Goal: Task Accomplishment & Management: Manage account settings

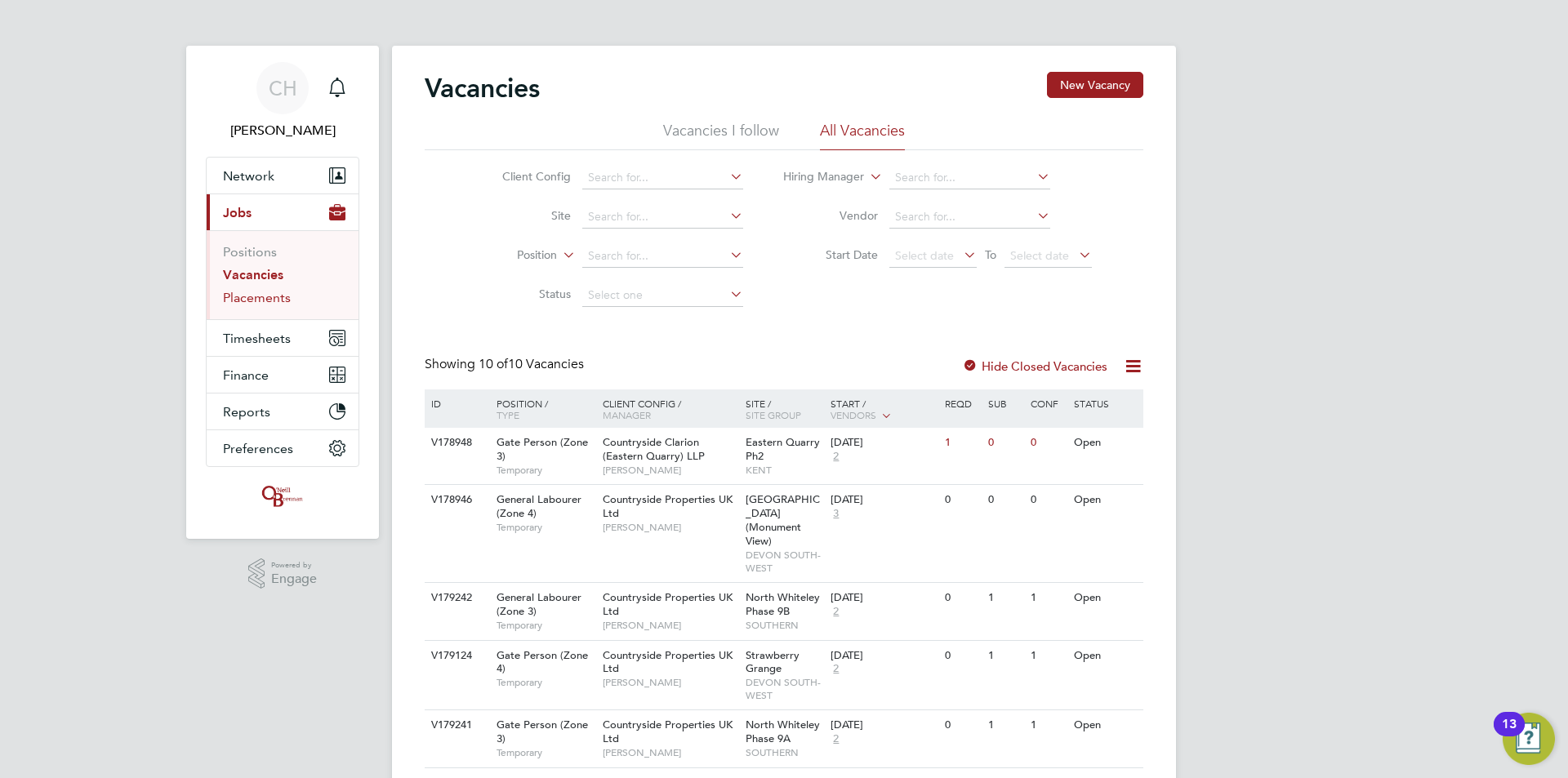
click at [253, 300] on link "Placements" at bounding box center [256, 298] width 68 height 16
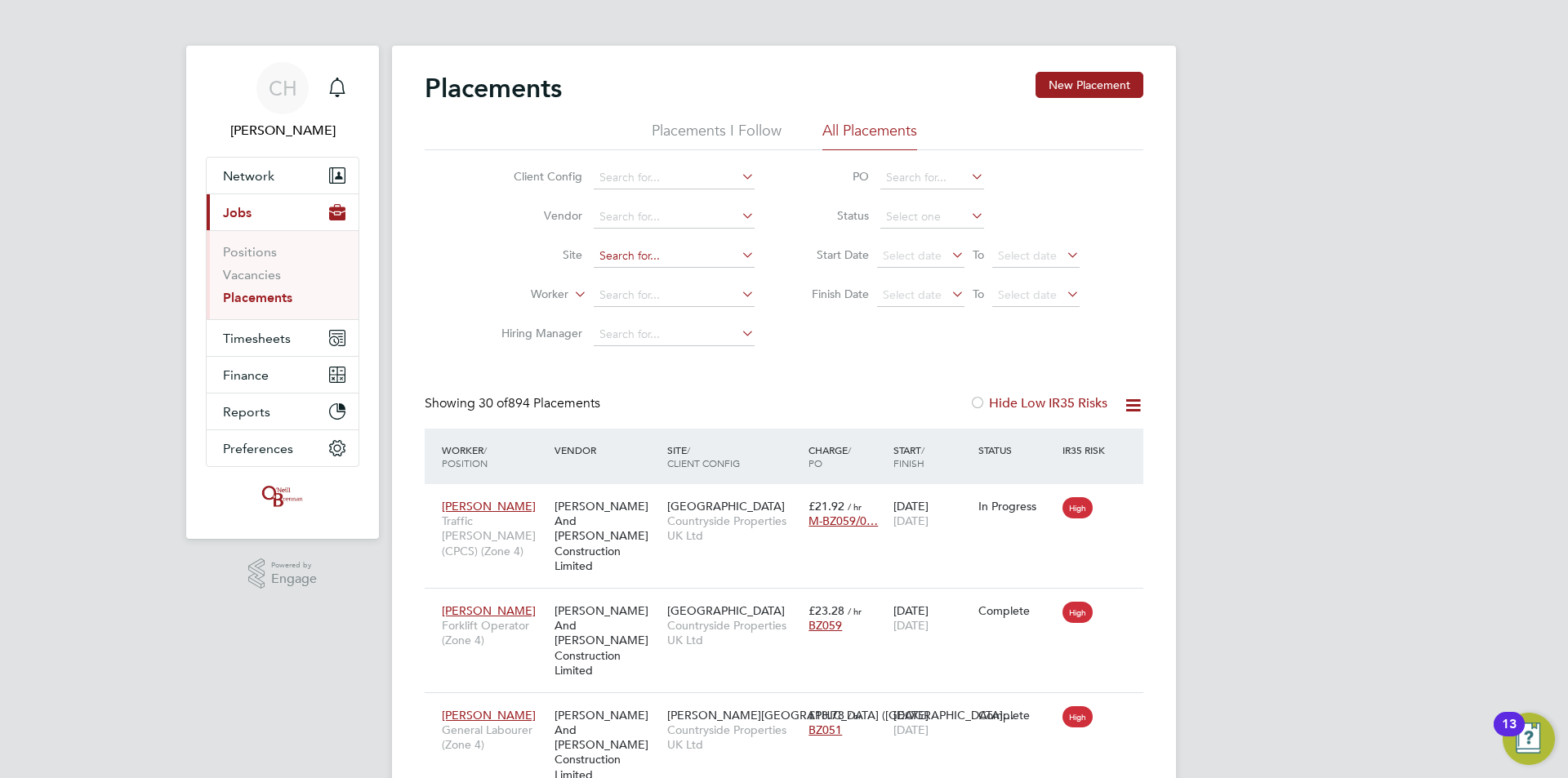
click at [649, 259] on input at bounding box center [673, 256] width 160 height 23
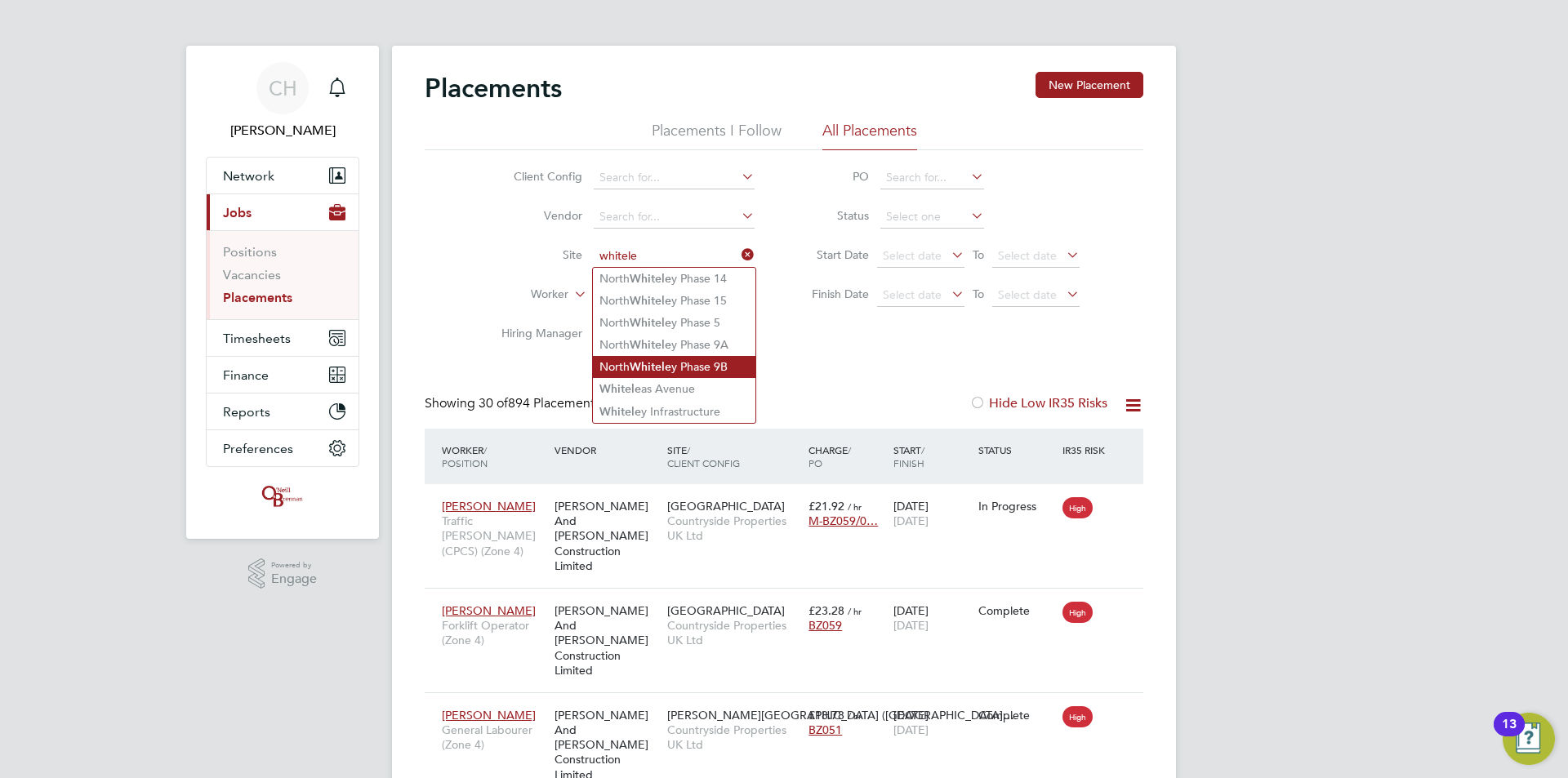
click at [665, 367] on b "Whitele" at bounding box center [650, 367] width 41 height 14
type input "North Whiteley Phase 9B"
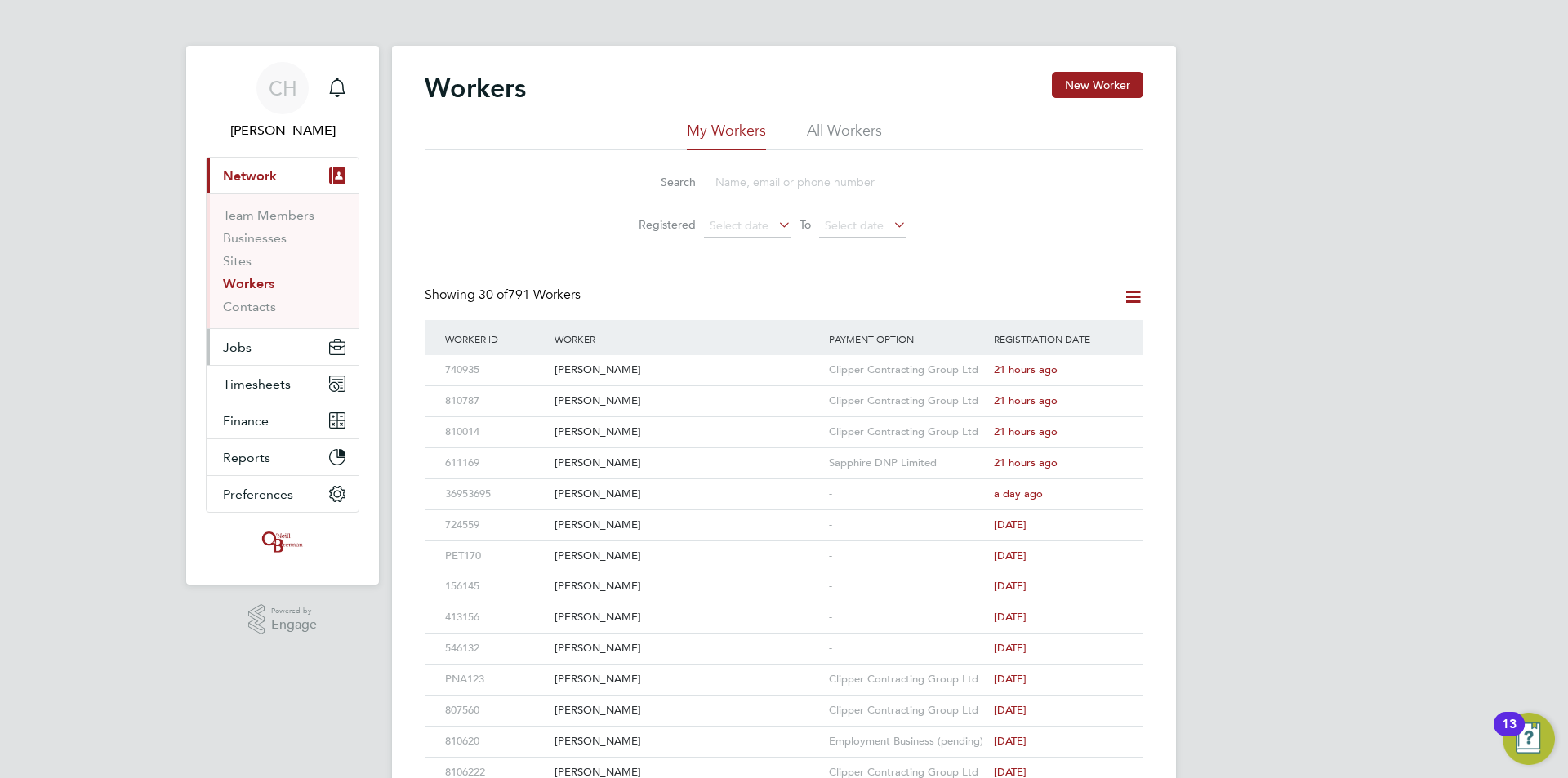
click at [256, 341] on button "Jobs" at bounding box center [282, 346] width 152 height 36
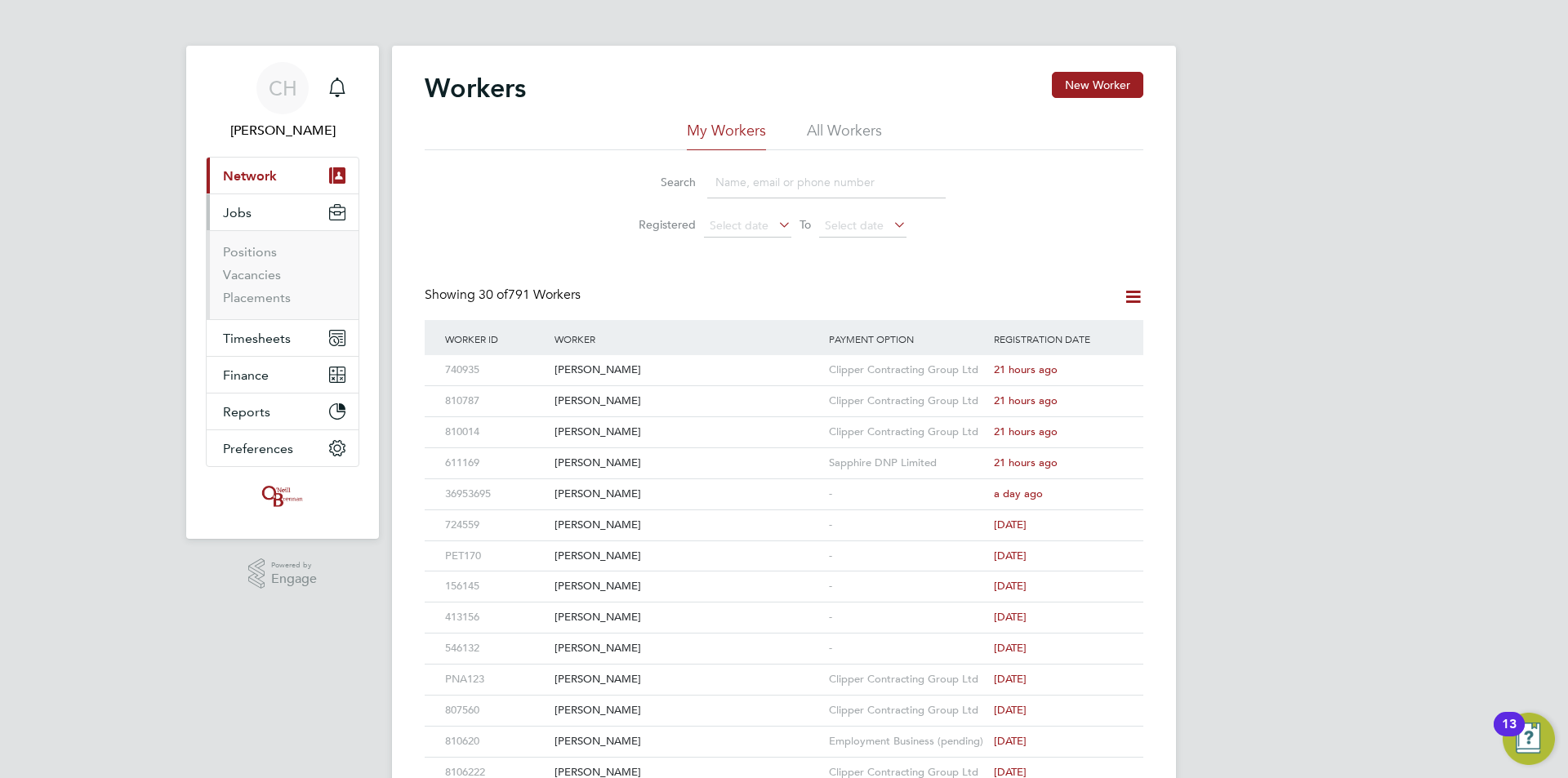
click at [259, 287] on li "Vacancies" at bounding box center [284, 278] width 123 height 23
click at [261, 296] on link "Placements" at bounding box center [256, 298] width 68 height 16
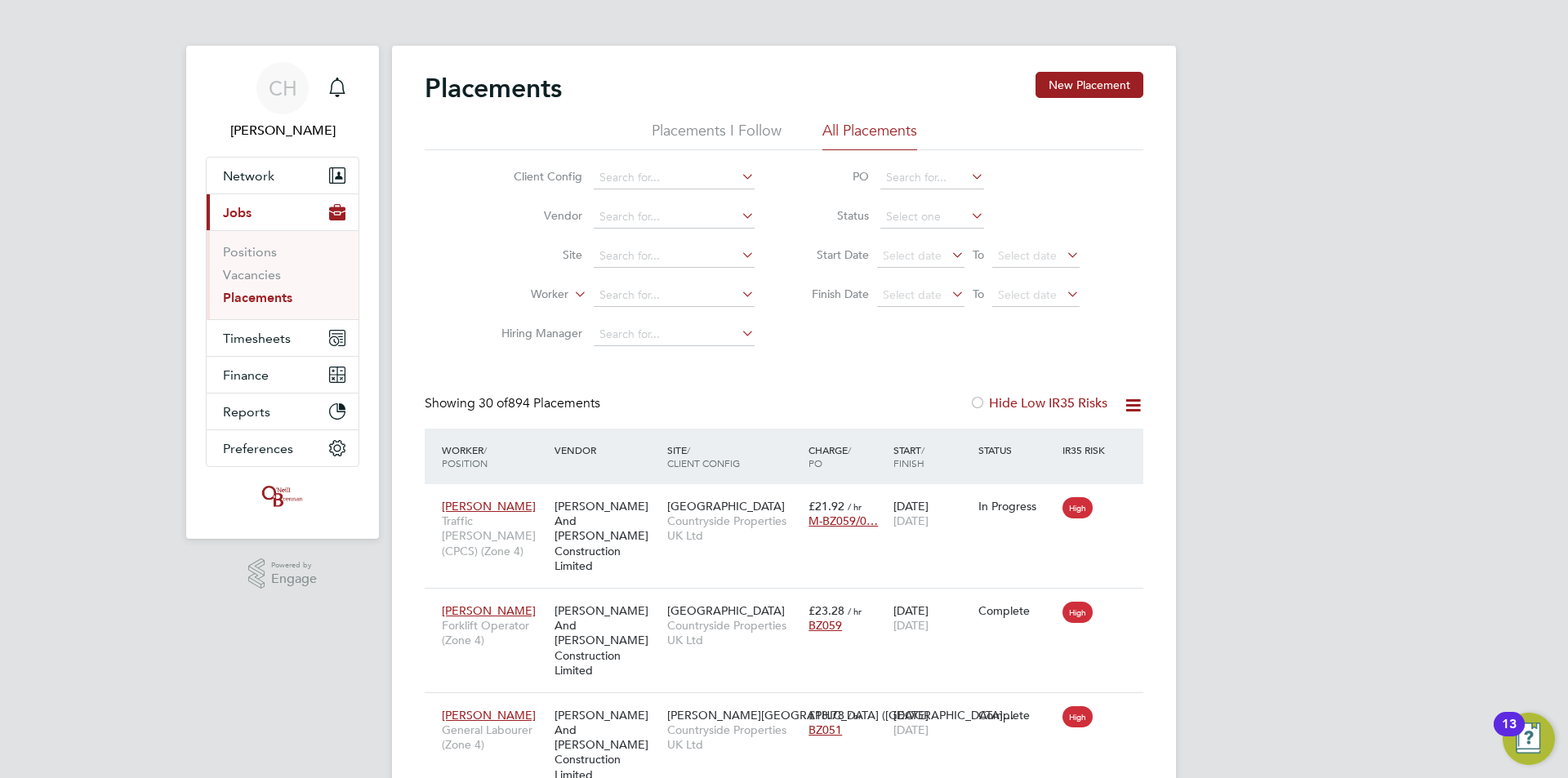
click at [649, 283] on li "Worker" at bounding box center [621, 295] width 307 height 39
click at [649, 302] on input at bounding box center [673, 295] width 160 height 23
click at [642, 308] on li "Dariu sz Wielgosz" at bounding box center [674, 317] width 162 height 22
type input "[PERSON_NAME]"
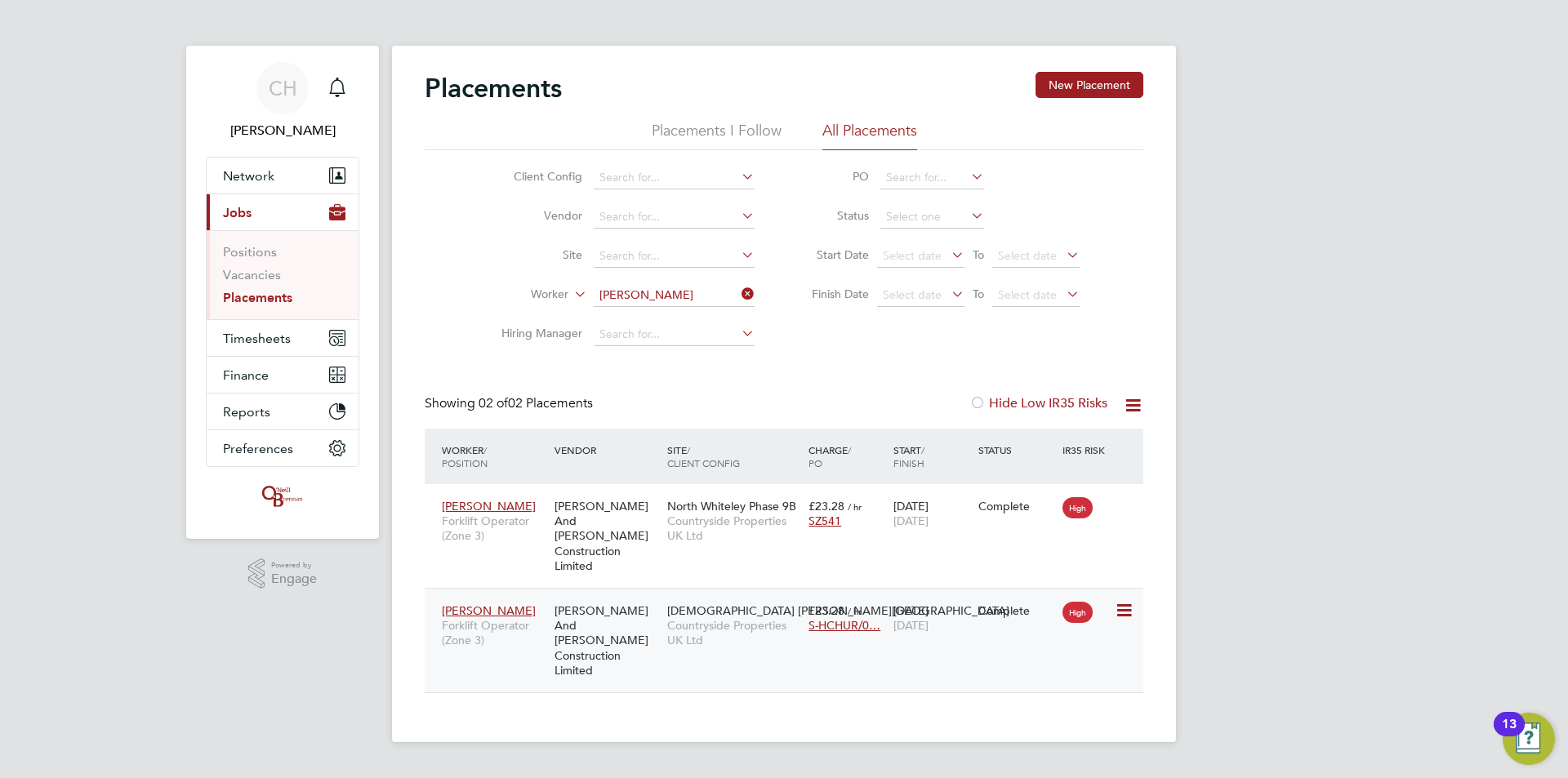
click at [674, 604] on span "[DEMOGRAPHIC_DATA] [PERSON_NAME][GEOGRAPHIC_DATA]" at bounding box center [838, 611] width 342 height 15
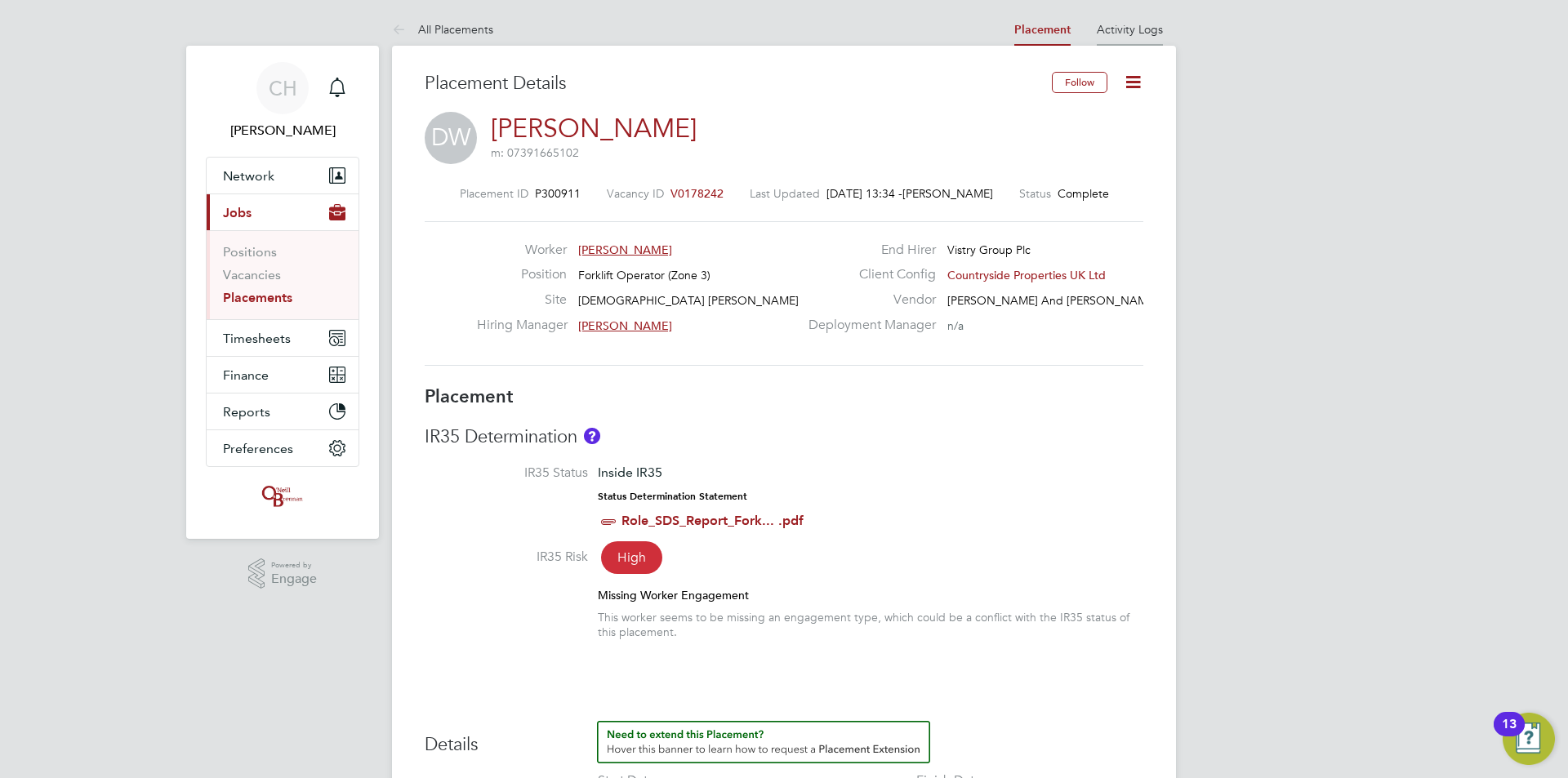
click at [1124, 31] on link "Activity Logs" at bounding box center [1129, 29] width 66 height 15
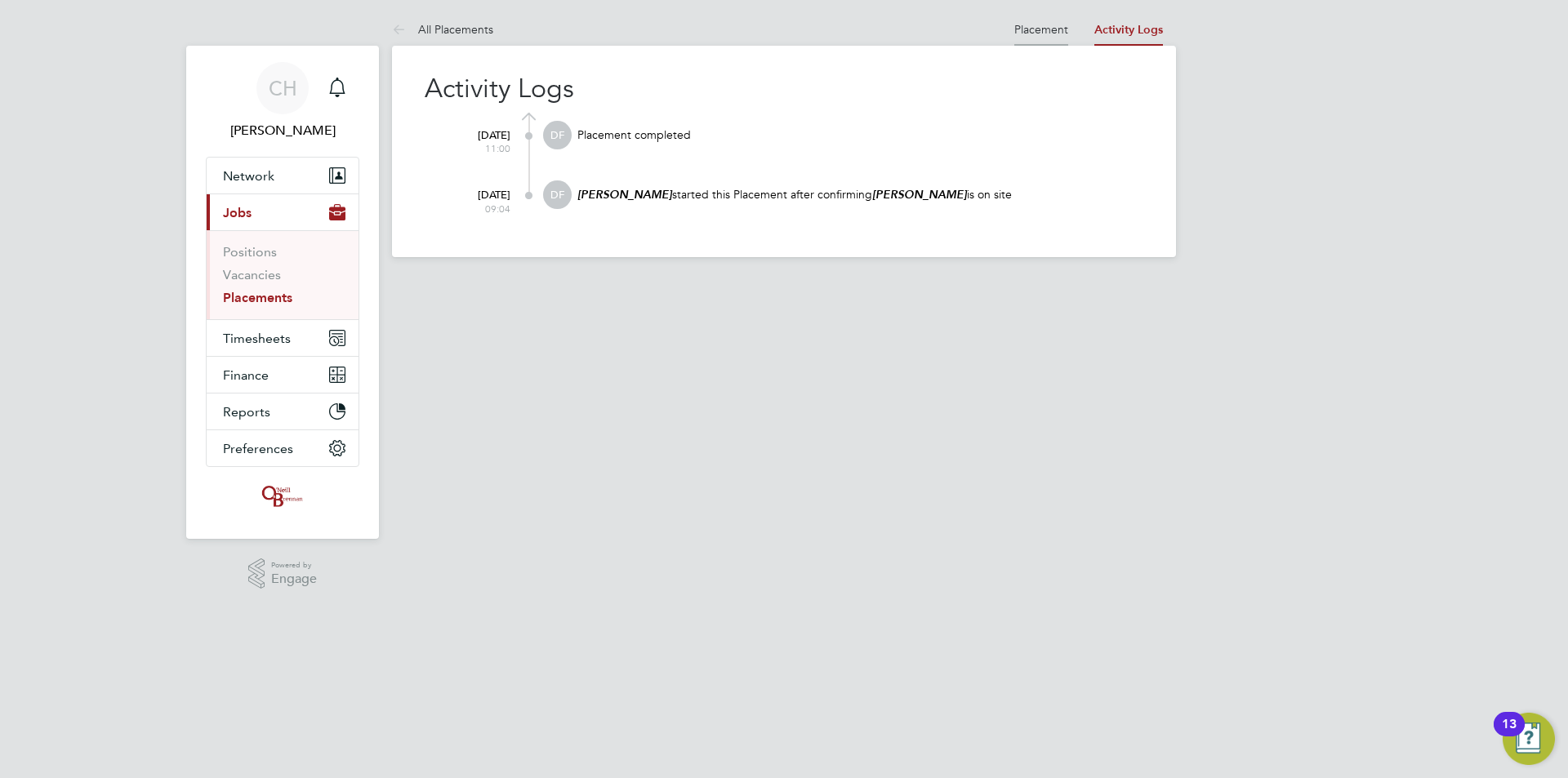
click at [1056, 30] on link "Placement" at bounding box center [1041, 29] width 54 height 15
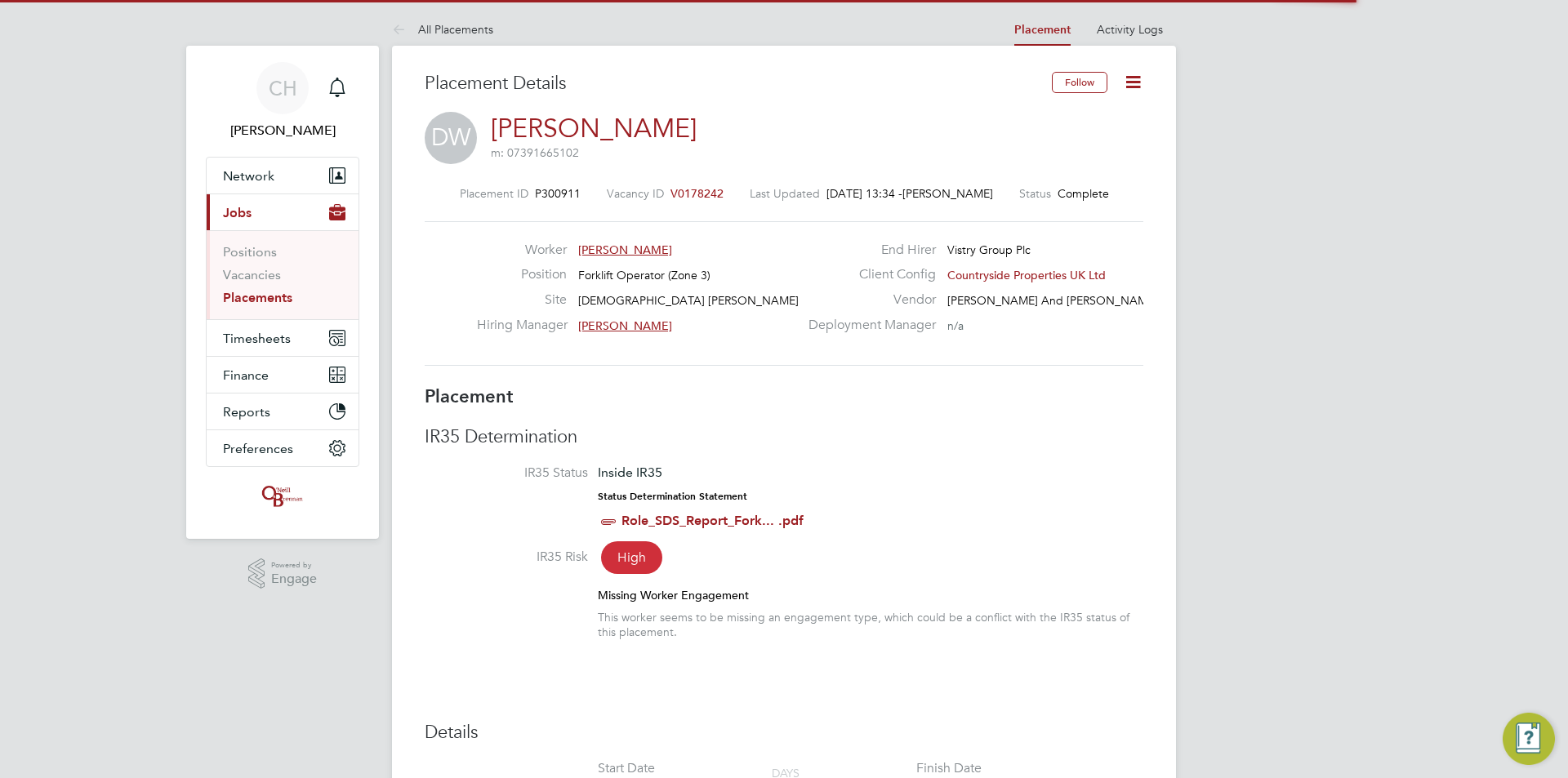
scroll to position [8, 8]
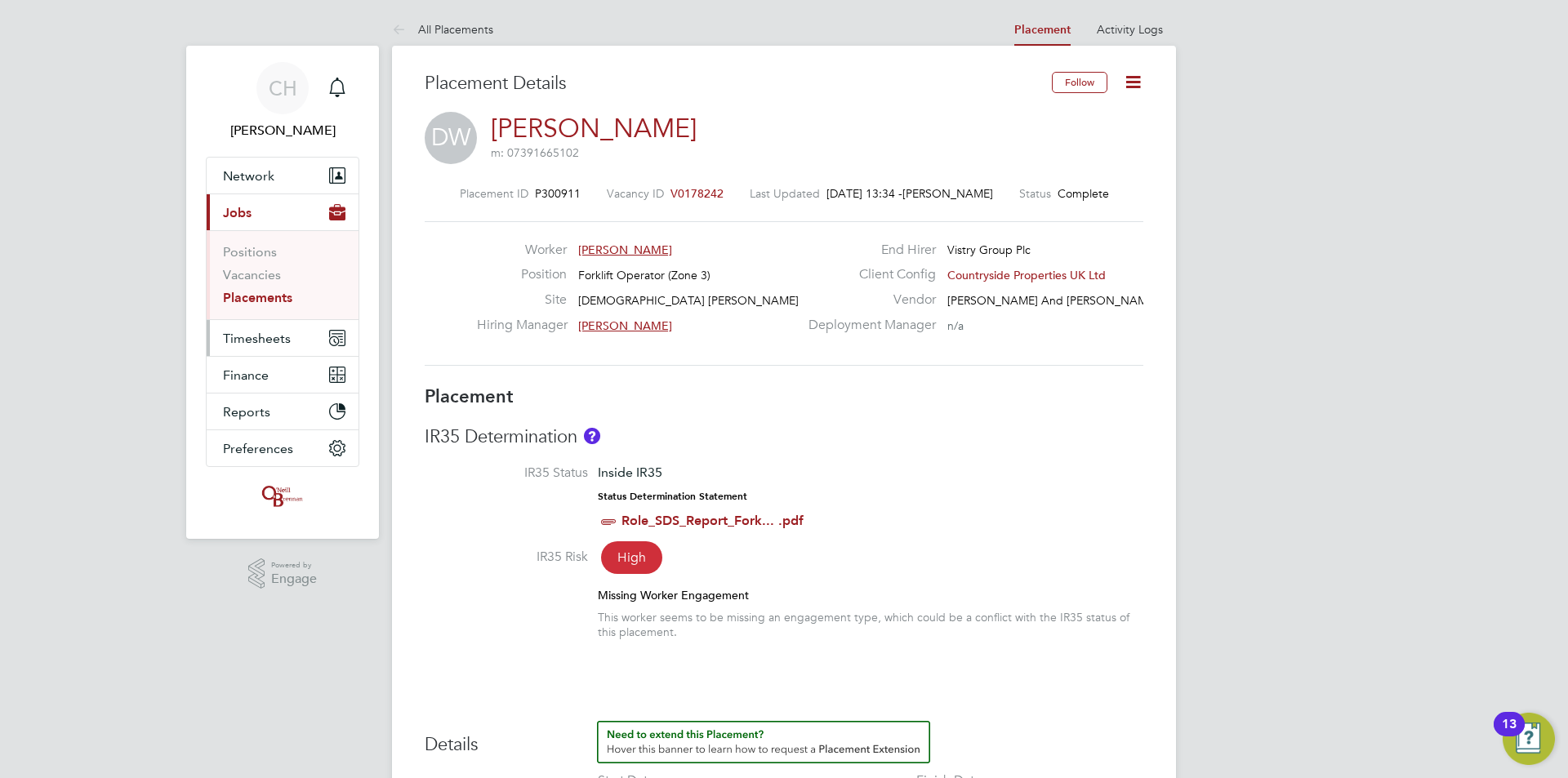
click at [283, 333] on span "Timesheets" at bounding box center [256, 338] width 68 height 16
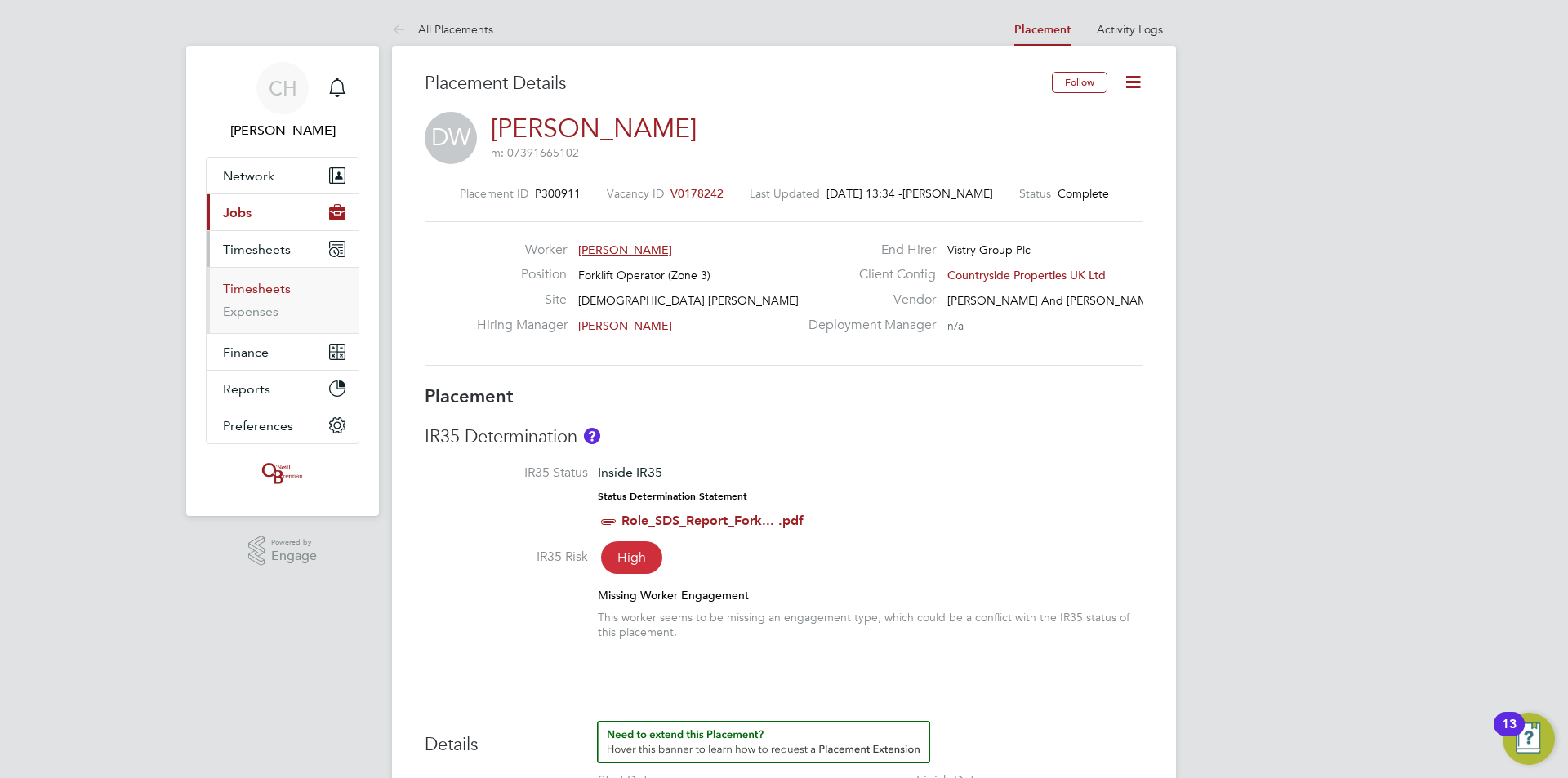
click at [256, 291] on link "Timesheets" at bounding box center [256, 289] width 68 height 16
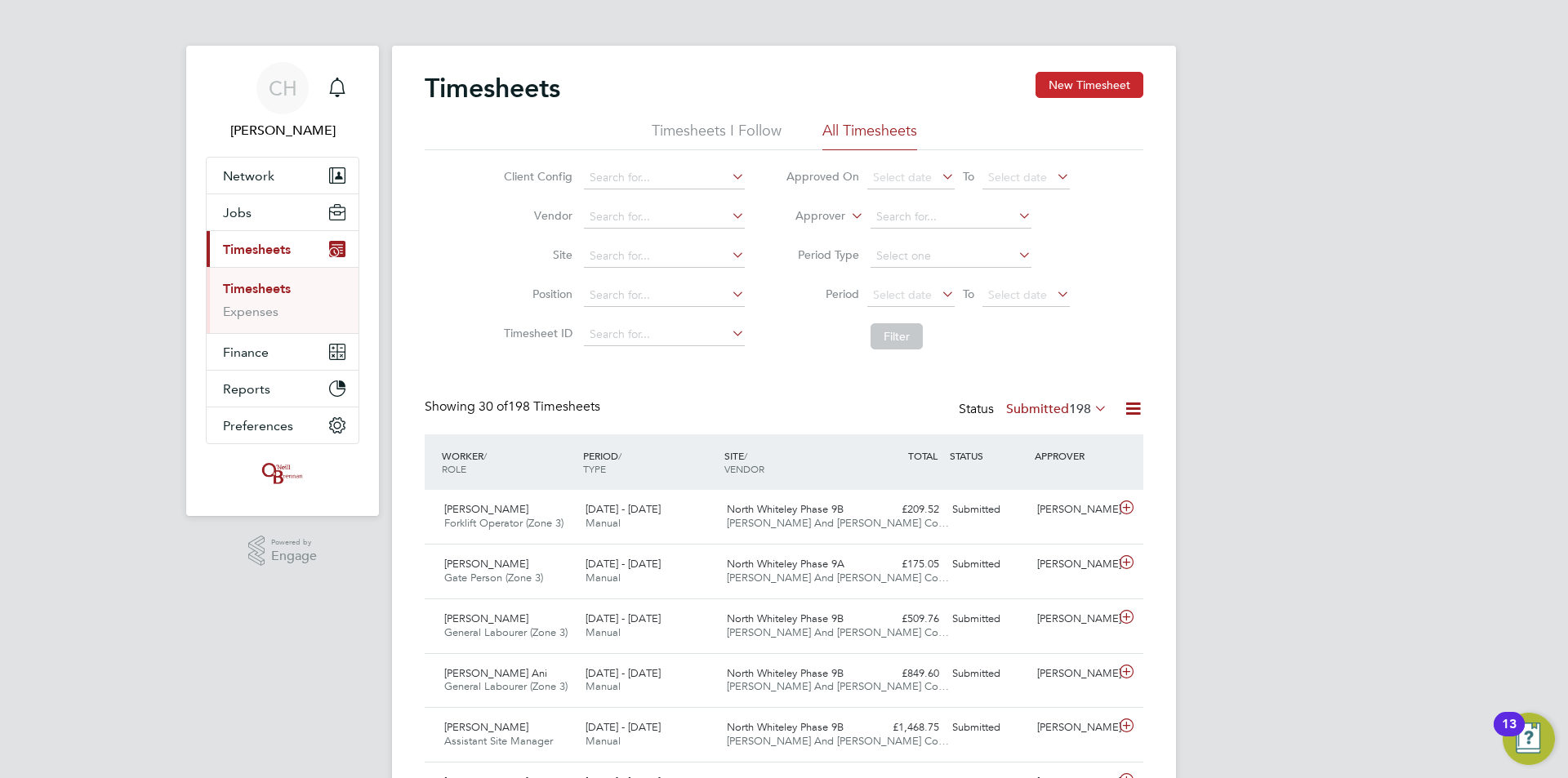
click at [1109, 82] on button "New Timesheet" at bounding box center [1089, 85] width 108 height 26
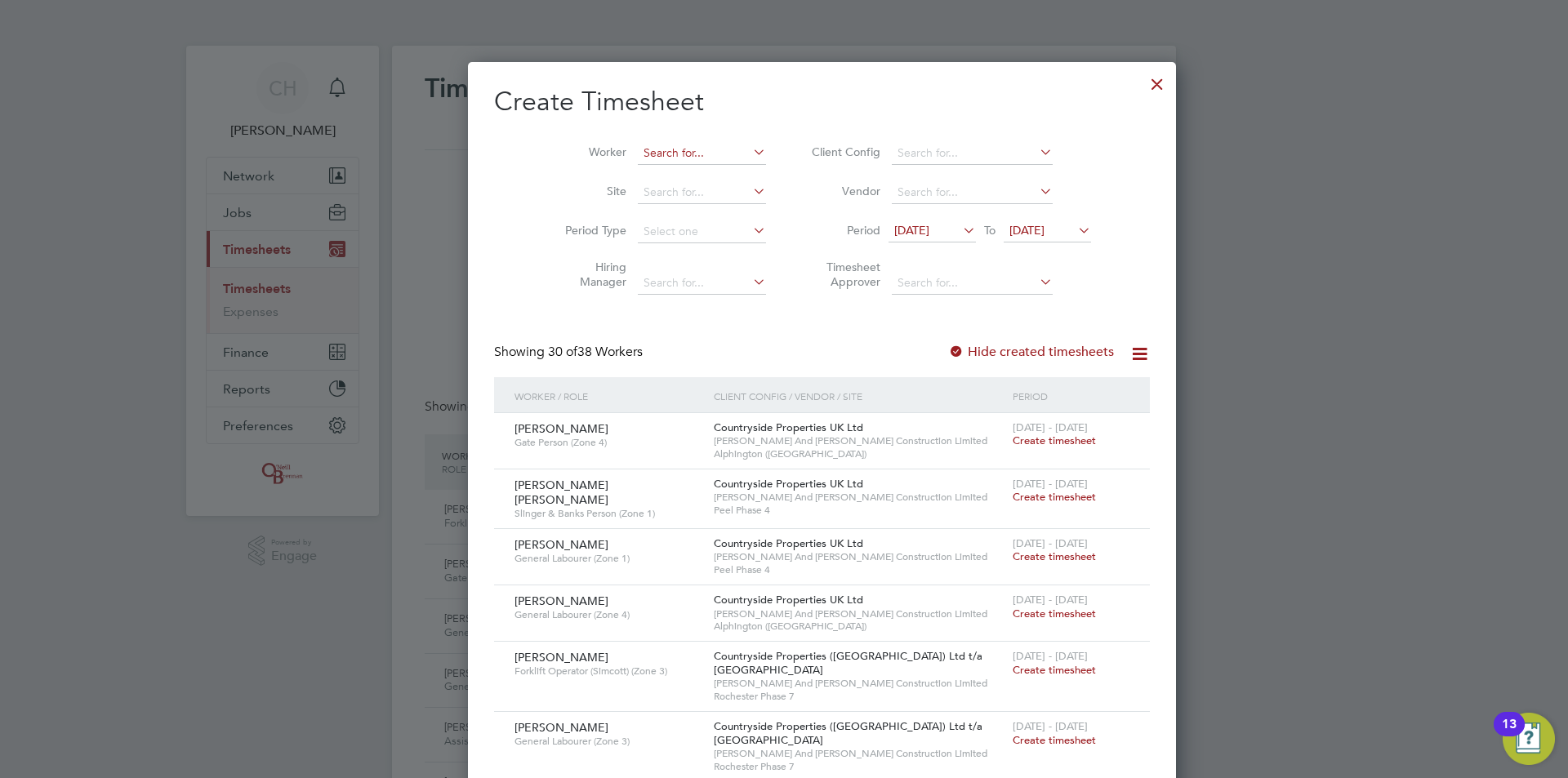
click at [665, 147] on input at bounding box center [701, 153] width 128 height 23
click at [676, 195] on li "Dariu sz Wielgosz" at bounding box center [673, 196] width 150 height 22
type input "[PERSON_NAME]"
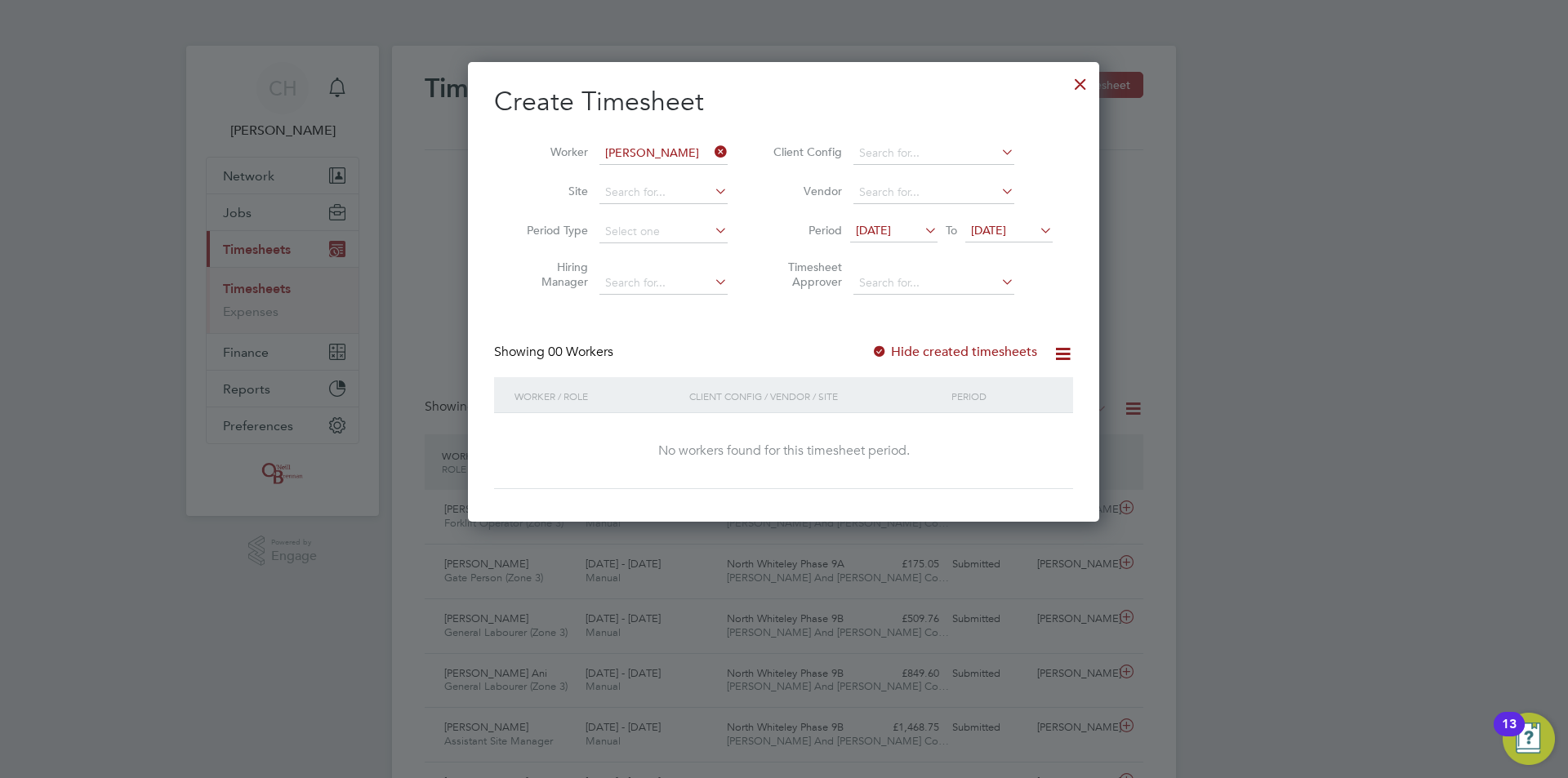
click at [1068, 359] on icon at bounding box center [1062, 353] width 20 height 20
click at [994, 354] on label "Hide created timesheets" at bounding box center [954, 352] width 166 height 17
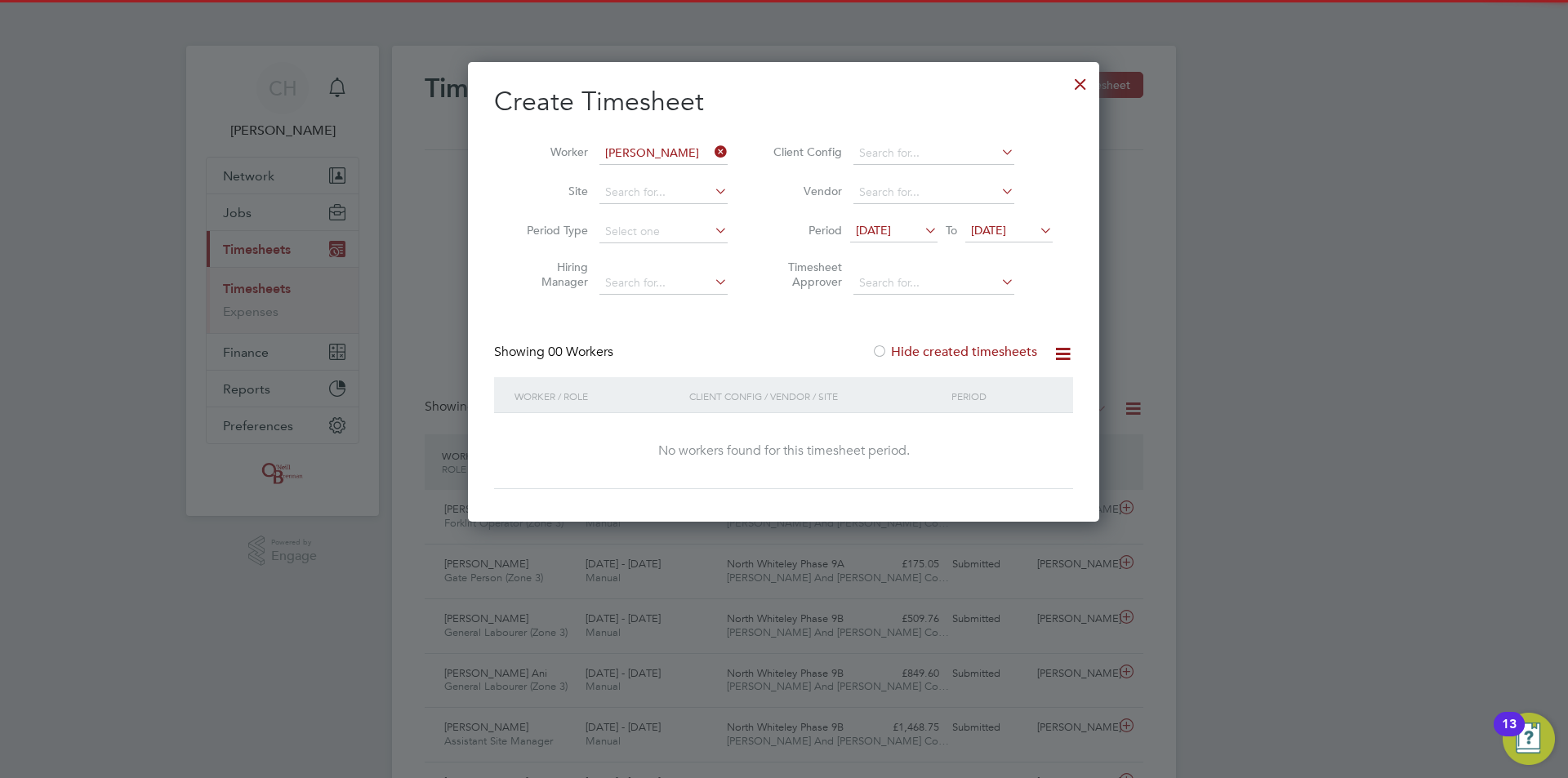
click at [994, 354] on label "Hide created timesheets" at bounding box center [954, 352] width 166 height 17
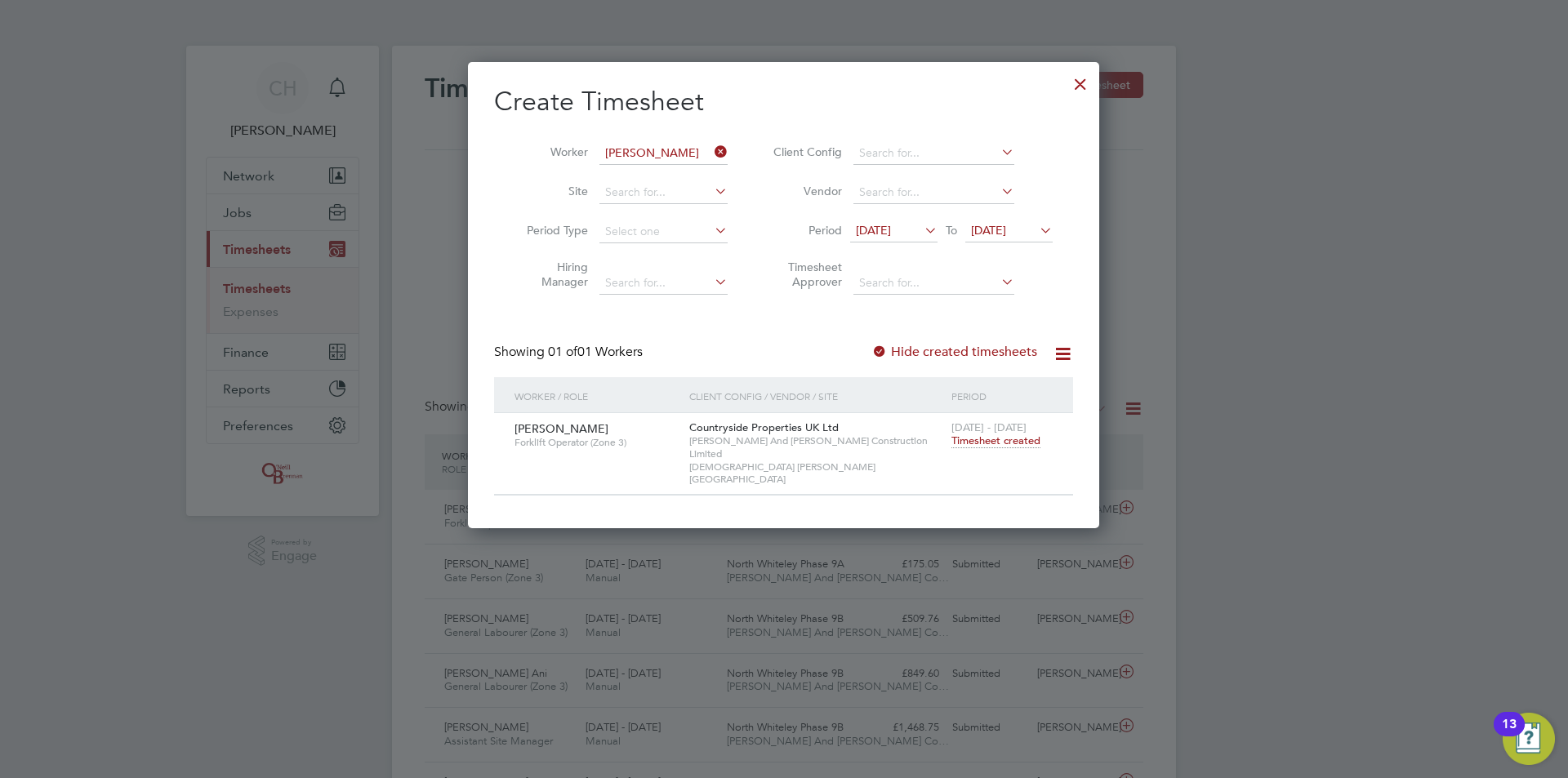
click at [1020, 439] on span "Timesheet created" at bounding box center [995, 441] width 89 height 15
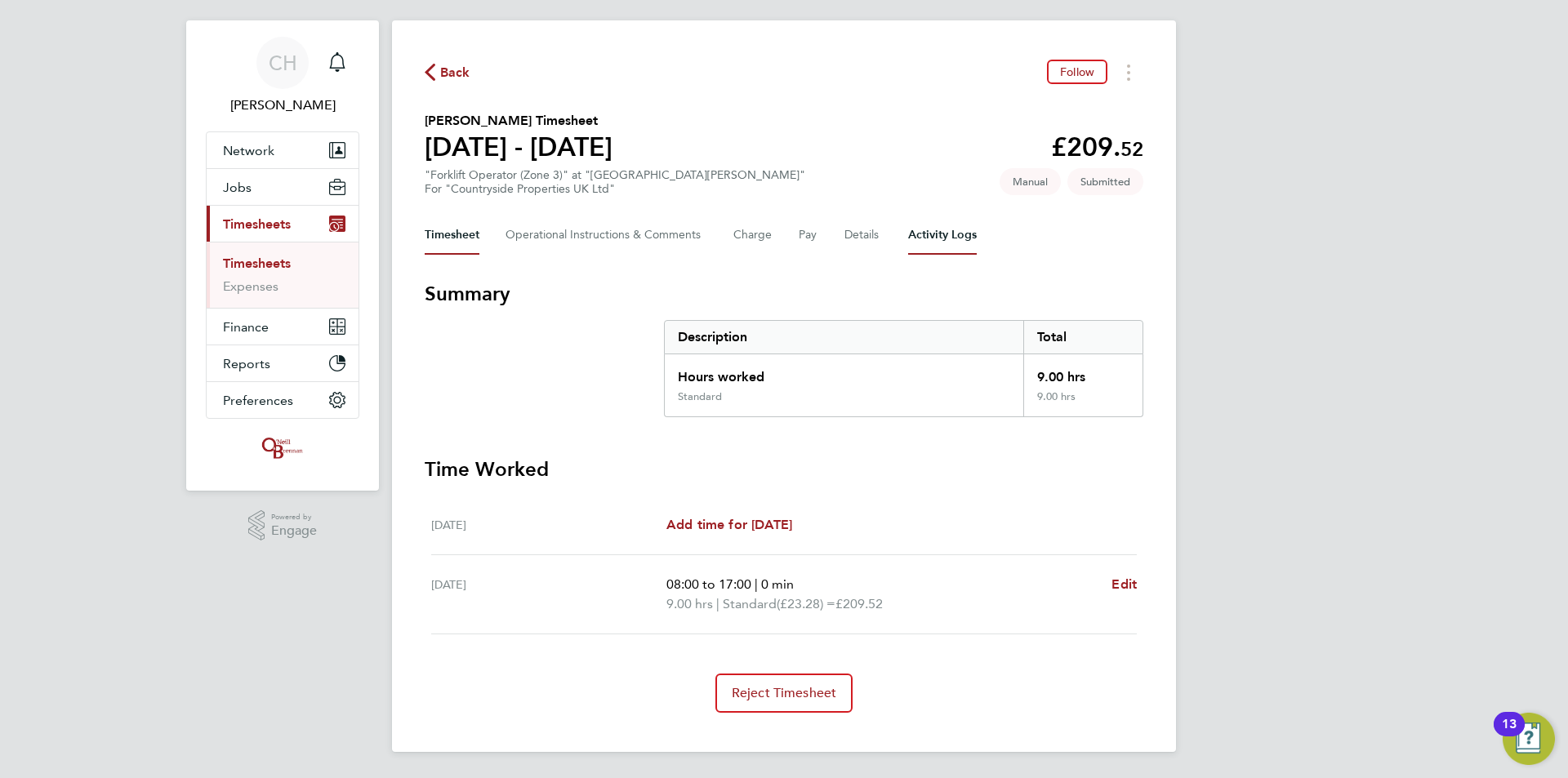
click at [908, 229] on Logs-tab "Activity Logs" at bounding box center [942, 235] width 69 height 39
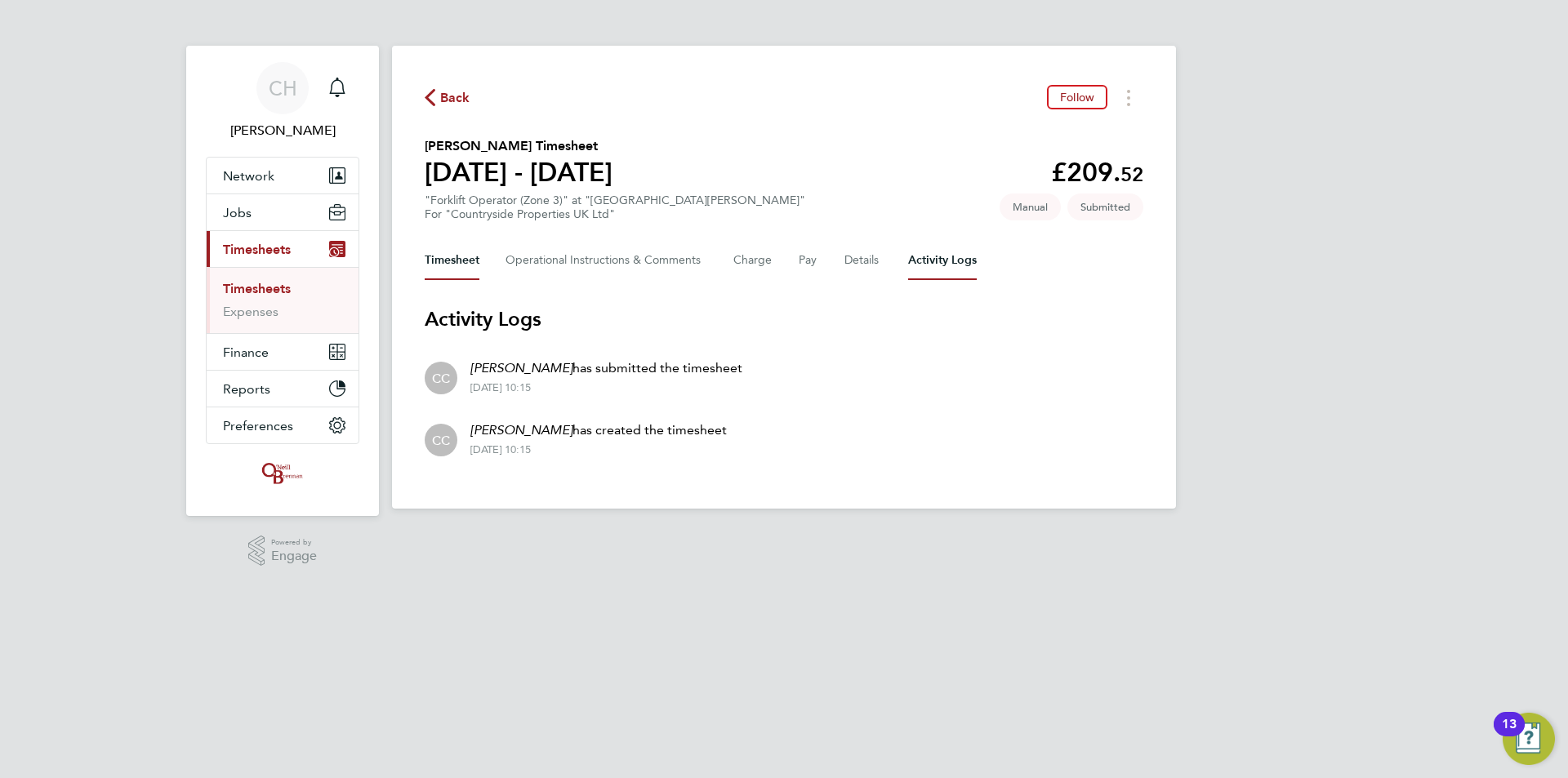
click at [453, 264] on button "Timesheet" at bounding box center [452, 260] width 55 height 39
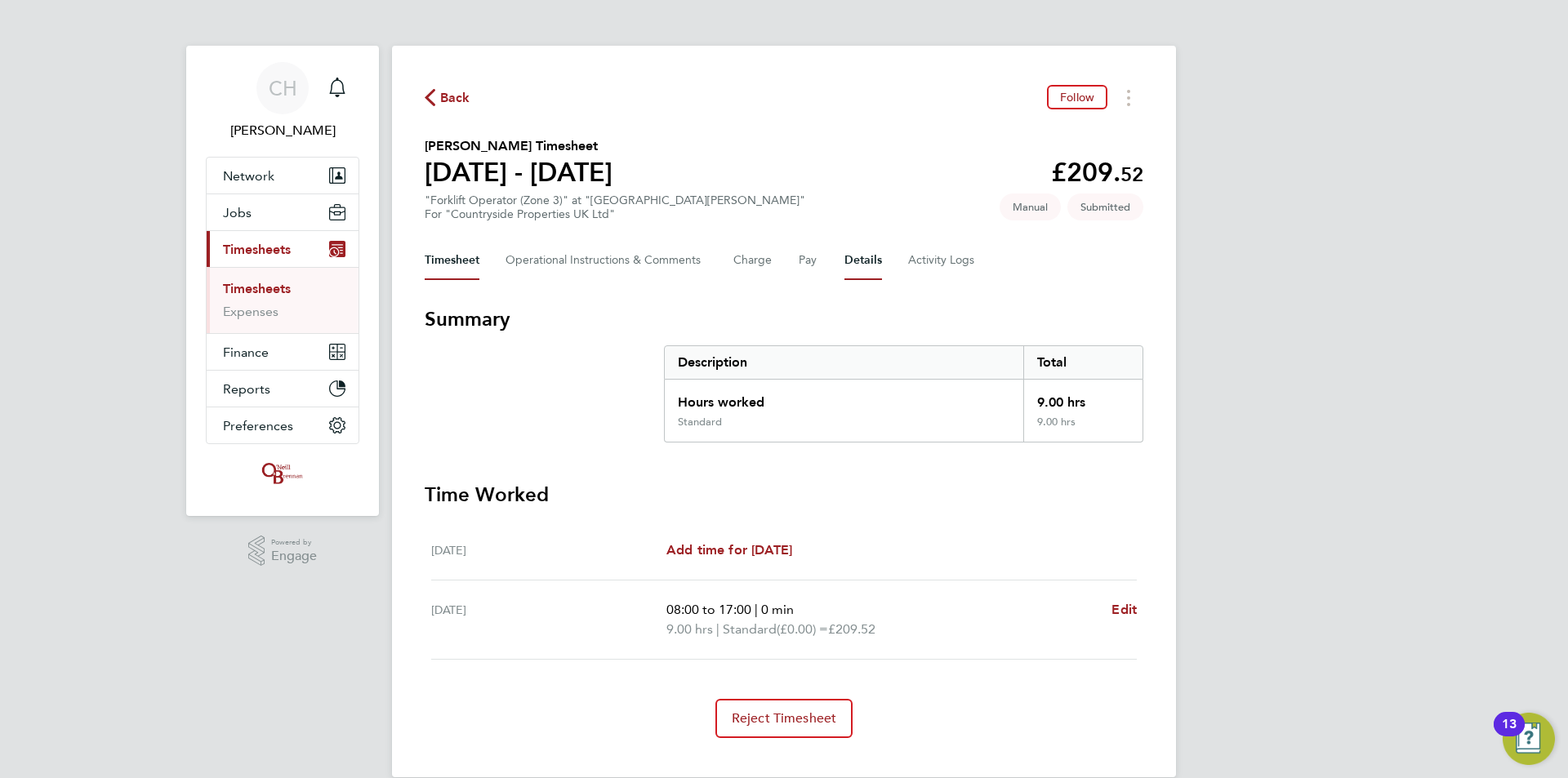
click at [852, 261] on button "Details" at bounding box center [863, 260] width 38 height 39
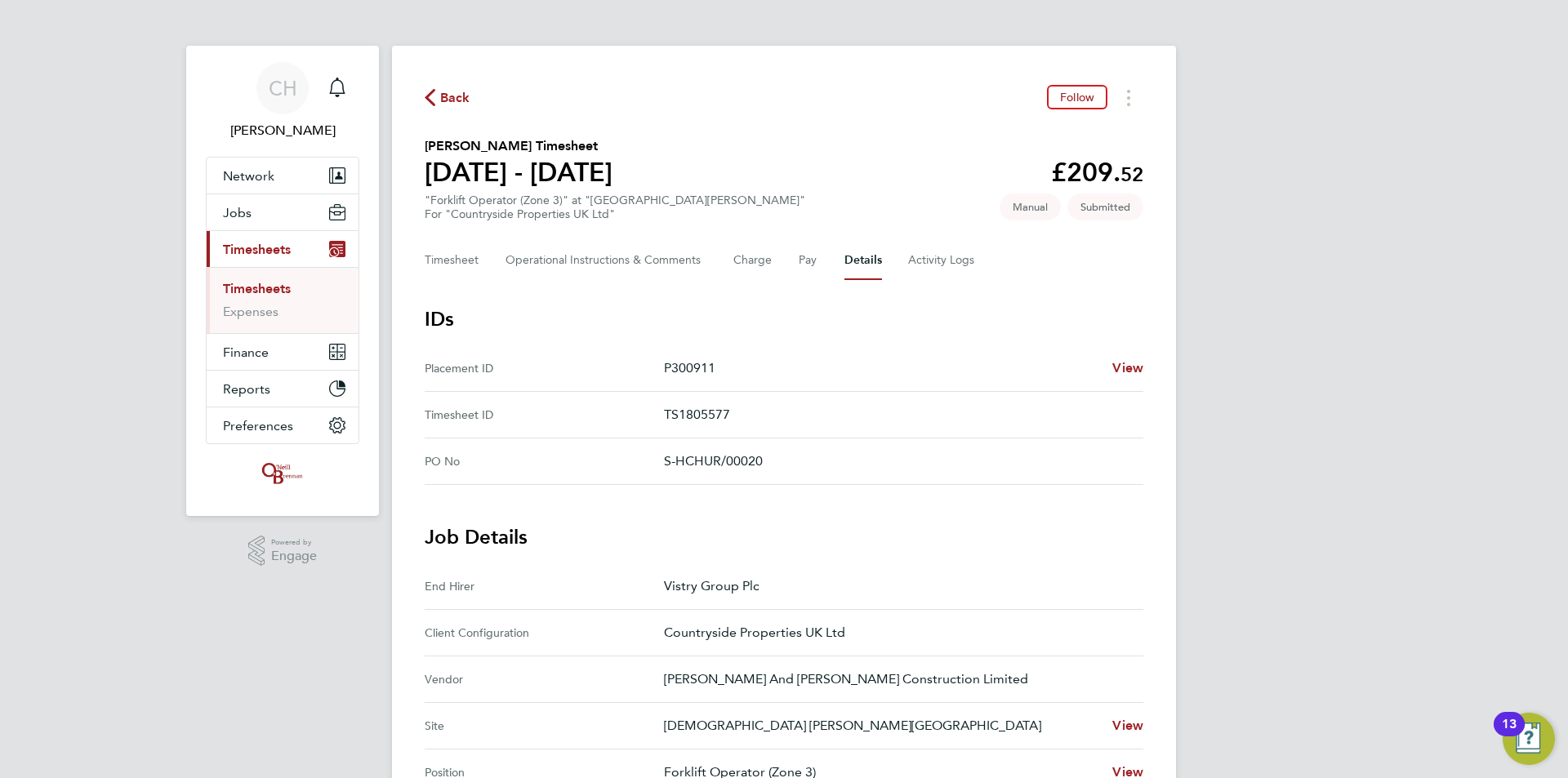
click at [442, 93] on span "Back" at bounding box center [455, 98] width 30 height 19
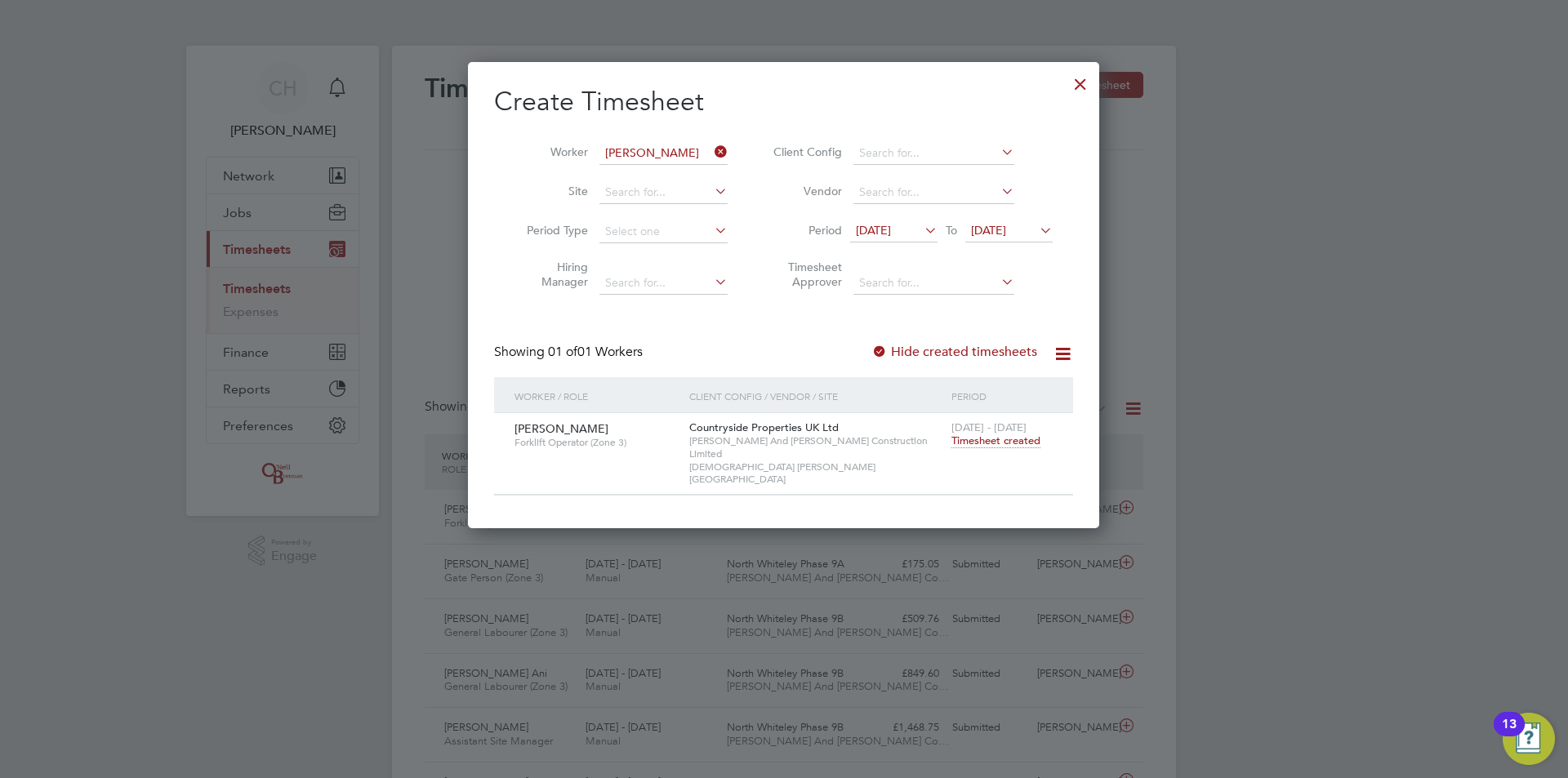
click at [1077, 85] on div at bounding box center [1080, 79] width 29 height 29
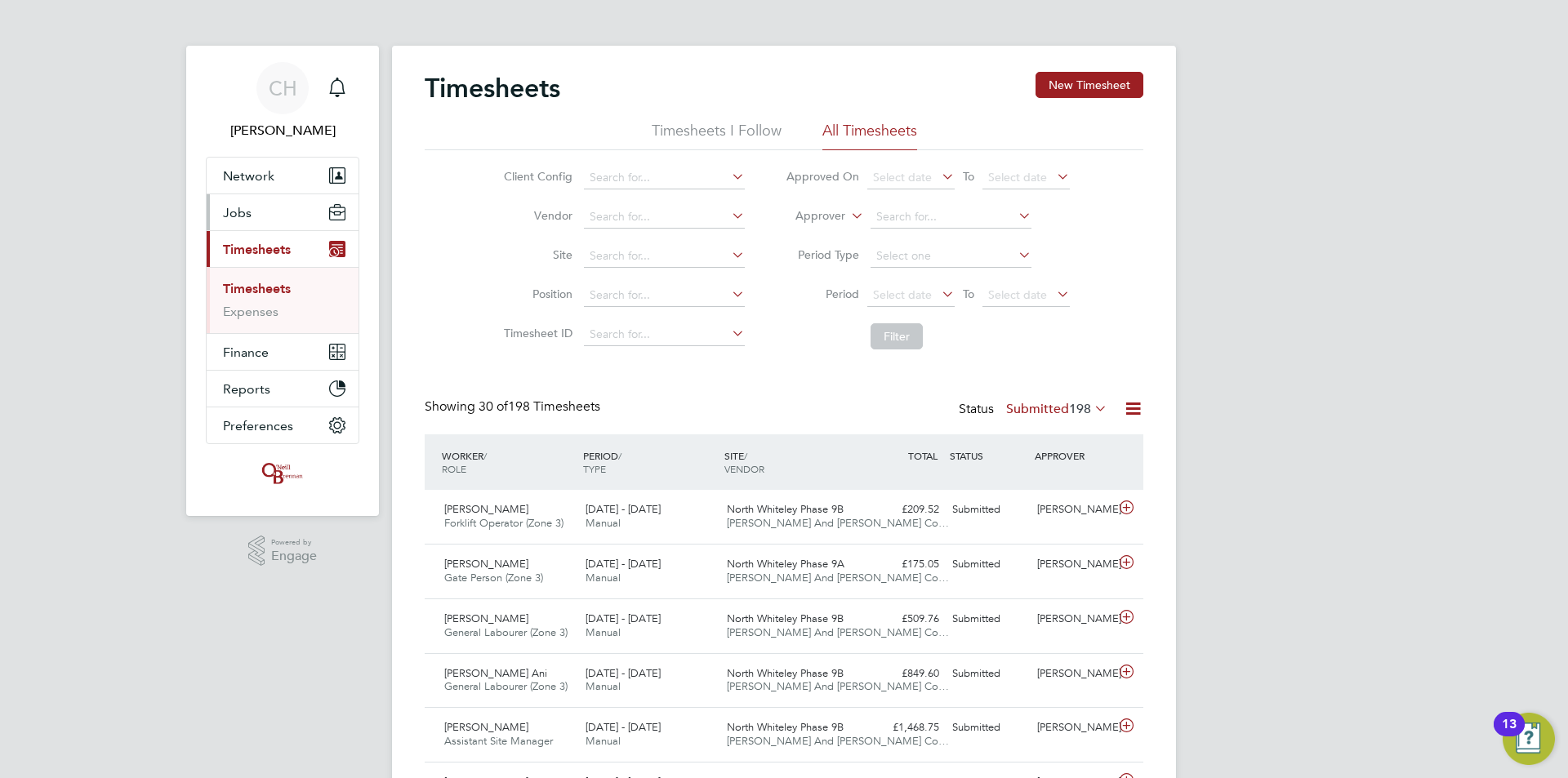
click at [256, 217] on button "Jobs" at bounding box center [282, 211] width 152 height 36
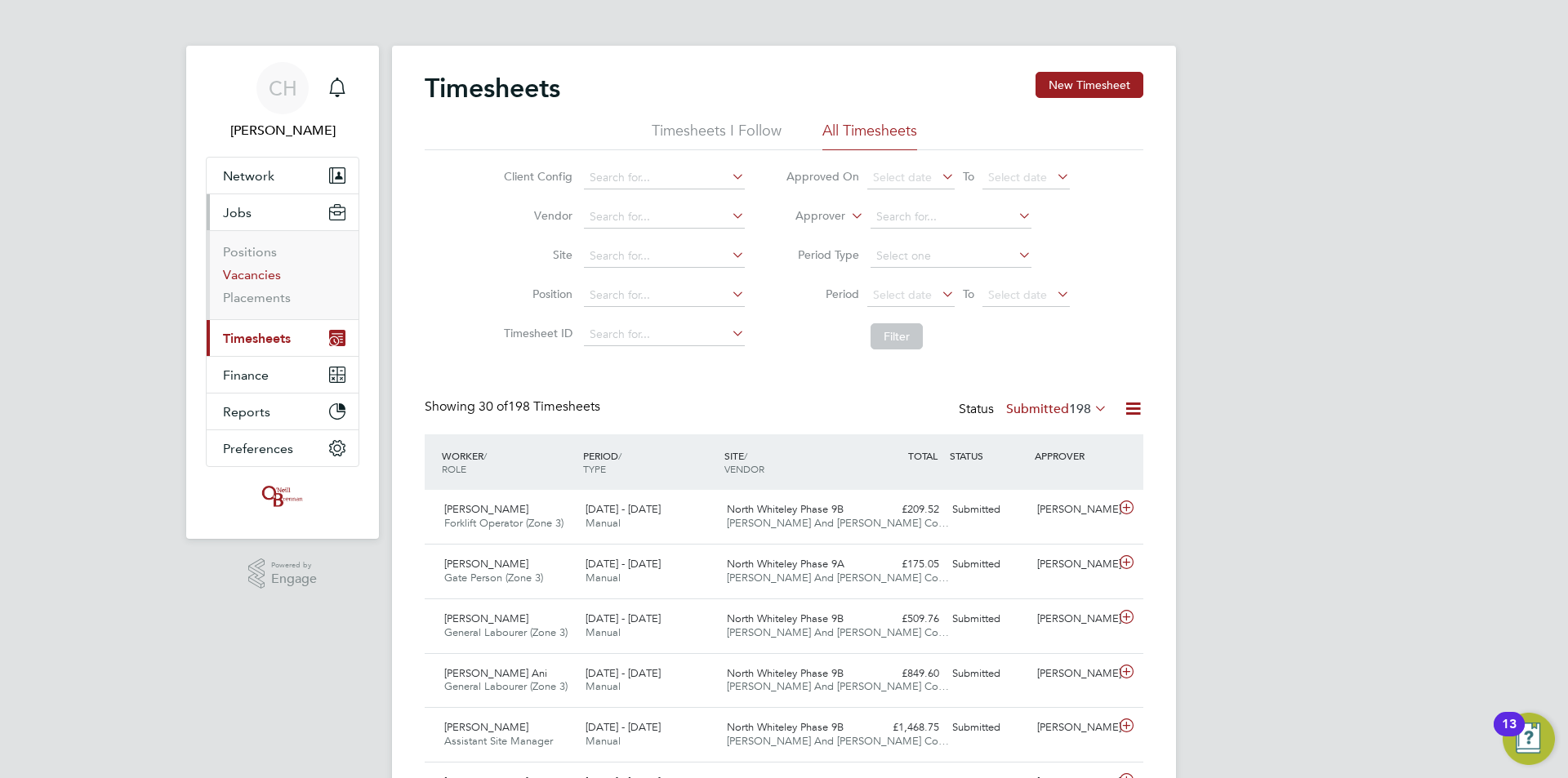
click at [247, 282] on link "Vacancies" at bounding box center [252, 275] width 58 height 16
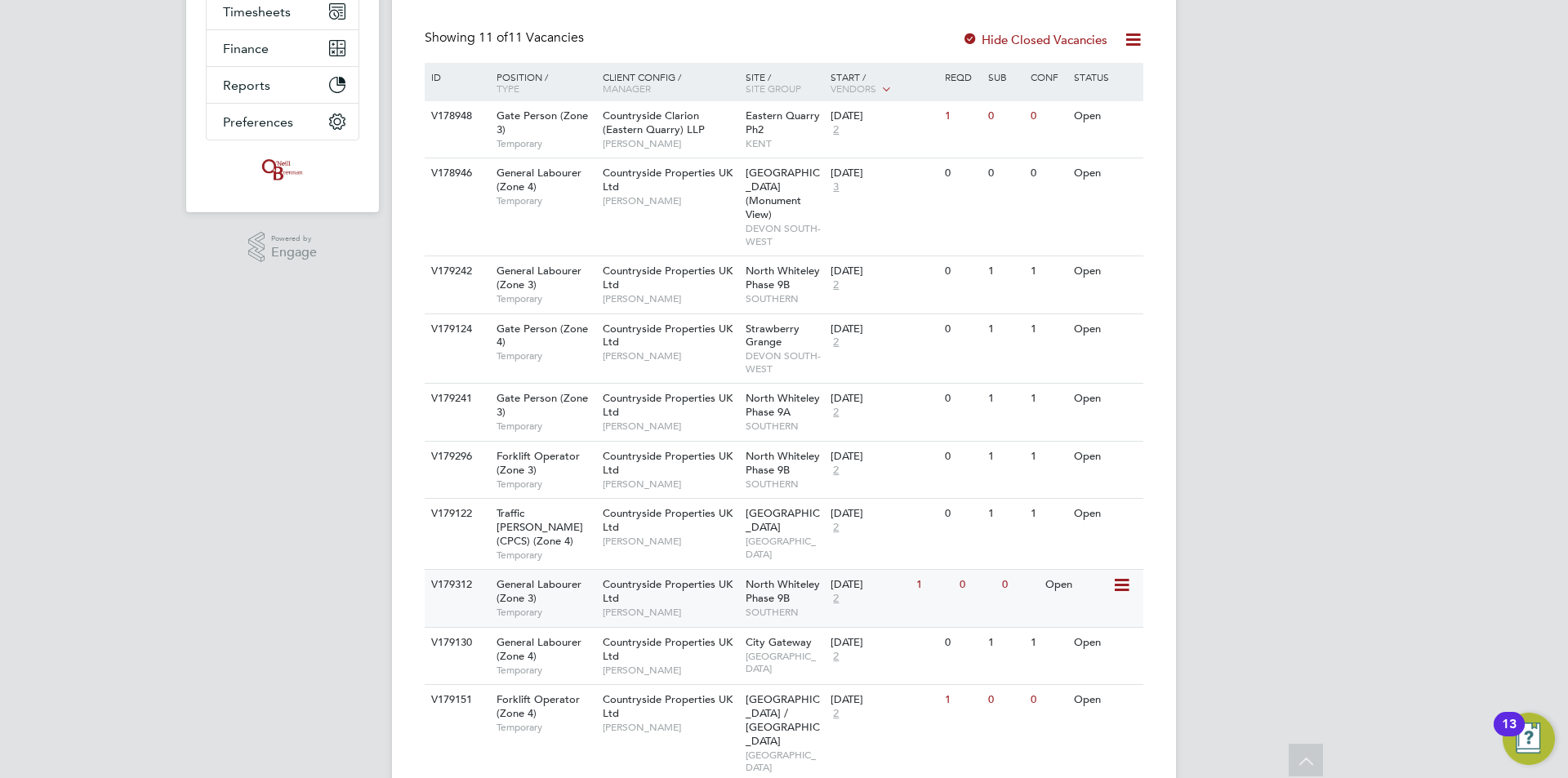
click at [653, 577] on span "Countryside Properties UK Ltd" at bounding box center [667, 590] width 130 height 27
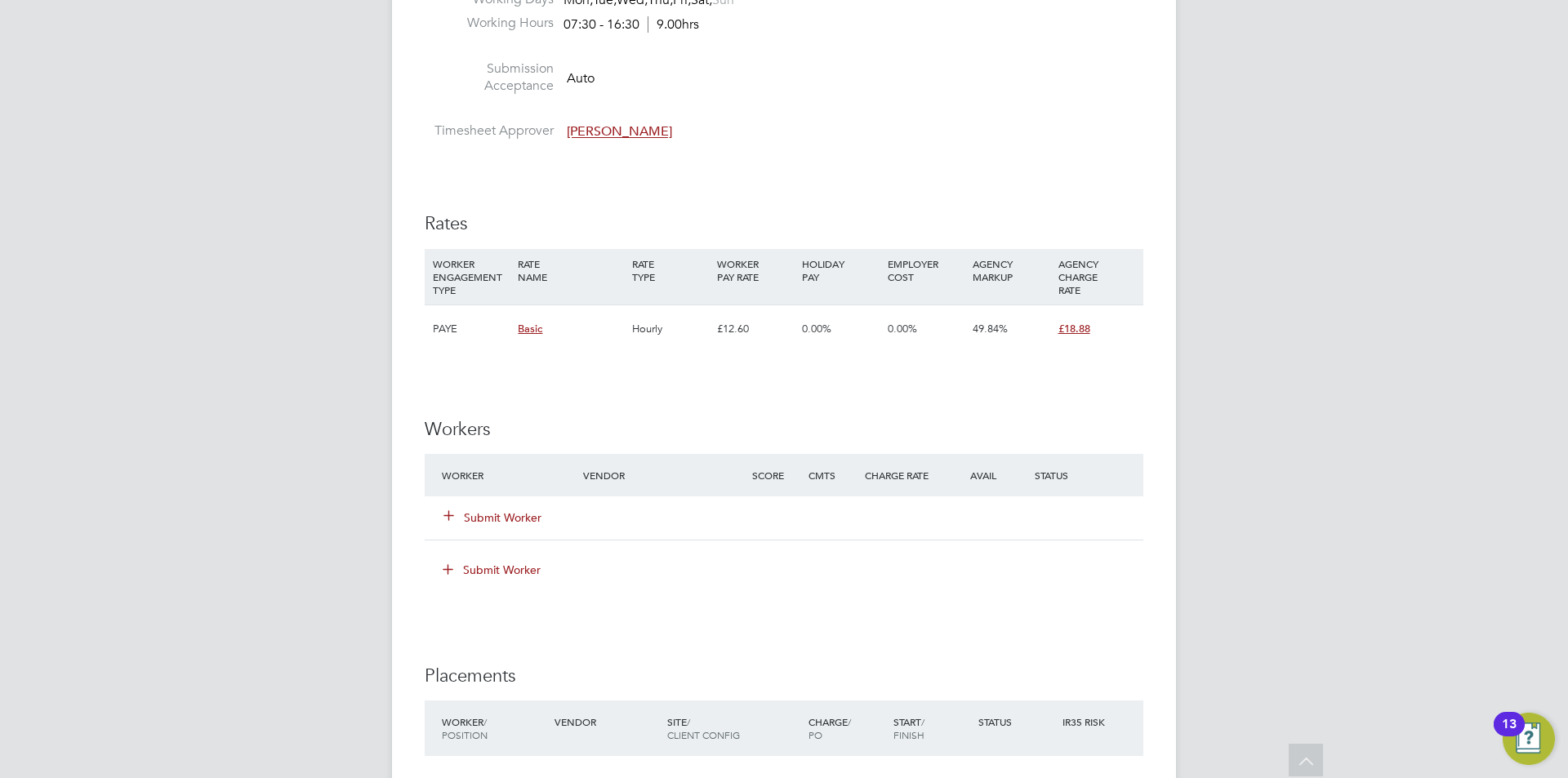
scroll to position [898, 0]
click at [499, 509] on button "Submit Worker" at bounding box center [493, 514] width 98 height 17
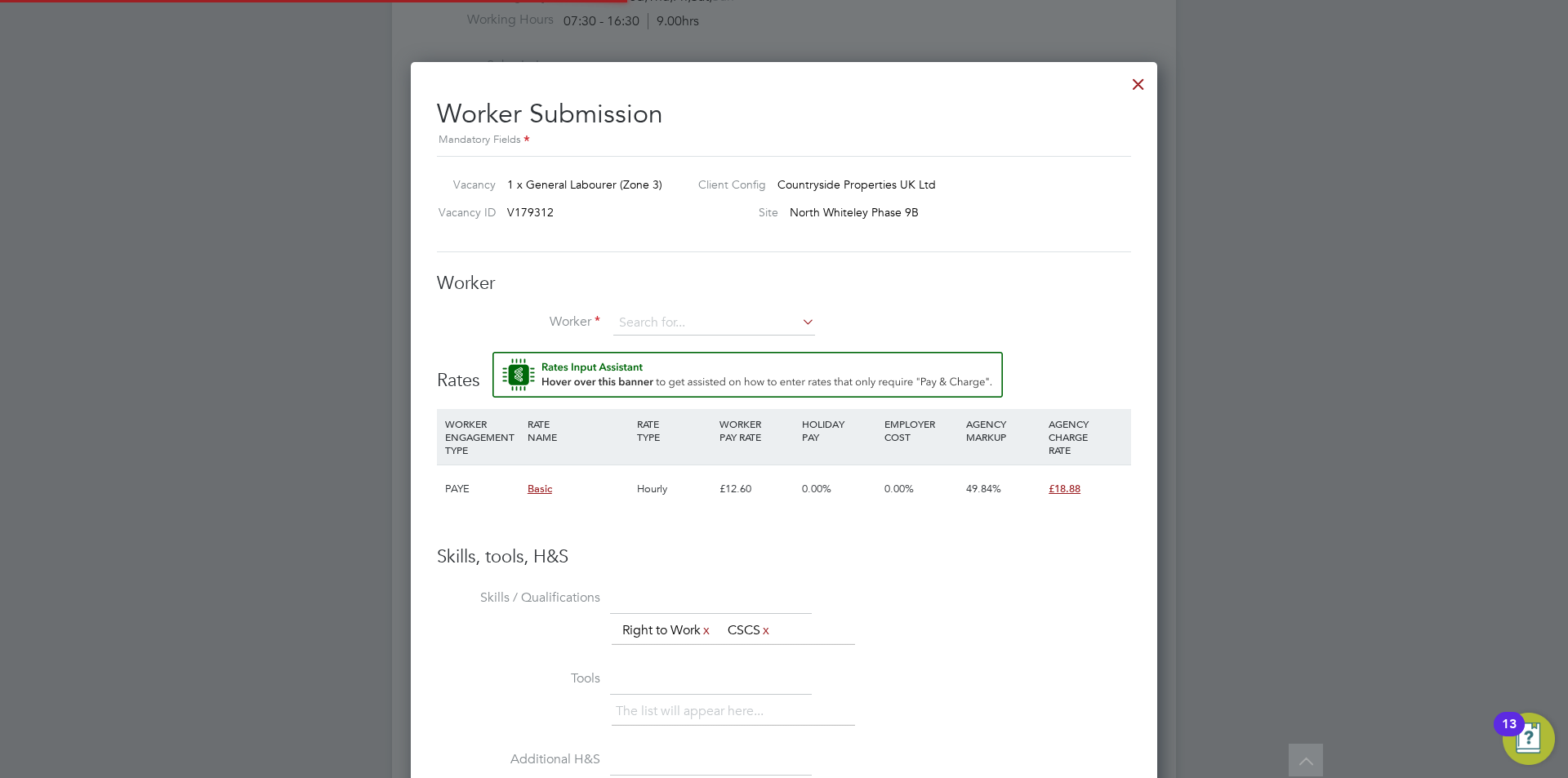
scroll to position [1008, 747]
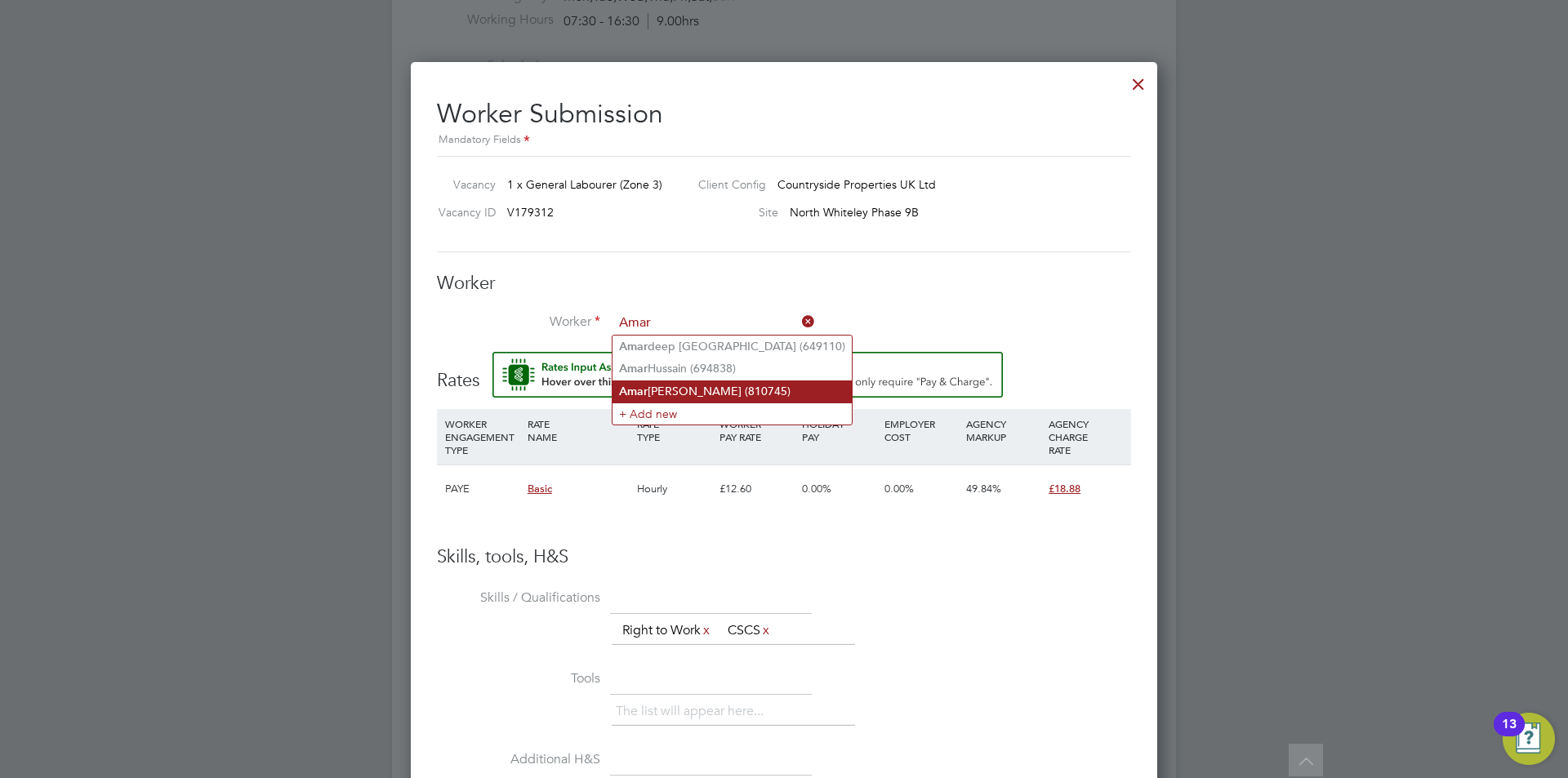
click at [658, 394] on li "[PERSON_NAME] (810745)" at bounding box center [732, 391] width 239 height 22
type input "[PERSON_NAME] (810745)"
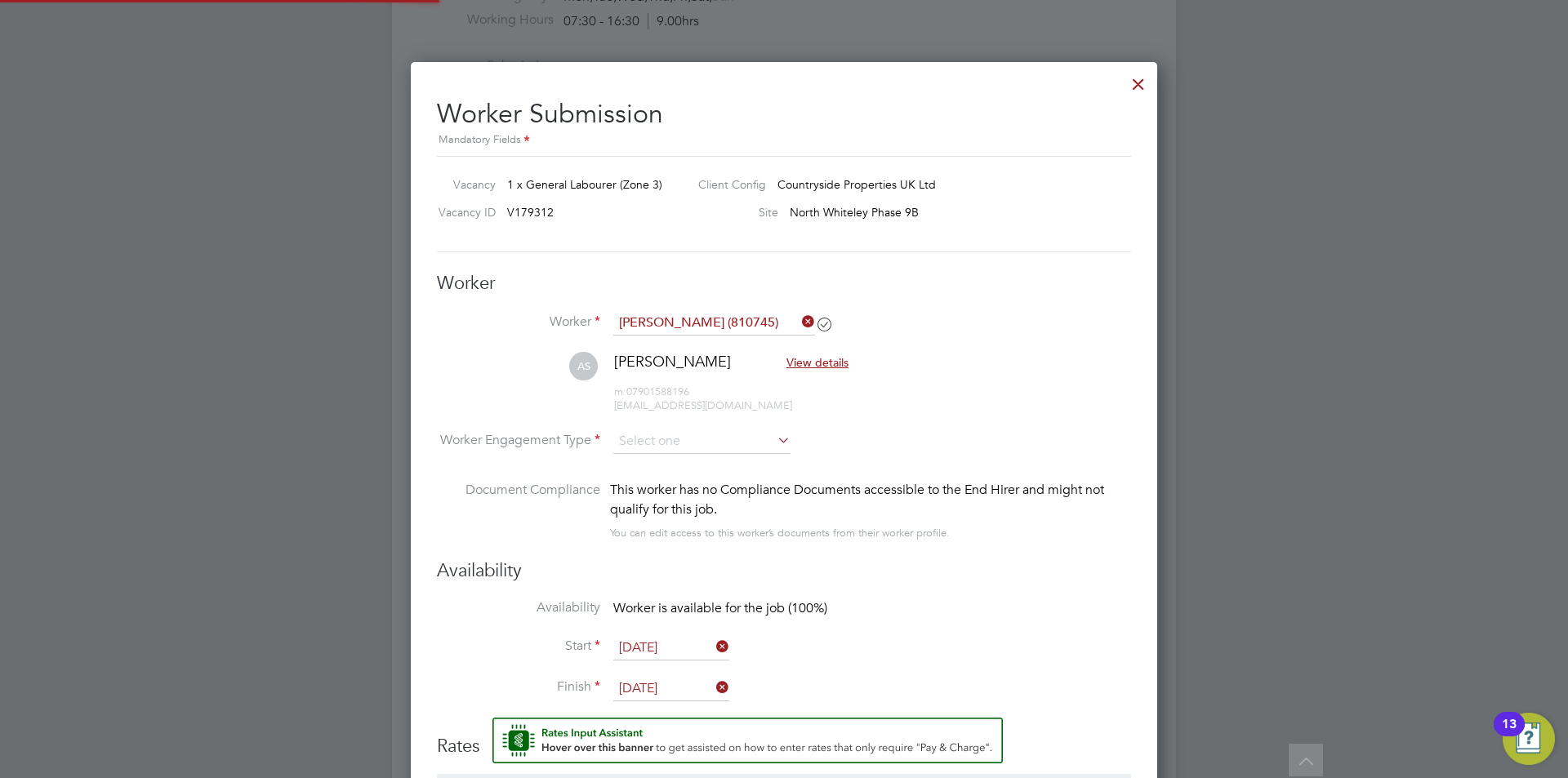
scroll to position [1374, 747]
click at [655, 431] on input at bounding box center [702, 442] width 177 height 25
click at [645, 490] on li "PAYE" at bounding box center [702, 485] width 179 height 21
type input "PAYE"
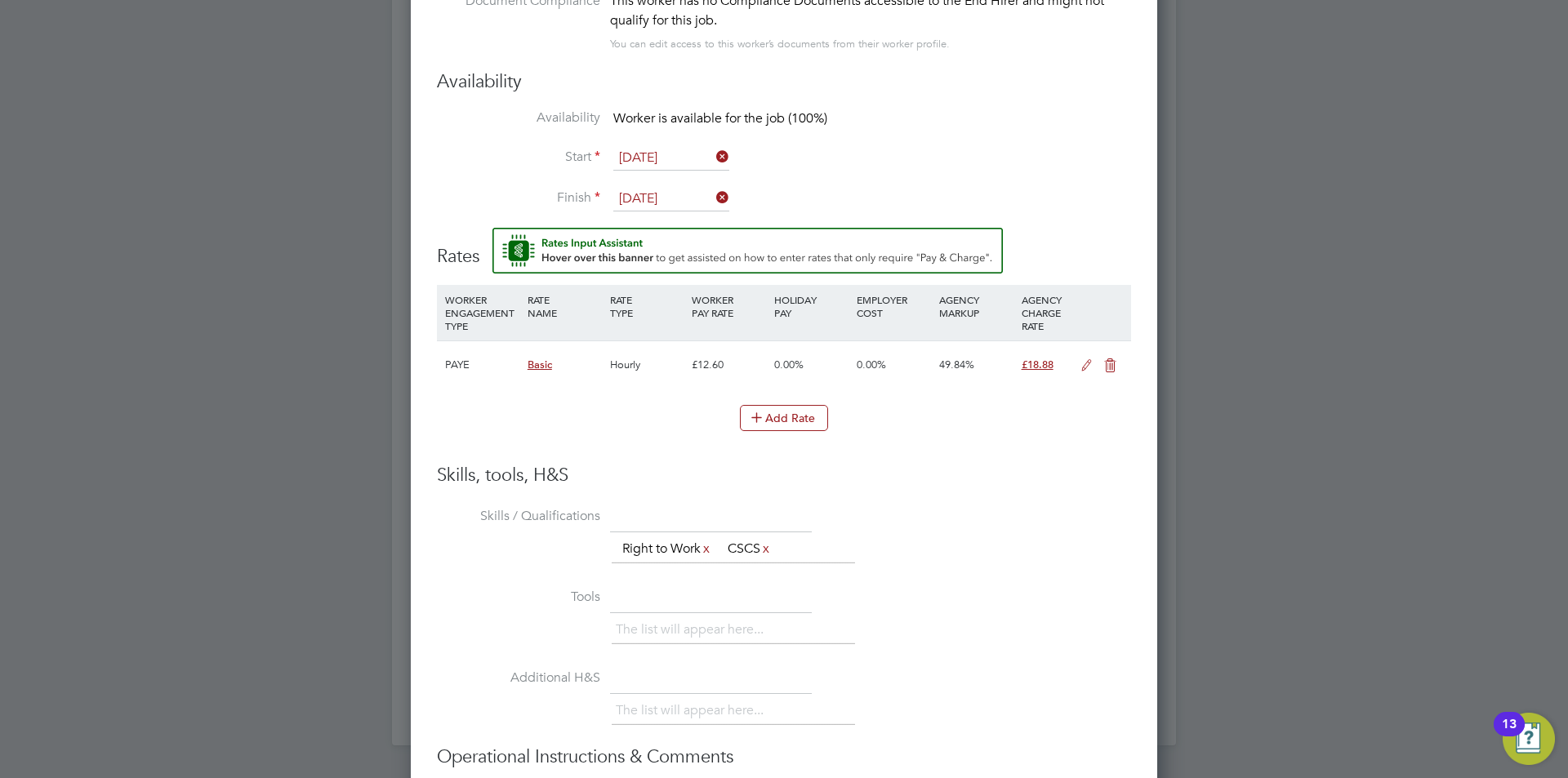
click at [1081, 368] on icon at bounding box center [1086, 366] width 20 height 13
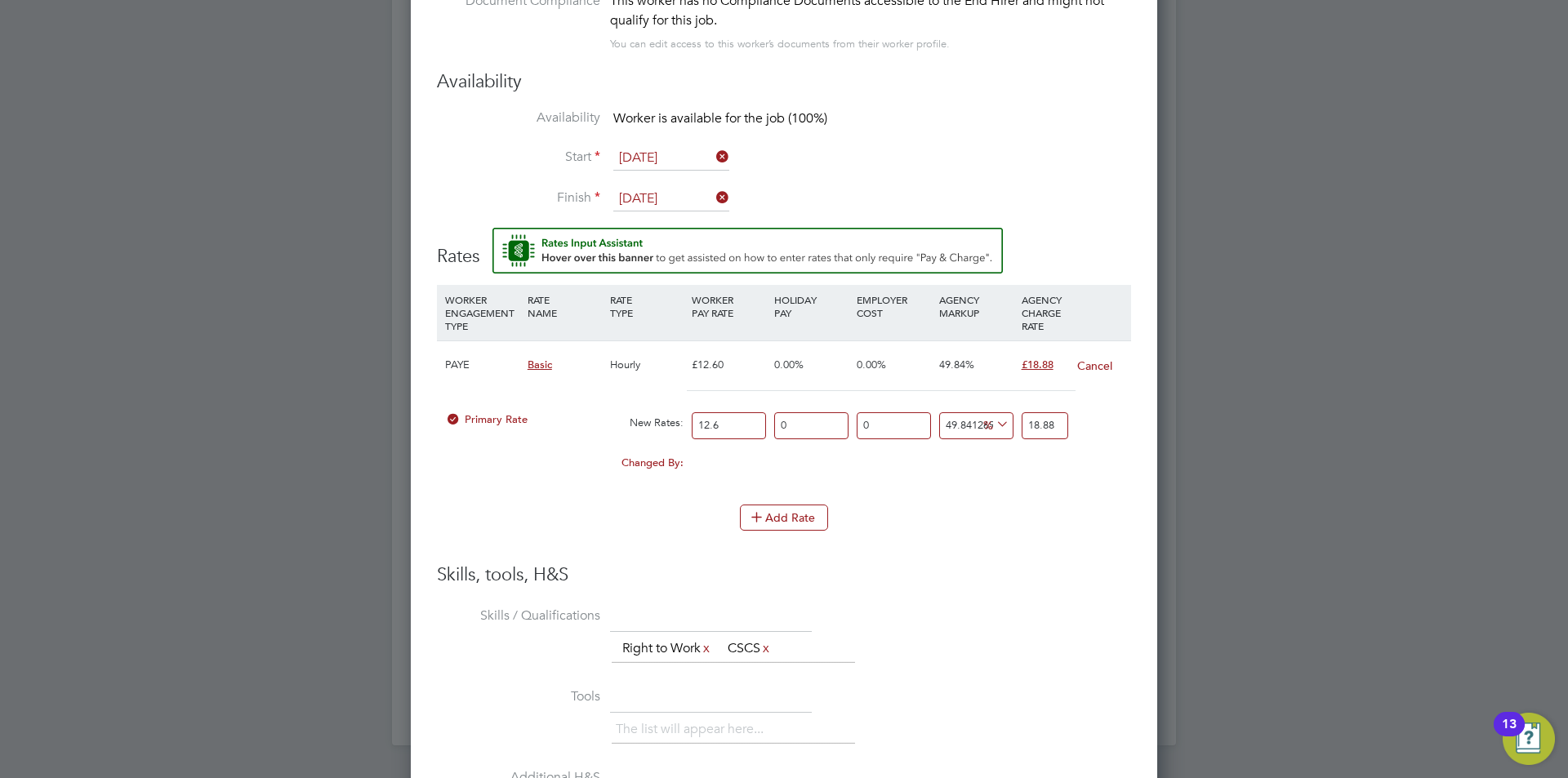
drag, startPoint x: 746, startPoint y: 423, endPoint x: 680, endPoint y: 421, distance: 66.0
click at [680, 421] on div "Primary Rate New Rates: 12.6 0 n/a 0 n/a 49.84126984126984 0 % 18.88" at bounding box center [784, 426] width 694 height 43
type input "0"
click at [734, 426] on input "0" at bounding box center [729, 426] width 74 height 27
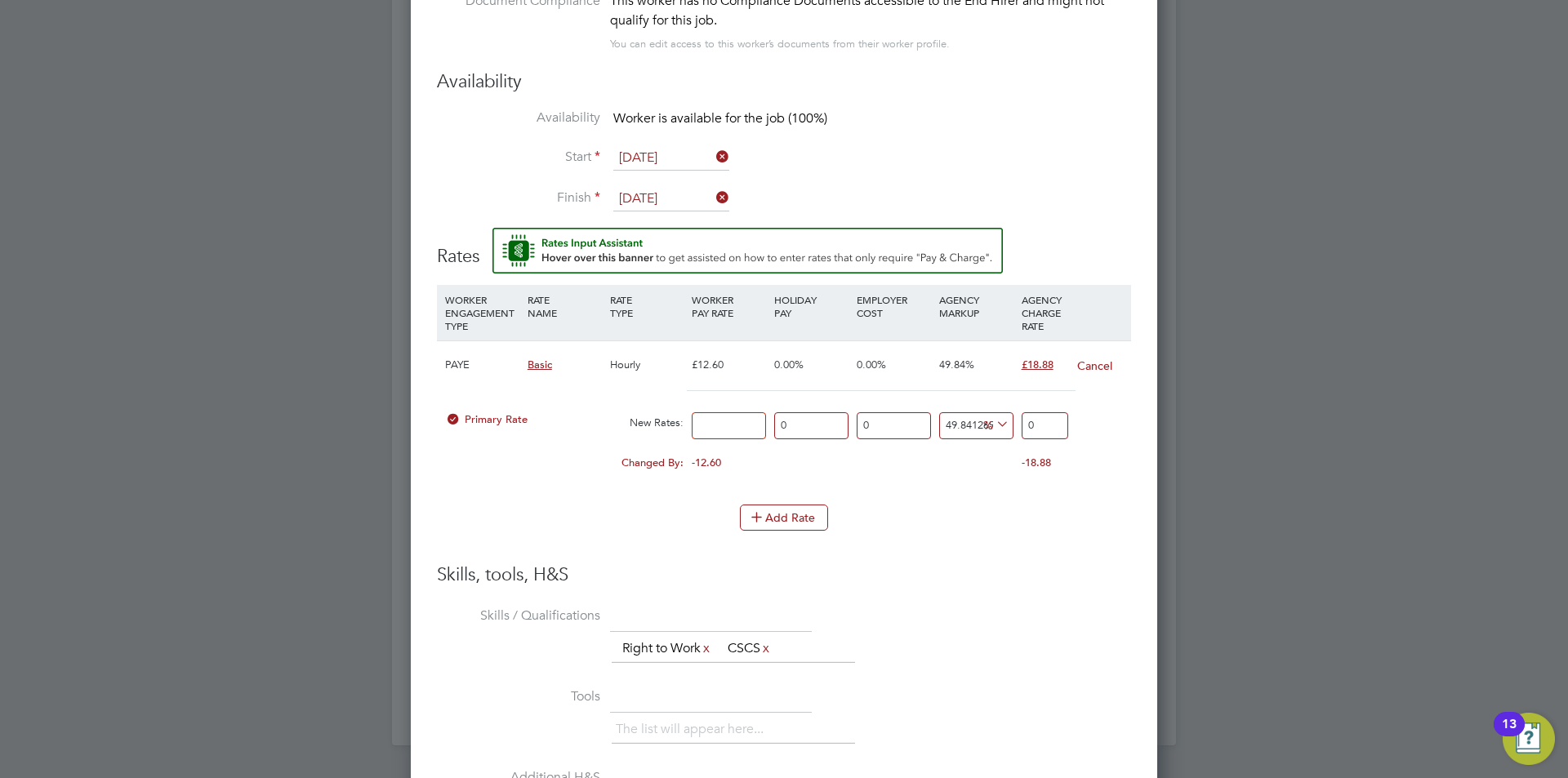
type input "1"
type input "1.4984126984126984"
type input "15"
type input "22.476190476190474"
type input "15.9"
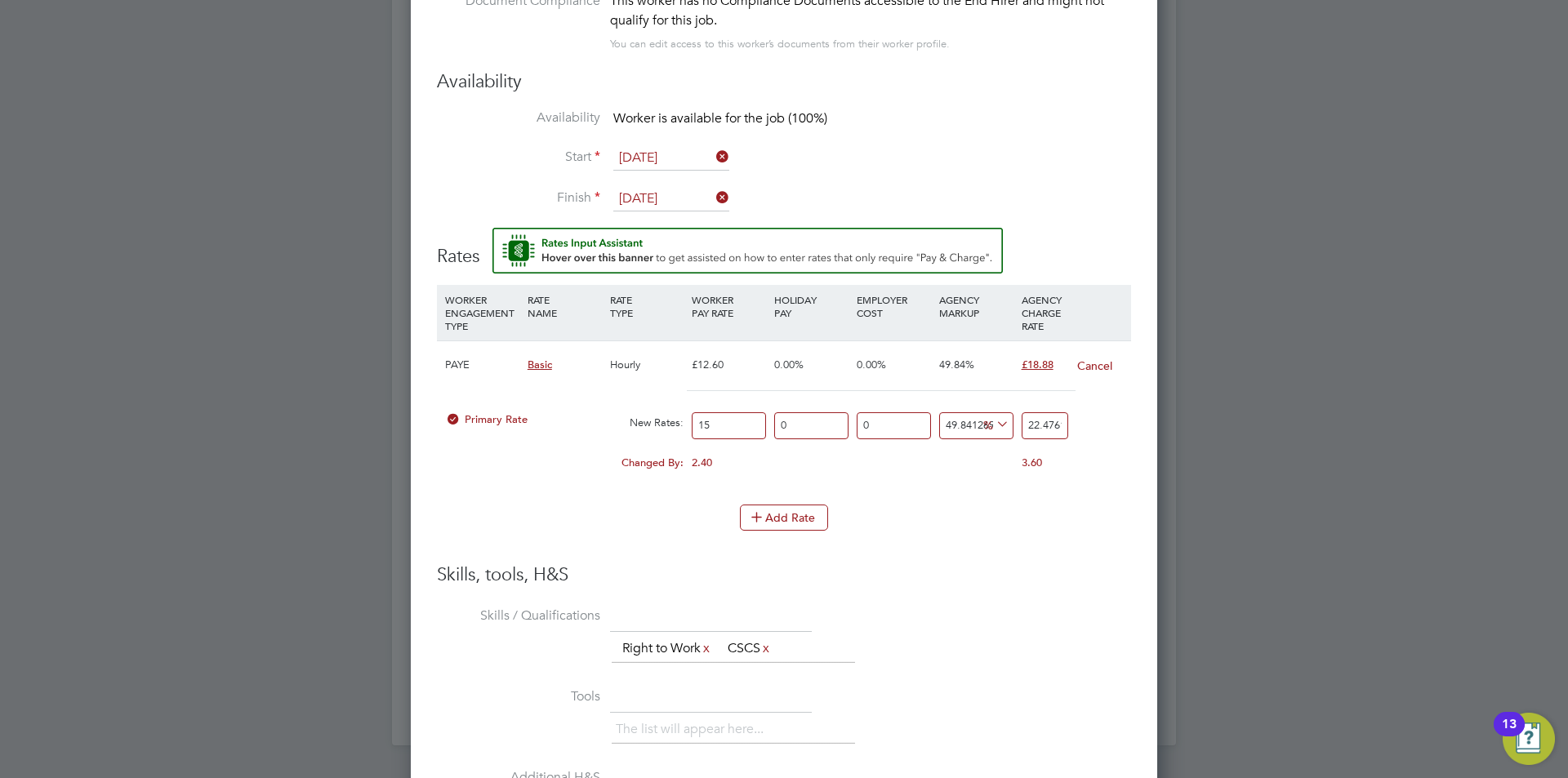
type input "23.824761904761903"
type input "15.90"
click at [944, 508] on div "Add Rate" at bounding box center [784, 517] width 694 height 26
drag, startPoint x: 1029, startPoint y: 425, endPoint x: 1110, endPoint y: 422, distance: 81.1
click at [1110, 422] on div "Primary Rate New Rates: 15.90 0 n/a 0 n/a 49.84126984126984 7.924761904761903 %…" at bounding box center [784, 426] width 694 height 43
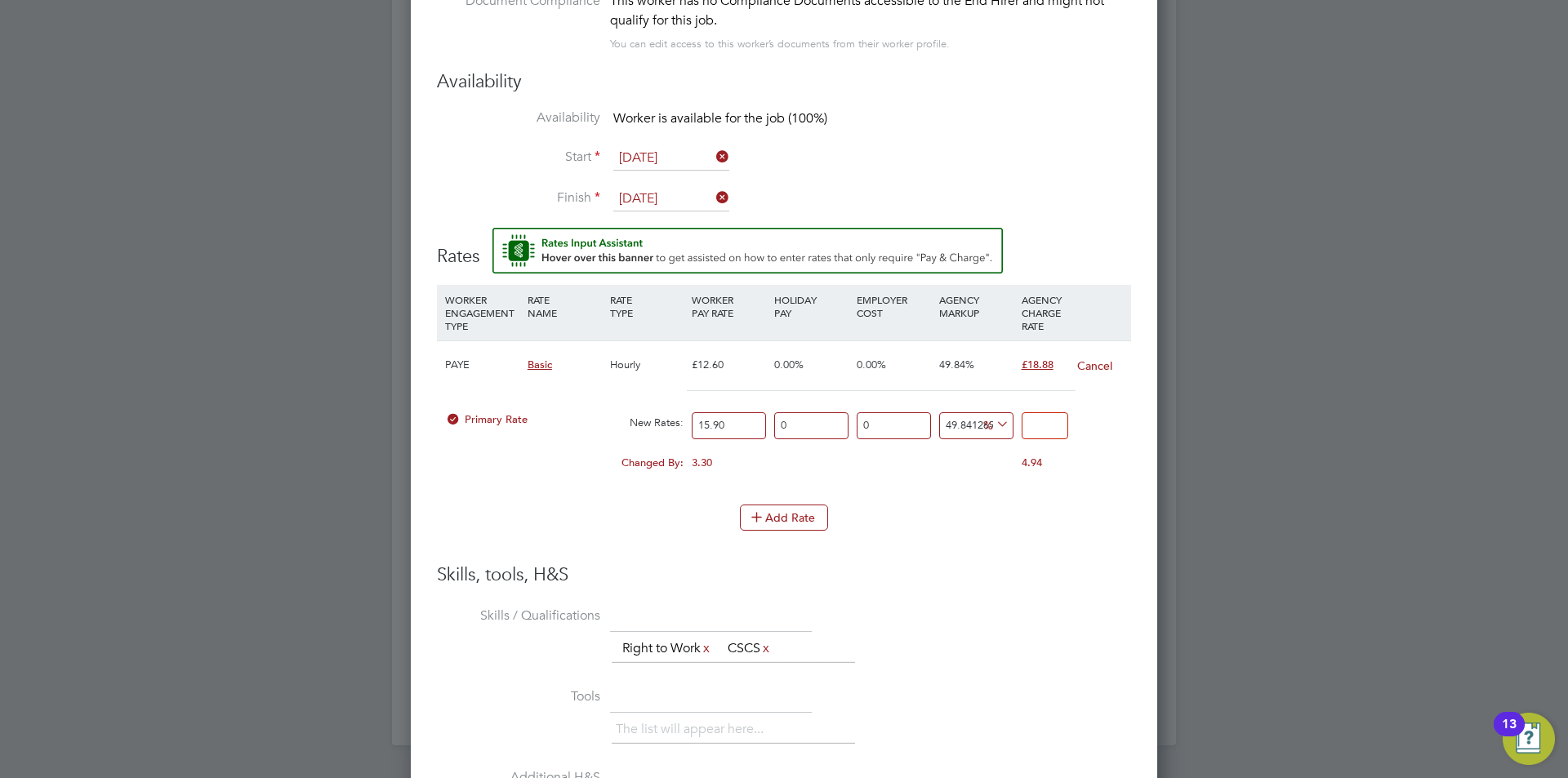
type input "-93.71069182389937"
type input "1"
type input "13.20754716981132"
type input "18"
type input "18.238993710691823"
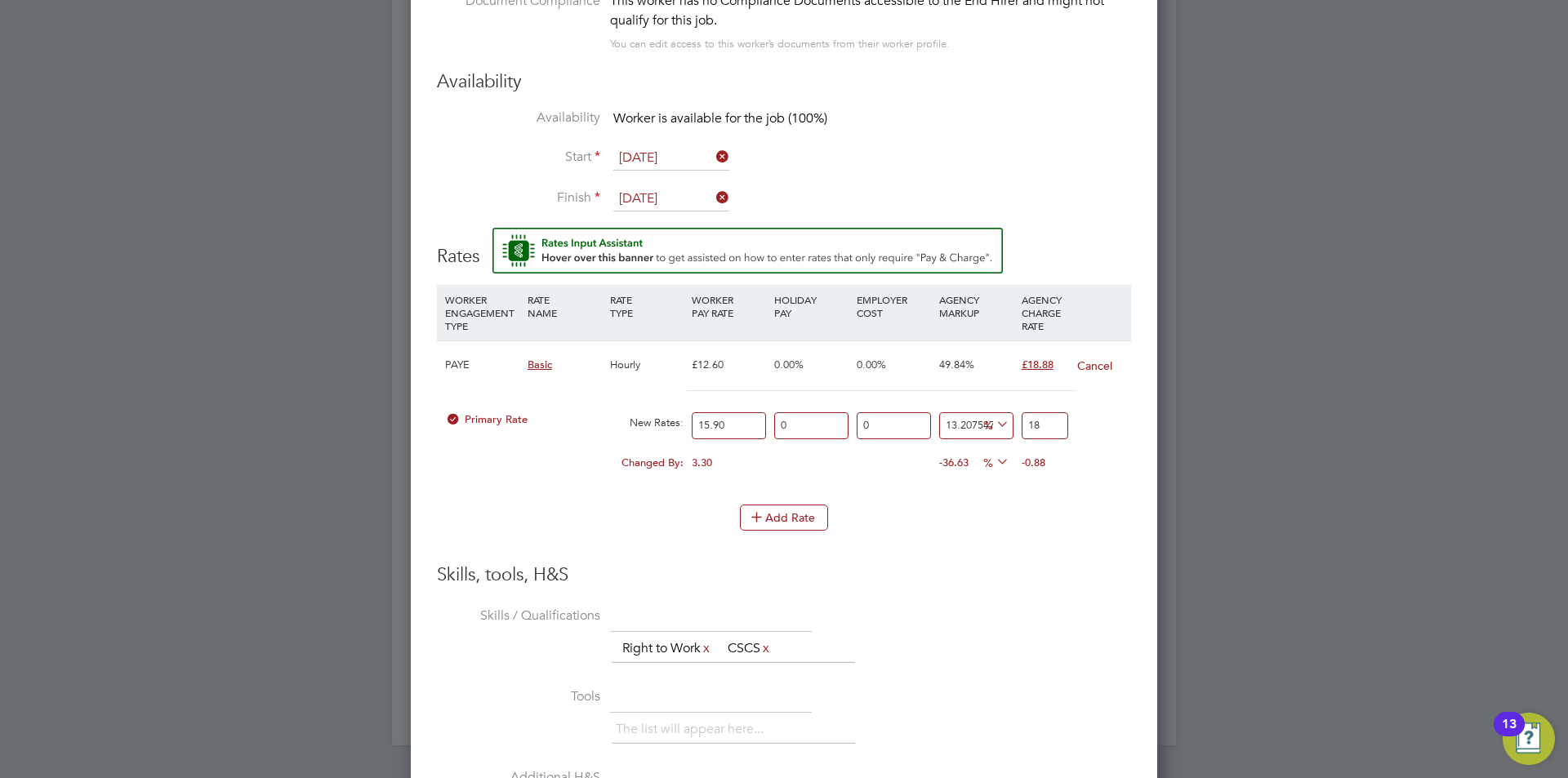
type input "18.8"
type input "18.742138364779873"
type input "18.88"
click at [1081, 476] on div "Changed By: 3.30 0.00 0.00 -31.10 -3.3 % 0.00" at bounding box center [784, 468] width 694 height 41
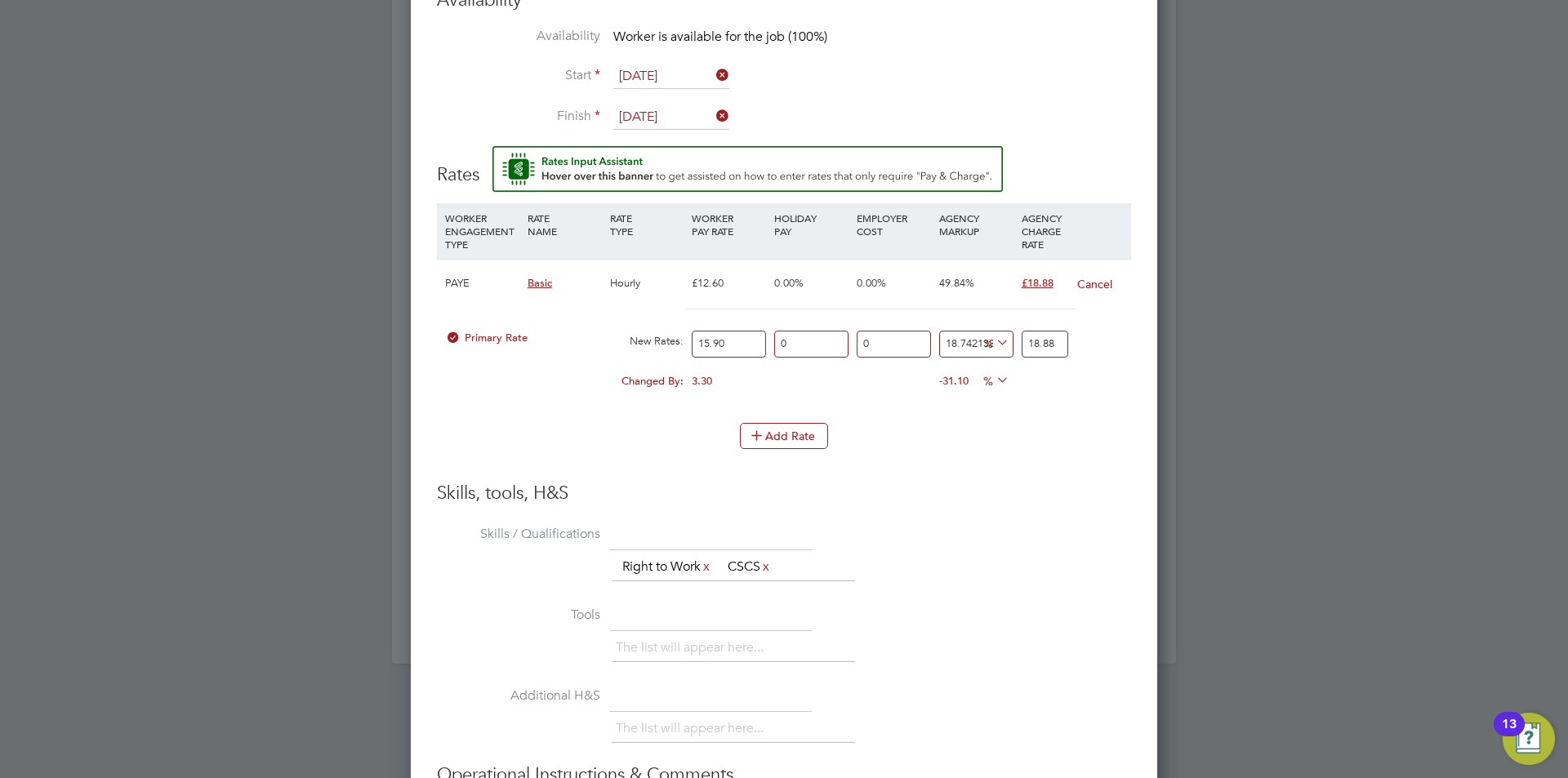
scroll to position [1697, 0]
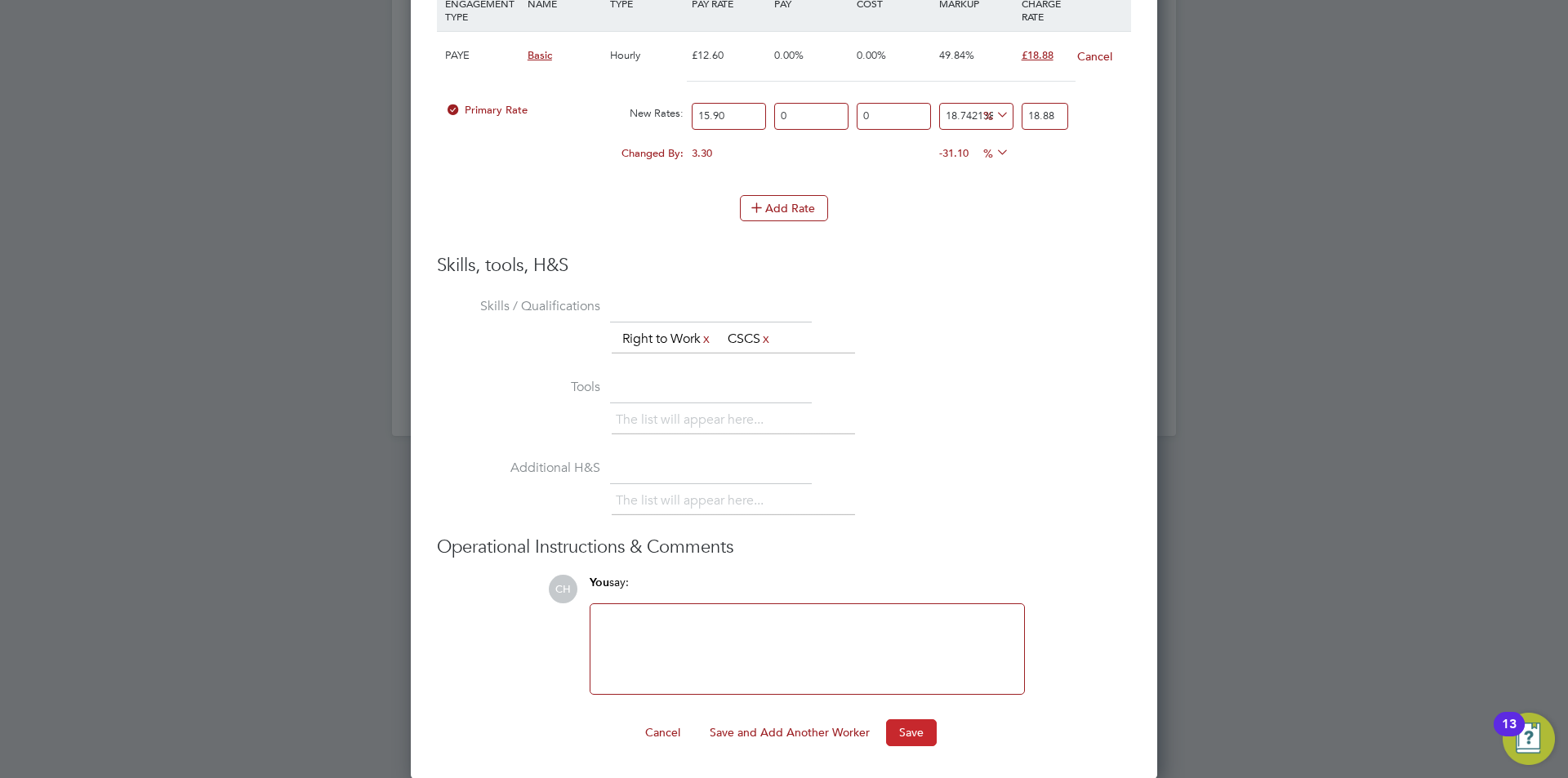
click at [907, 729] on button "Save" at bounding box center [910, 732] width 50 height 26
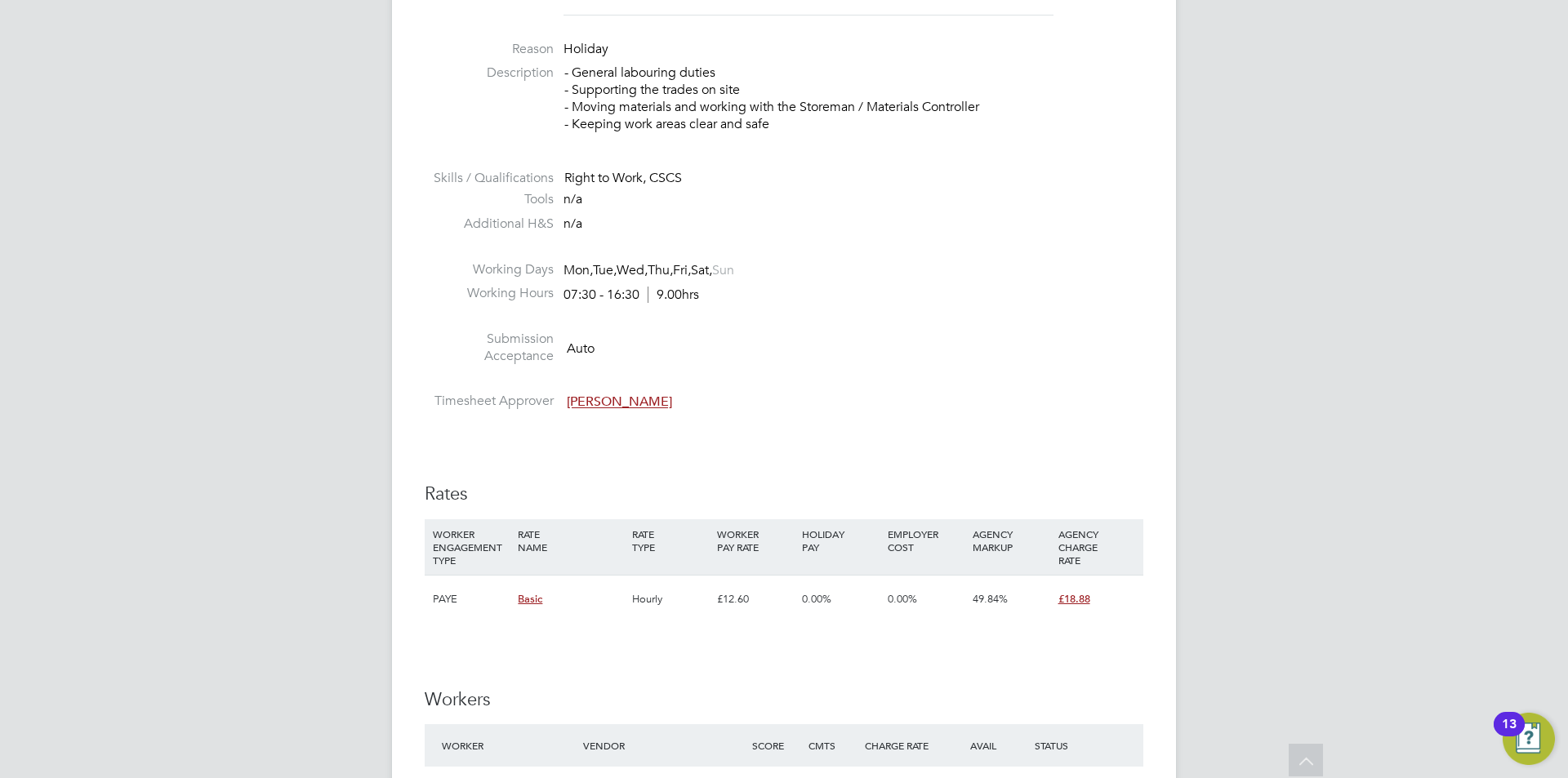
scroll to position [653, 0]
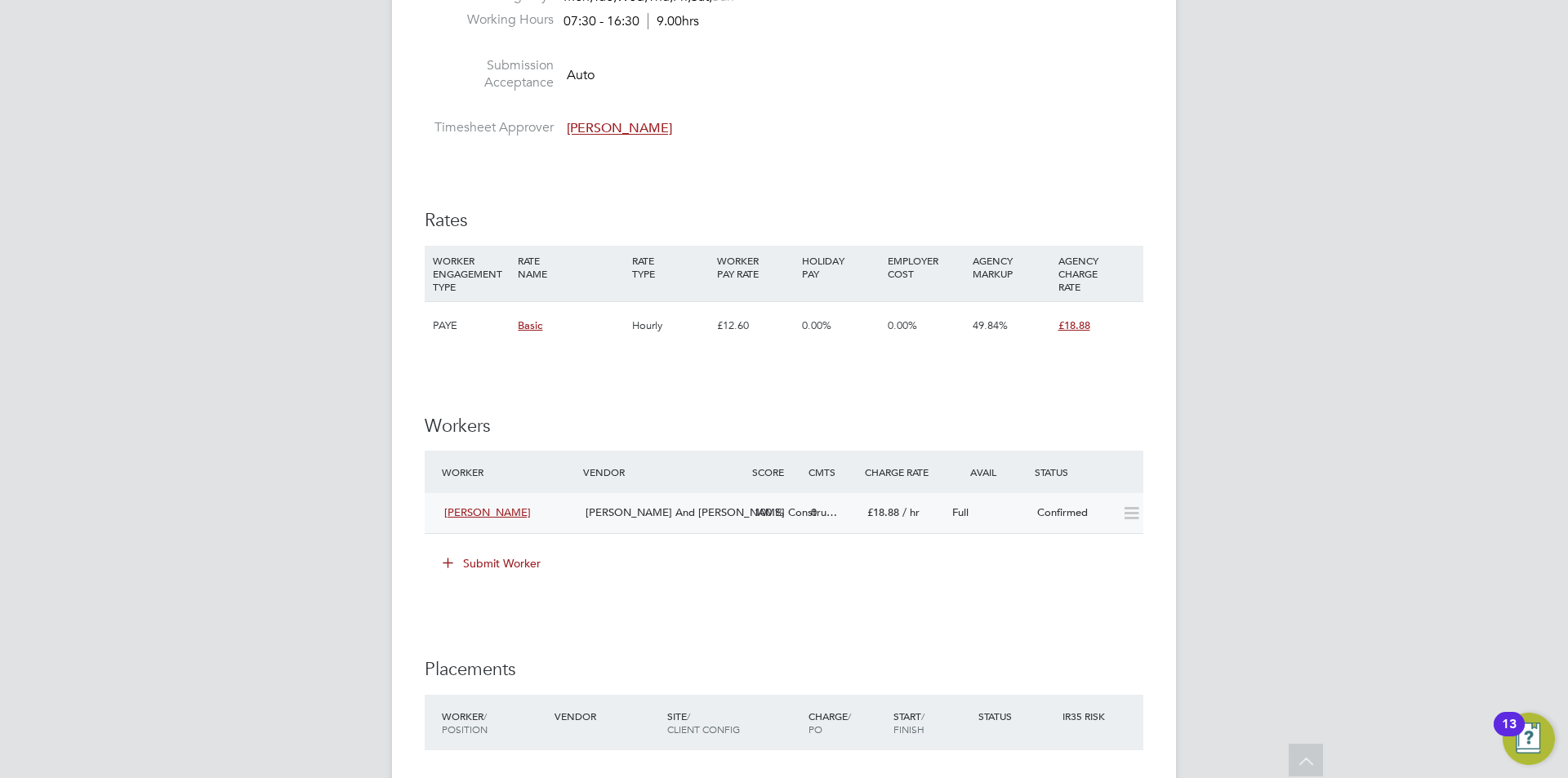
click at [693, 520] on div "[PERSON_NAME] And [PERSON_NAME] Constru…" at bounding box center [664, 513] width 169 height 27
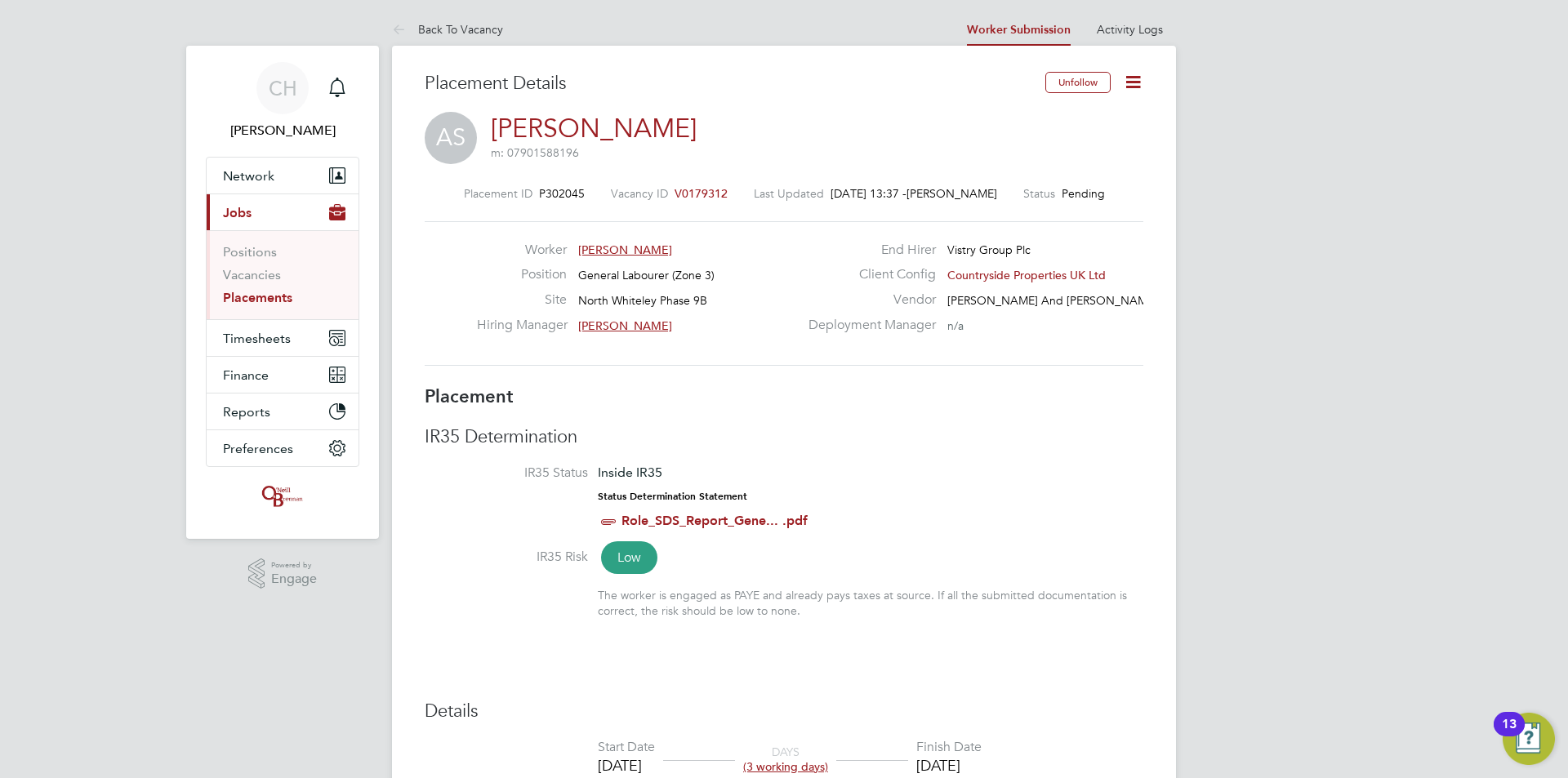
click at [1133, 78] on icon at bounding box center [1133, 82] width 20 height 20
click at [1048, 171] on li "Start" at bounding box center [1080, 175] width 120 height 23
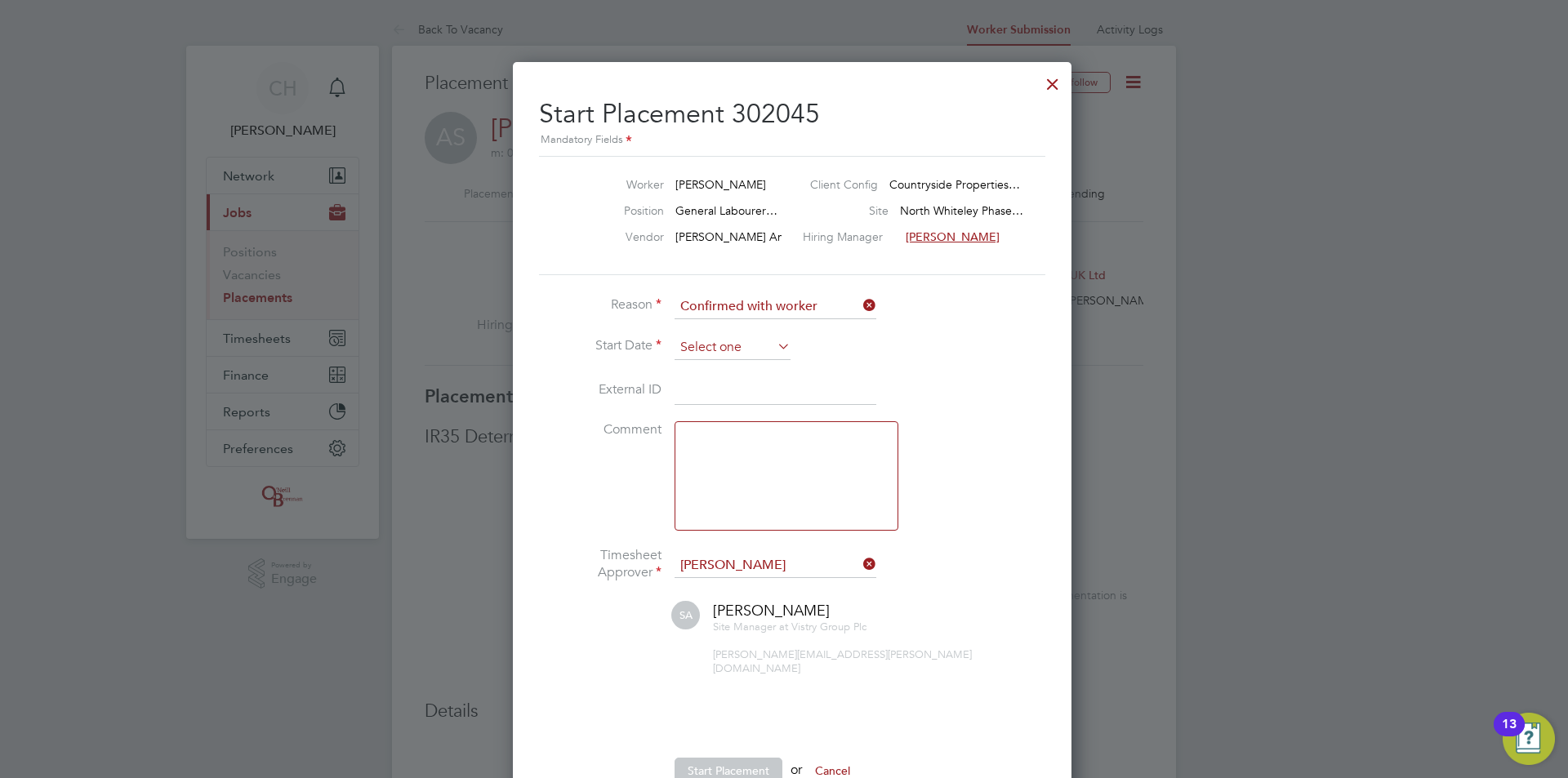
click at [739, 345] on input at bounding box center [732, 348] width 116 height 25
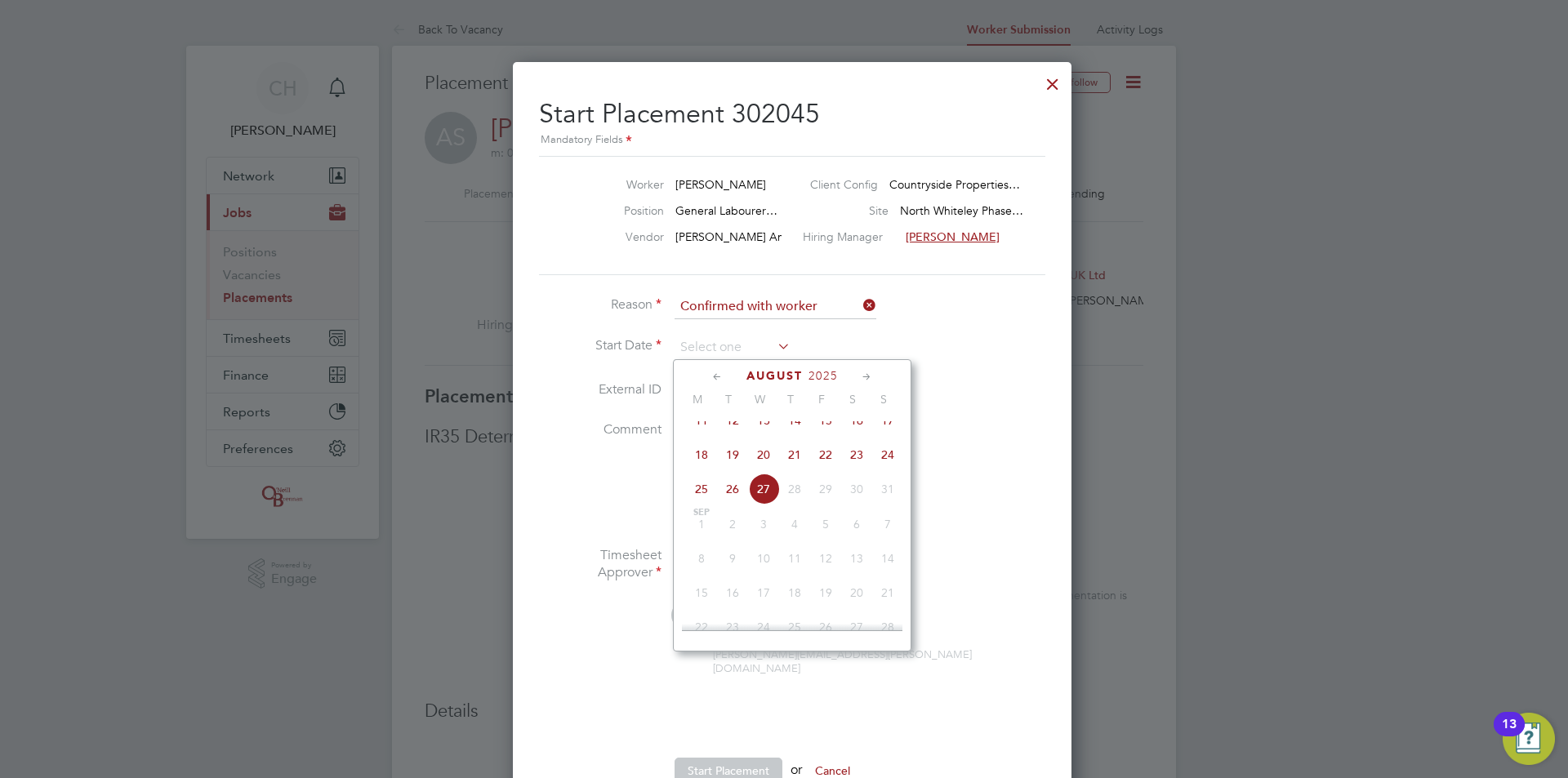
click at [769, 463] on span "20" at bounding box center [763, 454] width 31 height 31
type input "[DATE]"
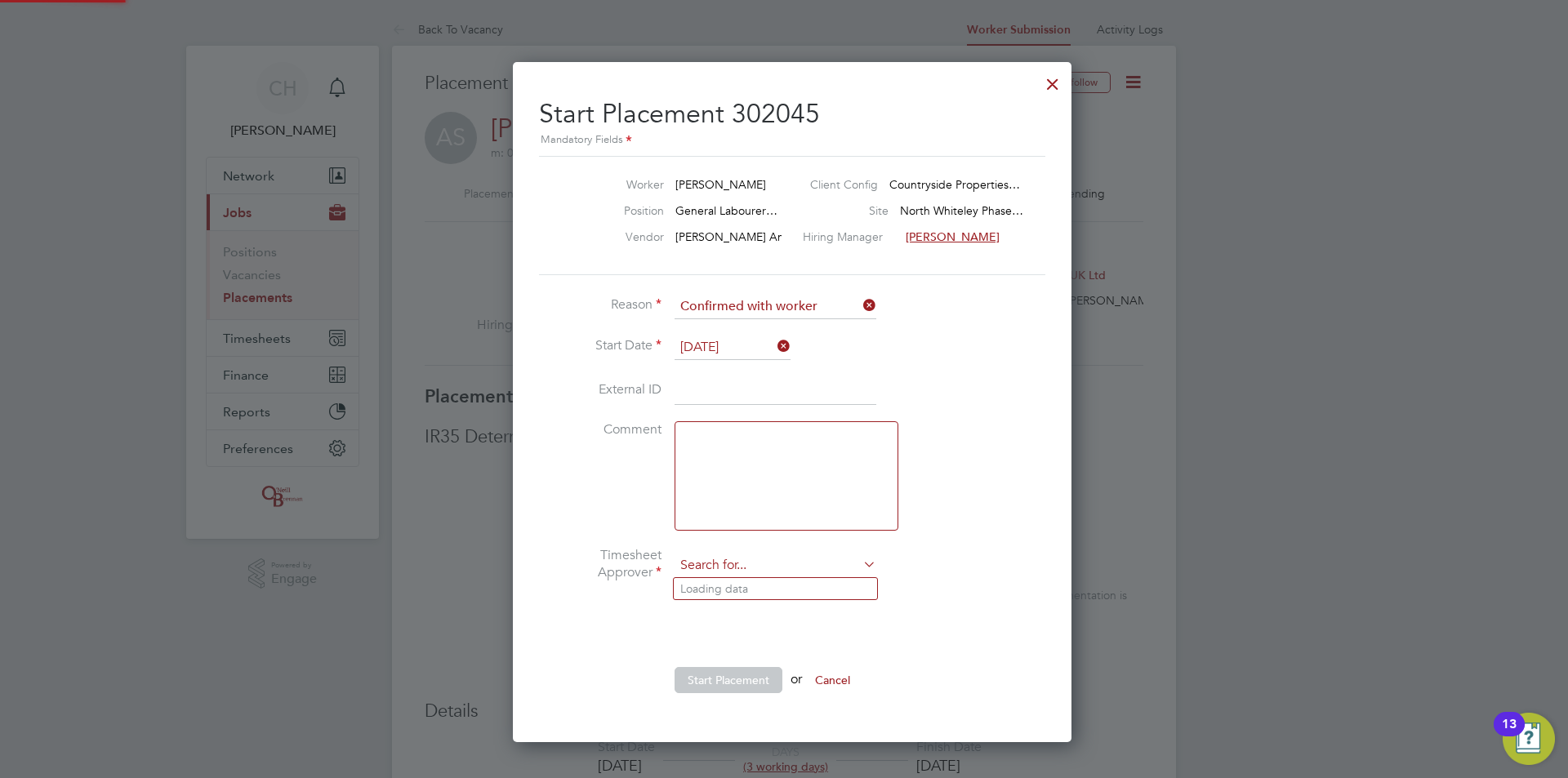
click at [804, 563] on input at bounding box center [775, 566] width 202 height 25
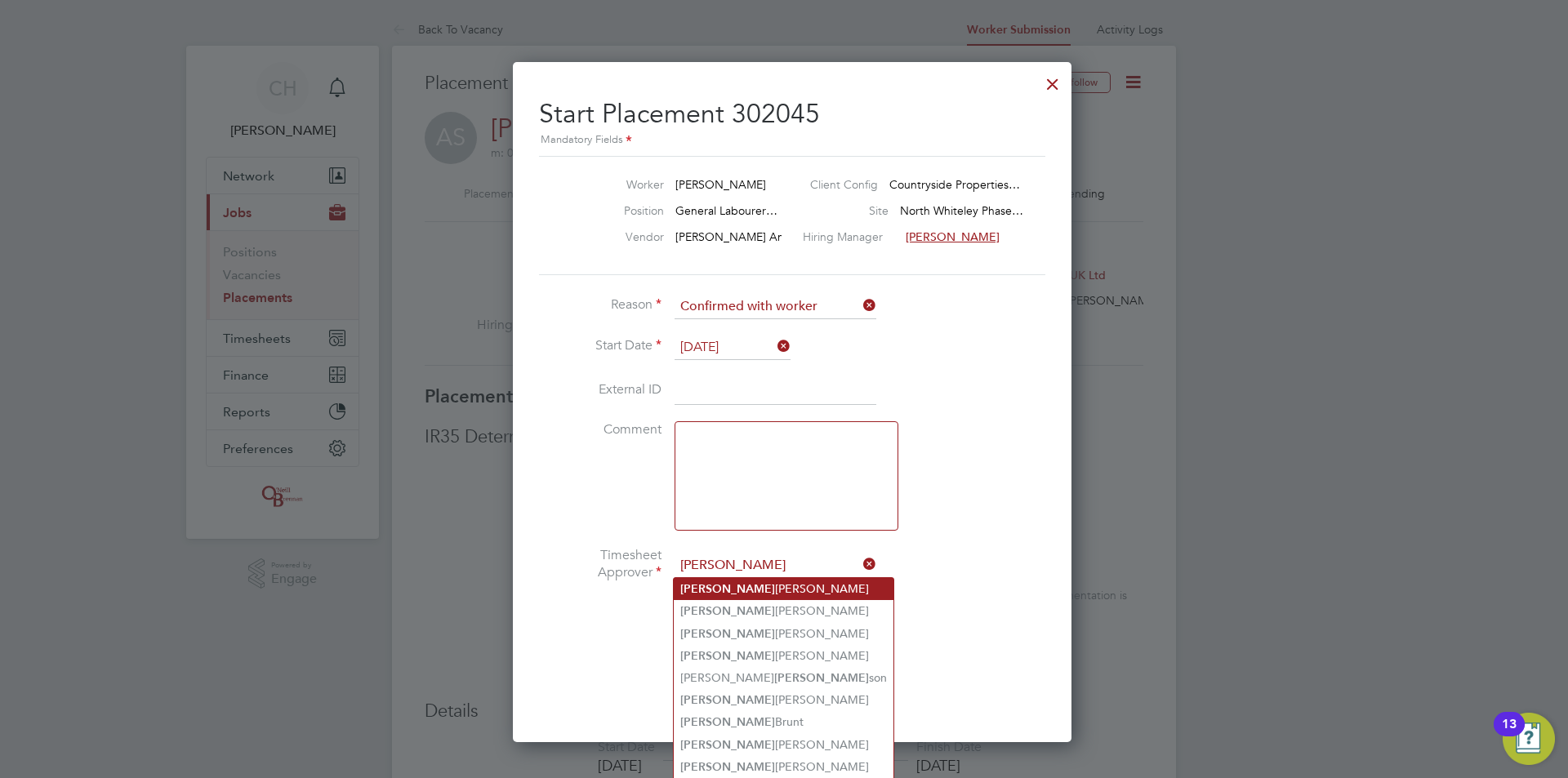
click at [795, 587] on li "Stephen Chapman" at bounding box center [783, 589] width 219 height 22
type input "[PERSON_NAME]"
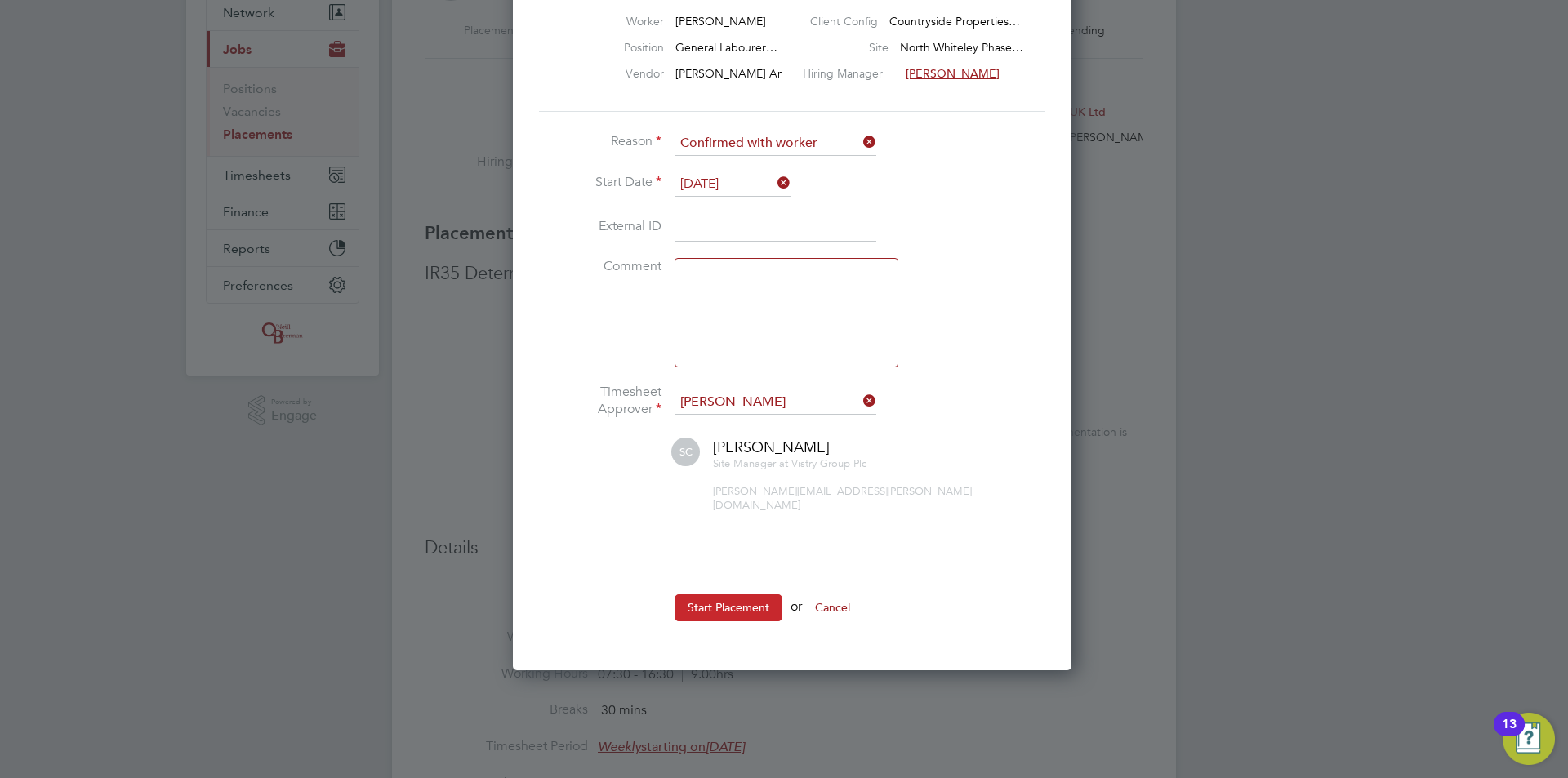
click at [717, 594] on button "Start Placement" at bounding box center [728, 607] width 108 height 26
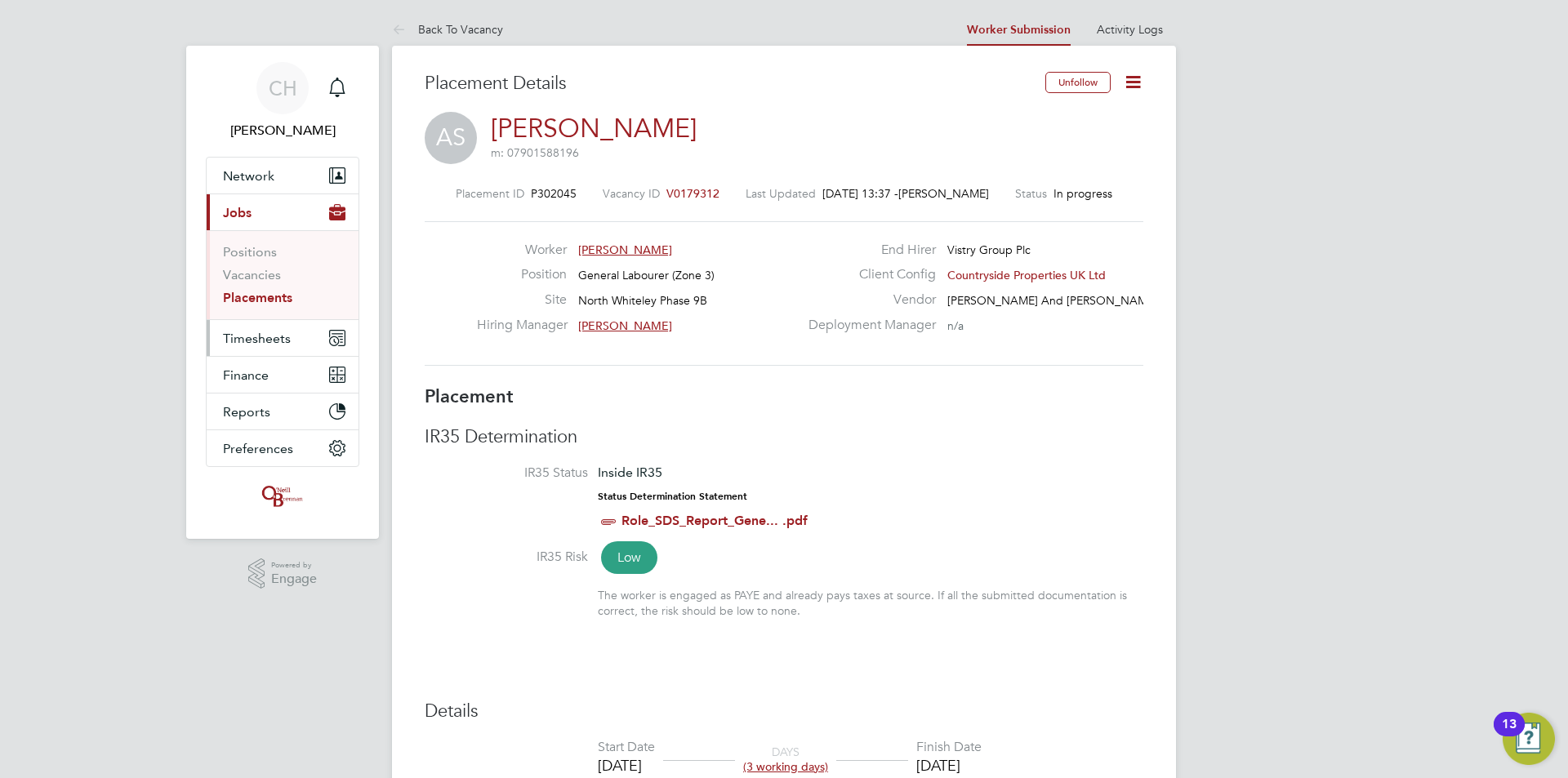
click at [271, 339] on span "Timesheets" at bounding box center [256, 338] width 68 height 16
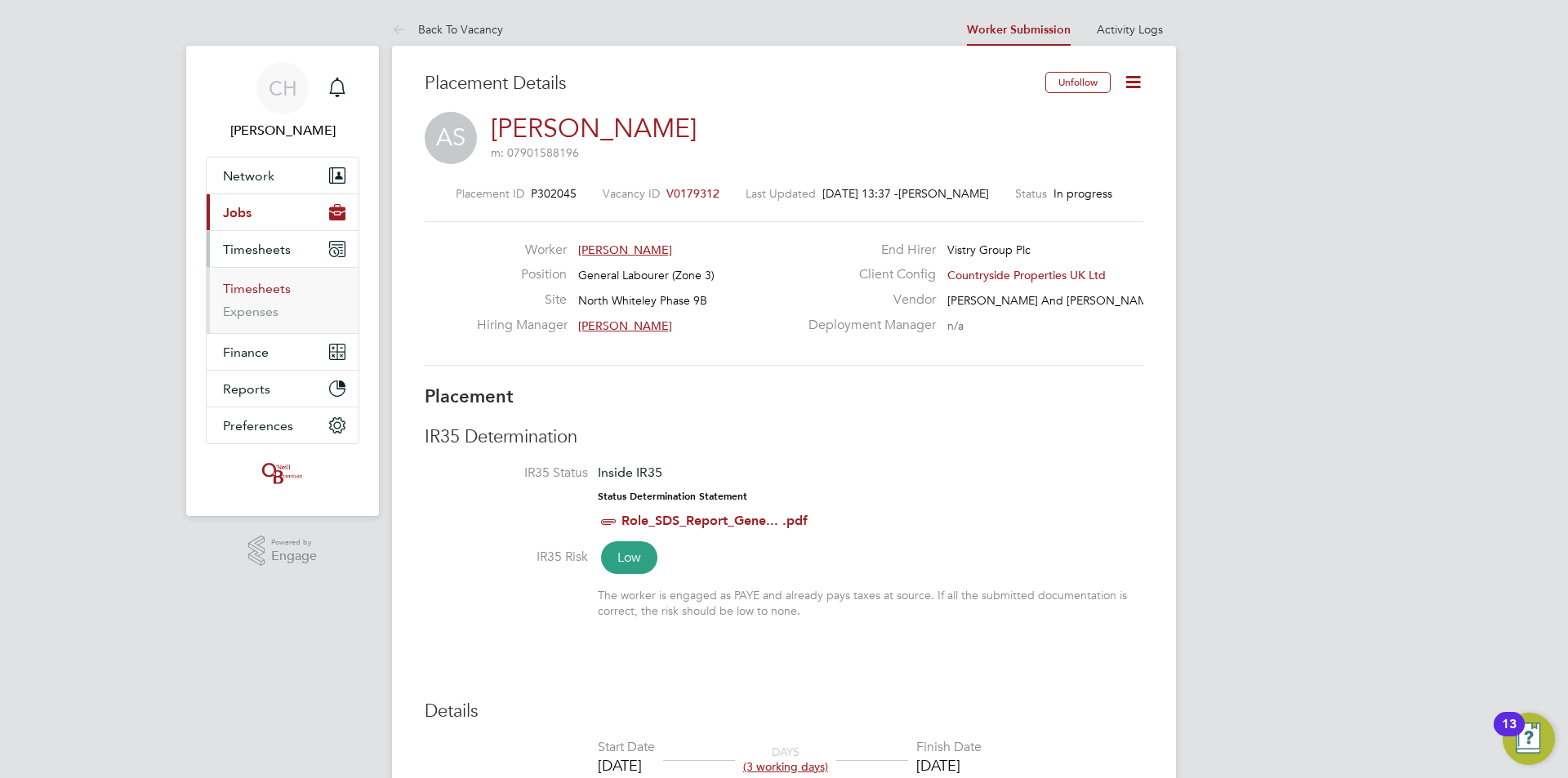
click at [259, 293] on link "Timesheets" at bounding box center [256, 289] width 68 height 16
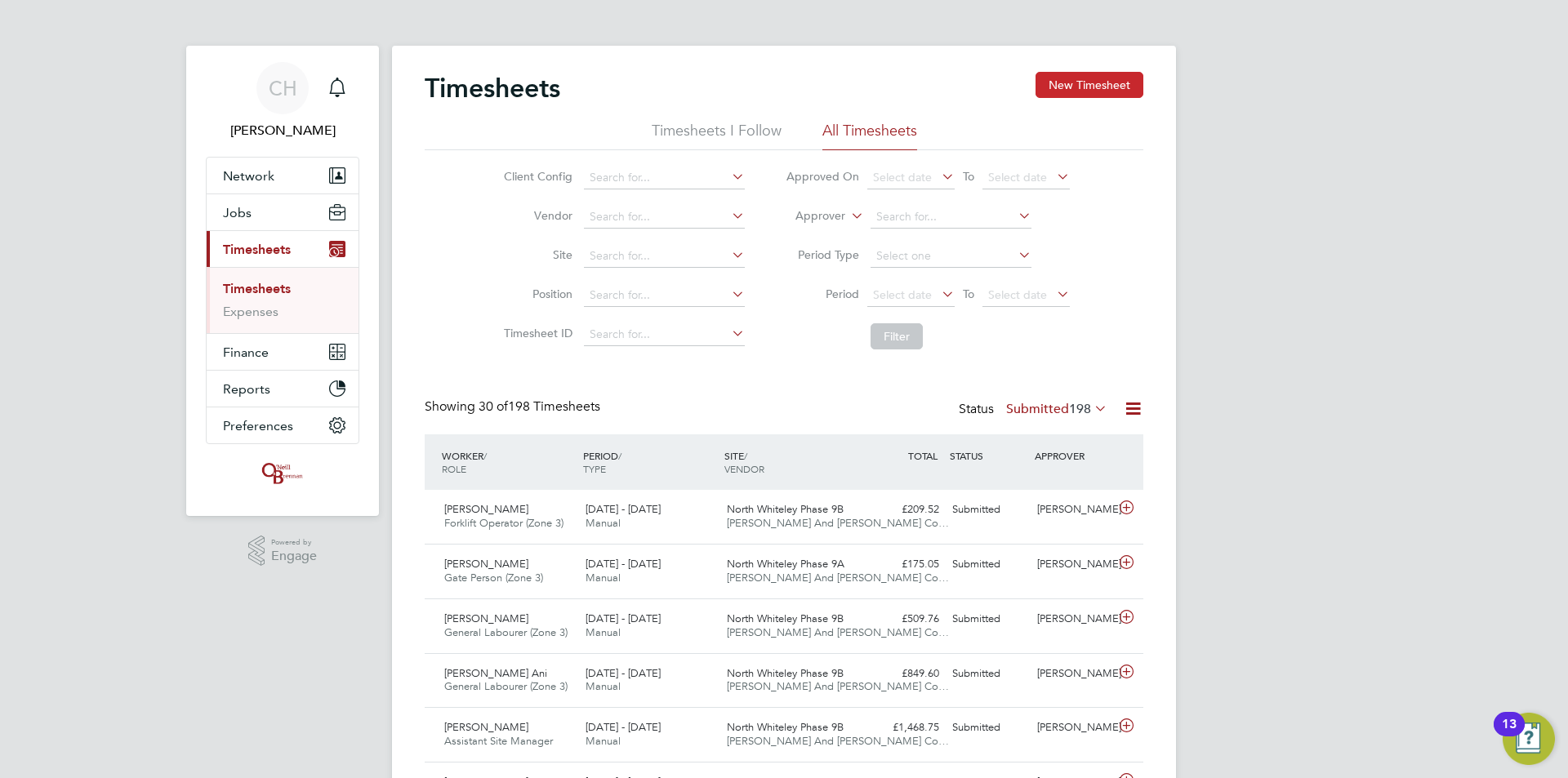
click at [1099, 81] on button "New Timesheet" at bounding box center [1089, 85] width 108 height 26
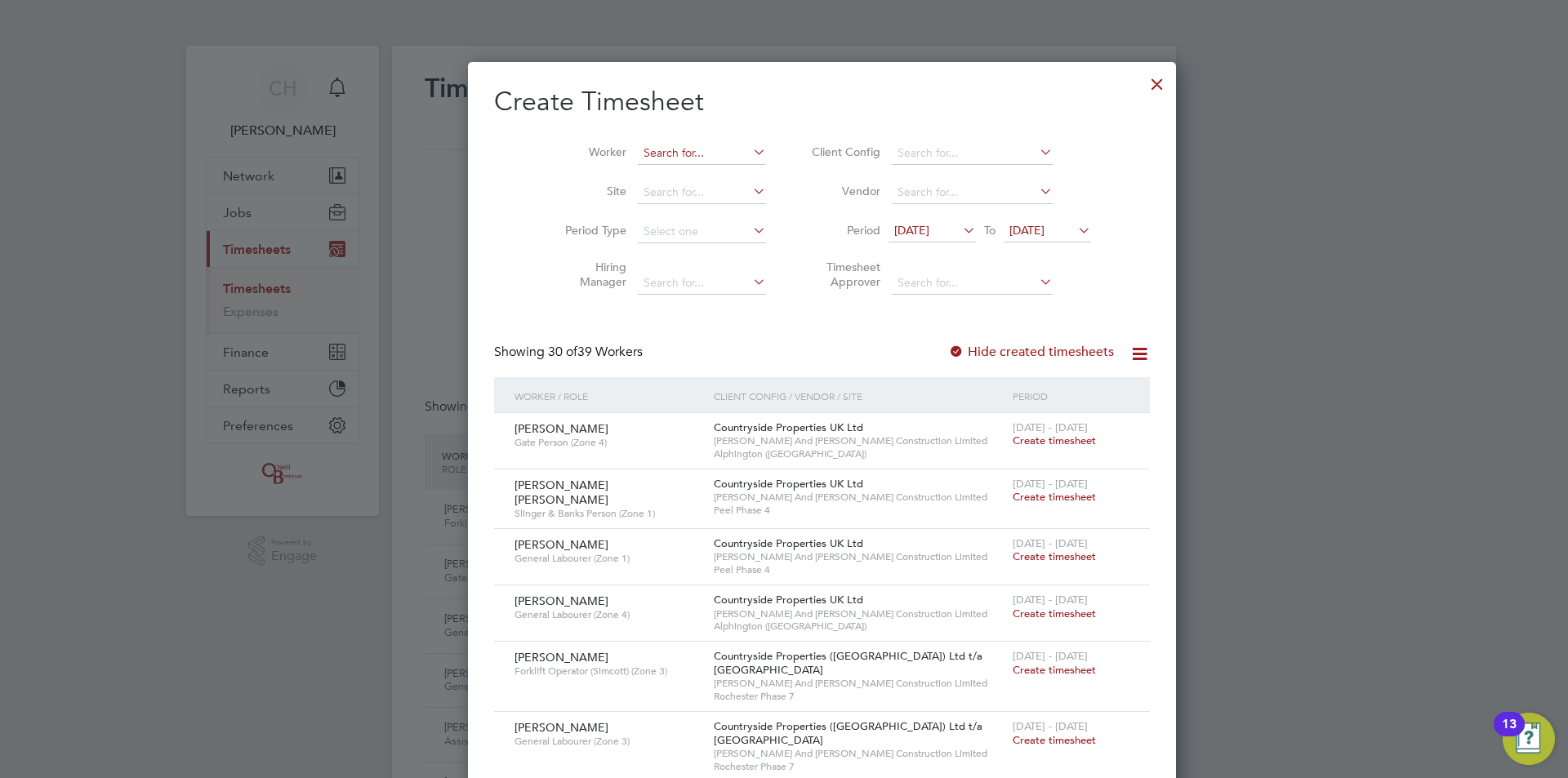
click at [644, 144] on input at bounding box center [701, 153] width 128 height 23
click at [644, 237] on li "Ama rbir Singh" at bounding box center [664, 241] width 131 height 22
type input "[PERSON_NAME]"
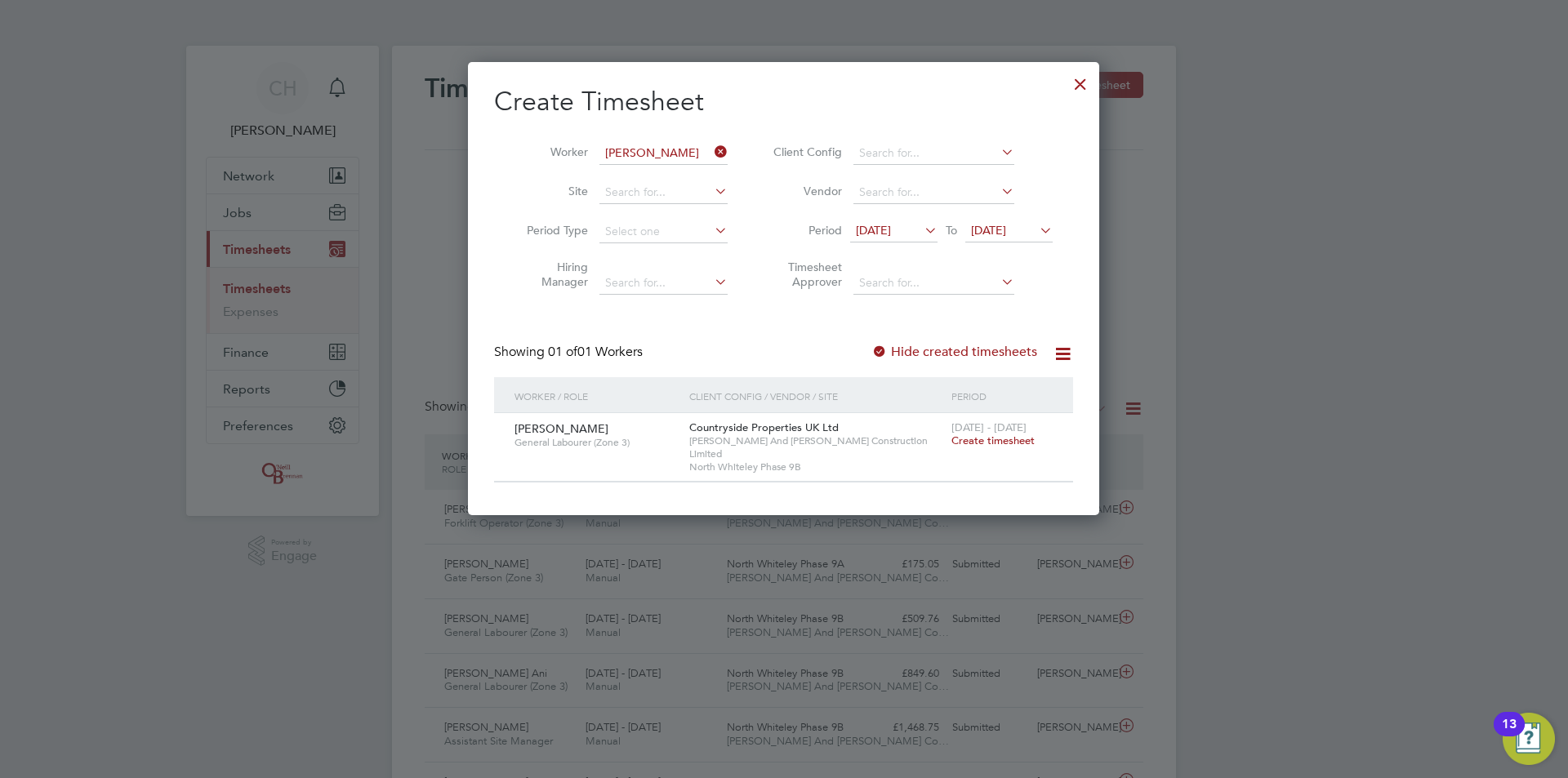
click at [1018, 442] on span "Create timesheet" at bounding box center [992, 441] width 83 height 14
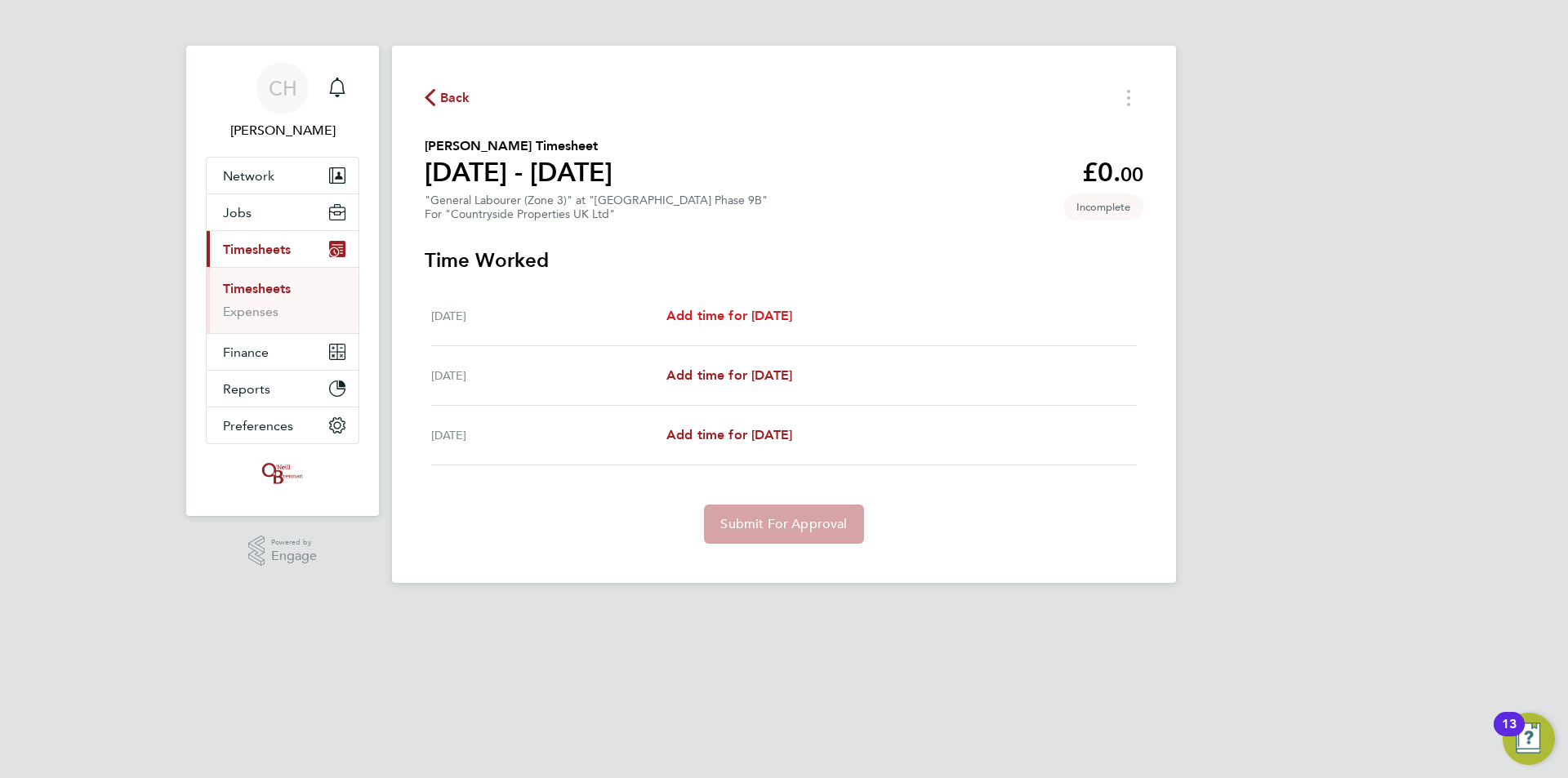
click at [791, 324] on link "Add time for Wed 20 Aug" at bounding box center [729, 315] width 126 height 19
select select "30"
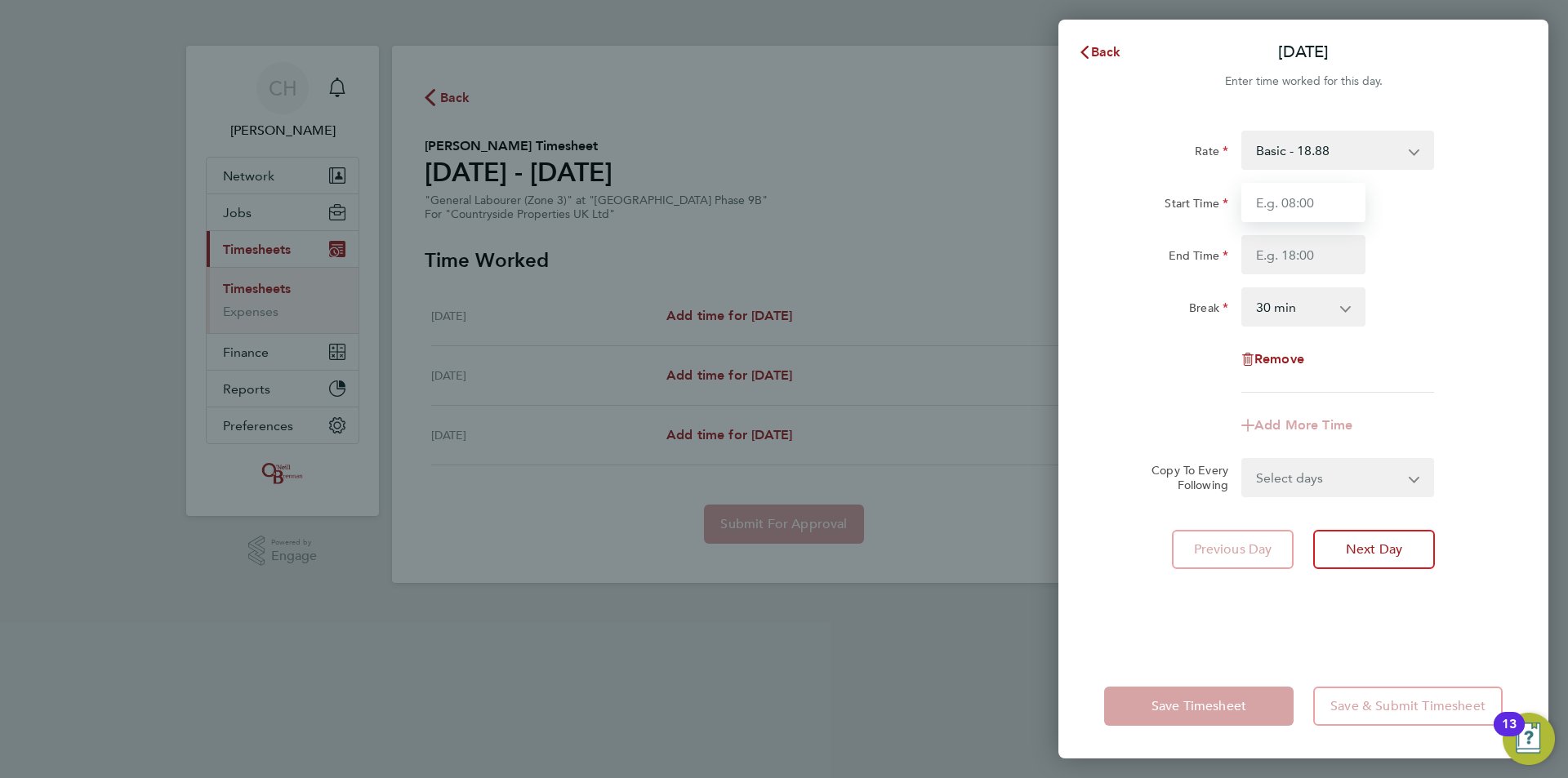
click at [1330, 205] on input "Start Time" at bounding box center [1303, 203] width 124 height 39
type input "07:30"
click at [1323, 258] on input "End Time" at bounding box center [1303, 255] width 124 height 39
type input "17:00"
click at [1452, 282] on div "Rate Basic - 18.88 Start Time 07:30 End Time 17:00 Break 0 min 15 min 30 min 45…" at bounding box center [1303, 261] width 398 height 262
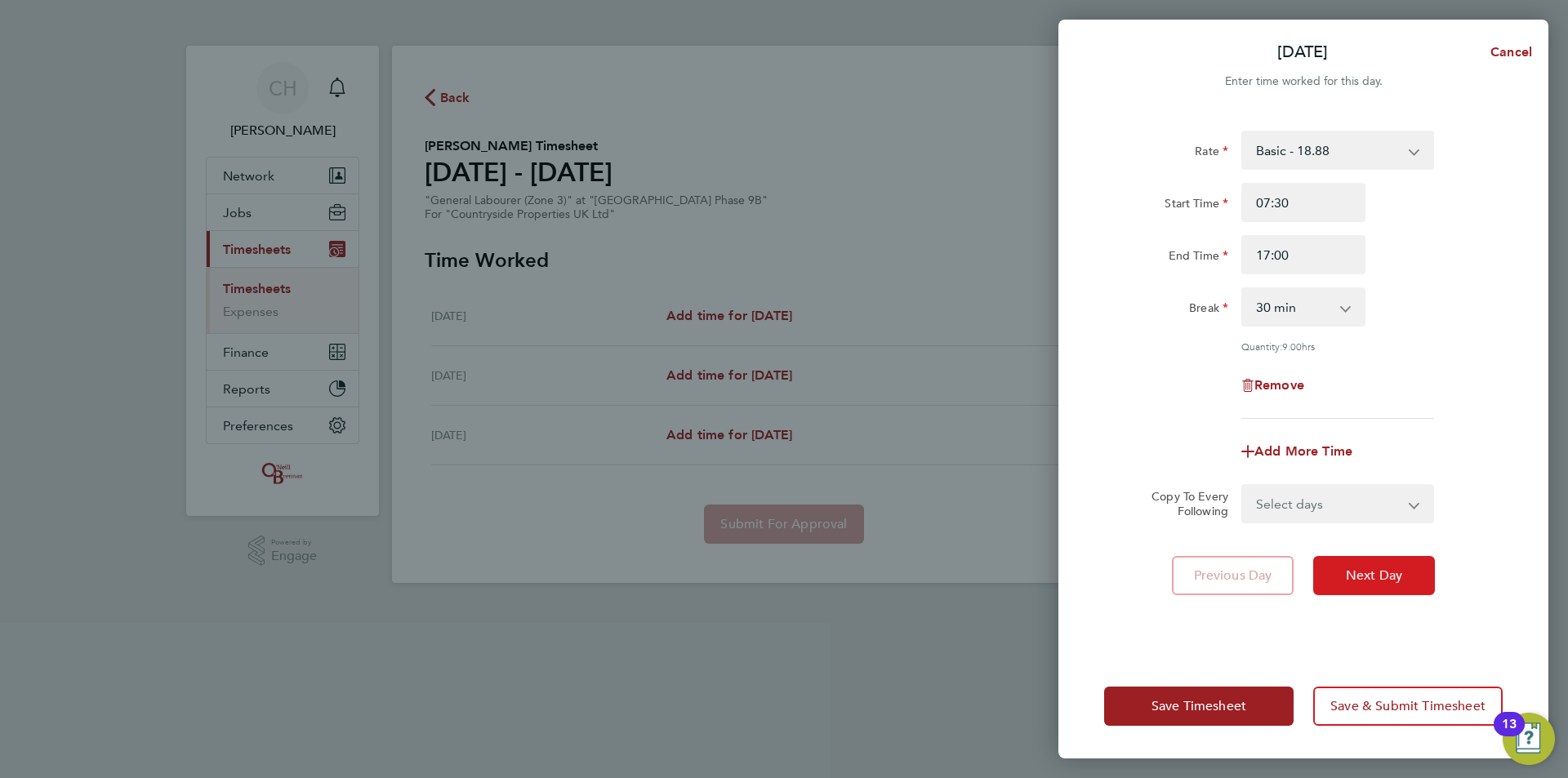
click at [1381, 573] on span "Next Day" at bounding box center [1374, 575] width 56 height 17
select select "30"
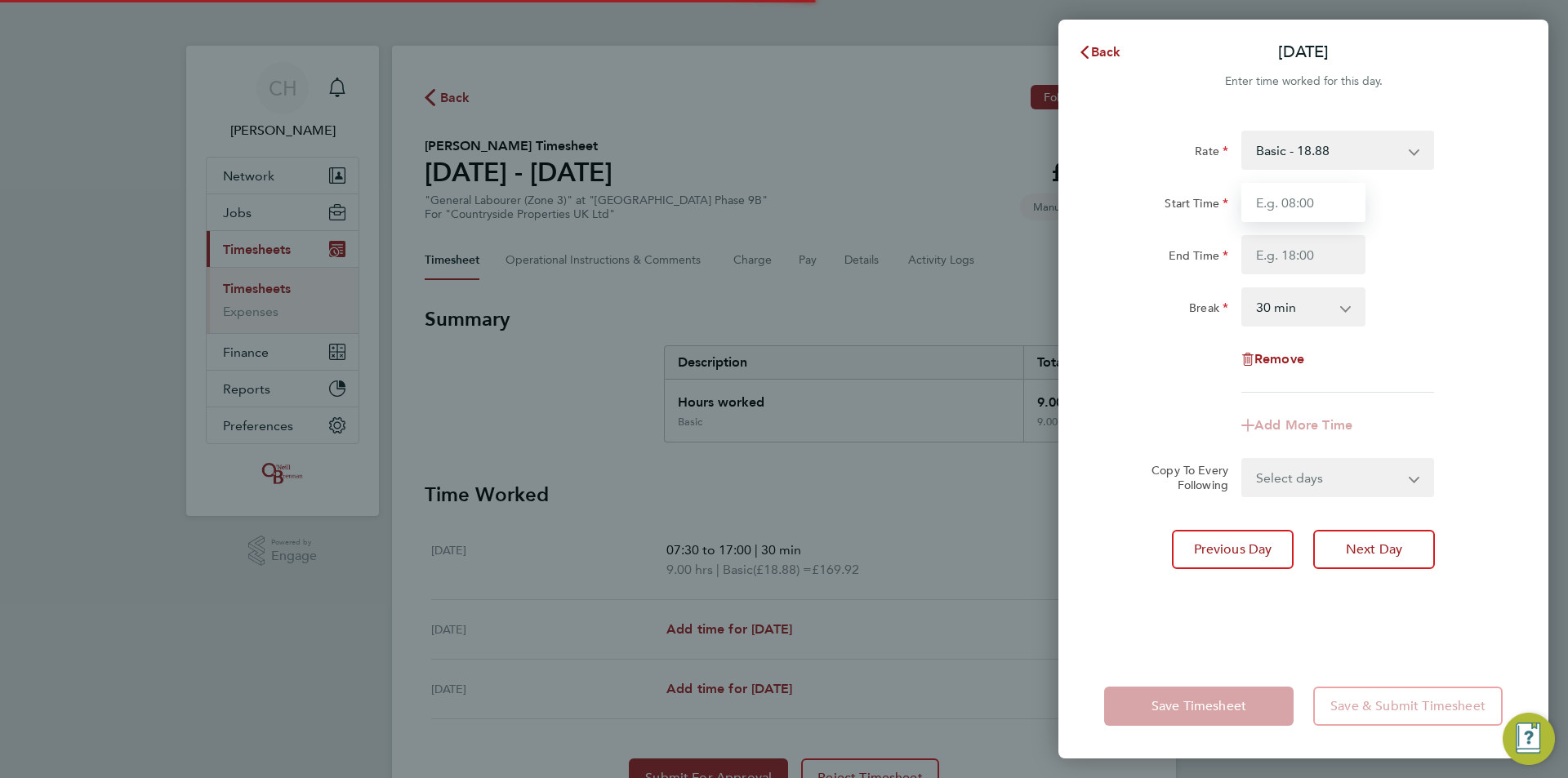
click at [1295, 202] on input "Start Time" at bounding box center [1303, 203] width 124 height 39
type input "07:30"
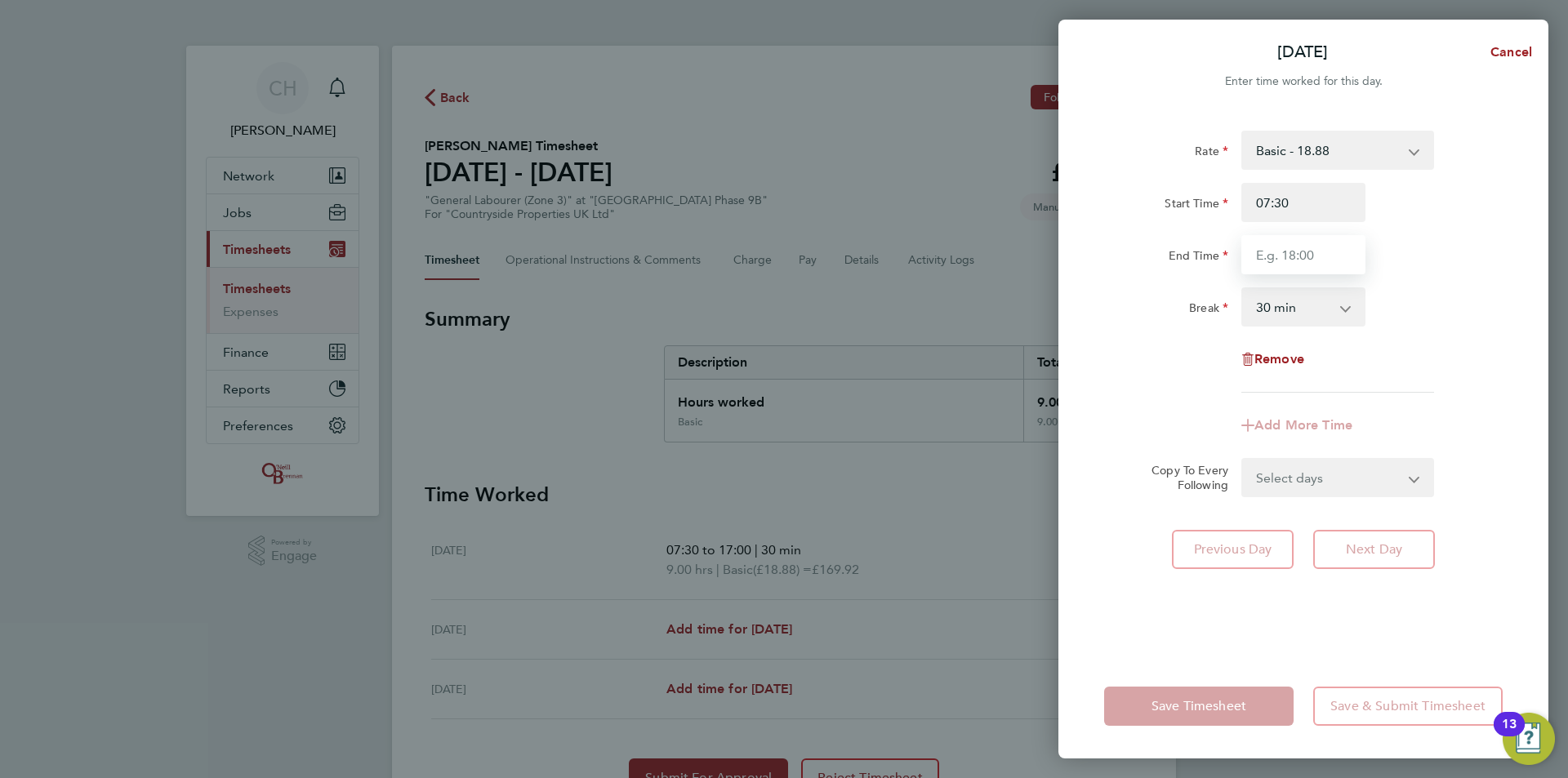
click at [1317, 257] on input "End Time" at bounding box center [1303, 255] width 124 height 39
type input "17:00"
click at [1431, 327] on div "Rate Basic - 18.88 Start Time 07:30 End Time 17:00 Break 0 min 15 min 30 min 45…" at bounding box center [1303, 261] width 398 height 262
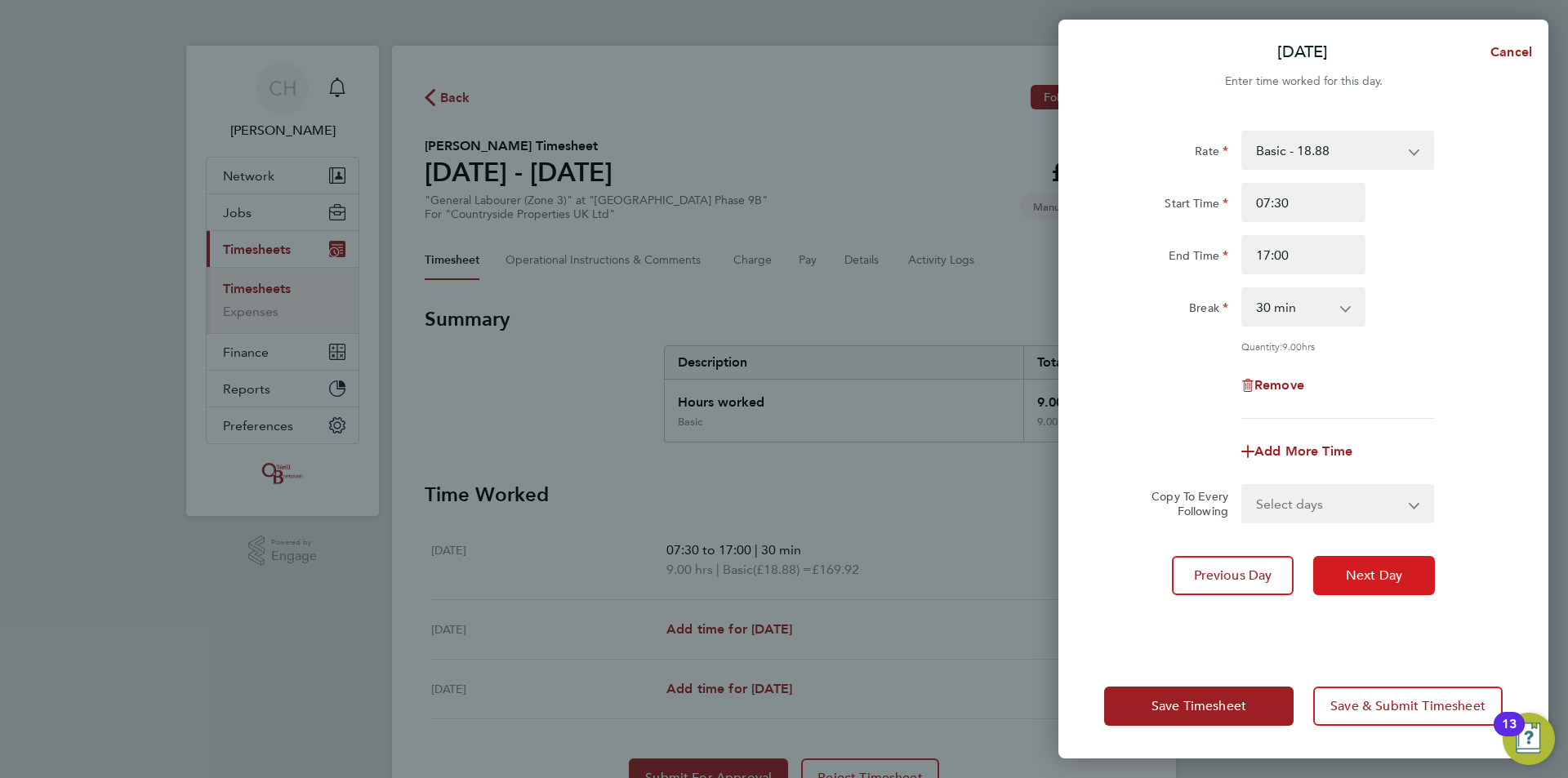
click at [1380, 582] on span "Next Day" at bounding box center [1374, 575] width 56 height 17
select select "30"
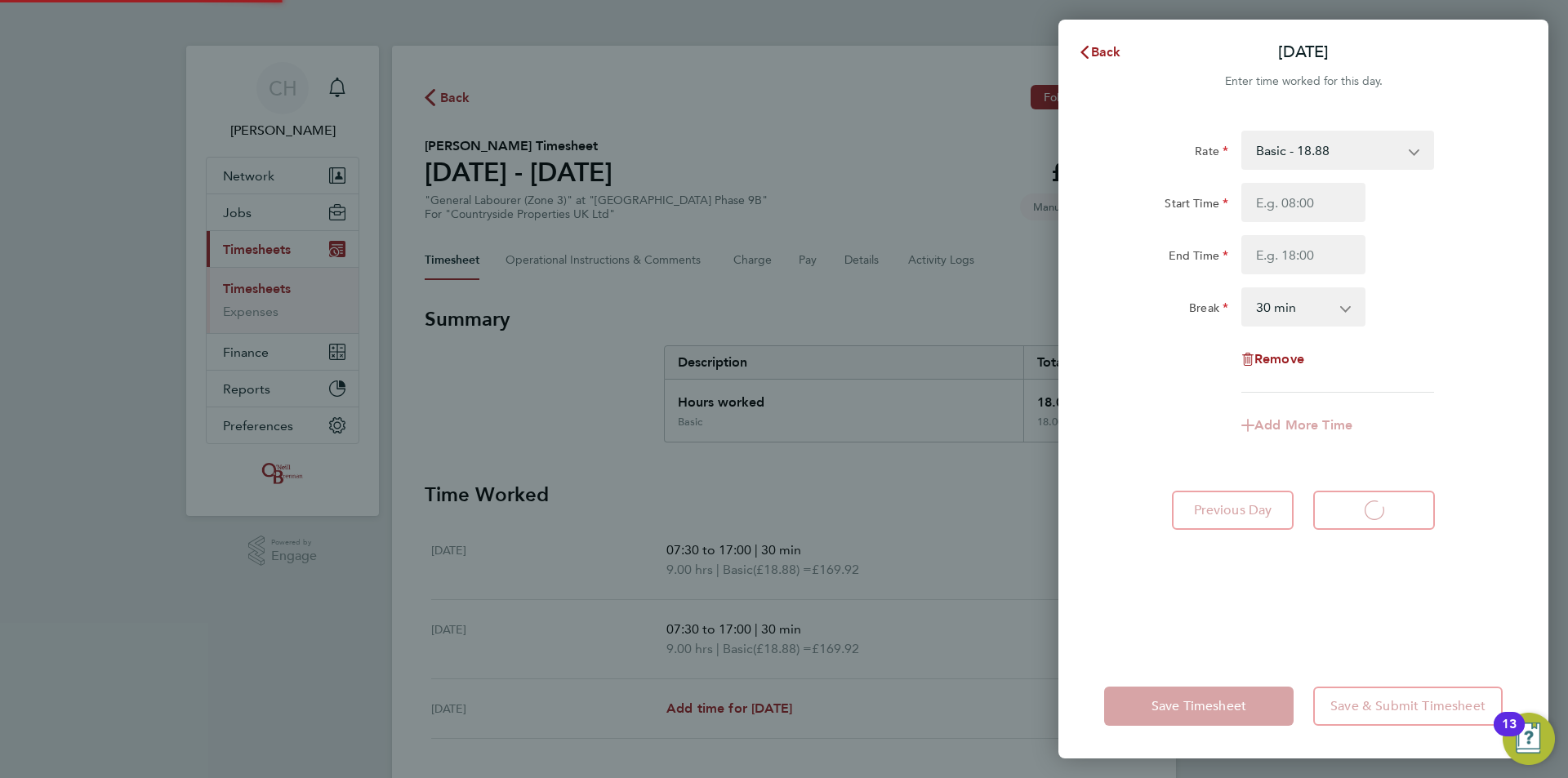
select select "30"
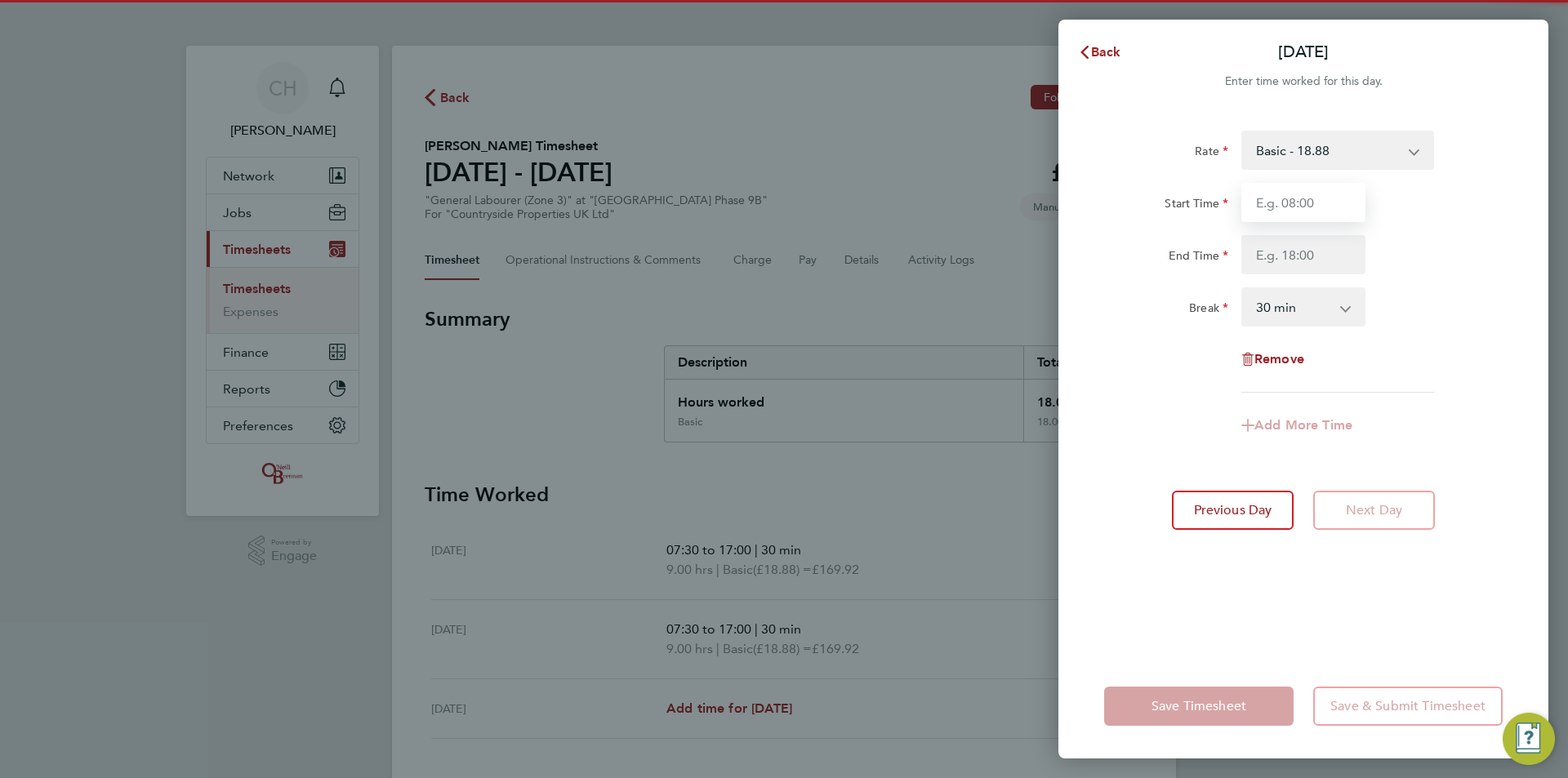
click at [1301, 208] on input "Start Time" at bounding box center [1303, 203] width 124 height 39
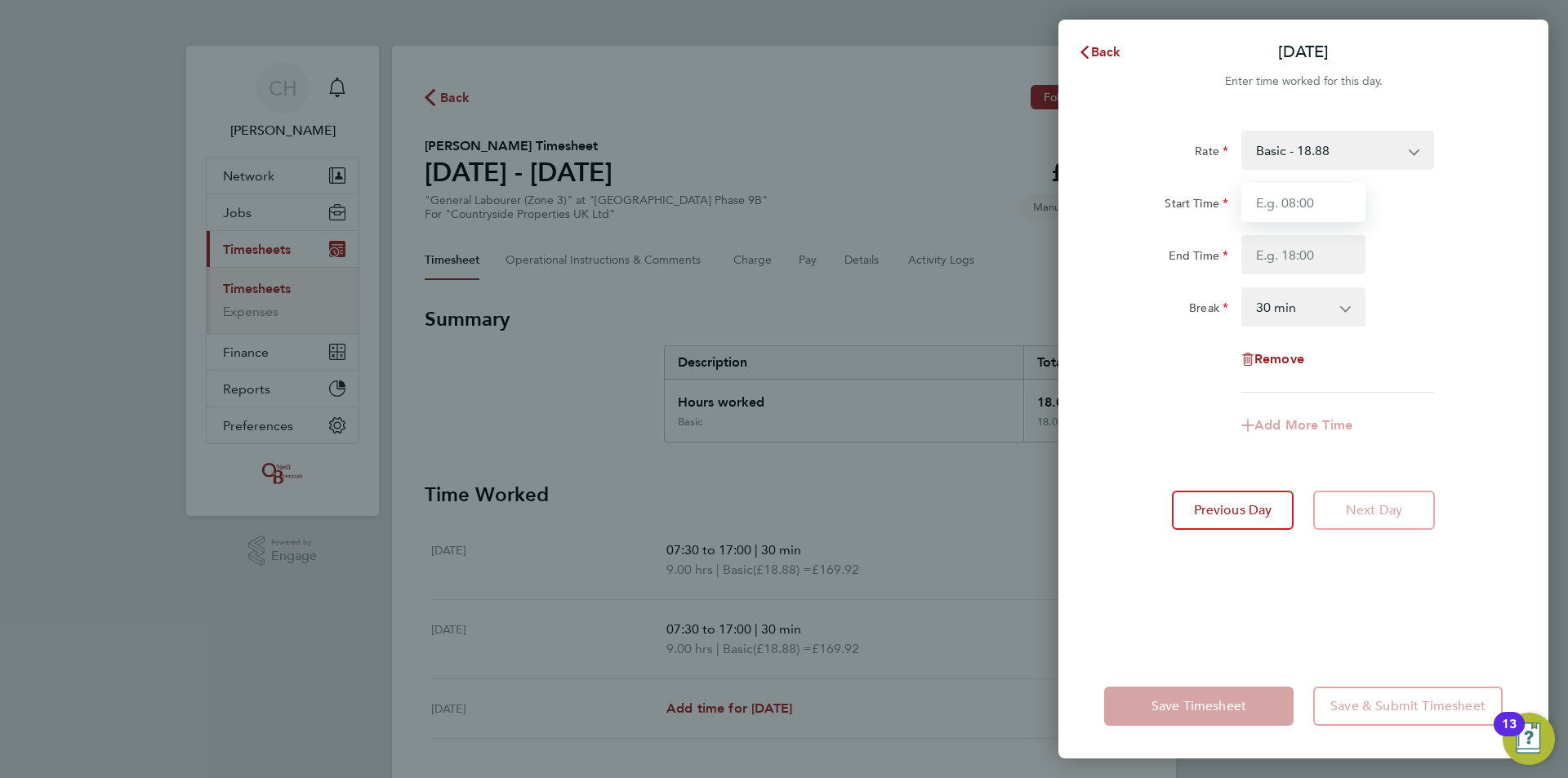
type input "07:30"
click at [1311, 254] on input "End Time" at bounding box center [1303, 255] width 124 height 39
type input "17:00"
click at [1459, 308] on div "Break 0 min 15 min 30 min 45 min 60 min 75 min 90 min" at bounding box center [1303, 307] width 412 height 39
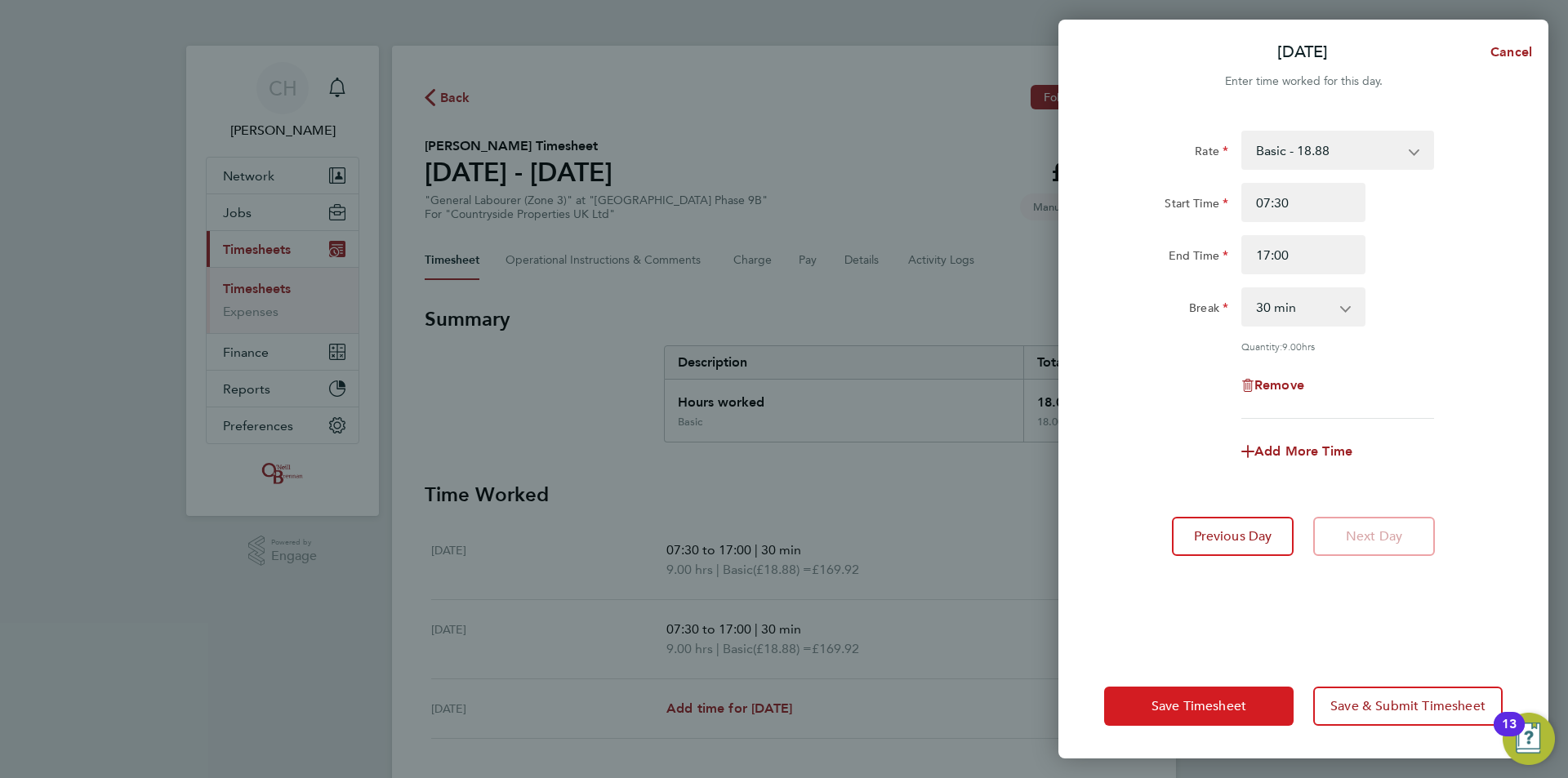
click at [1210, 705] on span "Save Timesheet" at bounding box center [1198, 706] width 94 height 17
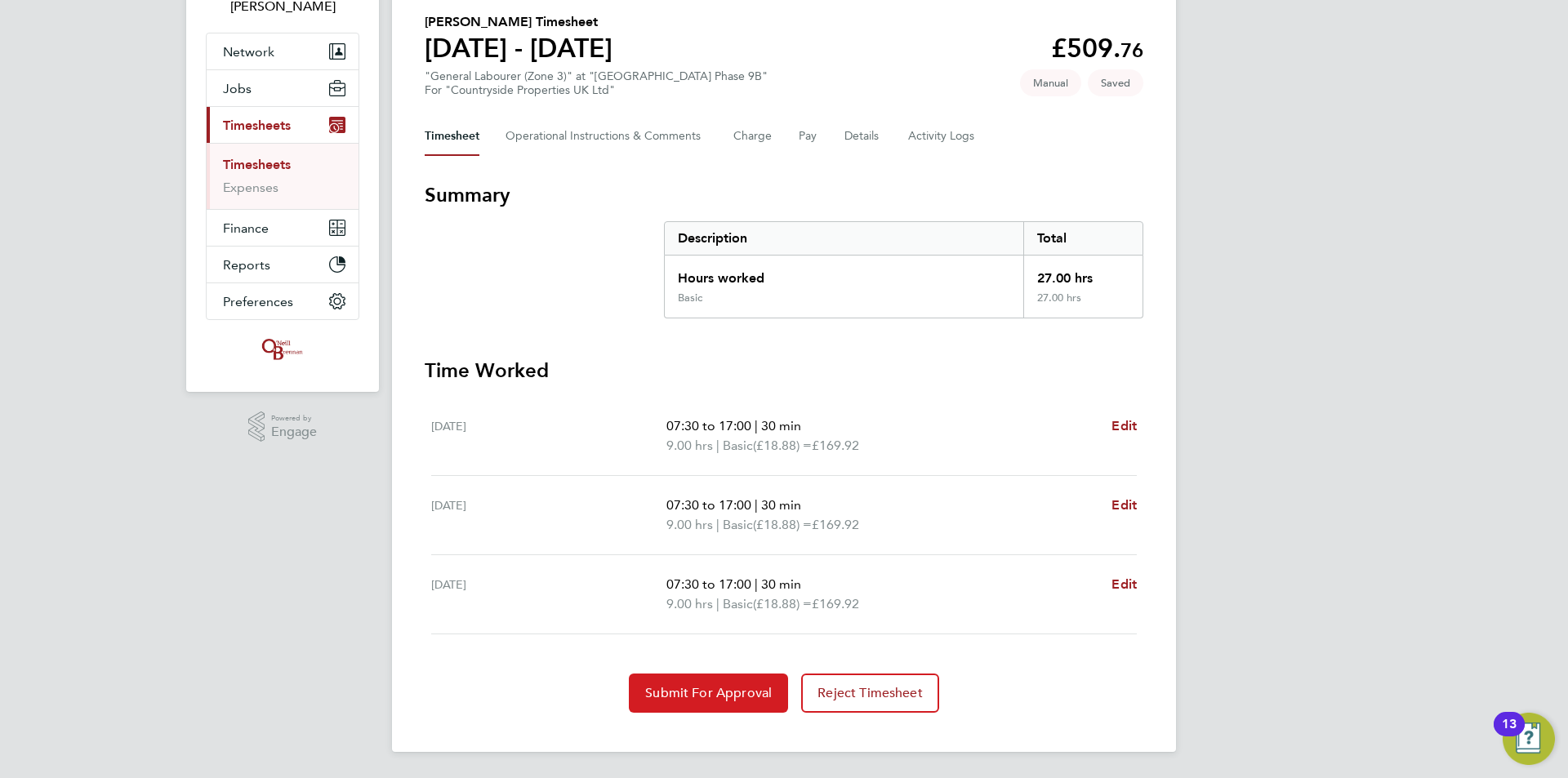
click at [728, 678] on button "Submit For Approval" at bounding box center [708, 693] width 160 height 39
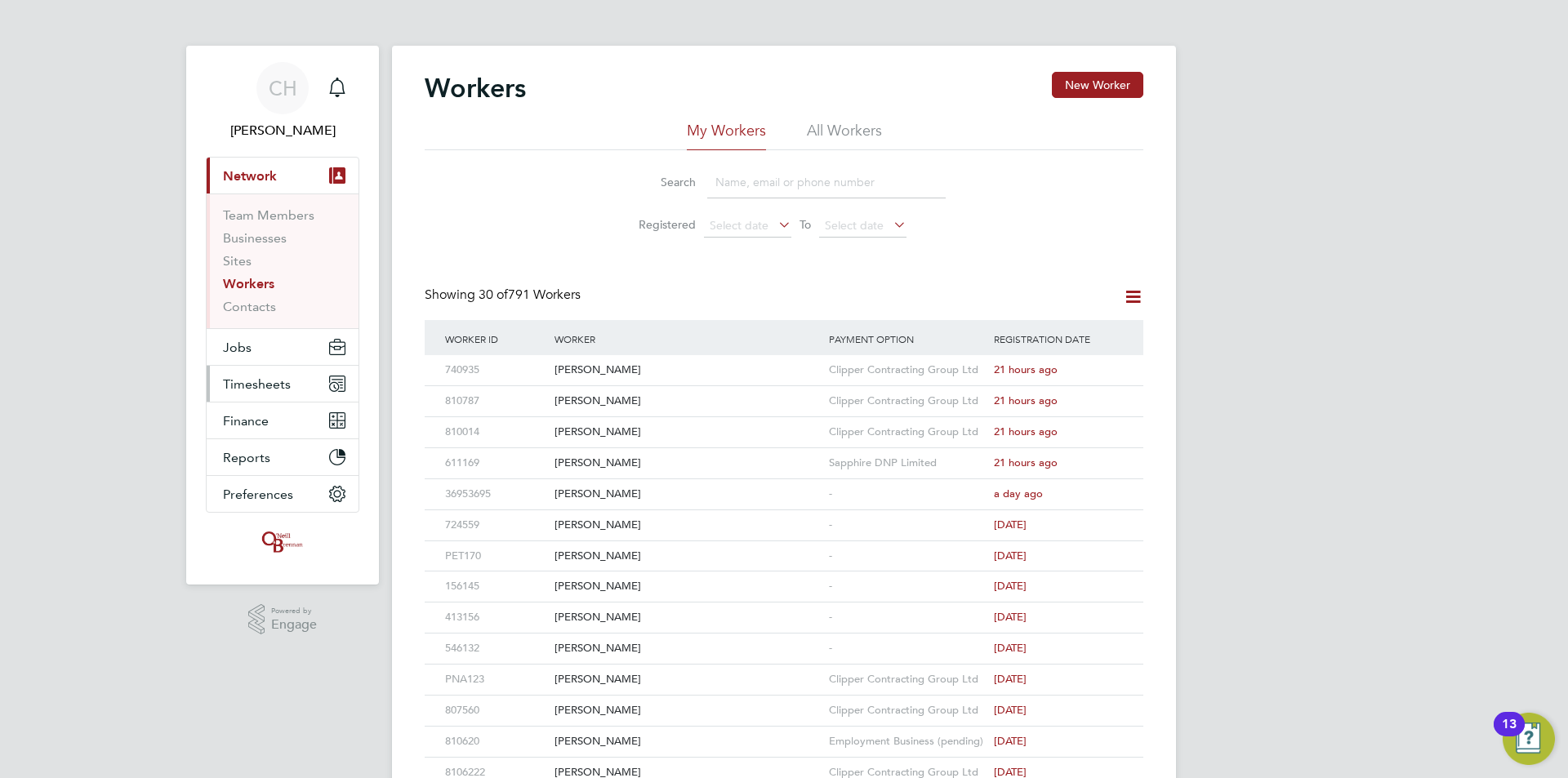
click at [261, 374] on button "Timesheets" at bounding box center [282, 383] width 152 height 36
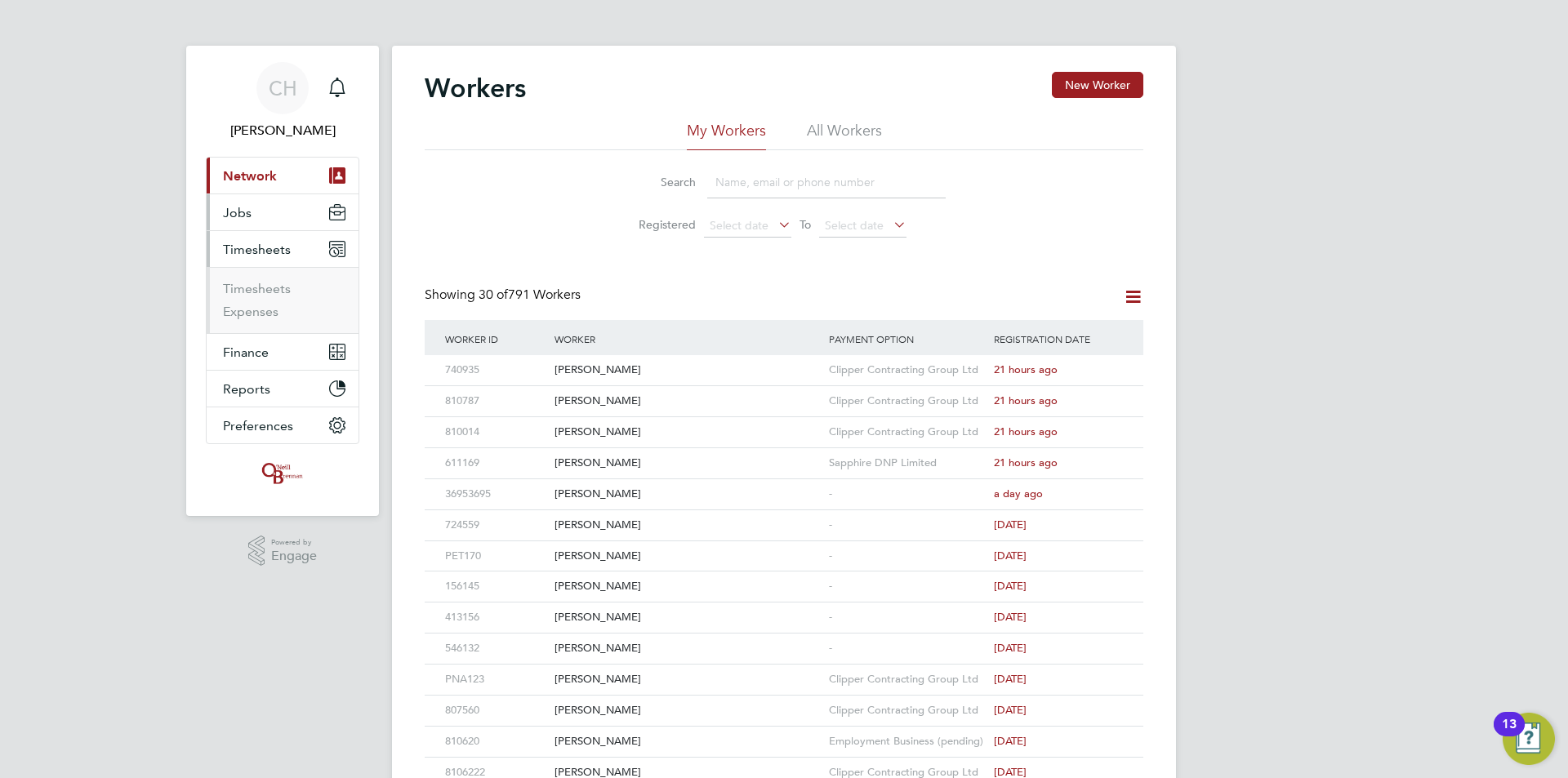
click at [255, 215] on button "Jobs" at bounding box center [282, 211] width 152 height 36
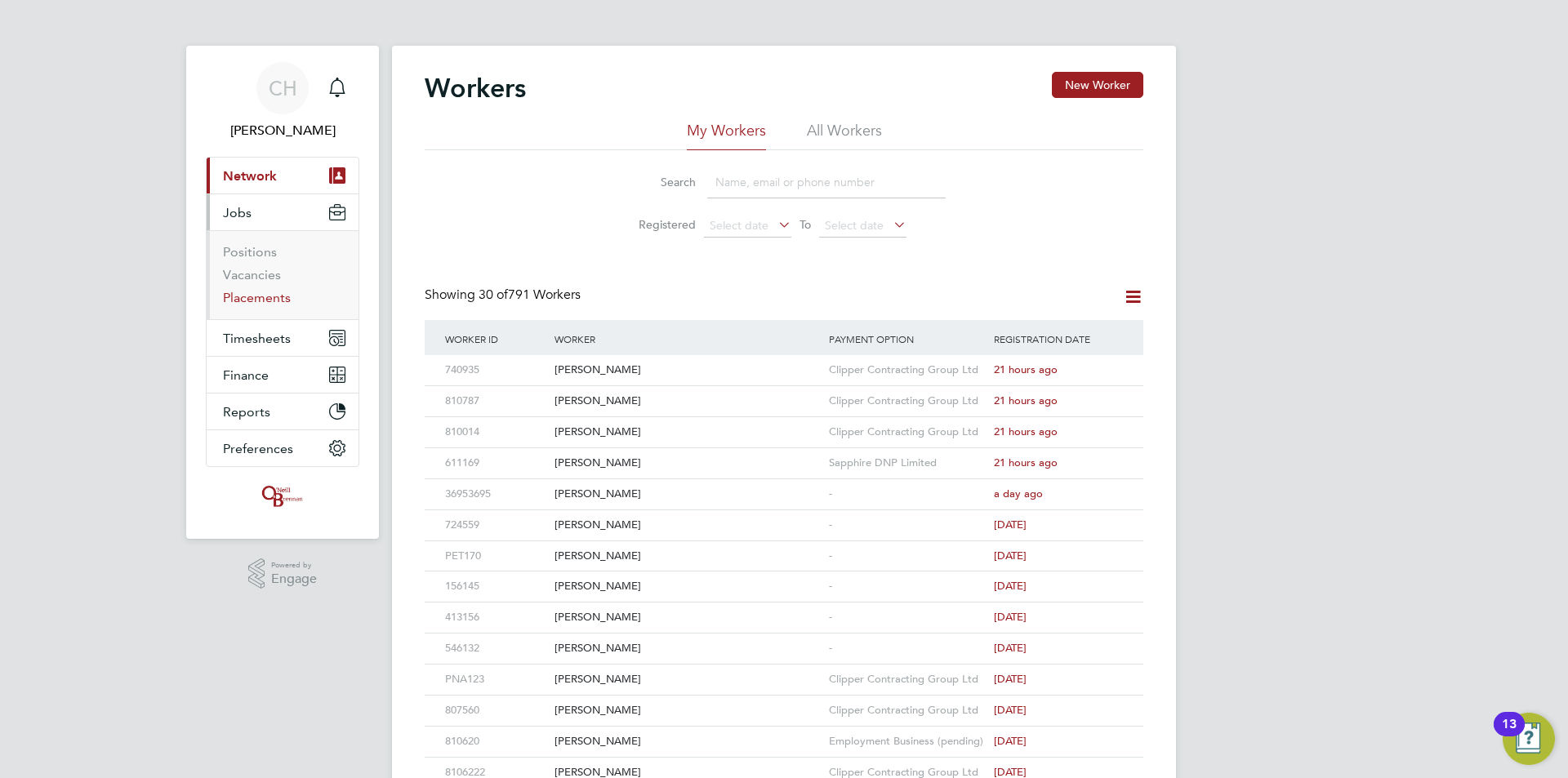
click at [251, 301] on link "Placements" at bounding box center [256, 298] width 68 height 16
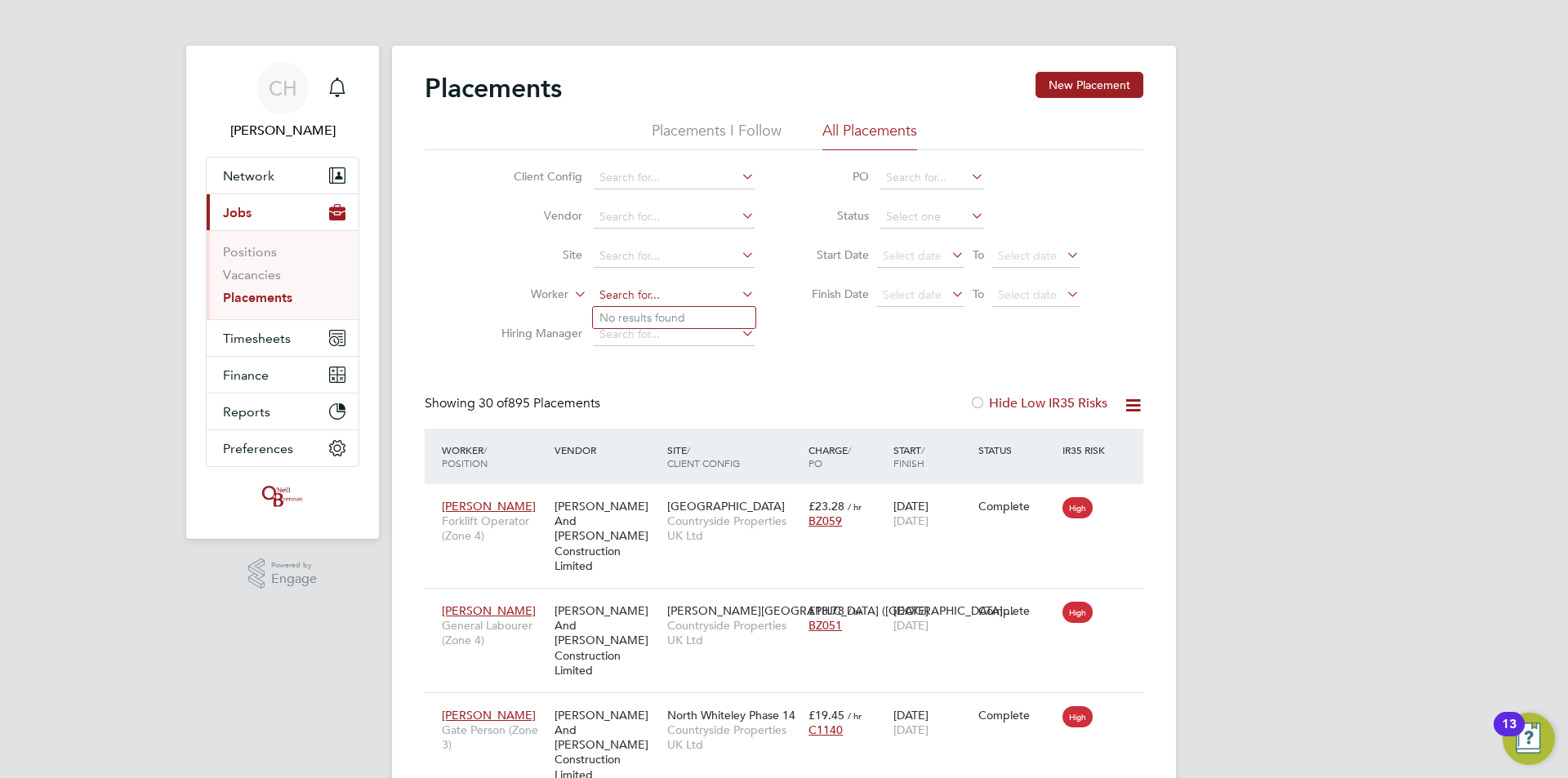
click at [619, 287] on input at bounding box center [673, 295] width 160 height 23
click at [625, 318] on li "Ken nedy Bev is" at bounding box center [711, 317] width 236 height 22
type input "Kennedy Bevis"
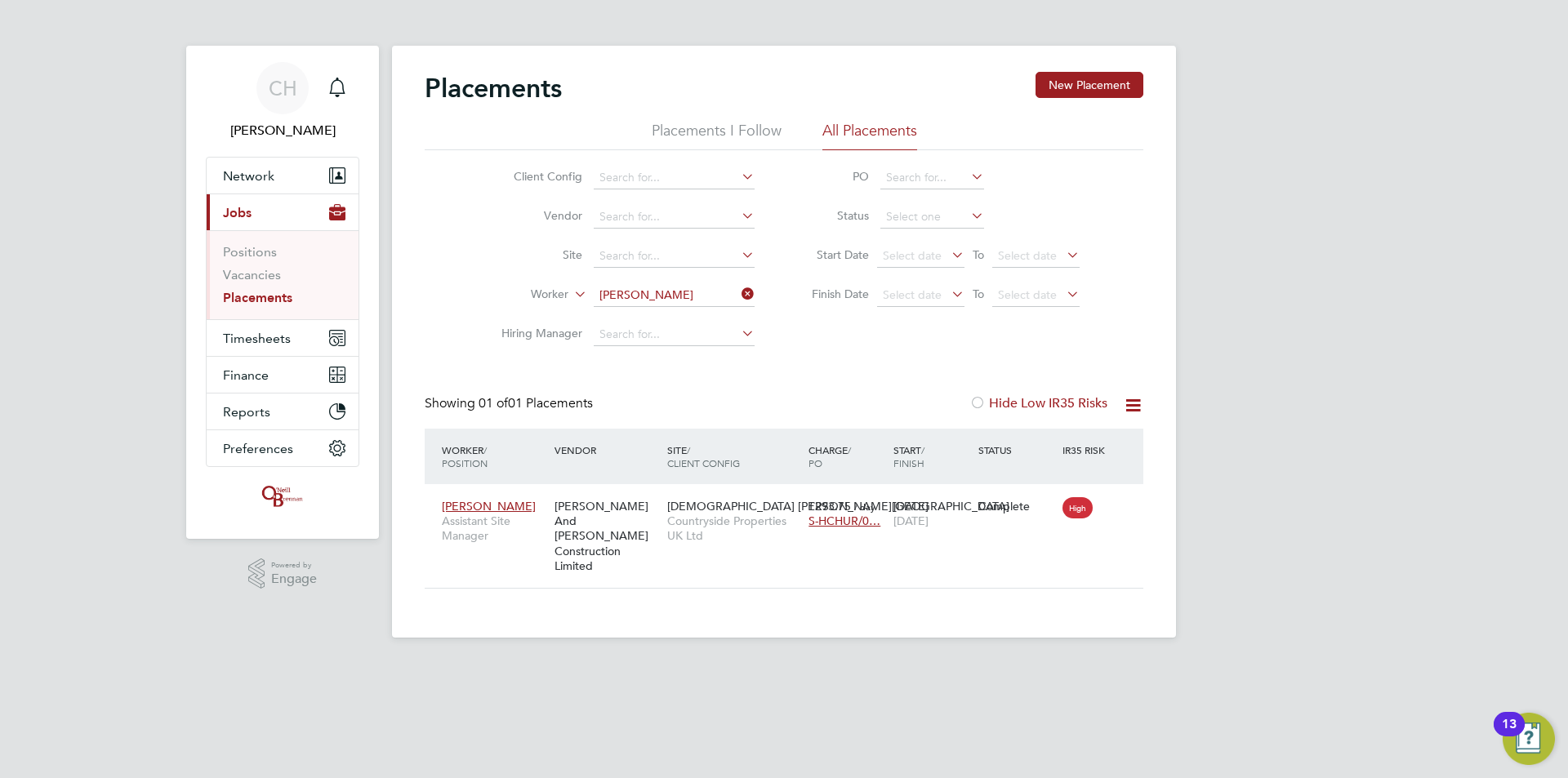
click at [271, 204] on button "Current page: Jobs" at bounding box center [282, 211] width 152 height 36
click at [271, 295] on link "Placements" at bounding box center [257, 298] width 70 height 16
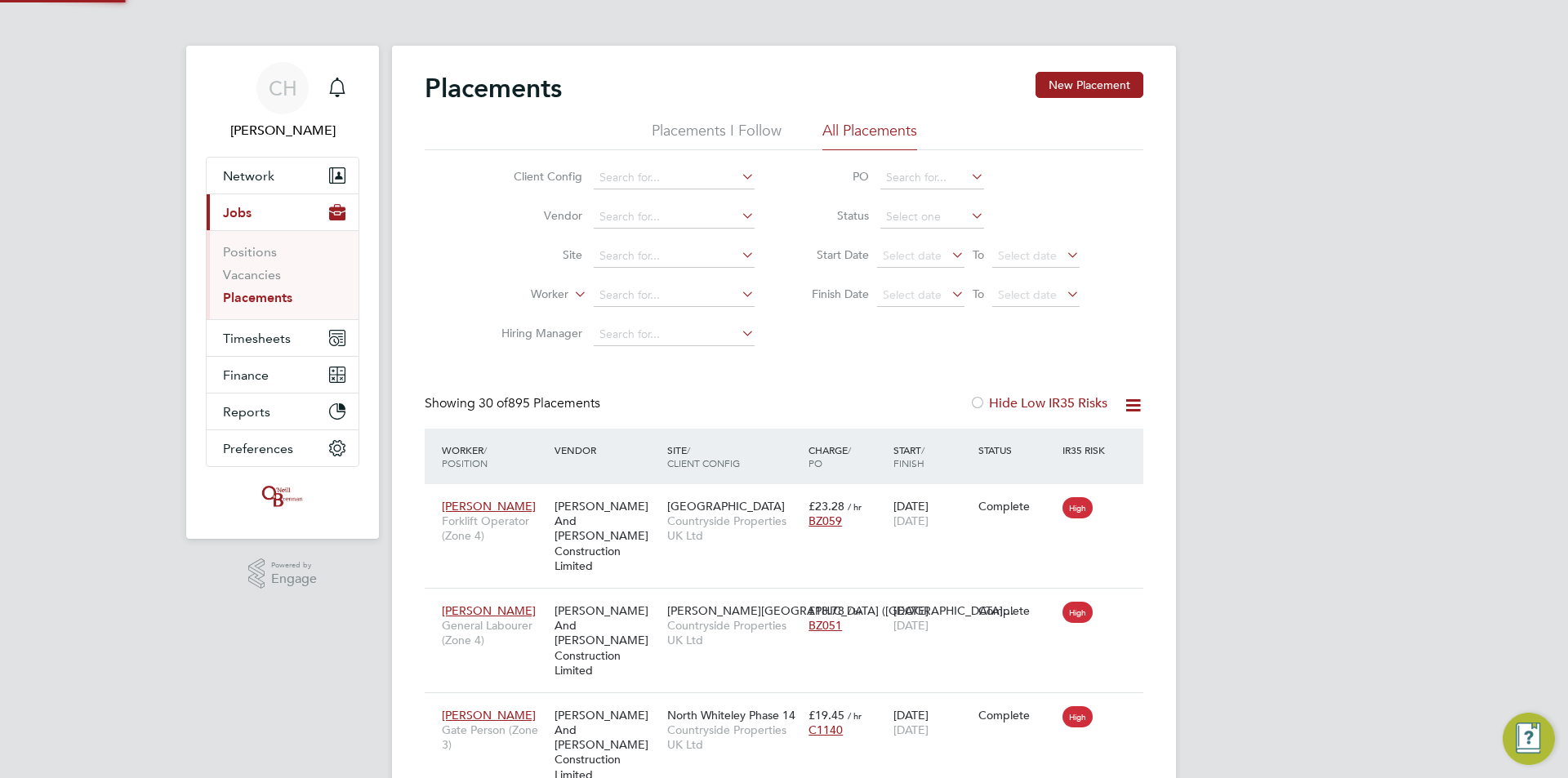
scroll to position [61, 142]
click at [638, 294] on input at bounding box center [673, 295] width 160 height 23
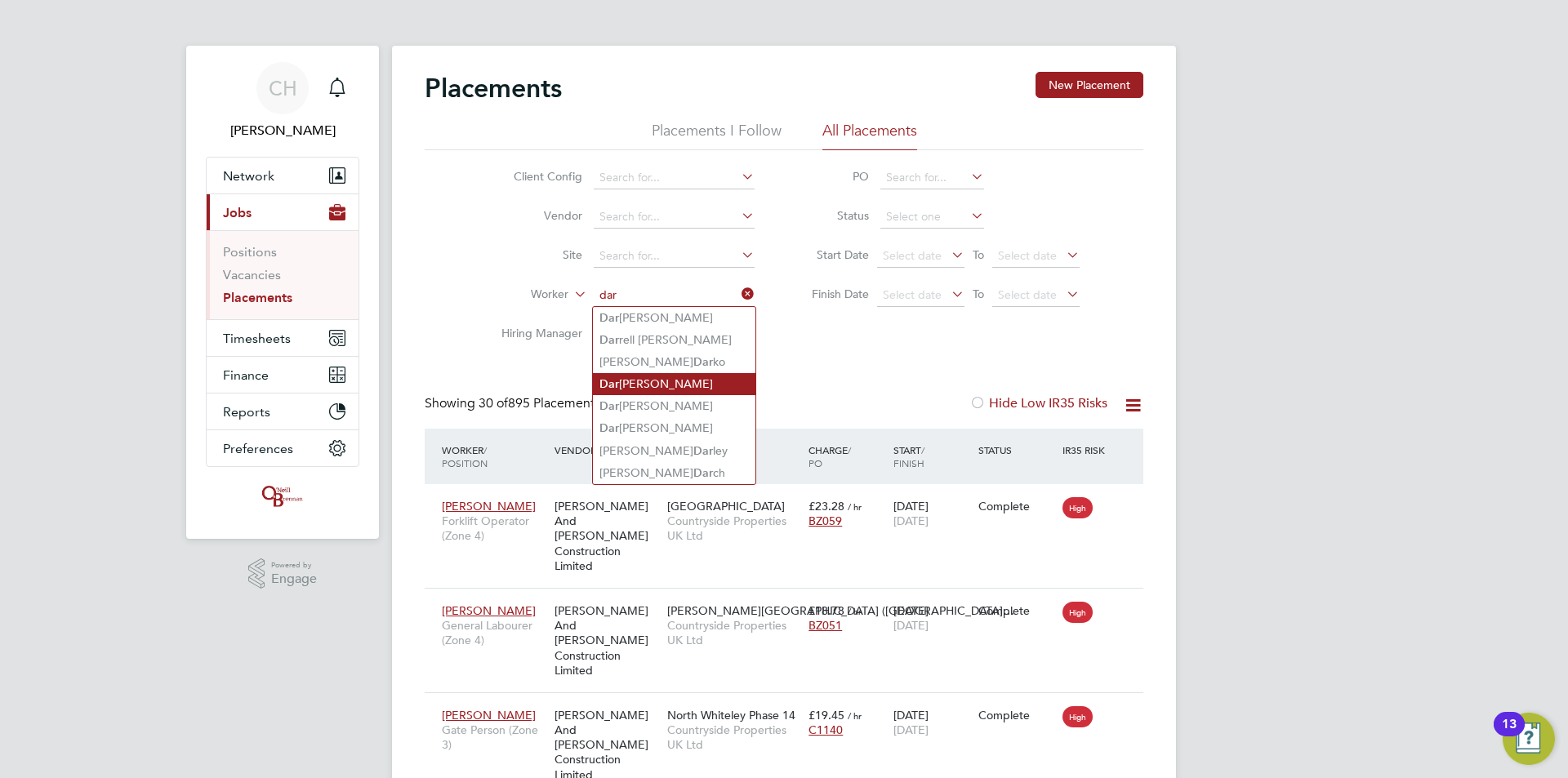
click at [664, 381] on li "Dar iusz Wielgosz" at bounding box center [674, 383] width 162 height 22
type input "[PERSON_NAME]"
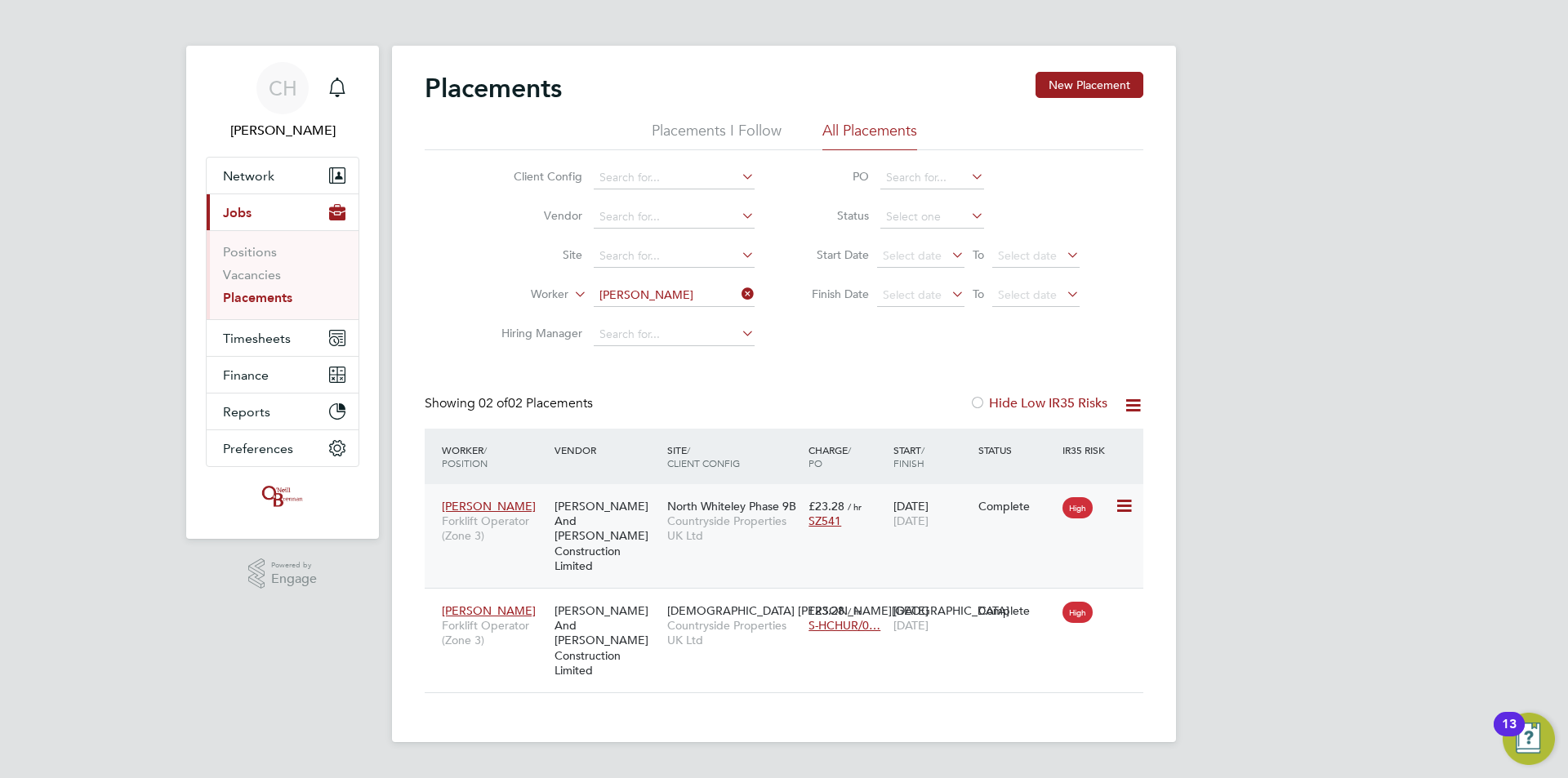
click at [738, 510] on span "North Whiteley Phase 9B" at bounding box center [732, 506] width 129 height 15
click at [293, 339] on button "Timesheets" at bounding box center [282, 337] width 152 height 36
click at [738, 293] on icon at bounding box center [738, 294] width 0 height 23
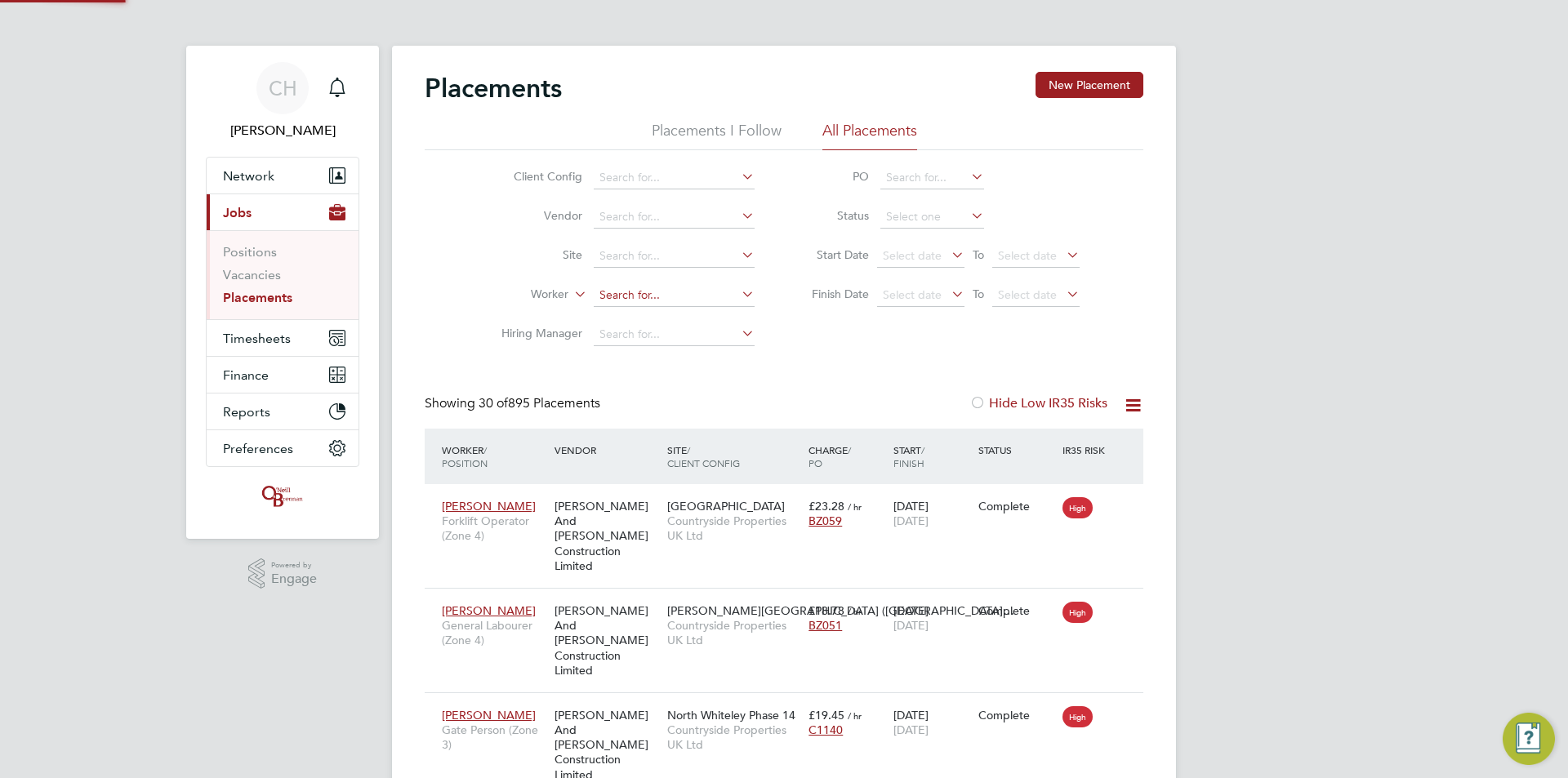
click at [706, 293] on input at bounding box center [673, 295] width 160 height 23
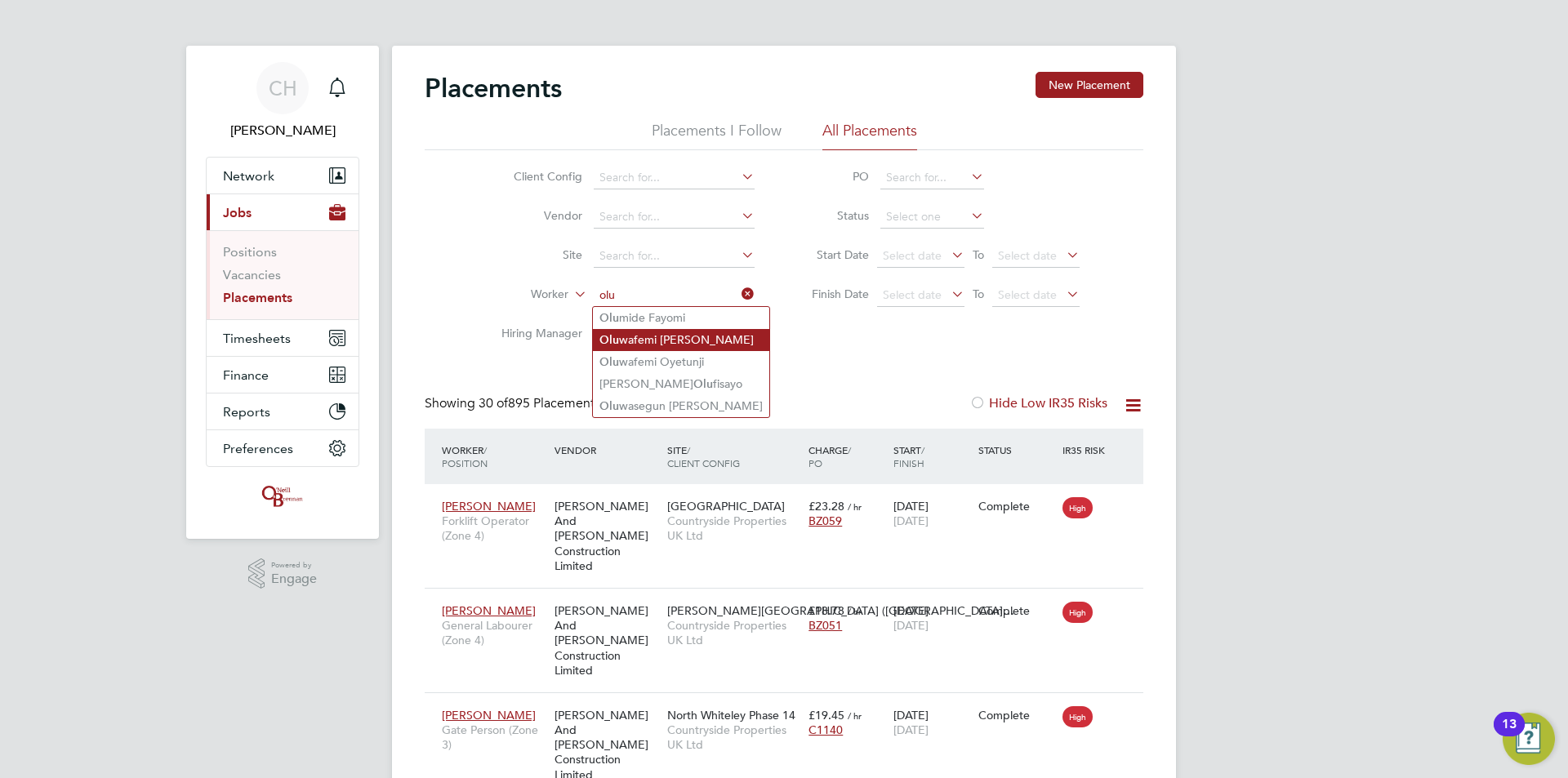
click at [706, 338] on li "Olu wafemi Oladapo Amasha" at bounding box center [681, 339] width 176 height 22
type input "Oluwafemi Oladapo Amasha"
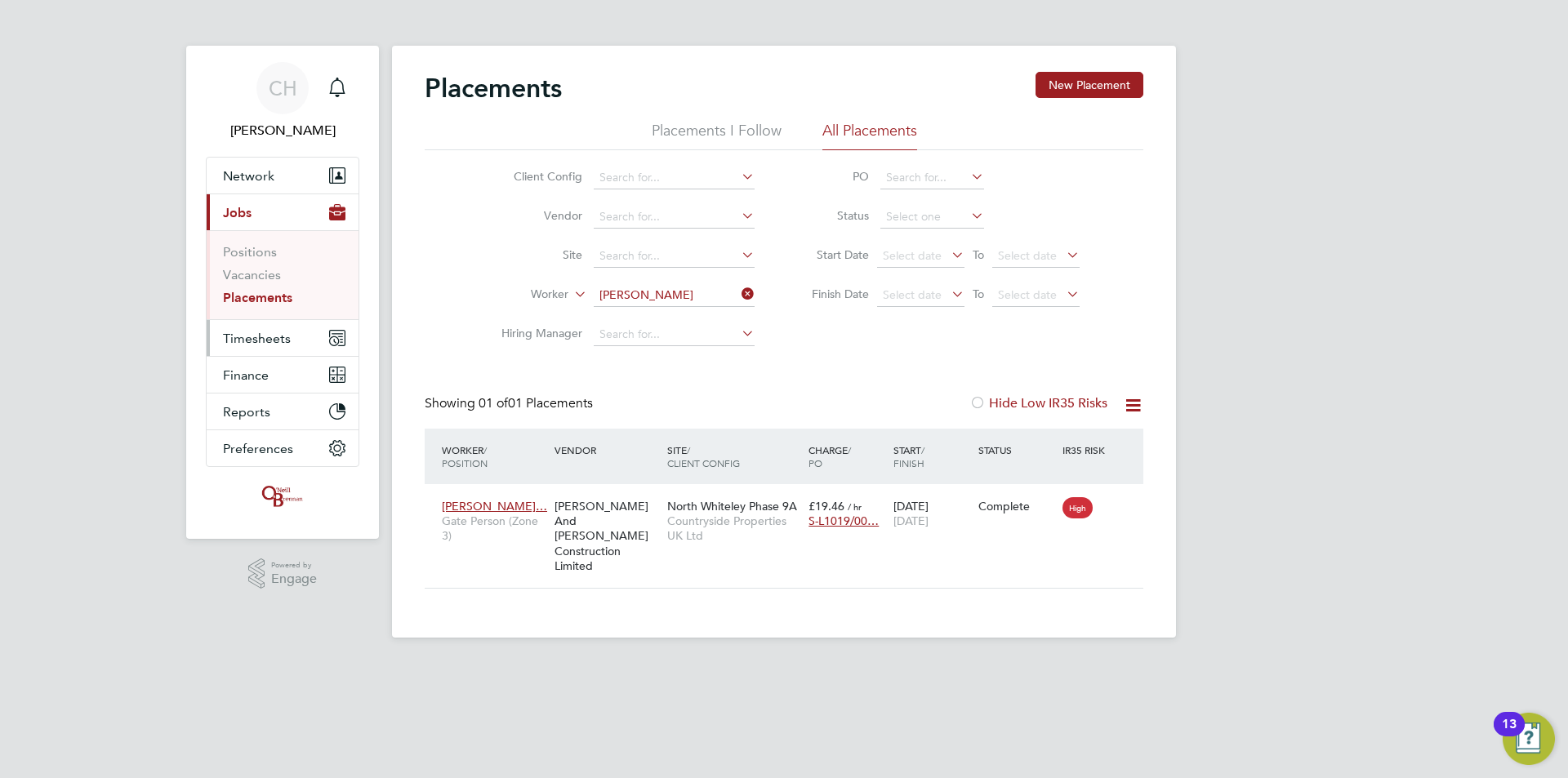
click at [283, 327] on button "Timesheets" at bounding box center [282, 337] width 152 height 36
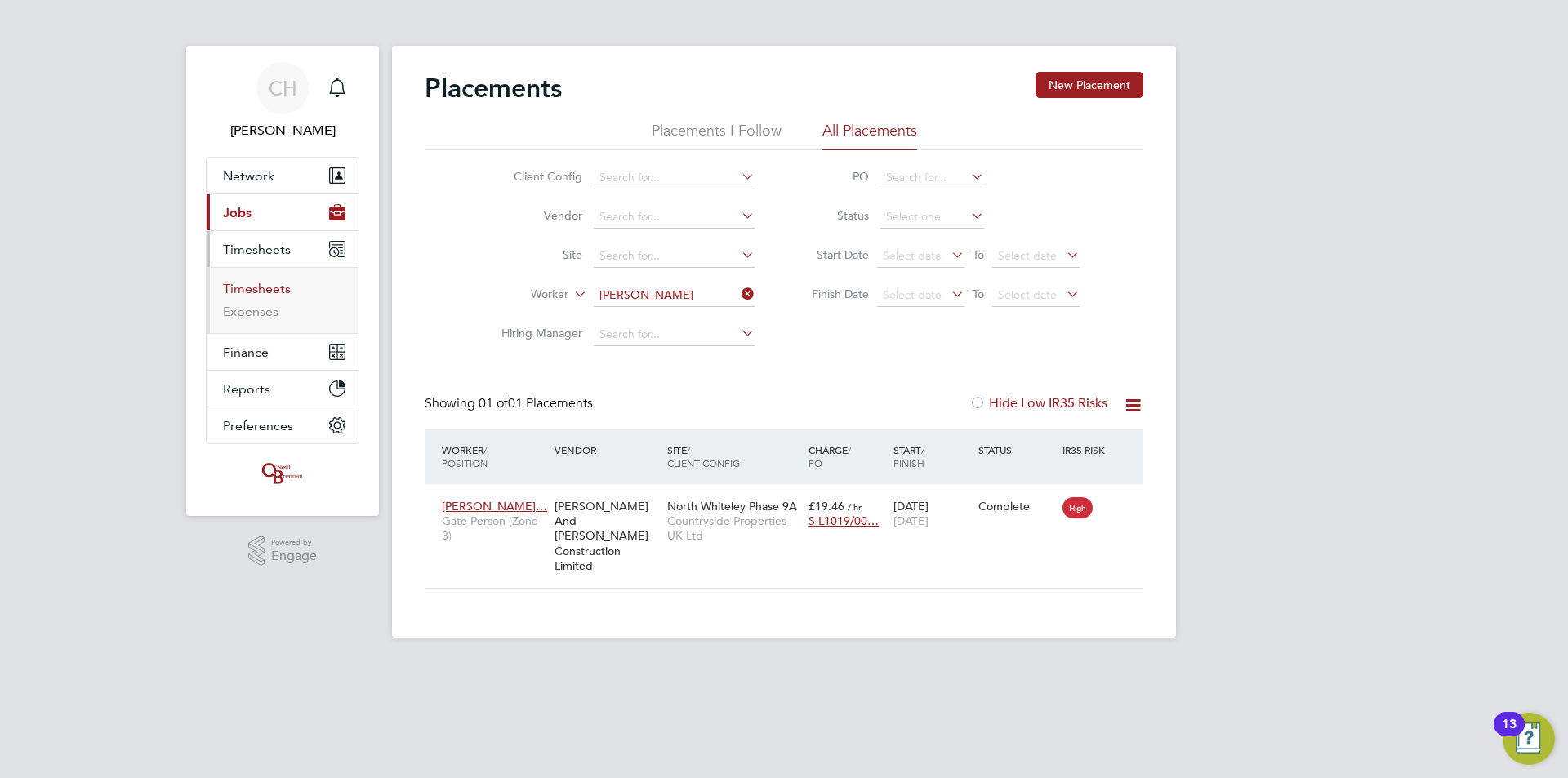
click at [268, 285] on link "Timesheets" at bounding box center [256, 289] width 68 height 16
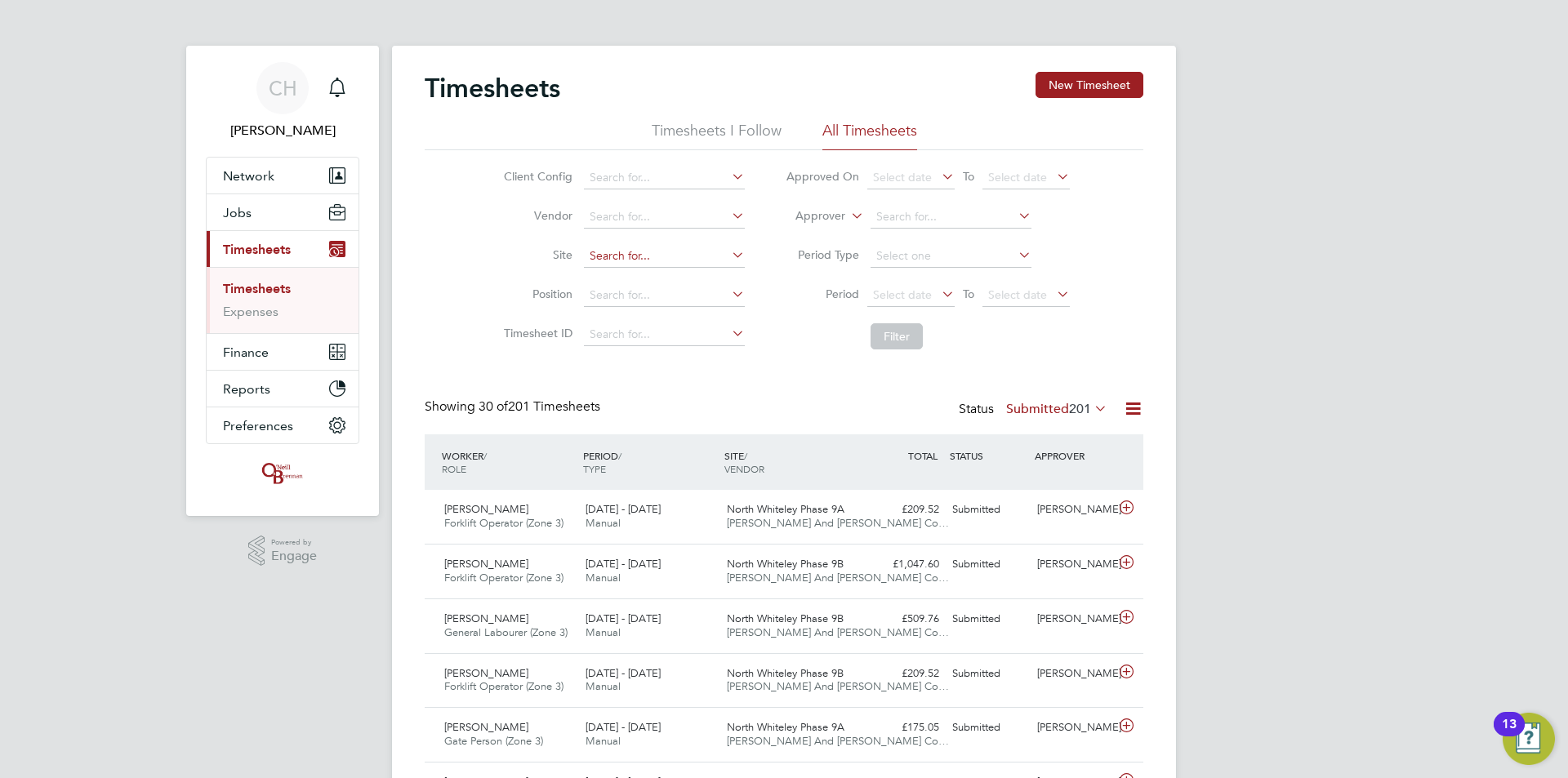
click at [628, 260] on input at bounding box center [664, 256] width 160 height 23
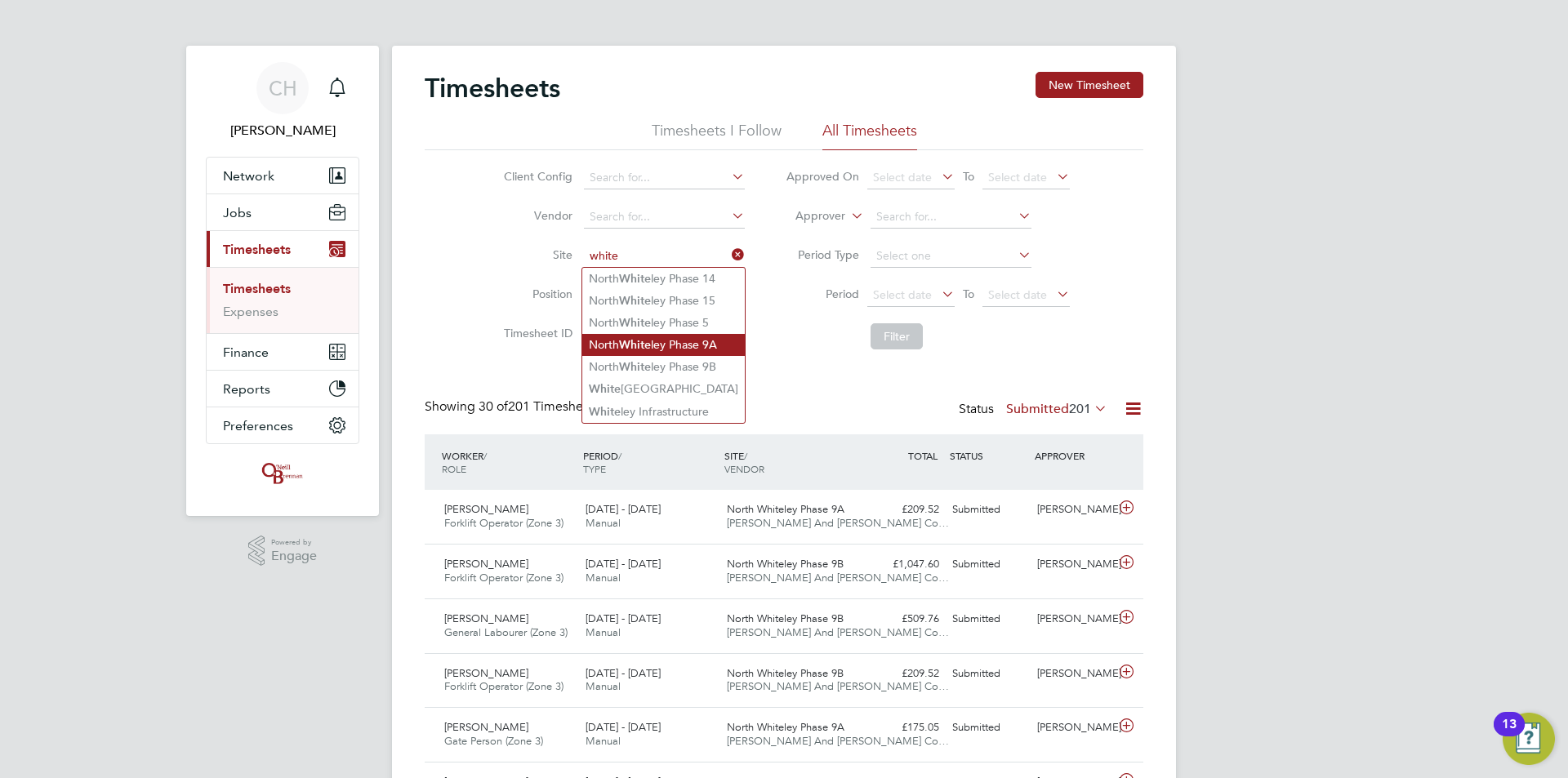
click at [646, 338] on b "White" at bounding box center [635, 345] width 32 height 14
type input "North Whiteley Phase 9A"
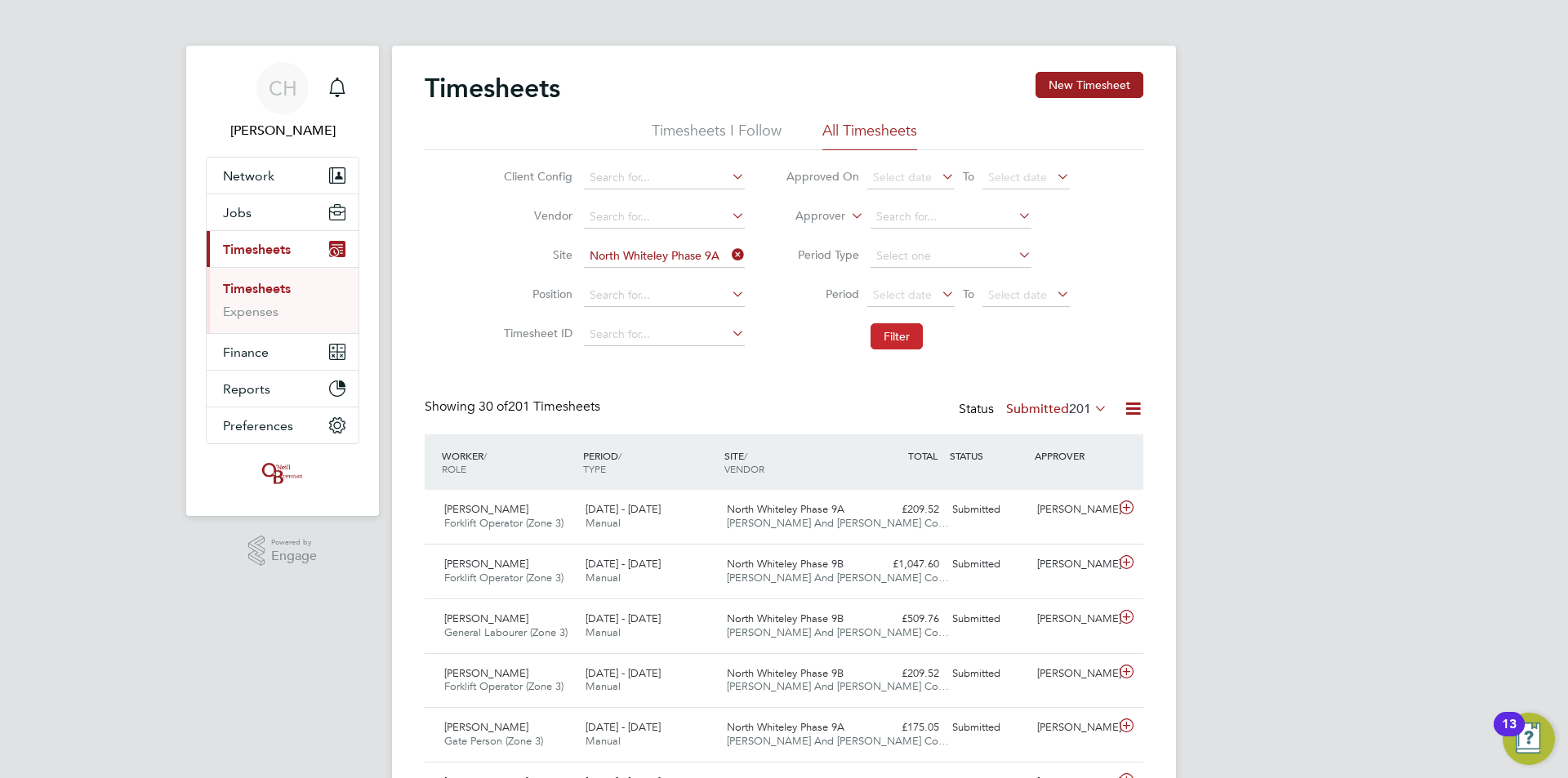
click at [902, 340] on button "Filter" at bounding box center [896, 337] width 52 height 26
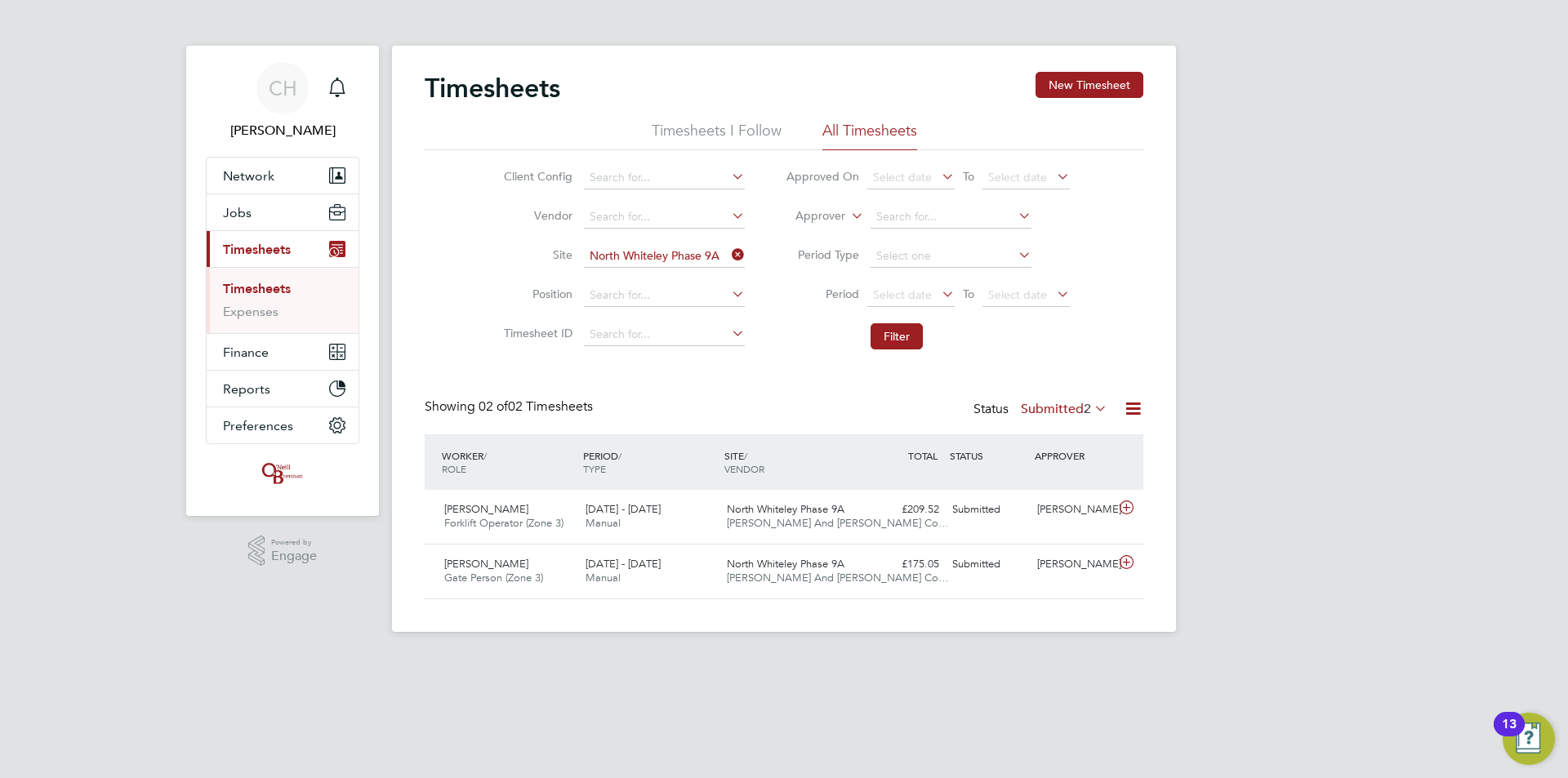
click at [1050, 404] on label "Submitted 2" at bounding box center [1064, 409] width 86 height 17
click at [1059, 504] on li "Approved" at bounding box center [1054, 507] width 75 height 23
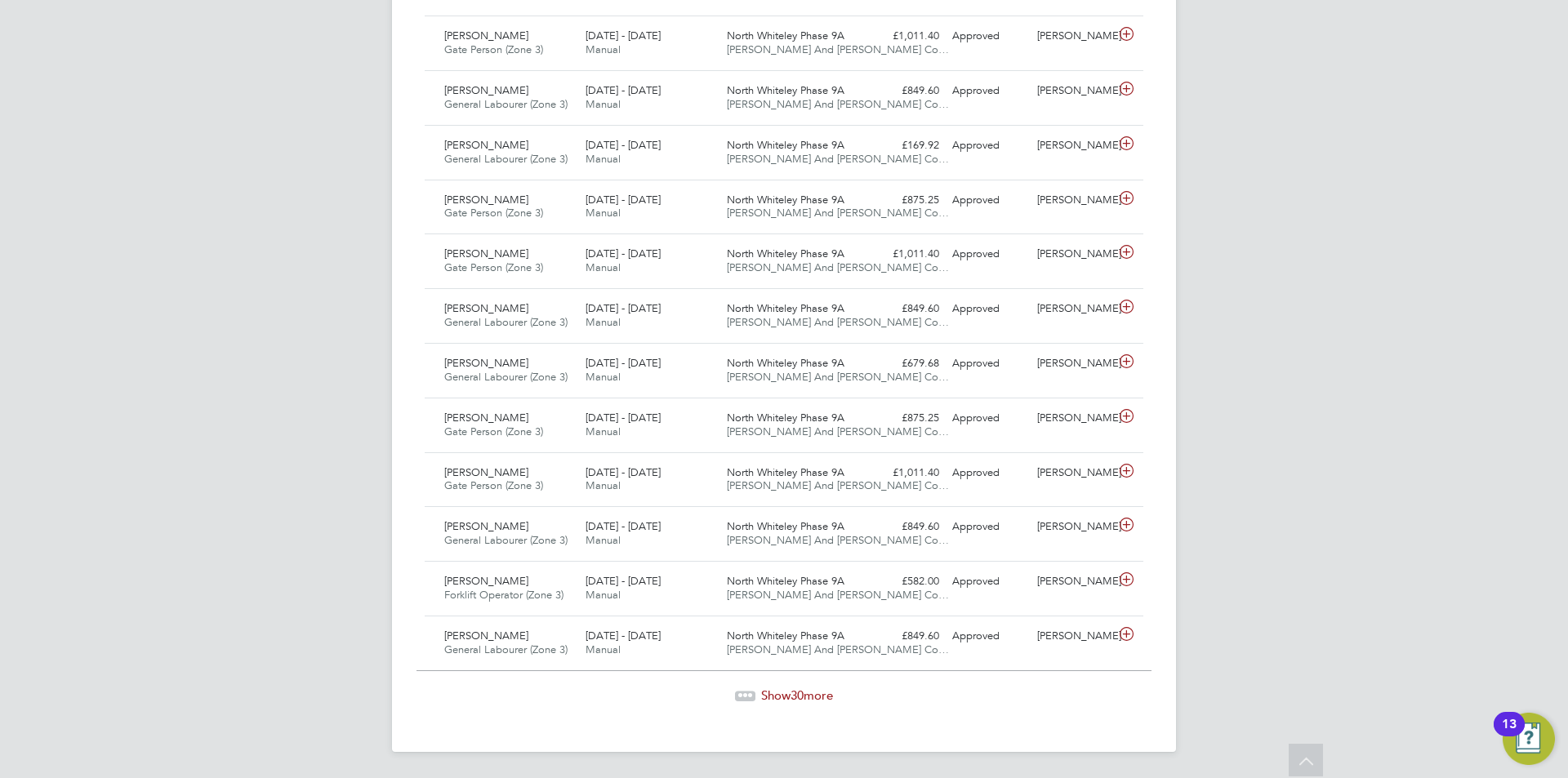
click at [813, 693] on span "Show 30 more" at bounding box center [797, 695] width 72 height 16
click at [813, 688] on span "Show 17 more" at bounding box center [797, 694] width 72 height 16
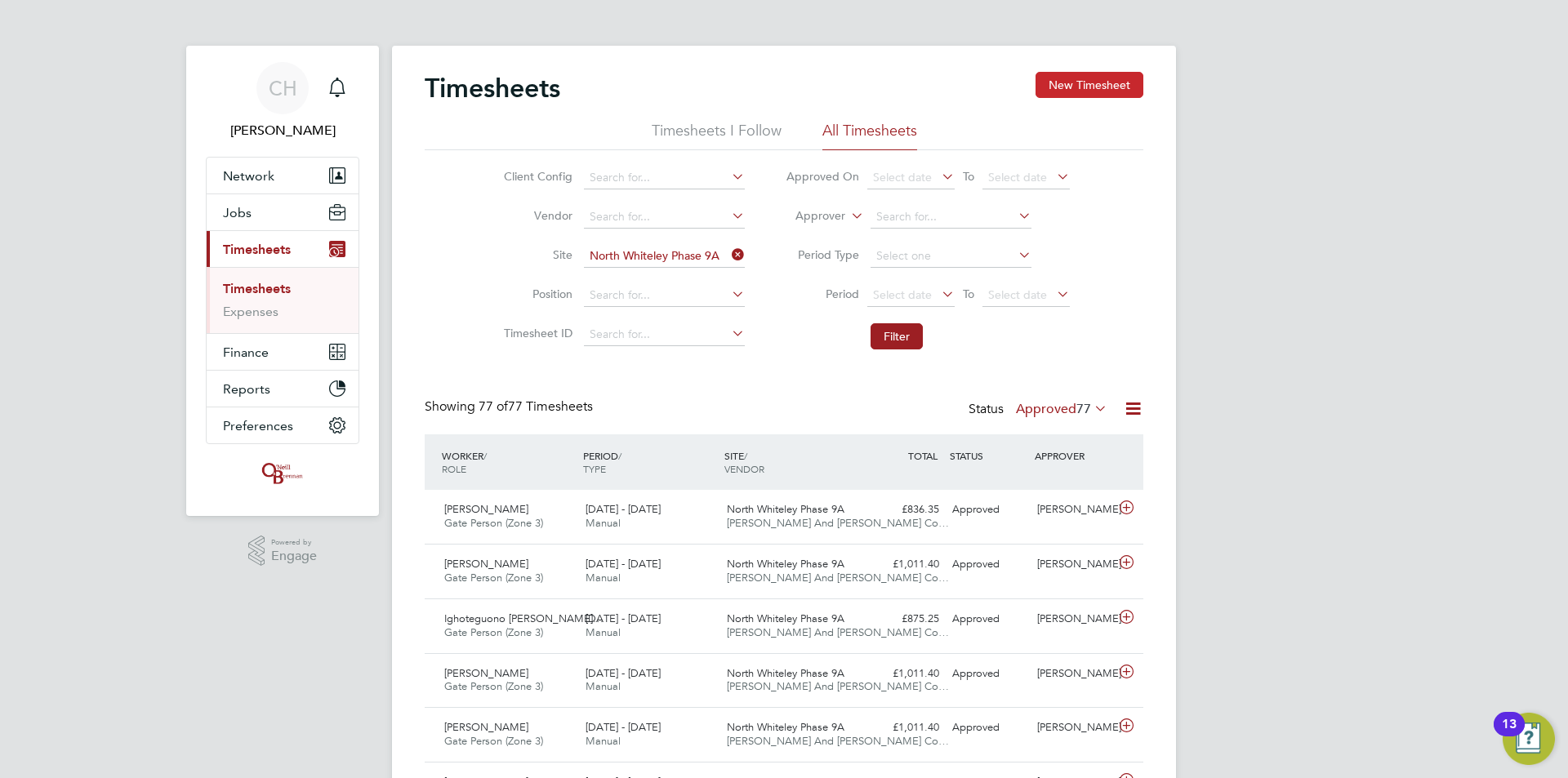
click at [1104, 87] on button "New Timesheet" at bounding box center [1089, 85] width 108 height 26
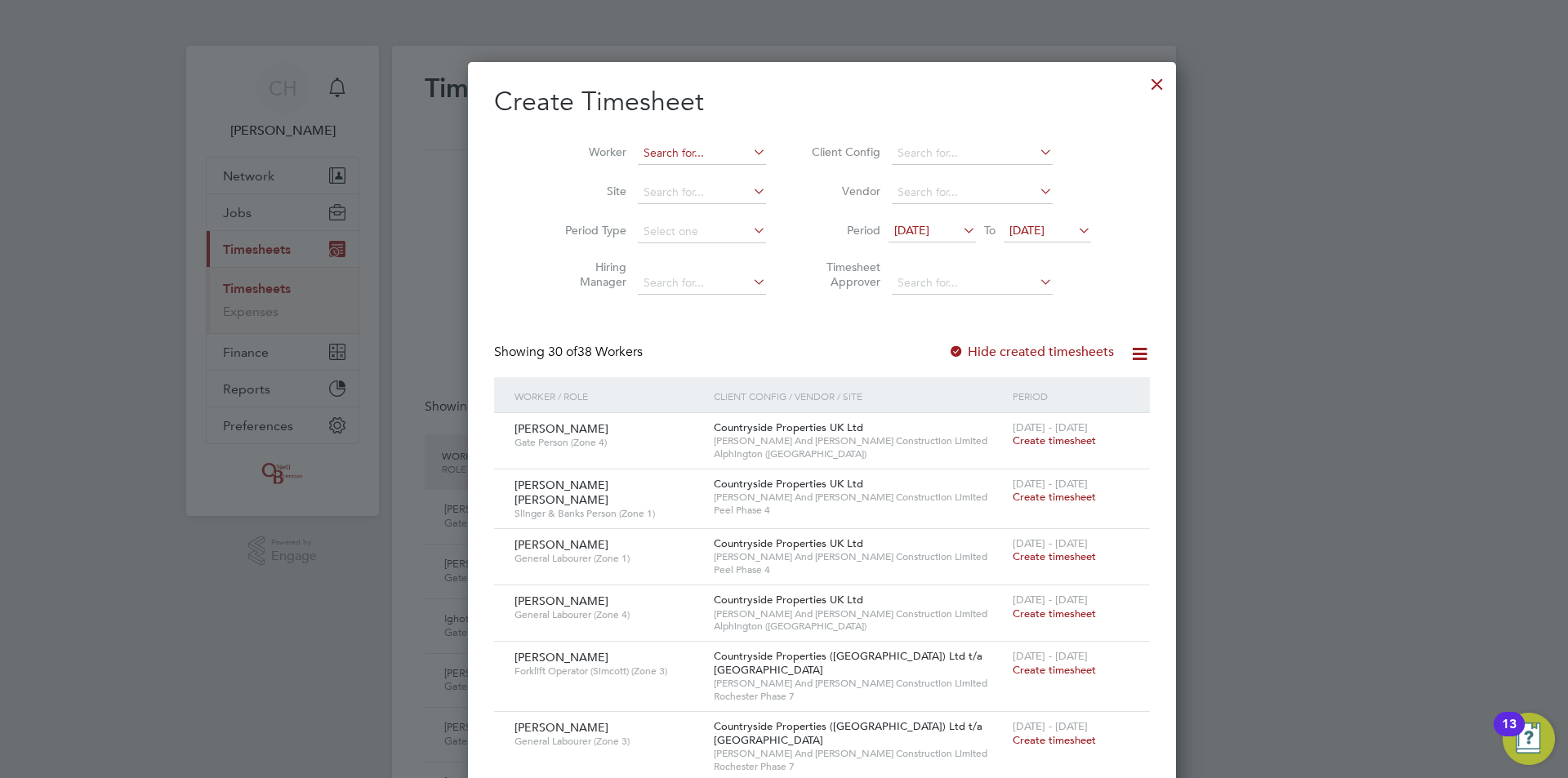
click at [682, 146] on input at bounding box center [701, 153] width 128 height 23
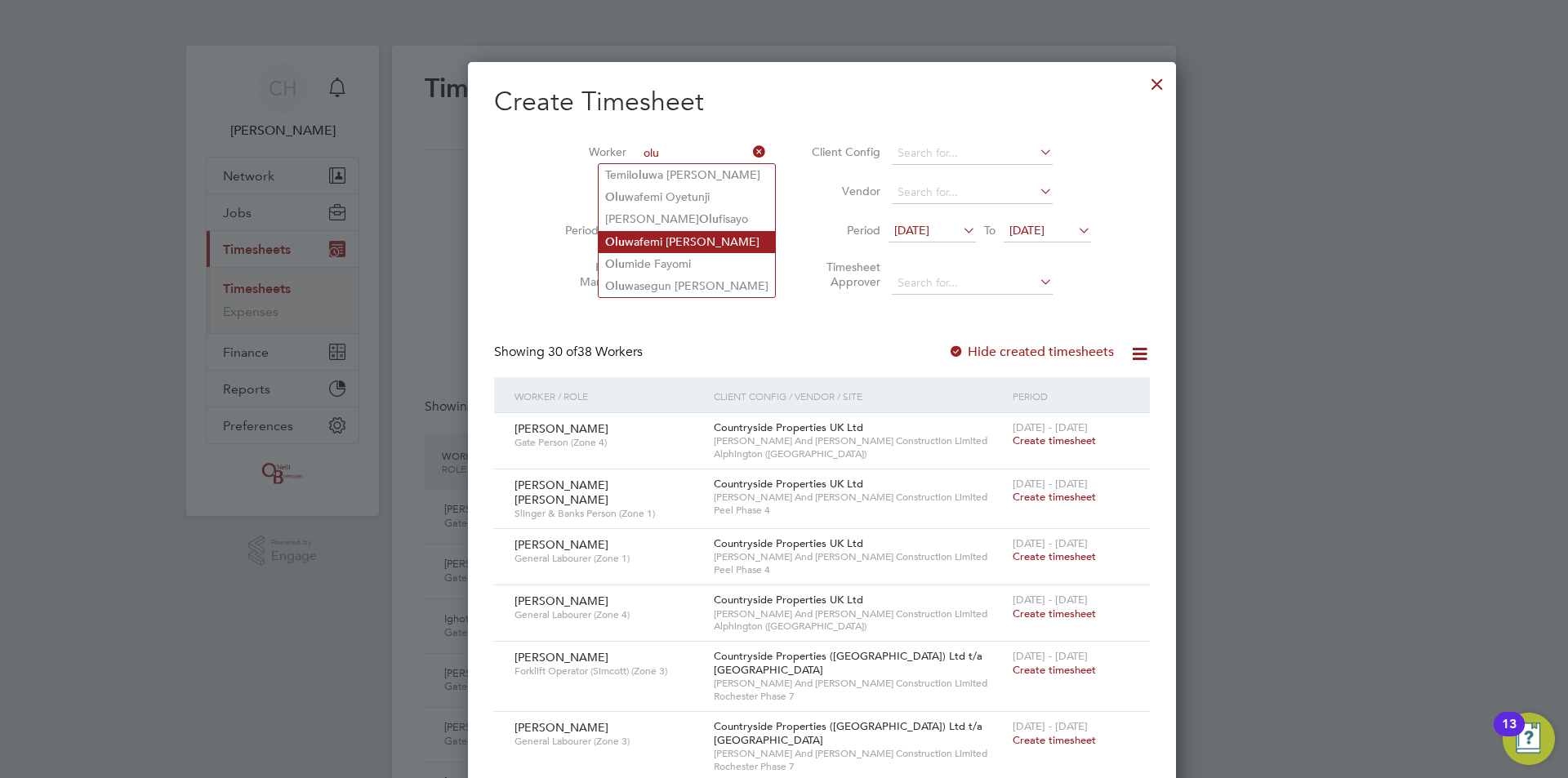
click at [675, 243] on li "Olu wafemi Oladapo Amasha" at bounding box center [687, 241] width 176 height 22
type input "Oluwafemi Oladapo Amasha"
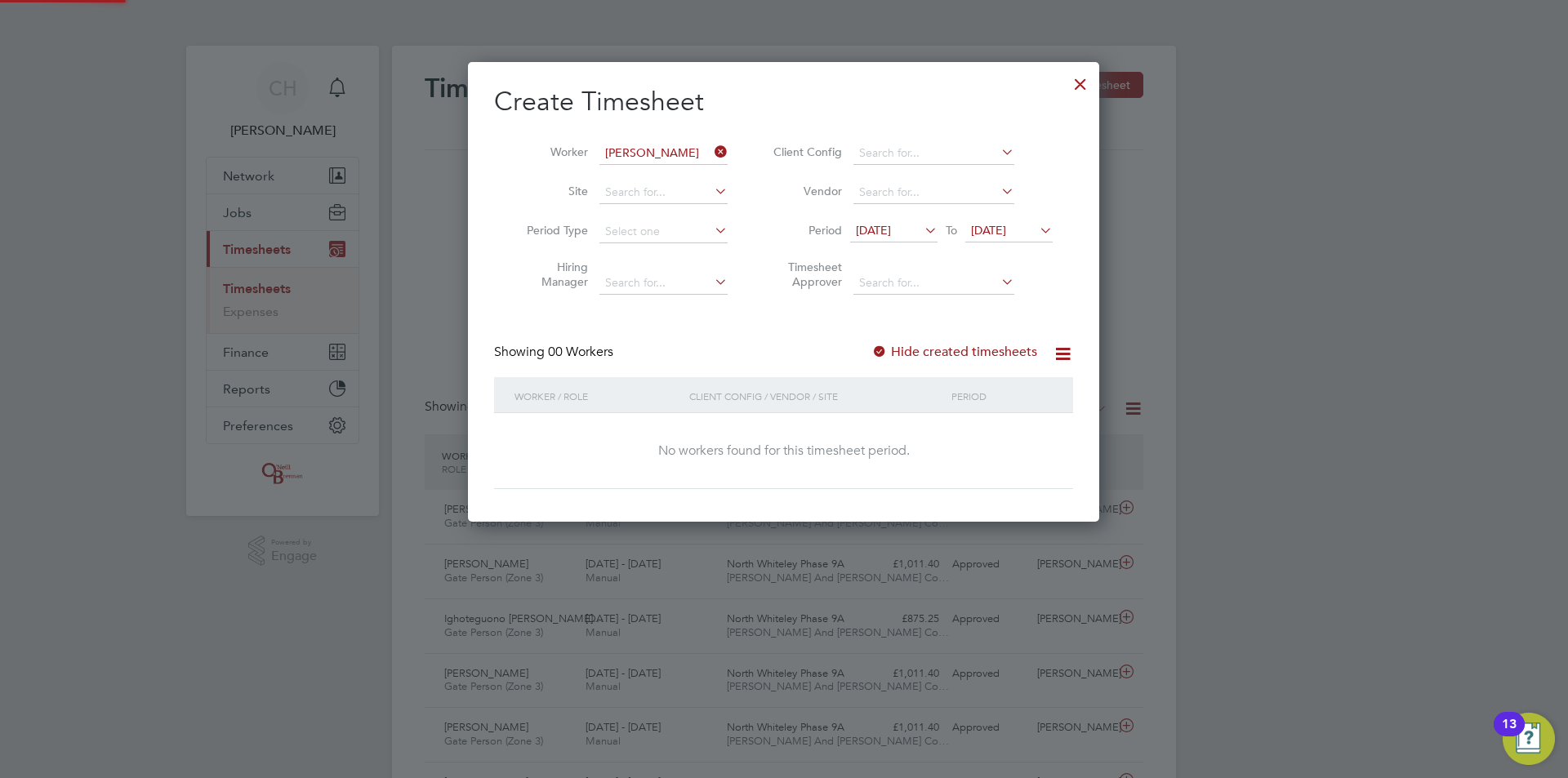
click at [875, 235] on span "13 Aug 2025" at bounding box center [873, 230] width 35 height 15
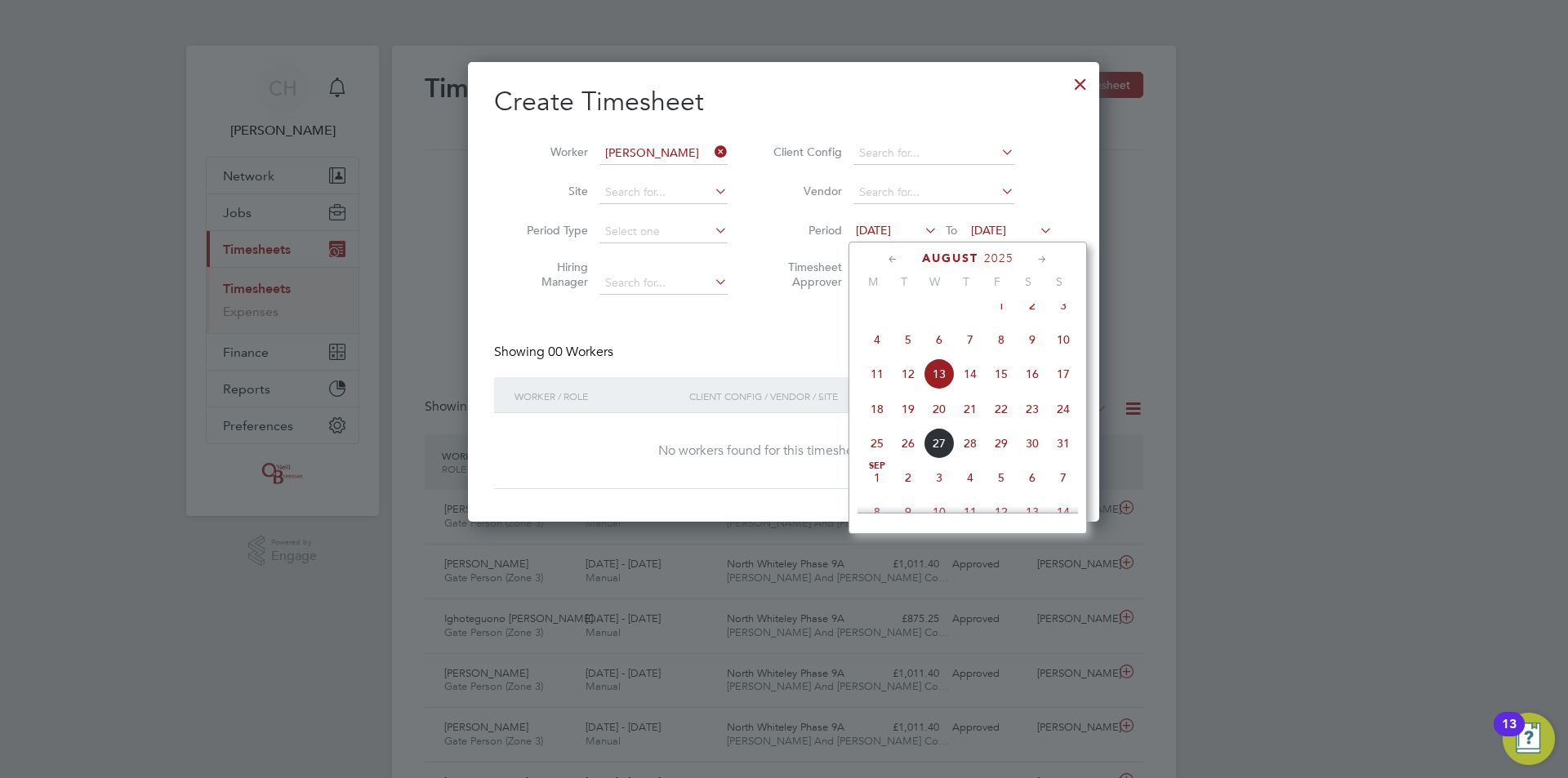
click at [893, 258] on icon at bounding box center [893, 259] width 16 height 18
click at [910, 319] on span "Apr 1" at bounding box center [908, 319] width 31 height 31
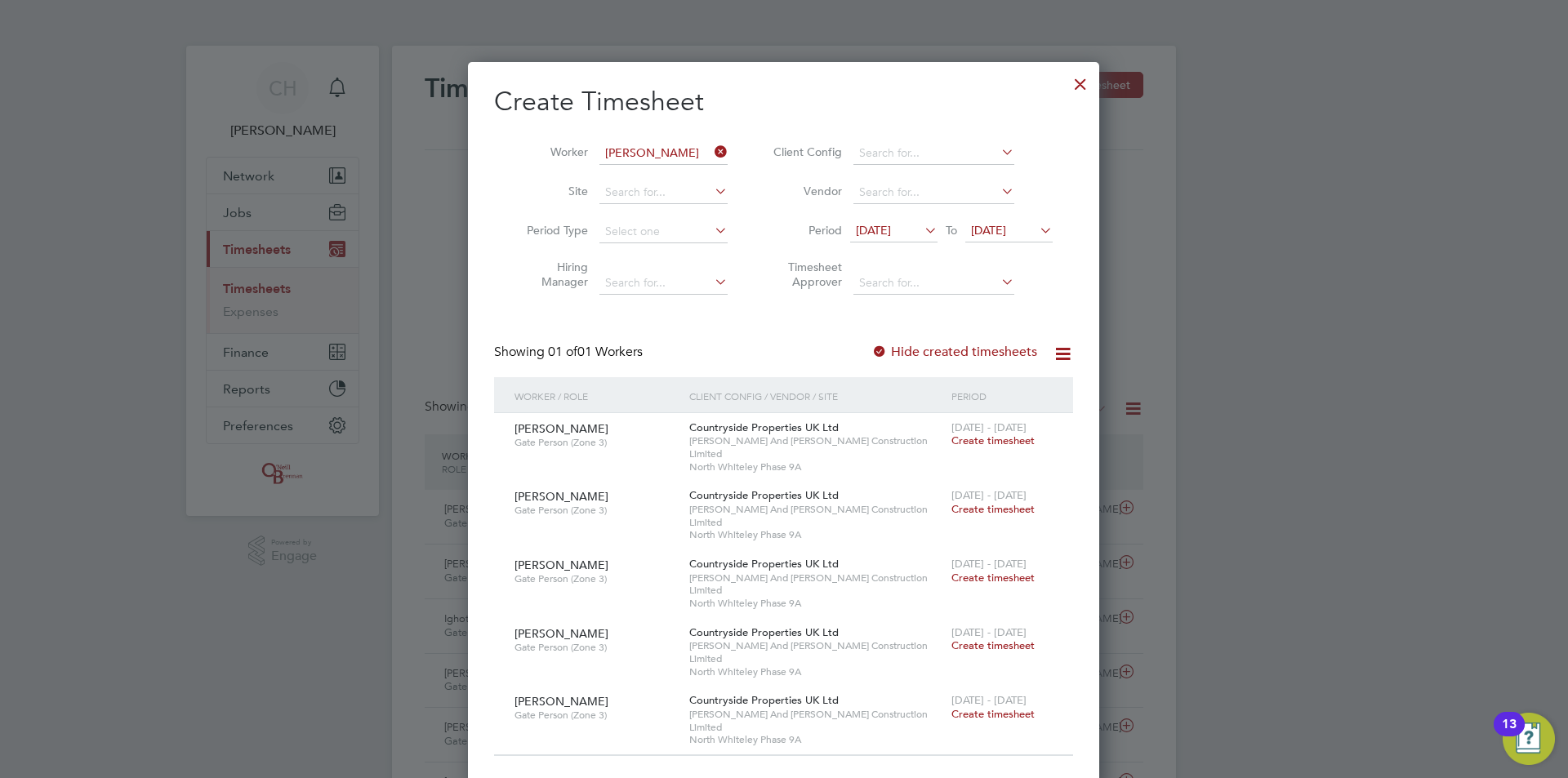
click at [987, 441] on span "Create timesheet" at bounding box center [992, 441] width 83 height 14
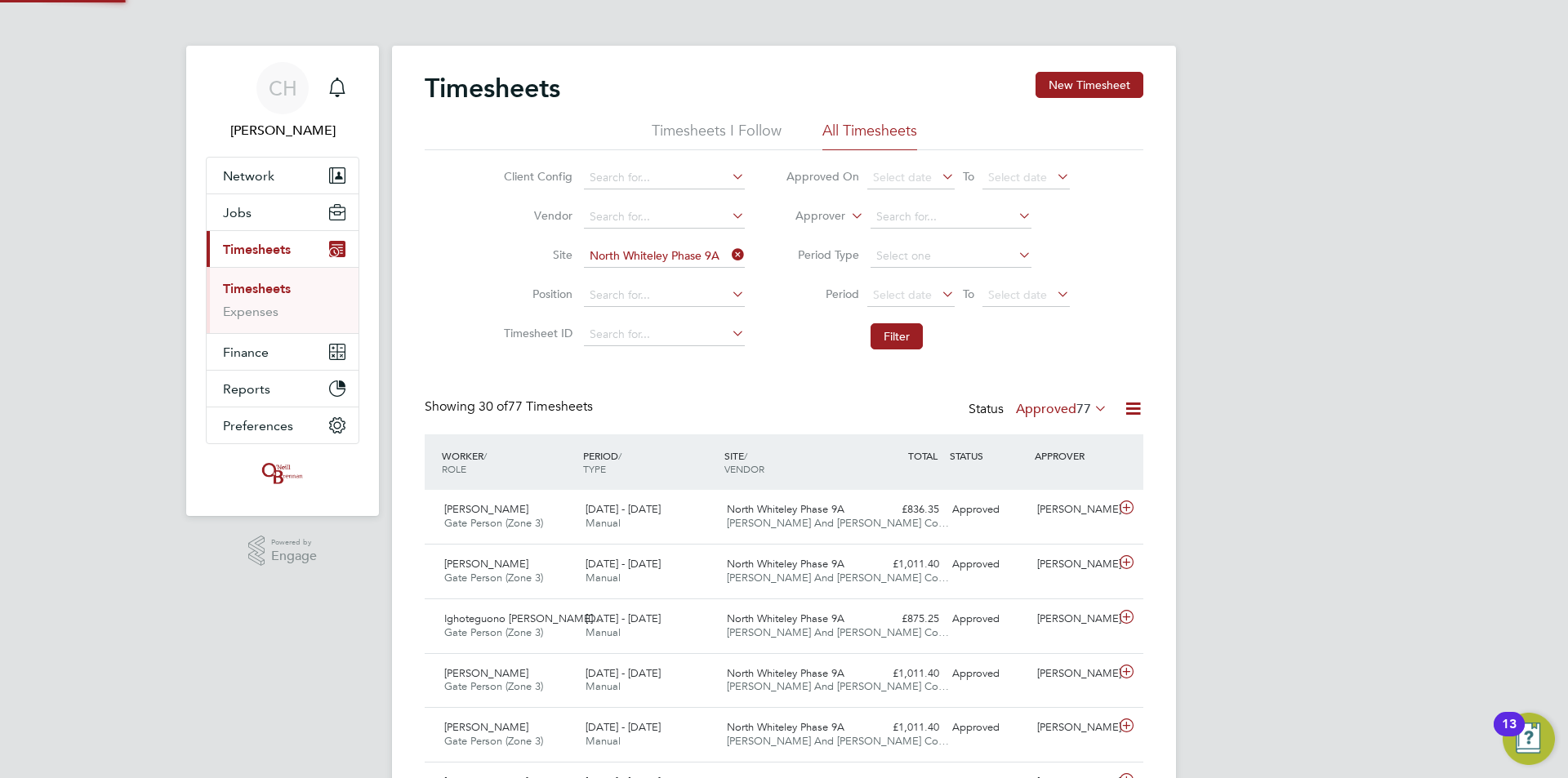
scroll to position [41, 142]
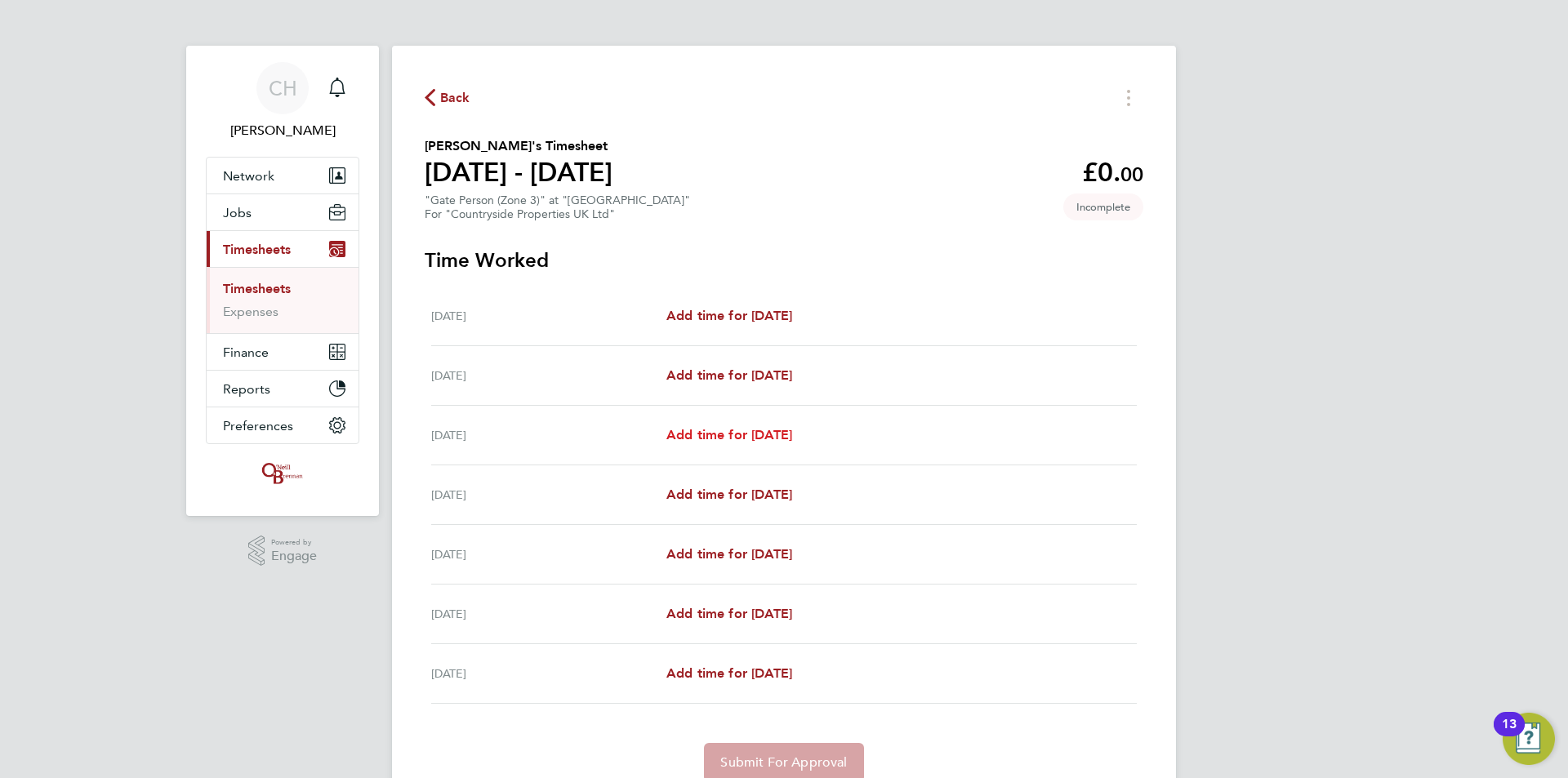
click at [711, 432] on span "Add time for Wed 02 Apr" at bounding box center [729, 434] width 126 height 16
select select "30"
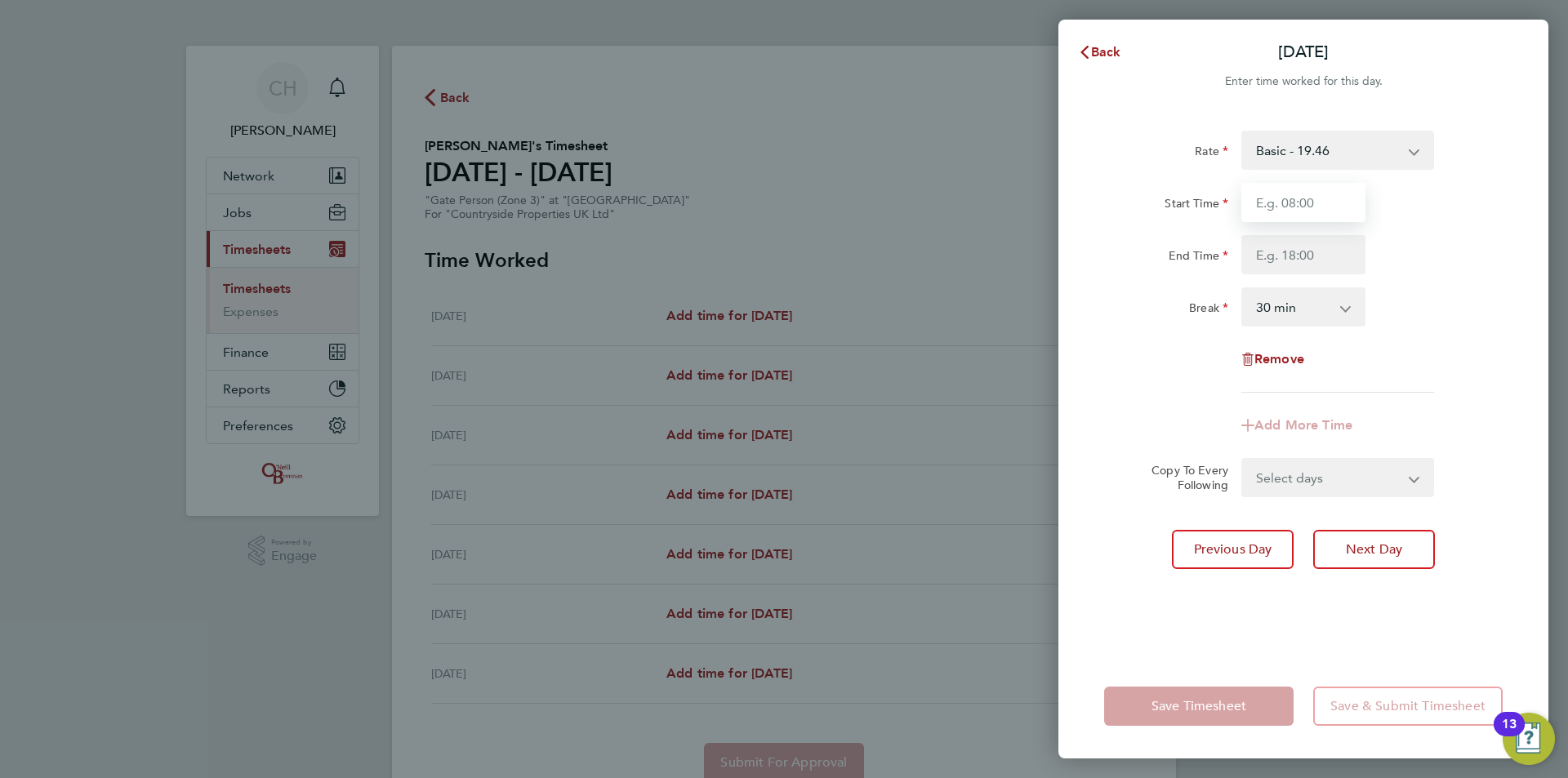
click at [1308, 197] on input "Start Time" at bounding box center [1303, 203] width 124 height 39
type input "07:30"
click at [1314, 254] on input "End Time" at bounding box center [1303, 255] width 124 height 39
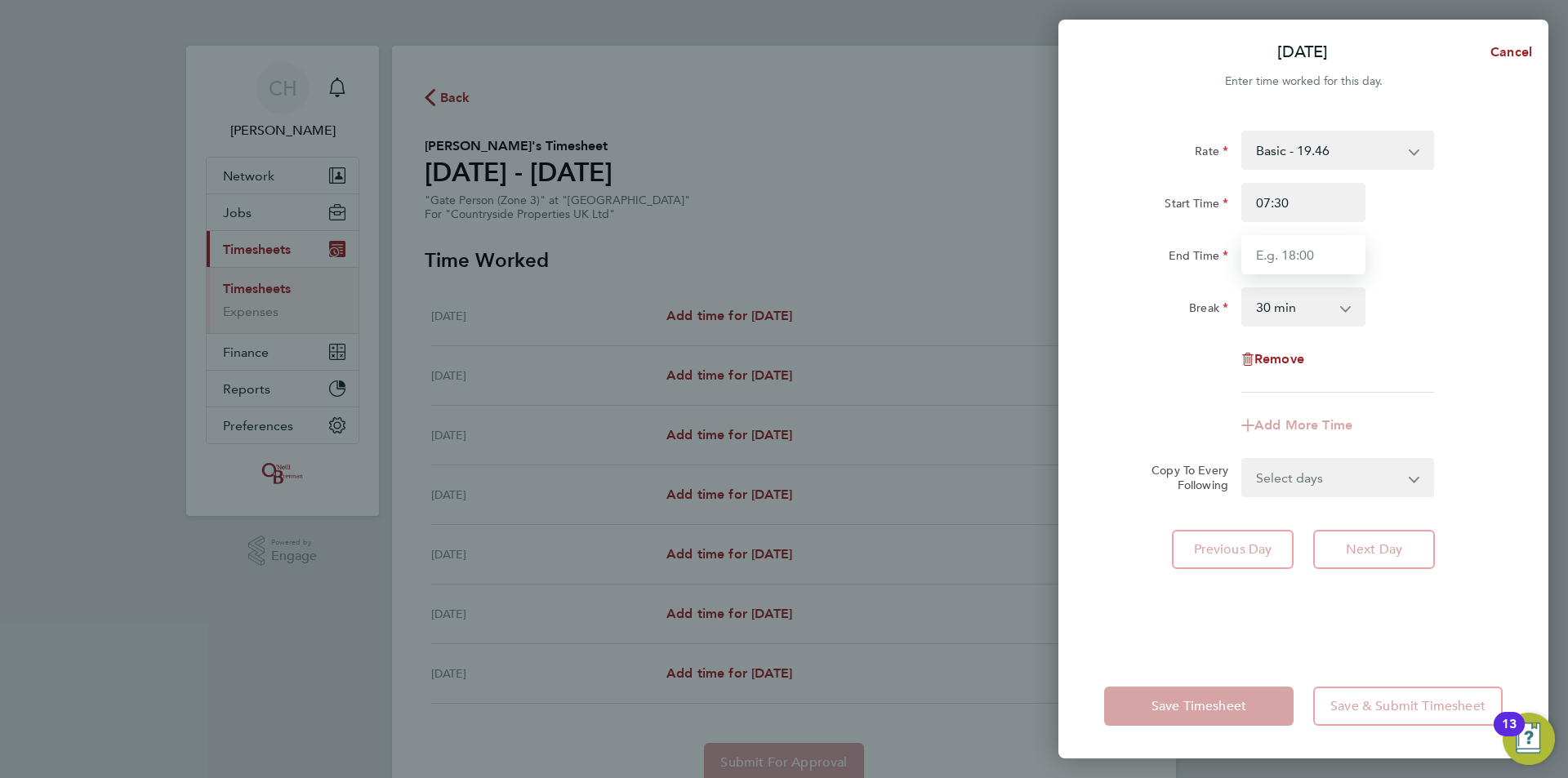
type input "17:00"
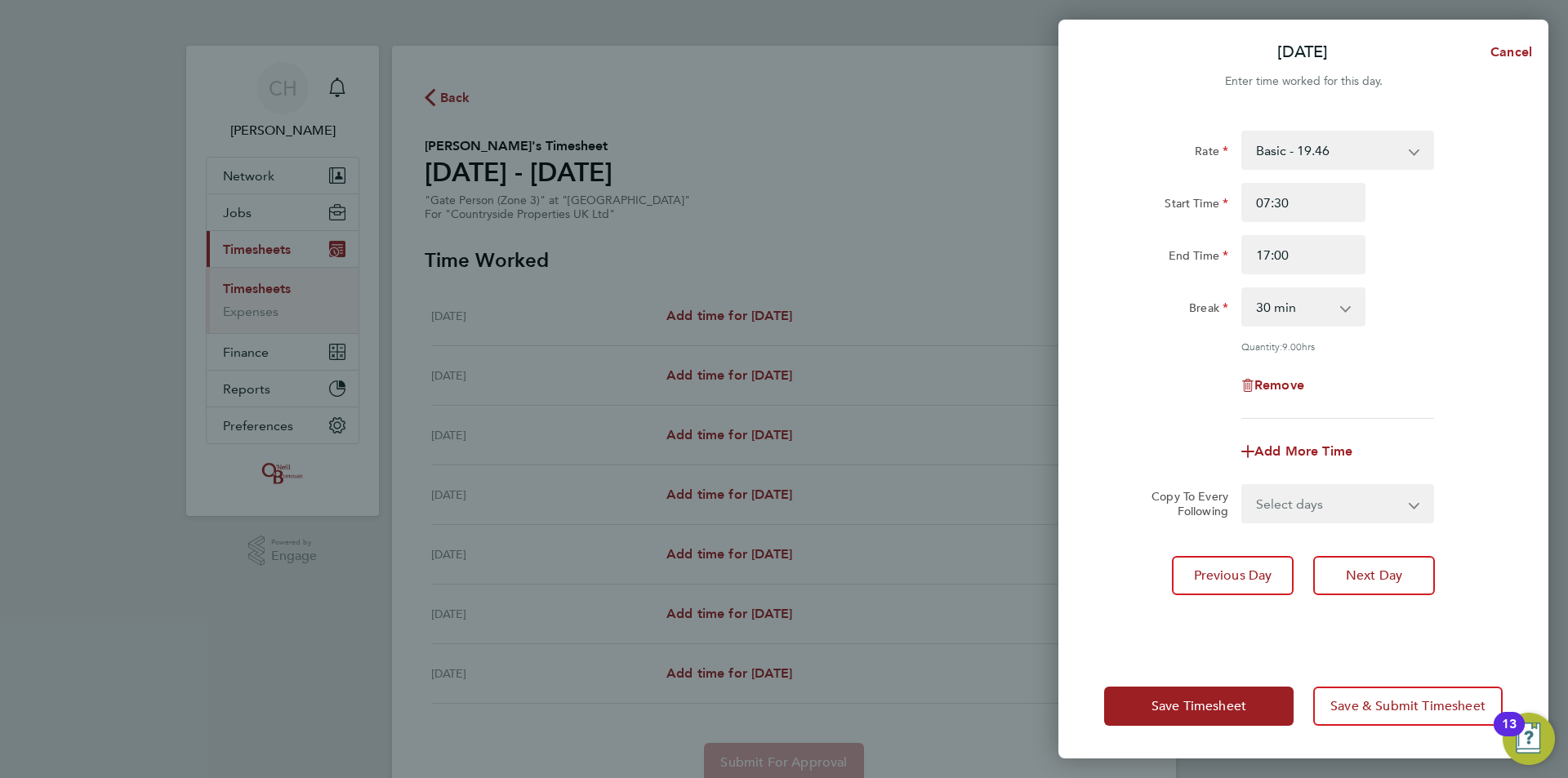
click at [1432, 300] on div "Break 0 min 15 min 30 min 45 min 60 min 75 min 90 min" at bounding box center [1303, 307] width 412 height 39
click at [1368, 582] on button "Next Day" at bounding box center [1374, 575] width 122 height 39
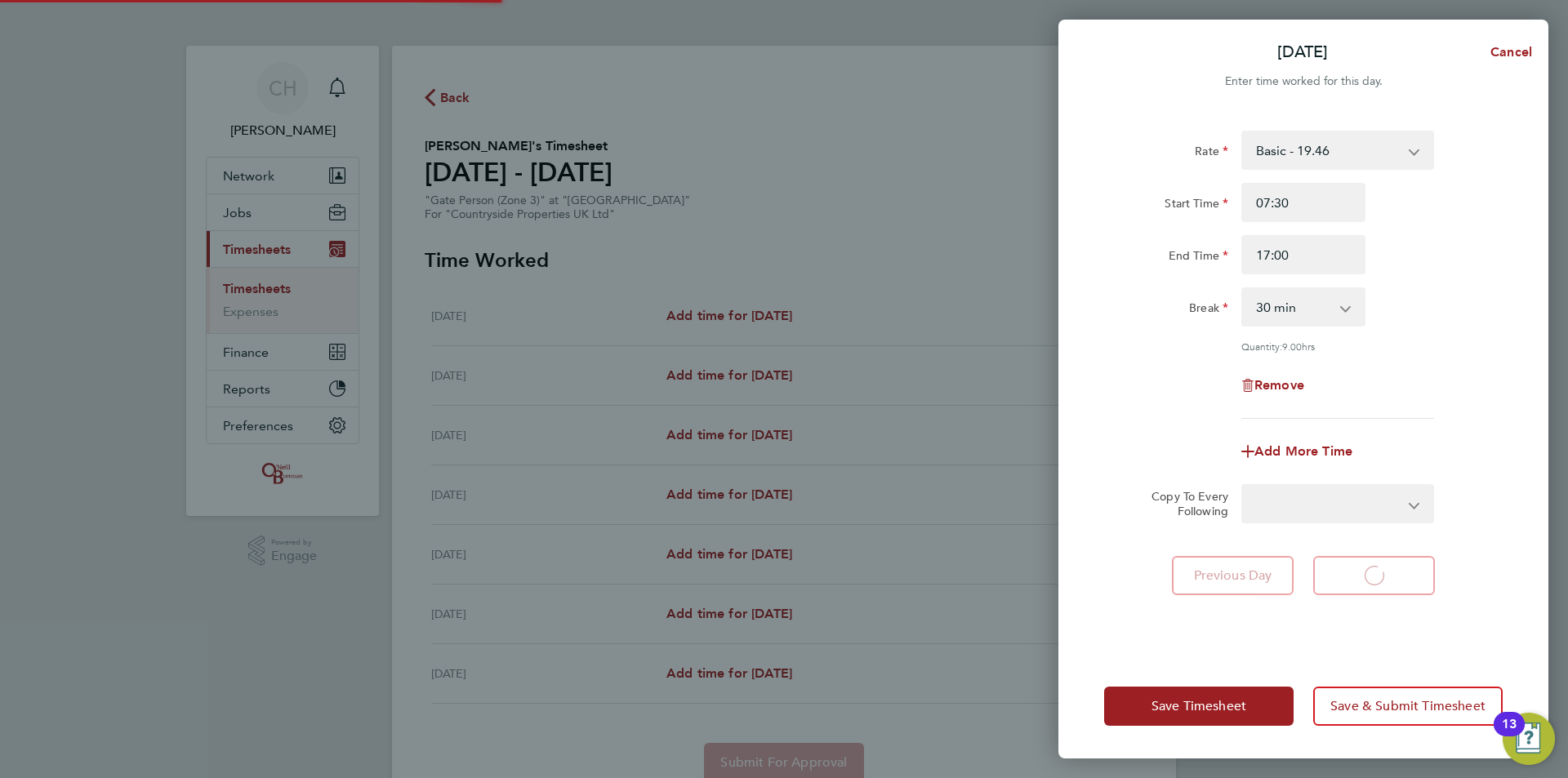
select select "30"
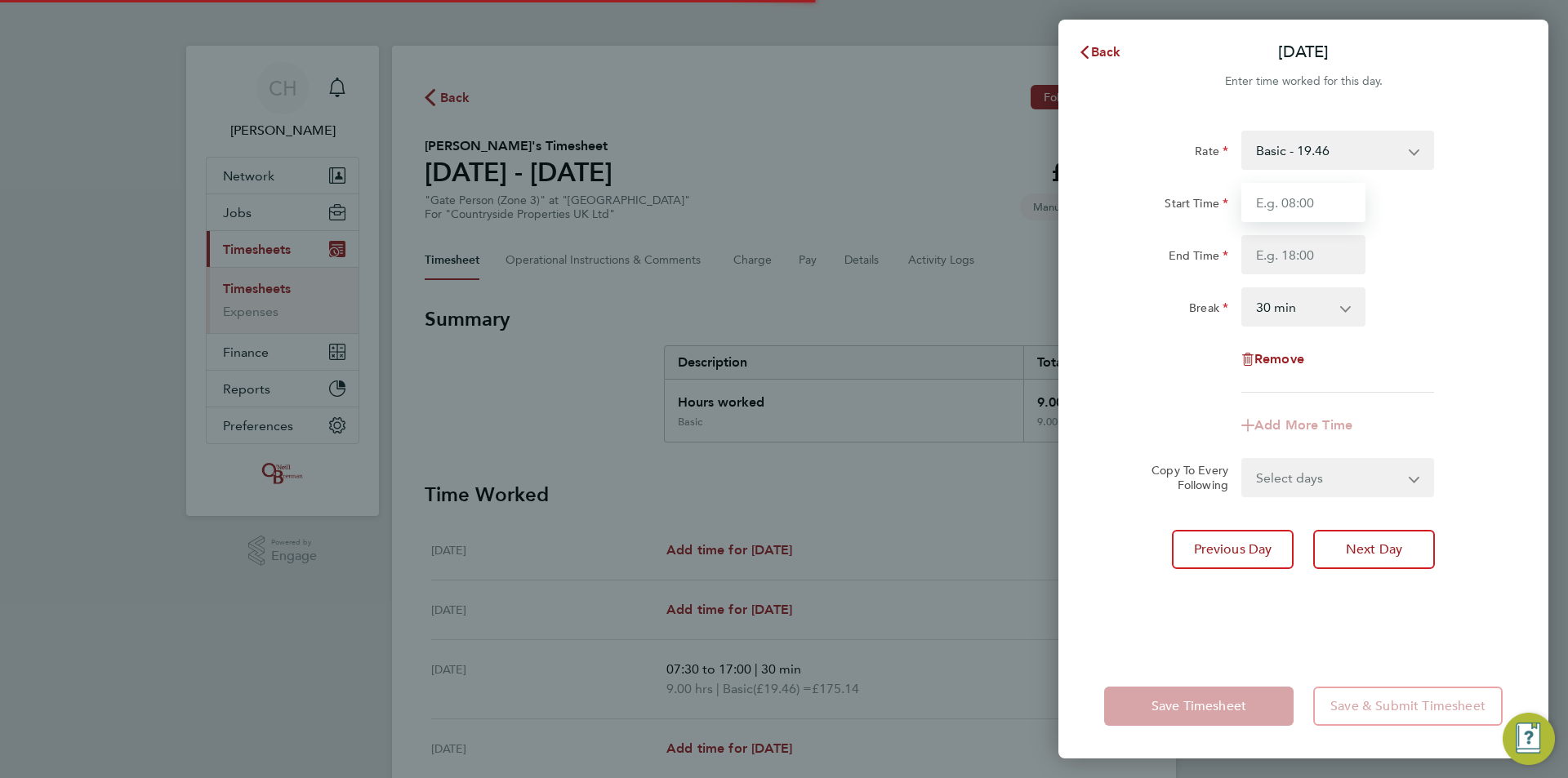
click at [1292, 208] on input "Start Time" at bounding box center [1303, 203] width 124 height 39
type input "07:30"
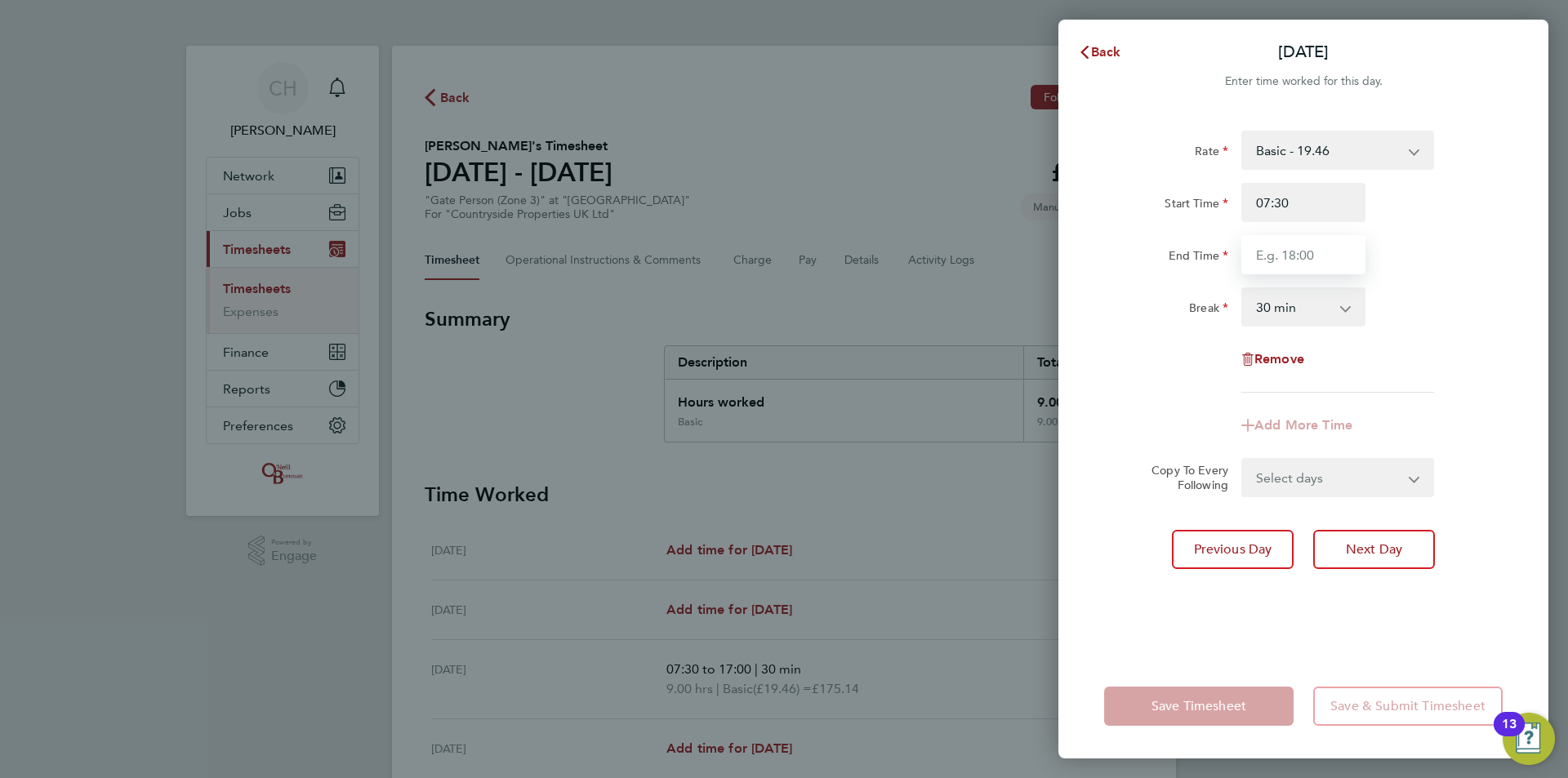
click at [1297, 259] on input "End Time" at bounding box center [1303, 255] width 124 height 39
type input "17:00"
click at [1446, 277] on div "Rate Basic - 19.46 Start Time 07:30 End Time 17:00 Break 0 min 15 min 30 min 45…" at bounding box center [1303, 261] width 398 height 262
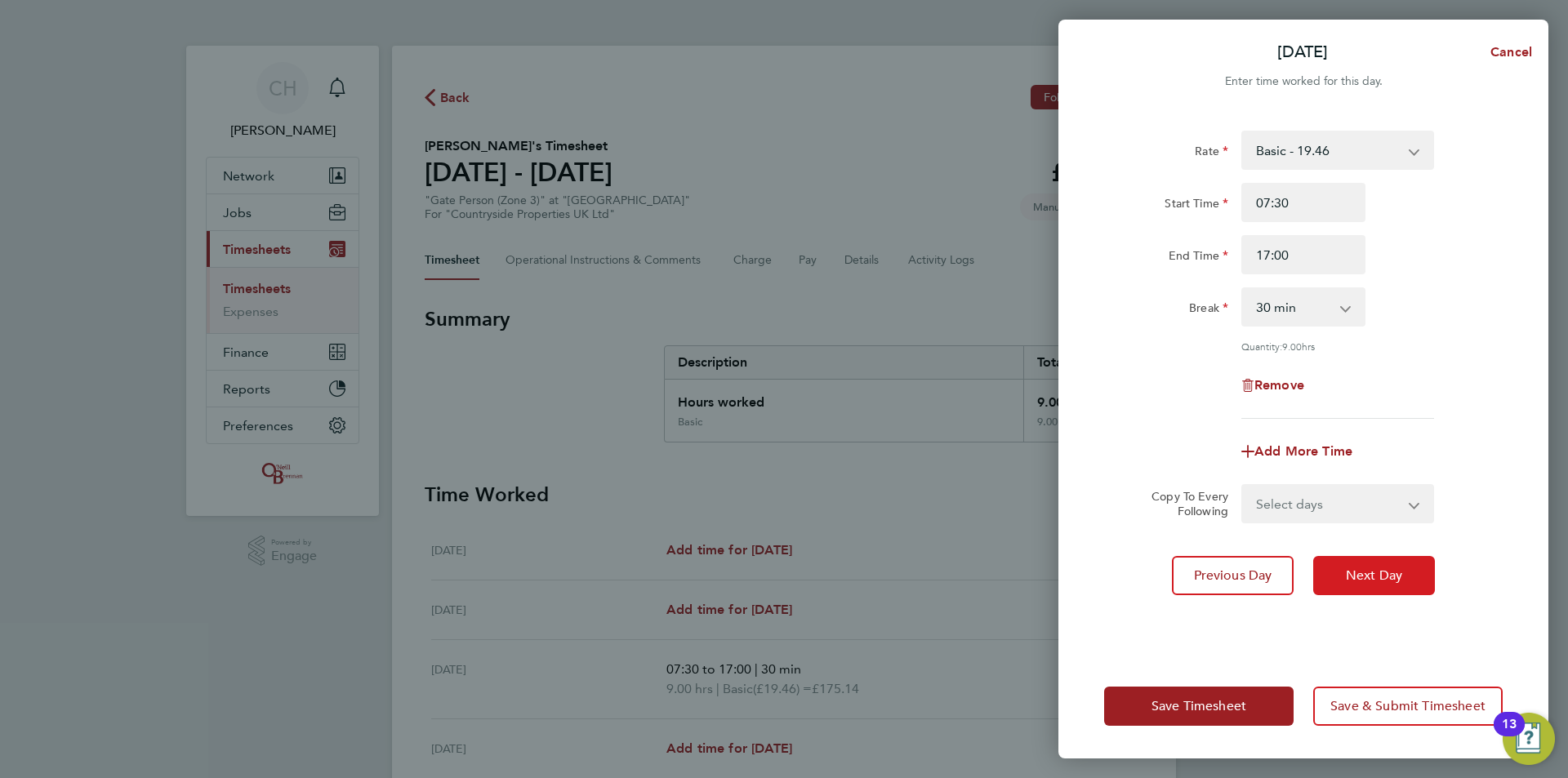
click at [1405, 564] on button "Next Day" at bounding box center [1374, 575] width 122 height 39
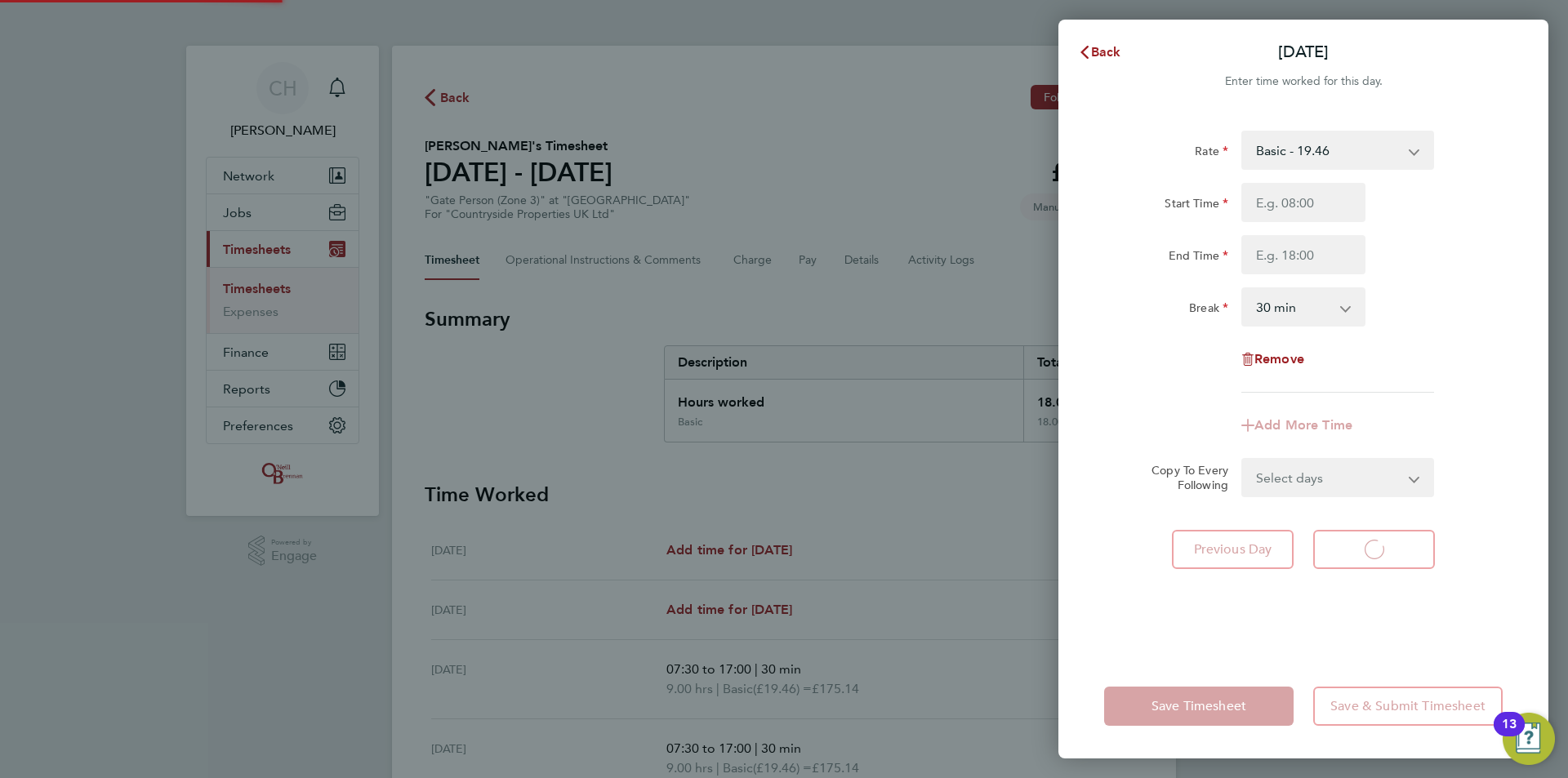
select select "30"
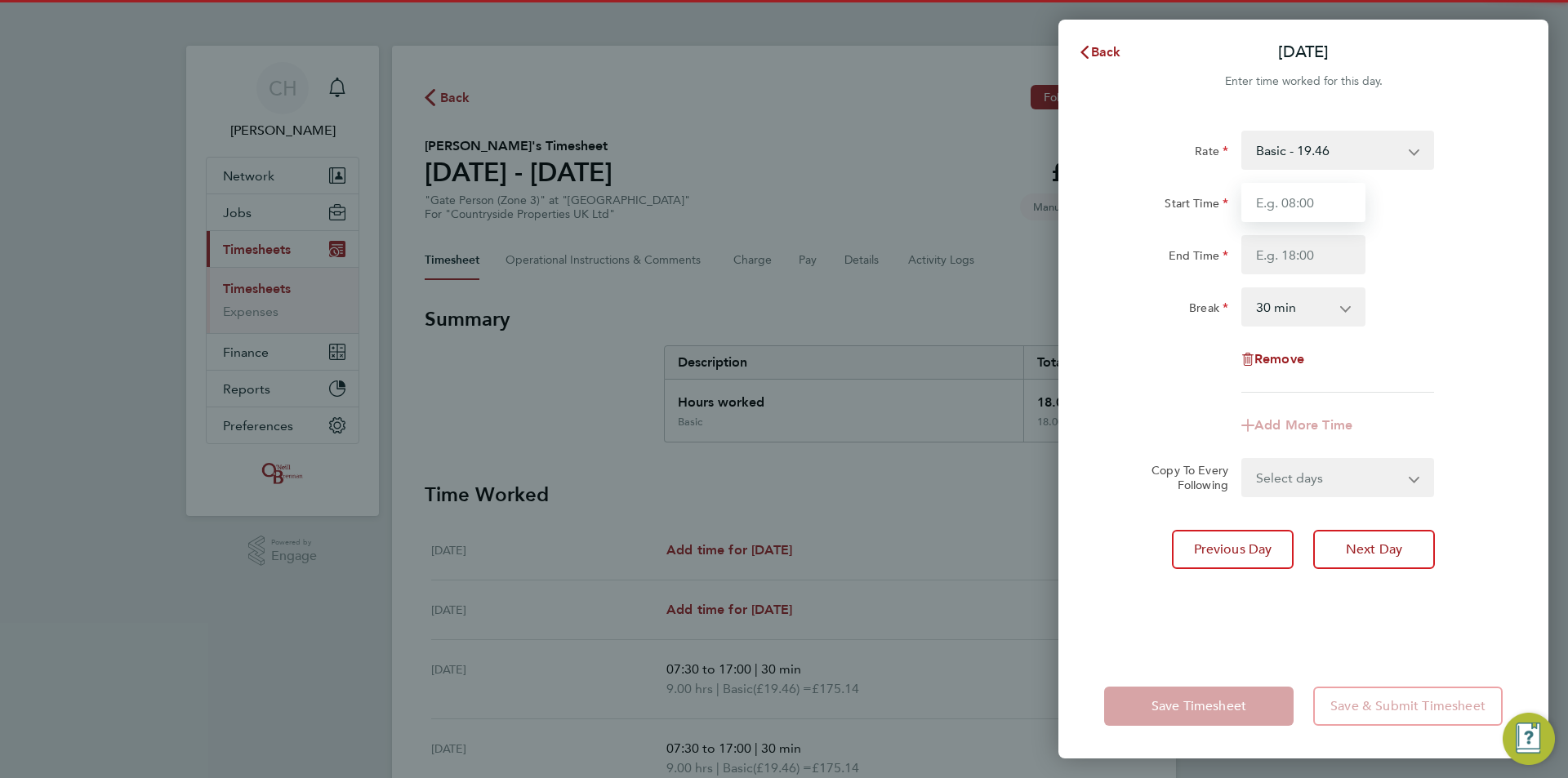
click at [1306, 200] on input "Start Time" at bounding box center [1303, 203] width 124 height 39
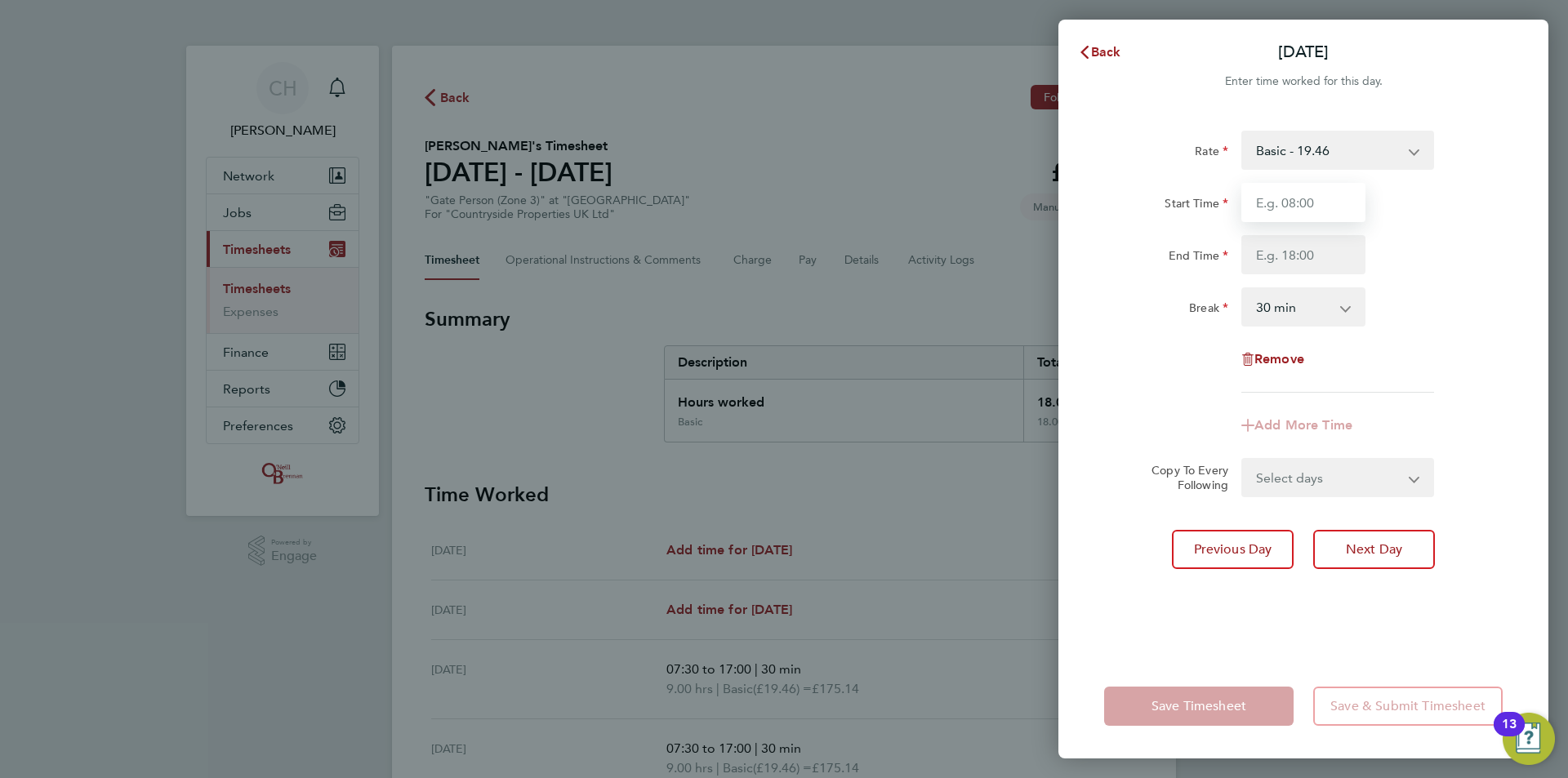
type input "07:30"
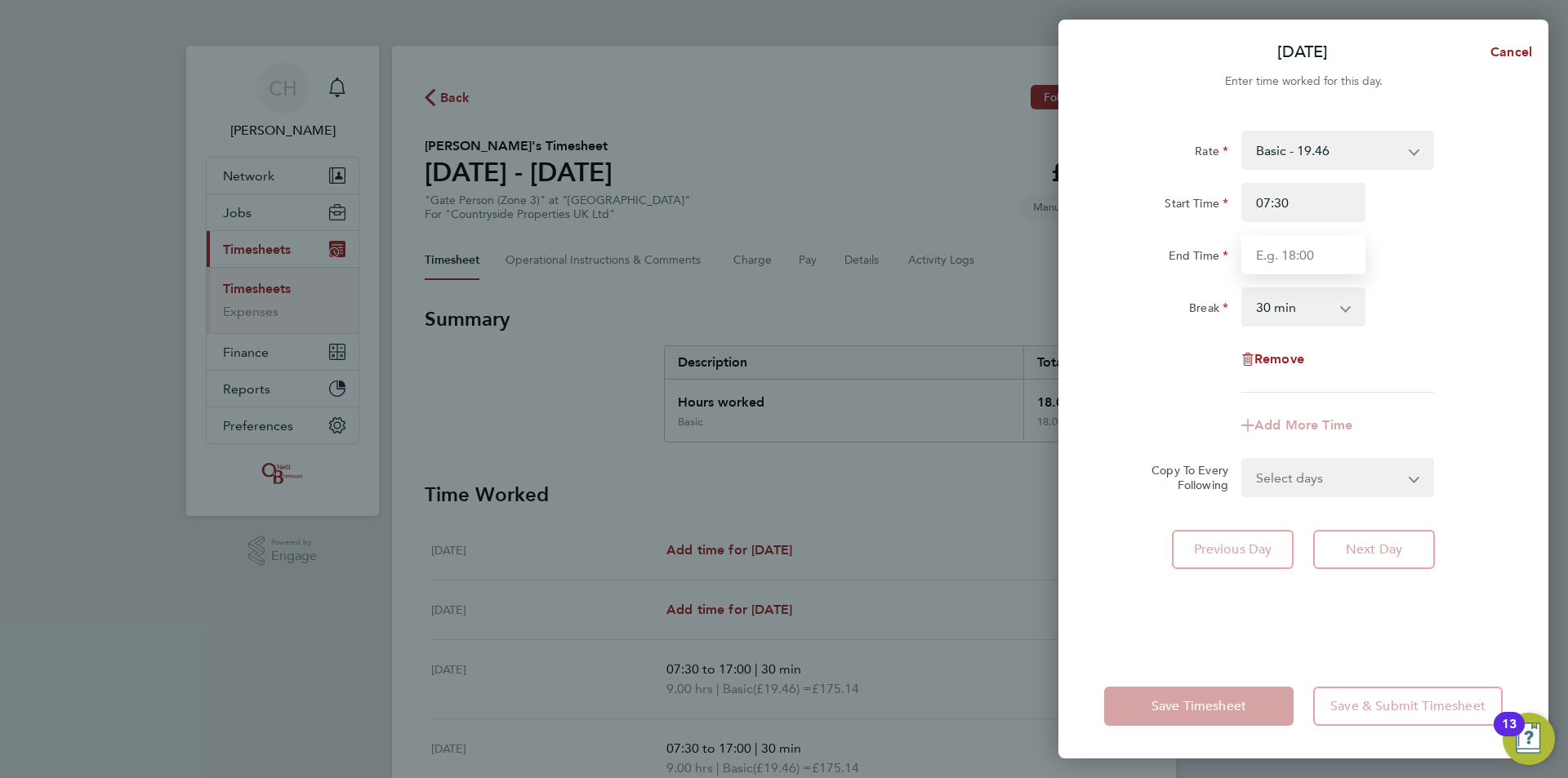
click at [1303, 253] on input "End Time" at bounding box center [1303, 255] width 124 height 39
type input "17:00"
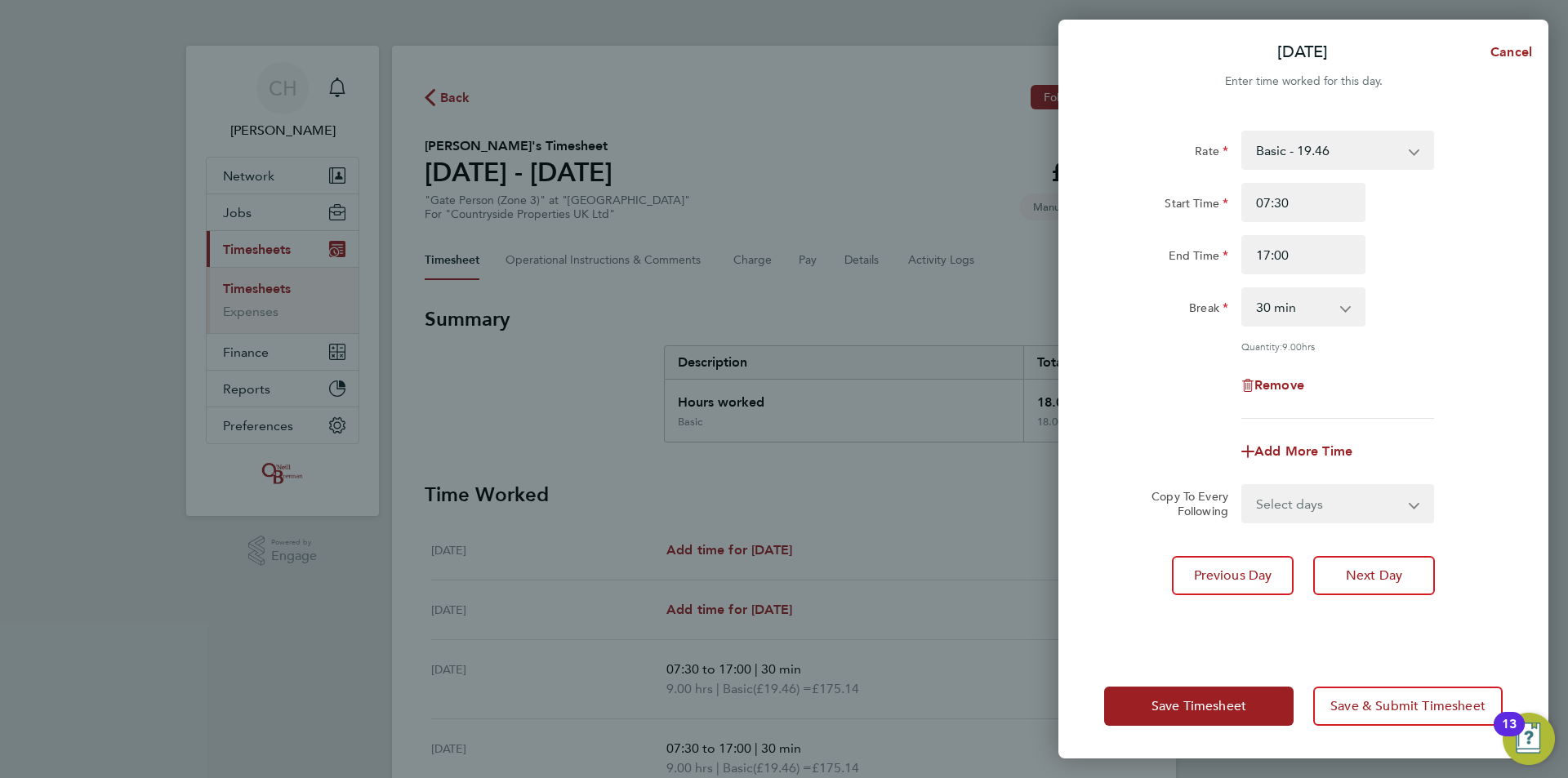
click at [1411, 287] on div "Break 0 min 15 min 30 min 45 min 60 min 75 min 90 min" at bounding box center [1303, 307] width 412 height 39
click at [1227, 702] on span "Save Timesheet" at bounding box center [1198, 706] width 94 height 17
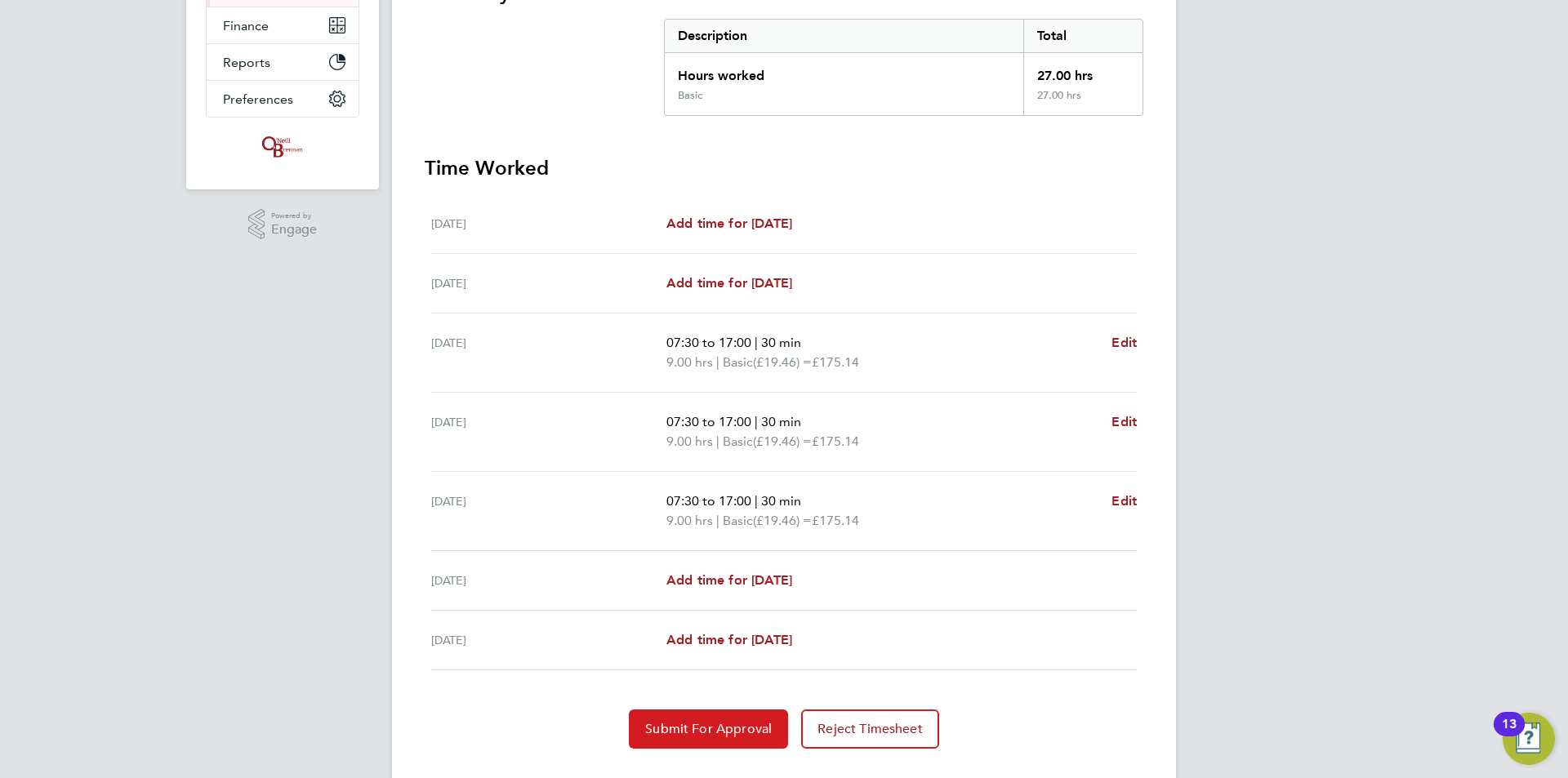
click at [717, 732] on span "Submit For Approval" at bounding box center [709, 729] width 127 height 17
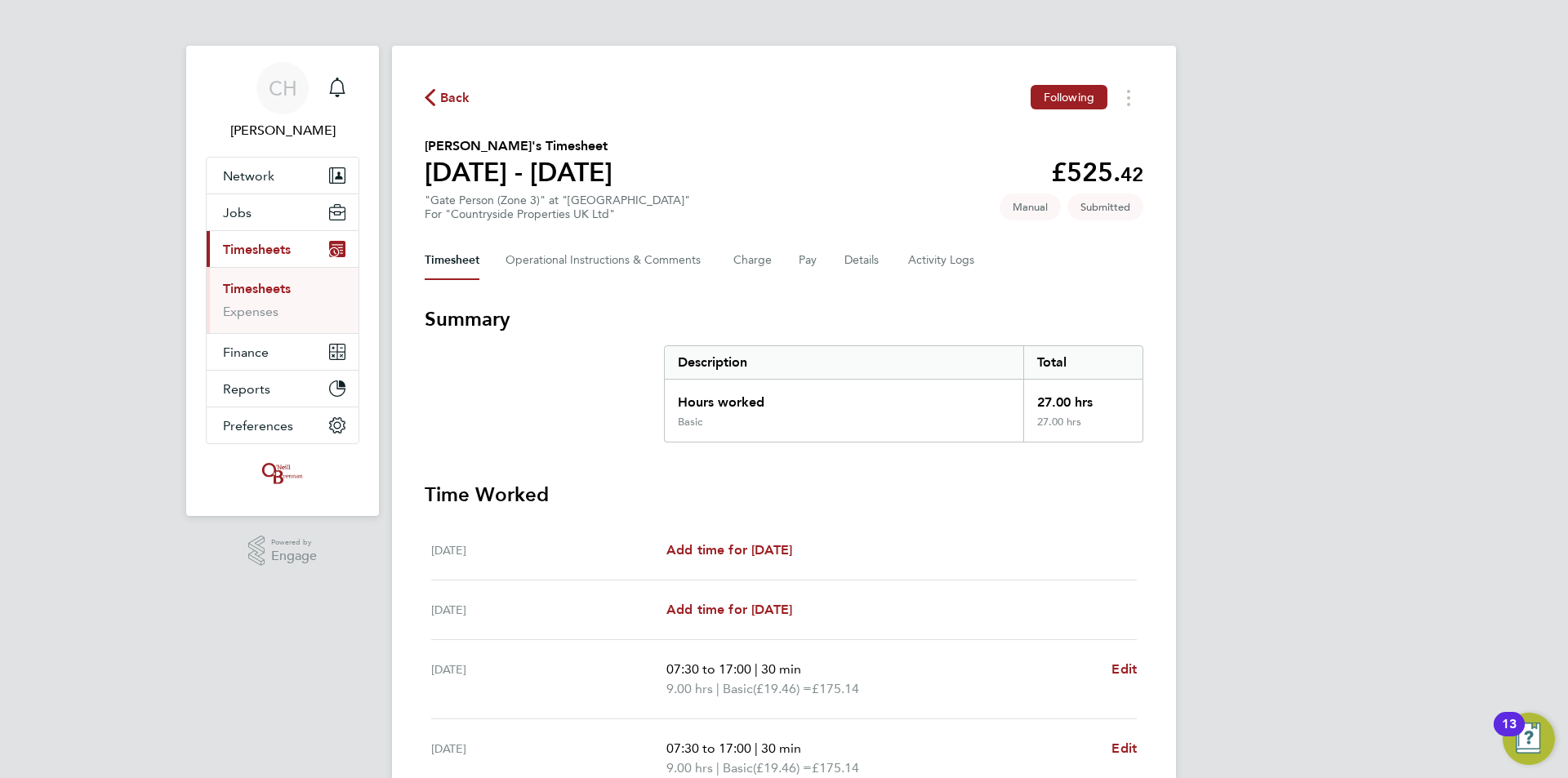
click at [445, 95] on span "Back" at bounding box center [455, 98] width 30 height 19
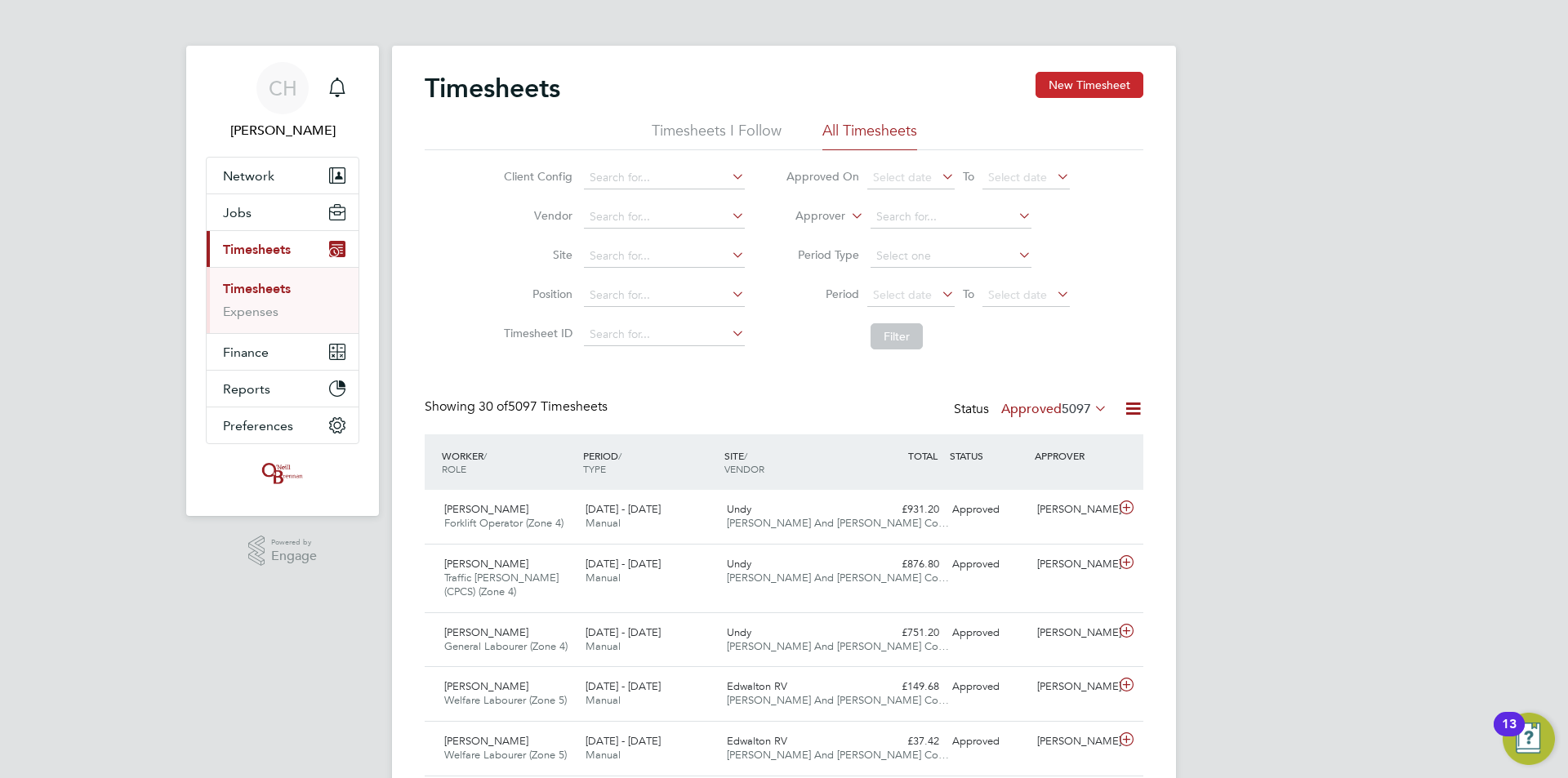
click at [1103, 85] on button "New Timesheet" at bounding box center [1089, 85] width 108 height 26
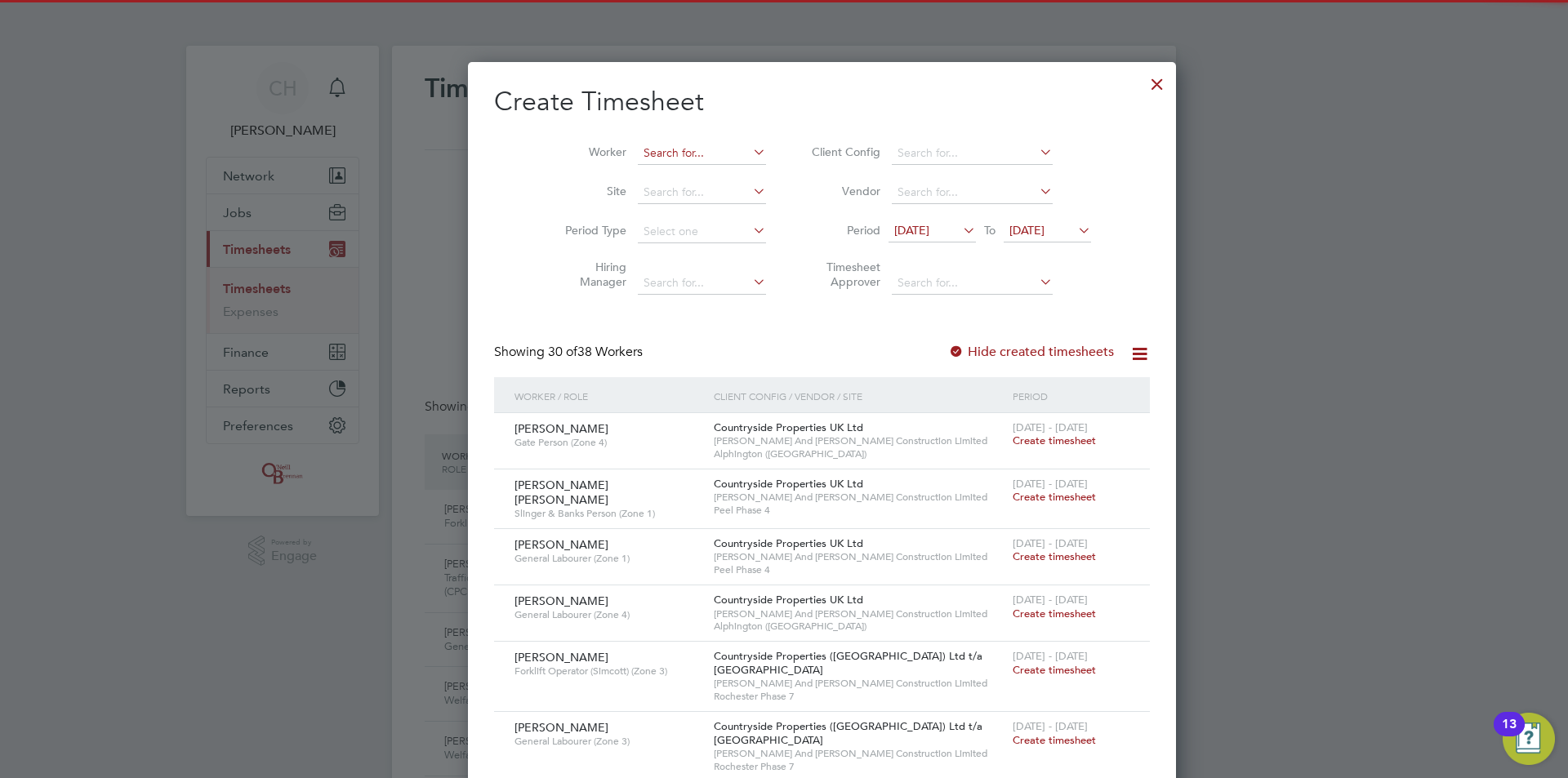
click at [674, 155] on input at bounding box center [701, 153] width 128 height 23
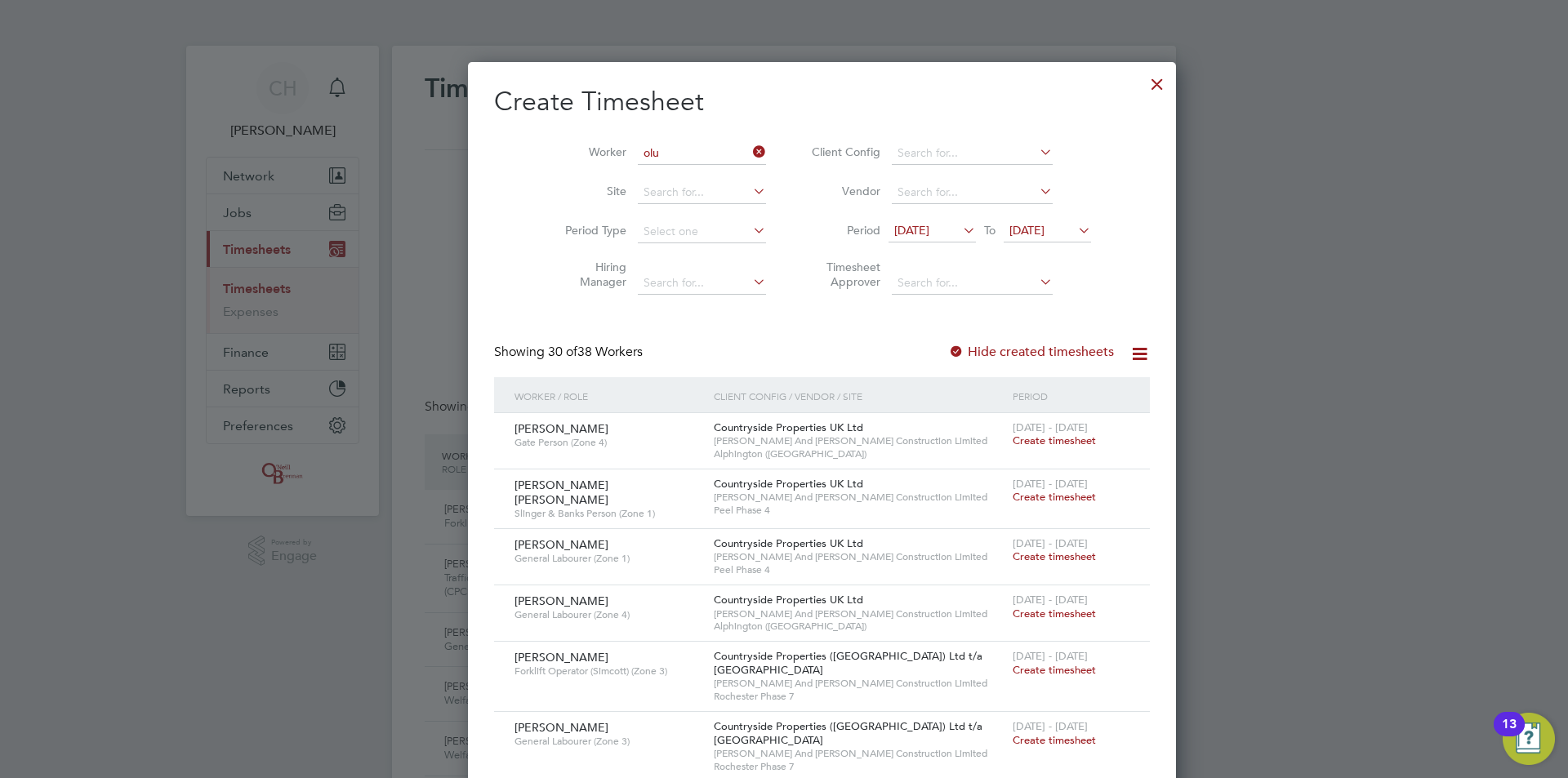
click at [695, 239] on li "Olu wafemi Oladapo Amasha" at bounding box center [687, 241] width 176 height 22
type input "Oluwafemi Oladapo Amasha"
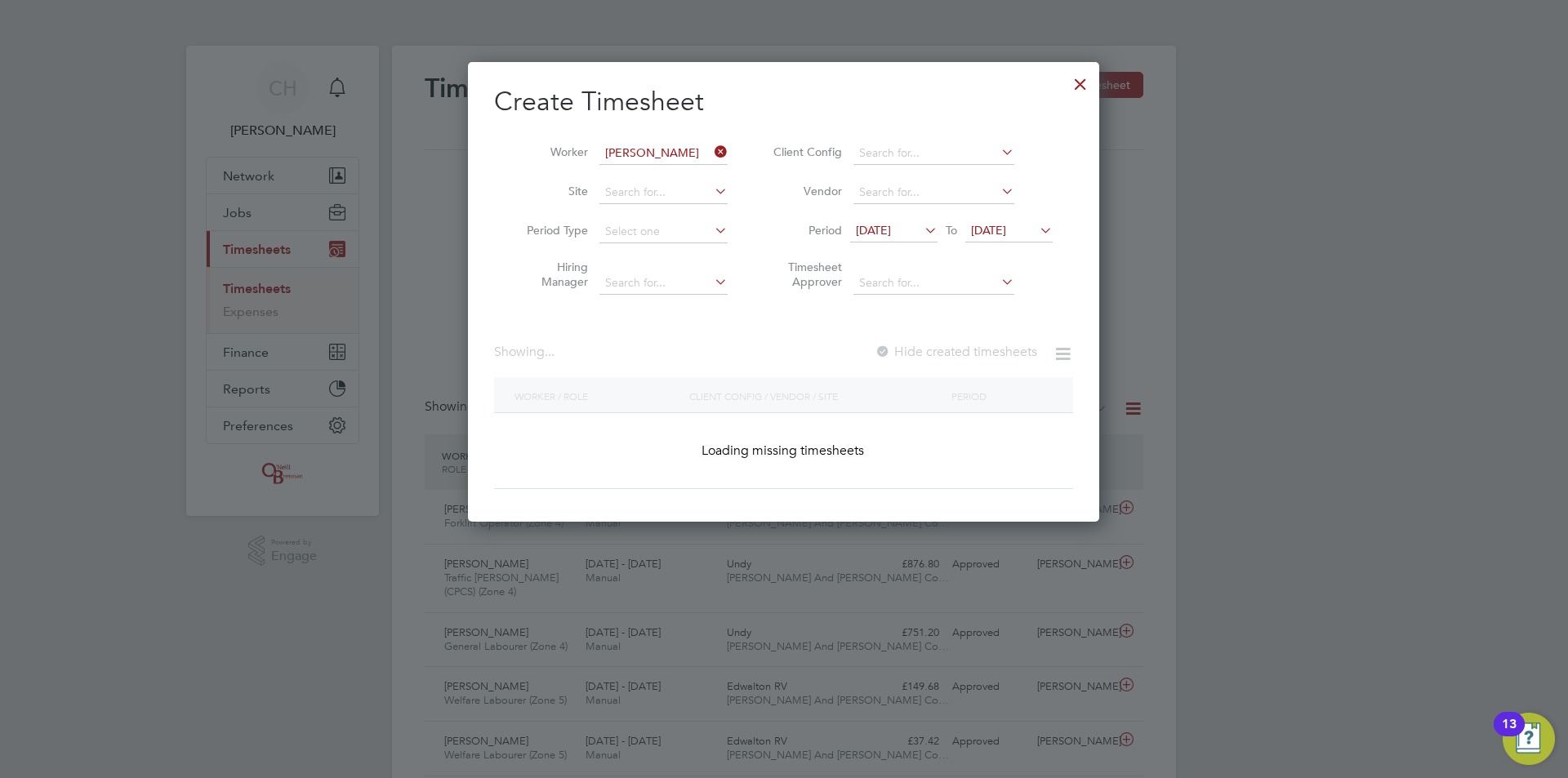
click at [891, 229] on span "13 Aug 2025" at bounding box center [873, 230] width 35 height 15
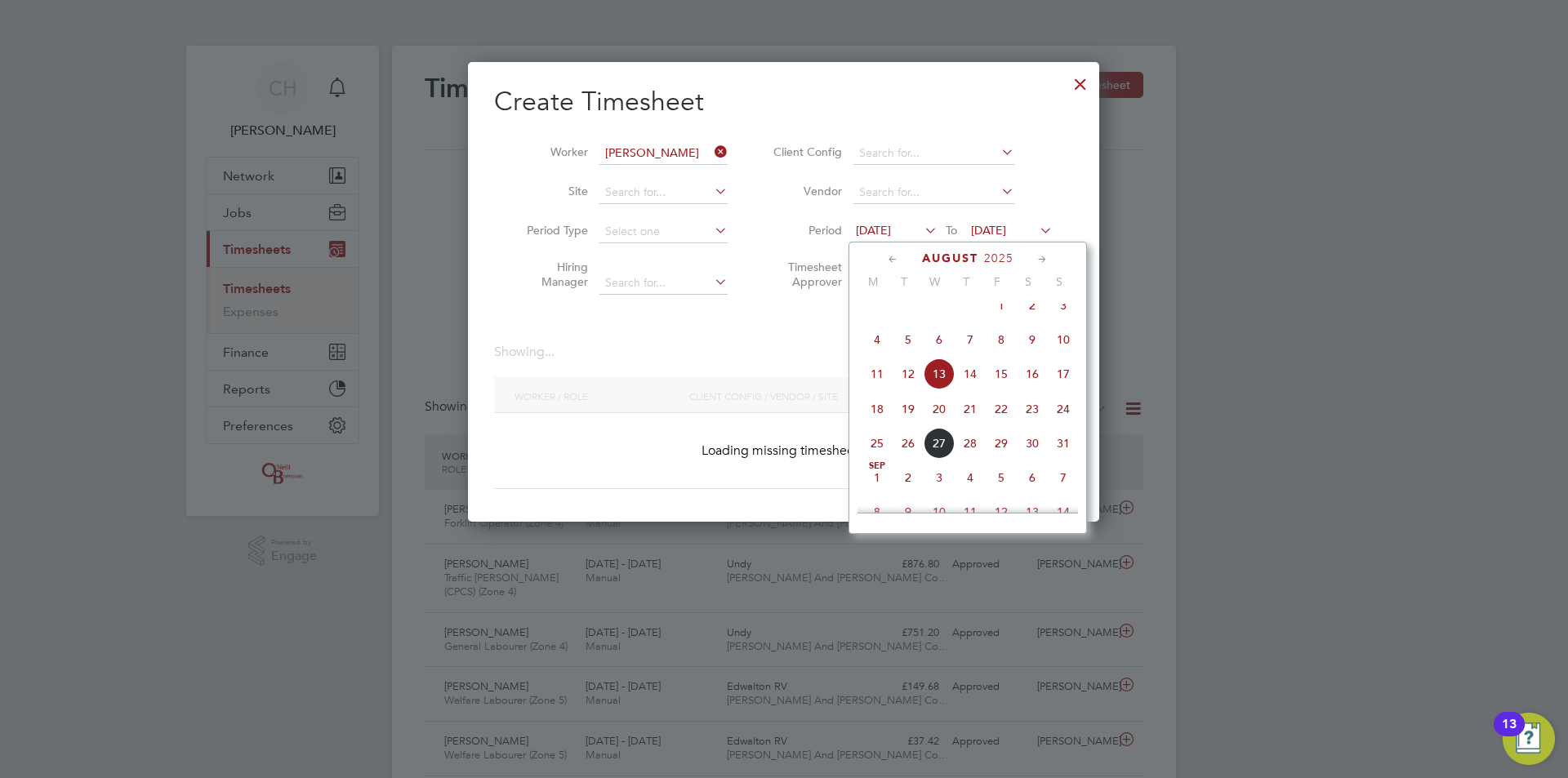
click at [893, 254] on icon at bounding box center [893, 259] width 16 height 18
click at [893, 253] on icon at bounding box center [893, 259] width 16 height 18
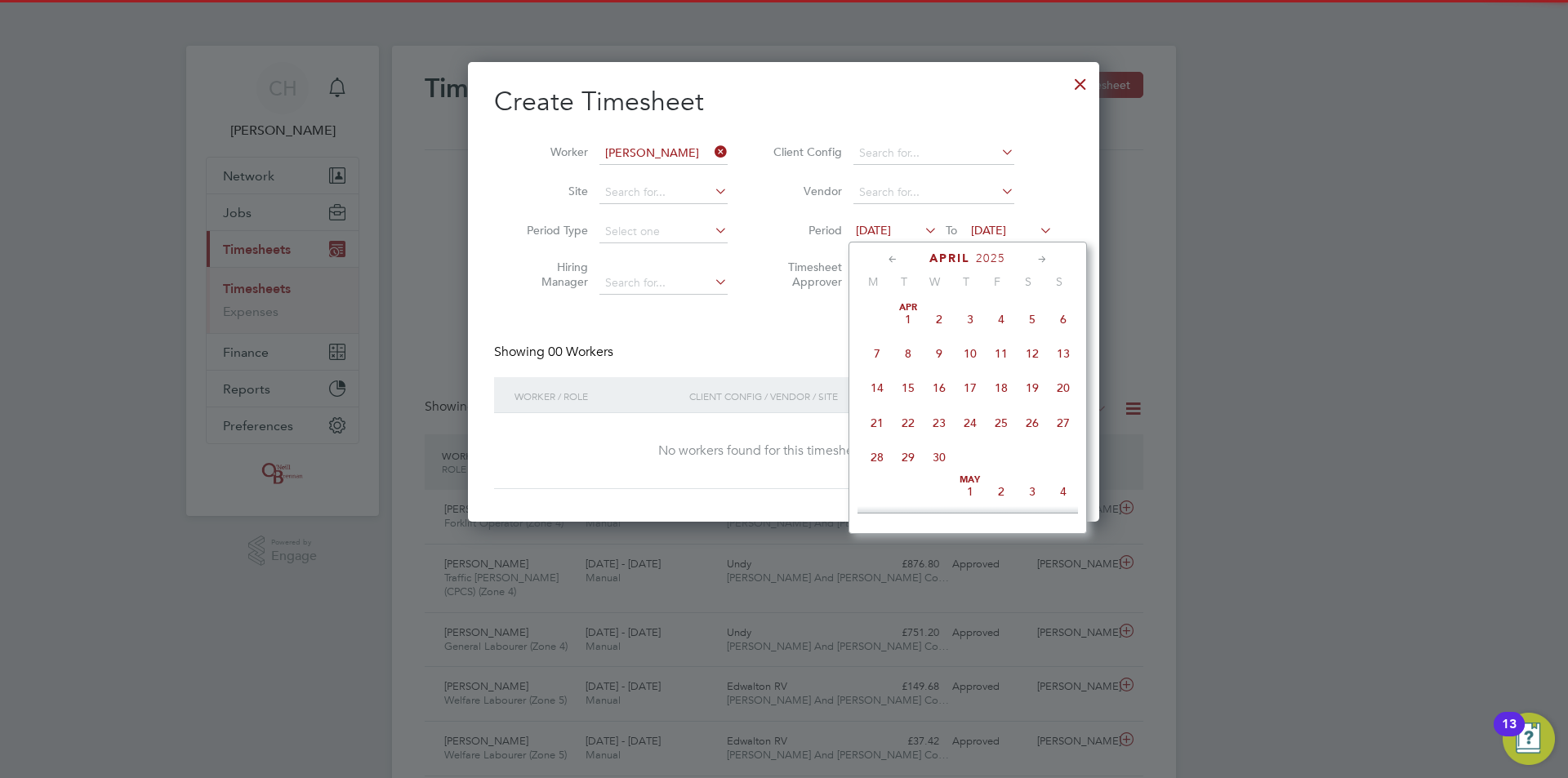
click at [903, 316] on span "Apr 1" at bounding box center [908, 319] width 31 height 31
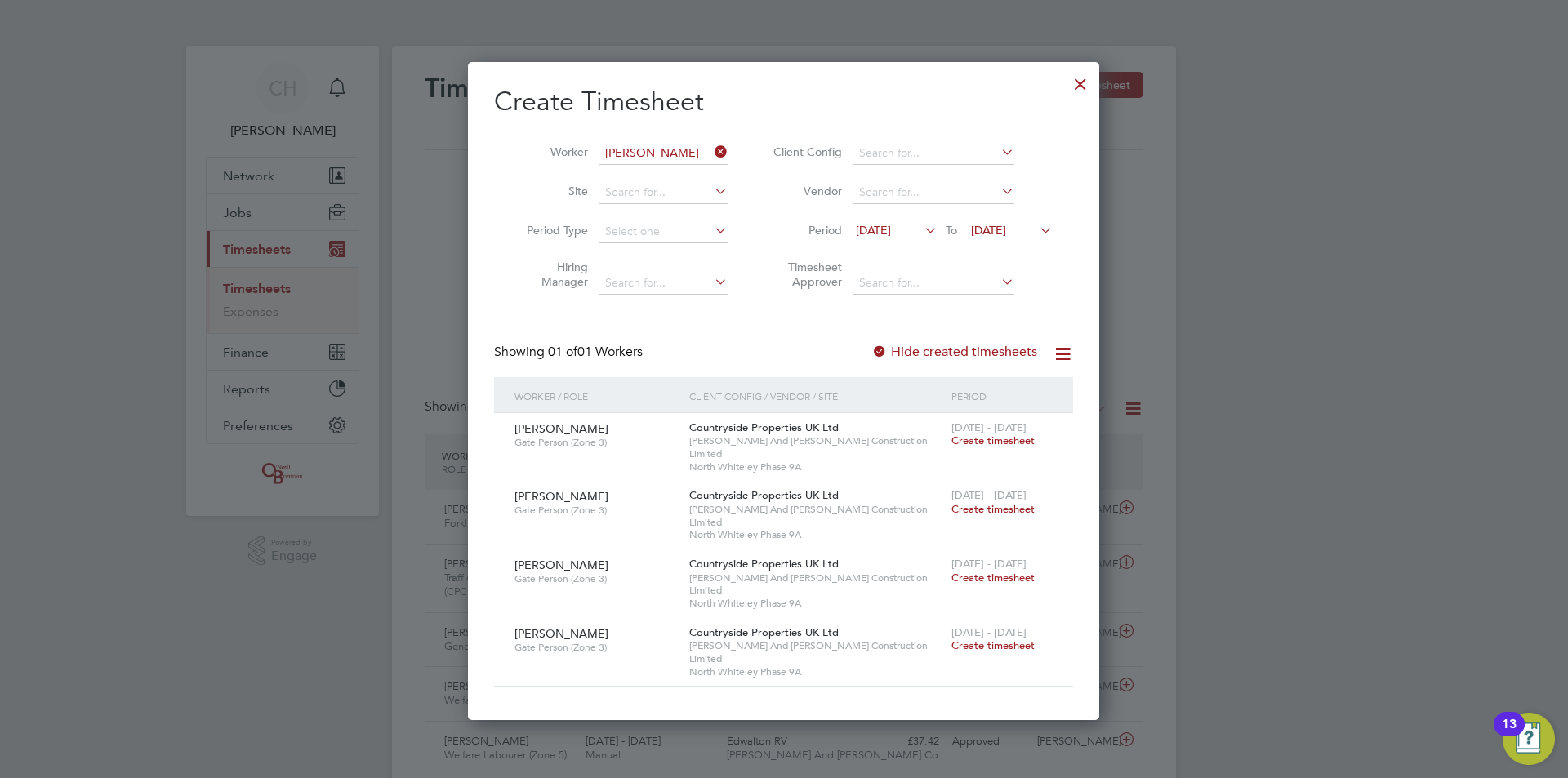
click at [984, 441] on span "Create timesheet" at bounding box center [992, 441] width 83 height 14
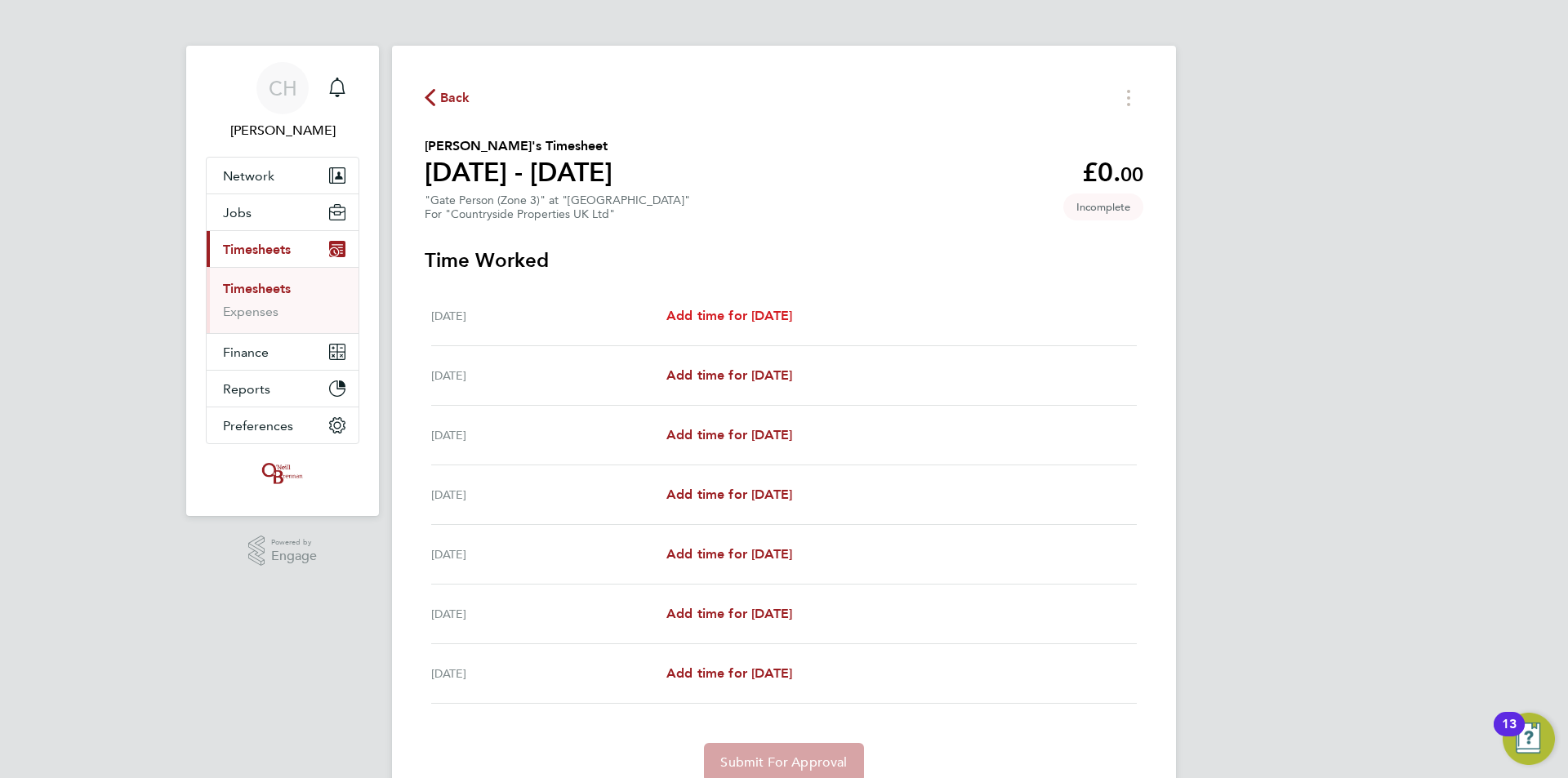
click at [738, 317] on span "Add time for Mon 07 Apr" at bounding box center [729, 315] width 126 height 16
select select "30"
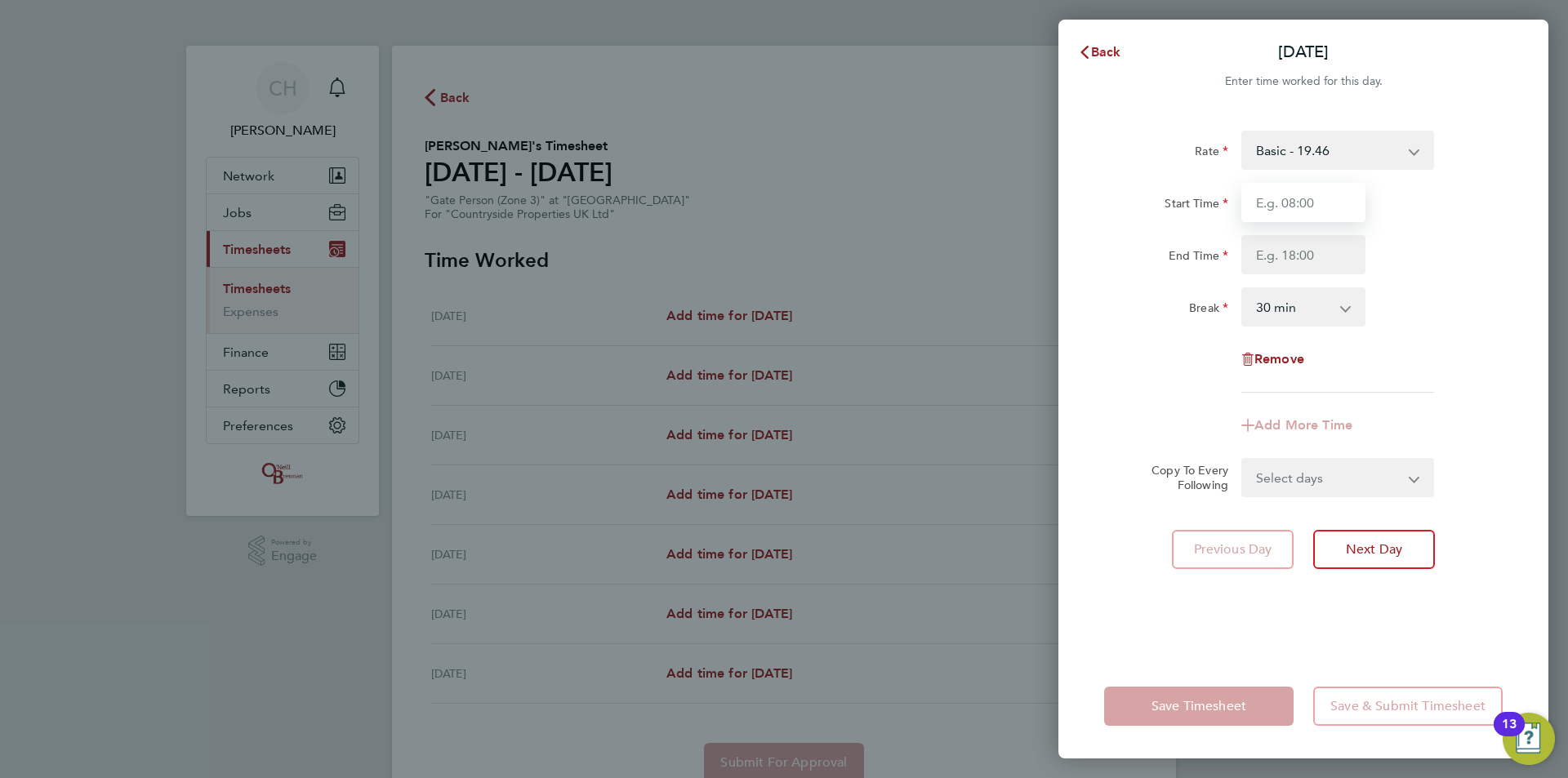
click at [1293, 202] on input "Start Time" at bounding box center [1303, 203] width 124 height 39
type input "07:30"
click at [1298, 257] on input "End Time" at bounding box center [1303, 255] width 124 height 39
type input "17:00"
click at [1472, 291] on div "Break 0 min 15 min 30 min 45 min 60 min 75 min 90 min" at bounding box center [1303, 307] width 412 height 39
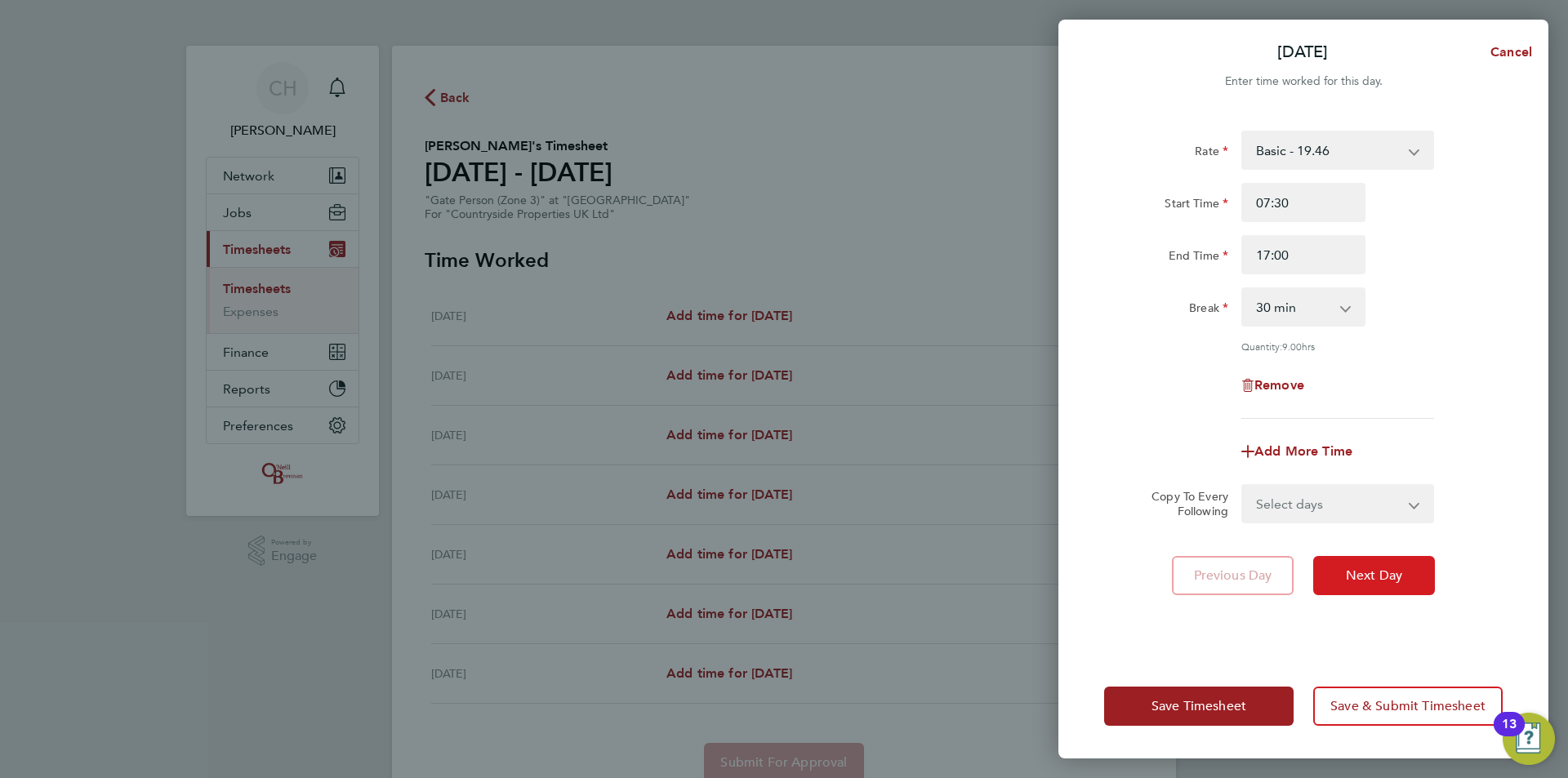
click at [1389, 571] on span "Next Day" at bounding box center [1374, 575] width 56 height 17
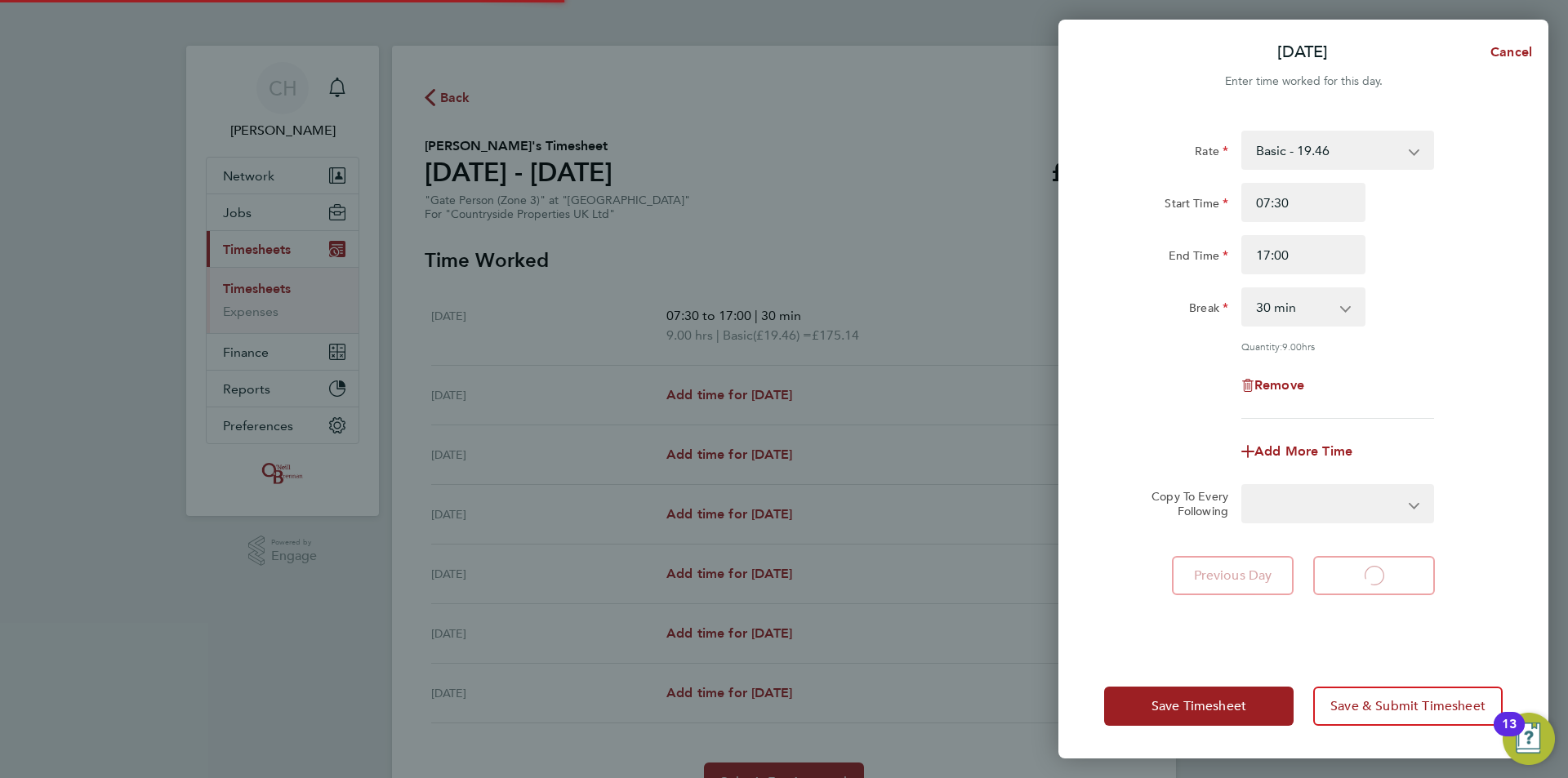
select select "30"
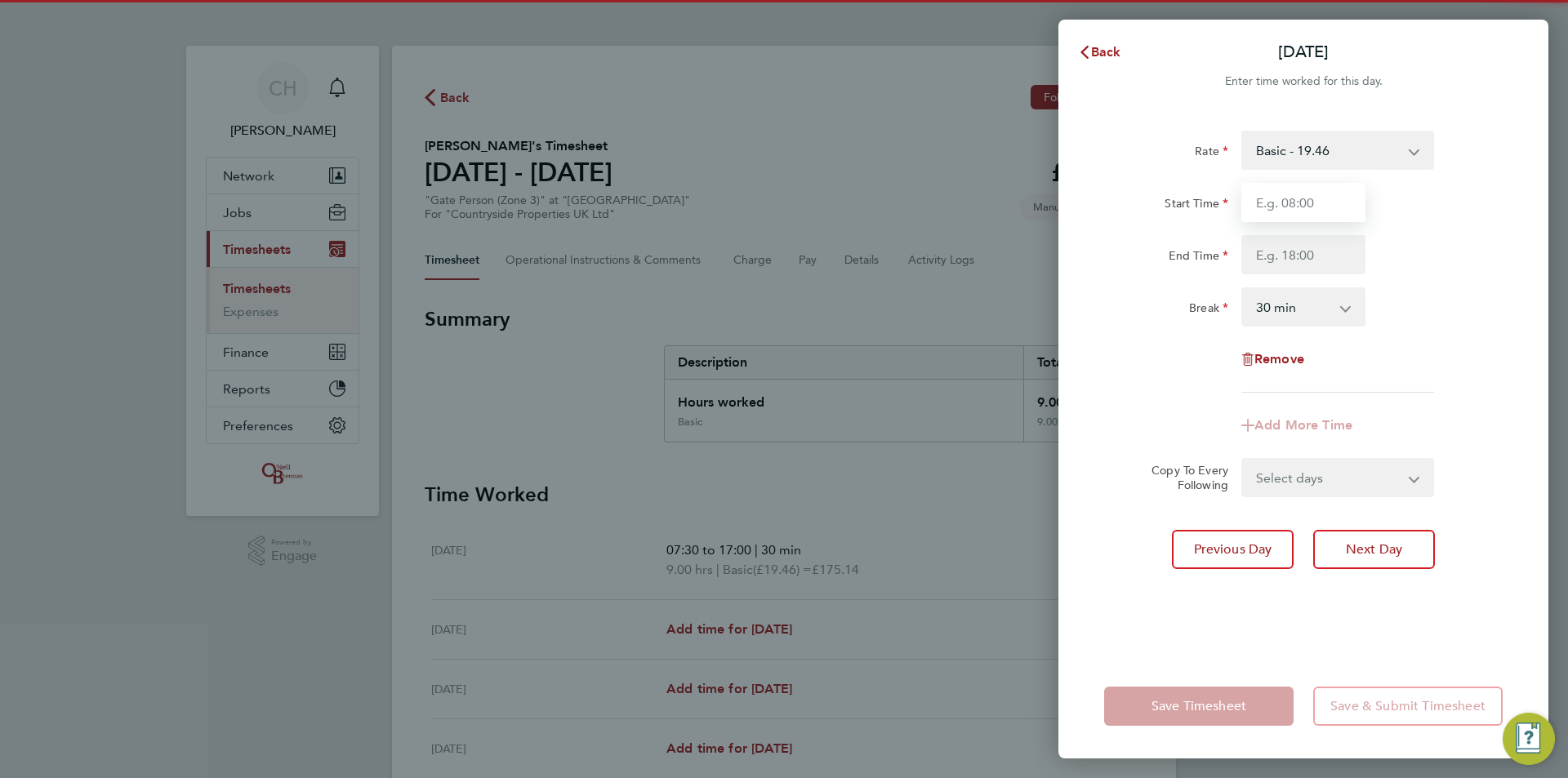
click at [1303, 198] on input "Start Time" at bounding box center [1303, 203] width 124 height 39
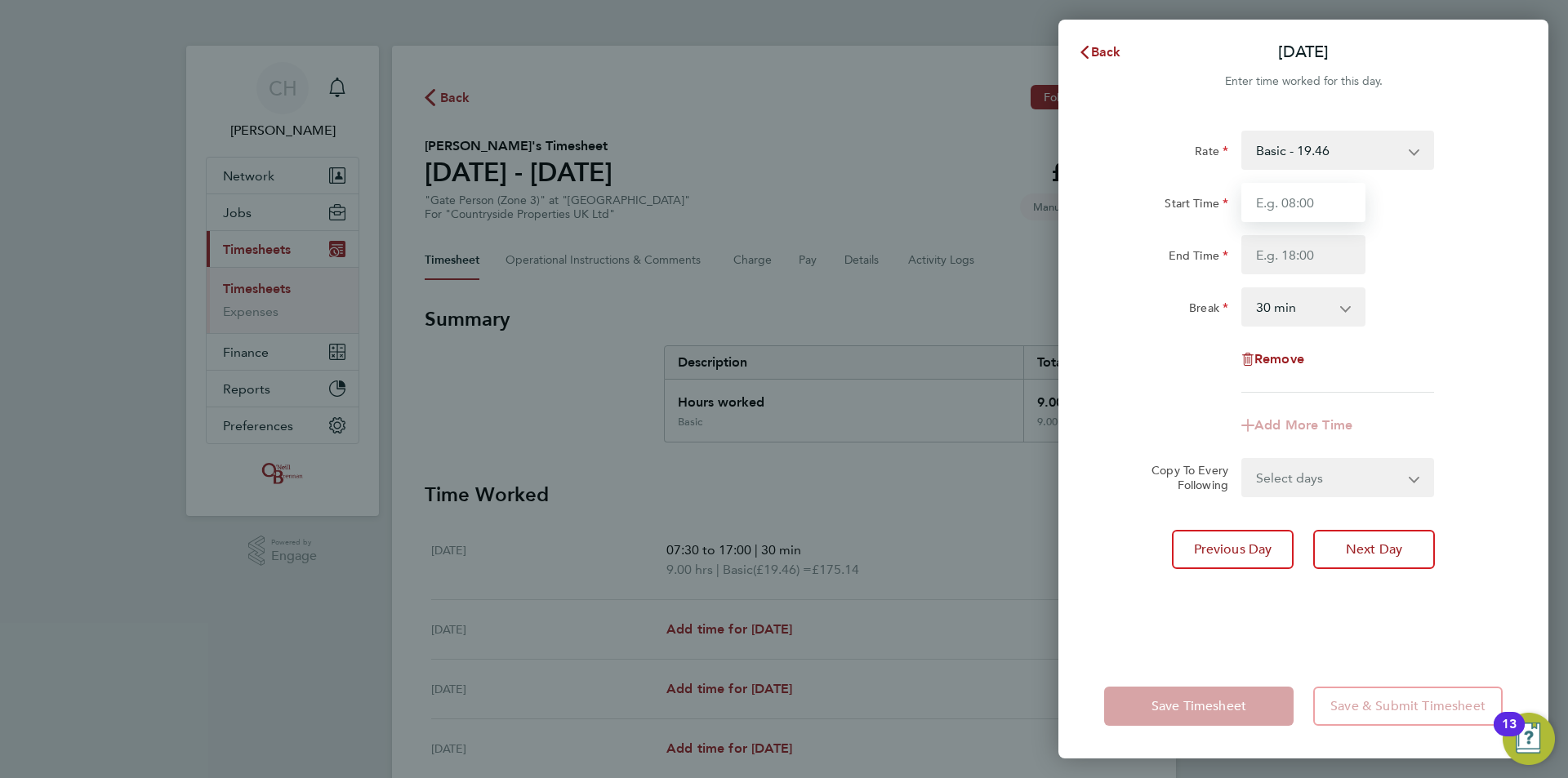
type input "07:30"
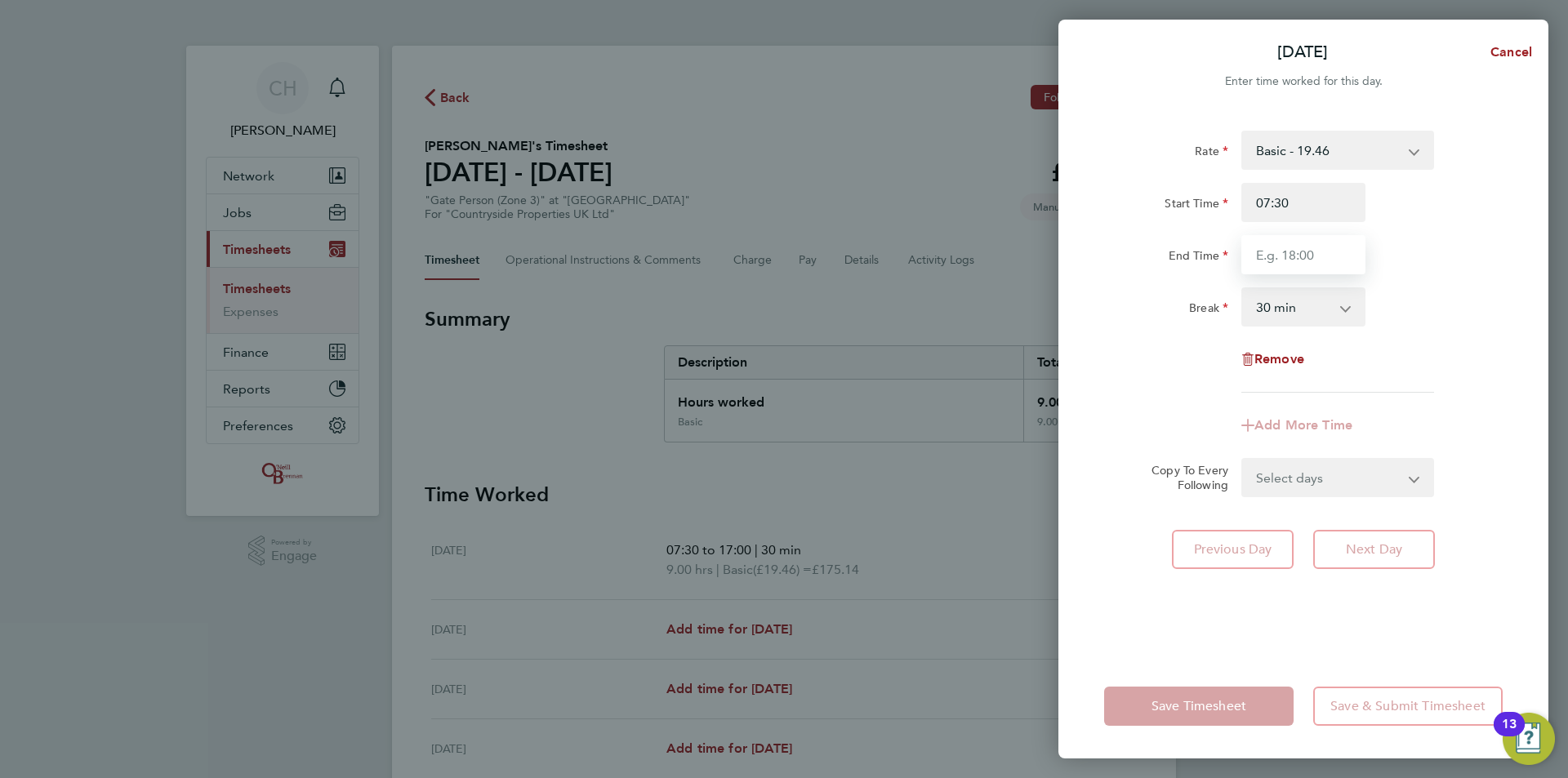
click at [1313, 257] on input "End Time" at bounding box center [1303, 255] width 124 height 39
type input "17:00"
click at [1441, 300] on div "Break 0 min 15 min 30 min 45 min 60 min 75 min 90 min" at bounding box center [1303, 307] width 412 height 39
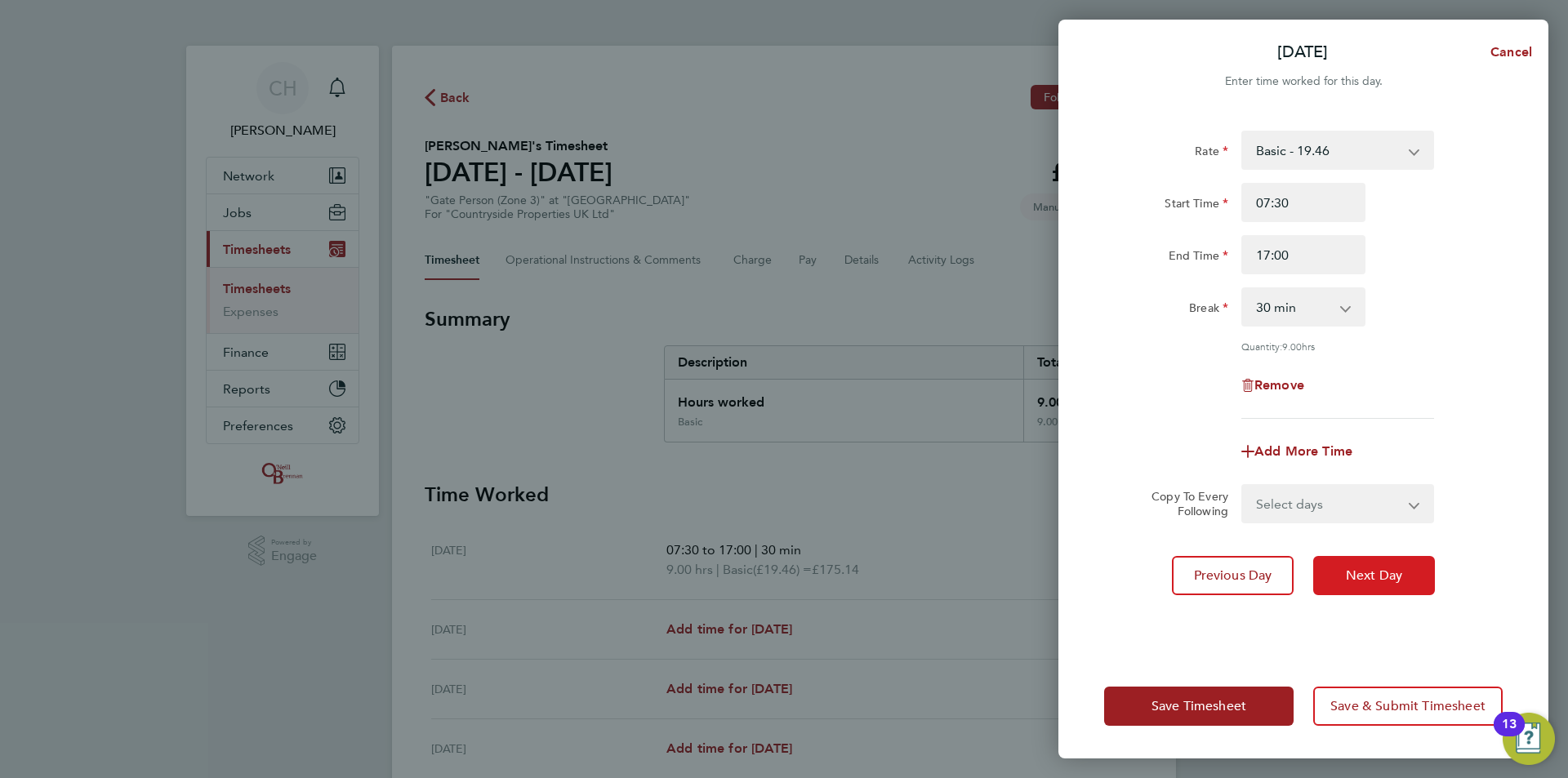
click at [1386, 561] on button "Next Day" at bounding box center [1374, 575] width 122 height 39
click at [1494, 263] on div "End Time 17:00" at bounding box center [1303, 255] width 412 height 39
click at [1326, 259] on input "17:00" at bounding box center [1303, 255] width 124 height 39
click at [1365, 572] on span "Next Day" at bounding box center [1374, 575] width 56 height 17
click at [1364, 577] on span "Next Day" at bounding box center [1374, 575] width 56 height 17
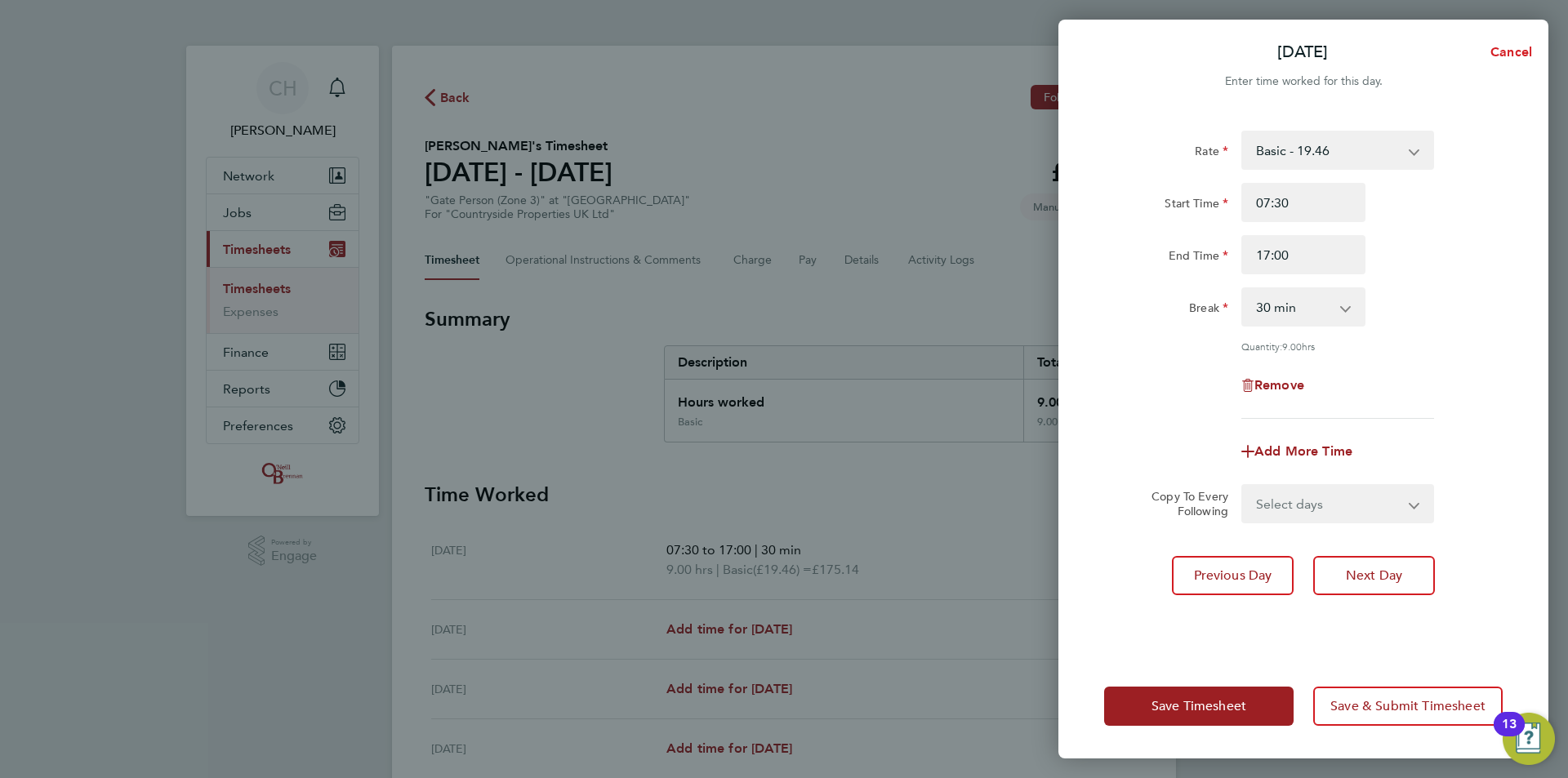
click at [1510, 57] on span "Cancel" at bounding box center [1508, 52] width 47 height 16
select select "30"
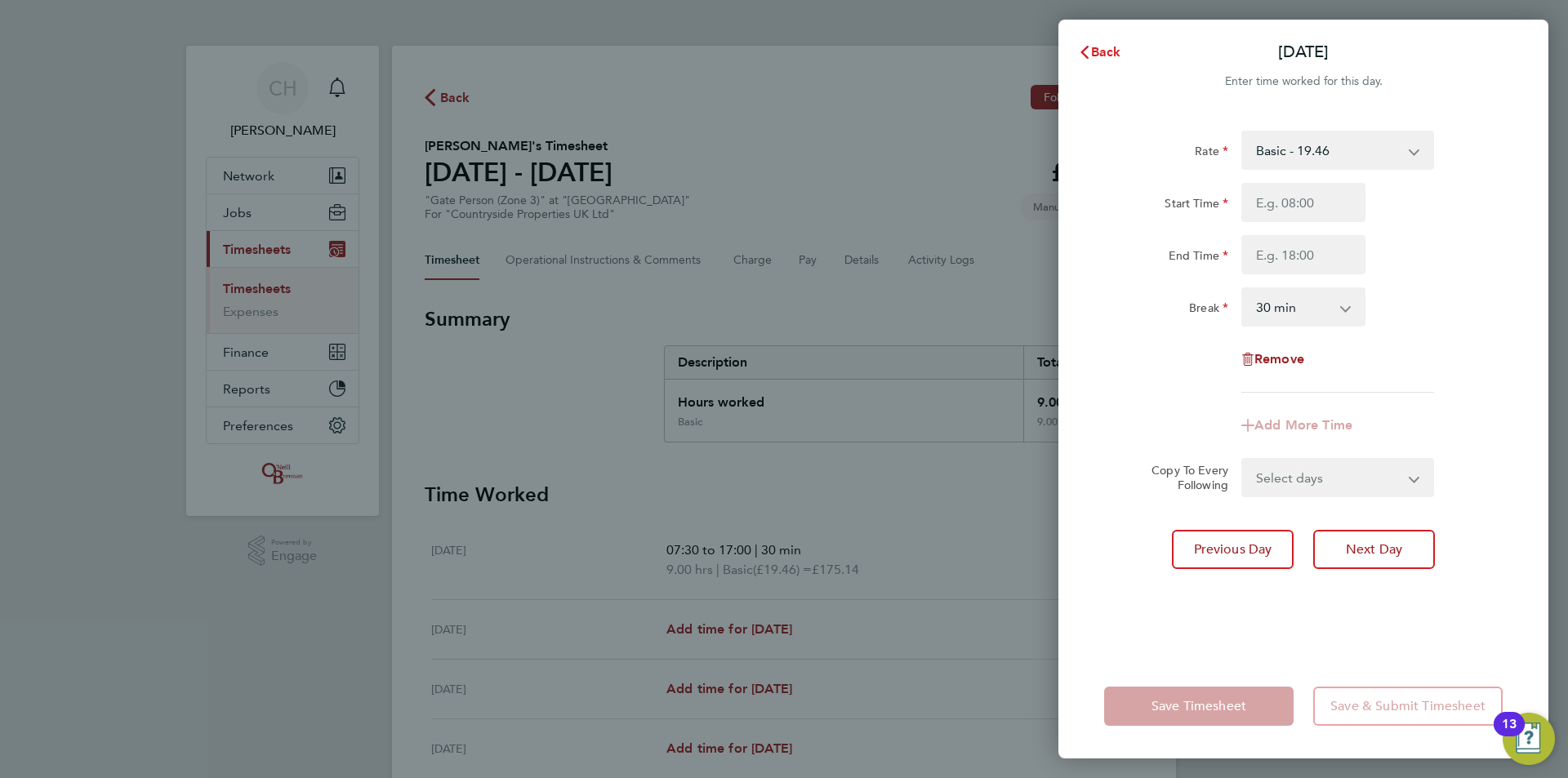
click at [1103, 54] on span "Back" at bounding box center [1106, 52] width 30 height 16
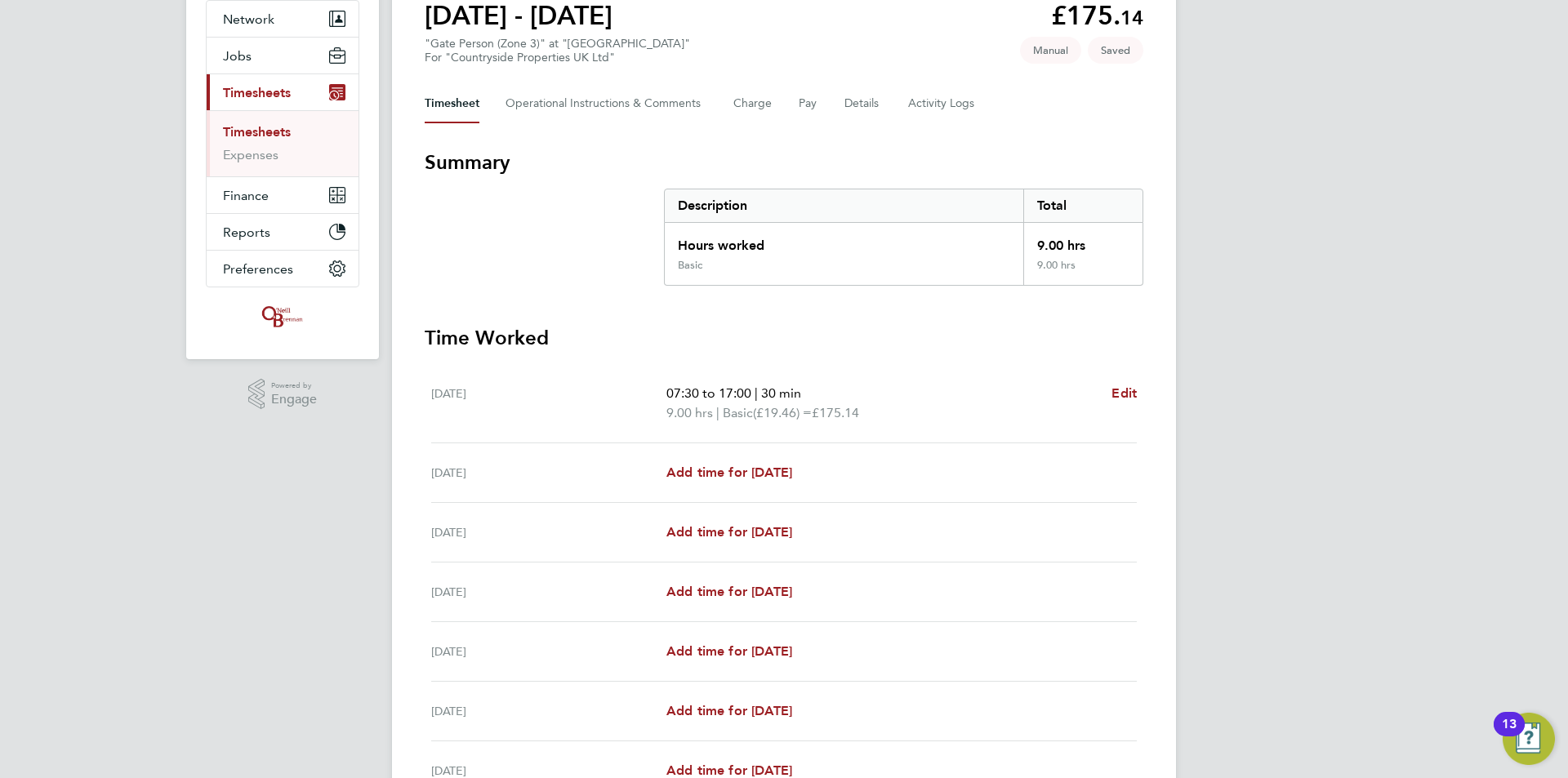
scroll to position [163, 0]
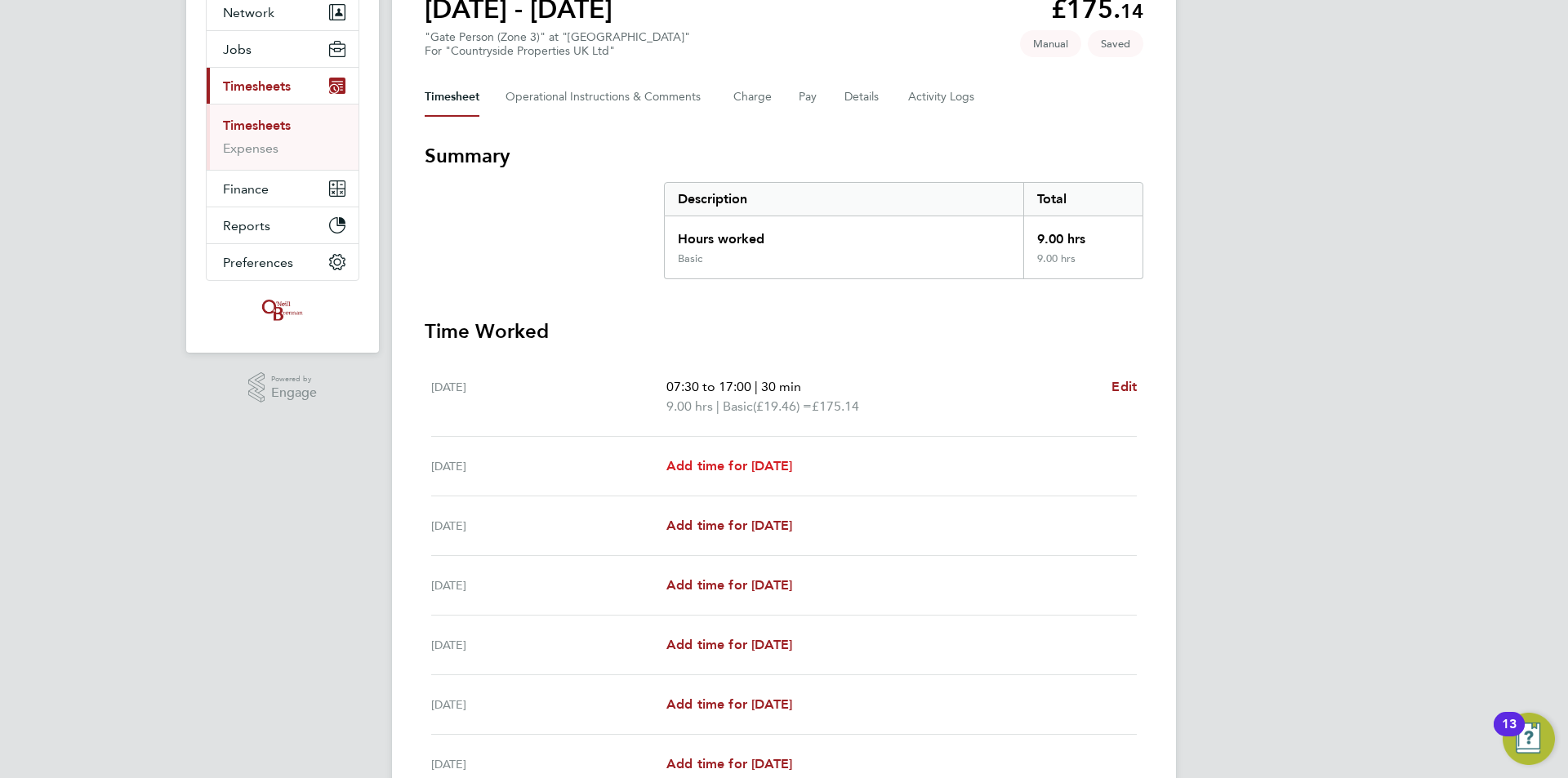
click at [784, 462] on span "Add time for Tue 08 Apr" at bounding box center [729, 466] width 126 height 16
select select "30"
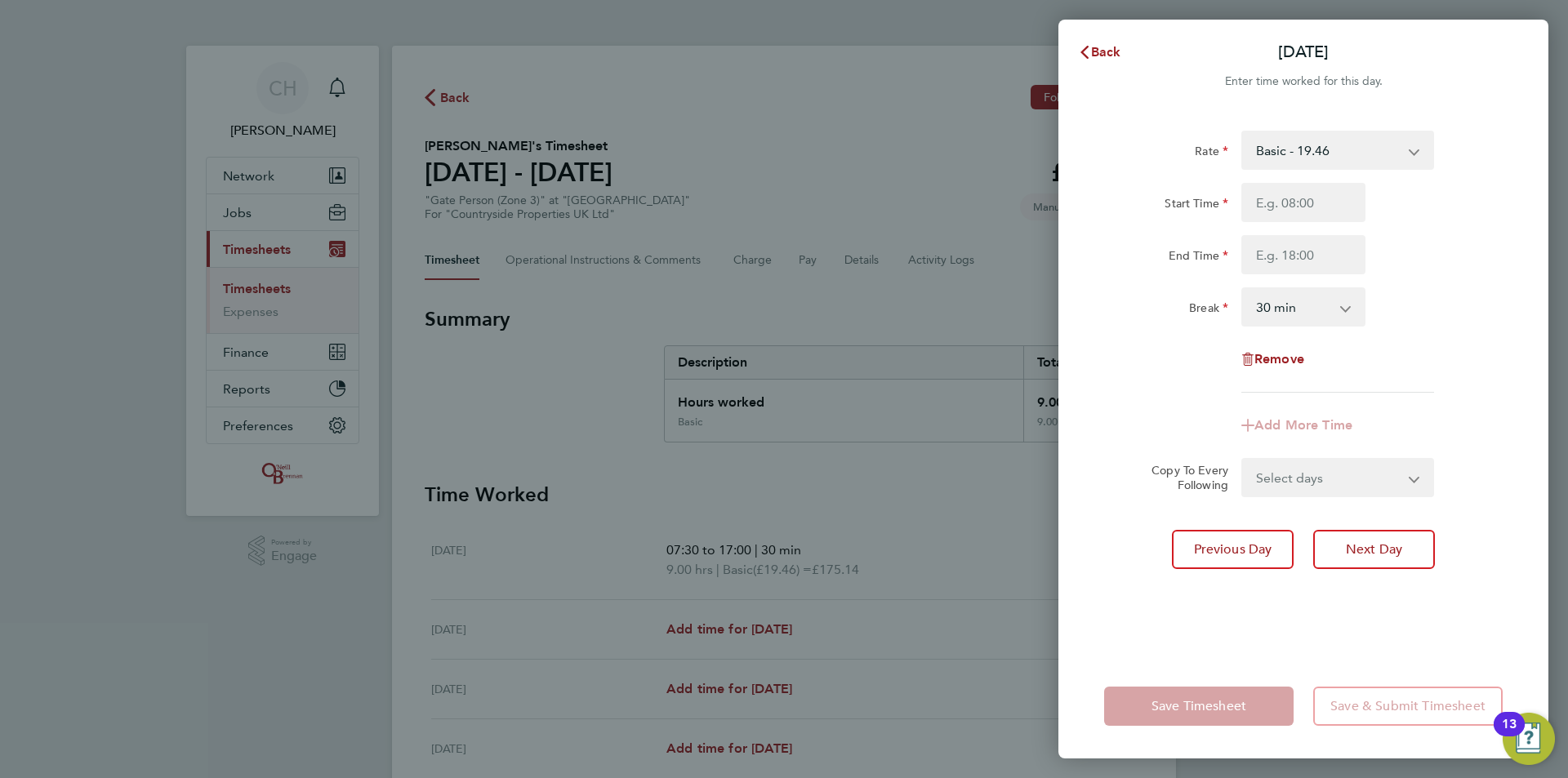
click at [1317, 155] on select "Basic - 19.46" at bounding box center [1327, 150] width 170 height 36
click at [1303, 207] on input "Start Time" at bounding box center [1303, 203] width 124 height 39
type input "07:30"
click at [1269, 257] on input "End Time" at bounding box center [1303, 255] width 124 height 39
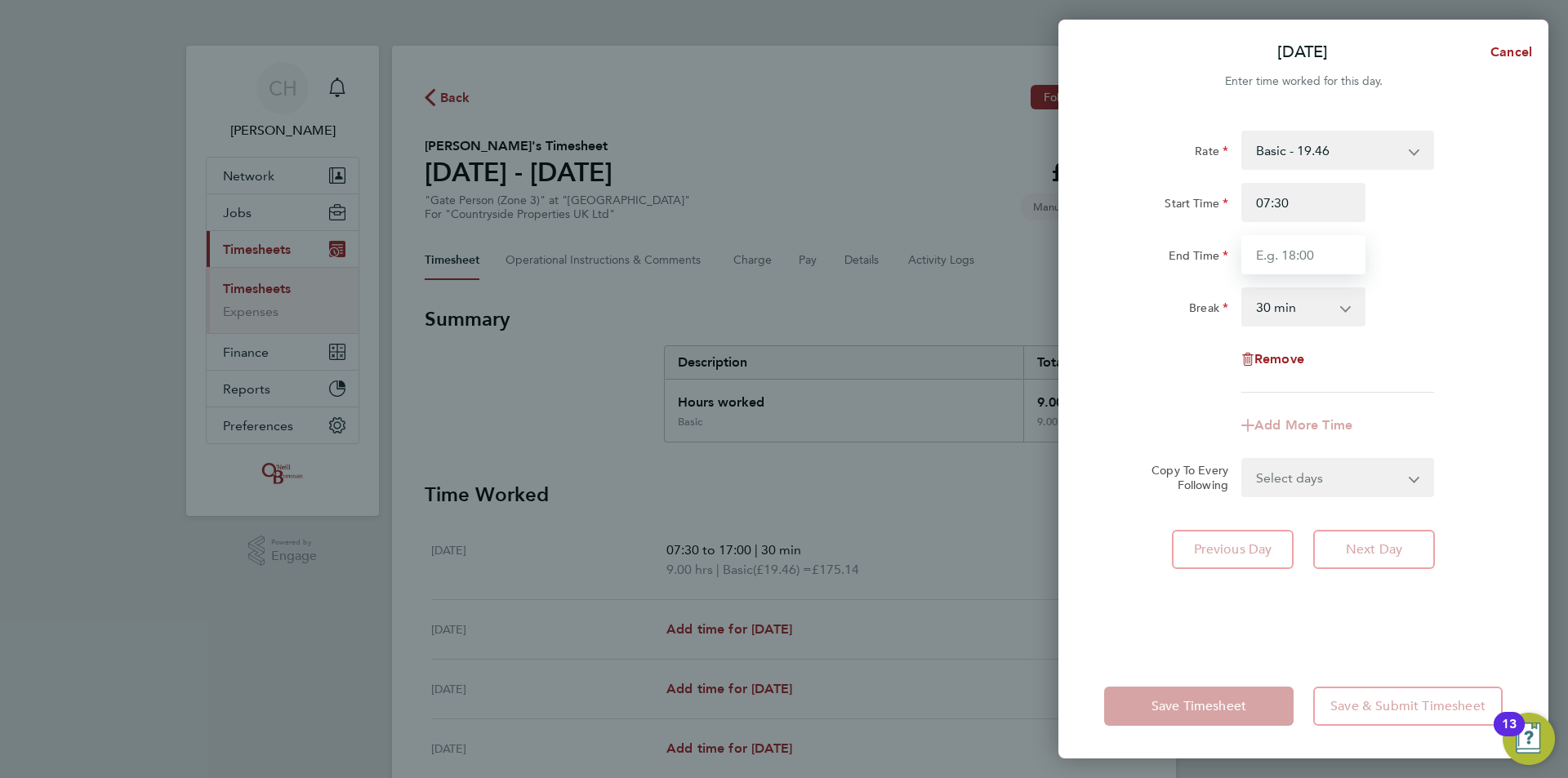
type input "17:00"
click at [1468, 282] on div "Rate Basic - 19.46 Start Time 07:30 End Time 17:00 Break 0 min 15 min 30 min 45…" at bounding box center [1303, 261] width 398 height 262
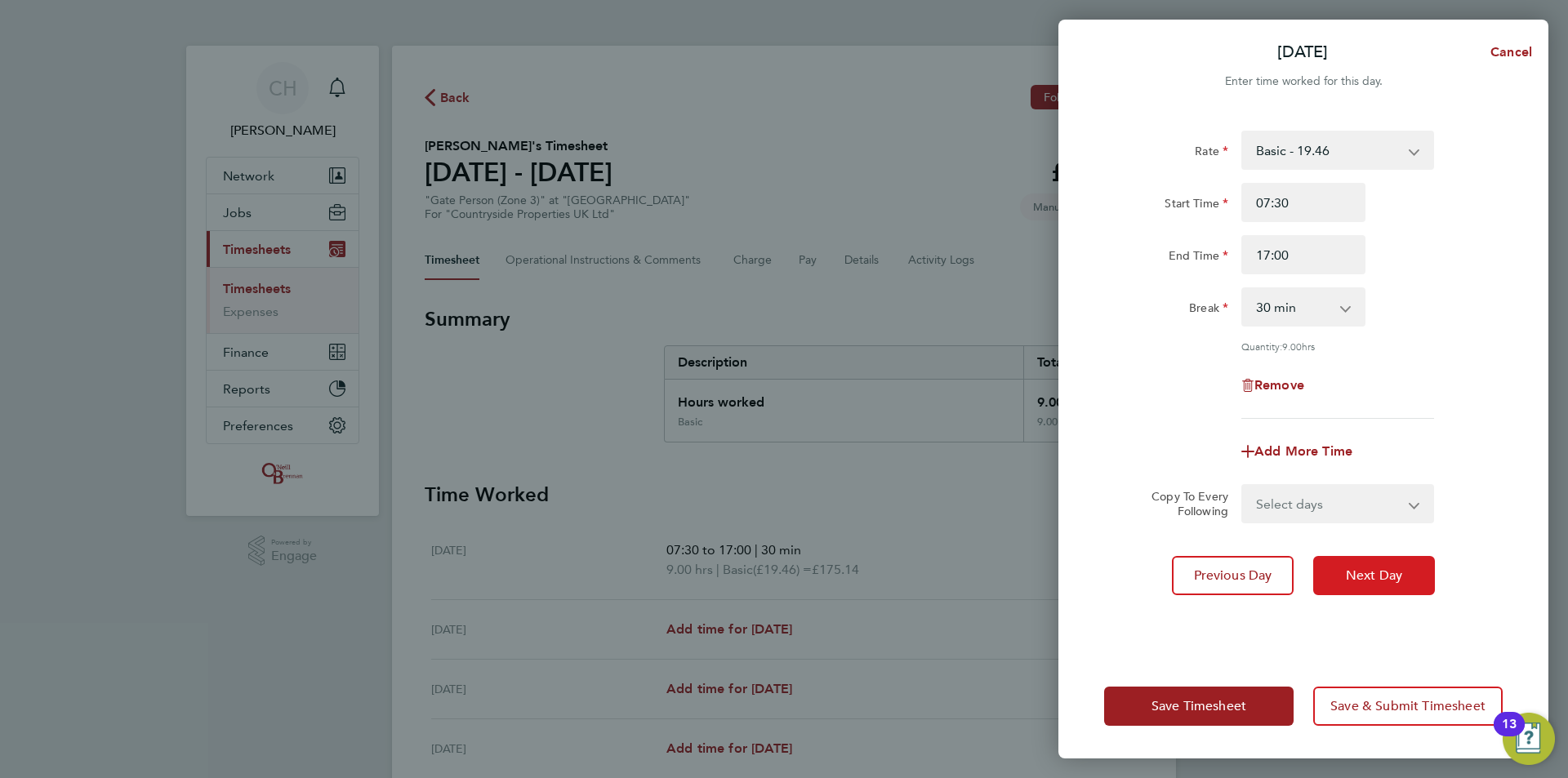
click at [1409, 568] on button "Next Day" at bounding box center [1374, 575] width 122 height 39
click at [1504, 53] on span "Cancel" at bounding box center [1508, 52] width 47 height 16
select select "30"
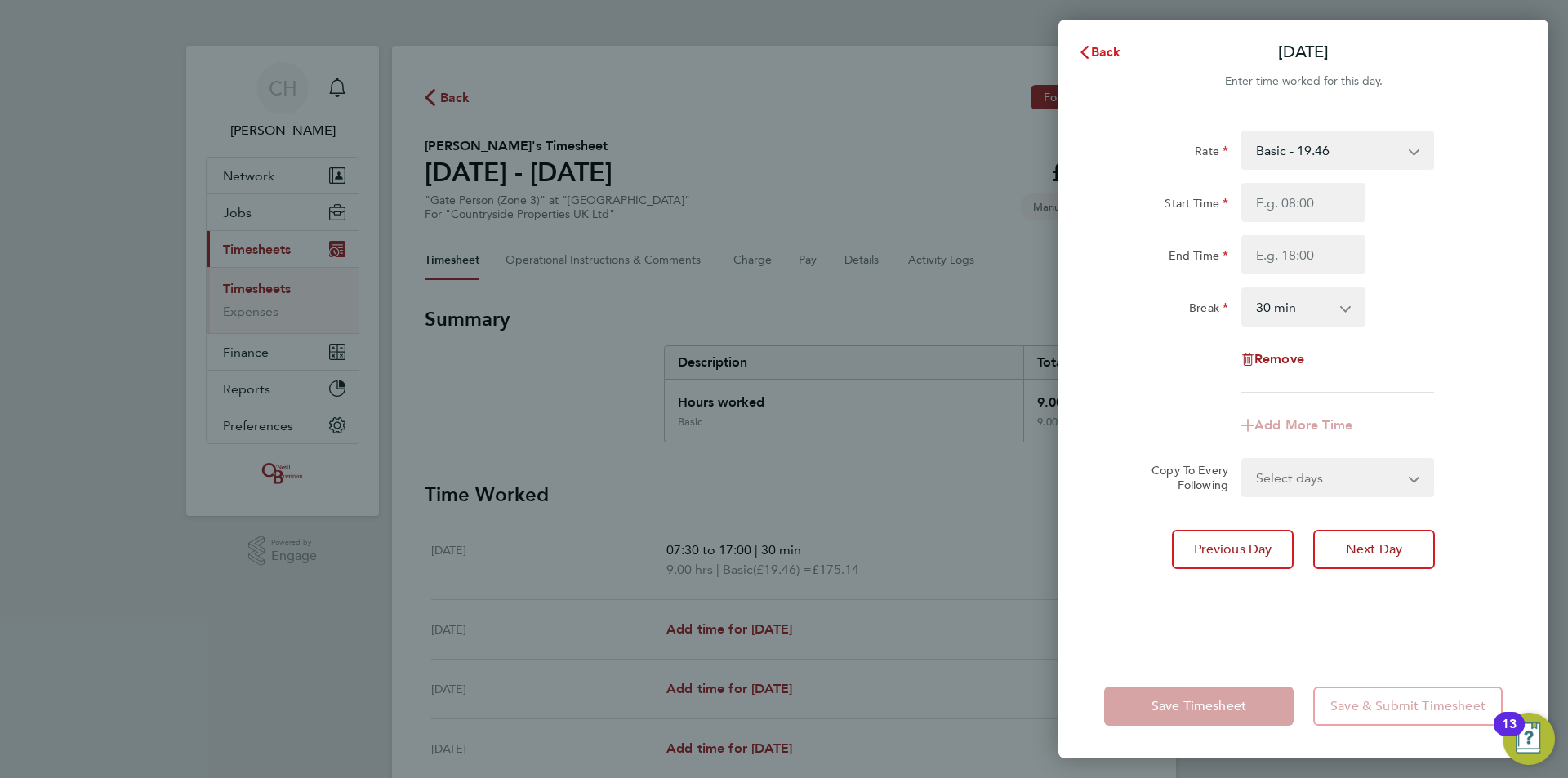
click at [1116, 49] on span "Back" at bounding box center [1106, 52] width 30 height 16
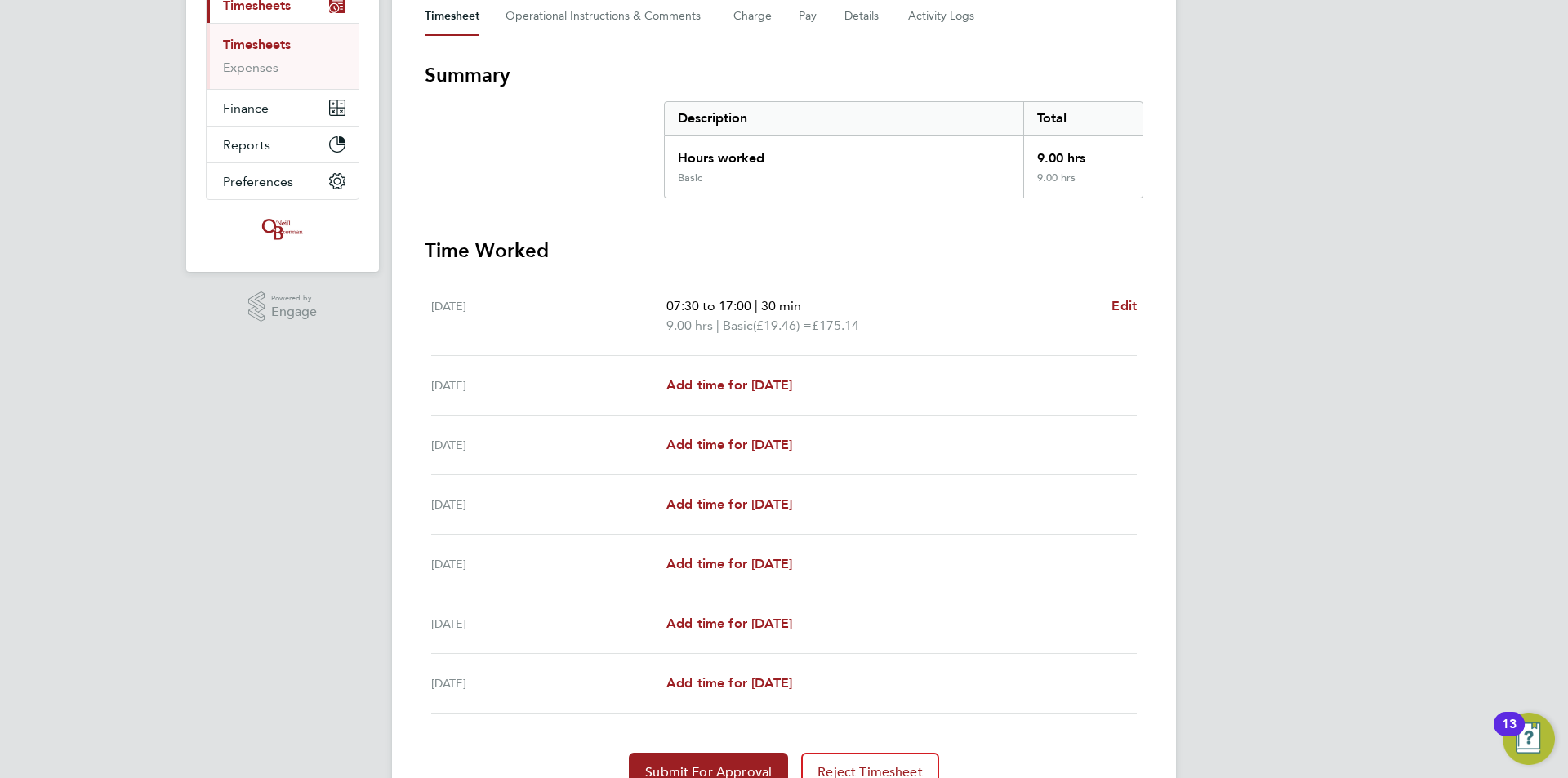
scroll to position [245, 0]
click at [757, 441] on span "Add time for Wed 09 Apr" at bounding box center [729, 444] width 126 height 16
select select "30"
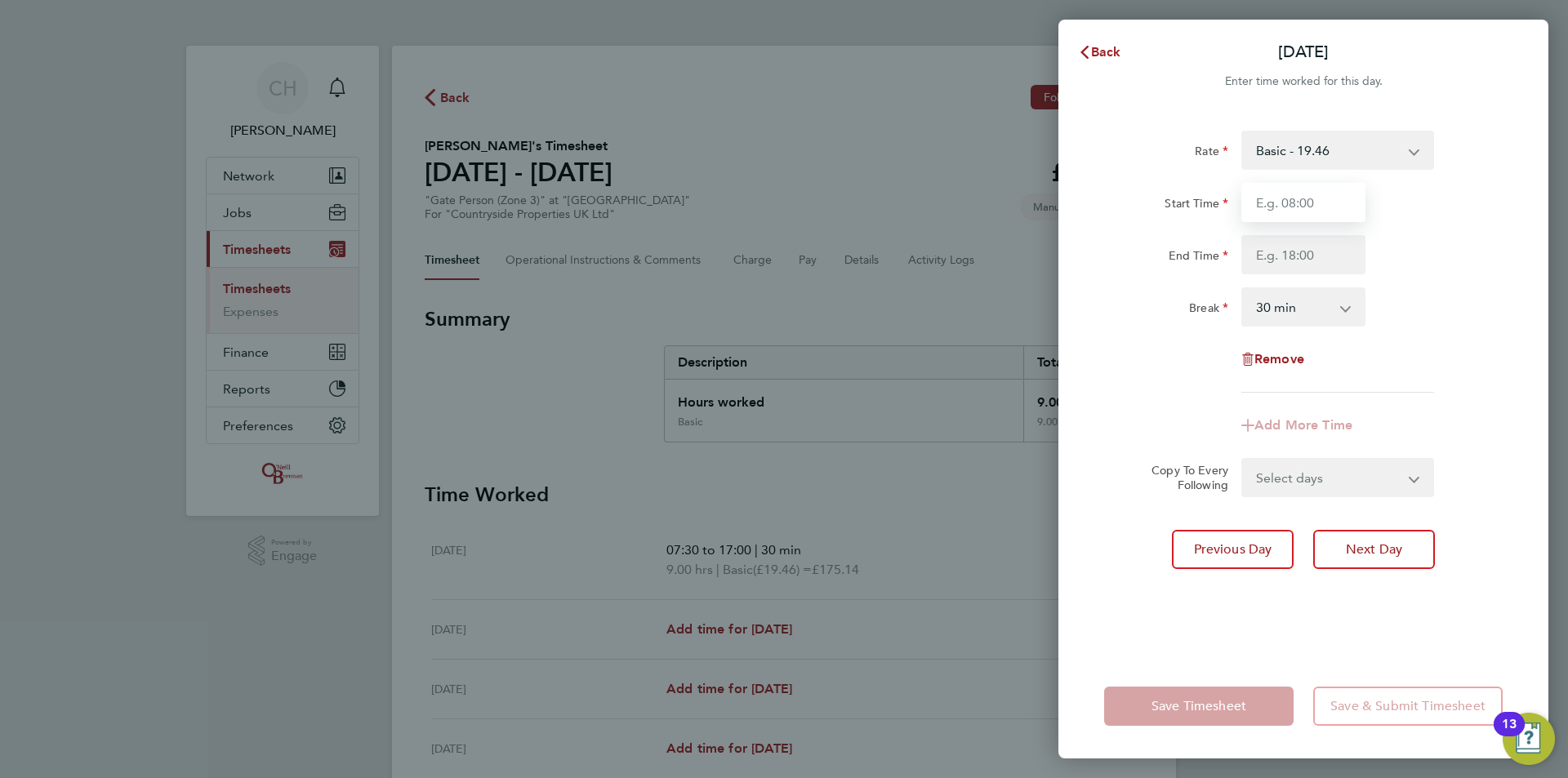
click at [1314, 207] on input "Start Time" at bounding box center [1303, 203] width 124 height 39
type input "07:30"
click at [1299, 256] on input "End Time" at bounding box center [1303, 255] width 124 height 39
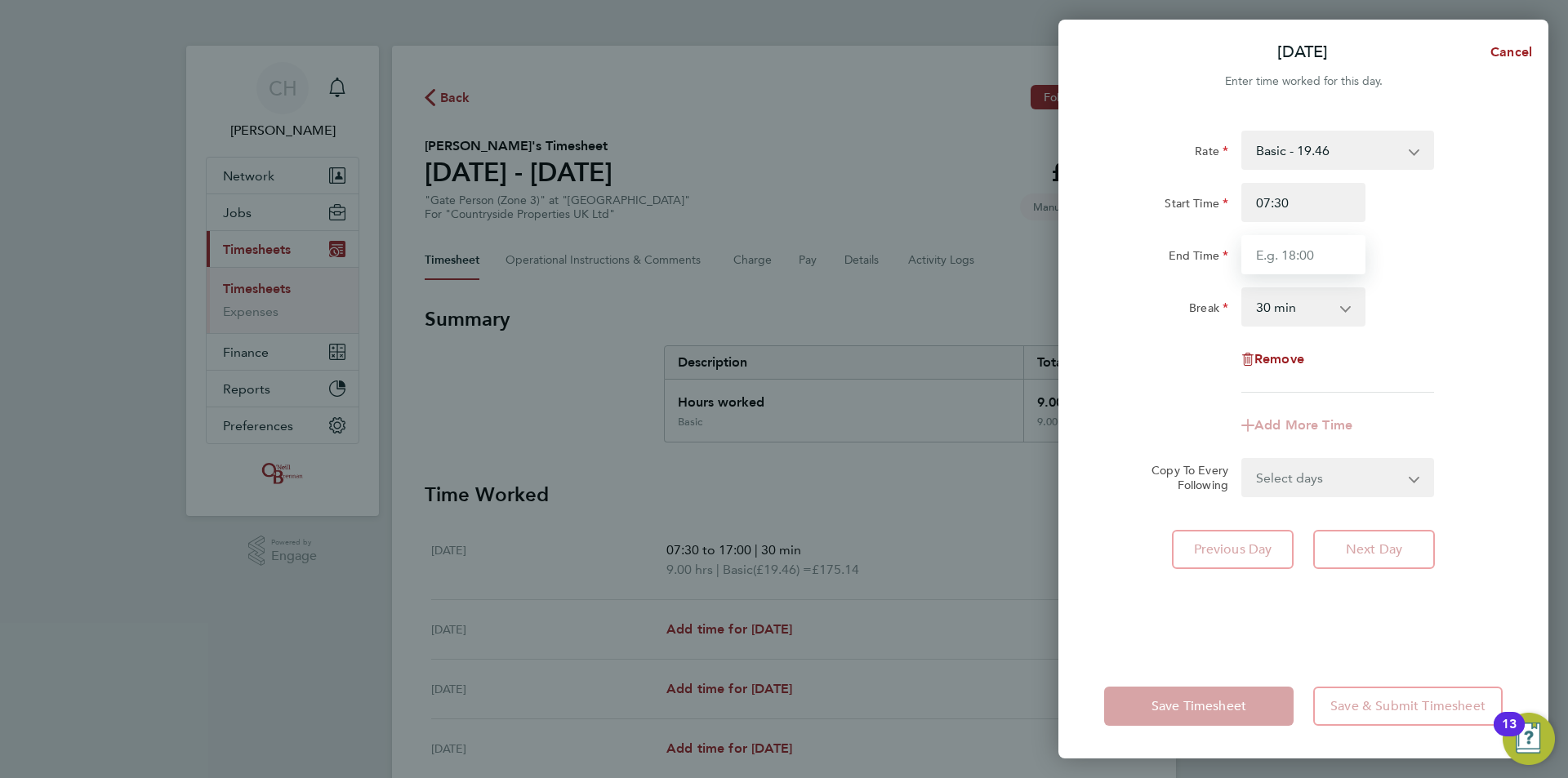
type input "17:00"
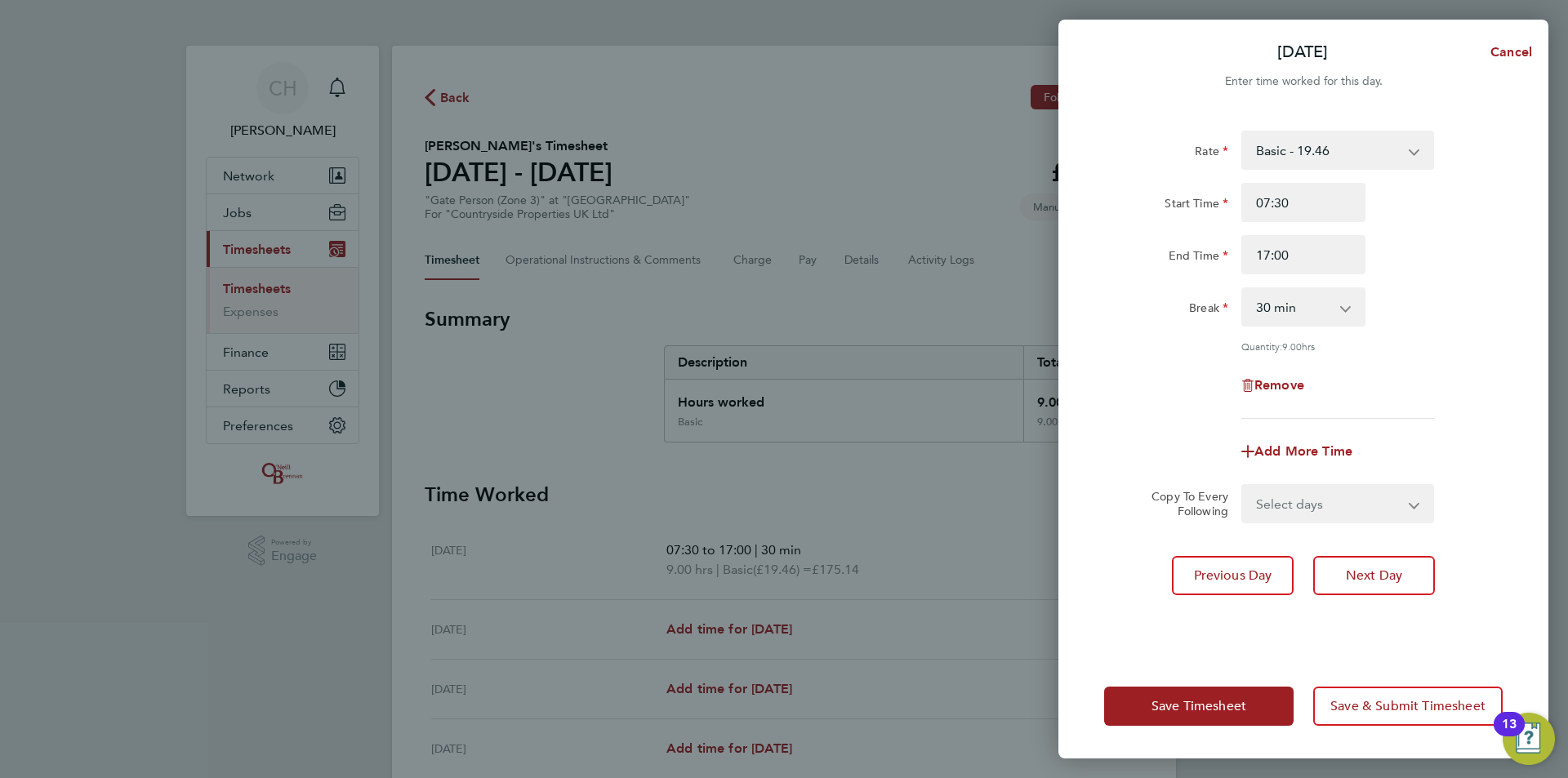
click at [1424, 294] on div "Break 0 min 15 min 30 min 45 min 60 min 75 min 90 min" at bounding box center [1303, 307] width 412 height 39
click at [1393, 562] on button "Next Day" at bounding box center [1374, 575] width 122 height 39
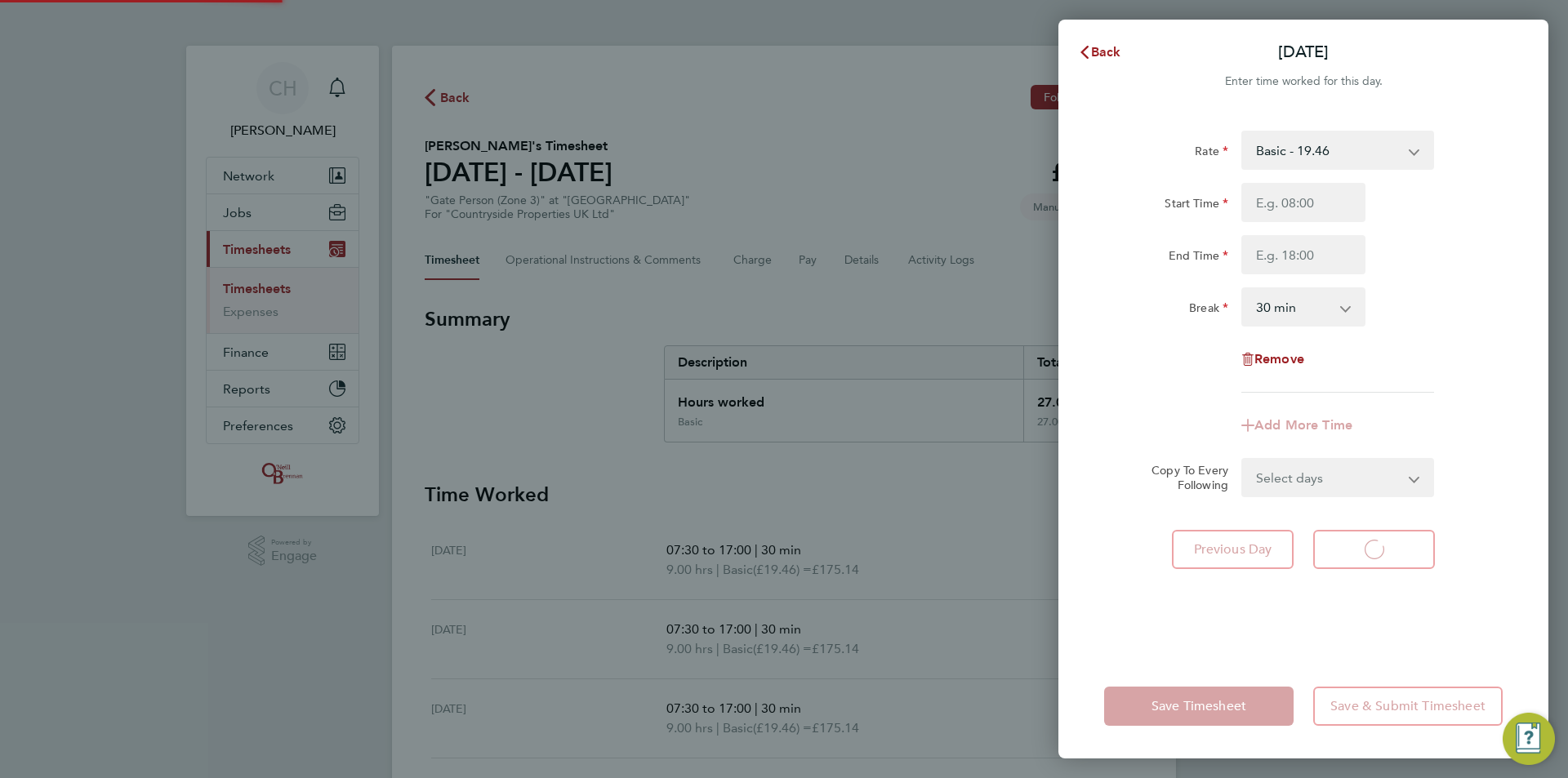
select select "30"
click at [1302, 202] on input "Start Time" at bounding box center [1303, 203] width 124 height 39
type input "07:30"
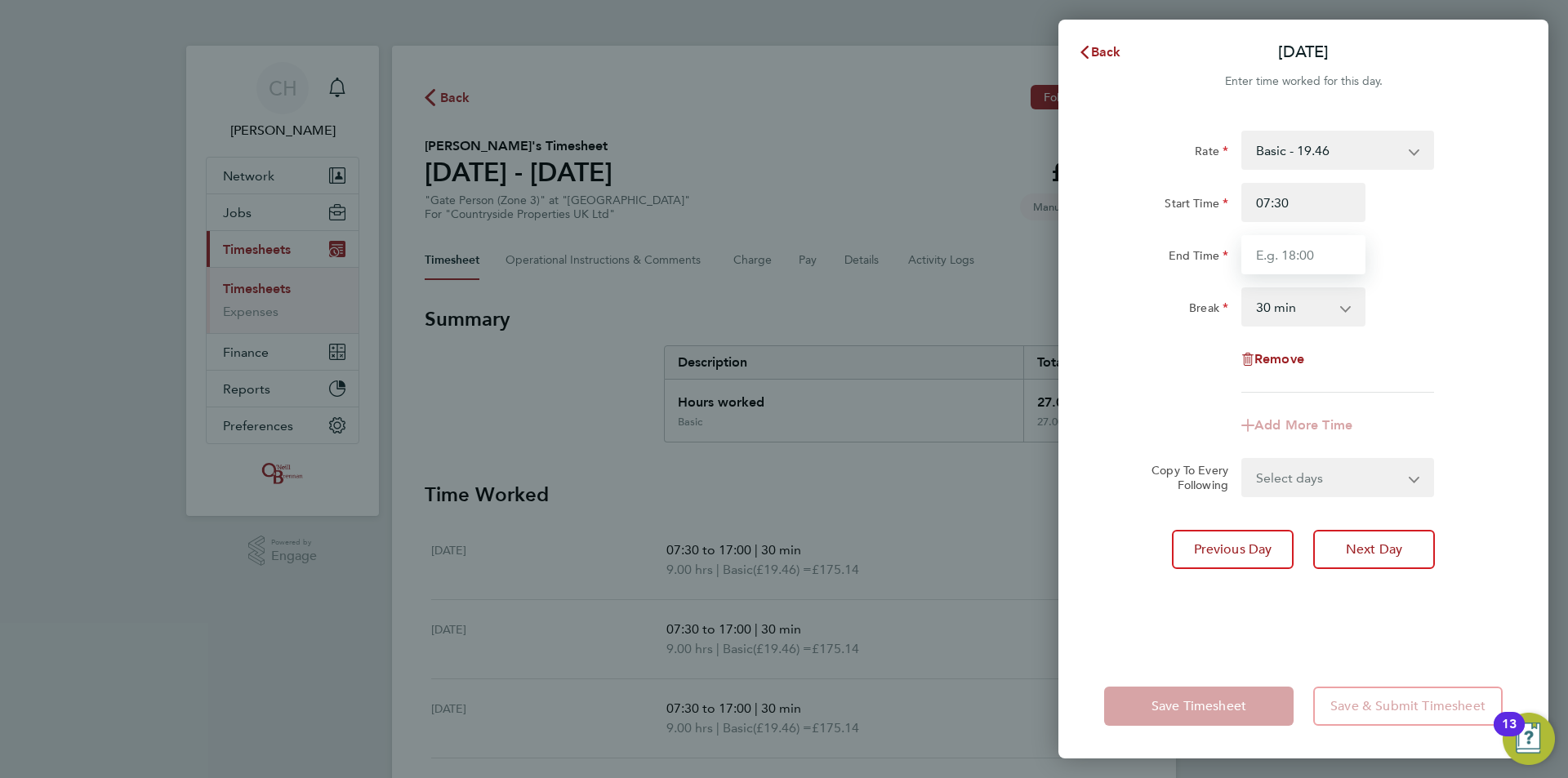
click at [1310, 251] on input "End Time" at bounding box center [1303, 255] width 124 height 39
type input "17:00"
click at [1430, 300] on div "Break 0 min 15 min 30 min 45 min 60 min 75 min 90 min" at bounding box center [1303, 307] width 412 height 39
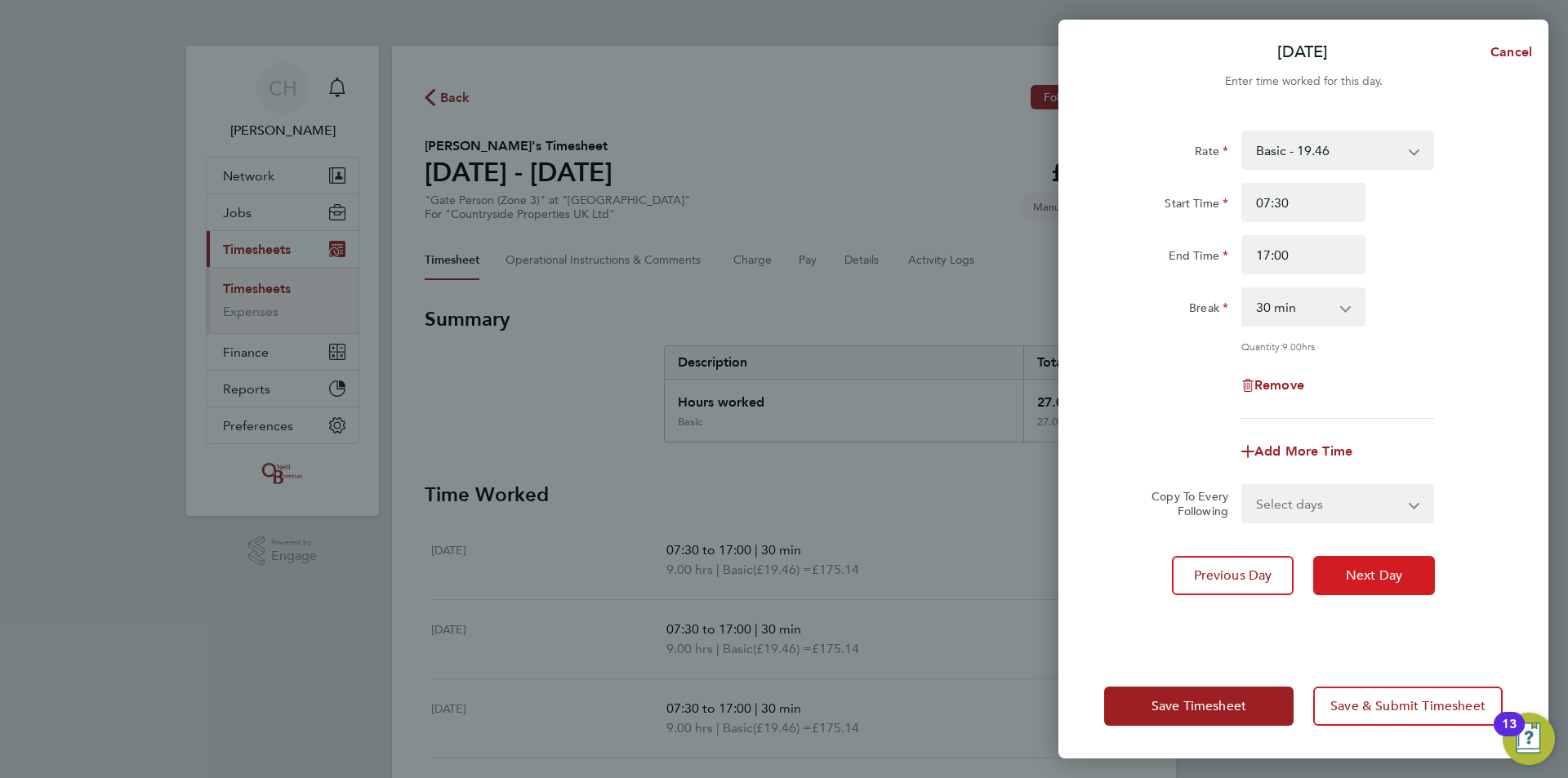
click at [1405, 591] on button "Next Day" at bounding box center [1374, 575] width 122 height 39
select select "30"
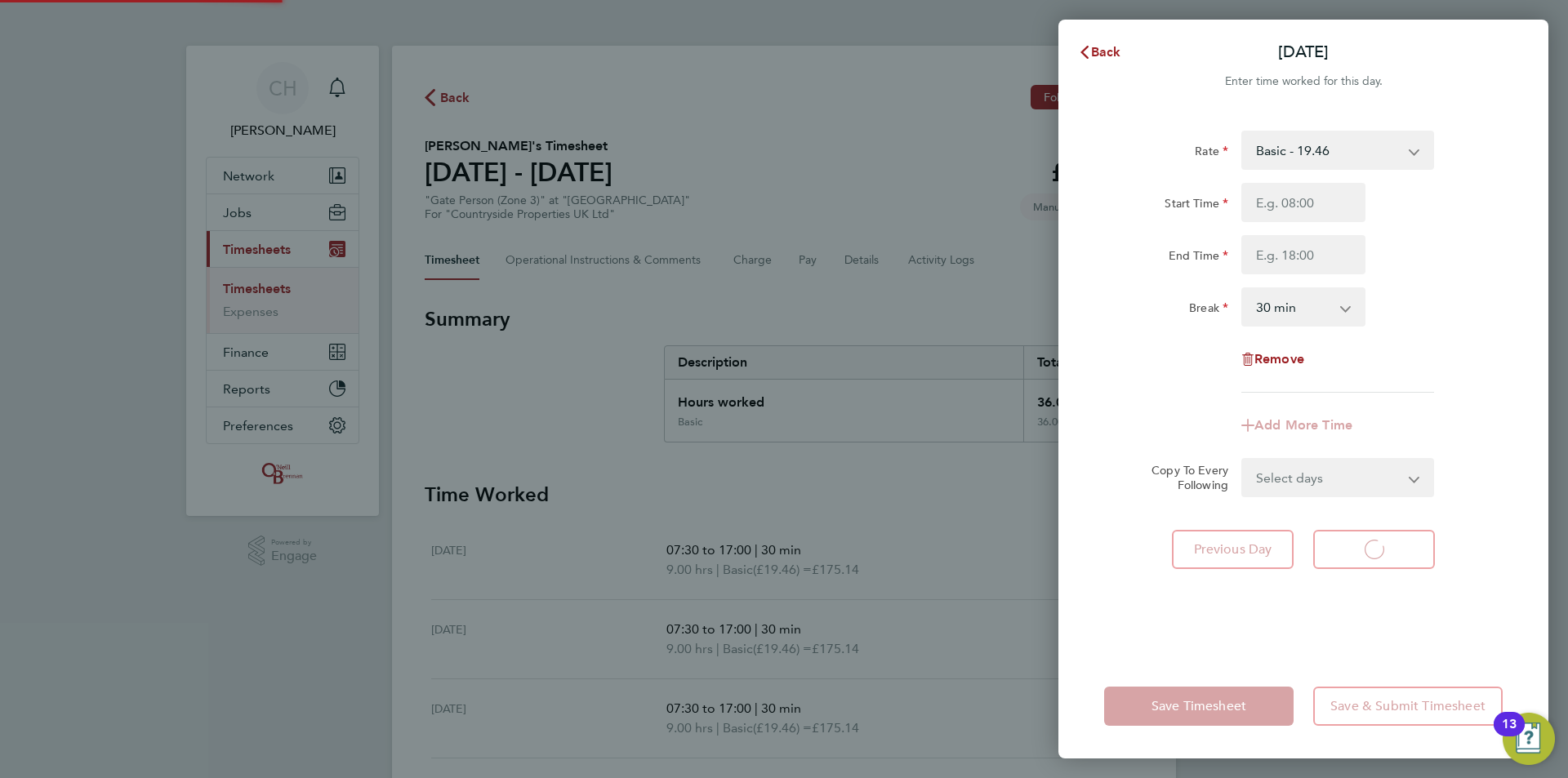
select select "30"
click at [1304, 195] on input "Start Time" at bounding box center [1303, 203] width 124 height 39
type input "07:30"
click at [1295, 252] on input "End Time" at bounding box center [1303, 255] width 124 height 39
type input "17:00"
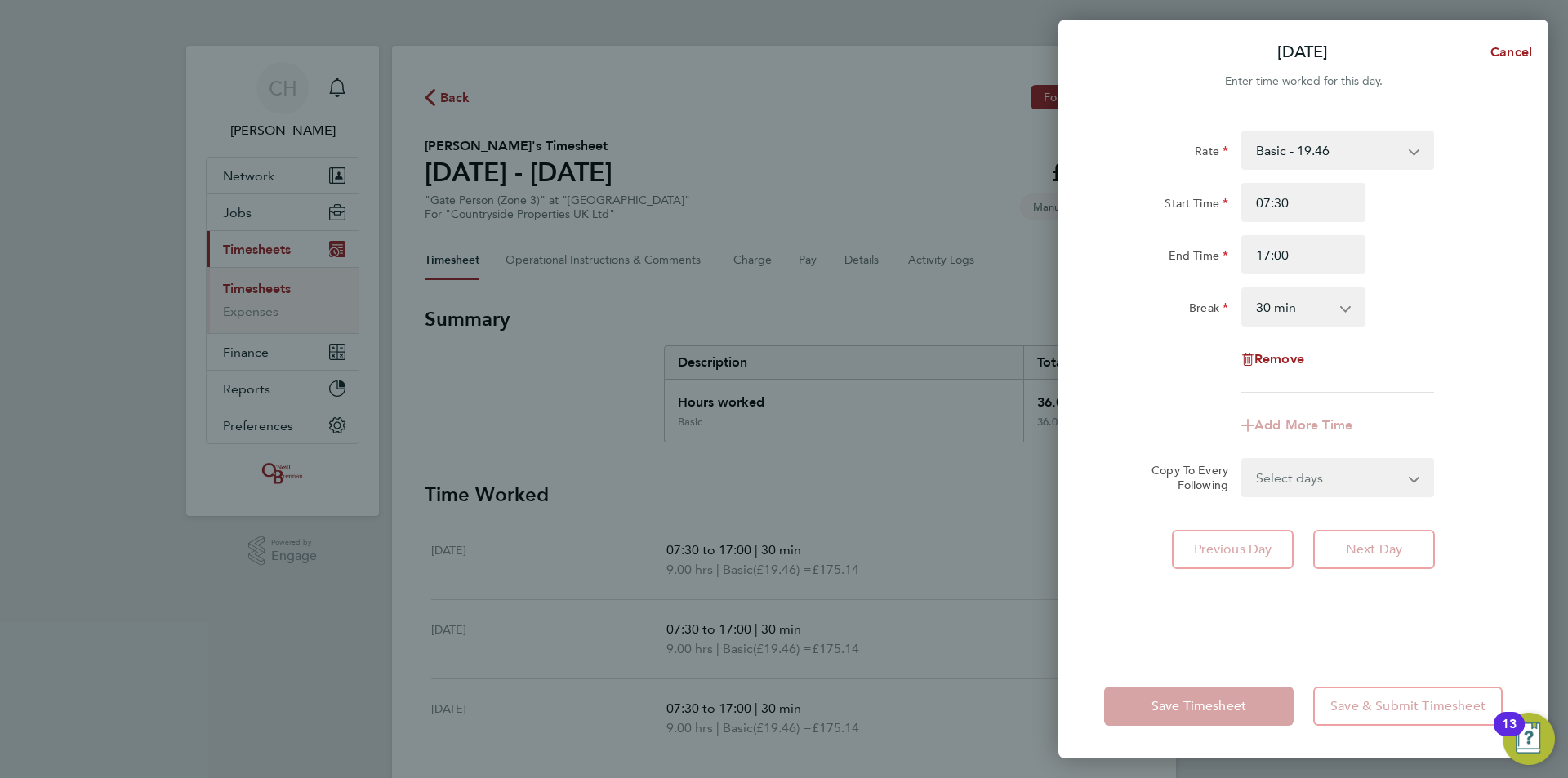
click at [1426, 277] on div "Rate Basic - 19.46 Start Time 07:30 End Time 17:00 Break 0 min 15 min 30 min 45…" at bounding box center [1303, 261] width 398 height 262
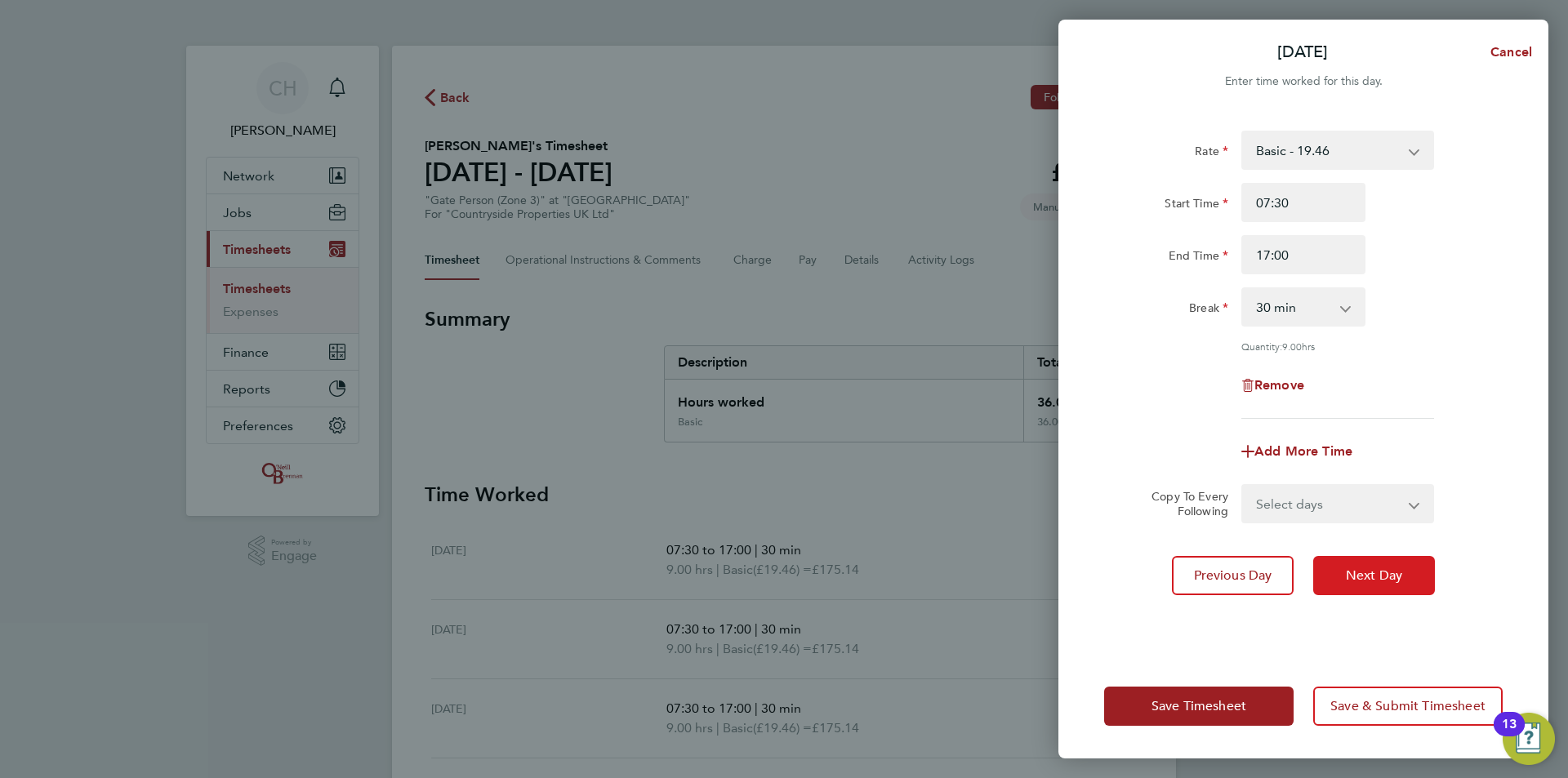
click at [1402, 559] on button "Next Day" at bounding box center [1374, 575] width 122 height 39
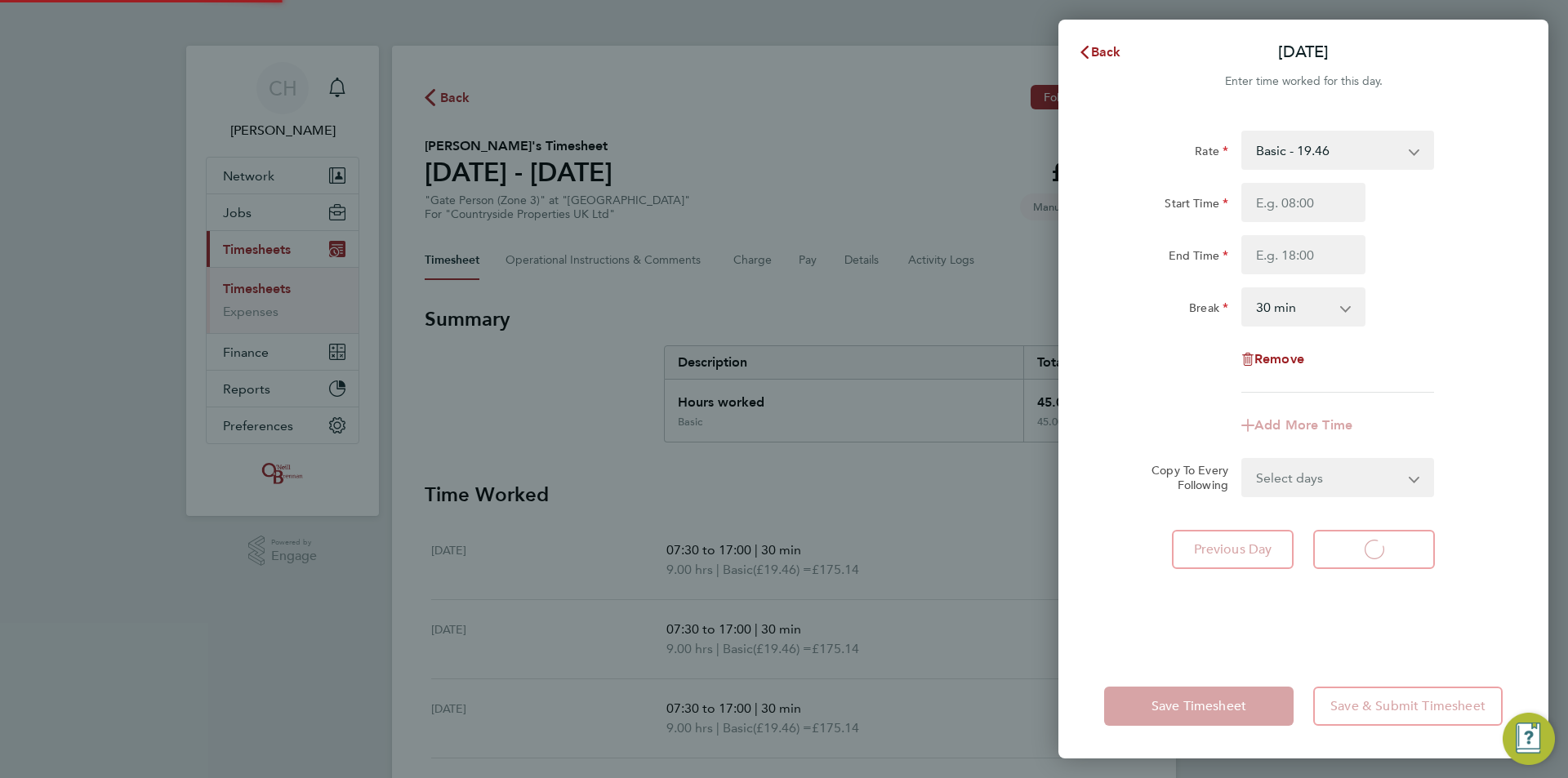
select select "30"
click at [1108, 43] on button "Back" at bounding box center [1099, 52] width 76 height 33
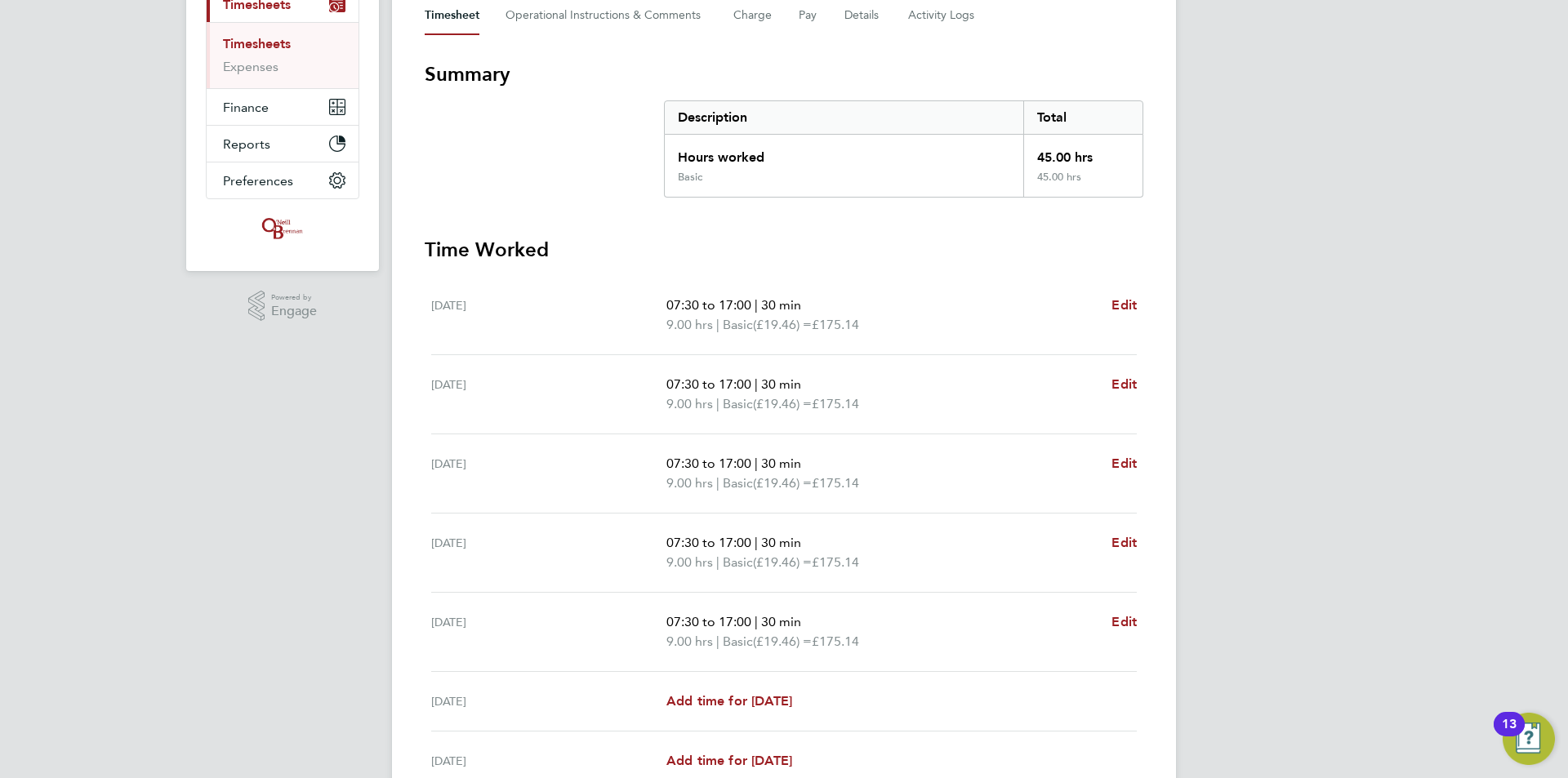
scroll to position [402, 0]
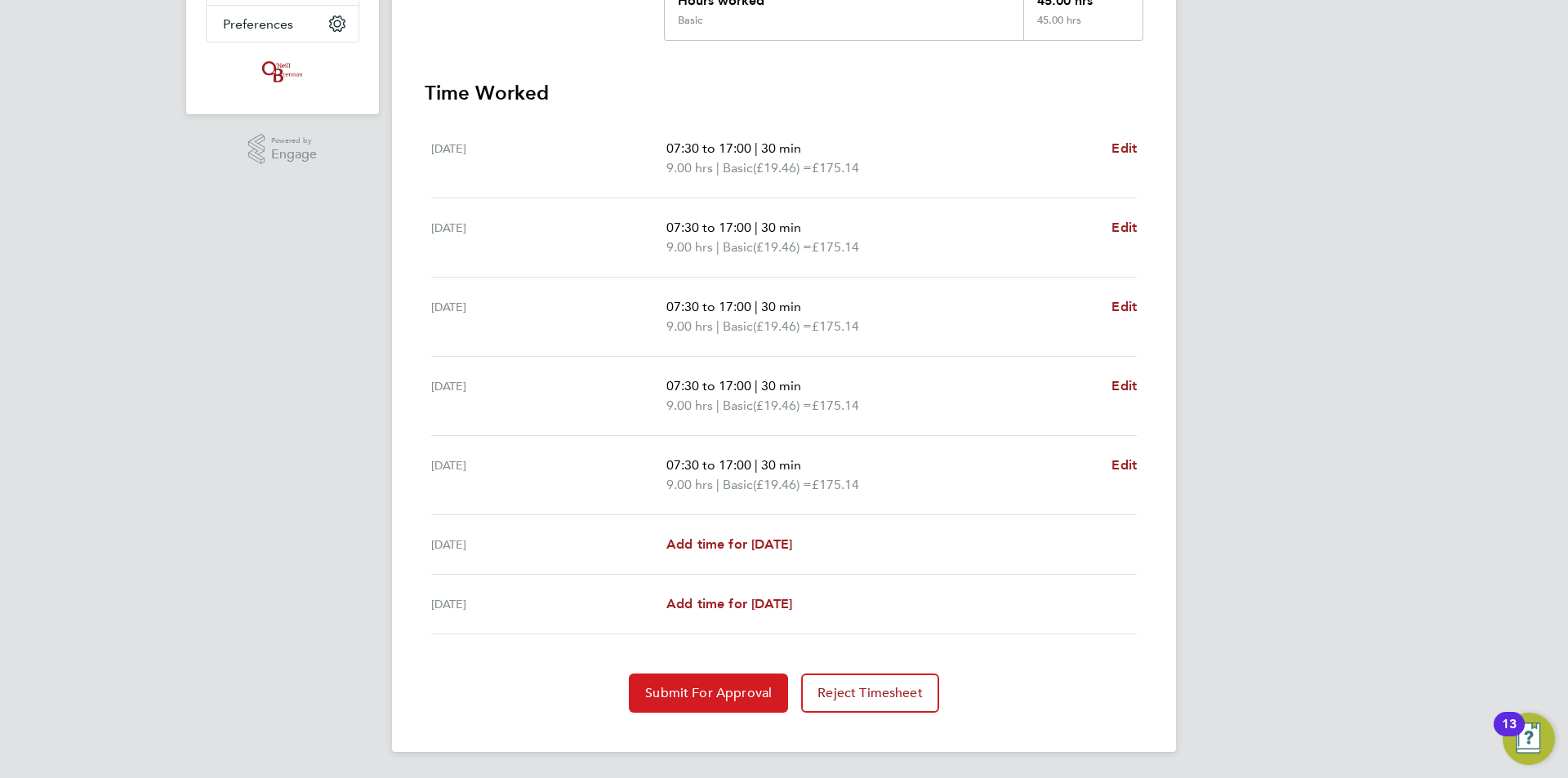
click at [693, 680] on button "Submit For Approval" at bounding box center [708, 693] width 160 height 39
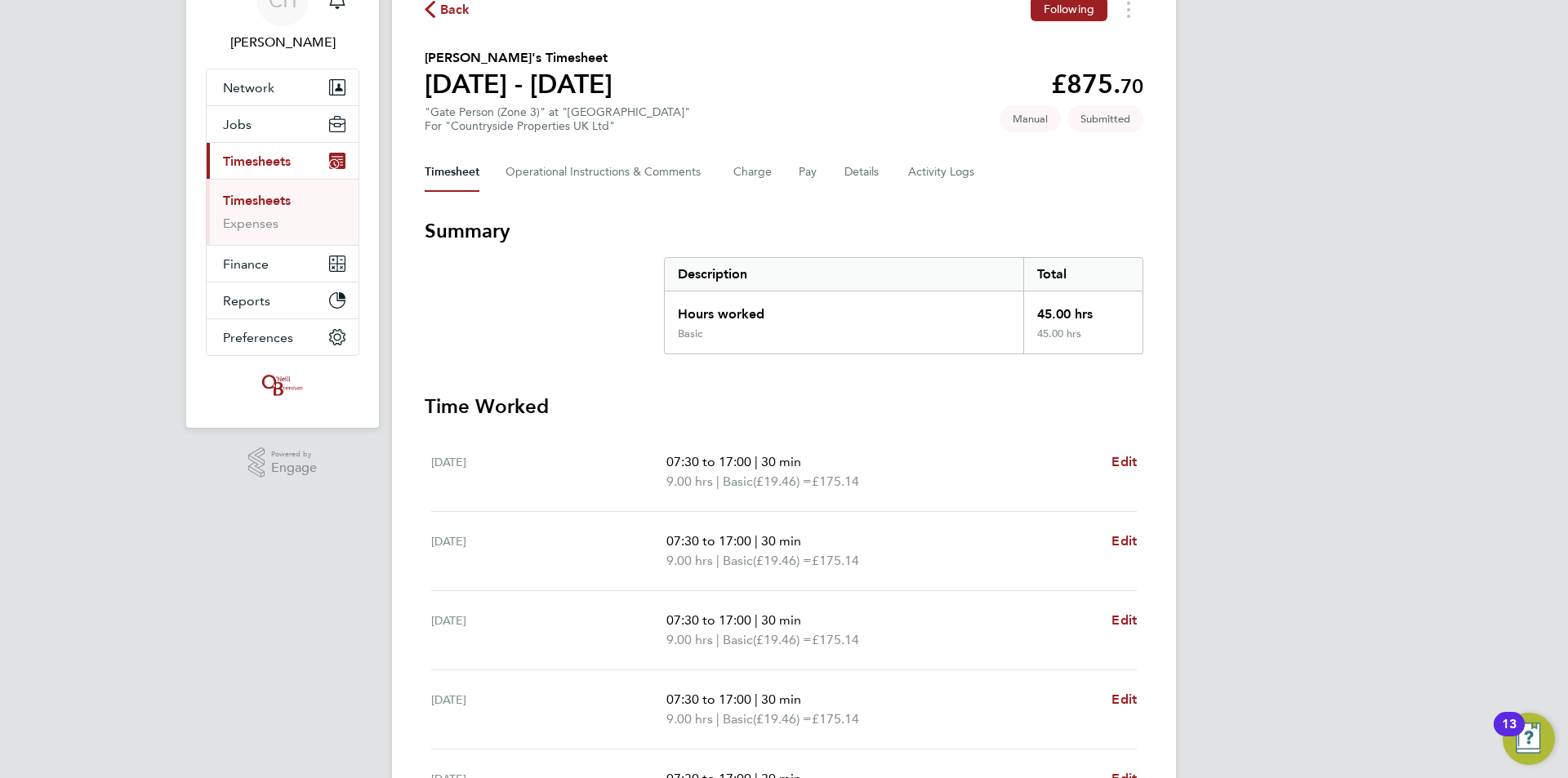
scroll to position [75, 0]
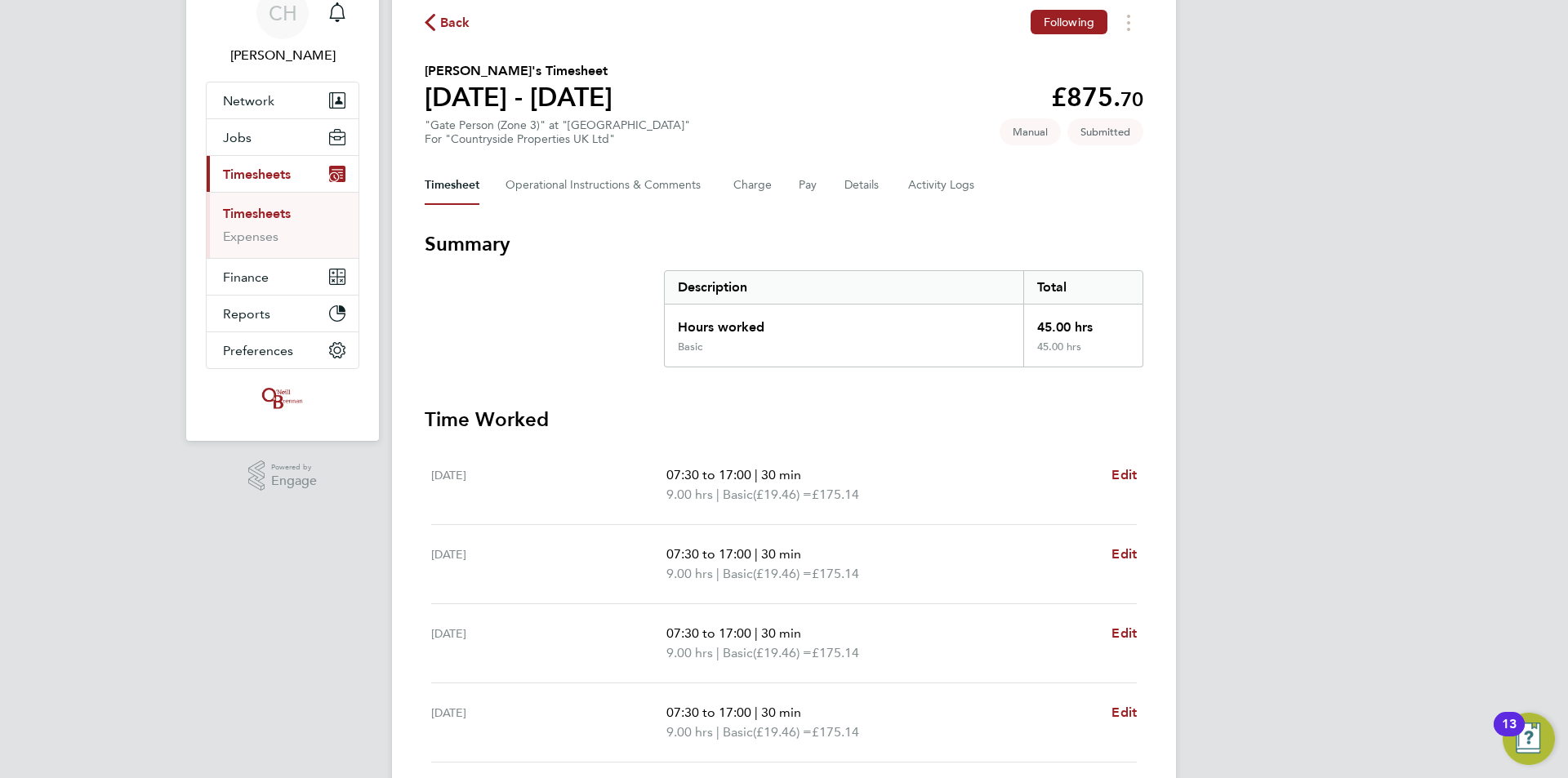
click at [465, 26] on span "Back" at bounding box center [455, 23] width 30 height 19
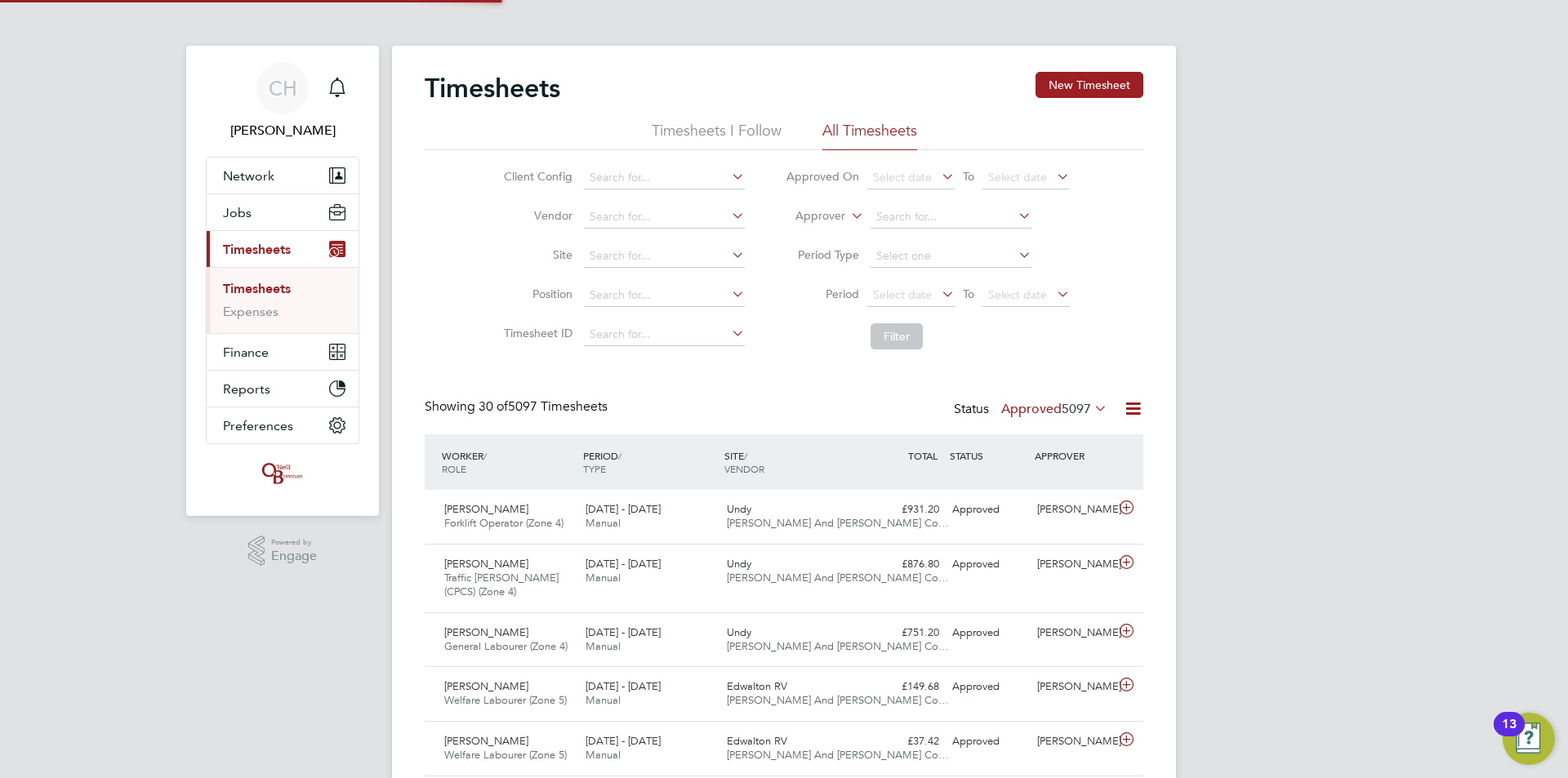
scroll to position [8, 8]
click at [1090, 86] on button "New Timesheet" at bounding box center [1089, 85] width 108 height 26
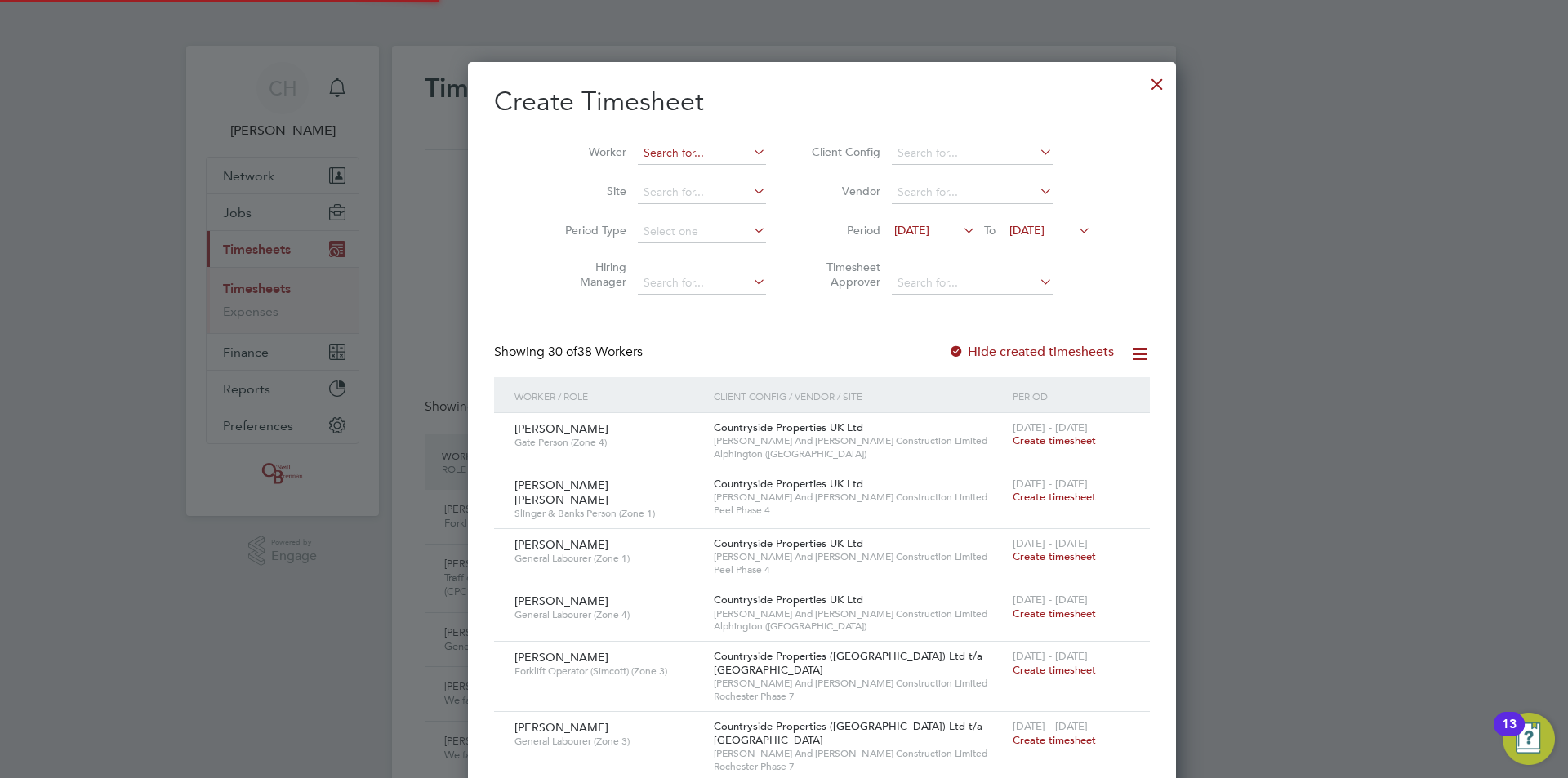
click at [677, 150] on input at bounding box center [701, 153] width 128 height 23
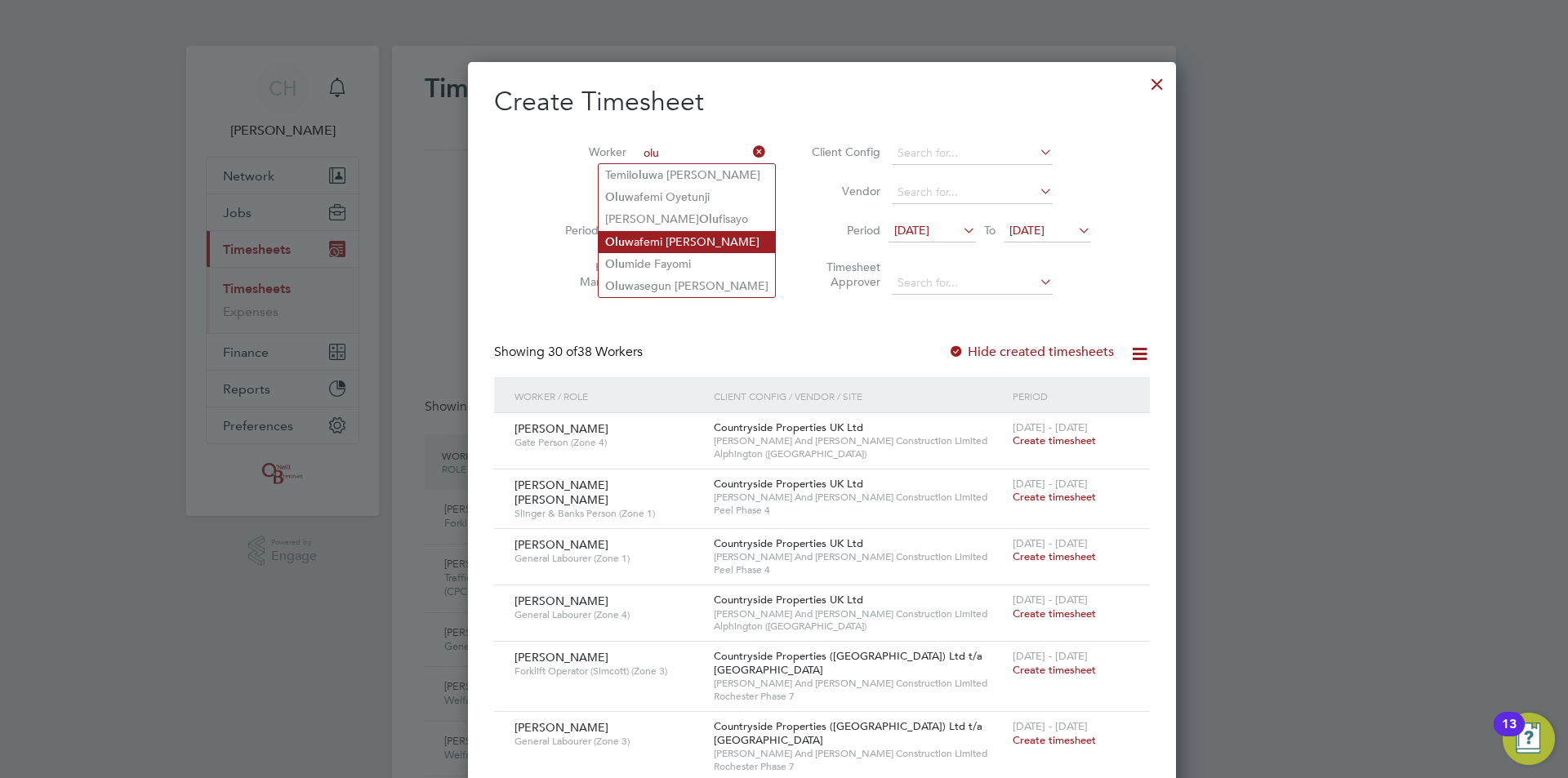
click at [692, 241] on li "Olu wafemi Oladapo Amasha" at bounding box center [687, 241] width 176 height 22
type input "Oluwafemi Oladapo Amasha"
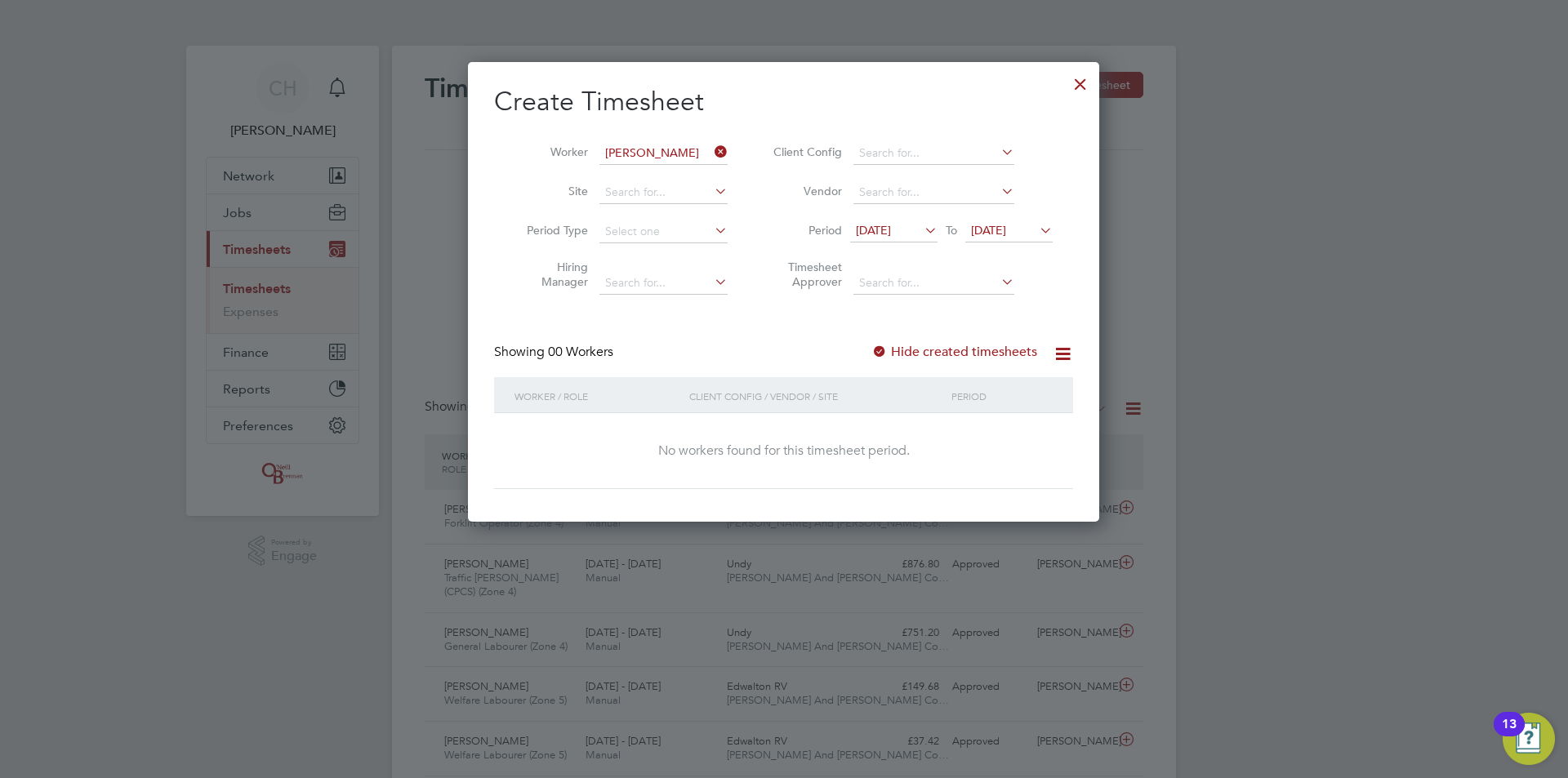
click at [873, 222] on span "13 Aug 2025" at bounding box center [893, 231] width 87 height 22
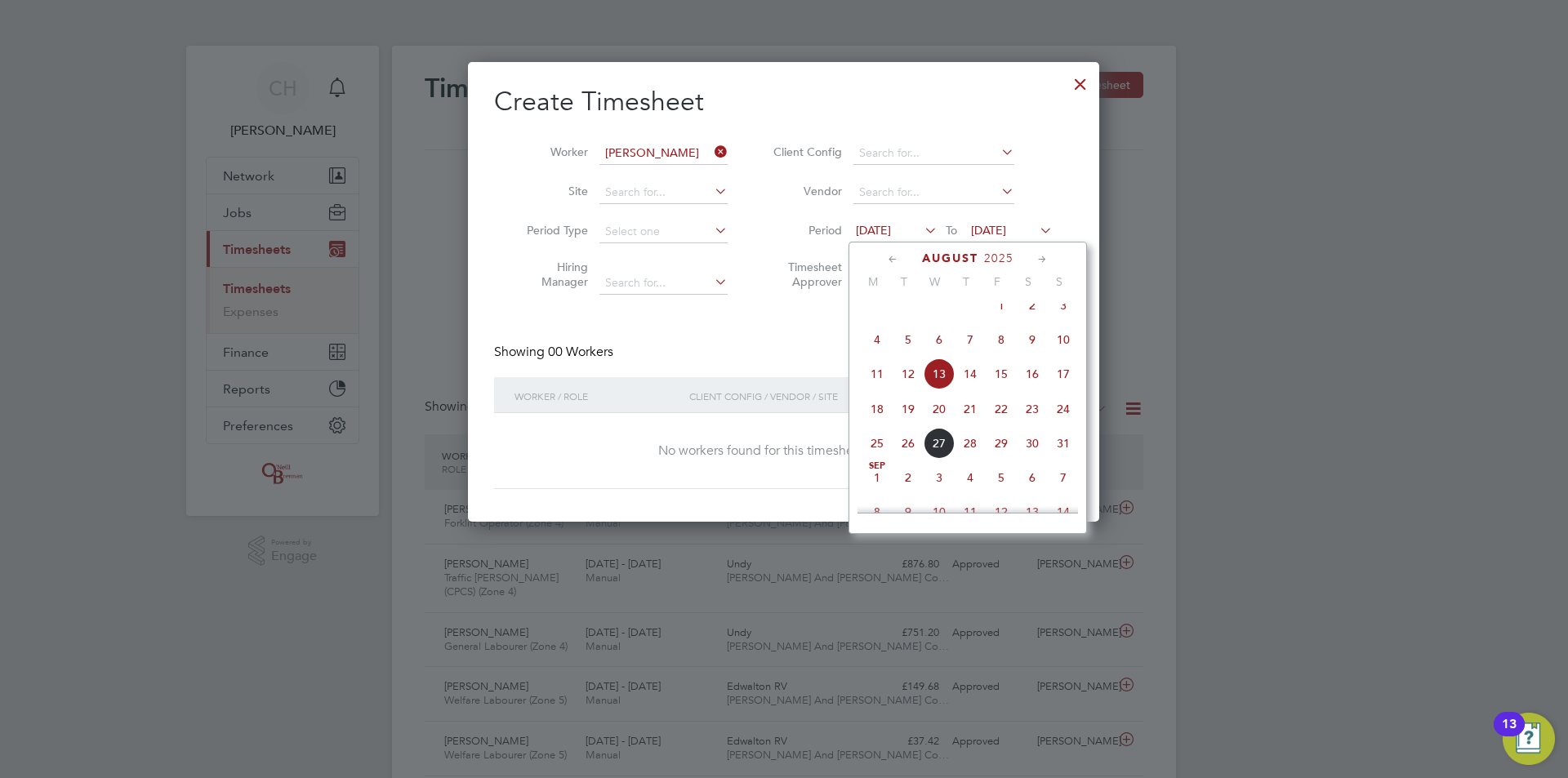
click at [888, 258] on icon at bounding box center [893, 259] width 16 height 18
click at [903, 311] on span "Apr" at bounding box center [908, 307] width 31 height 8
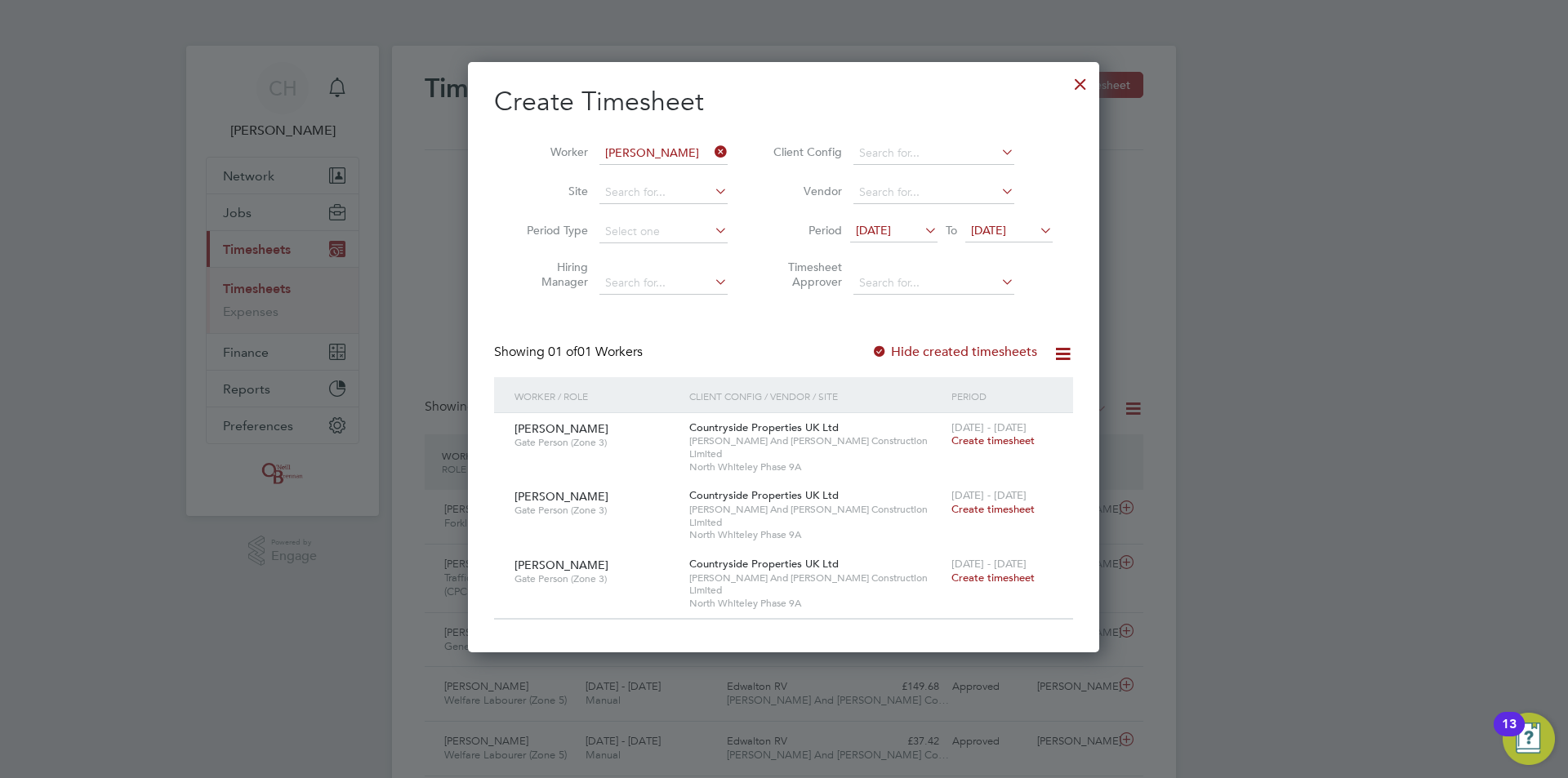
click at [1024, 437] on span "Create timesheet" at bounding box center [992, 441] width 83 height 14
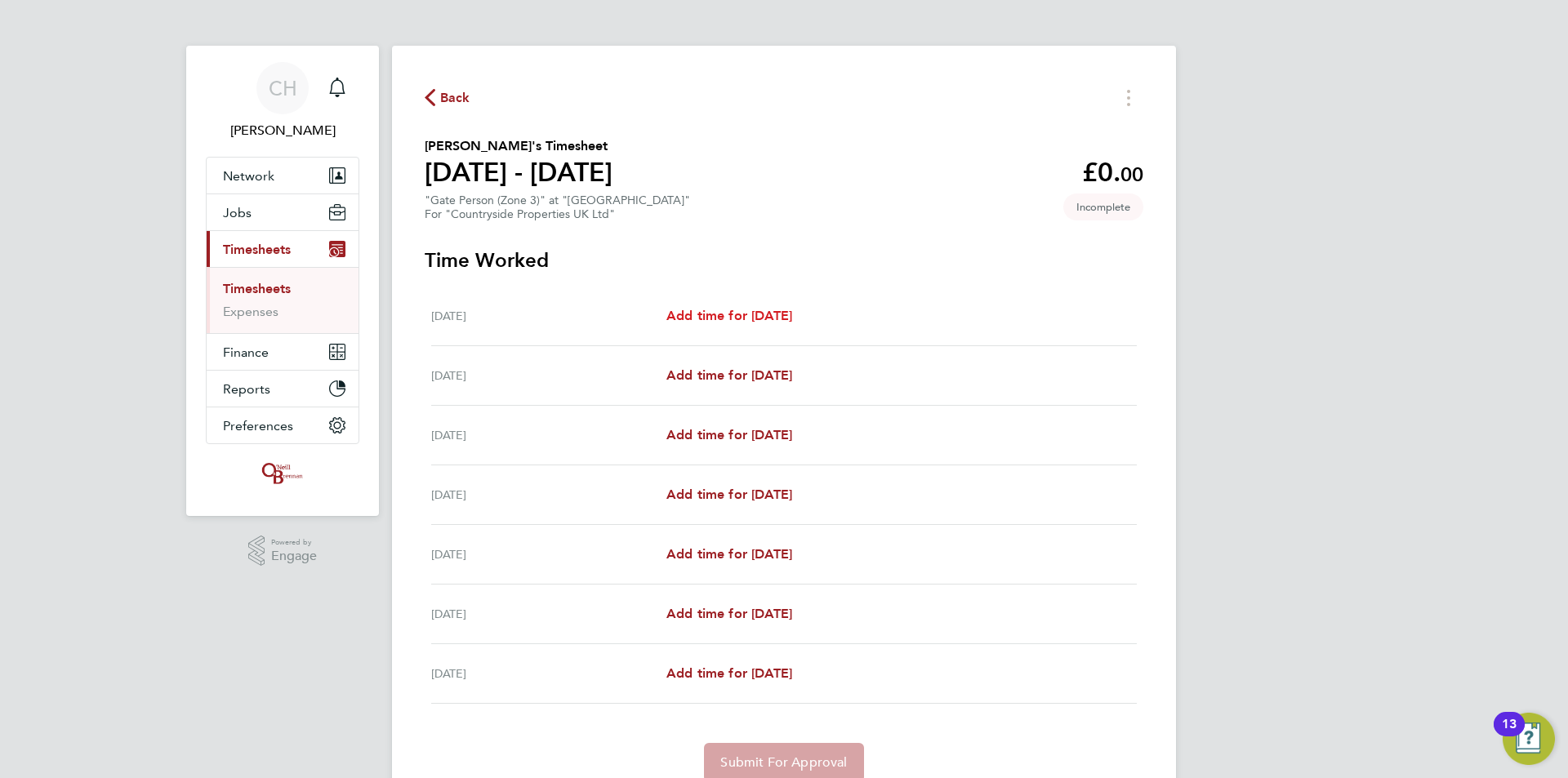
click at [792, 311] on span "Add time for Mon 14 Apr" at bounding box center [729, 315] width 126 height 16
select select "30"
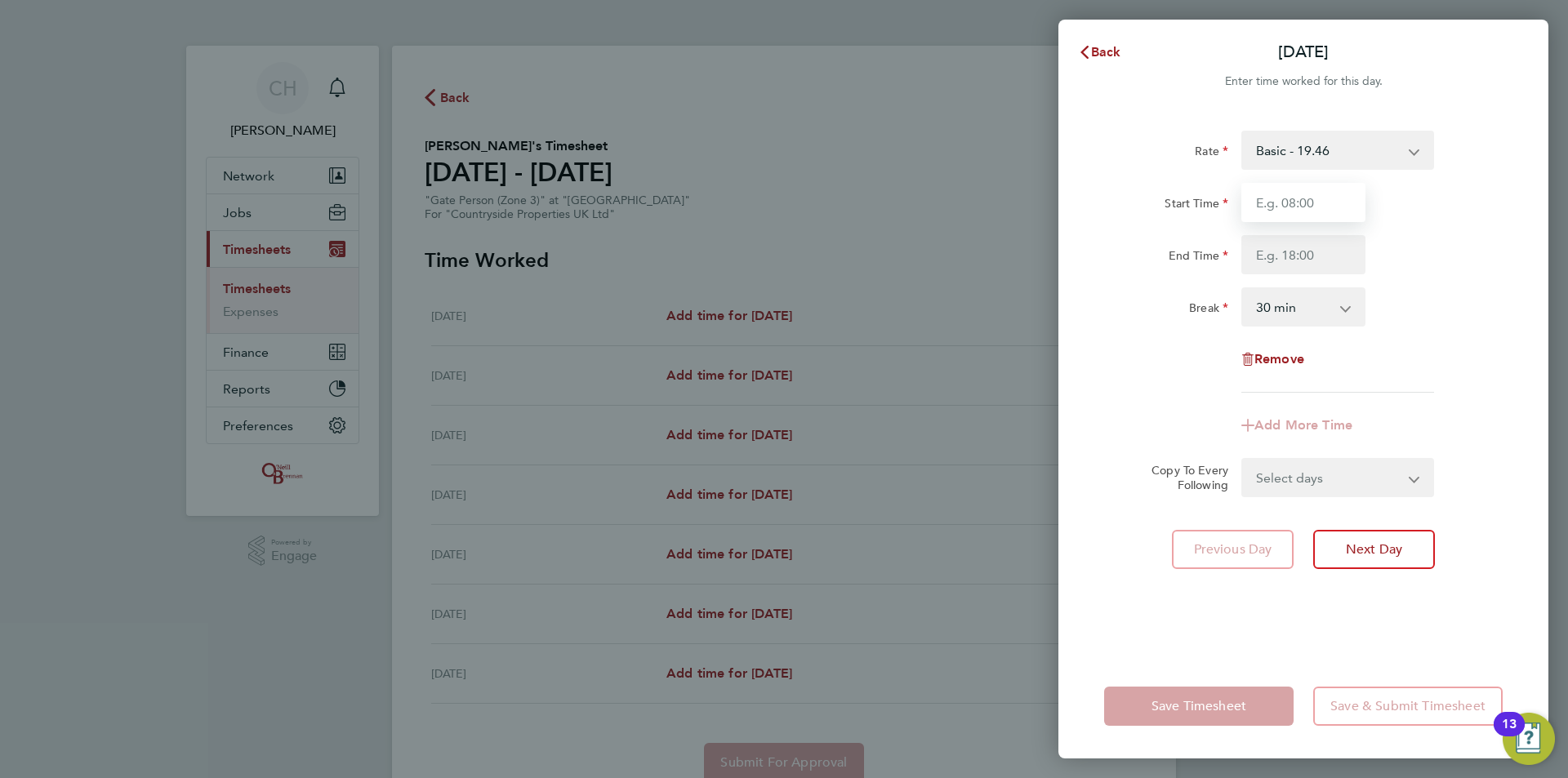
click at [1279, 207] on input "Start Time" at bounding box center [1303, 203] width 124 height 39
type input "07:30"
click at [1303, 250] on input "End Time" at bounding box center [1303, 255] width 124 height 39
type input "17:00"
click at [1470, 367] on div "Remove" at bounding box center [1303, 359] width 412 height 39
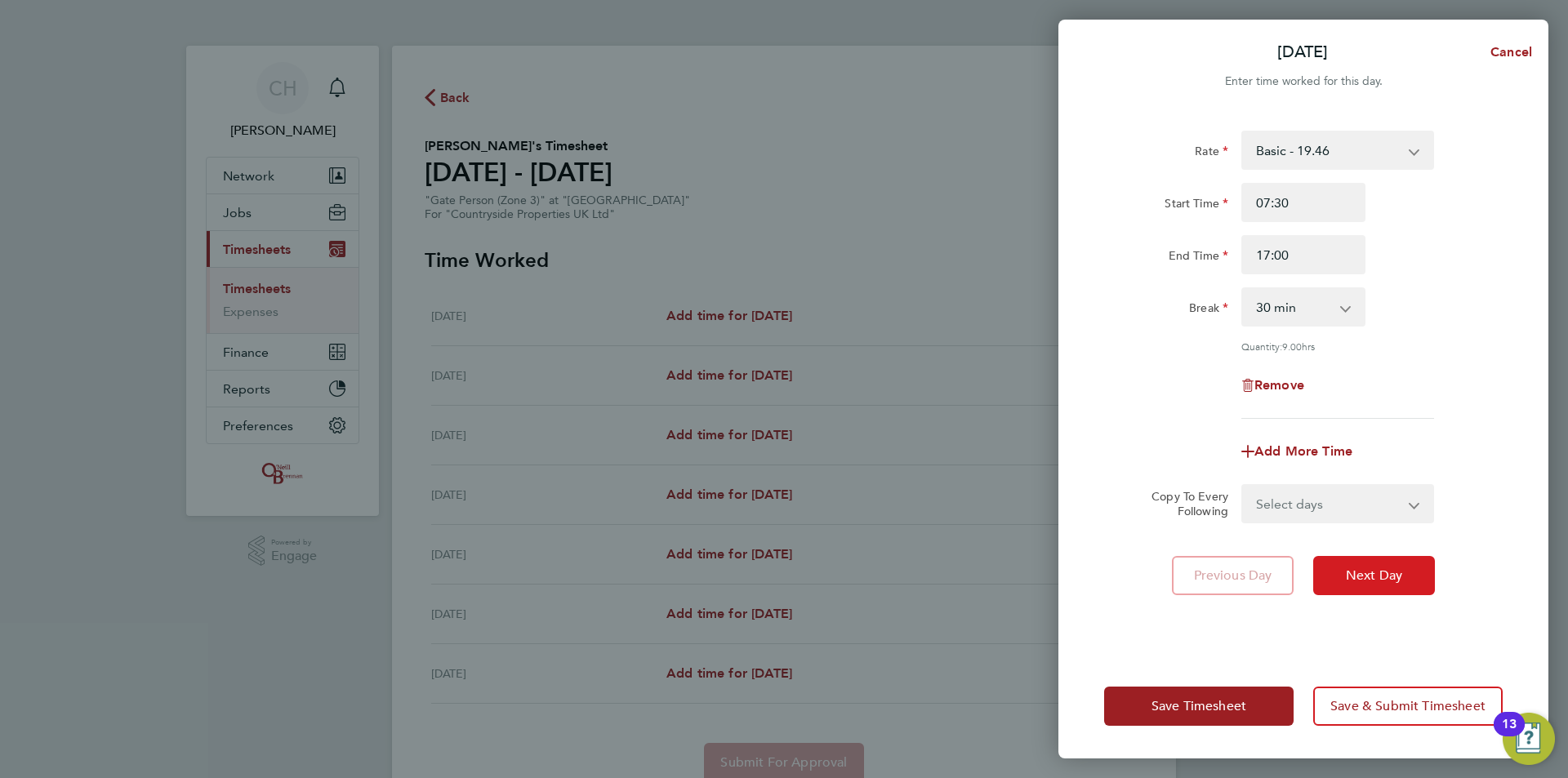
click at [1416, 572] on button "Next Day" at bounding box center [1374, 575] width 122 height 39
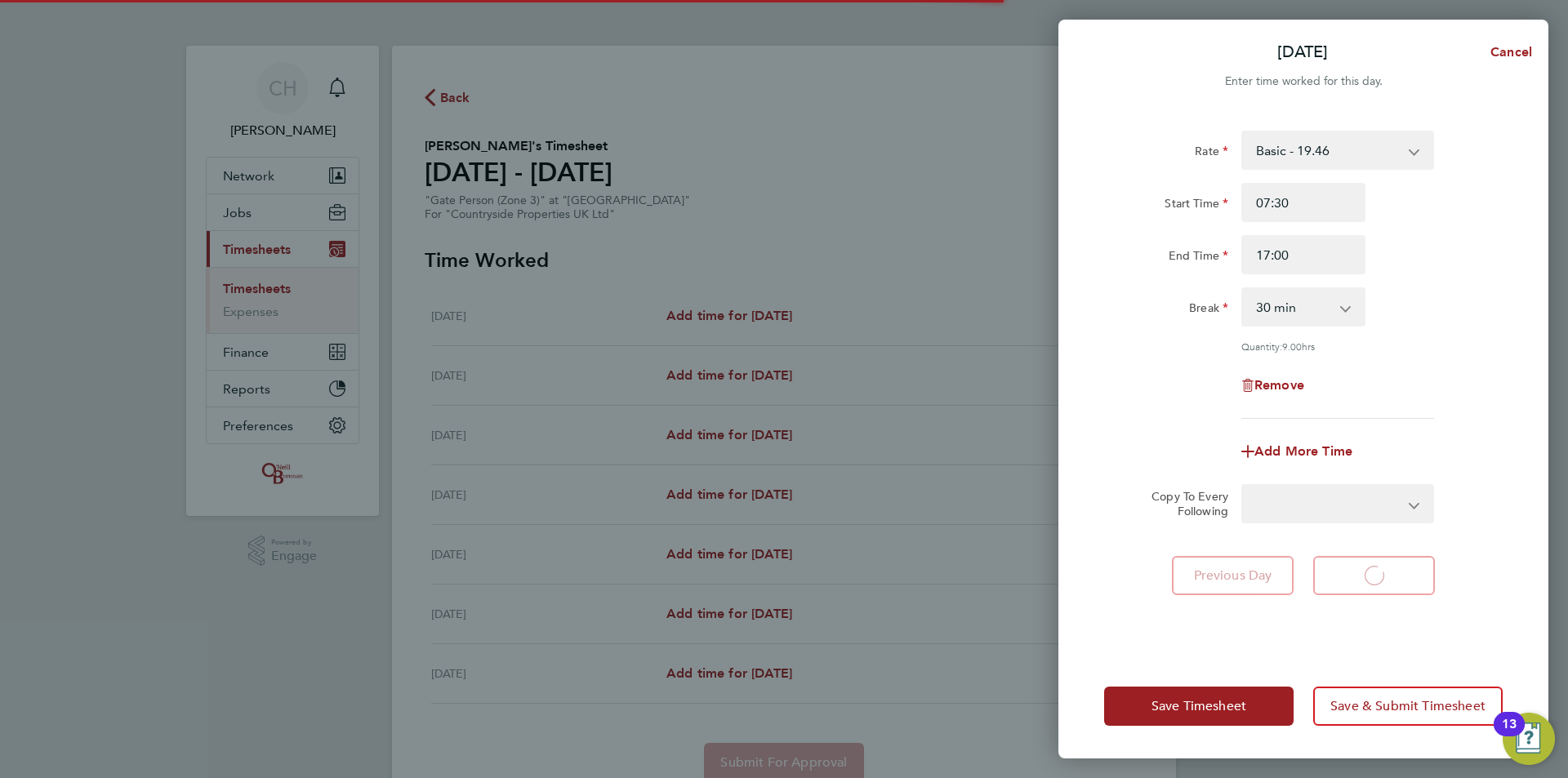
select select "30"
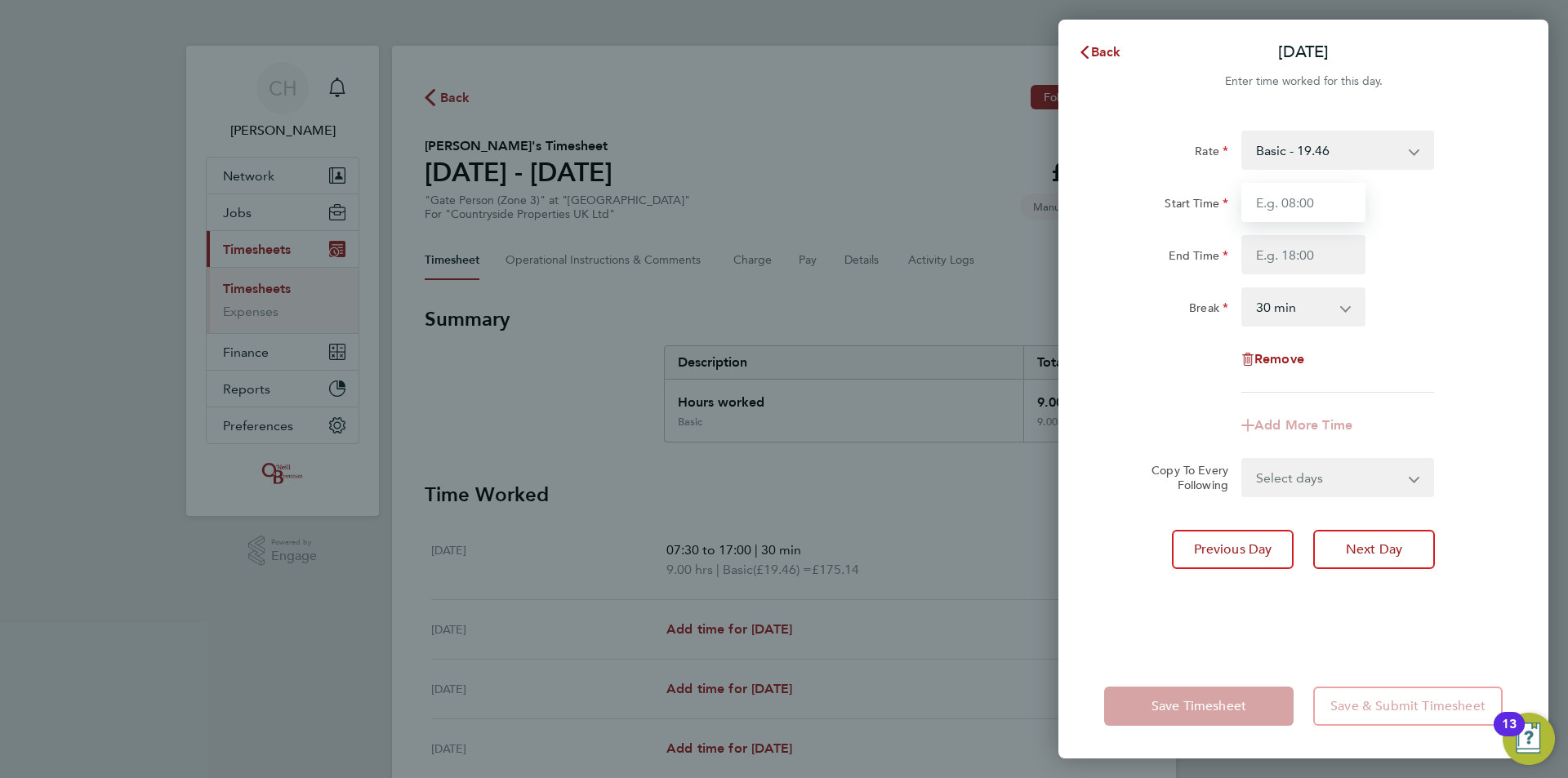
click at [1288, 199] on input "Start Time" at bounding box center [1303, 203] width 124 height 39
type input "07:30"
click at [1312, 251] on input "End Time" at bounding box center [1303, 255] width 124 height 39
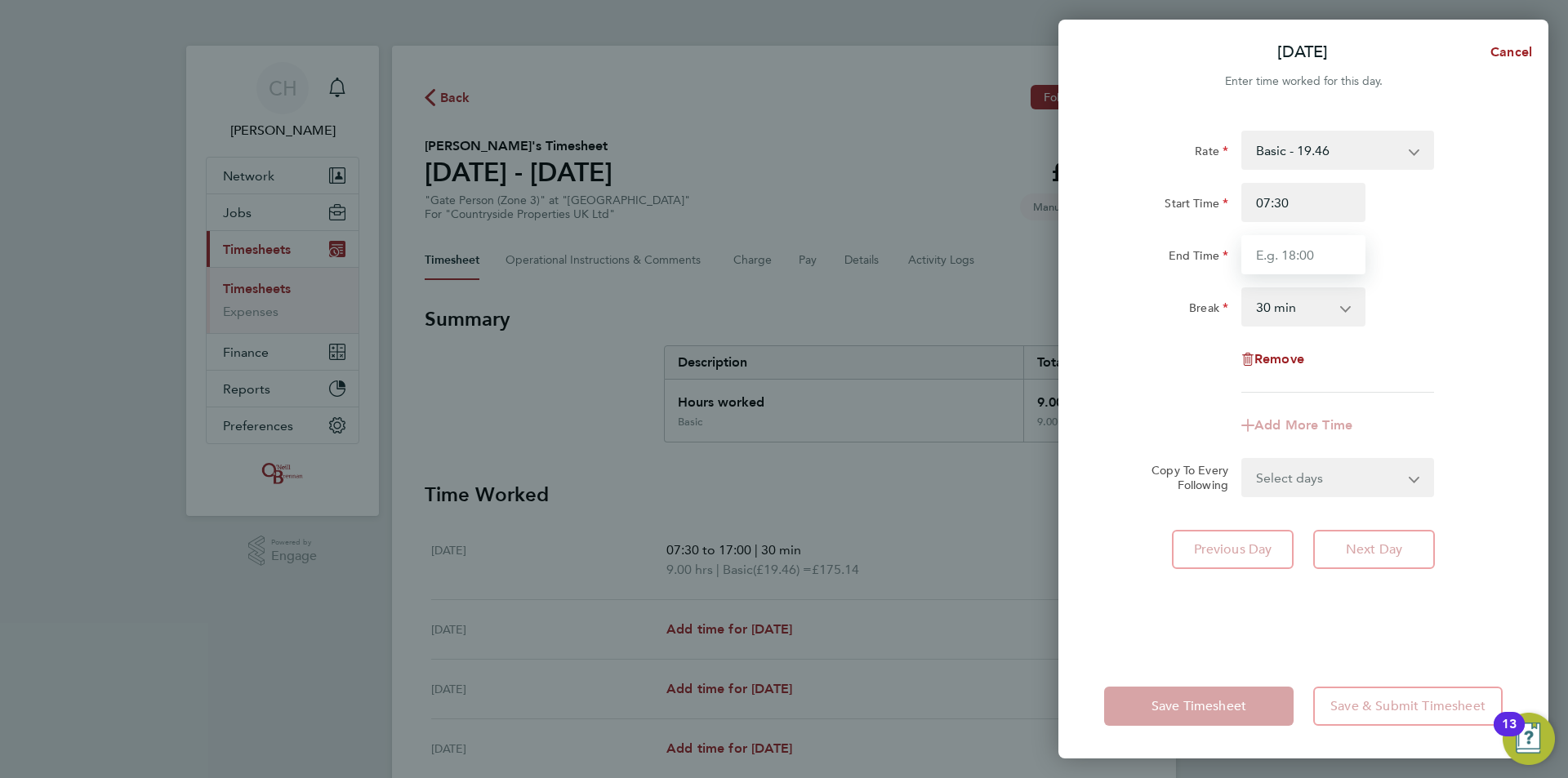
type input "17:00"
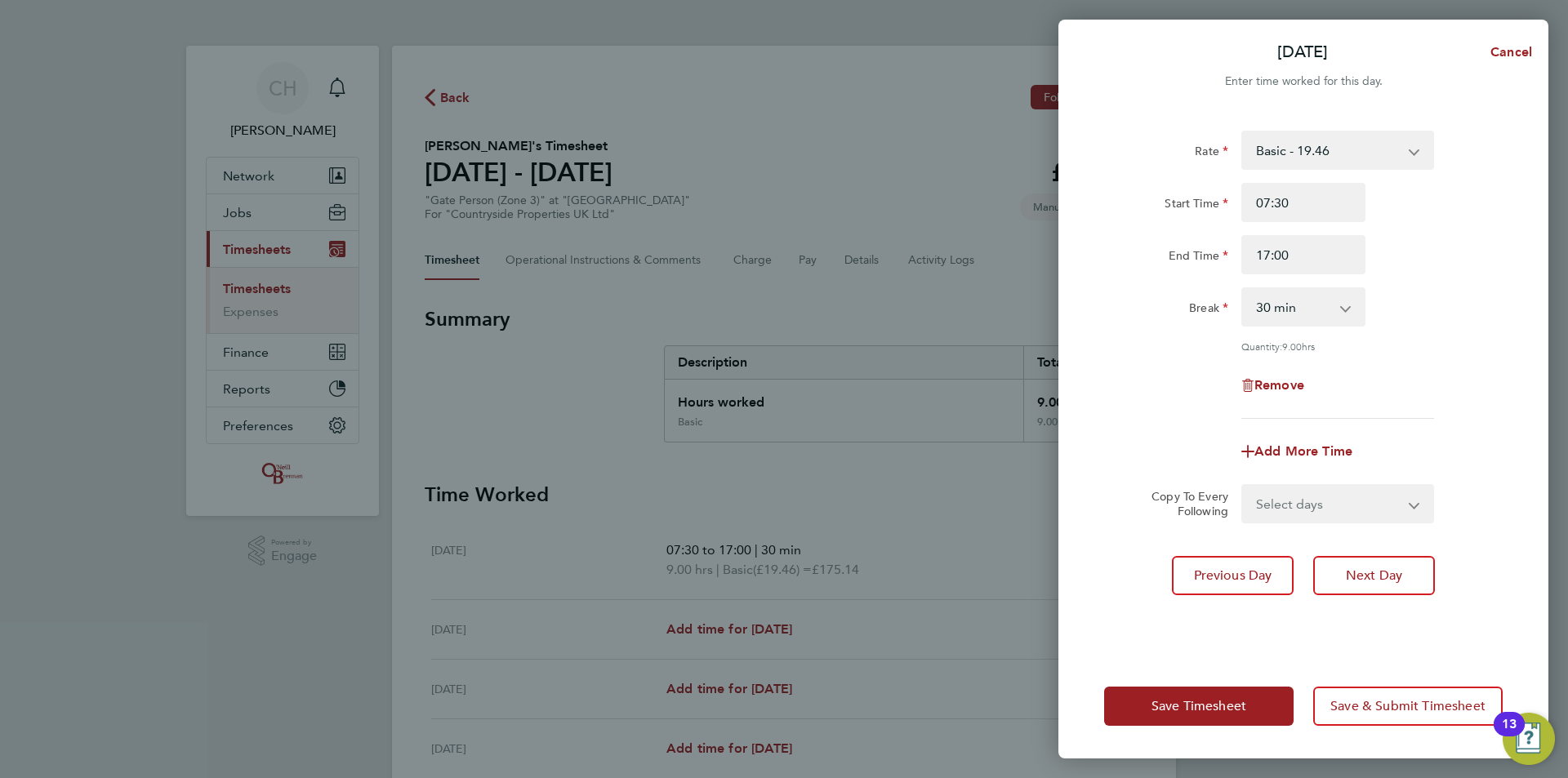
click at [1422, 300] on div "Break 0 min 15 min 30 min 45 min 60 min 75 min 90 min" at bounding box center [1303, 307] width 412 height 39
click at [1401, 567] on span "Next Day" at bounding box center [1374, 575] width 56 height 17
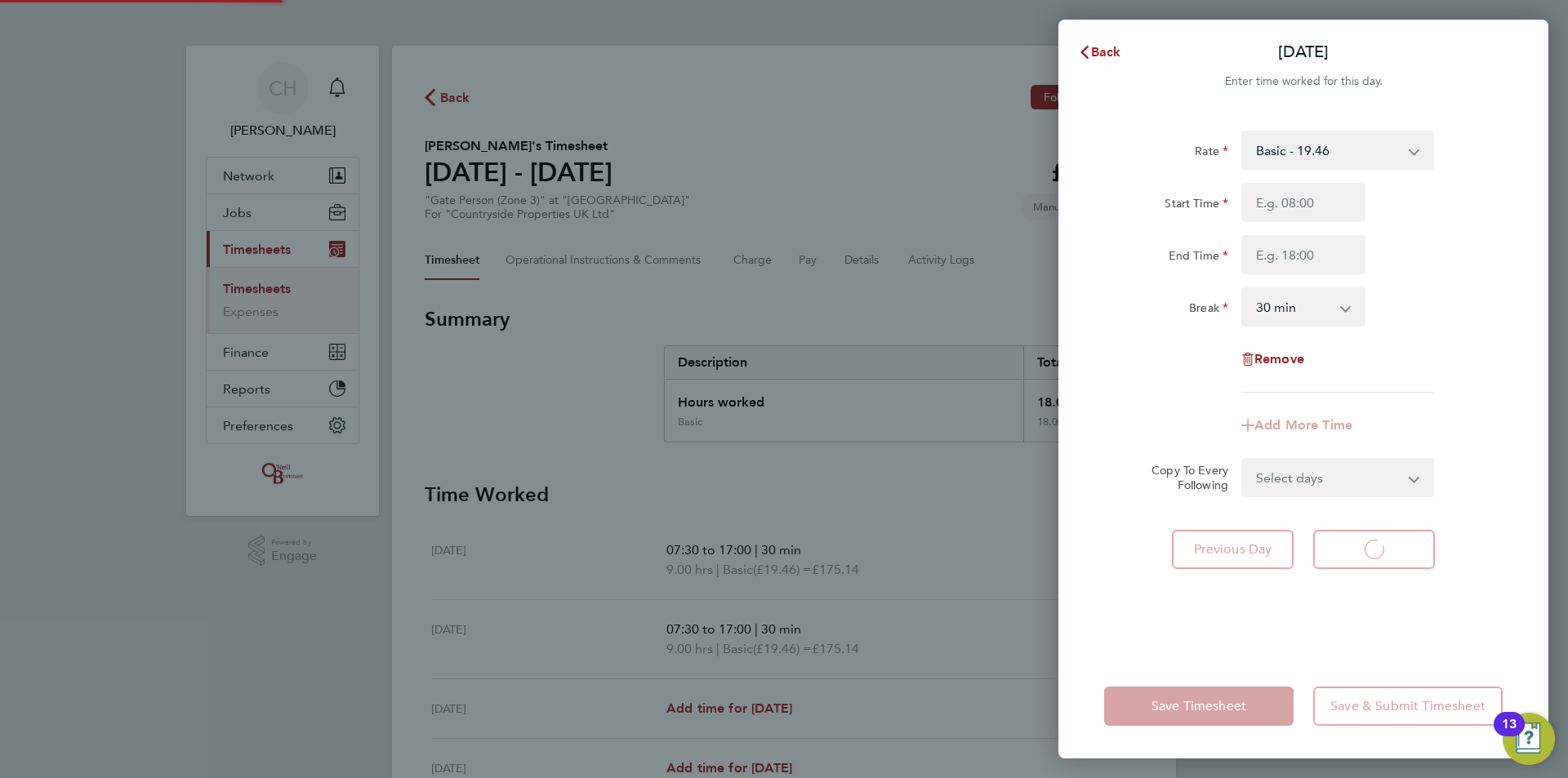
select select "30"
click at [1311, 196] on input "Start Time" at bounding box center [1303, 203] width 124 height 39
type input "07:30"
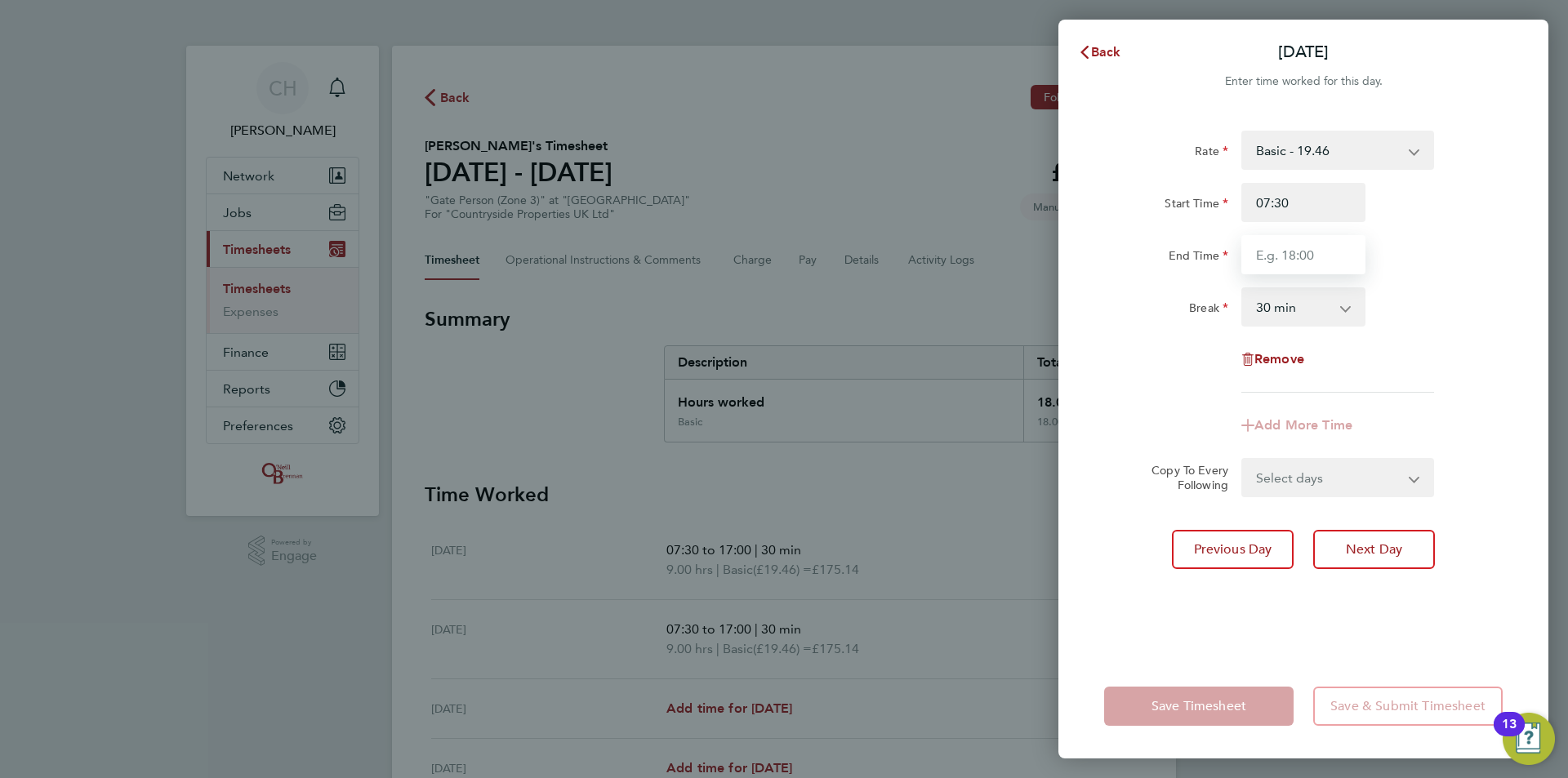
click at [1294, 256] on input "End Time" at bounding box center [1303, 255] width 124 height 39
type input "17:00"
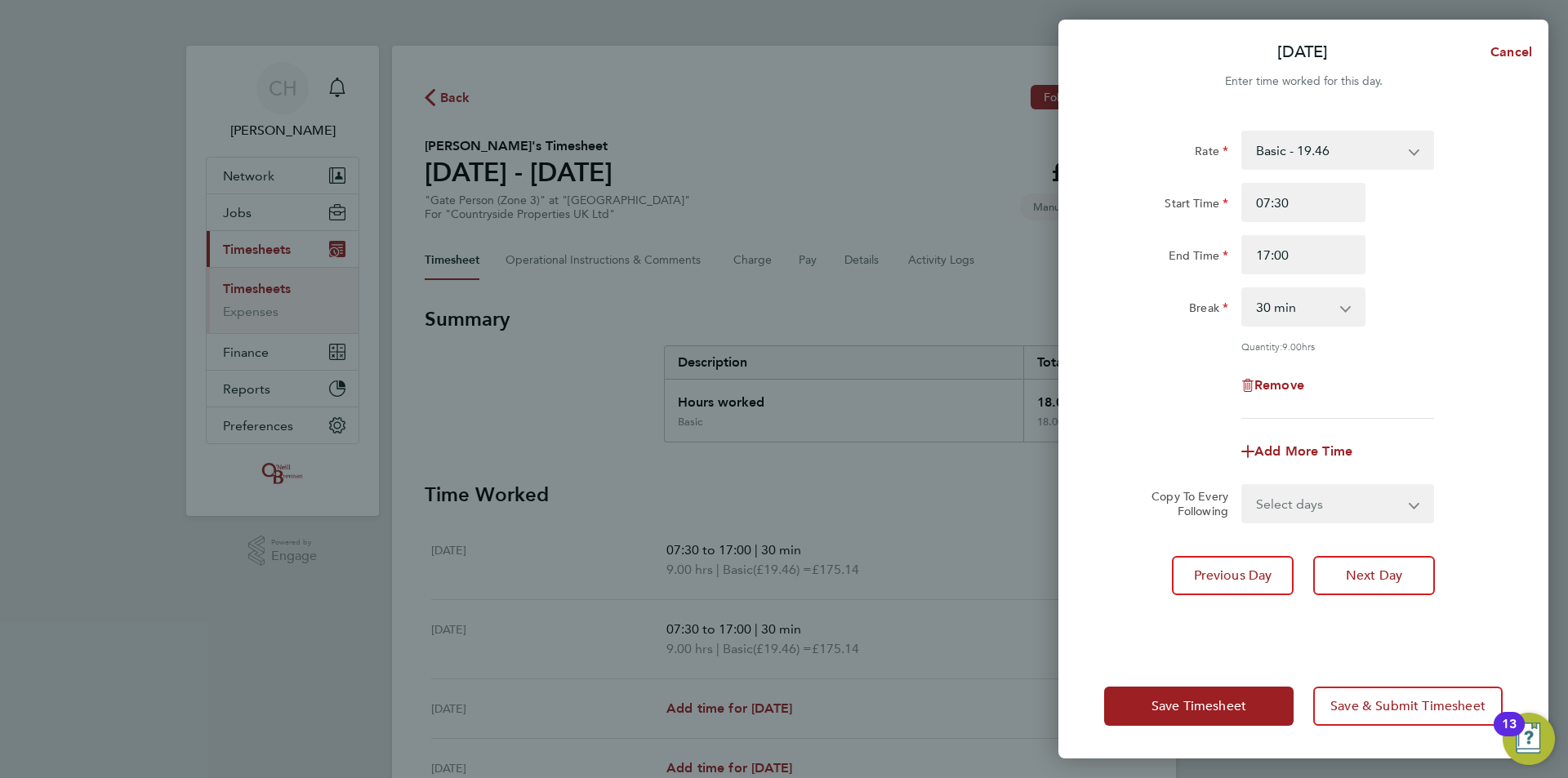
click at [1438, 306] on div "Break 0 min 15 min 30 min 45 min 60 min 75 min 90 min" at bounding box center [1303, 307] width 412 height 39
click at [1396, 559] on button "Next Day" at bounding box center [1374, 575] width 122 height 39
select select "30"
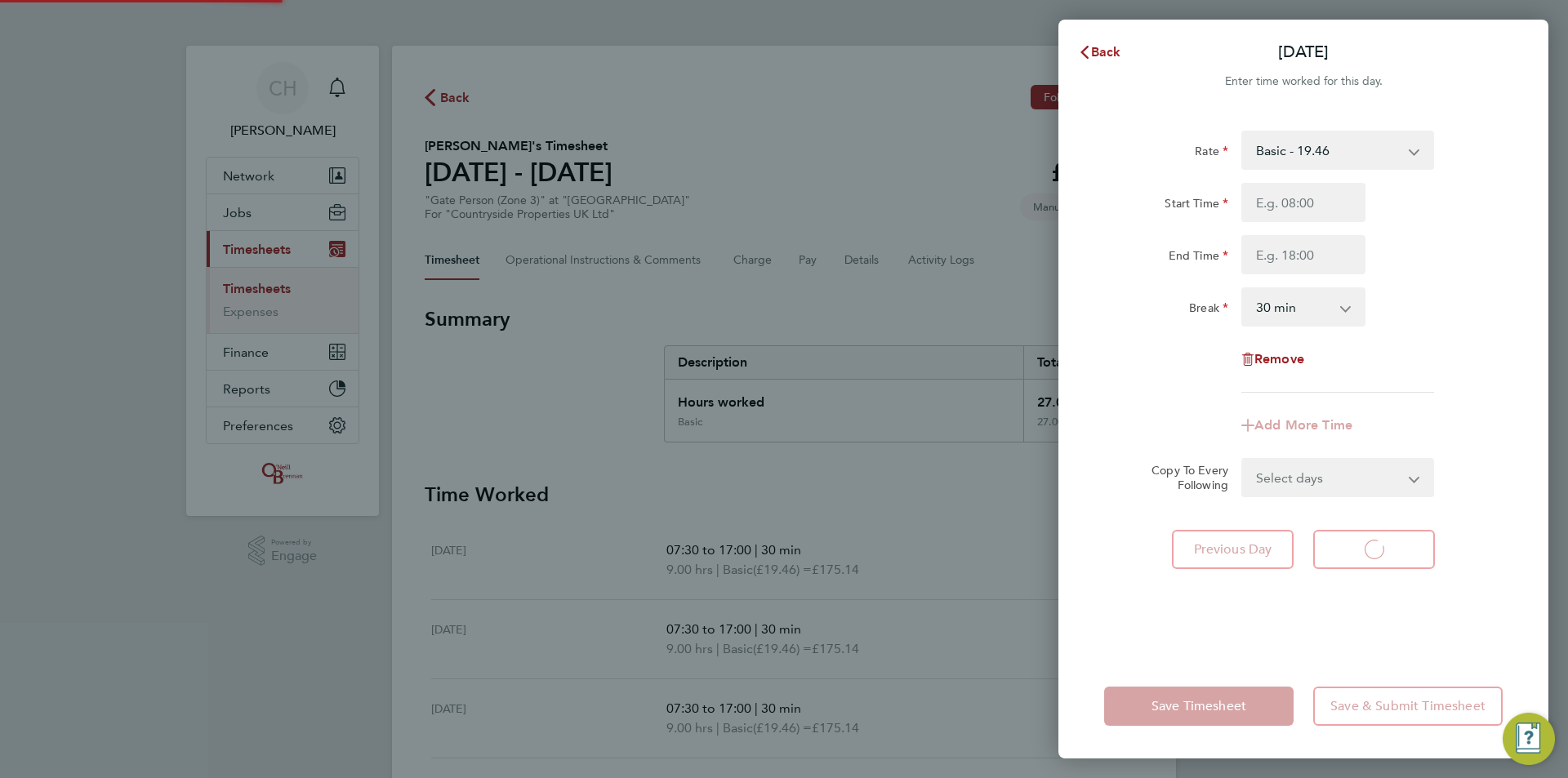
select select "30"
click at [1339, 204] on input "Start Time" at bounding box center [1303, 203] width 124 height 39
type input "07:30"
click at [1325, 258] on input "End Time" at bounding box center [1303, 255] width 124 height 39
type input "17:00"
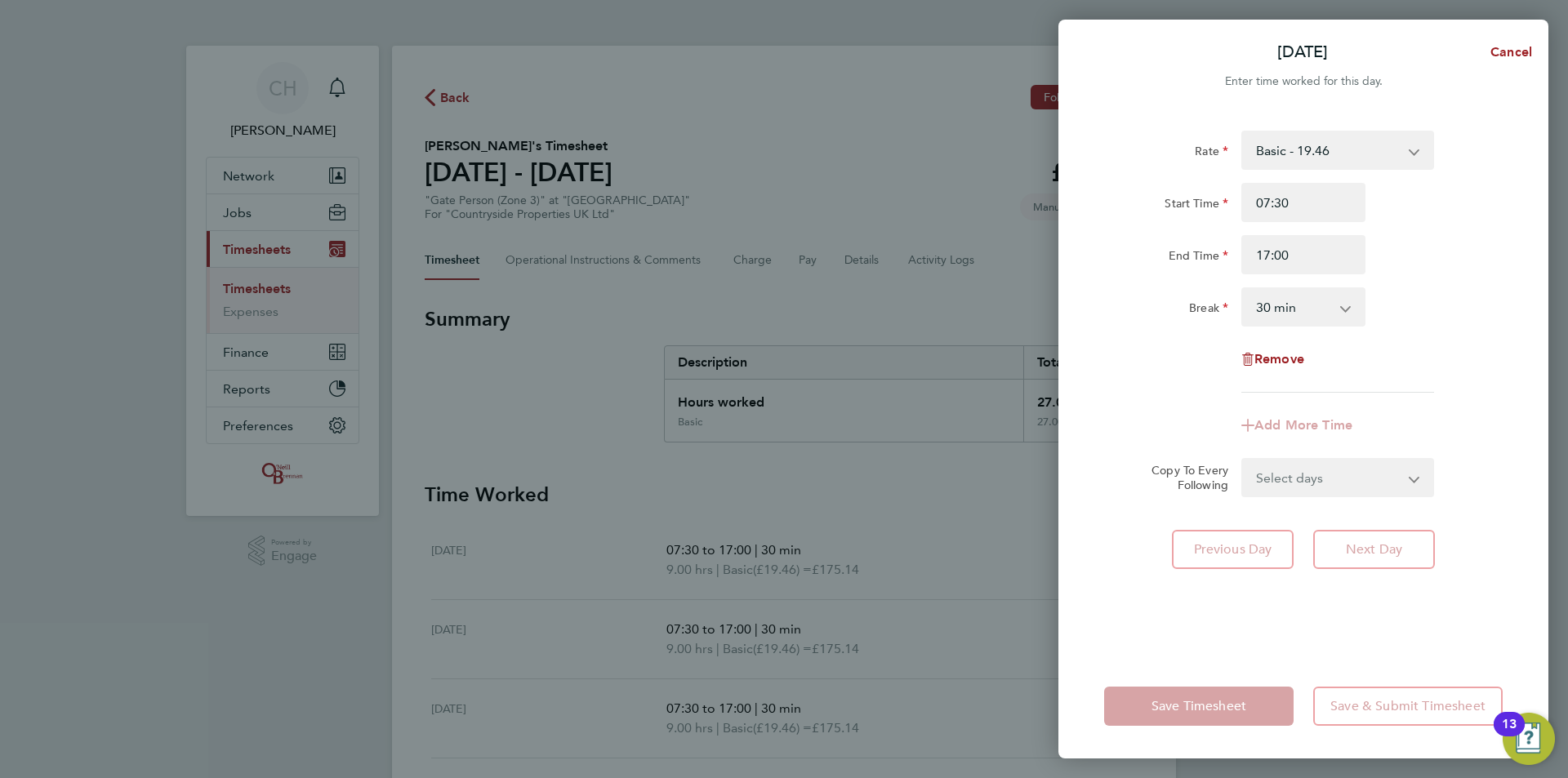
click at [1499, 293] on div "Break 0 min 15 min 30 min 45 min 60 min 75 min 90 min" at bounding box center [1303, 307] width 412 height 39
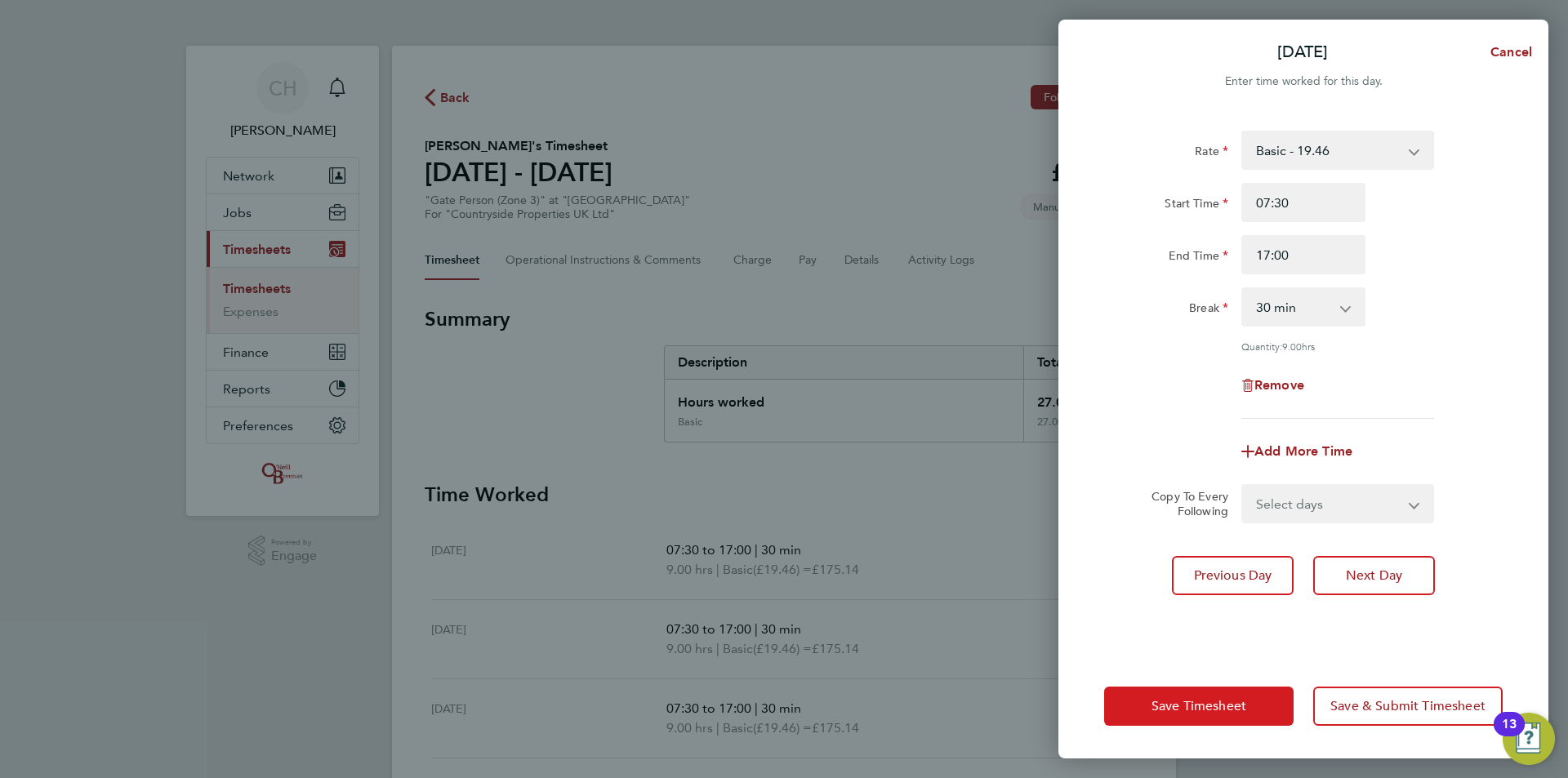
click at [1241, 702] on span "Save Timesheet" at bounding box center [1198, 706] width 94 height 17
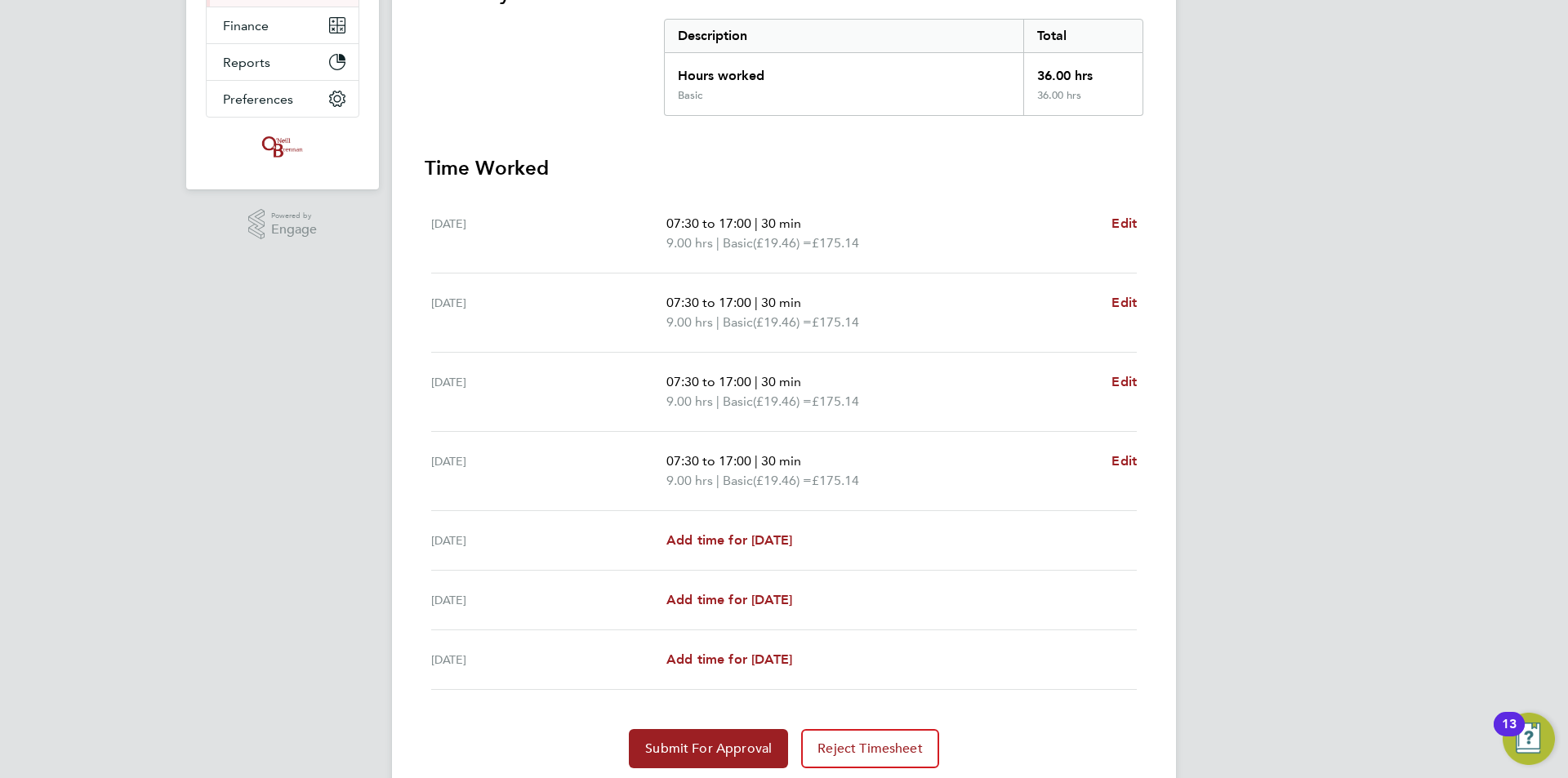
scroll to position [382, 0]
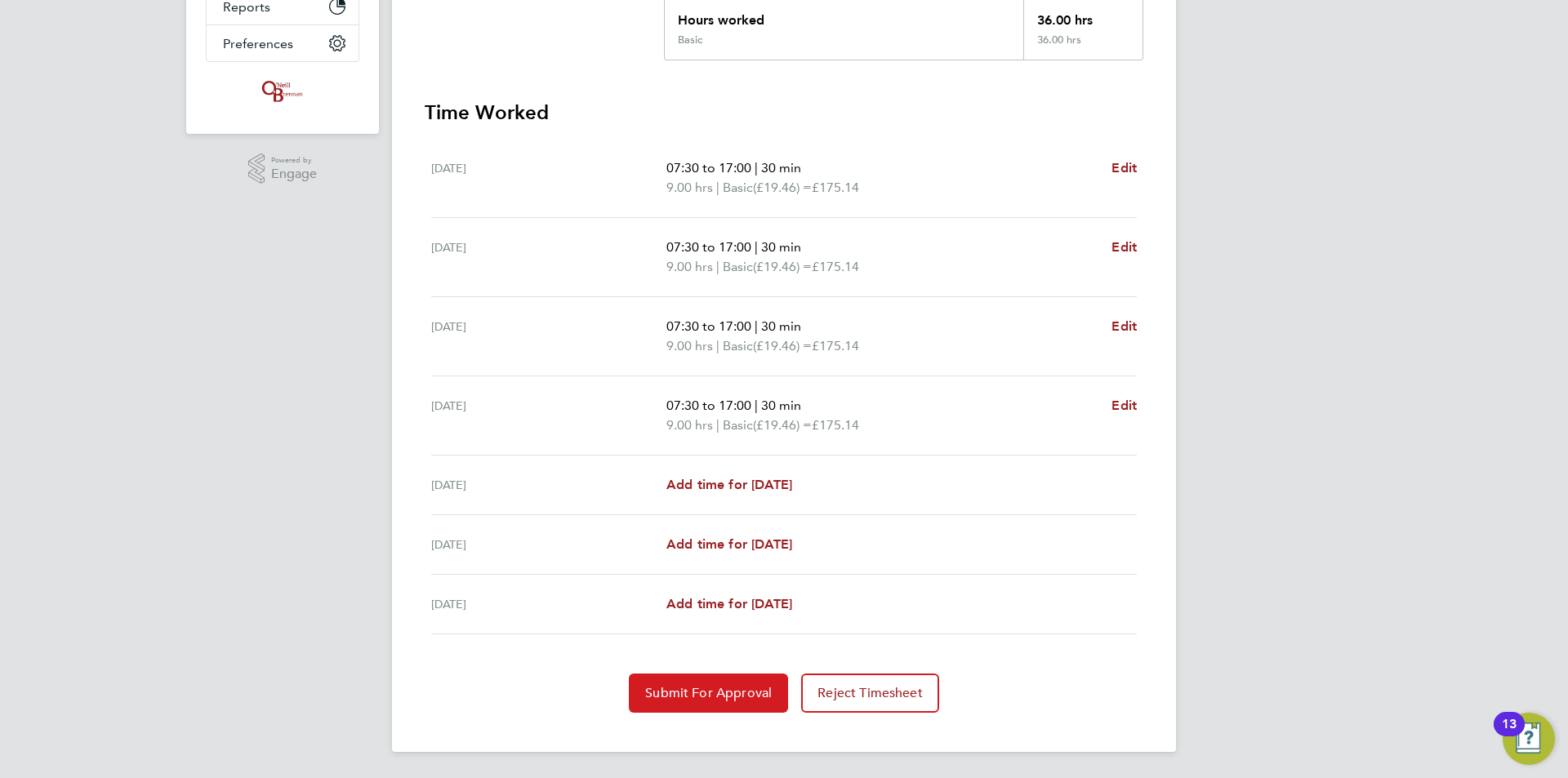
click at [706, 690] on span "Submit For Approval" at bounding box center [709, 693] width 127 height 17
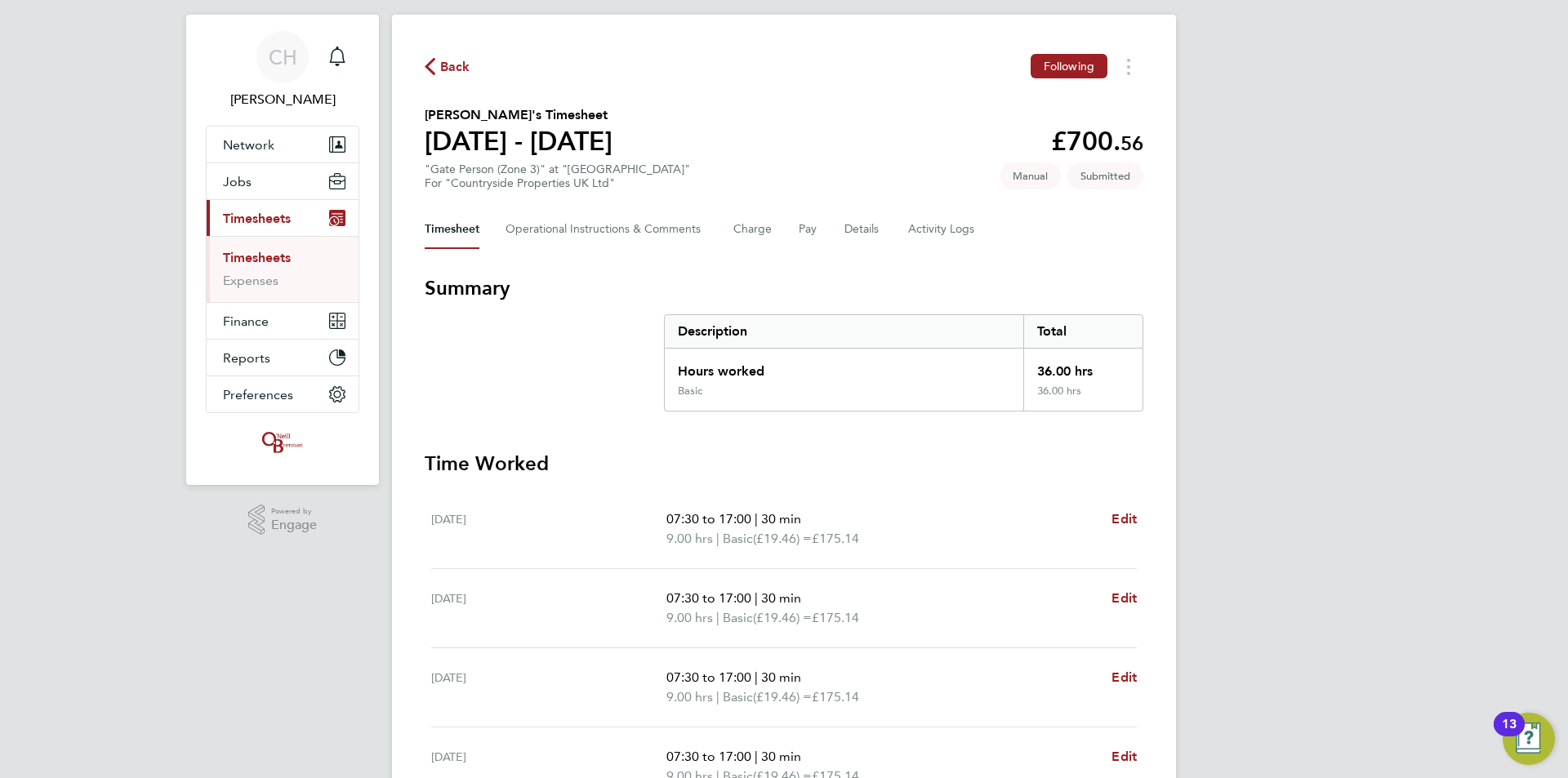
scroll to position [0, 0]
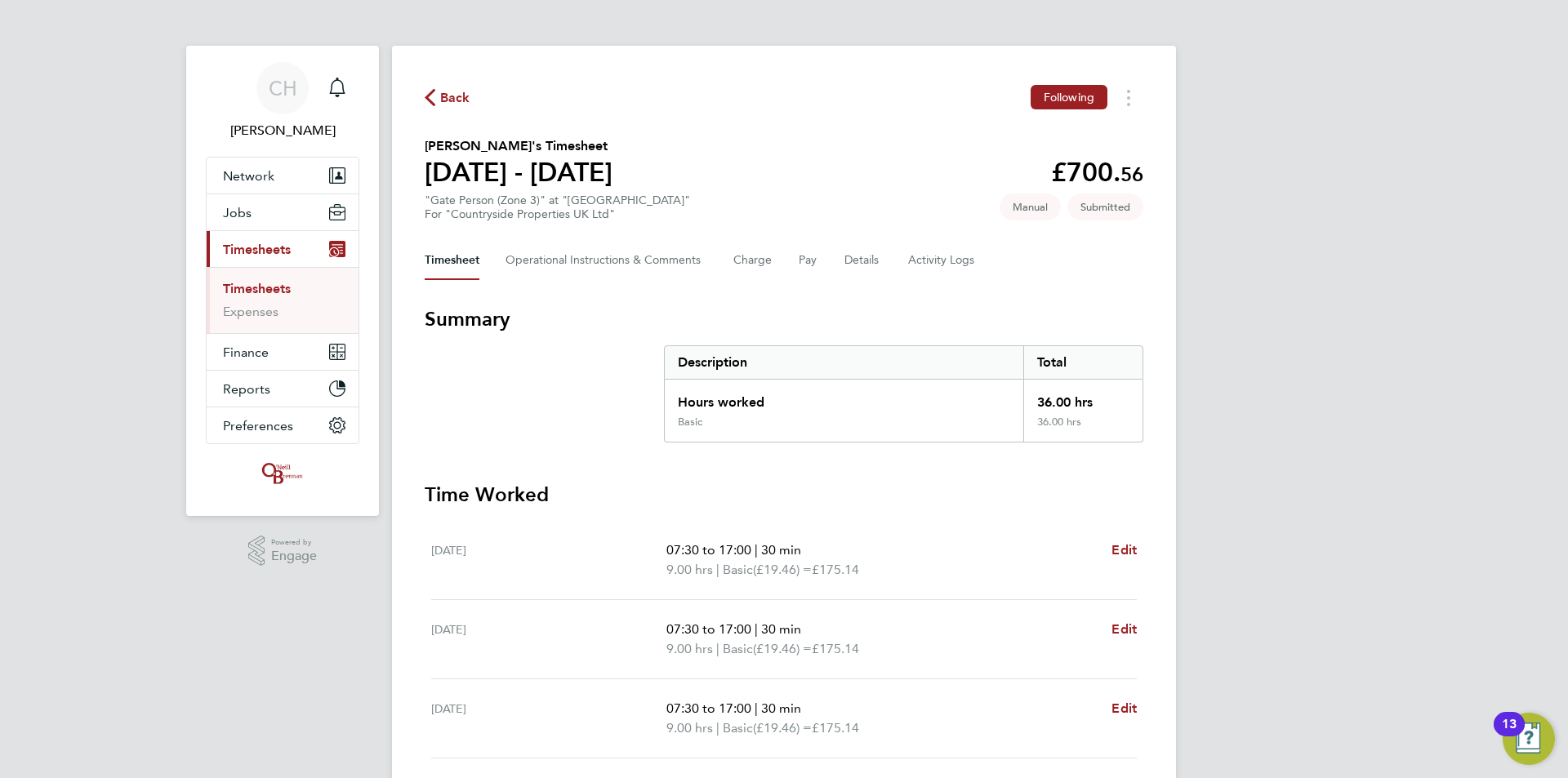
click at [447, 94] on span "Back" at bounding box center [455, 98] width 30 height 19
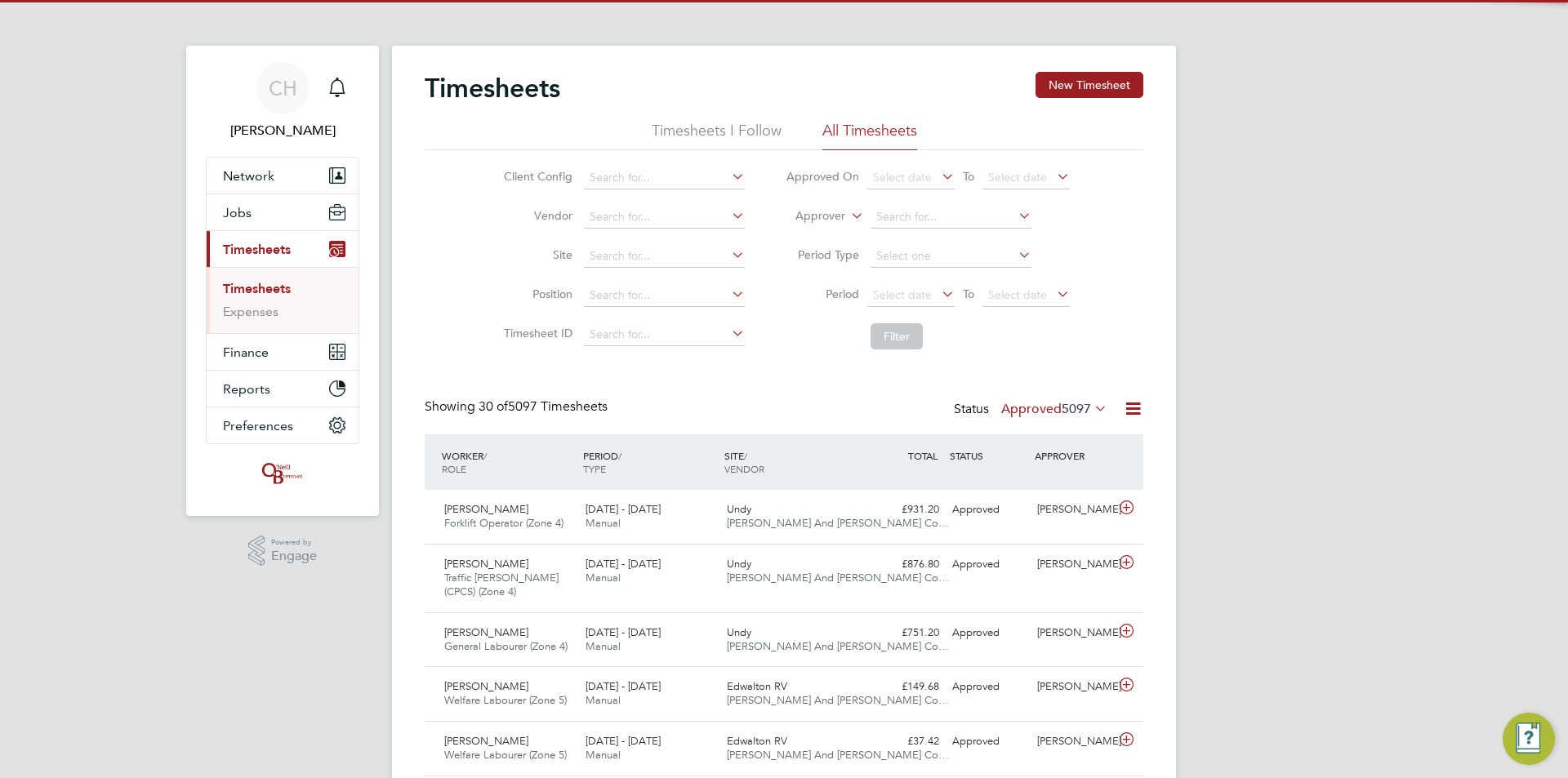
scroll to position [41, 142]
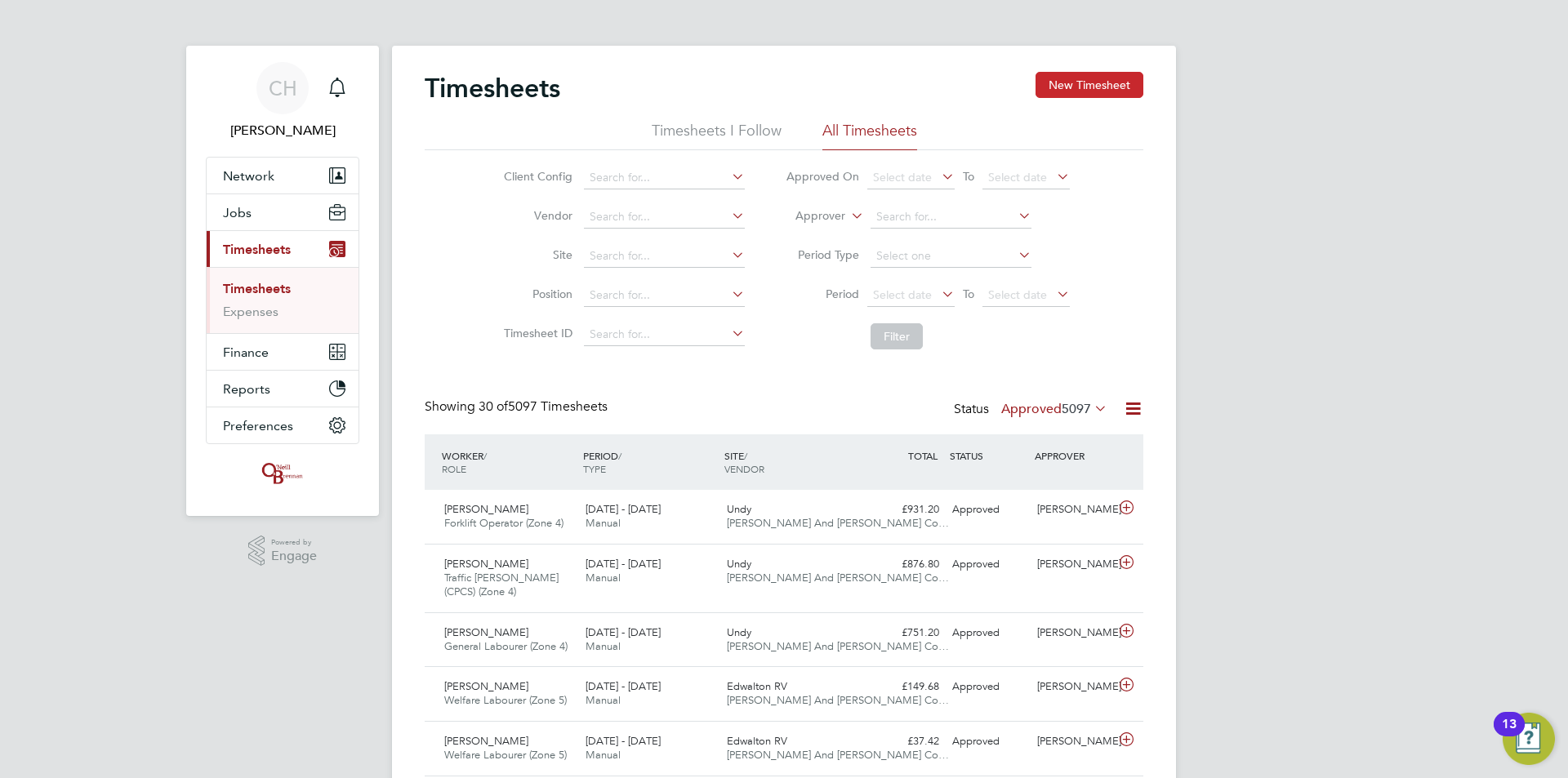
click at [1061, 88] on button "New Timesheet" at bounding box center [1089, 85] width 108 height 26
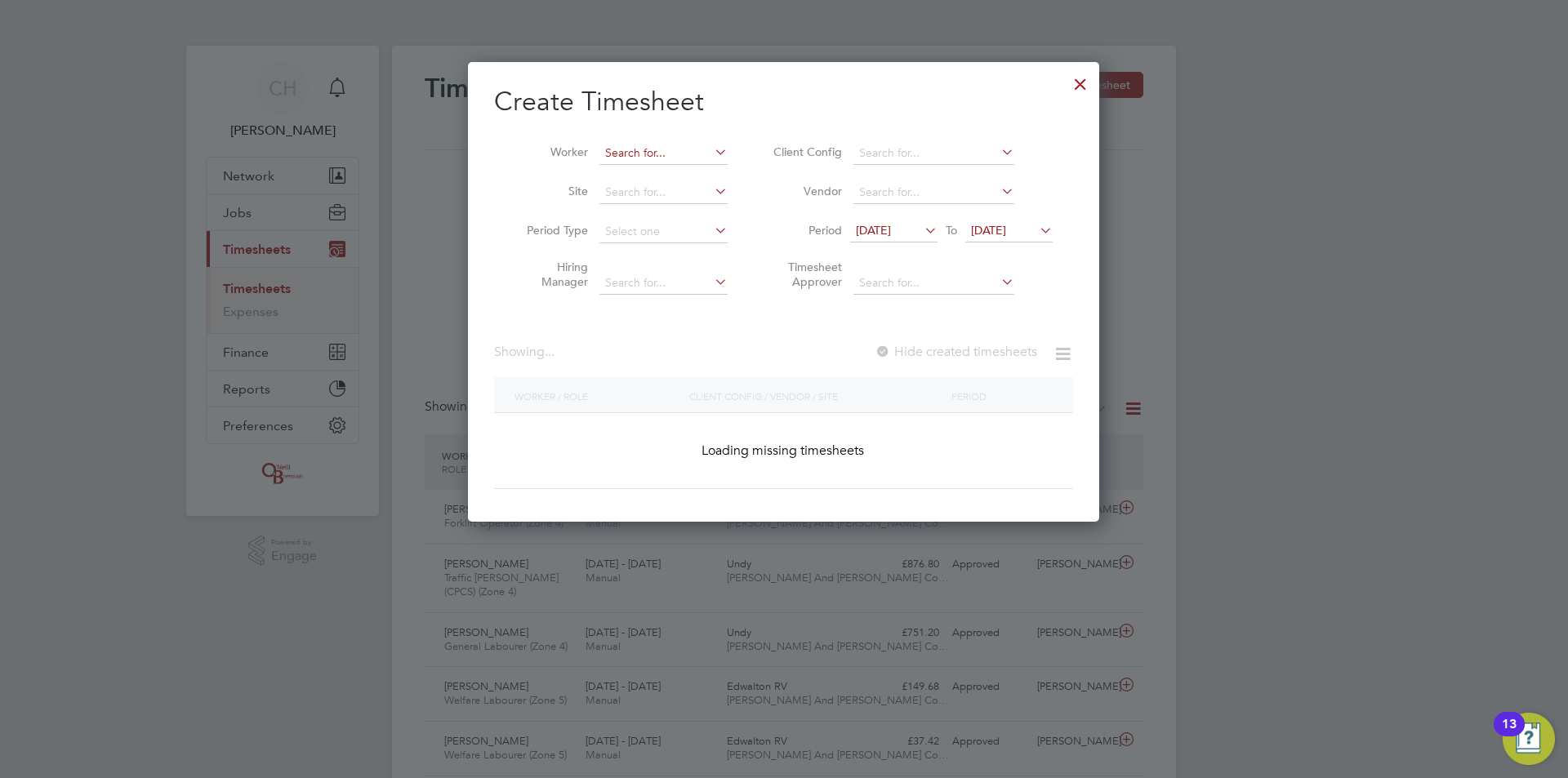
click at [650, 147] on input at bounding box center [663, 153] width 128 height 23
click at [670, 240] on li "Olu wafemi Oladapo Amasha" at bounding box center [687, 241] width 176 height 22
type input "Oluwafemi Oladapo Amasha"
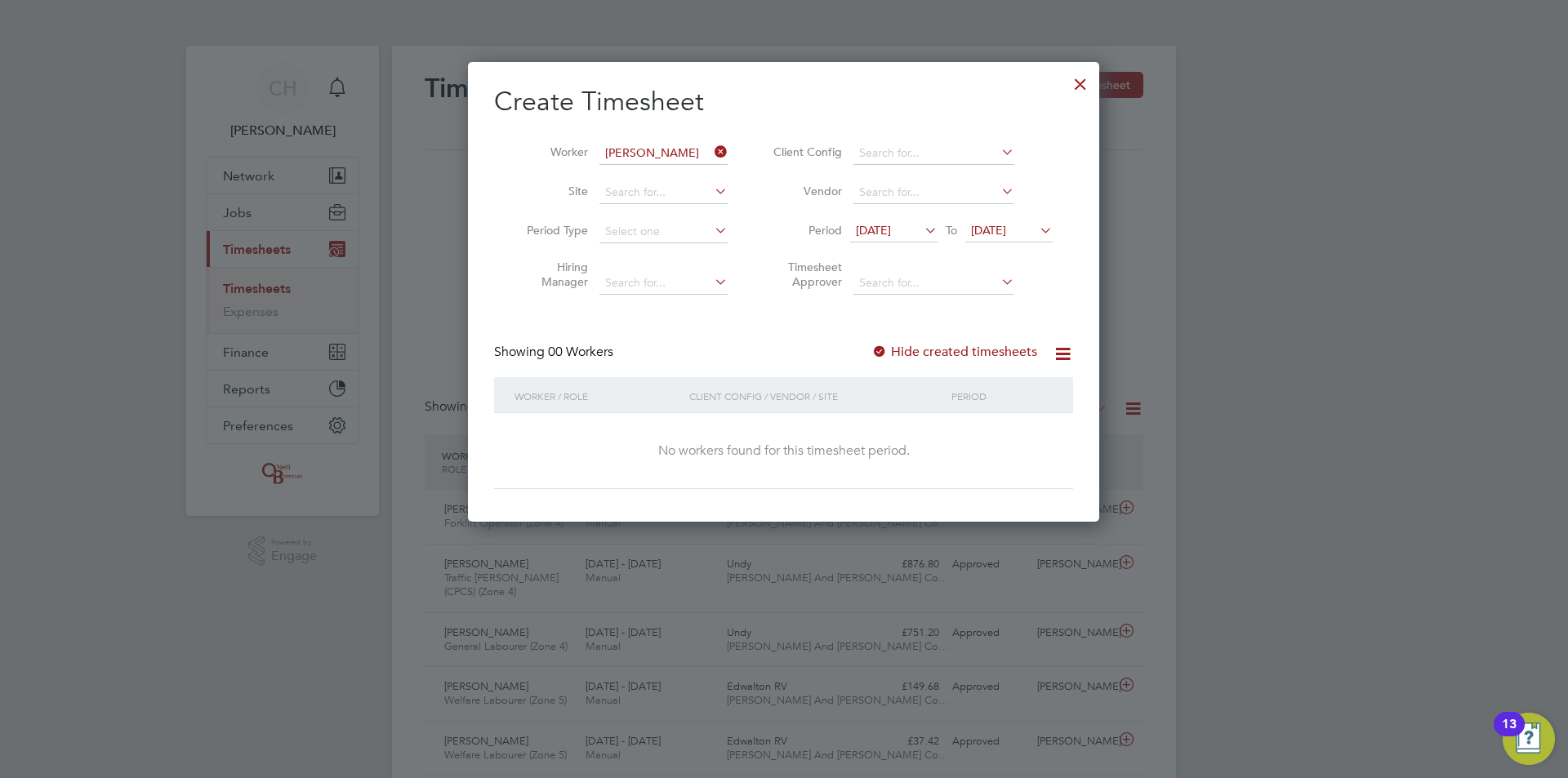
click at [881, 231] on span "13 Aug 2025" at bounding box center [873, 230] width 35 height 15
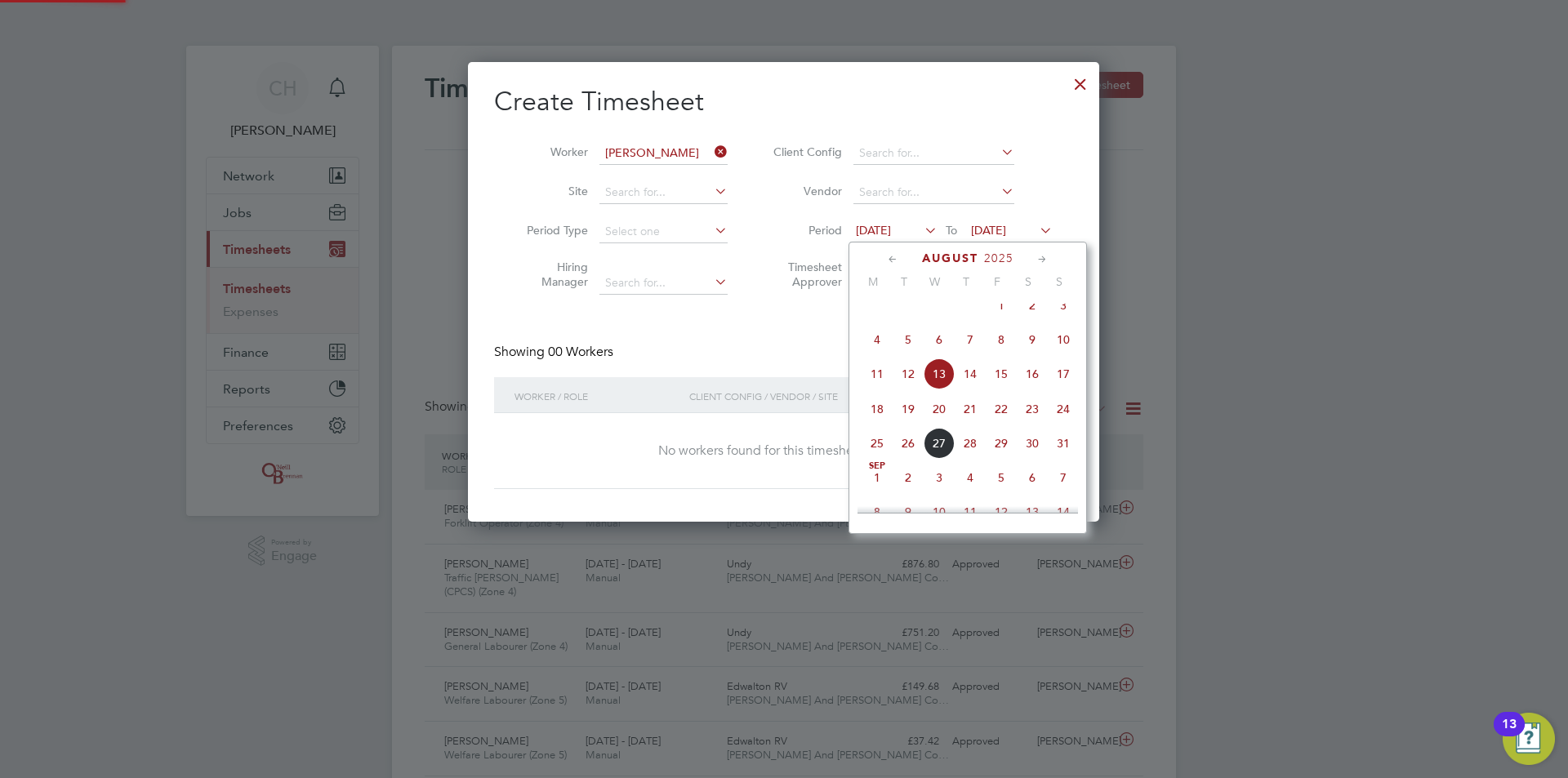
click at [888, 256] on icon at bounding box center [893, 259] width 16 height 18
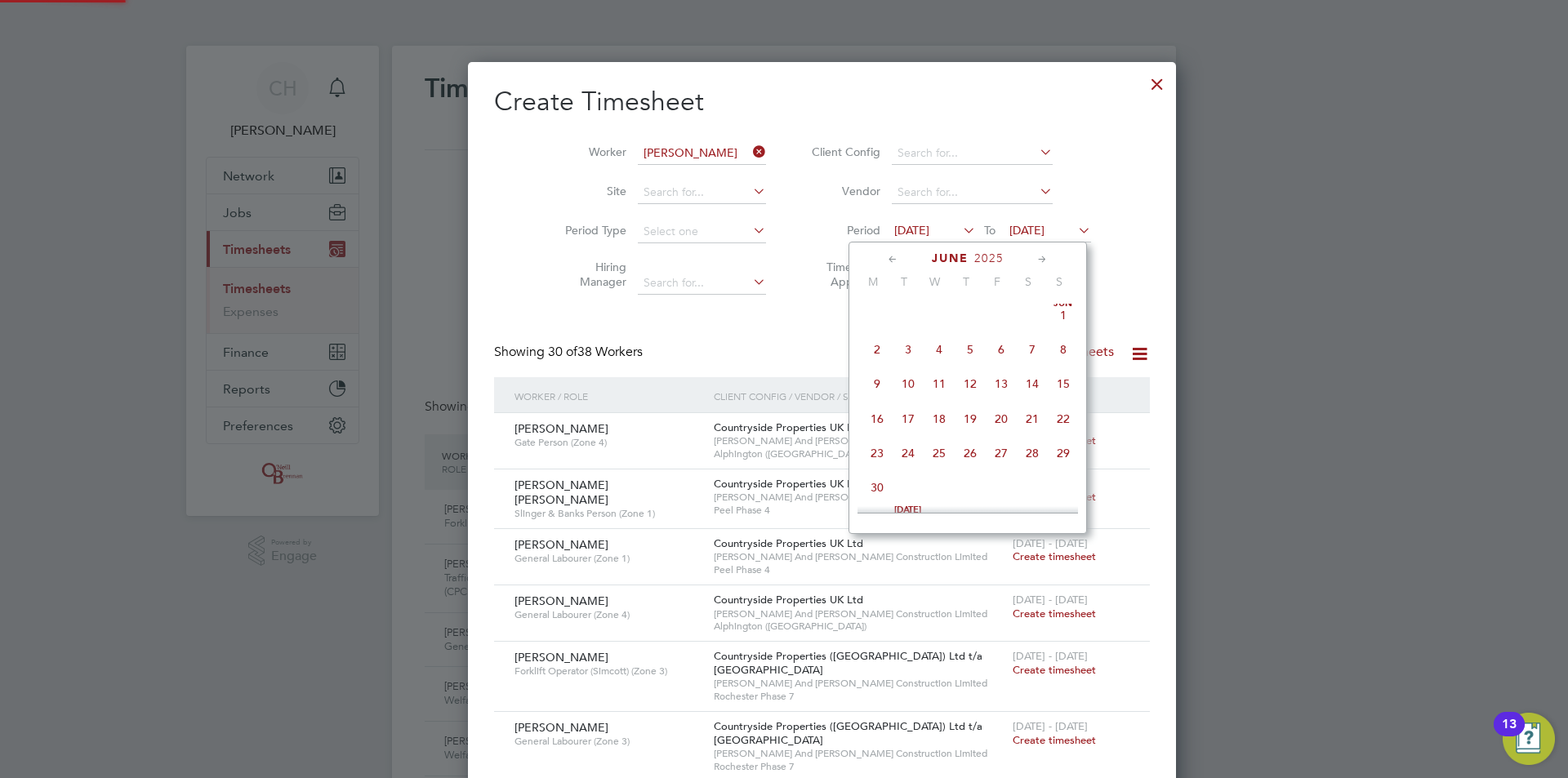
click at [888, 256] on icon at bounding box center [893, 259] width 16 height 18
click at [911, 316] on span "Apr 1" at bounding box center [908, 319] width 31 height 31
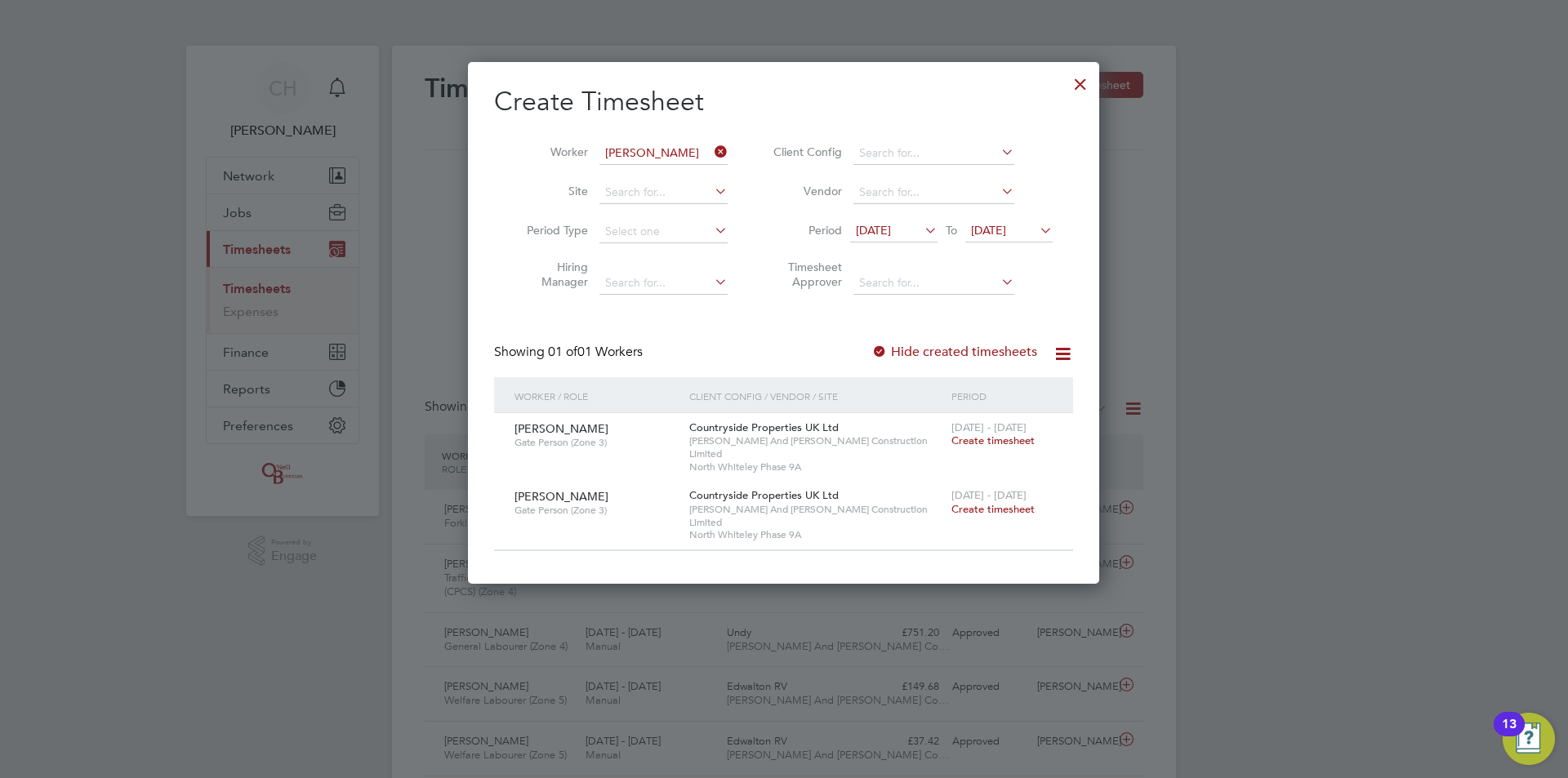
click at [1015, 440] on span "Create timesheet" at bounding box center [992, 441] width 83 height 14
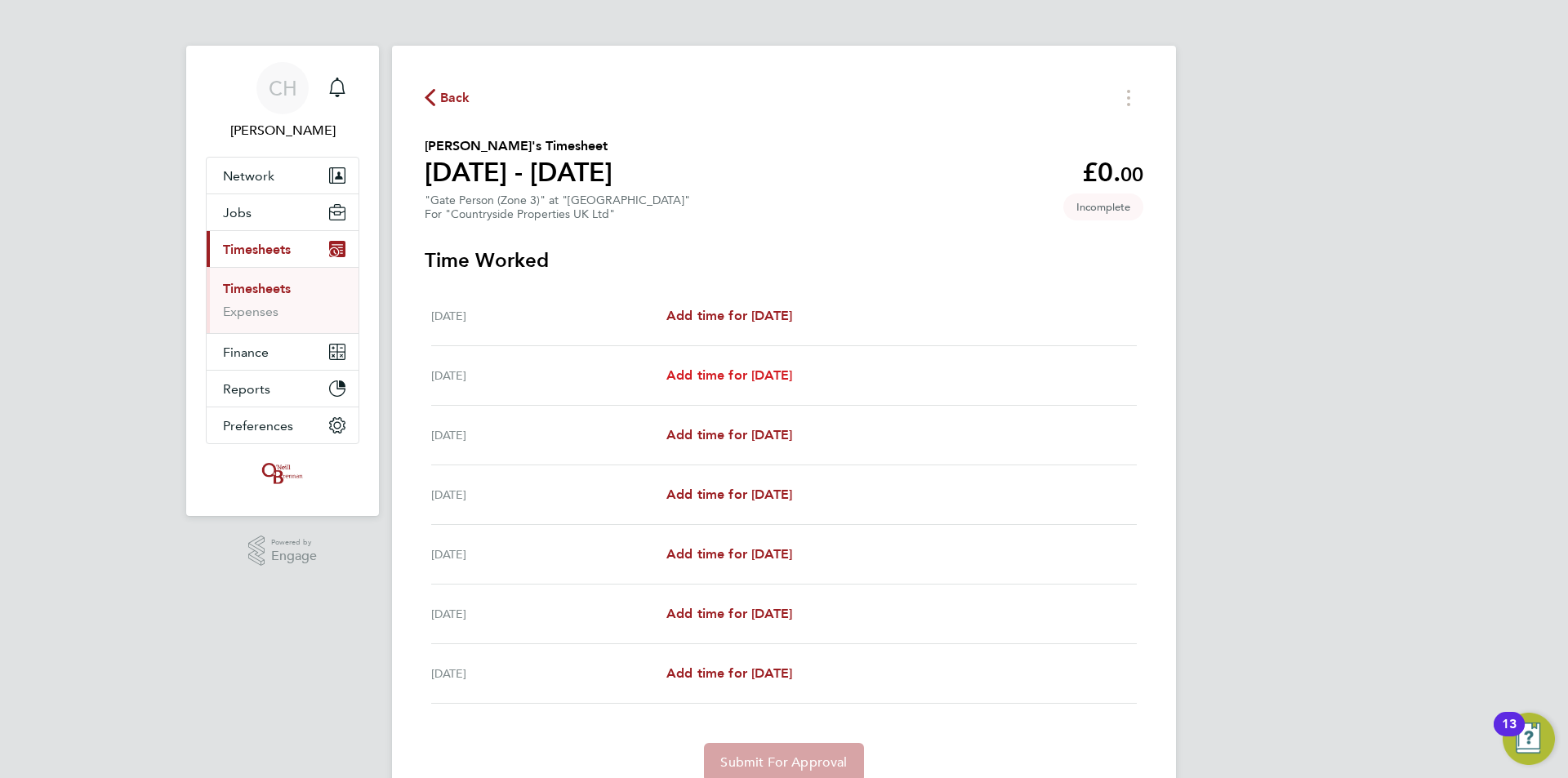
click at [745, 376] on span "Add time for Tue 22 Apr" at bounding box center [729, 375] width 126 height 16
select select "30"
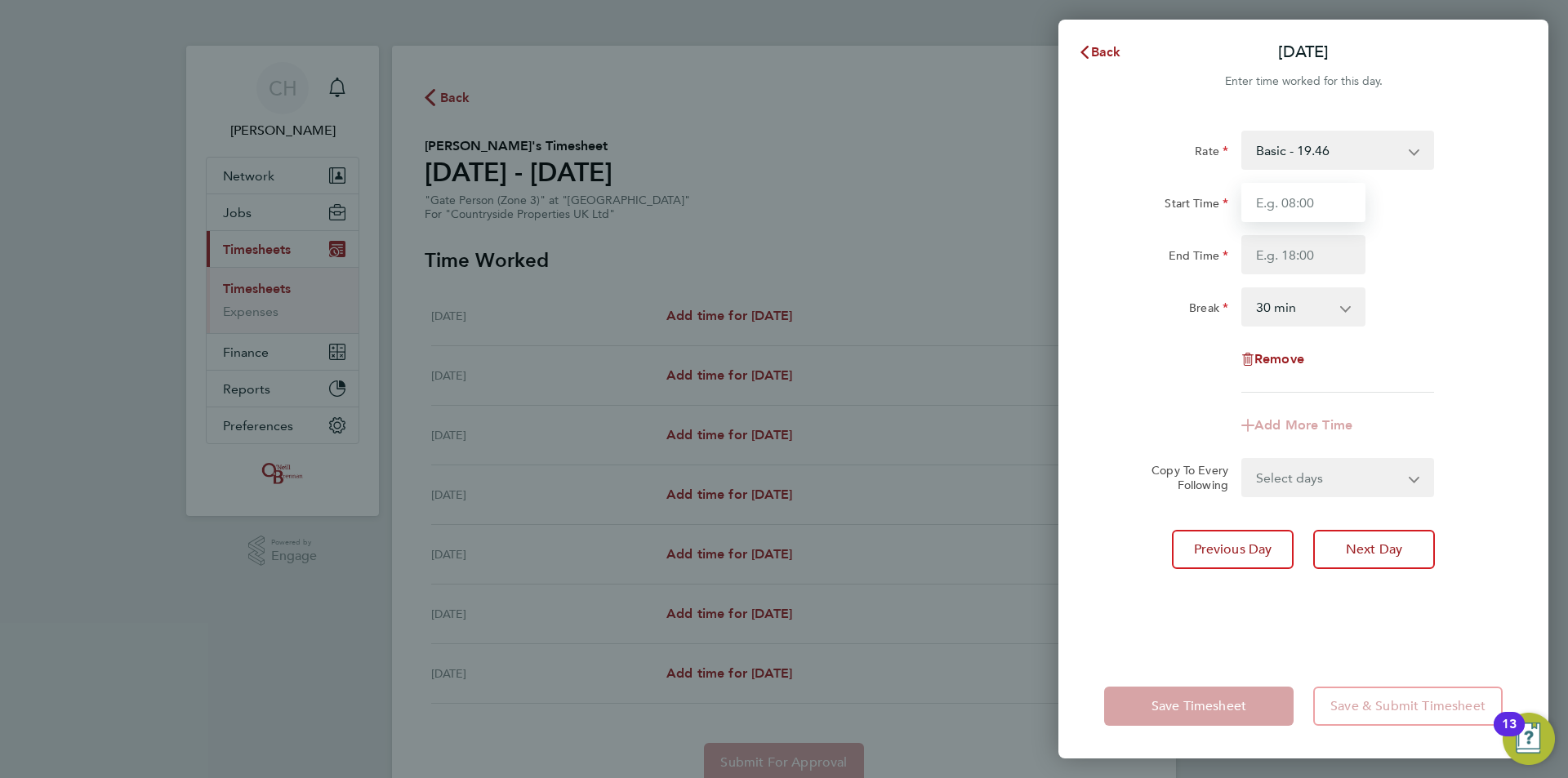
click at [1312, 201] on input "Start Time" at bounding box center [1303, 203] width 124 height 39
type input "07:30"
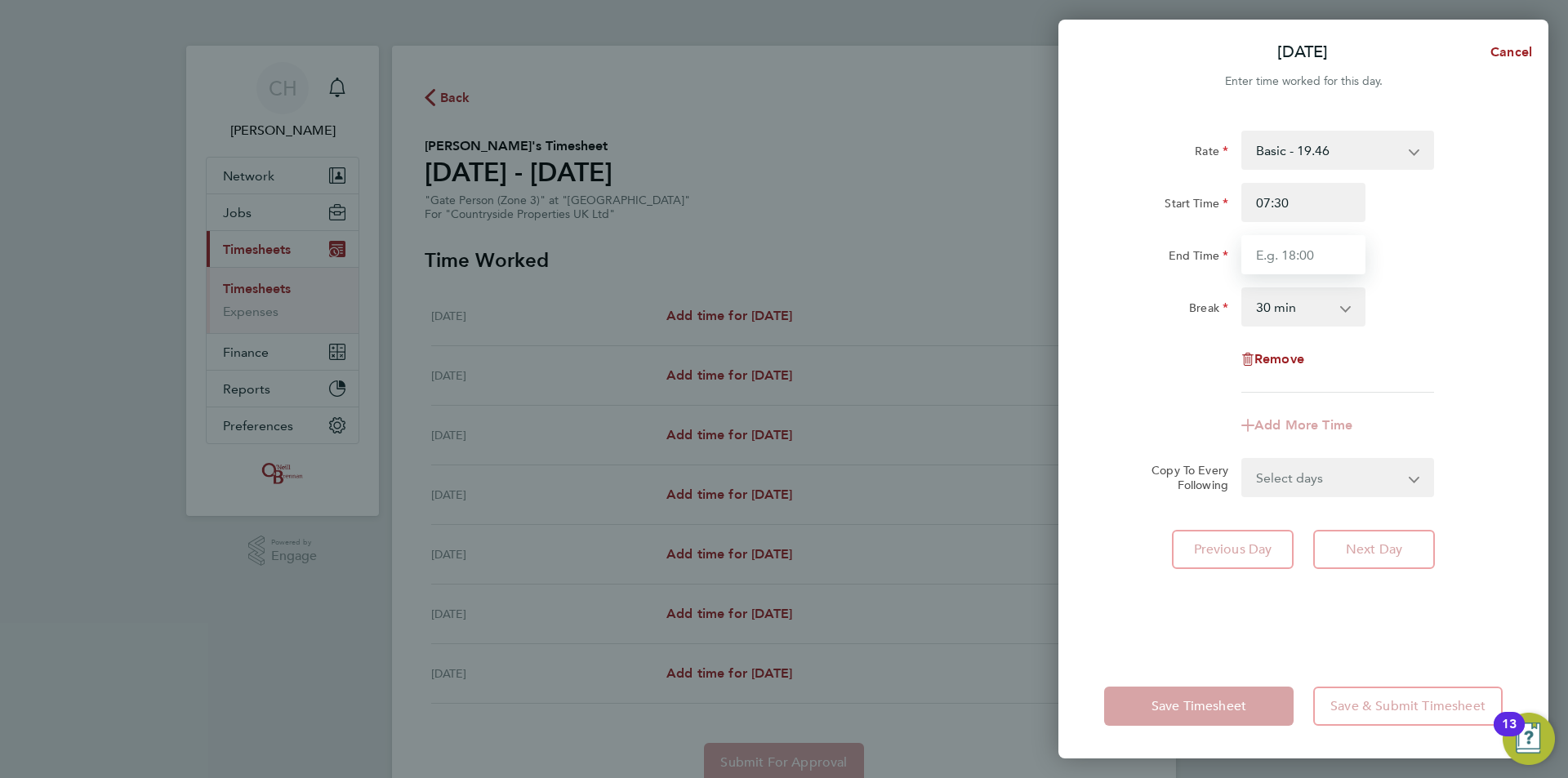
click at [1306, 254] on input "End Time" at bounding box center [1303, 255] width 124 height 39
type input "17:00"
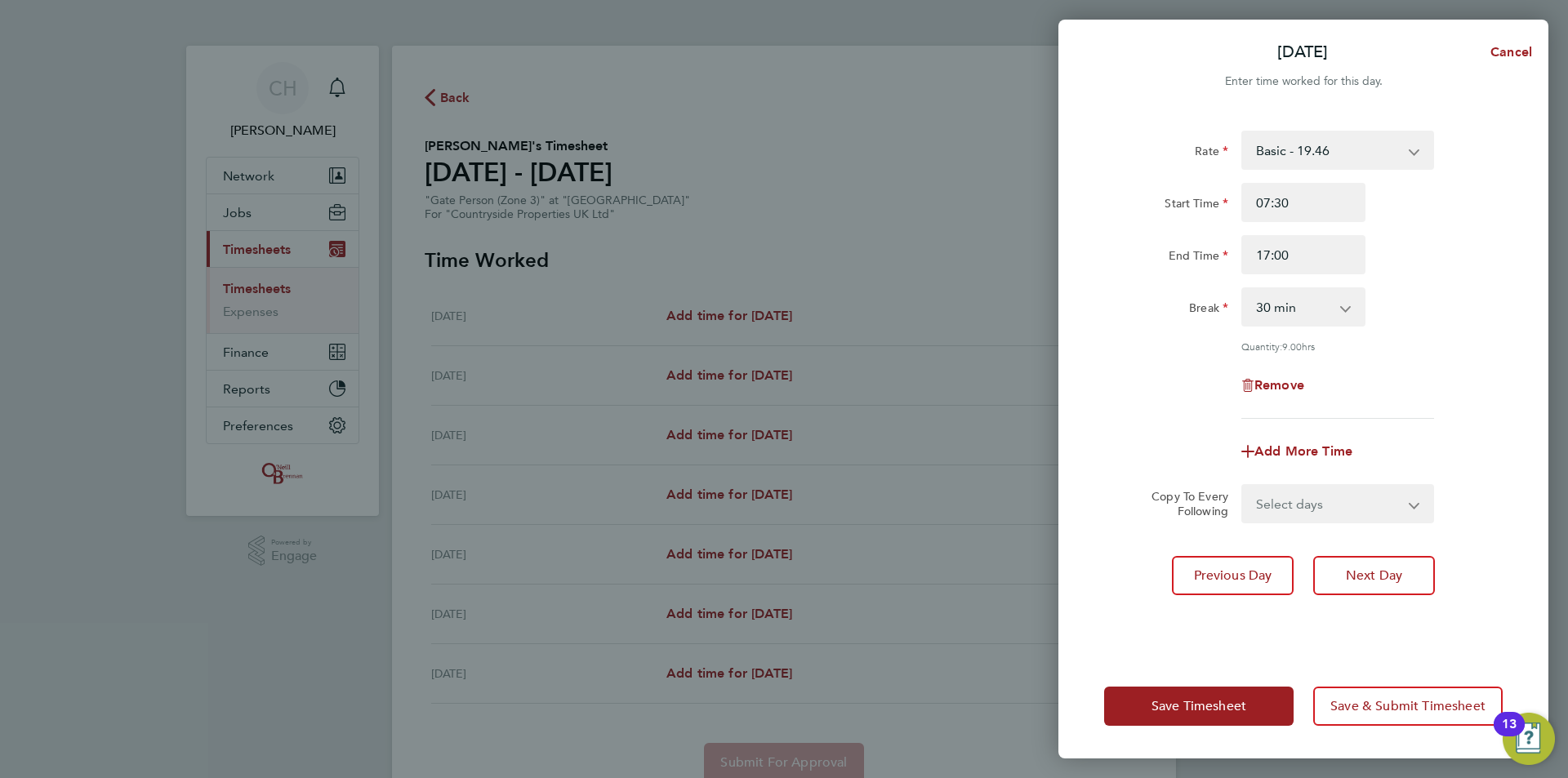
click at [1458, 300] on div "Break 0 min 15 min 30 min 45 min 60 min 75 min 90 min" at bounding box center [1303, 307] width 412 height 39
click at [1410, 575] on button "Next Day" at bounding box center [1374, 575] width 122 height 39
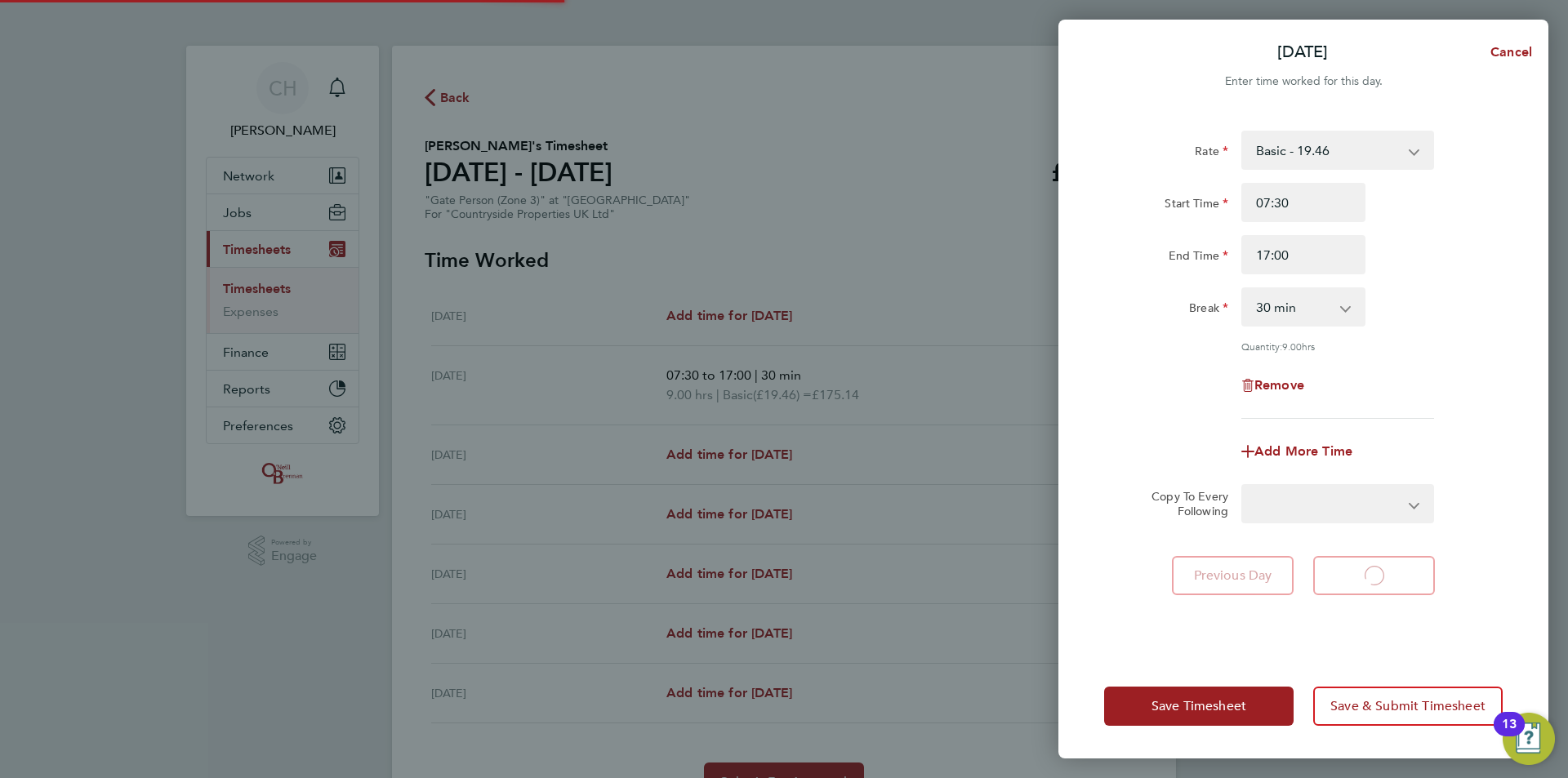
select select "30"
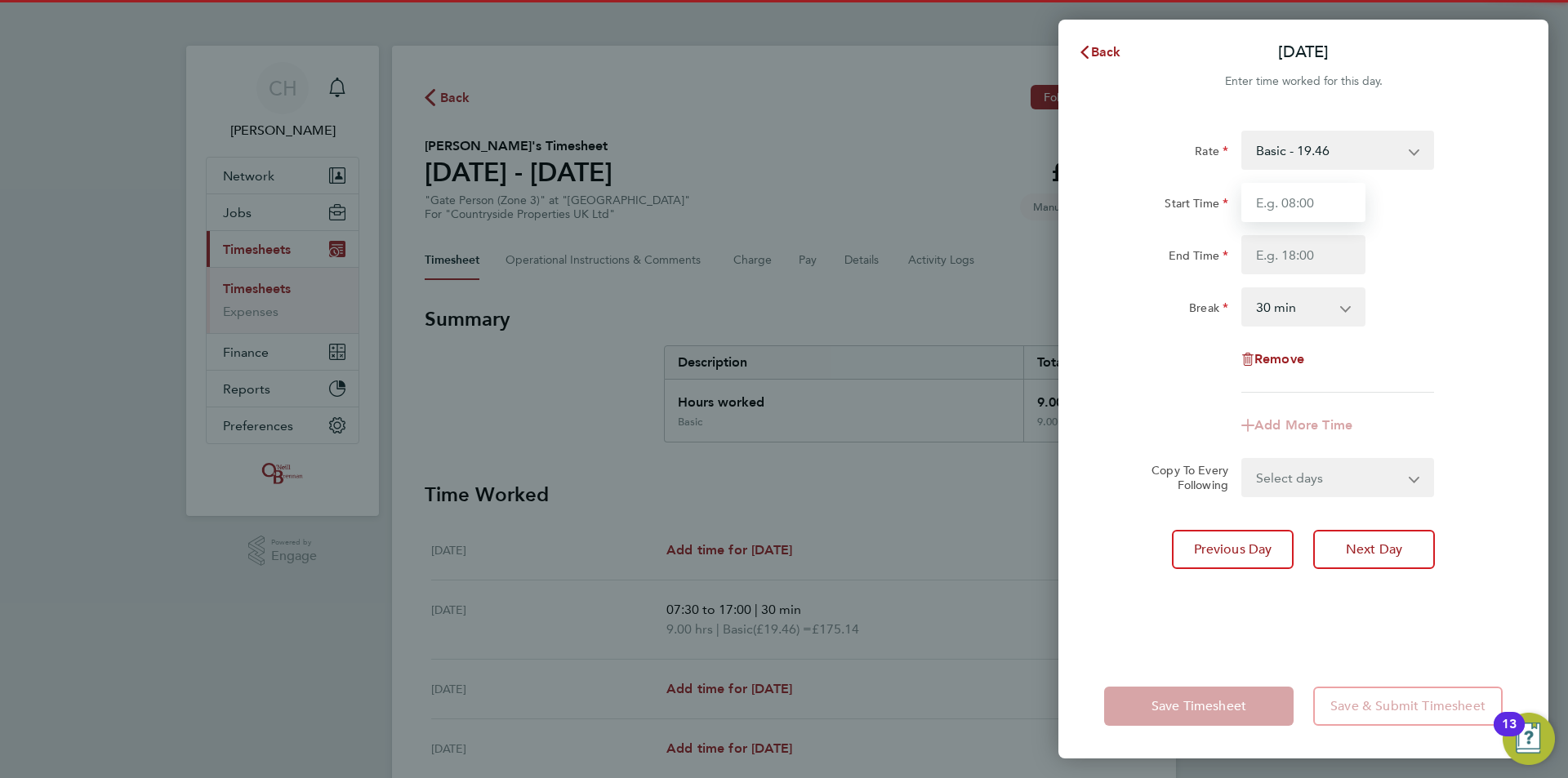
click at [1295, 202] on input "Start Time" at bounding box center [1303, 203] width 124 height 39
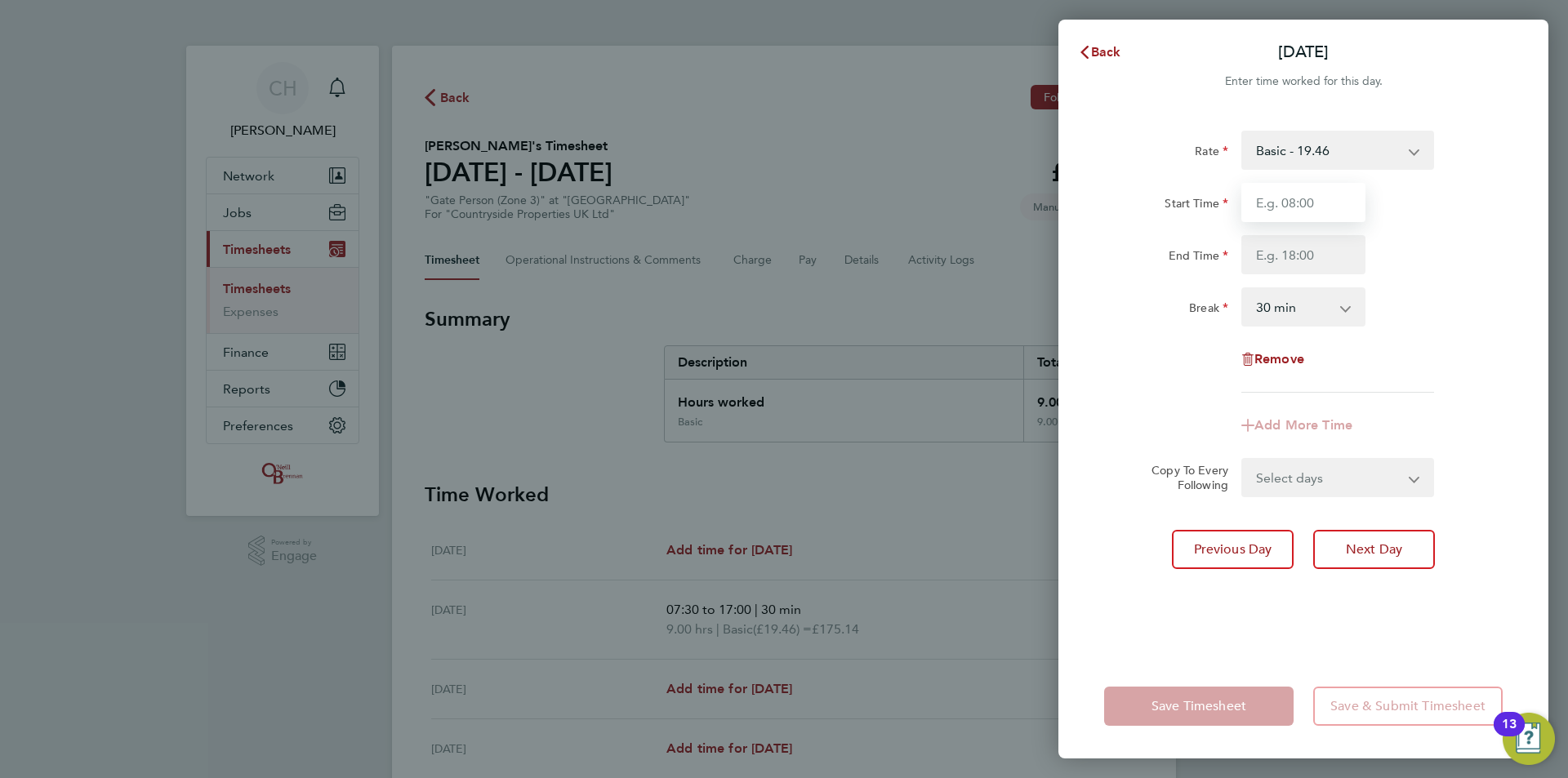
type input "07:30"
click at [1302, 248] on input "End Time" at bounding box center [1303, 255] width 124 height 39
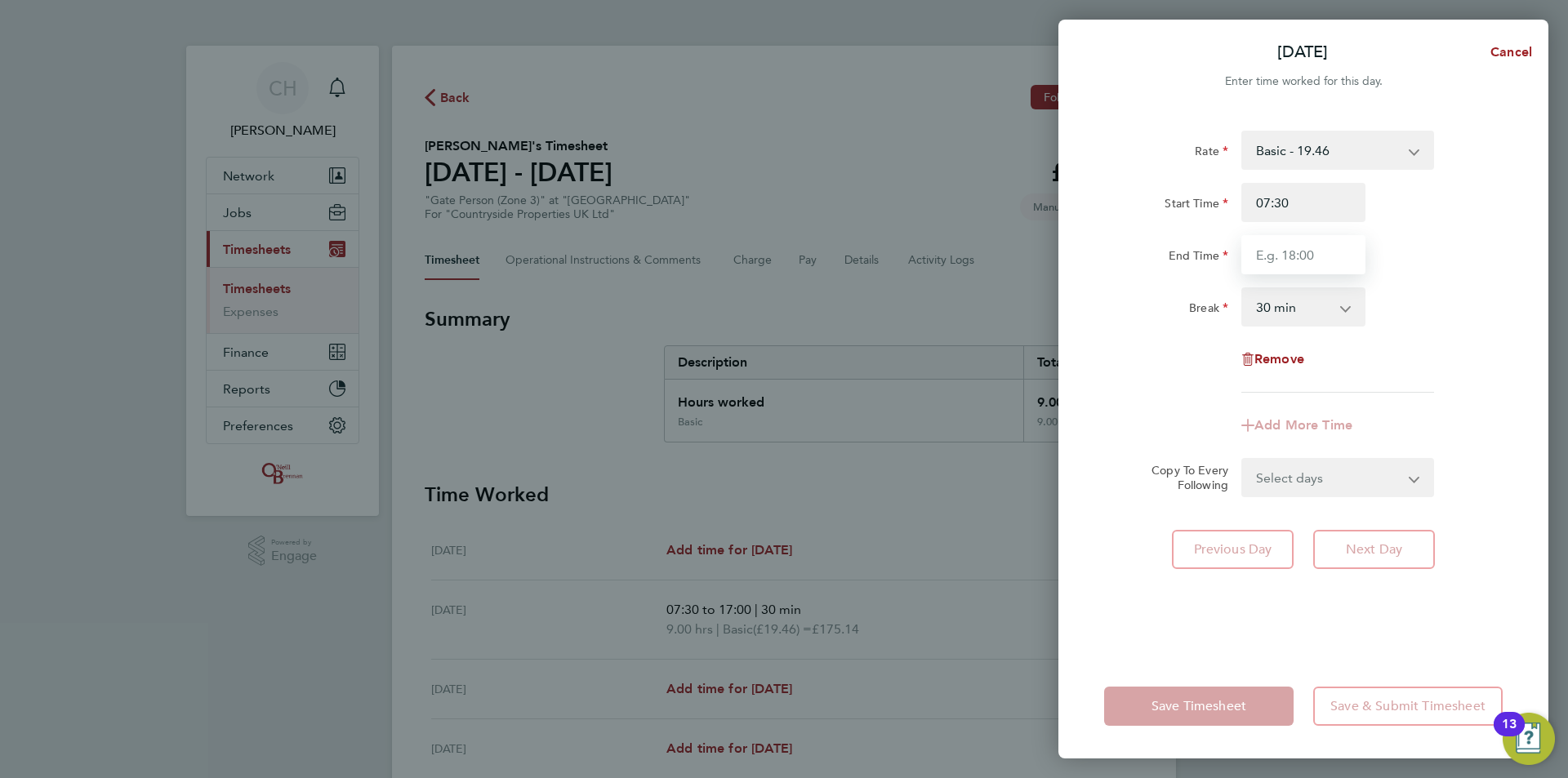
type input "17:00"
click at [1439, 272] on div "End Time 17:00" at bounding box center [1303, 255] width 412 height 39
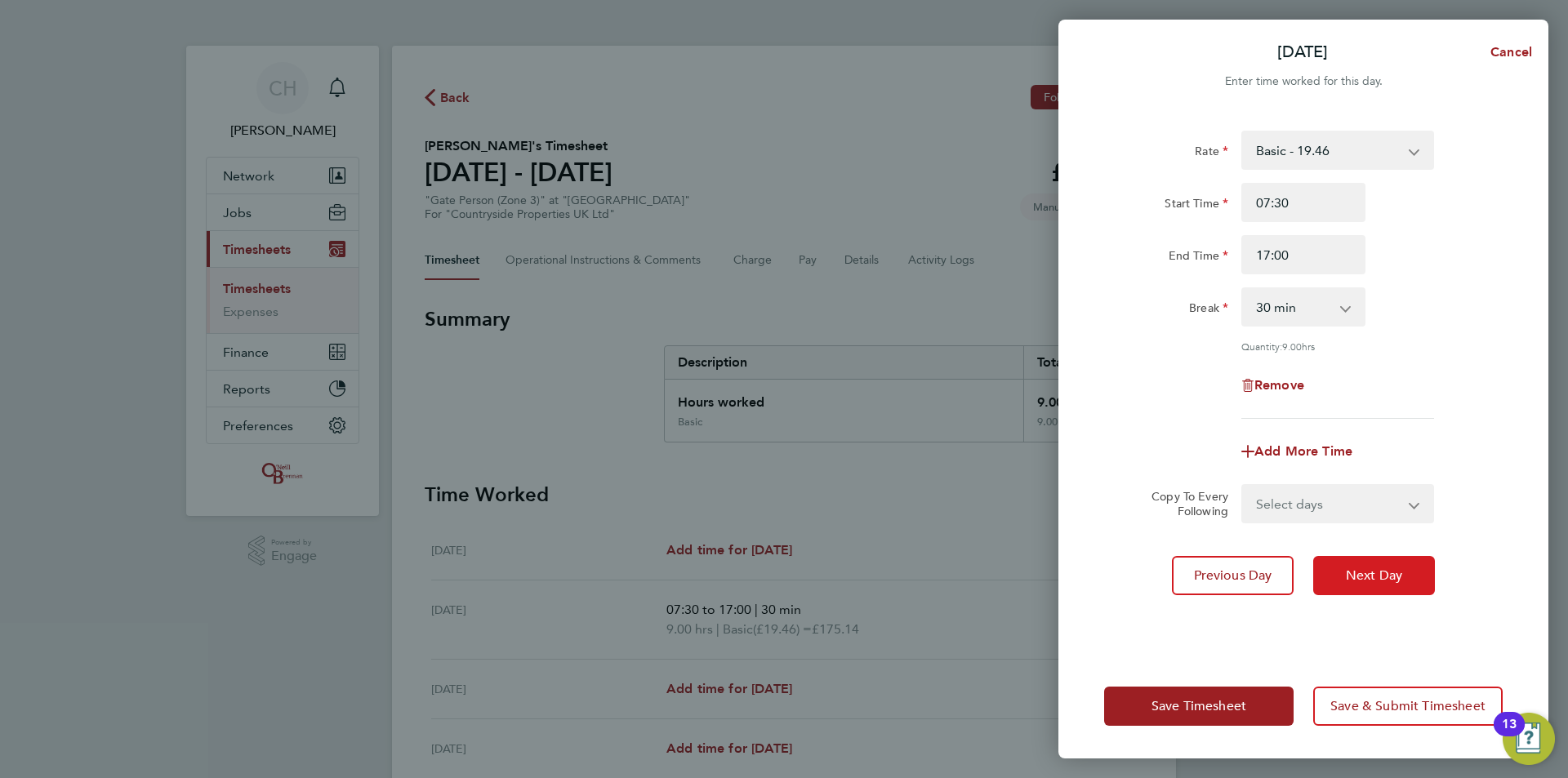
click at [1371, 571] on span "Next Day" at bounding box center [1374, 575] width 56 height 17
select select "30"
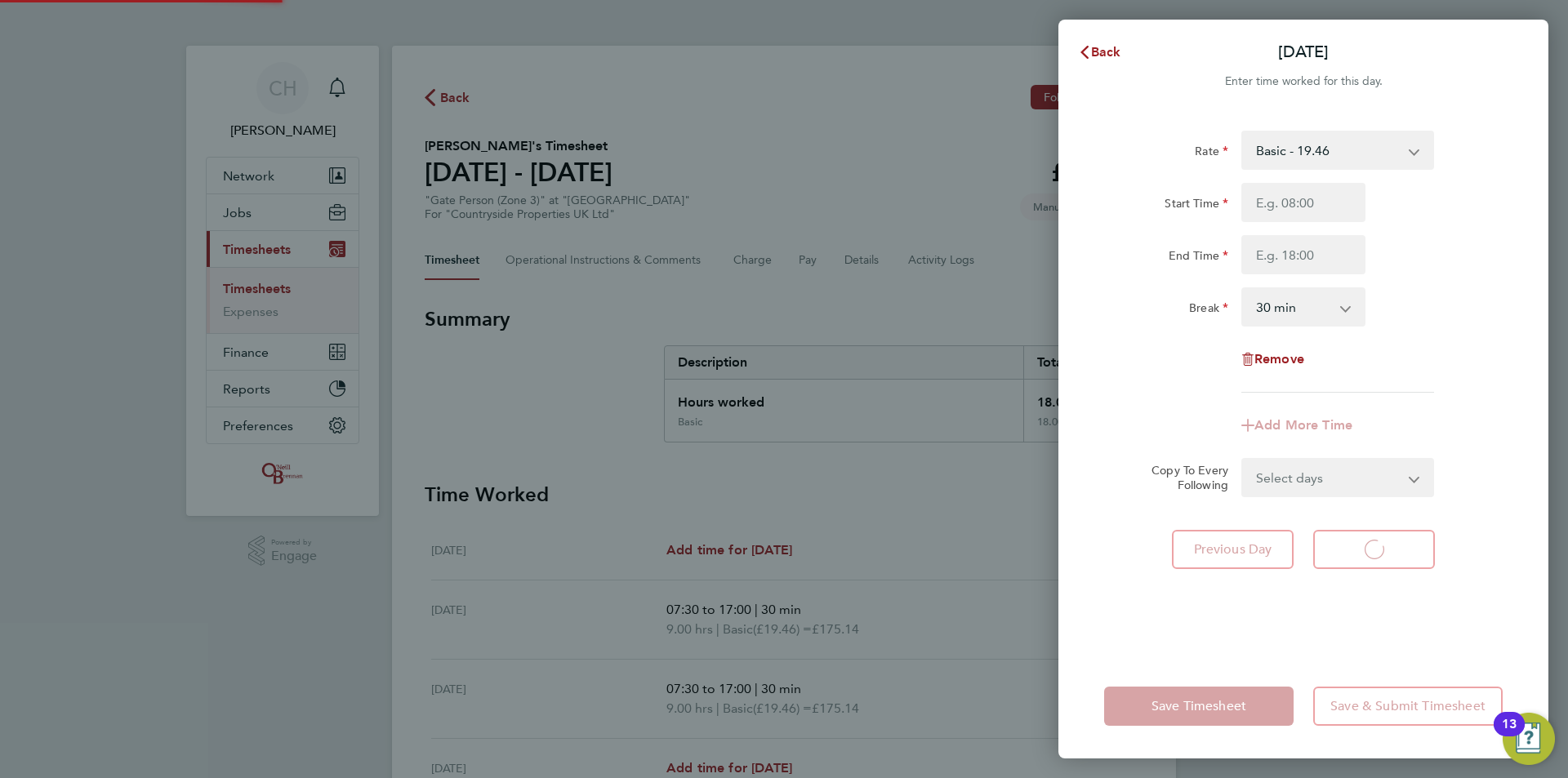
select select "30"
click at [1292, 207] on input "Start Time" at bounding box center [1303, 203] width 124 height 39
type input "07:30"
click at [1292, 251] on input "End Time" at bounding box center [1303, 255] width 124 height 39
type input "17:00"
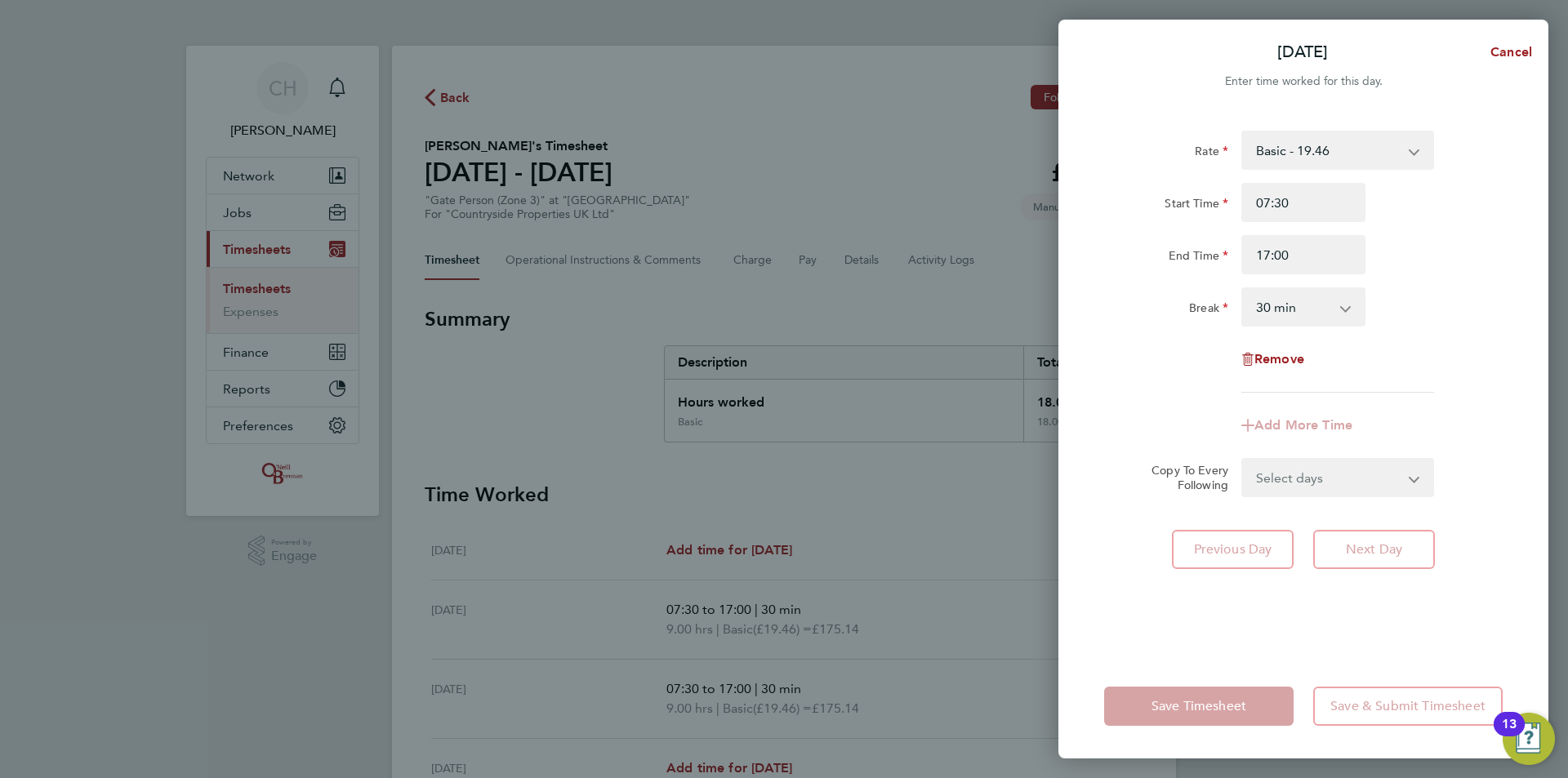
click at [1454, 253] on div "End Time 17:00" at bounding box center [1303, 255] width 412 height 39
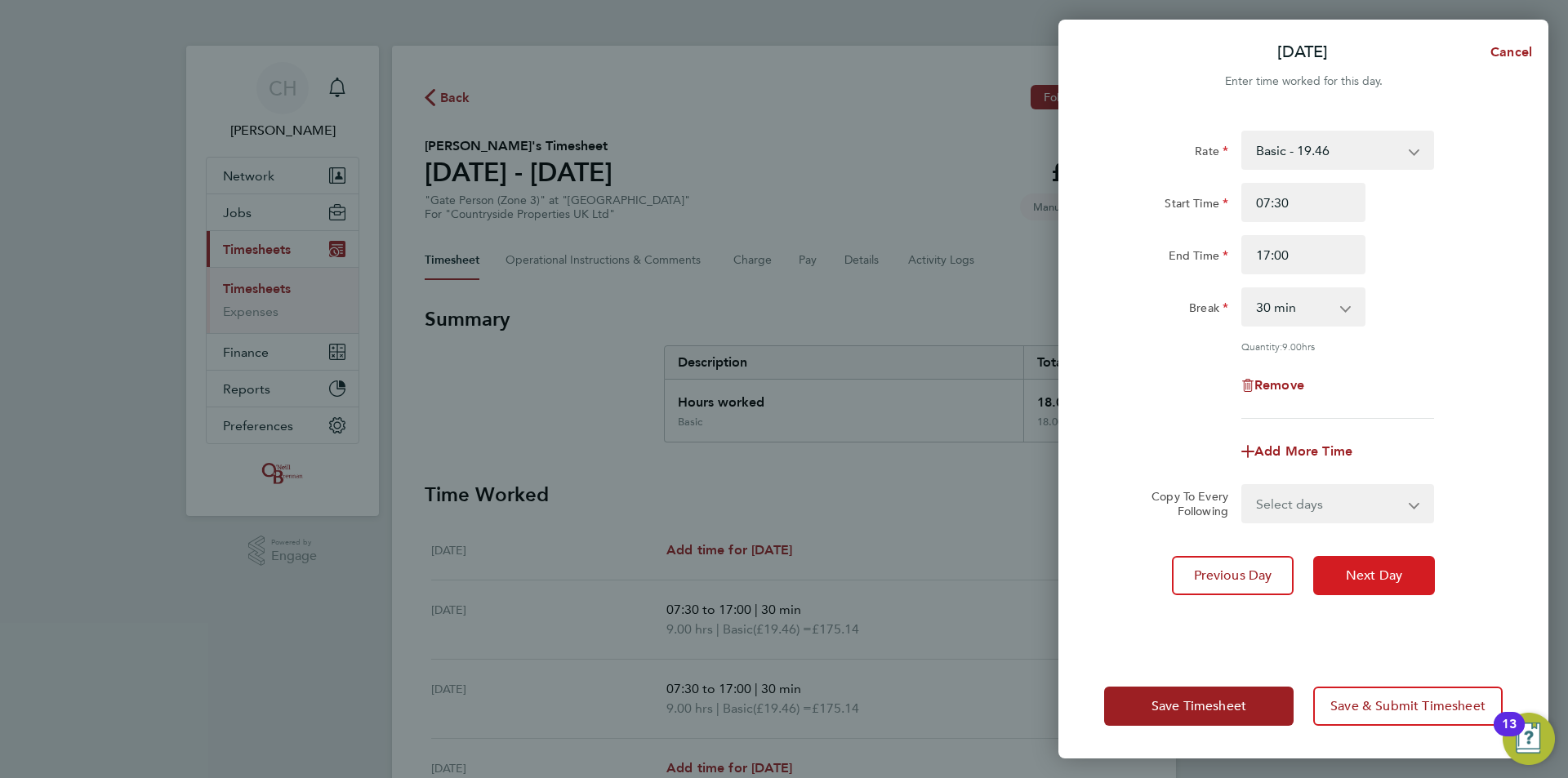
click at [1390, 569] on span "Next Day" at bounding box center [1374, 575] width 56 height 17
select select "30"
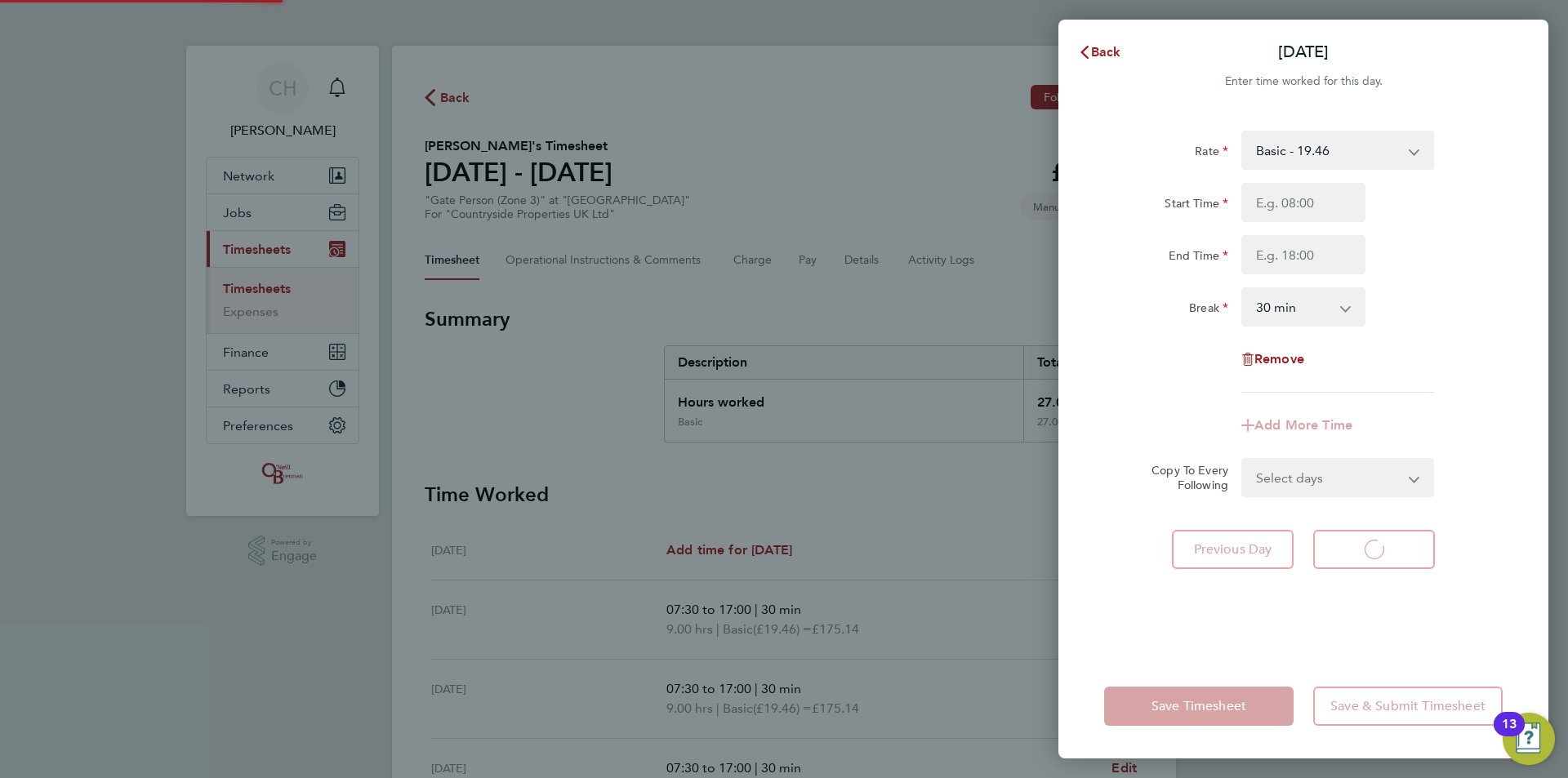
select select "30"
click at [1307, 191] on input "Start Time" at bounding box center [1303, 203] width 124 height 39
type input "07:30"
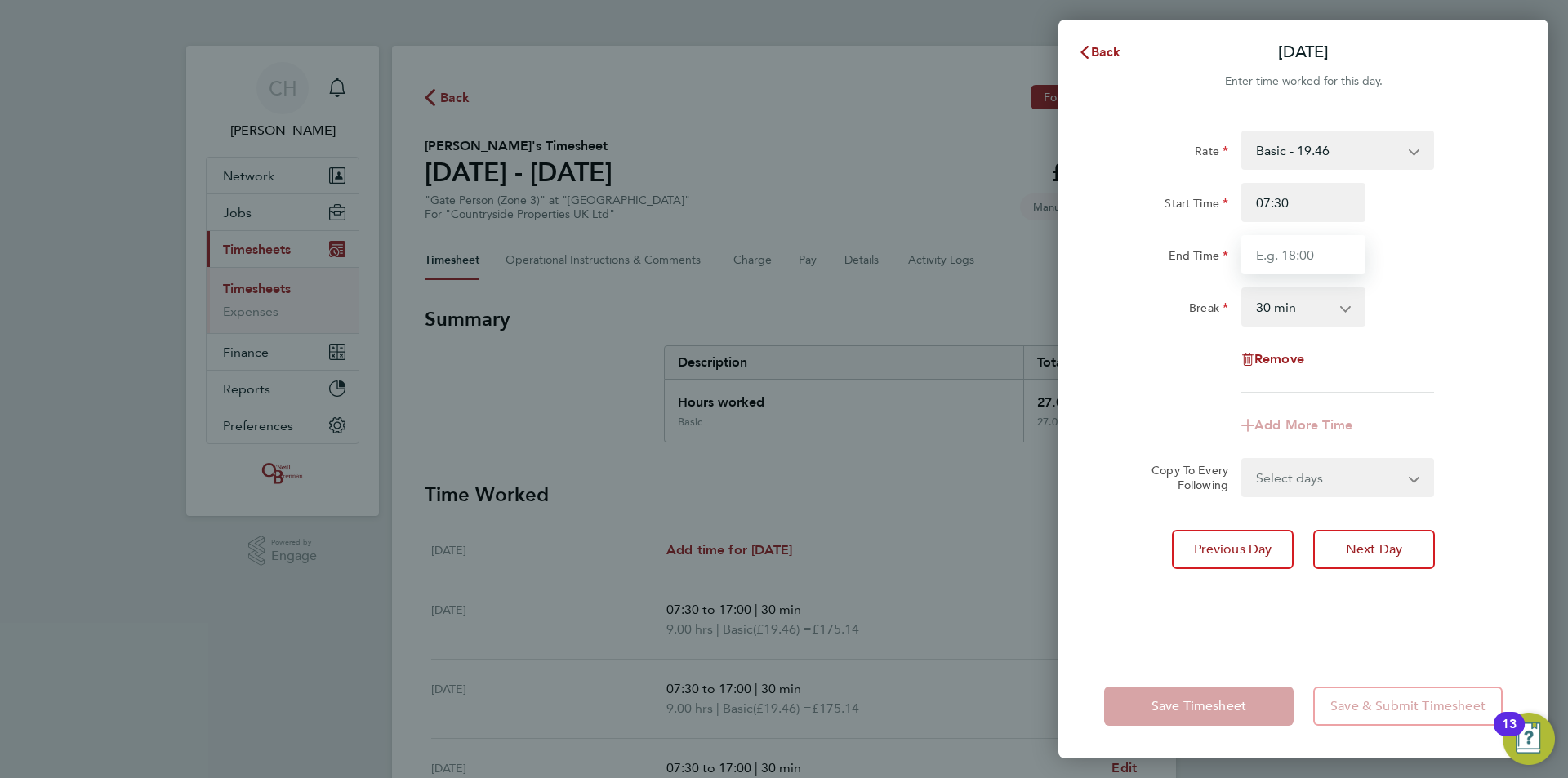
click at [1295, 255] on input "End Time" at bounding box center [1303, 255] width 124 height 39
type input "17:00"
click at [1442, 288] on div "Break 0 min 15 min 30 min 45 min 60 min 75 min 90 min" at bounding box center [1303, 307] width 412 height 39
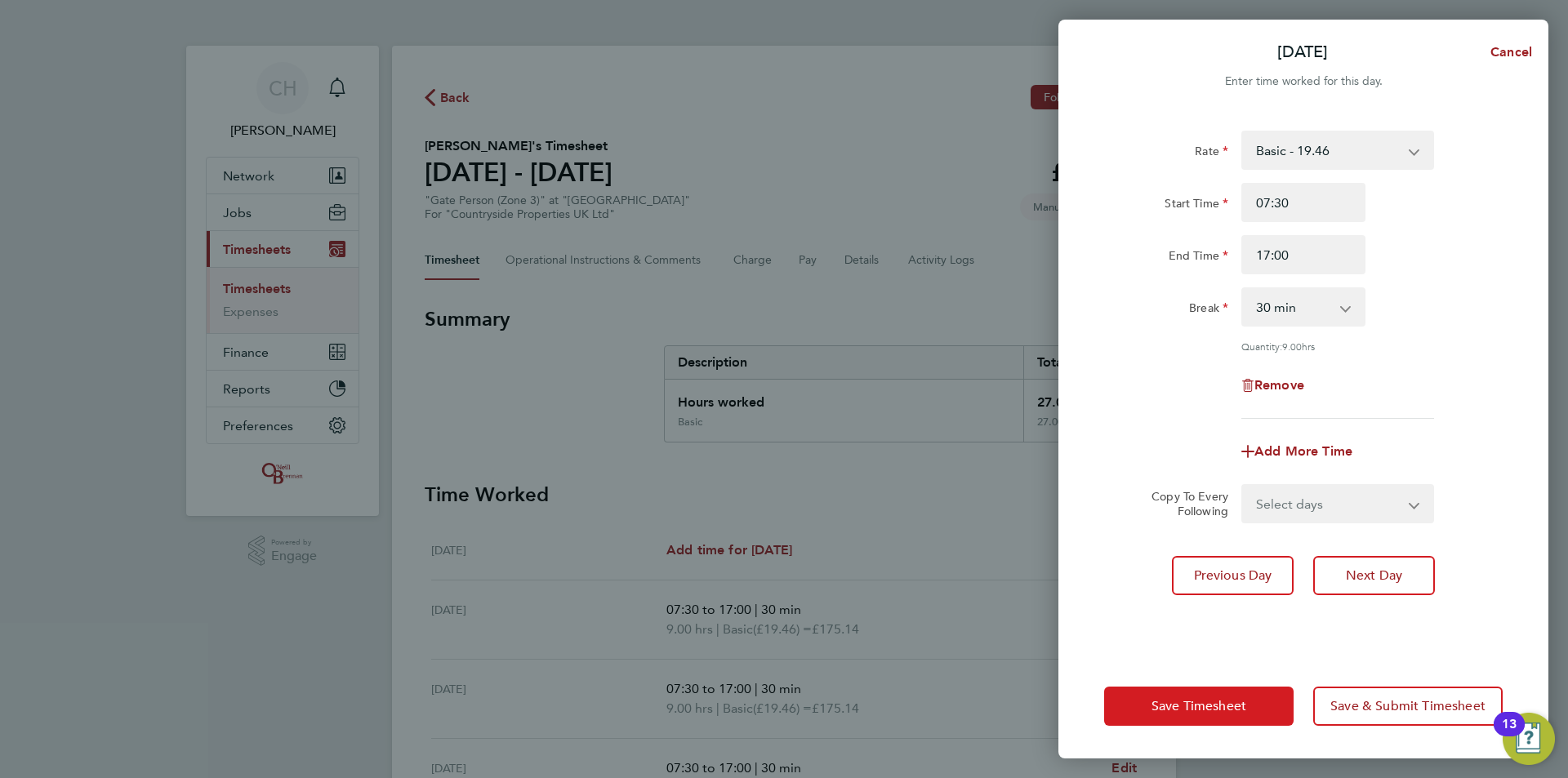
click at [1260, 694] on button "Save Timesheet" at bounding box center [1198, 706] width 189 height 39
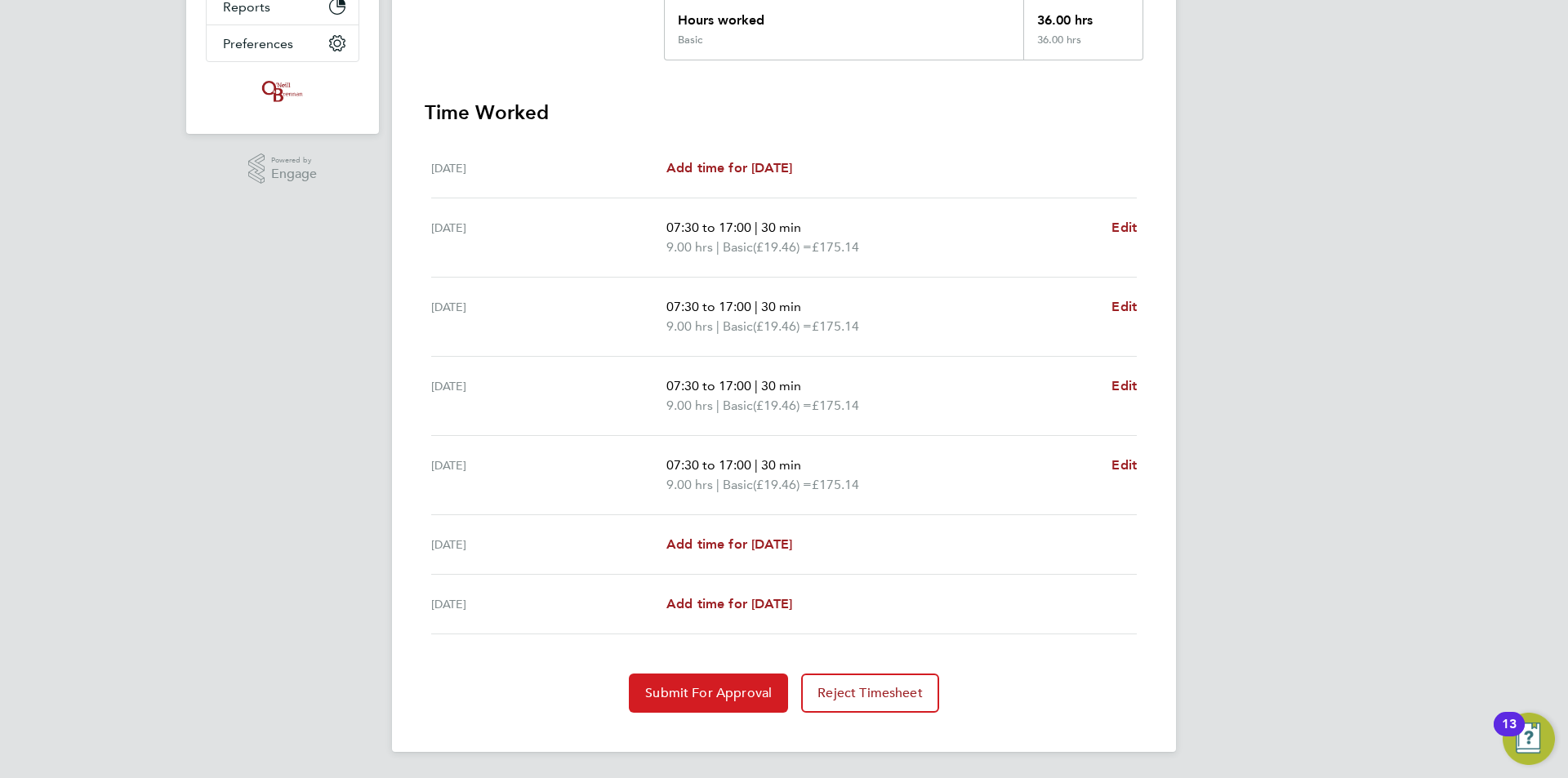
click at [718, 691] on span "Submit For Approval" at bounding box center [709, 693] width 127 height 17
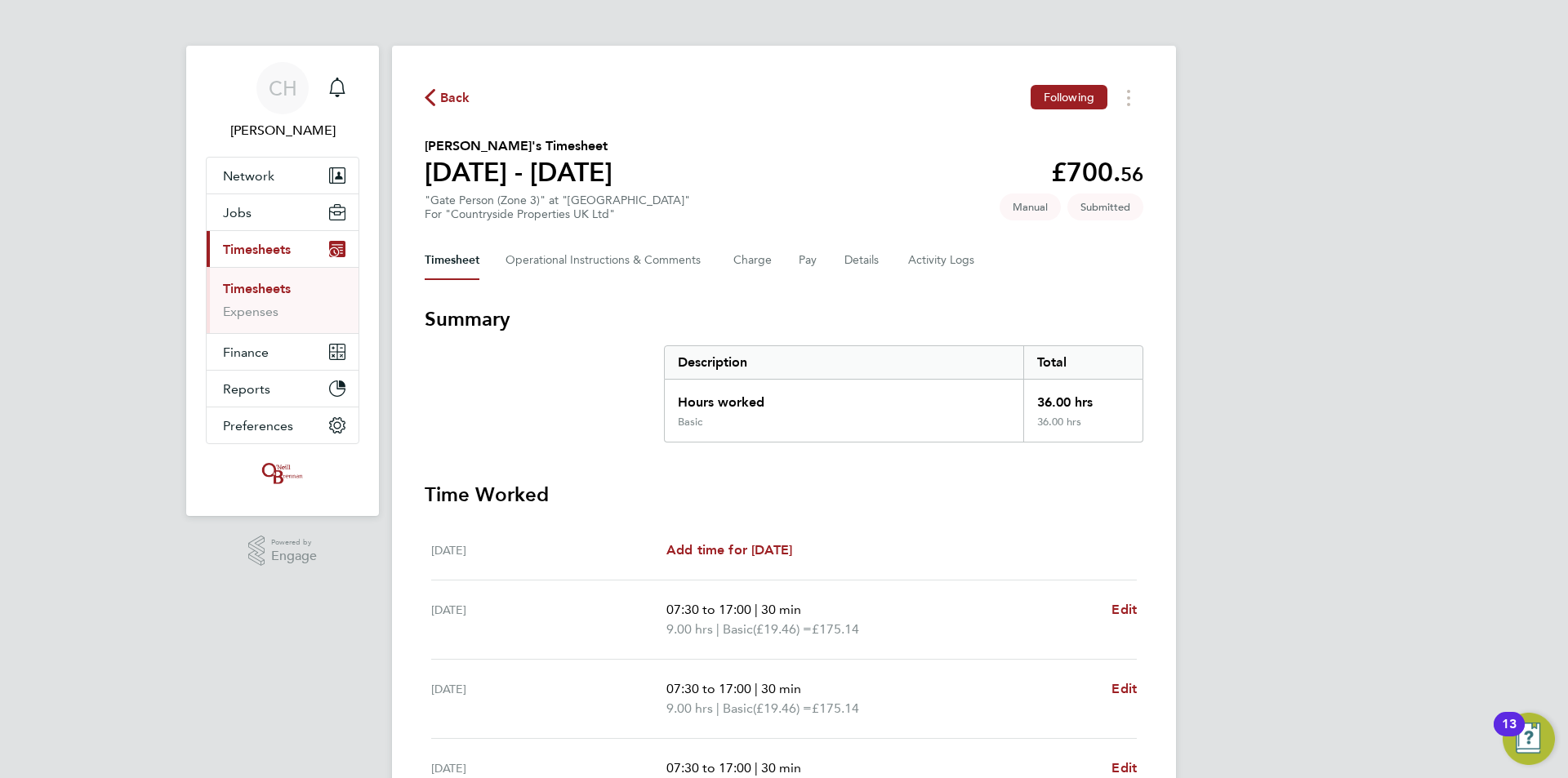
click at [459, 100] on span "Back" at bounding box center [455, 98] width 30 height 19
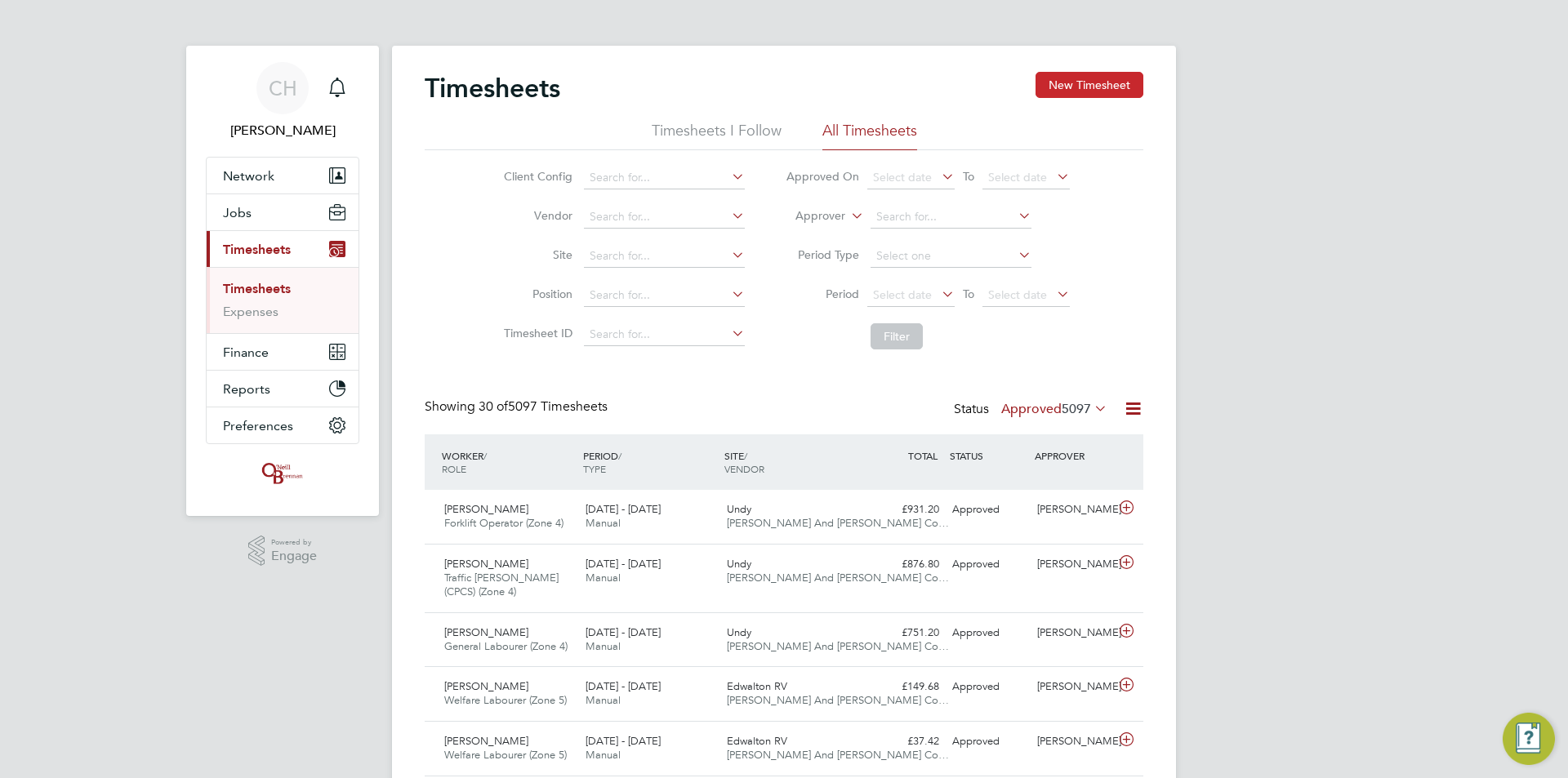
click at [1073, 93] on button "New Timesheet" at bounding box center [1089, 85] width 108 height 26
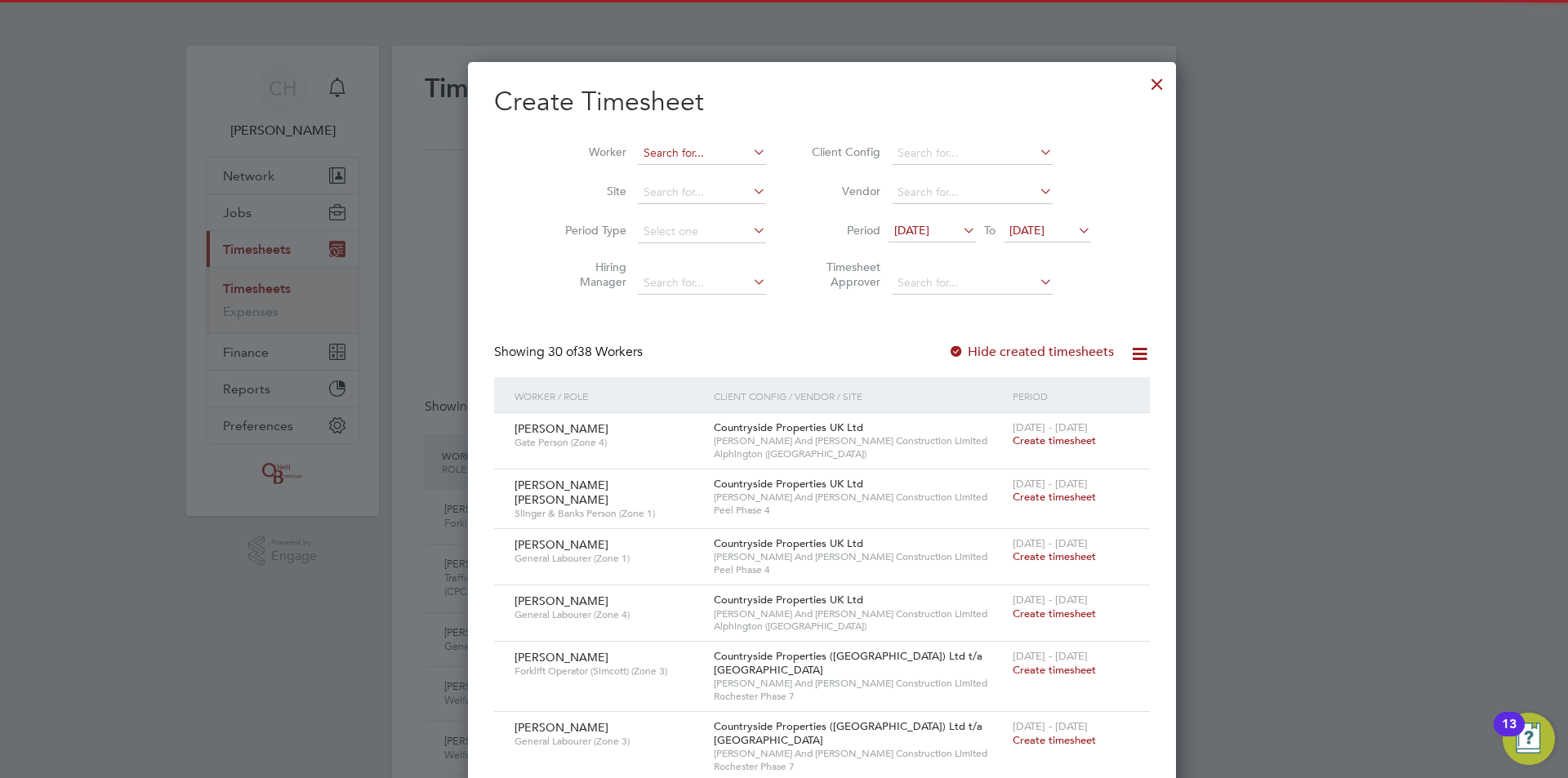
click at [657, 151] on input at bounding box center [701, 153] width 128 height 23
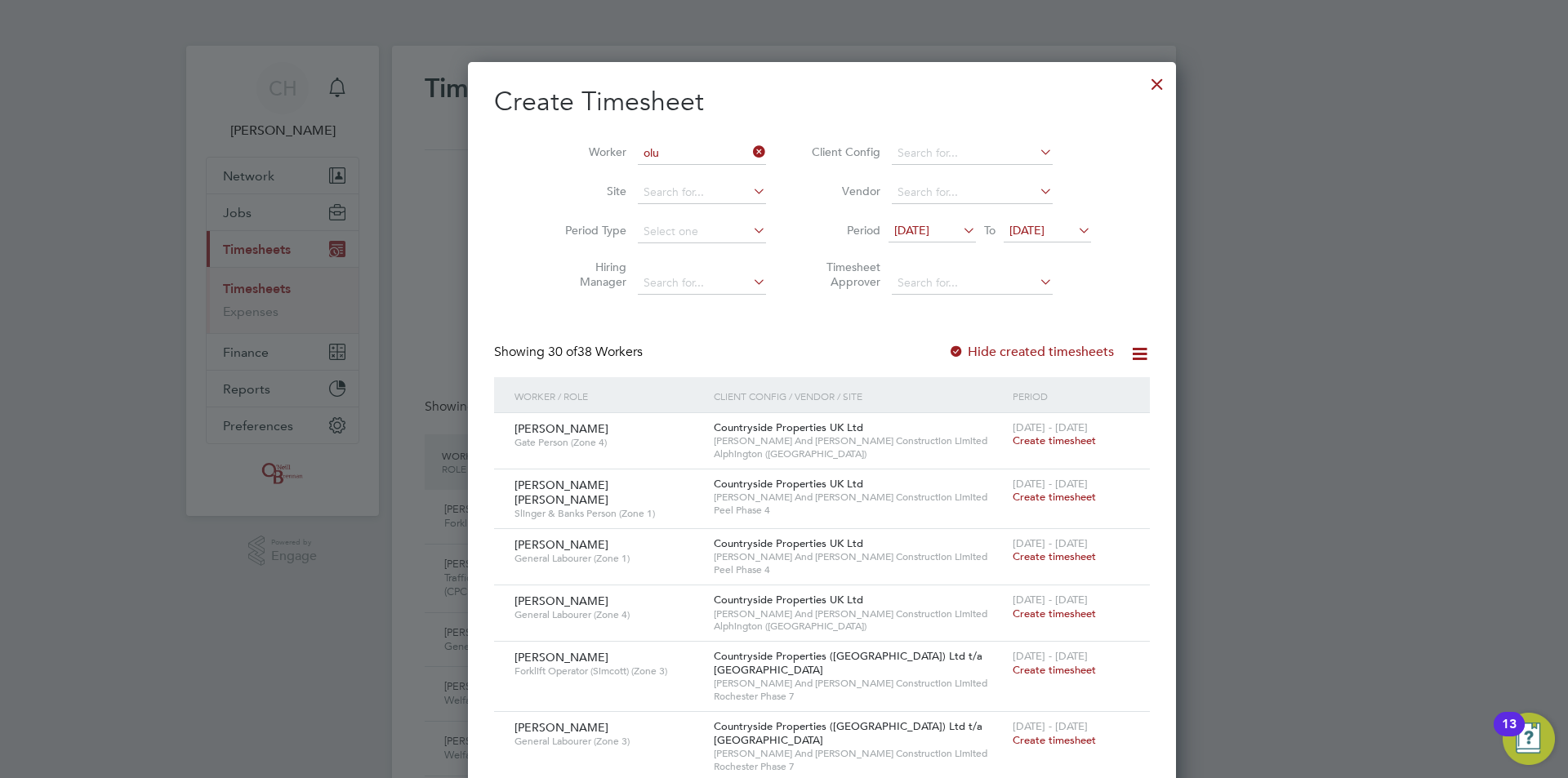
click at [669, 240] on li "Olu wafemi Oladapo Amasha" at bounding box center [687, 241] width 176 height 22
type input "Oluwafemi Oladapo Amasha"
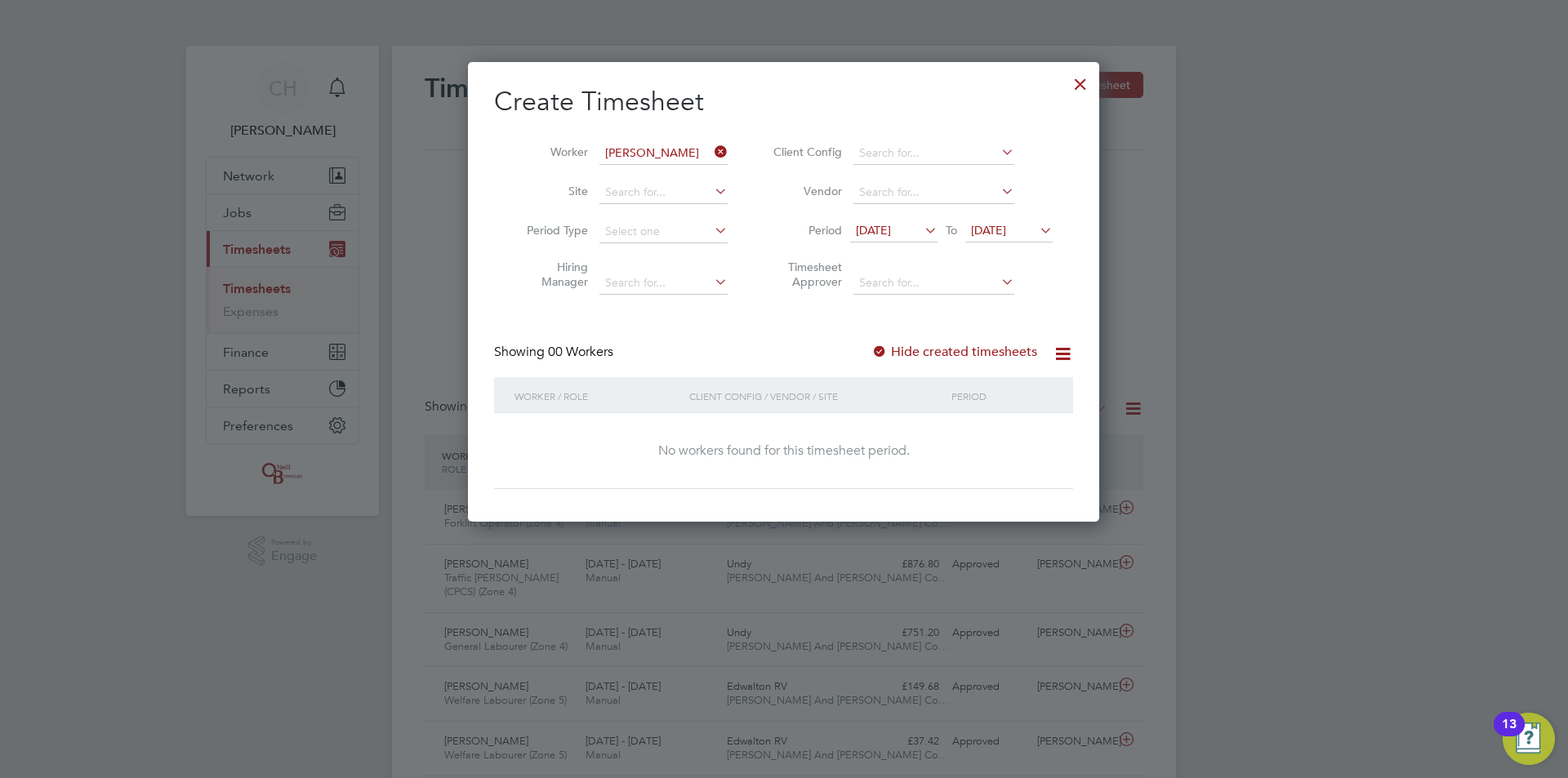
click at [891, 227] on span "13 Aug 2025" at bounding box center [873, 230] width 35 height 15
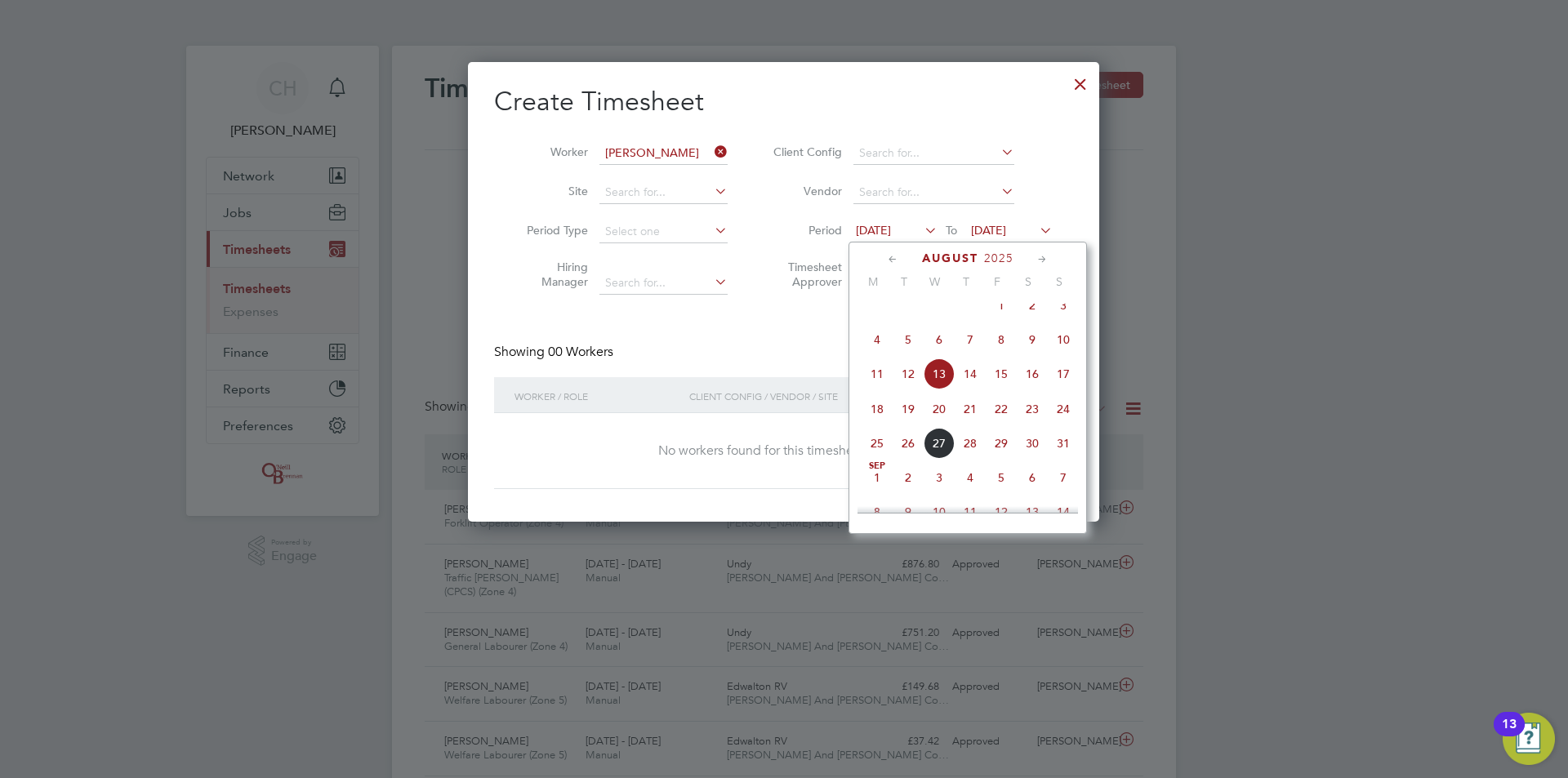
click at [892, 256] on icon at bounding box center [893, 259] width 16 height 18
click at [903, 319] on span "Apr 1" at bounding box center [908, 319] width 31 height 31
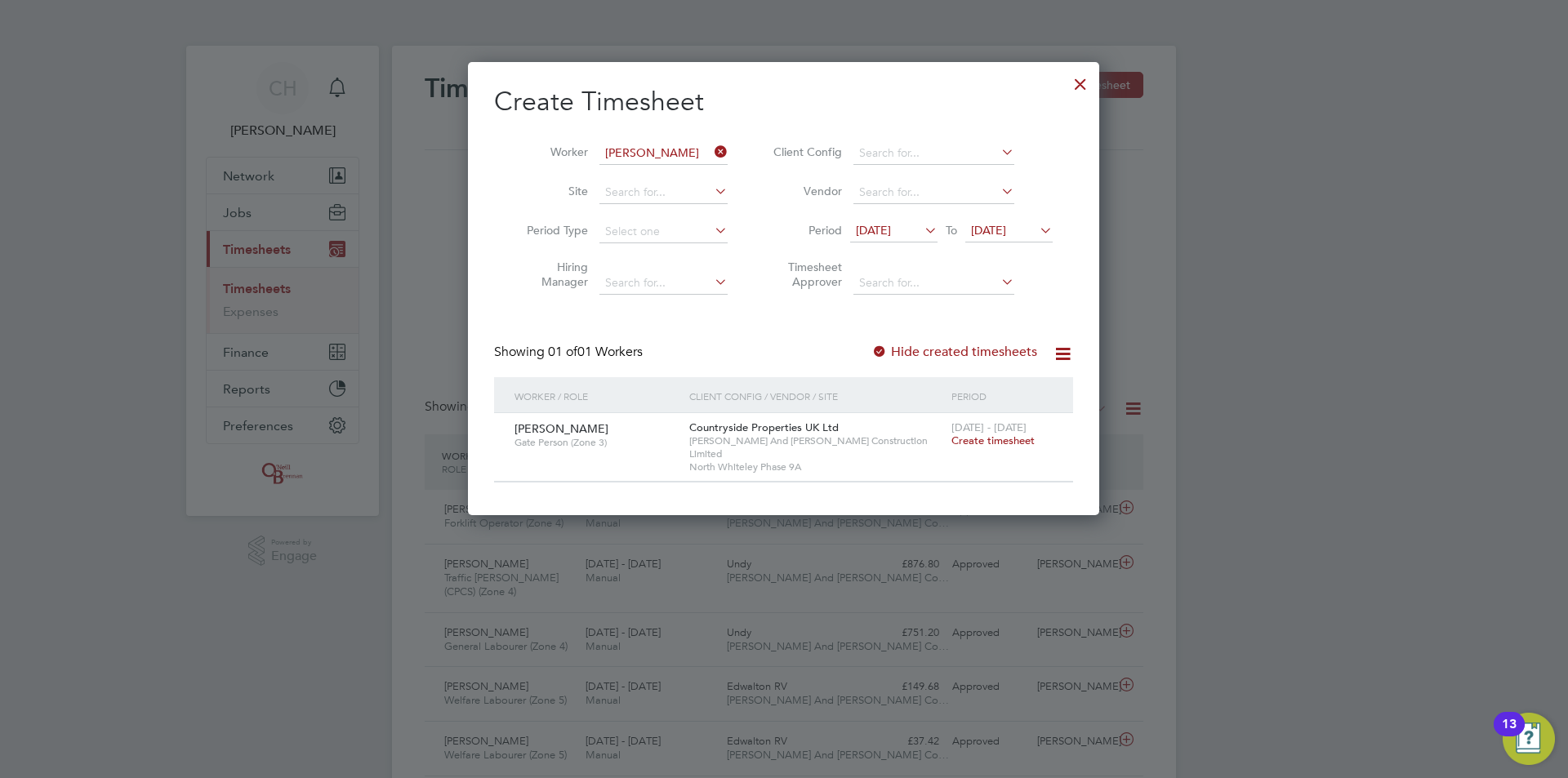
click at [982, 442] on span "Create timesheet" at bounding box center [992, 441] width 83 height 14
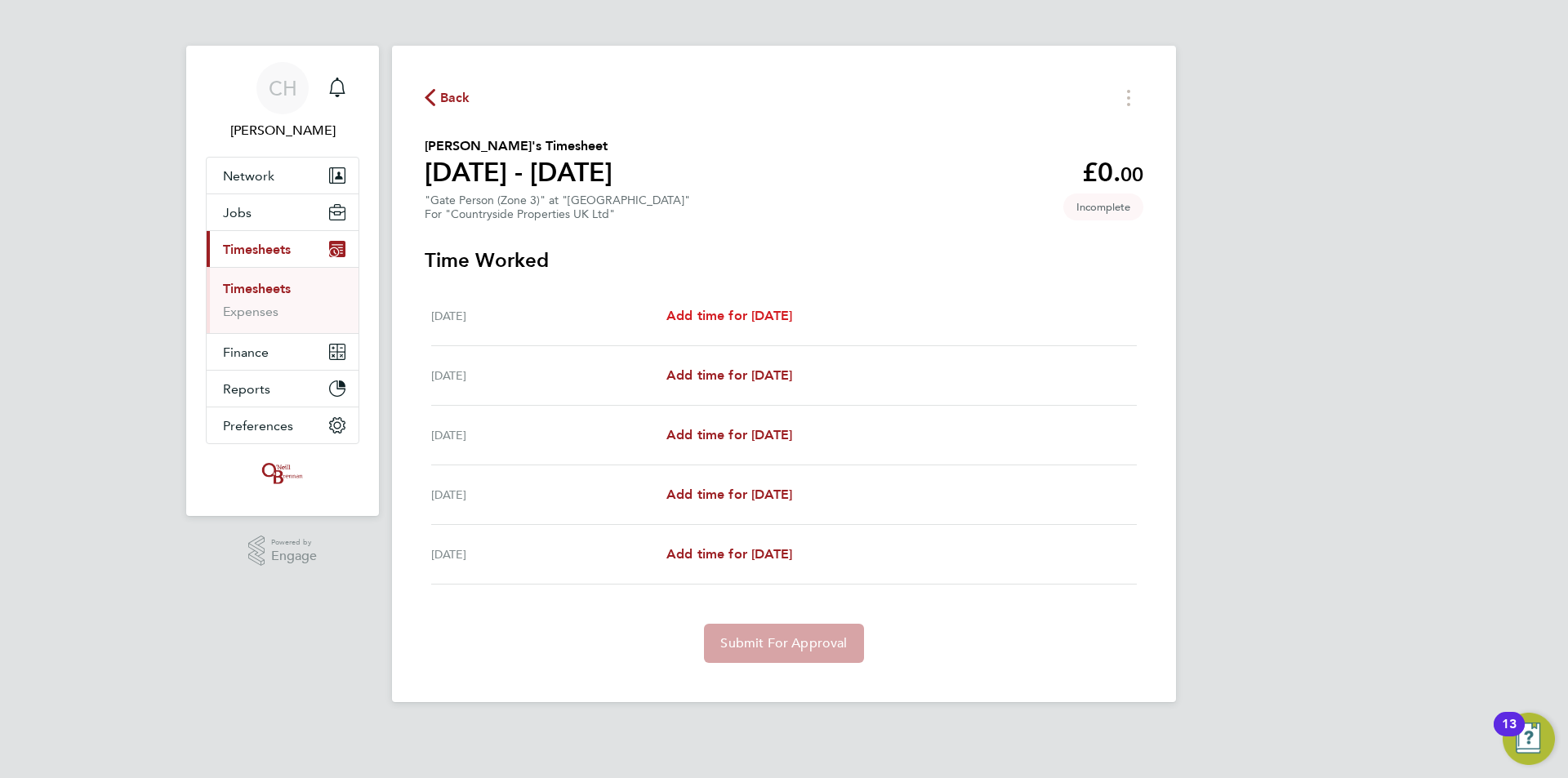
click at [790, 313] on span "Add time for Mon 28 Apr" at bounding box center [729, 315] width 126 height 16
select select "30"
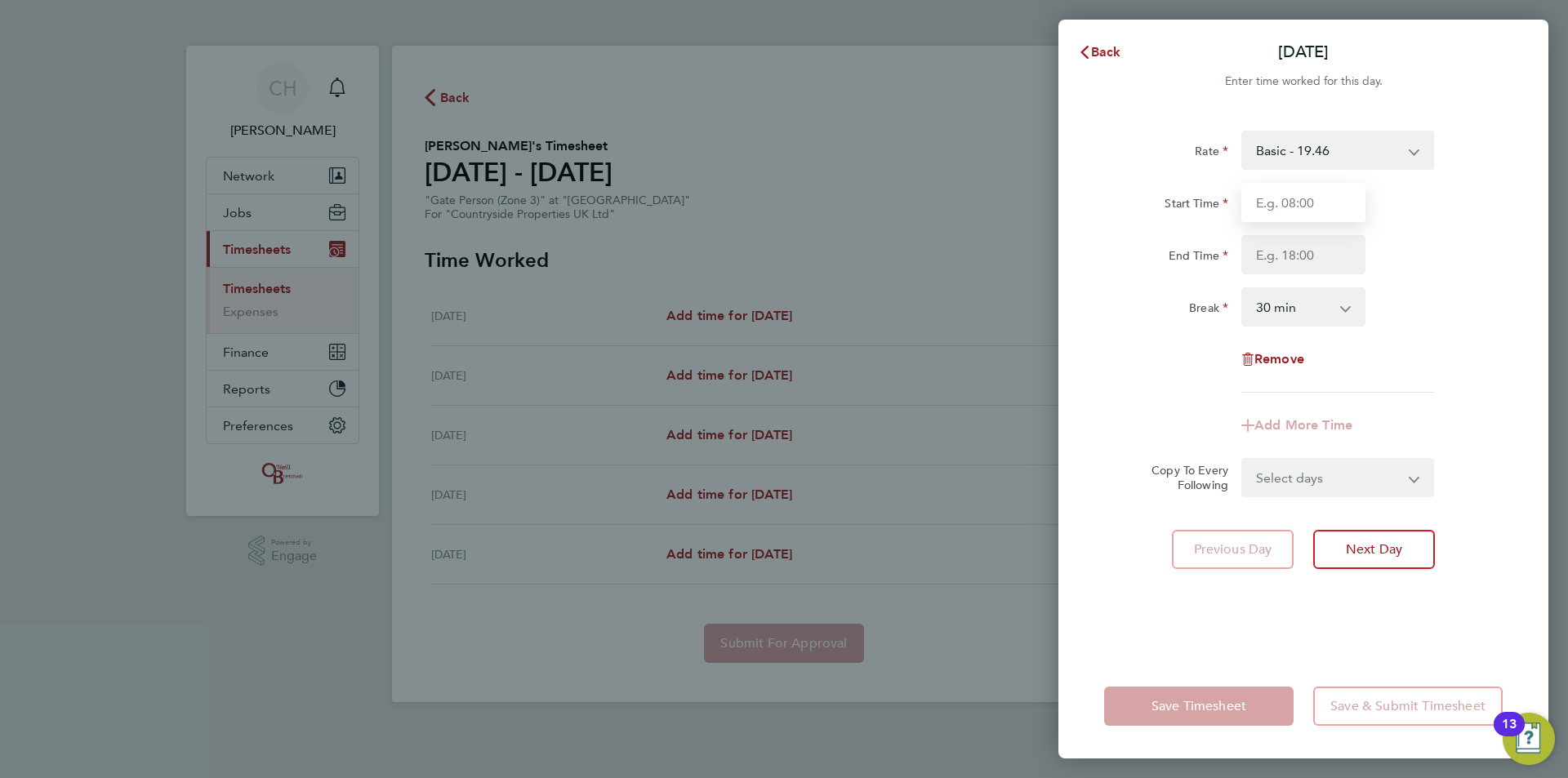
click at [1315, 199] on input "Start Time" at bounding box center [1303, 203] width 124 height 39
type input "07:30"
click at [1312, 252] on input "End Time" at bounding box center [1303, 255] width 124 height 39
type input "17:00"
drag, startPoint x: 1364, startPoint y: 337, endPoint x: 1453, endPoint y: 374, distance: 96.4
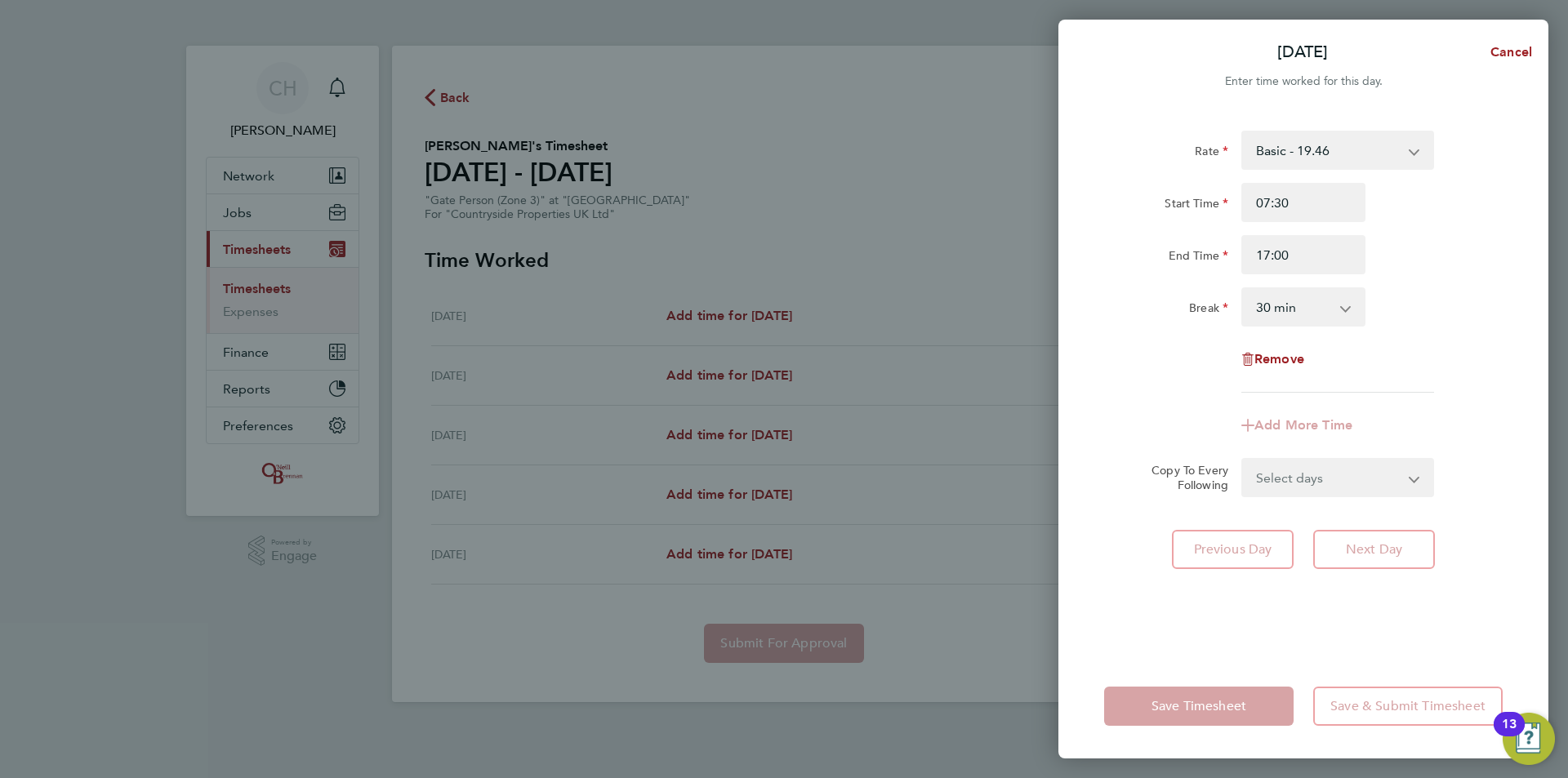
click at [1411, 363] on div "Rate Basic - 19.46 Start Time 07:30 End Time 17:00 Break 0 min 15 min 30 min 45…" at bounding box center [1303, 261] width 398 height 262
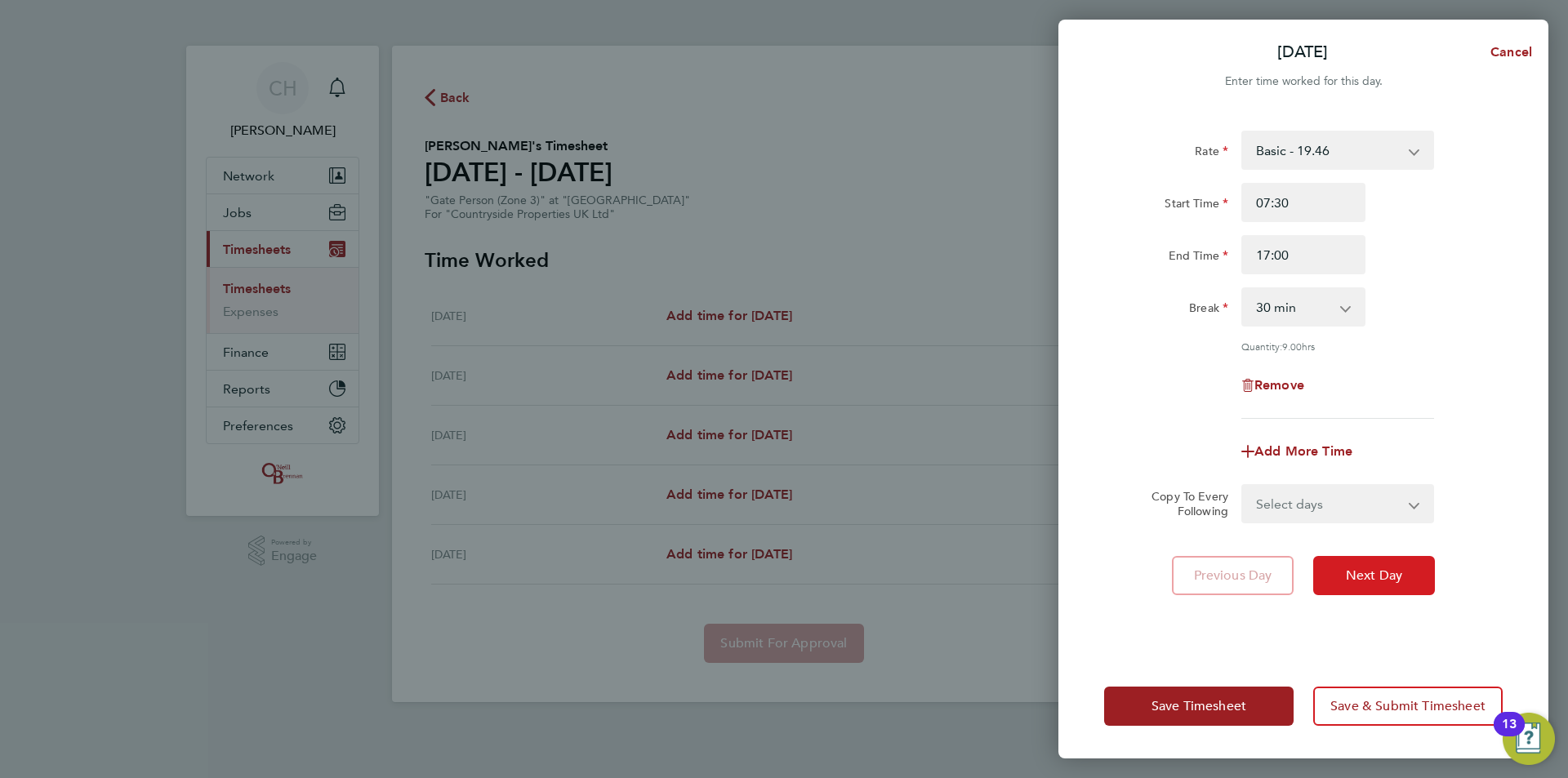
click at [1399, 575] on span "Next Day" at bounding box center [1374, 575] width 56 height 17
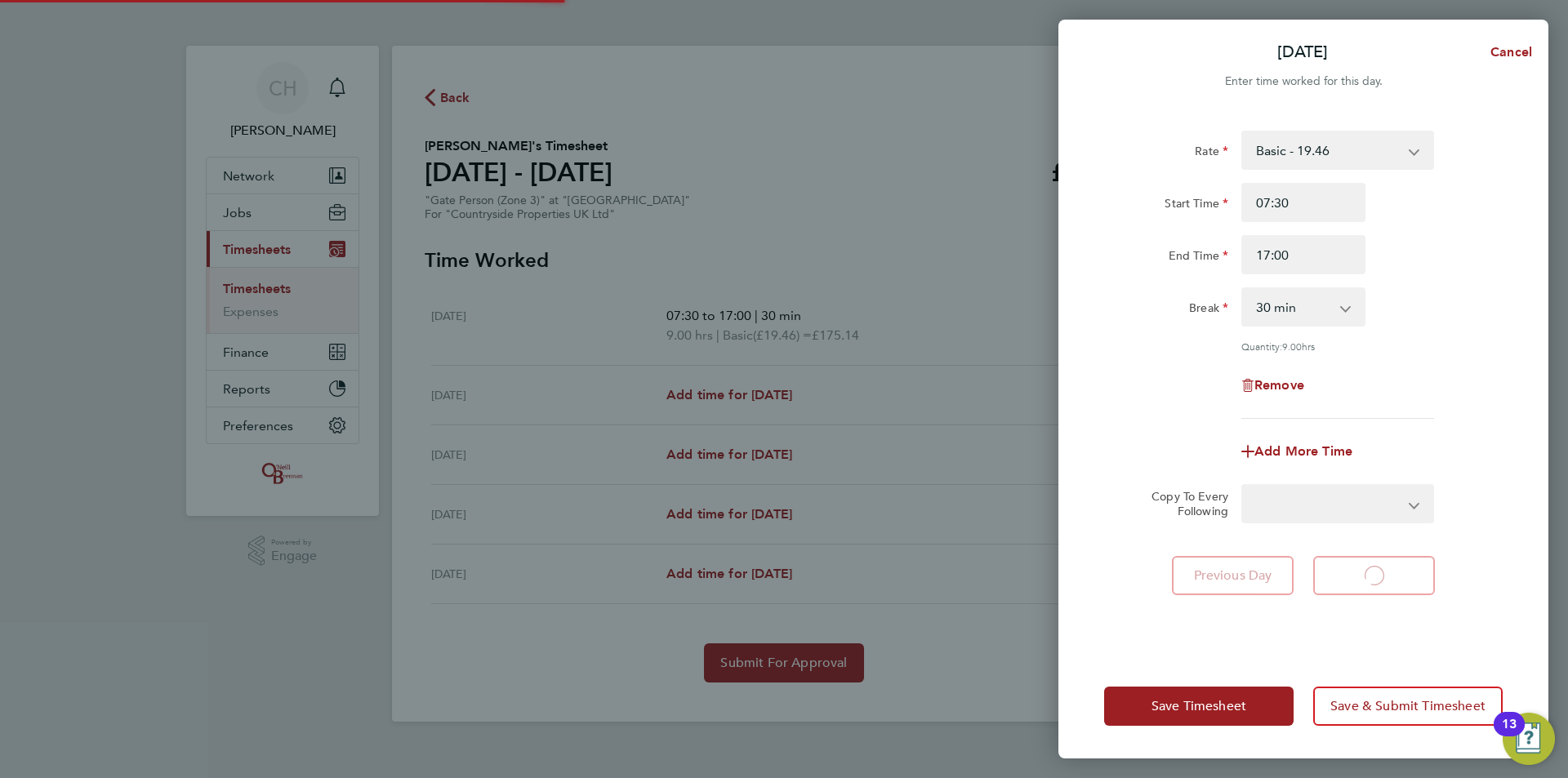
select select "30"
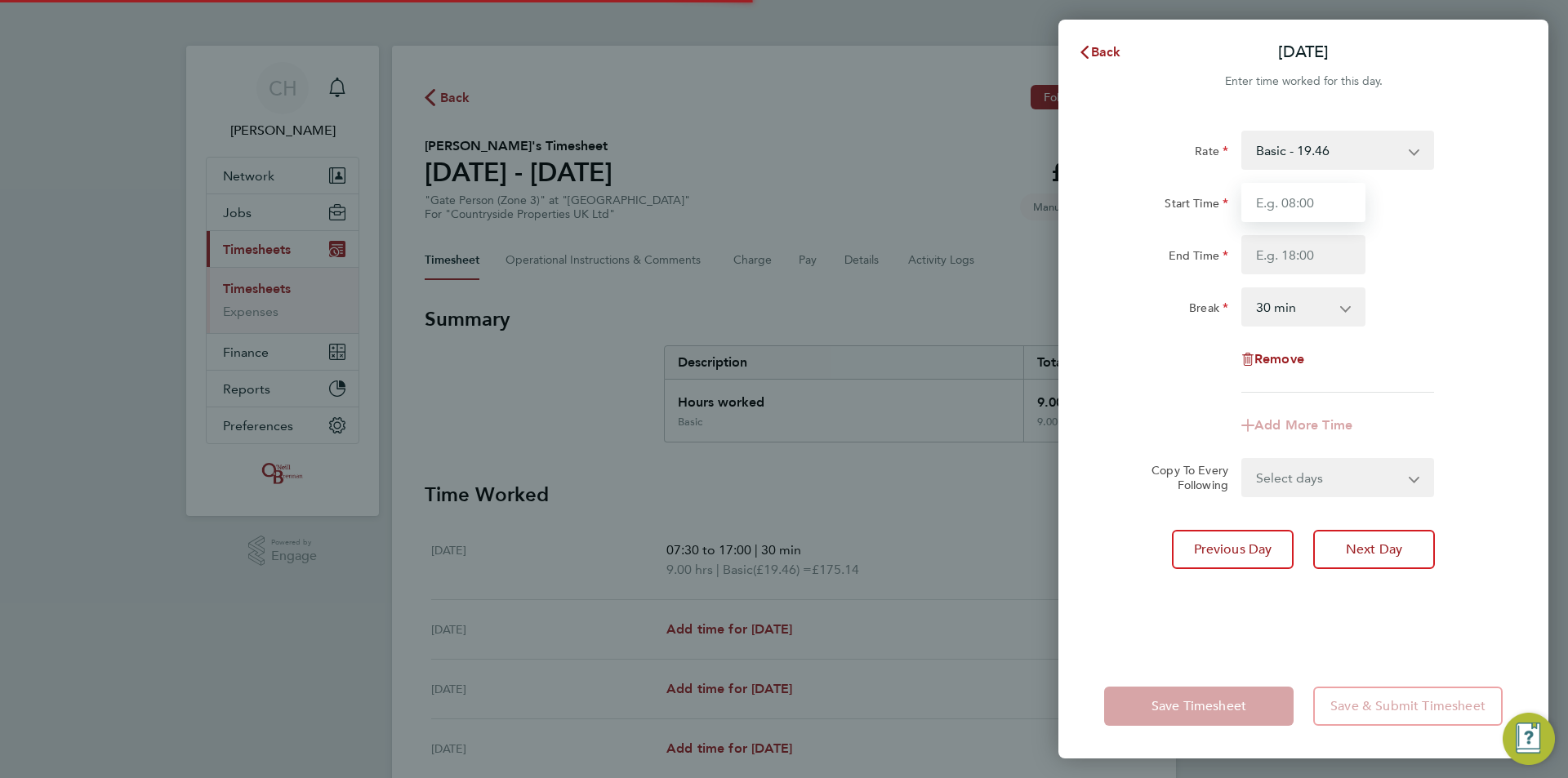
click at [1293, 207] on input "Start Time" at bounding box center [1303, 203] width 124 height 39
type input "07:30"
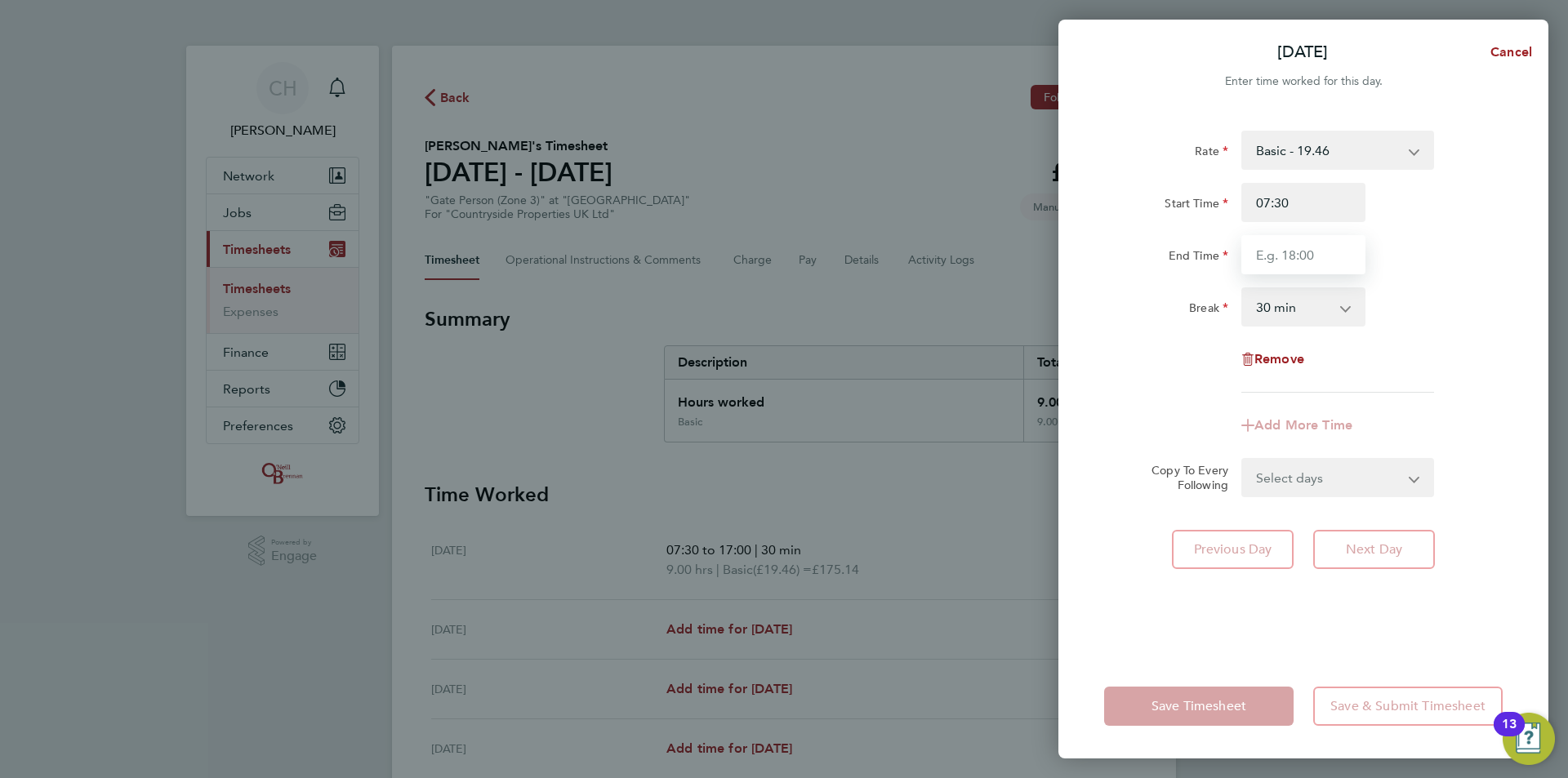
click at [1299, 251] on input "End Time" at bounding box center [1303, 255] width 124 height 39
type input "17:00"
click at [1423, 311] on div "Break 0 min 15 min 30 min 45 min 60 min 75 min 90 min" at bounding box center [1303, 307] width 412 height 39
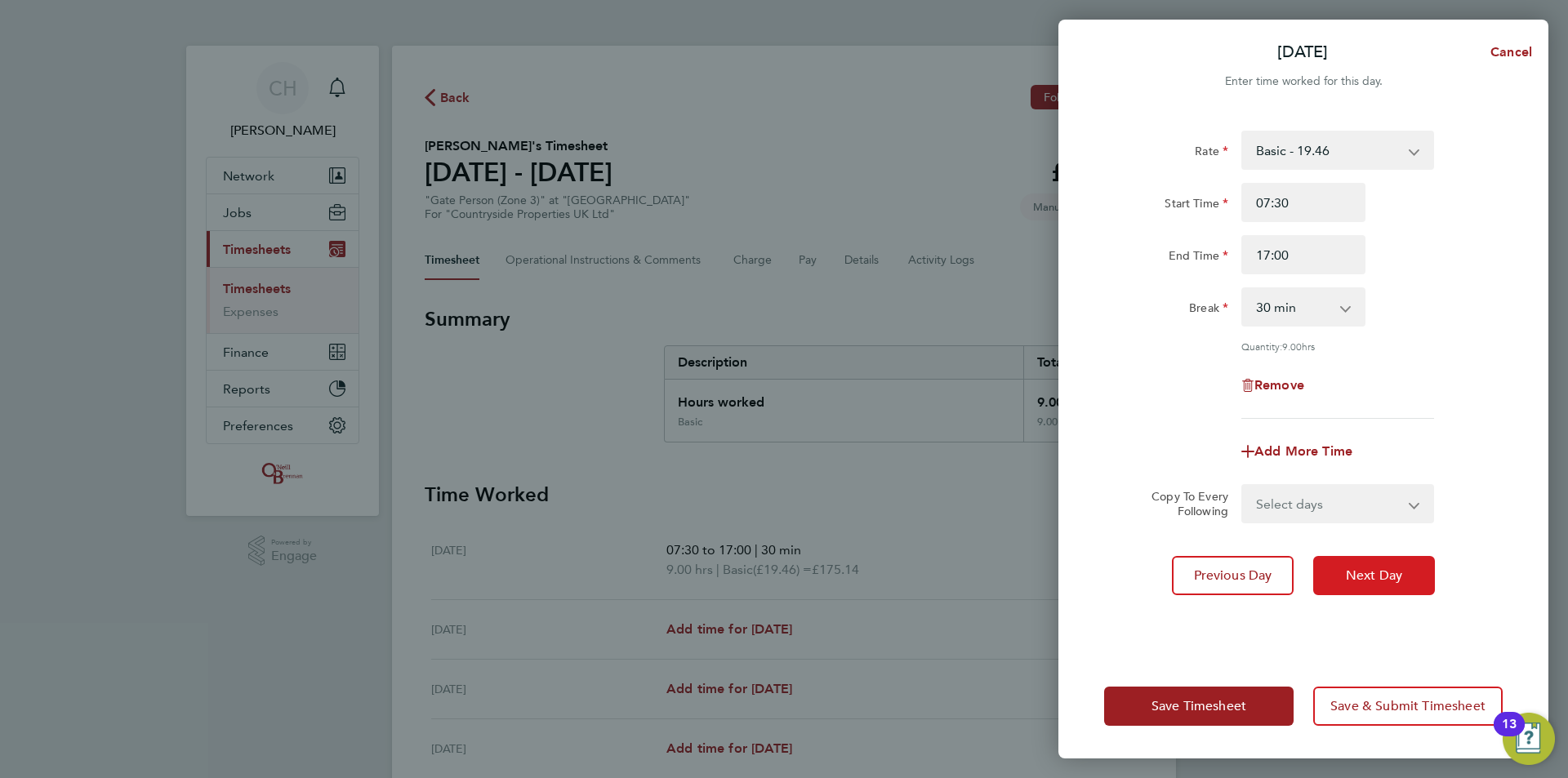
click at [1417, 577] on button "Next Day" at bounding box center [1374, 575] width 122 height 39
select select "30"
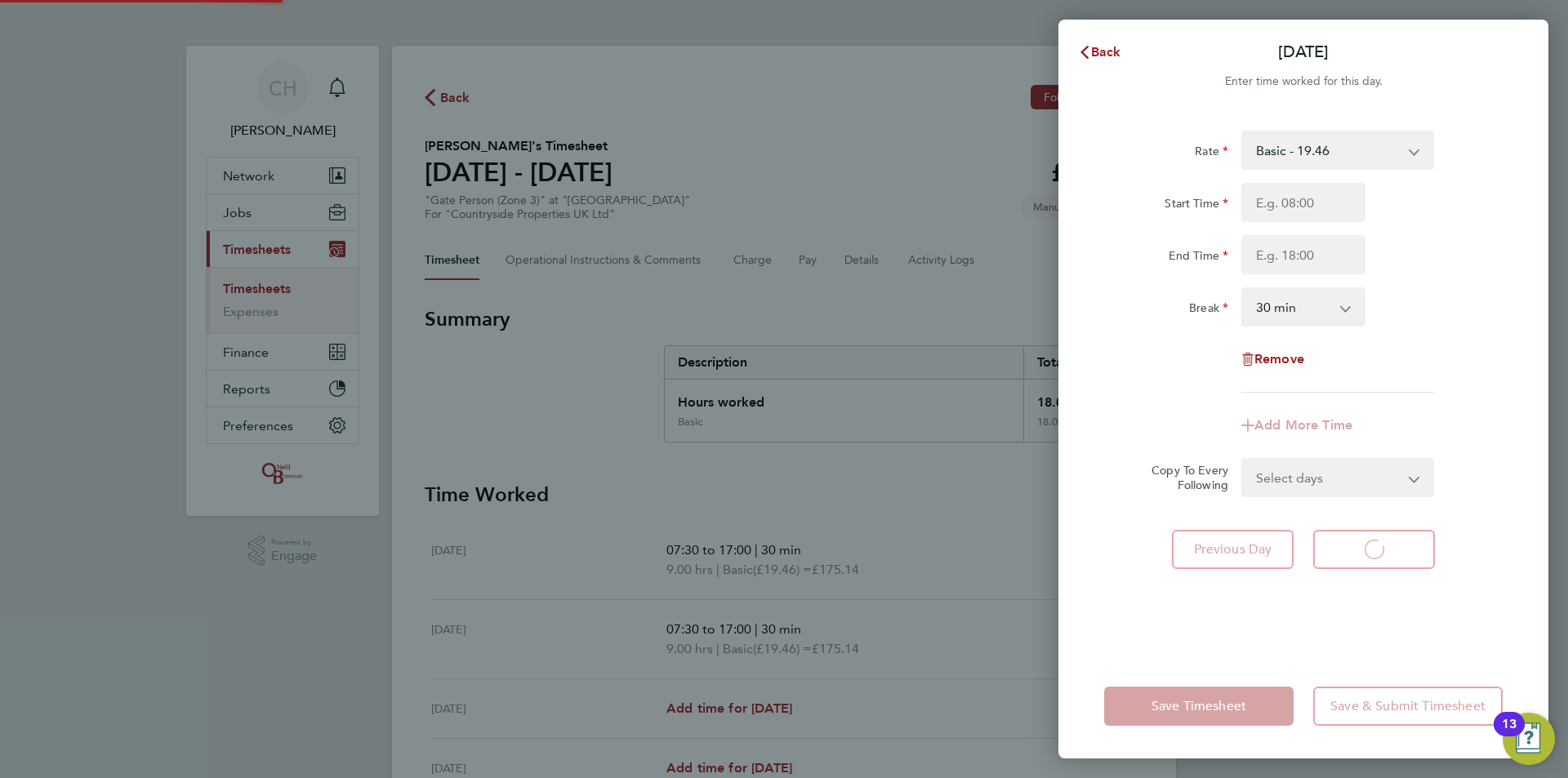
select select "30"
click at [1294, 205] on input "Start Time" at bounding box center [1303, 203] width 124 height 39
type input "07:30"
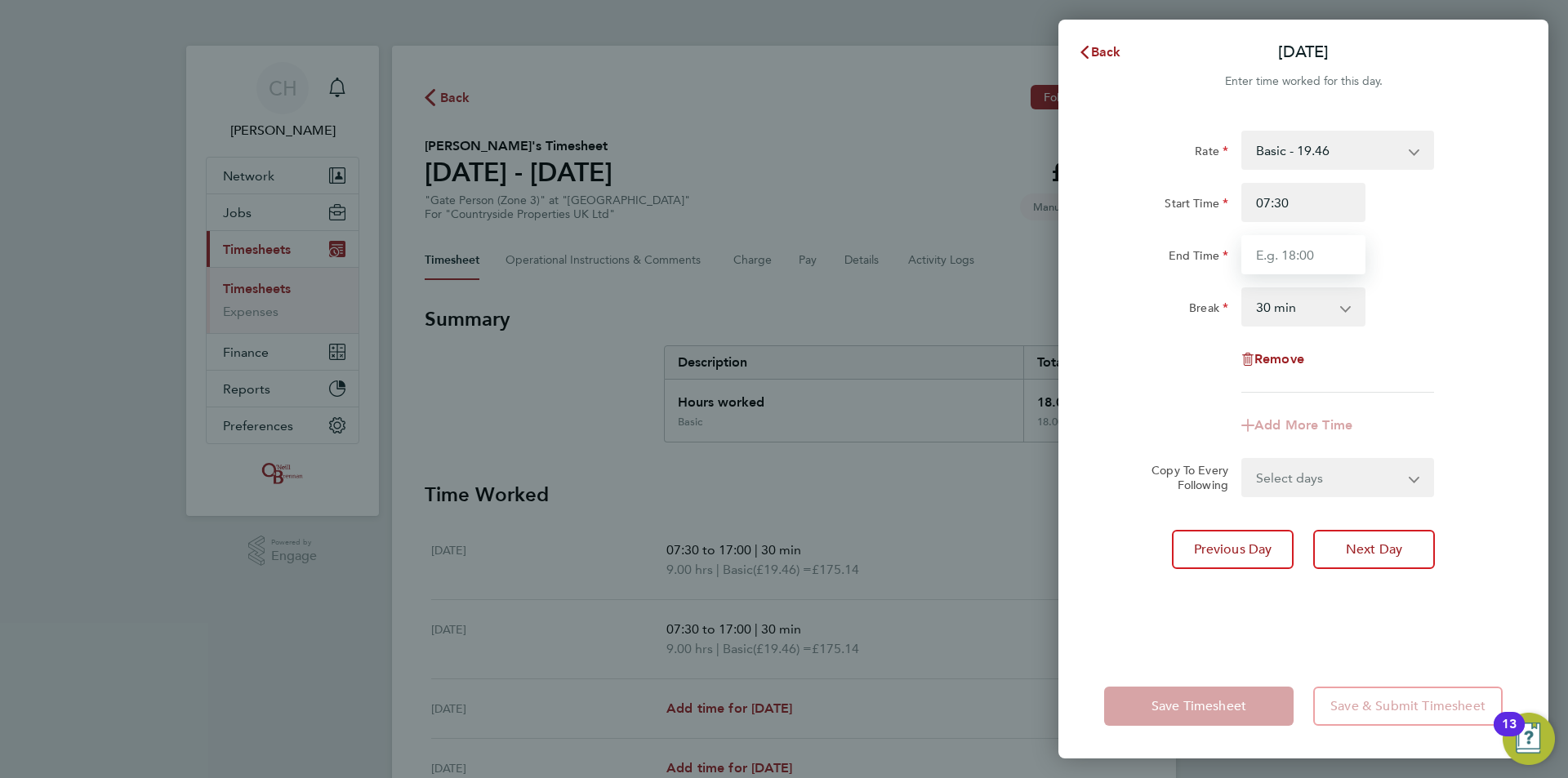
click at [1269, 258] on input "End Time" at bounding box center [1303, 255] width 124 height 39
type input "17:00"
click at [1451, 289] on div "Break 0 min 15 min 30 min 45 min 60 min 75 min 90 min" at bounding box center [1303, 307] width 412 height 39
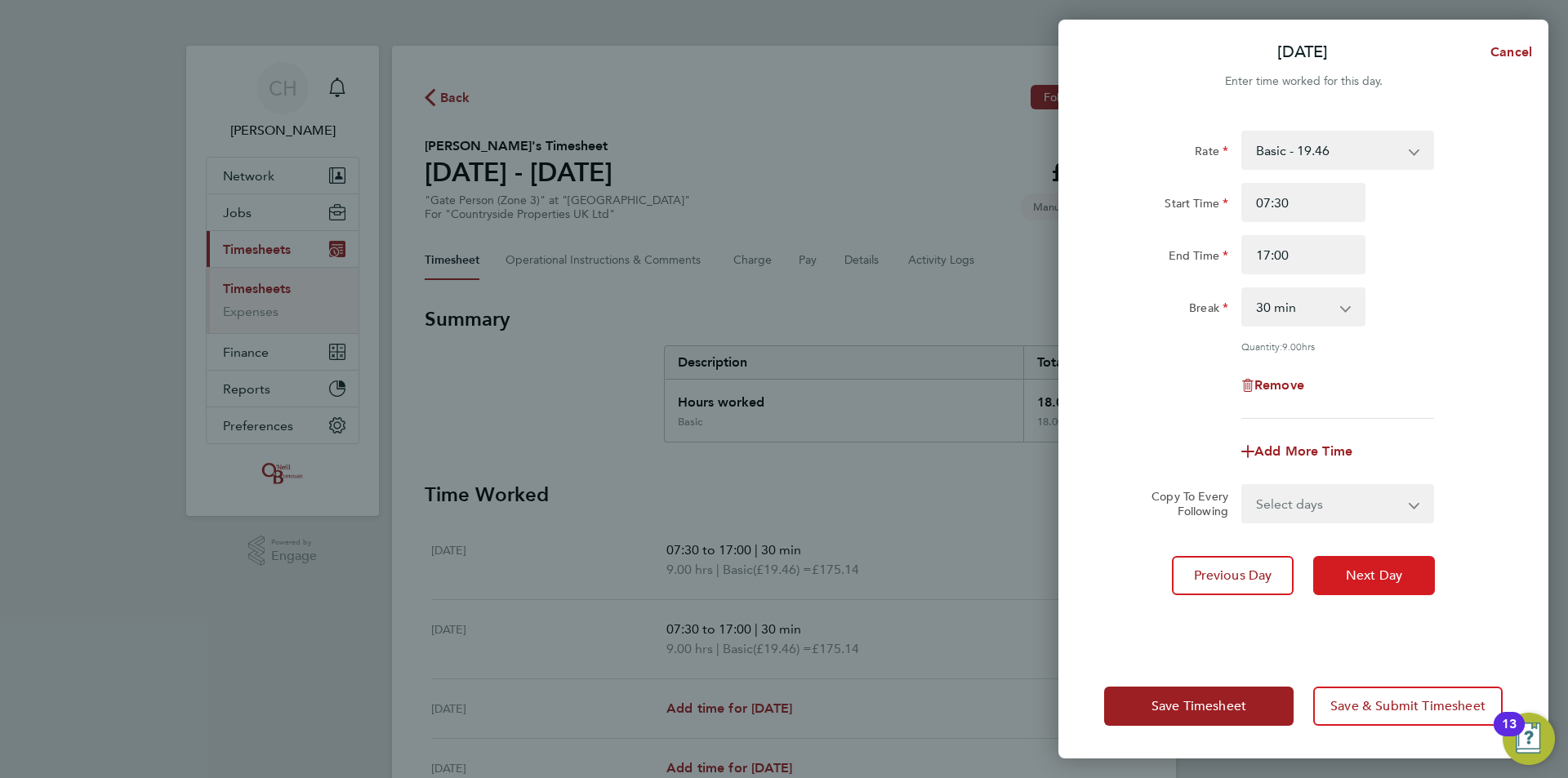
click at [1394, 573] on span "Next Day" at bounding box center [1374, 575] width 56 height 17
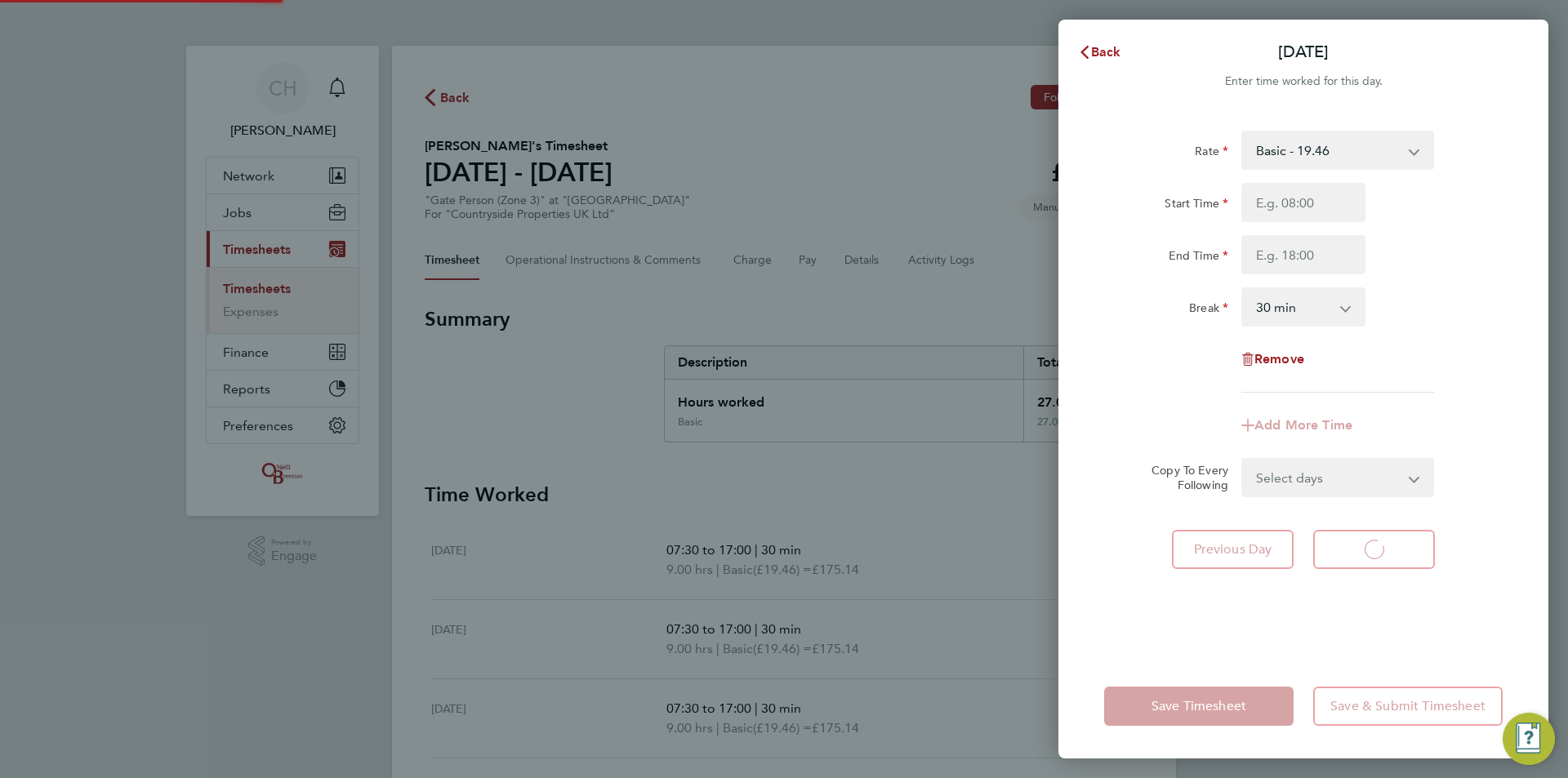
select select "30"
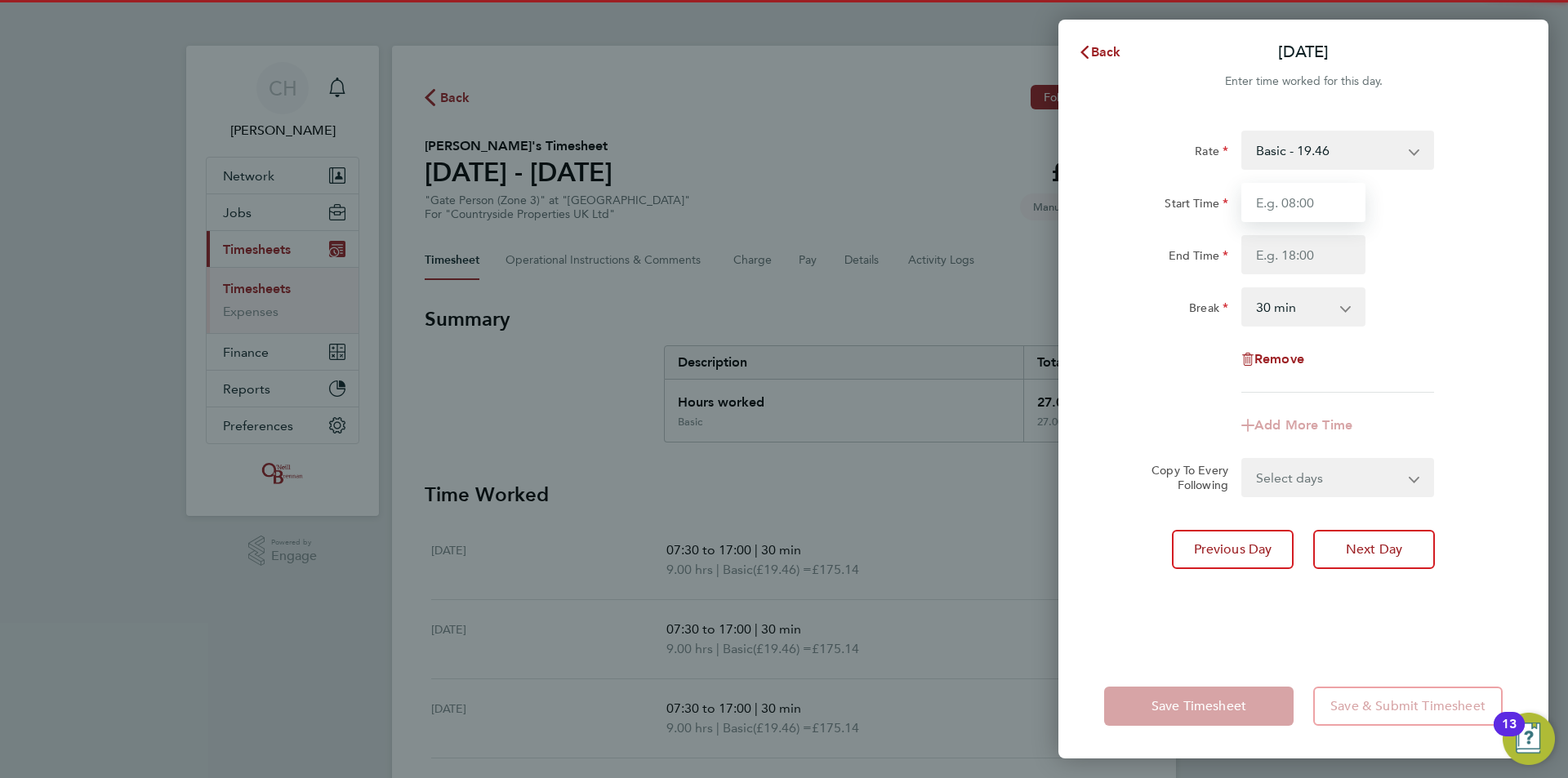
click at [1294, 202] on input "Start Time" at bounding box center [1303, 203] width 124 height 39
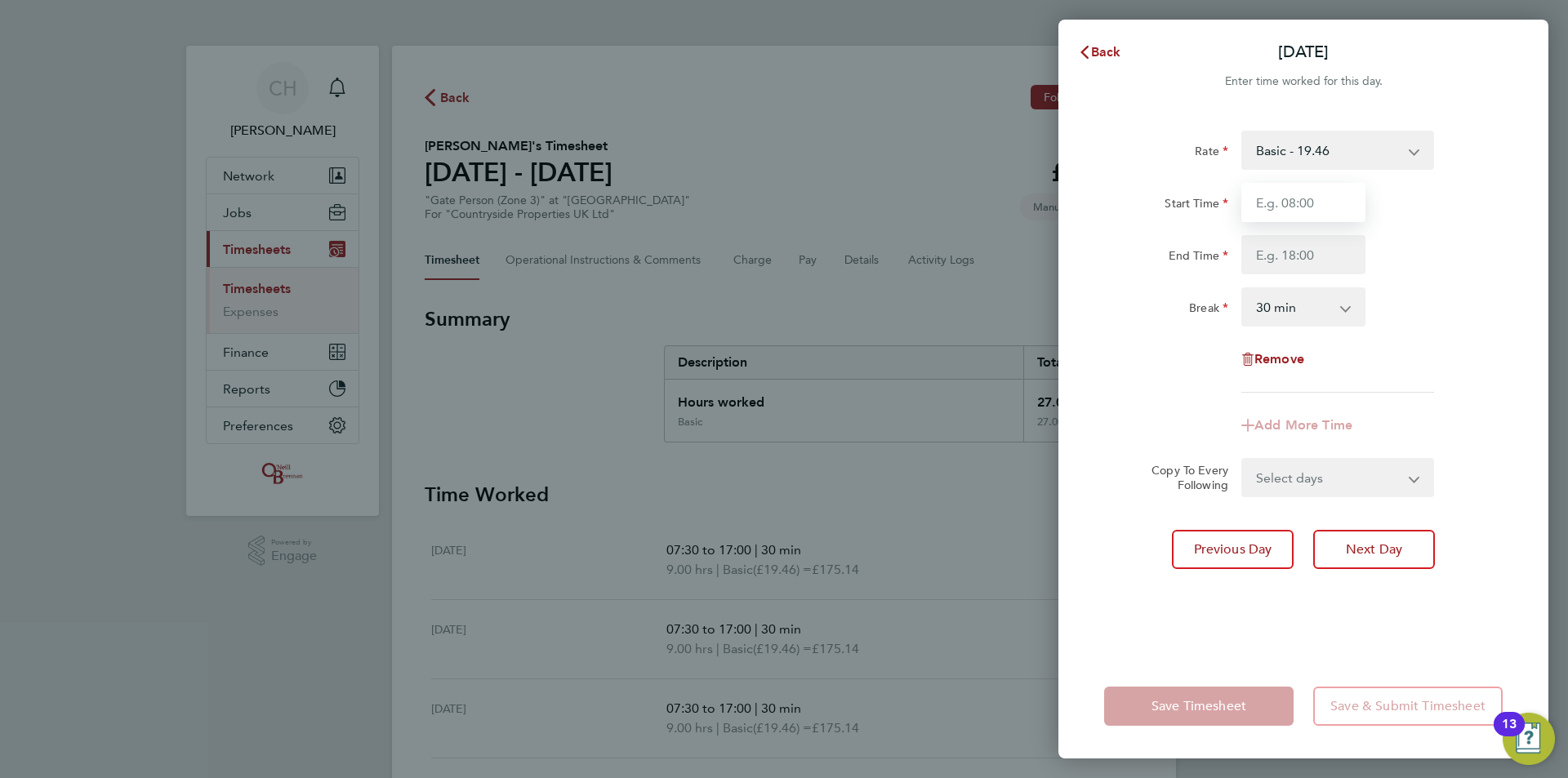
type input "07:30"
drag, startPoint x: 1291, startPoint y: 253, endPoint x: 1298, endPoint y: 271, distance: 19.3
click at [1291, 253] on input "End Time" at bounding box center [1303, 255] width 124 height 39
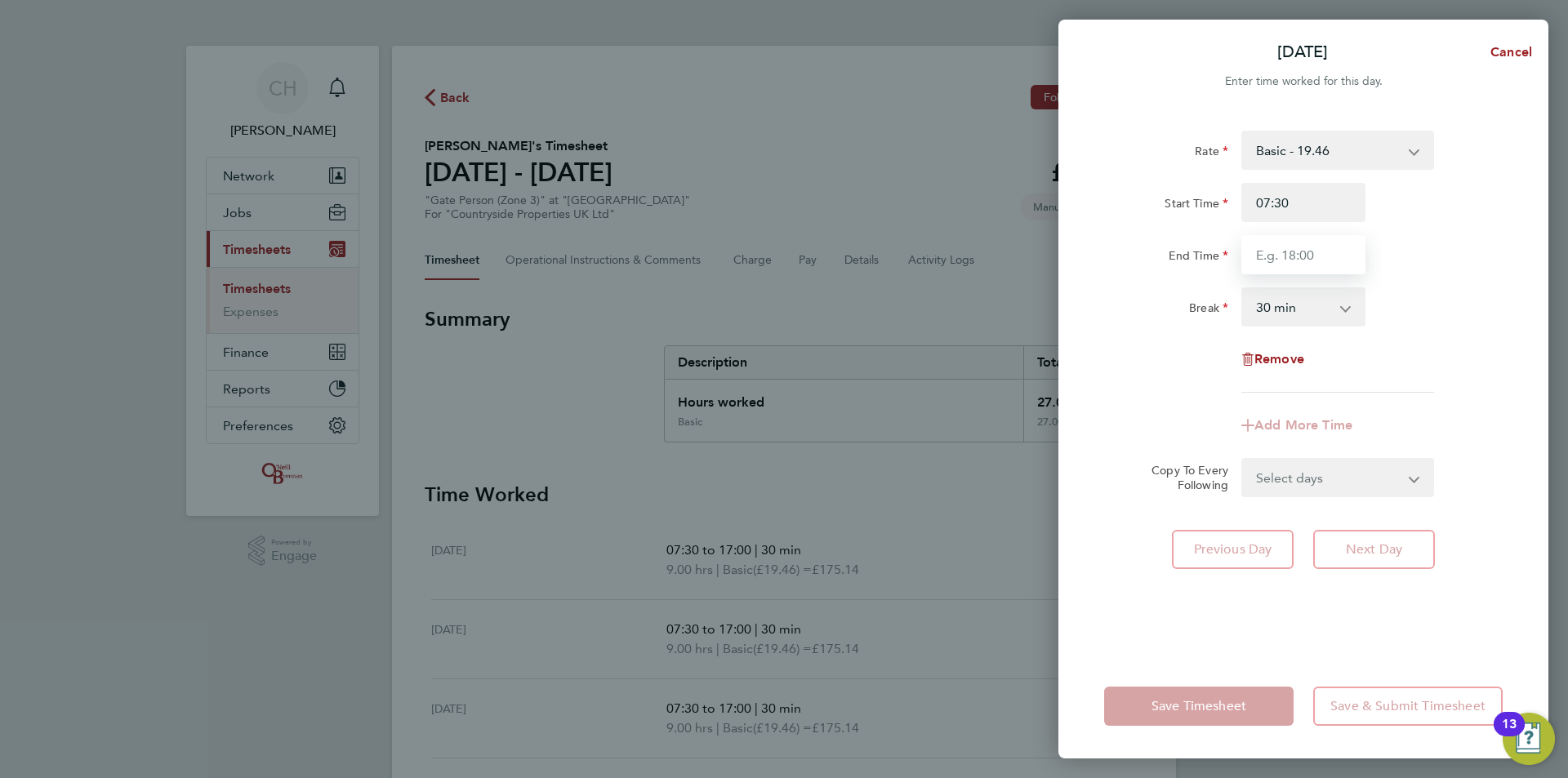
type input "17:00"
click at [1436, 285] on div "Rate Basic - 19.46 Start Time 07:30 End Time 17:00 Break 0 min 15 min 30 min 45…" at bounding box center [1303, 261] width 398 height 262
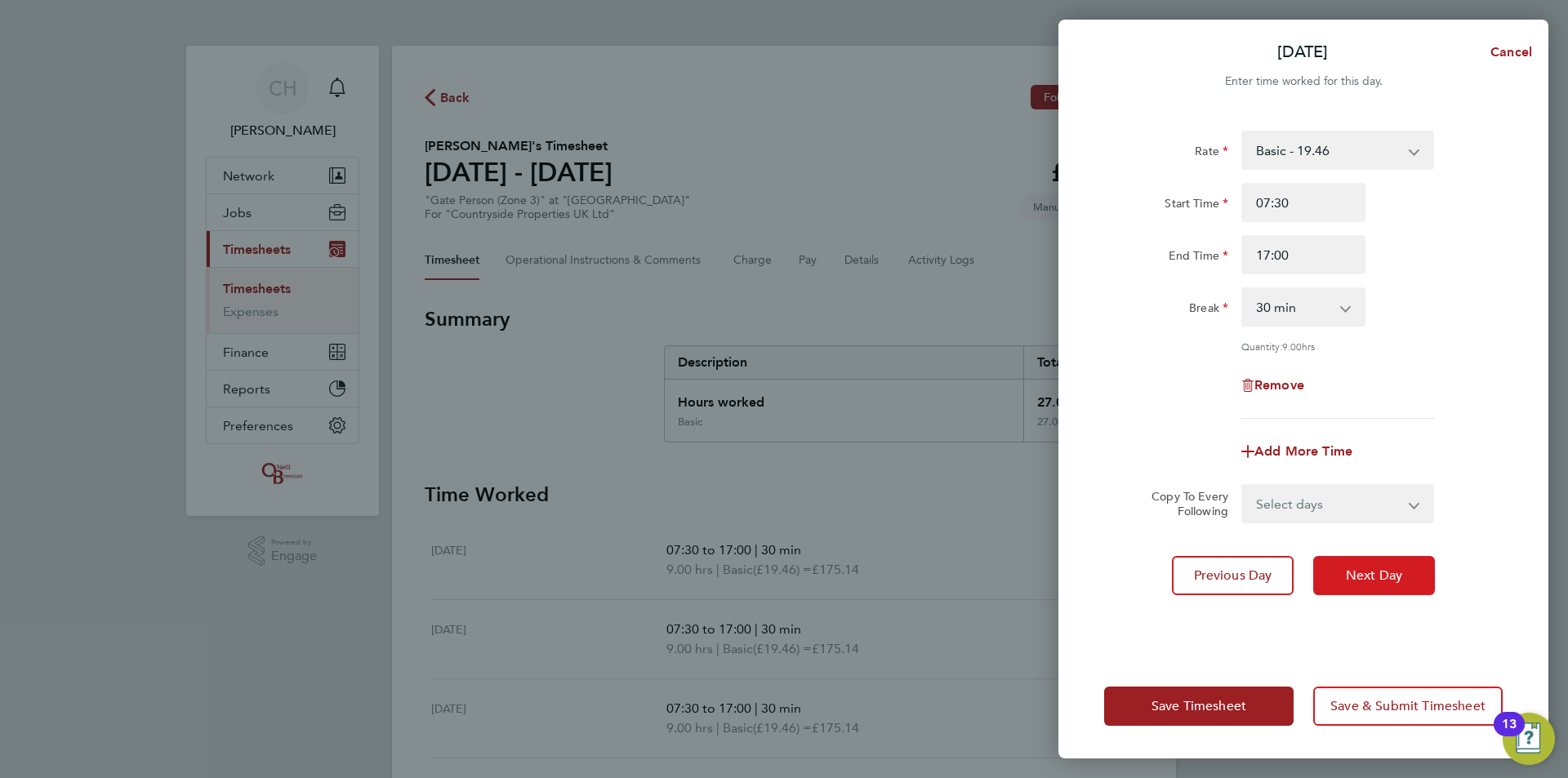
click at [1381, 567] on span "Next Day" at bounding box center [1374, 575] width 56 height 17
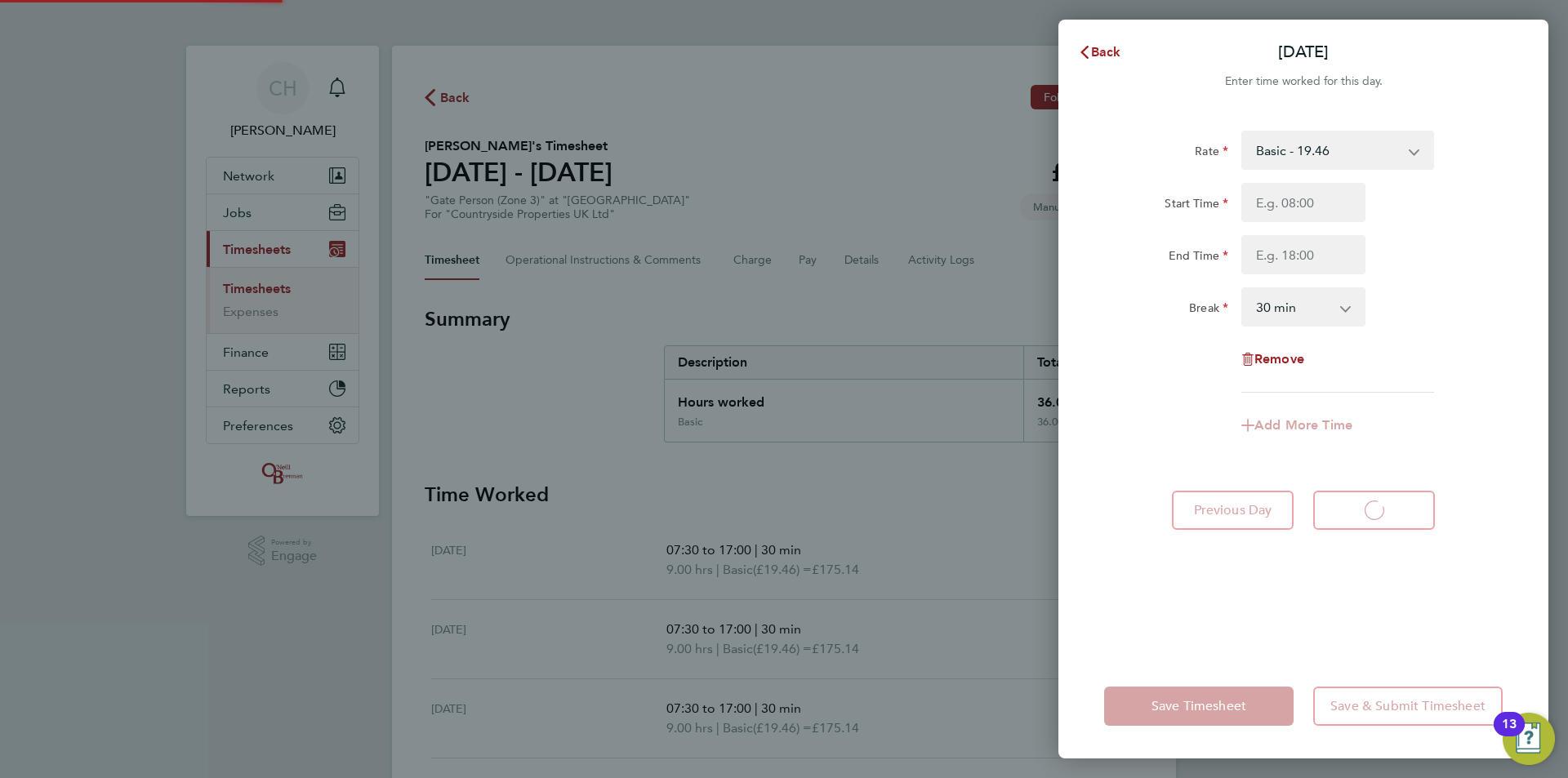
select select "30"
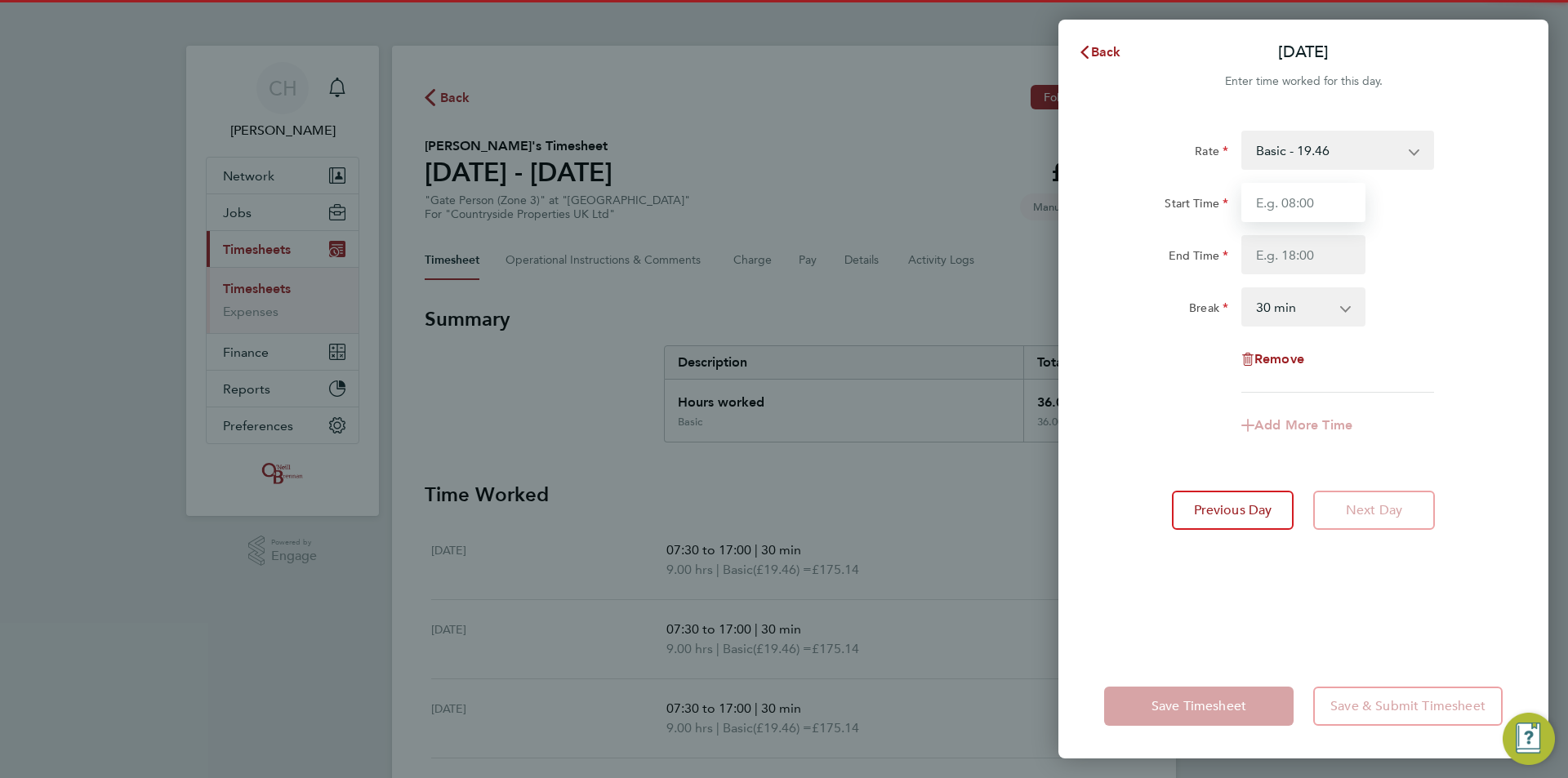
click at [1301, 203] on input "Start Time" at bounding box center [1303, 203] width 124 height 39
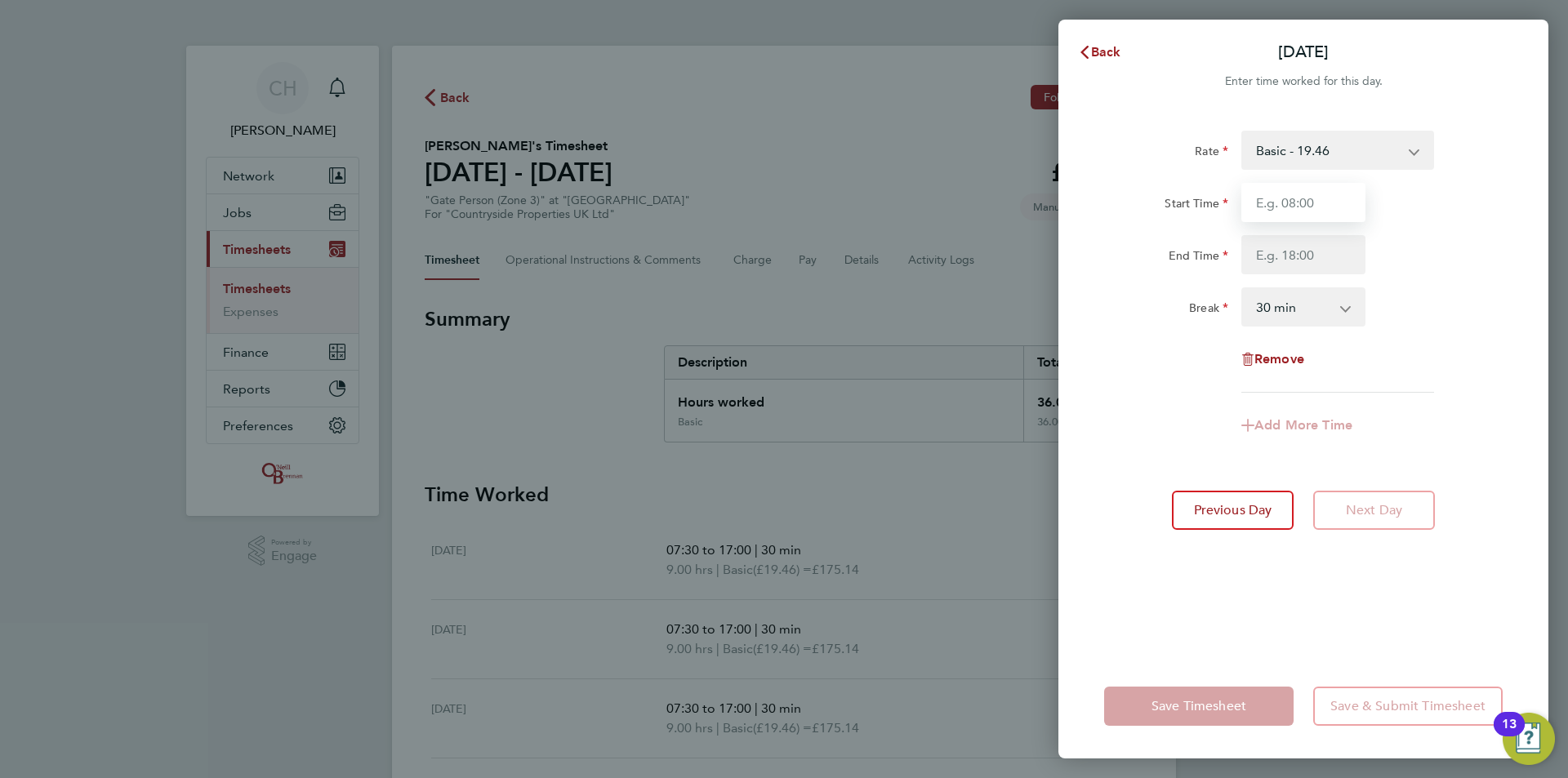
type input "07:30"
click at [1292, 249] on input "End Time" at bounding box center [1303, 255] width 124 height 39
type input "17:00"
click at [1458, 432] on div "Add More Time" at bounding box center [1303, 425] width 412 height 39
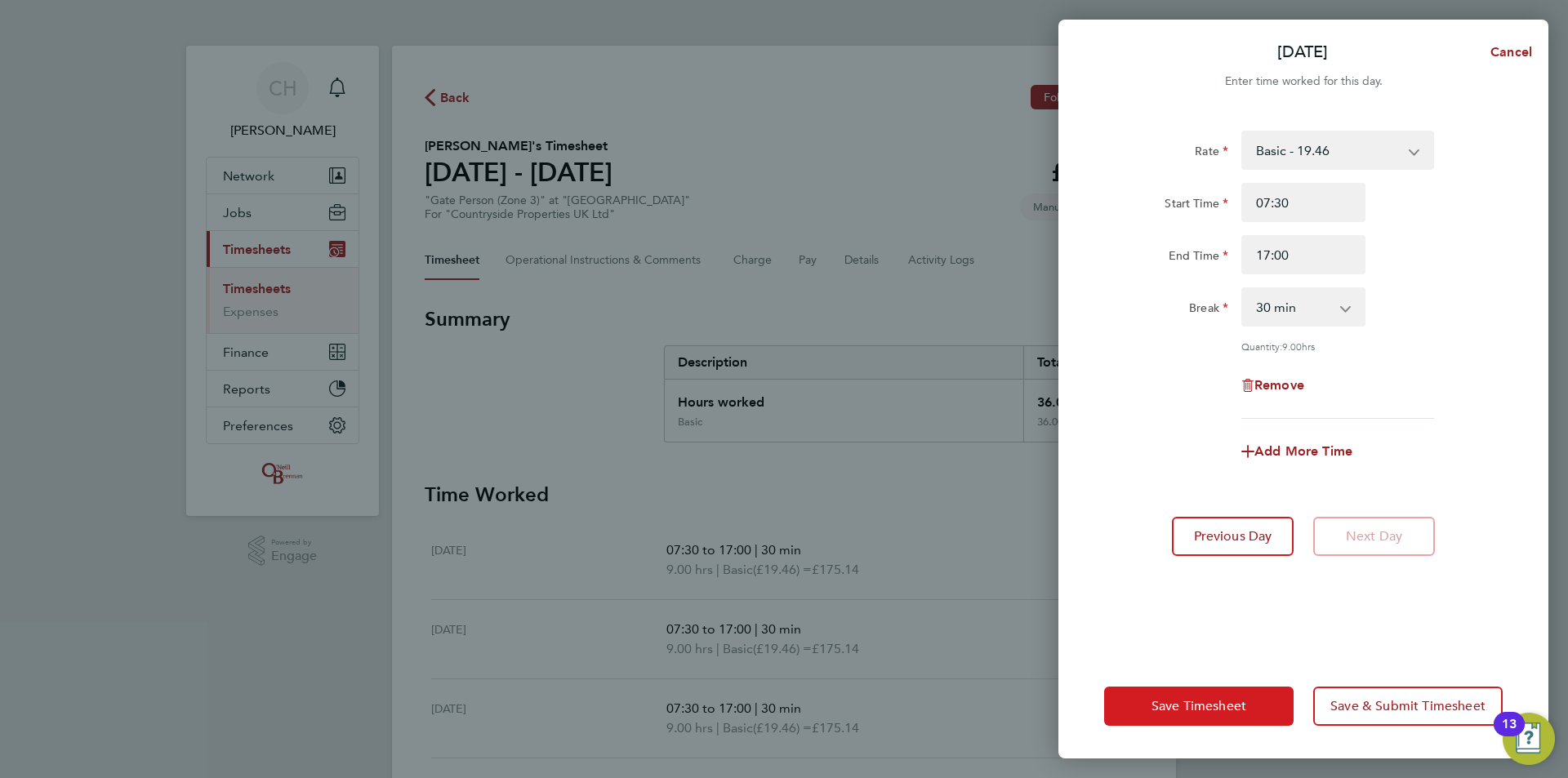
click at [1198, 704] on span "Save Timesheet" at bounding box center [1198, 706] width 94 height 17
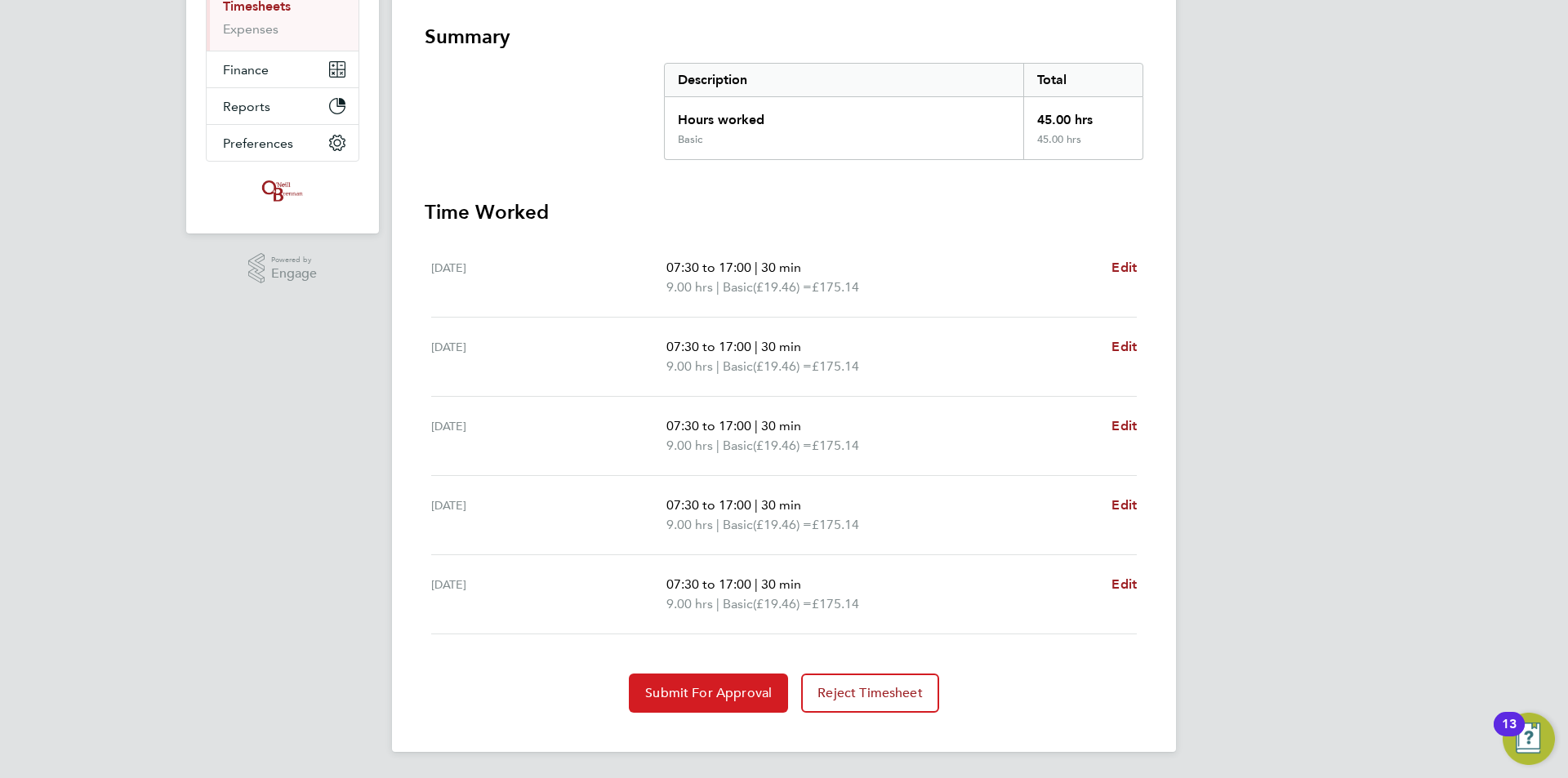
click at [728, 686] on span "Submit For Approval" at bounding box center [709, 693] width 127 height 17
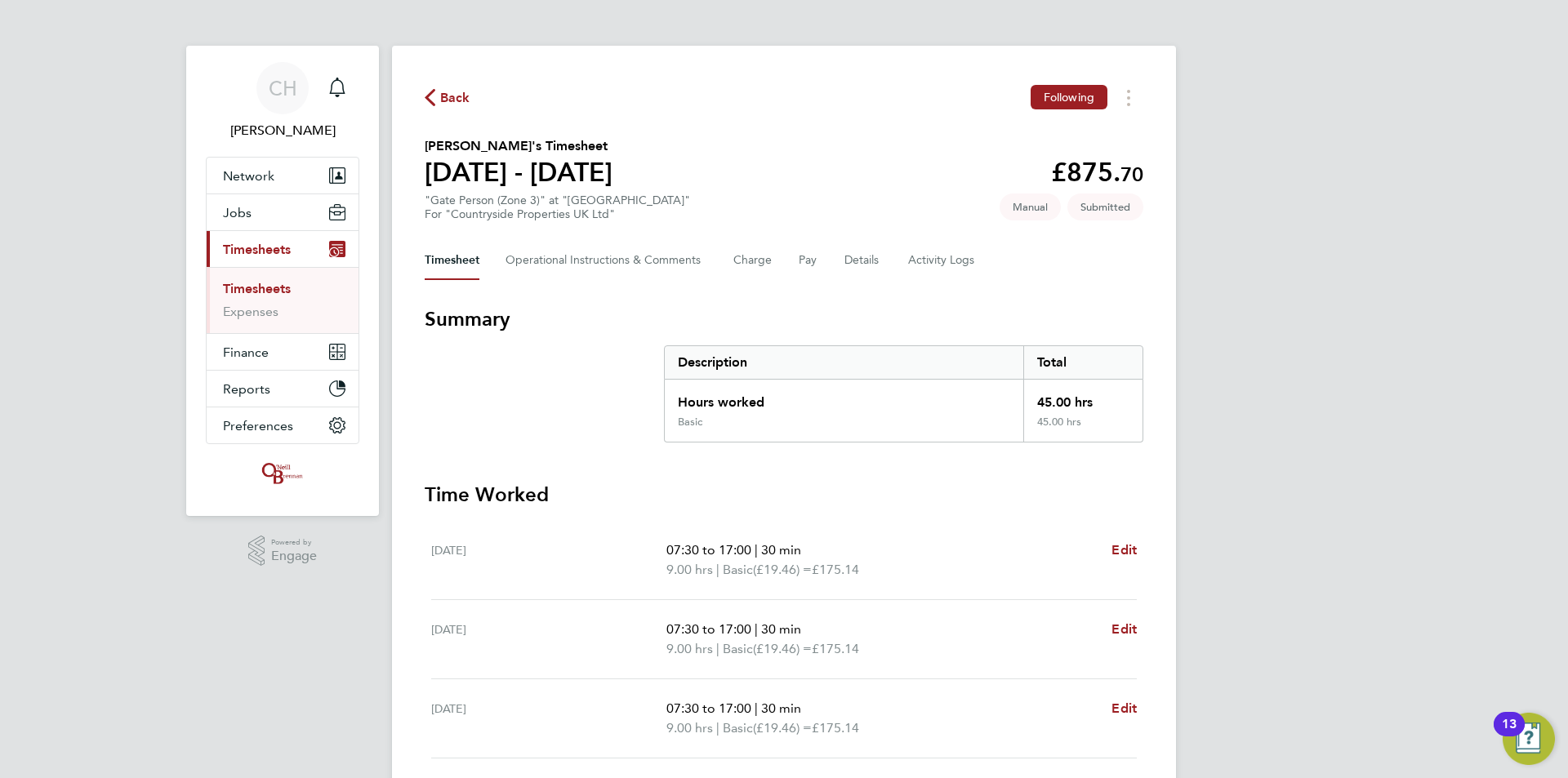
click at [259, 294] on link "Timesheets" at bounding box center [256, 289] width 68 height 16
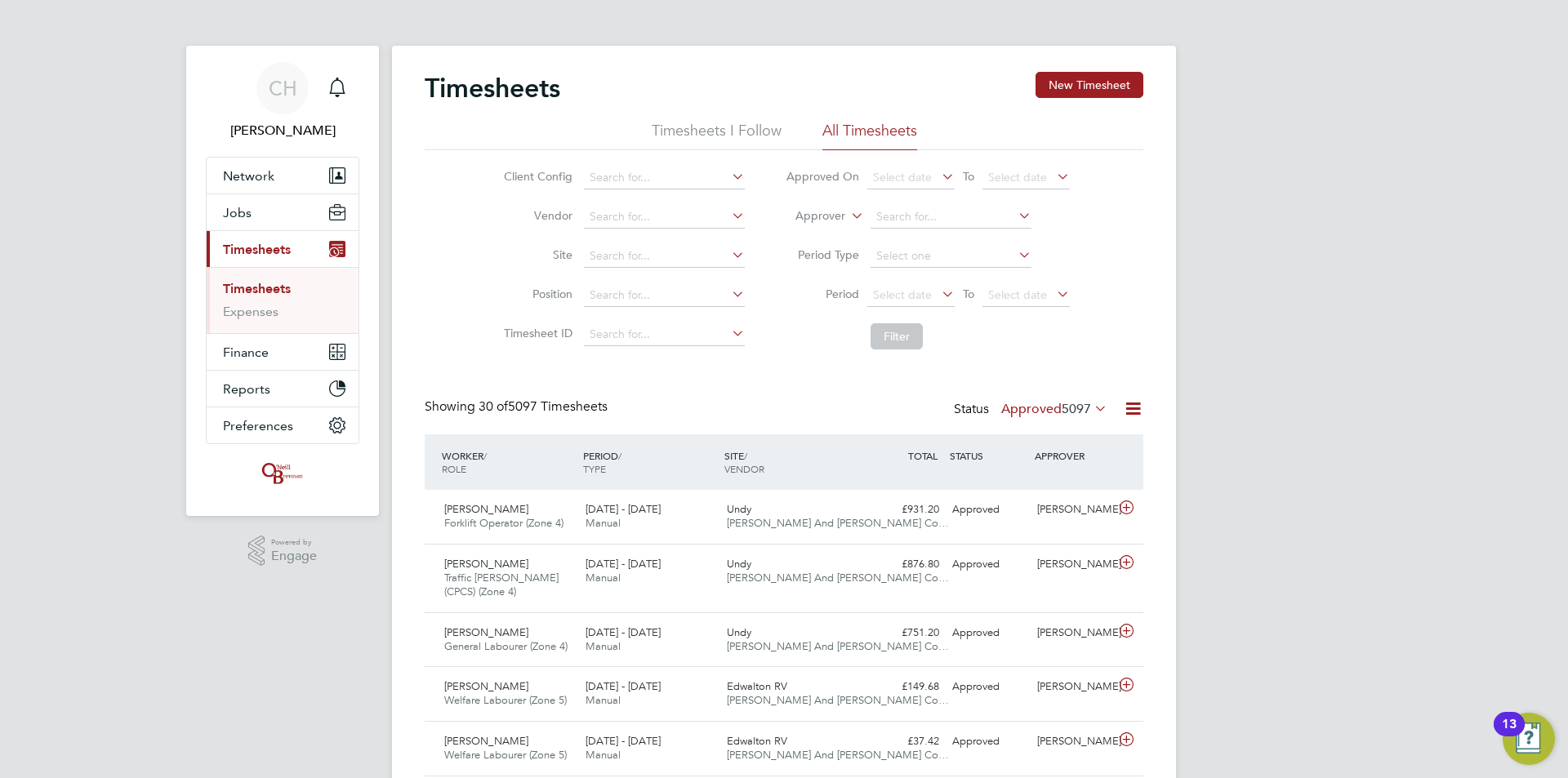
click at [271, 249] on span "Timesheets" at bounding box center [256, 249] width 68 height 16
click at [1092, 83] on button "New Timesheet" at bounding box center [1089, 85] width 108 height 26
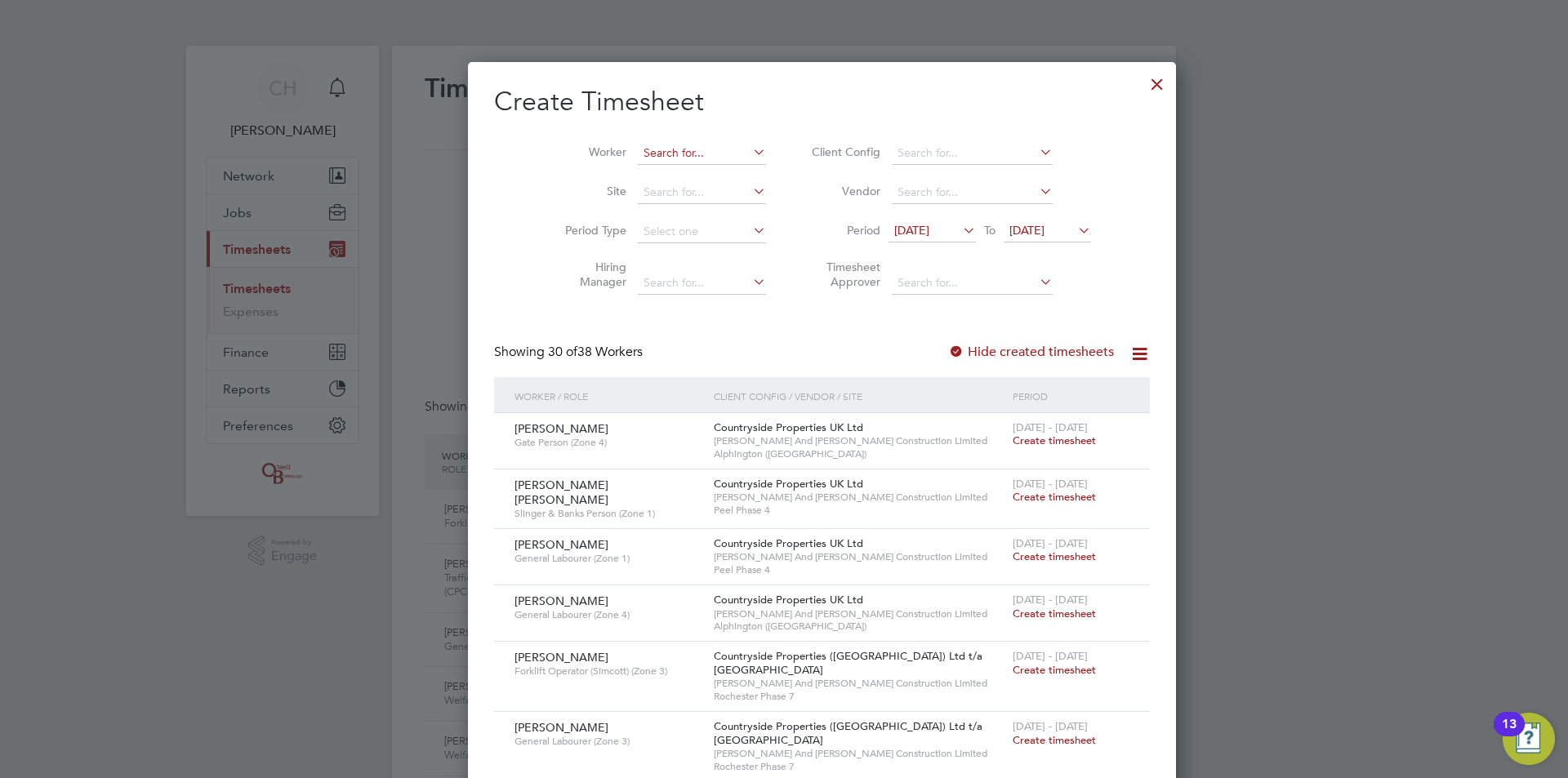
click at [661, 159] on input at bounding box center [701, 153] width 128 height 23
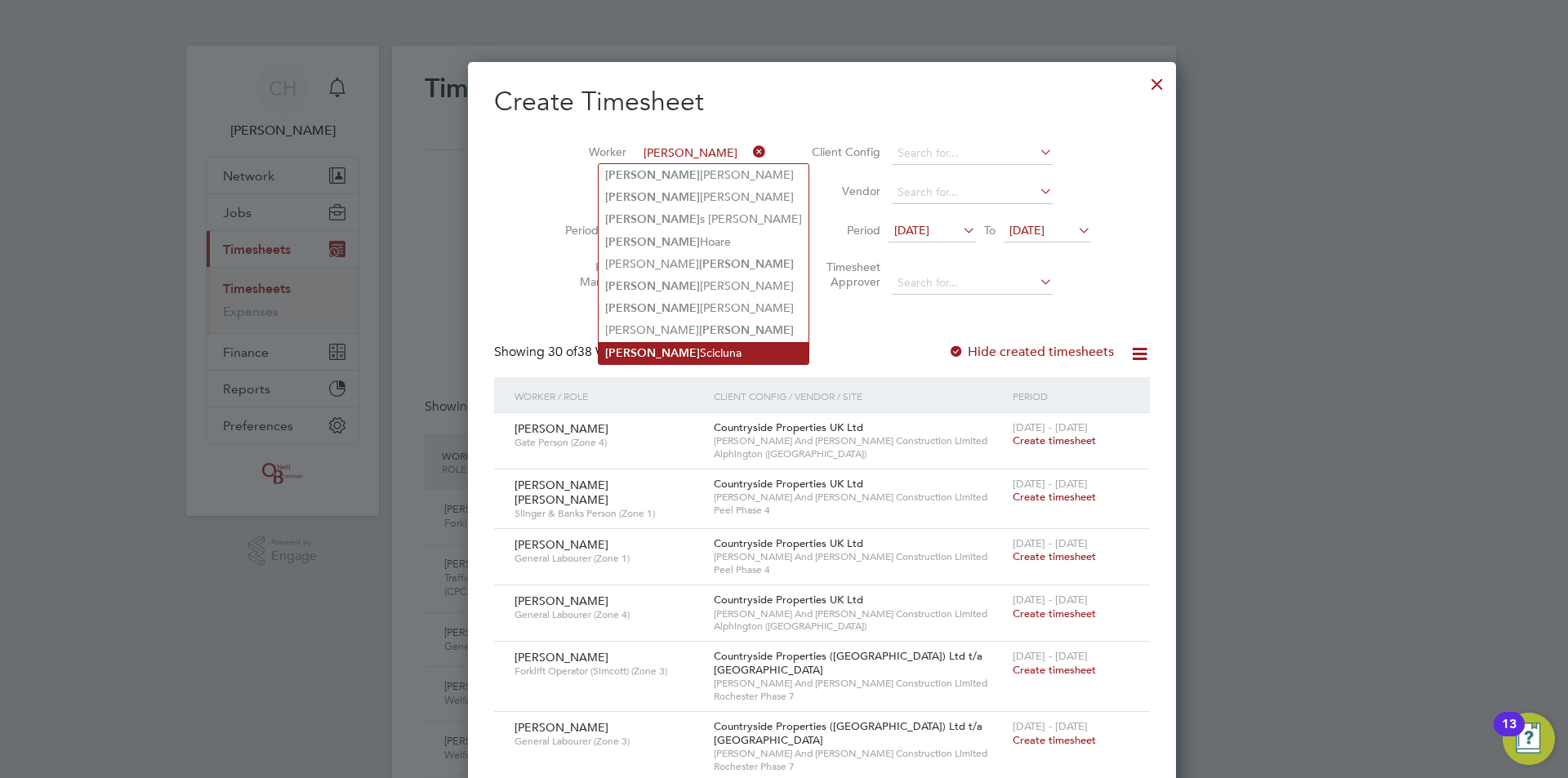
click at [661, 344] on li "Martin Scicluna" at bounding box center [703, 352] width 210 height 22
type input "[PERSON_NAME]"
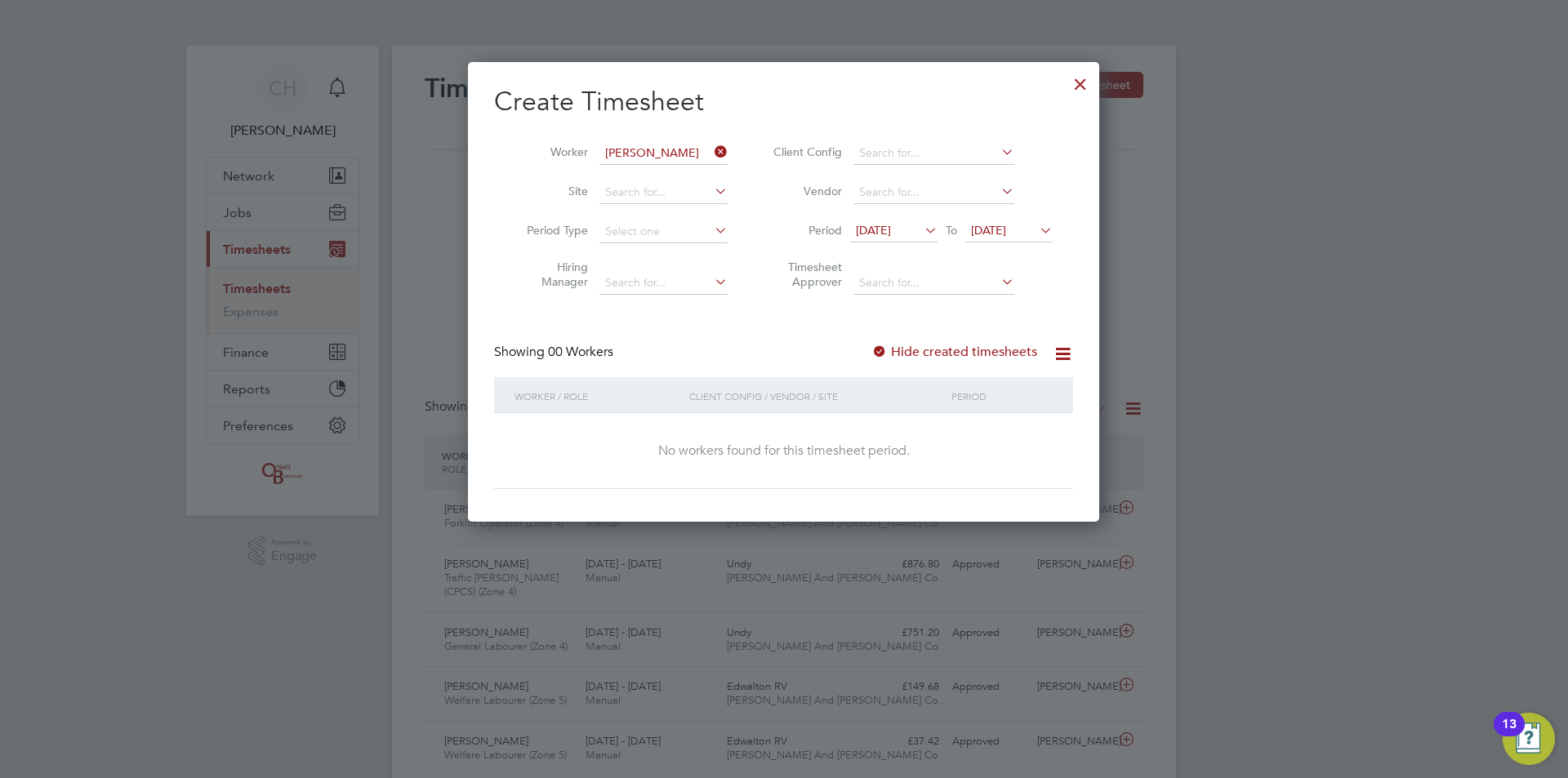
click at [888, 226] on span "13 Aug 2025" at bounding box center [873, 230] width 35 height 15
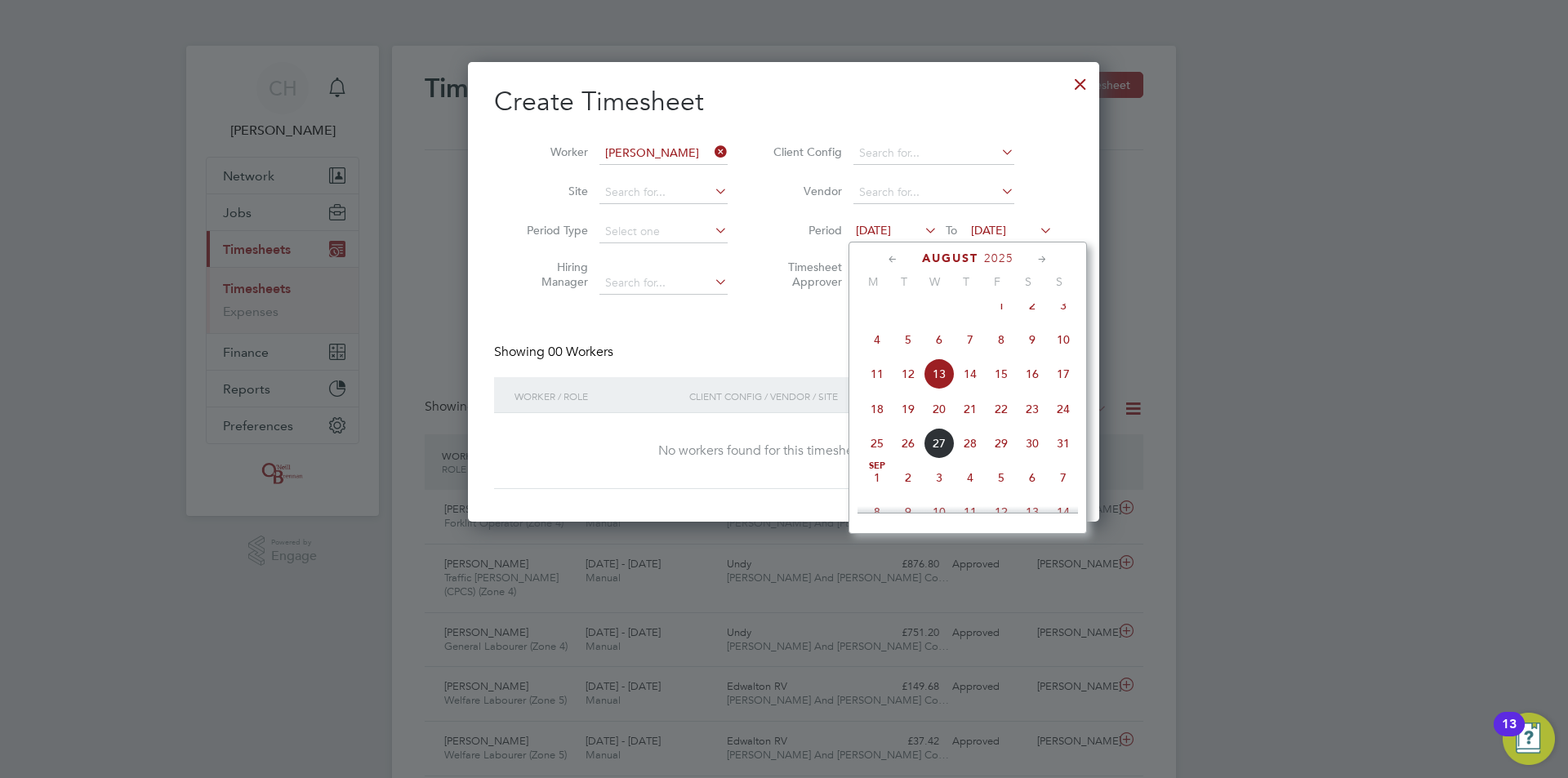
click at [893, 256] on icon at bounding box center [893, 259] width 16 height 18
click at [972, 490] on span "May 1" at bounding box center [970, 491] width 31 height 31
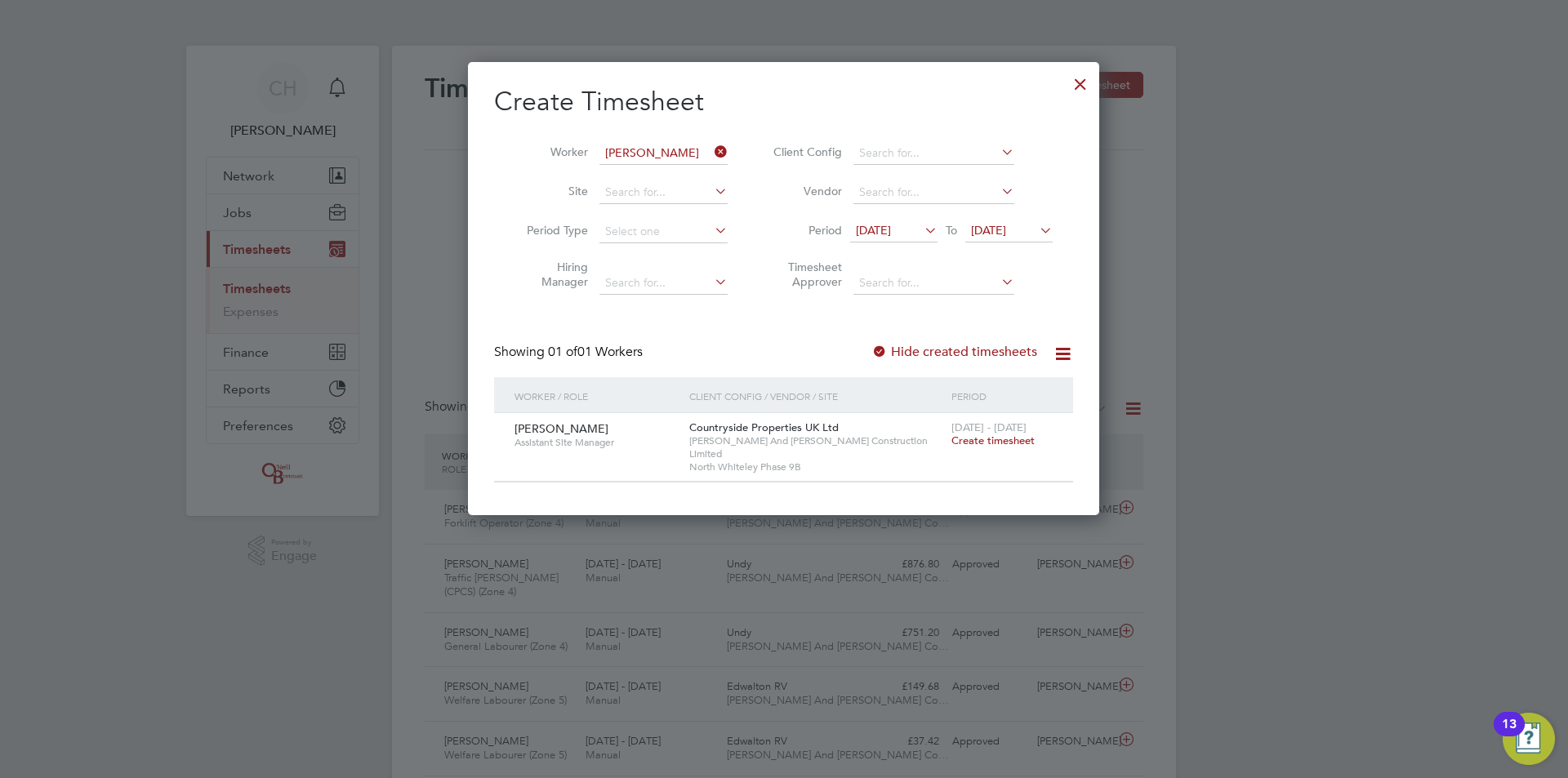
click at [1016, 441] on span "Create timesheet" at bounding box center [992, 441] width 83 height 14
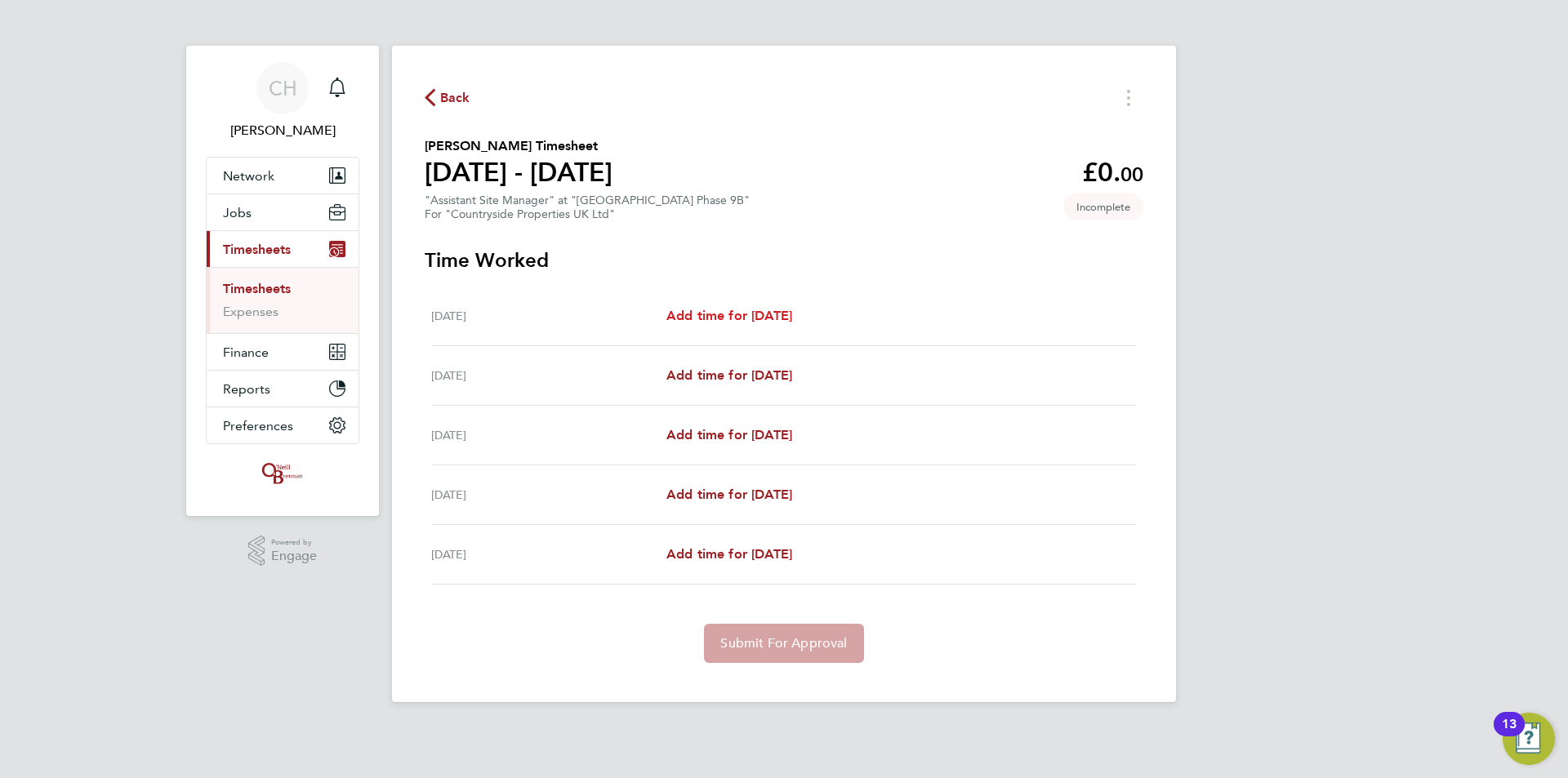
click at [756, 312] on span "Add time for Mon 16 Jun" at bounding box center [729, 315] width 126 height 16
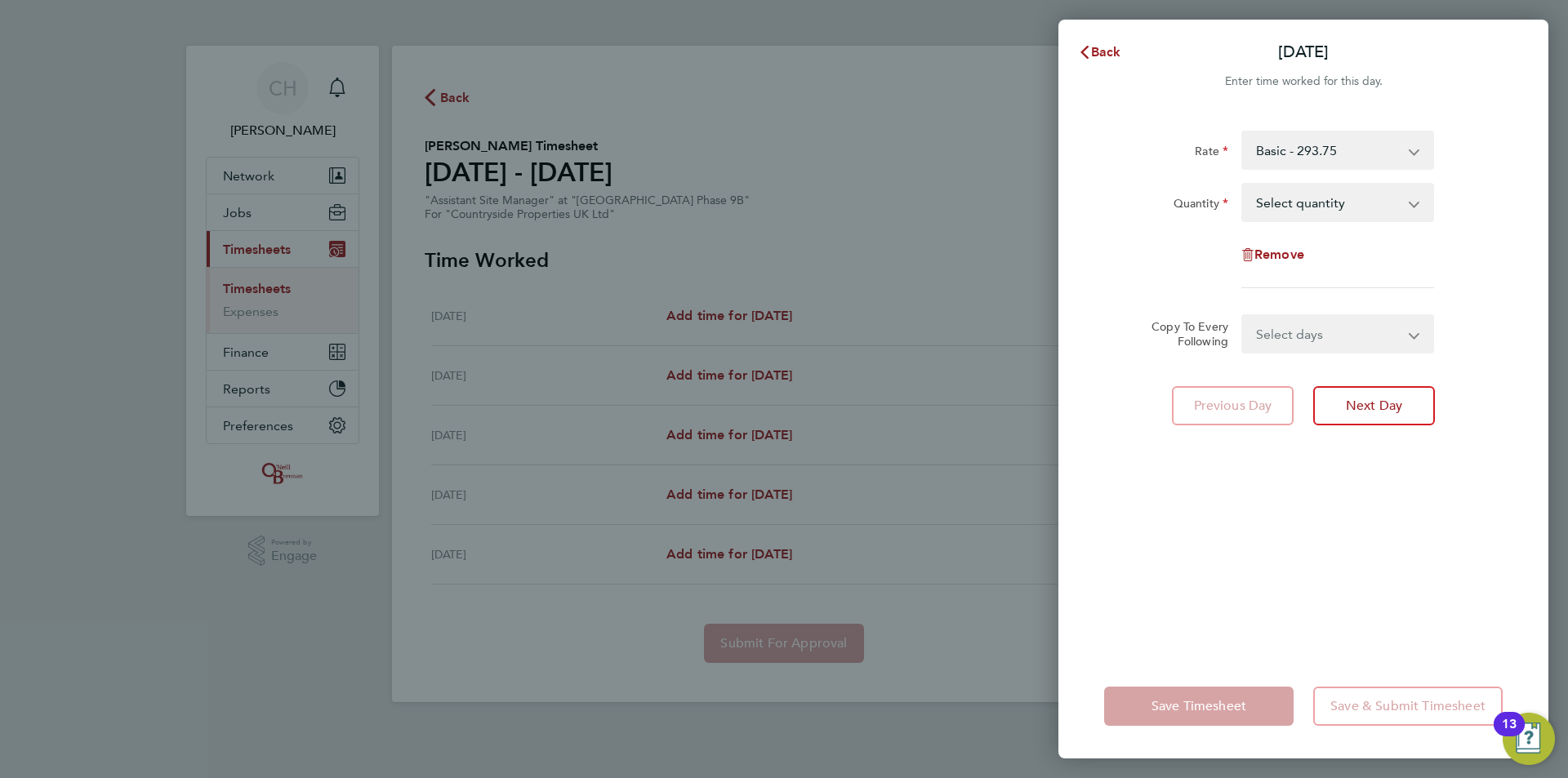
click at [1378, 182] on div "Rate Basic - 293.75 Quantity Select quantity 0.5 1 Remove" at bounding box center [1303, 209] width 398 height 158
click at [1379, 196] on select "Select quantity 0.5 1" at bounding box center [1327, 202] width 170 height 36
select select "1"
click at [1243, 184] on select "Select quantity 0.5 1" at bounding box center [1327, 202] width 170 height 36
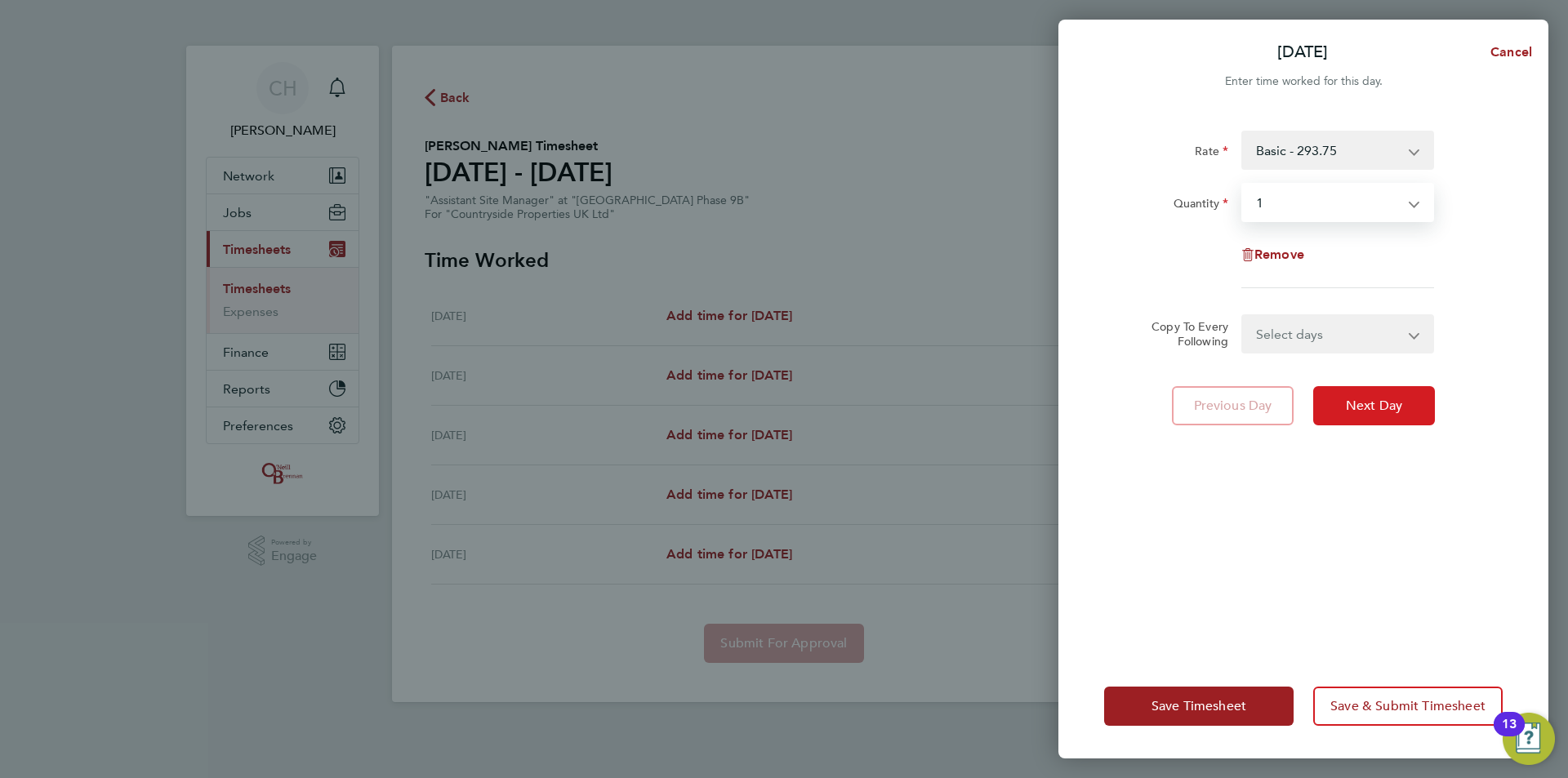
click at [1365, 407] on span "Next Day" at bounding box center [1374, 405] width 56 height 17
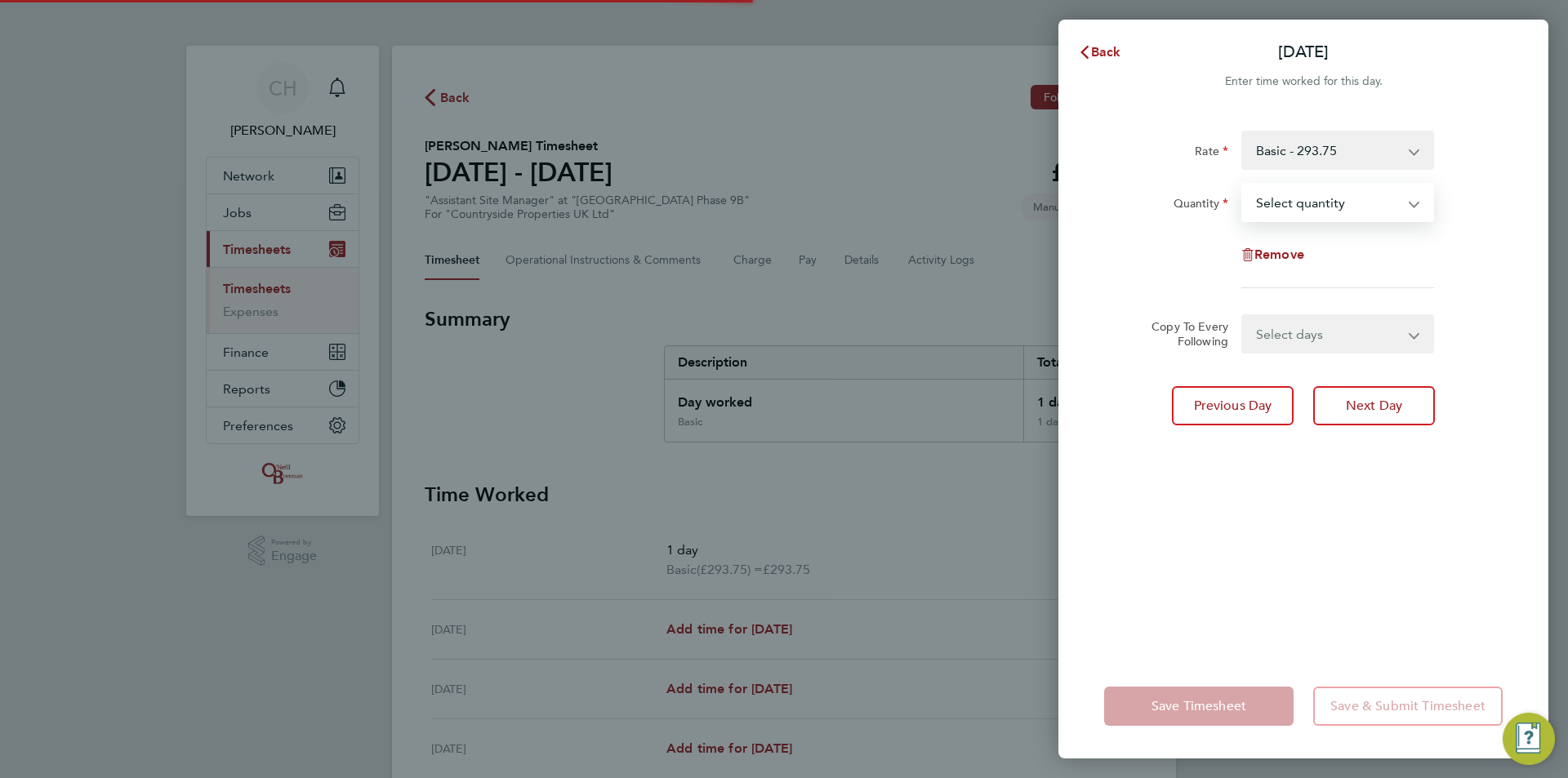
click at [1331, 201] on select "Select quantity 0.5 1" at bounding box center [1327, 202] width 170 height 36
select select "1"
click at [1243, 184] on select "Select quantity 0.5 1" at bounding box center [1327, 202] width 170 height 36
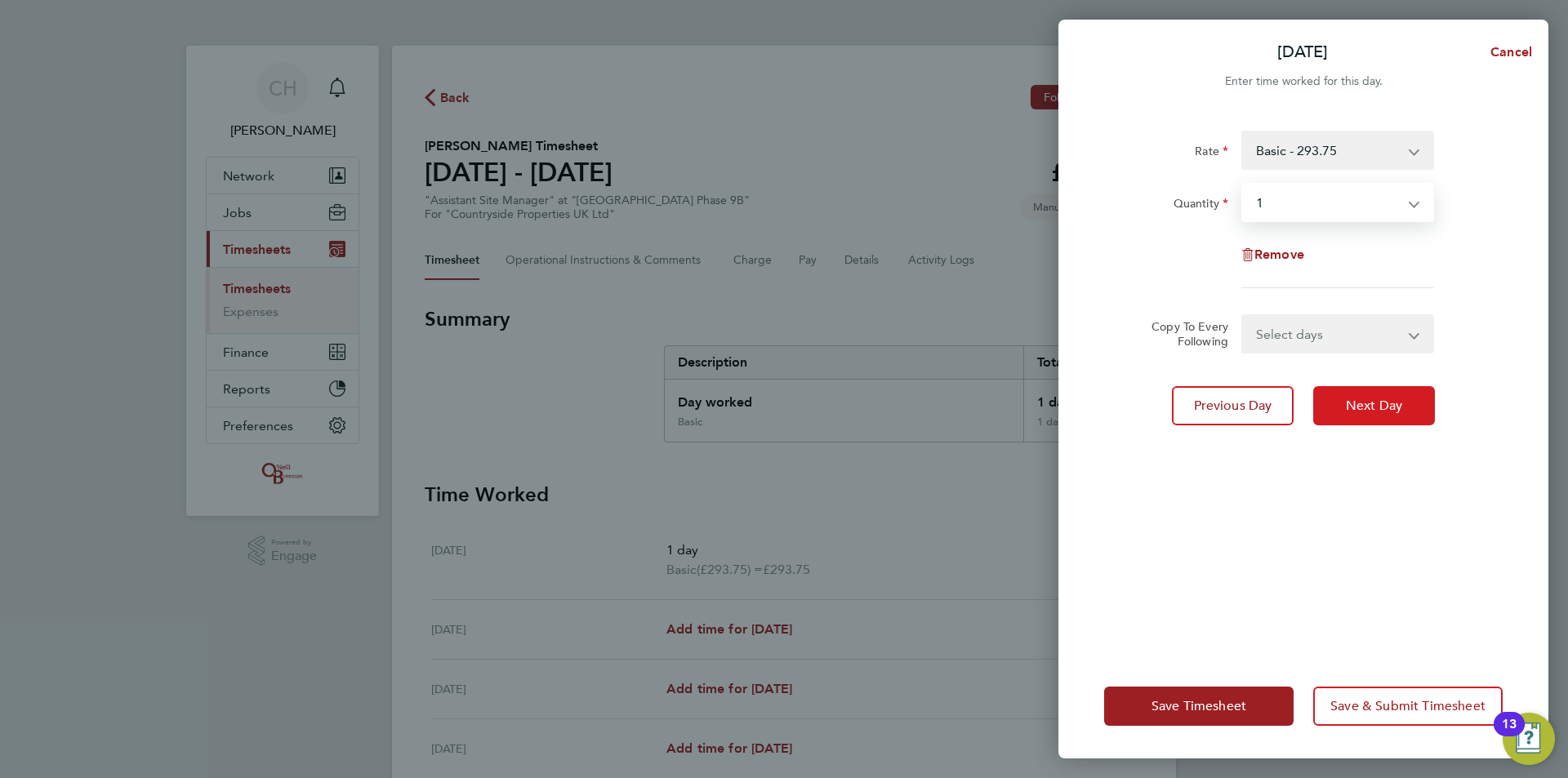
click at [1371, 399] on span "Next Day" at bounding box center [1374, 405] width 56 height 17
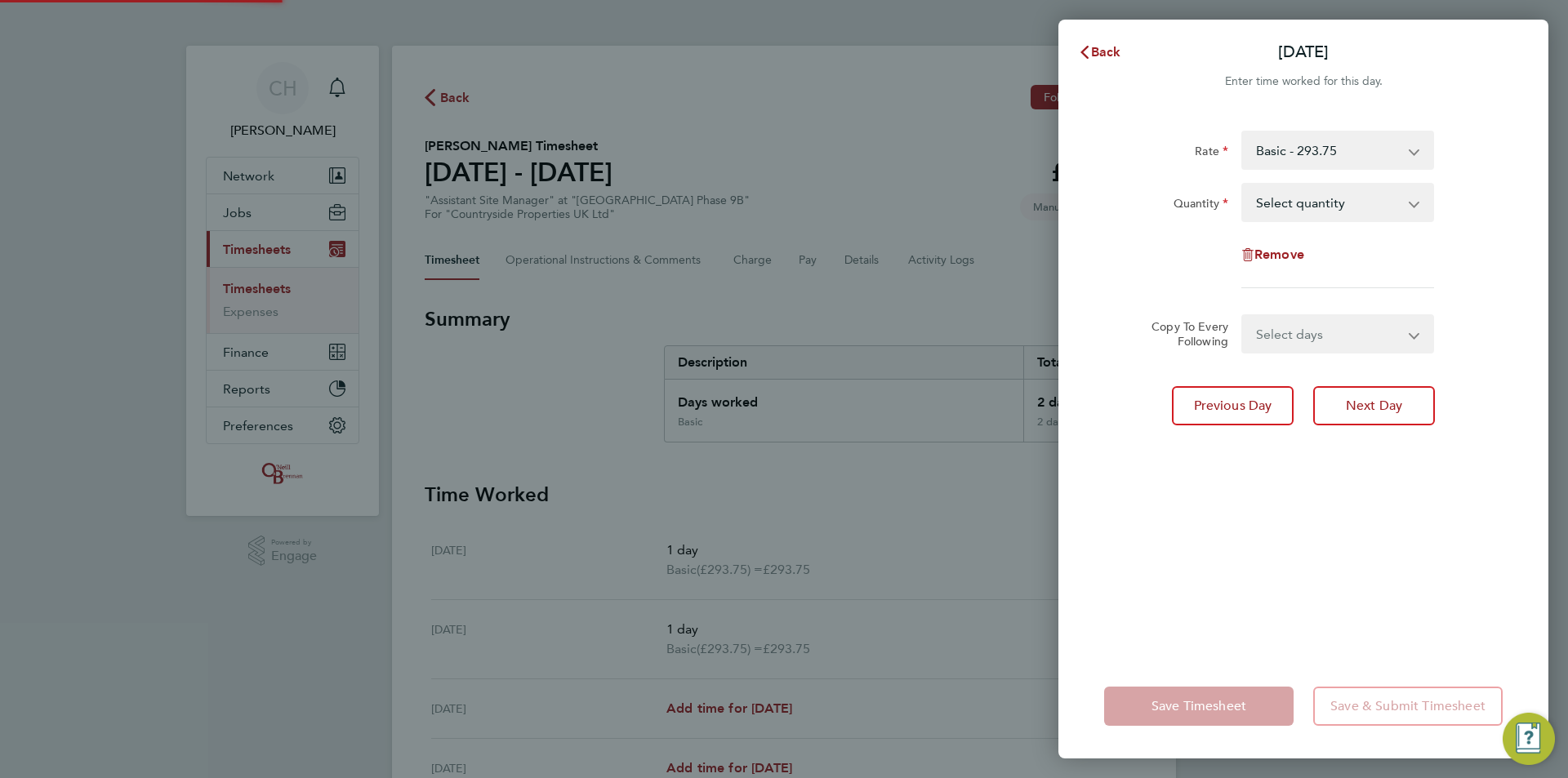
drag, startPoint x: 1323, startPoint y: 225, endPoint x: 1313, endPoint y: 196, distance: 30.7
click at [1314, 195] on select "Select quantity 0.5 1" at bounding box center [1327, 202] width 170 height 36
select select "1"
click at [1243, 184] on select "Select quantity 0.5 1" at bounding box center [1327, 202] width 170 height 36
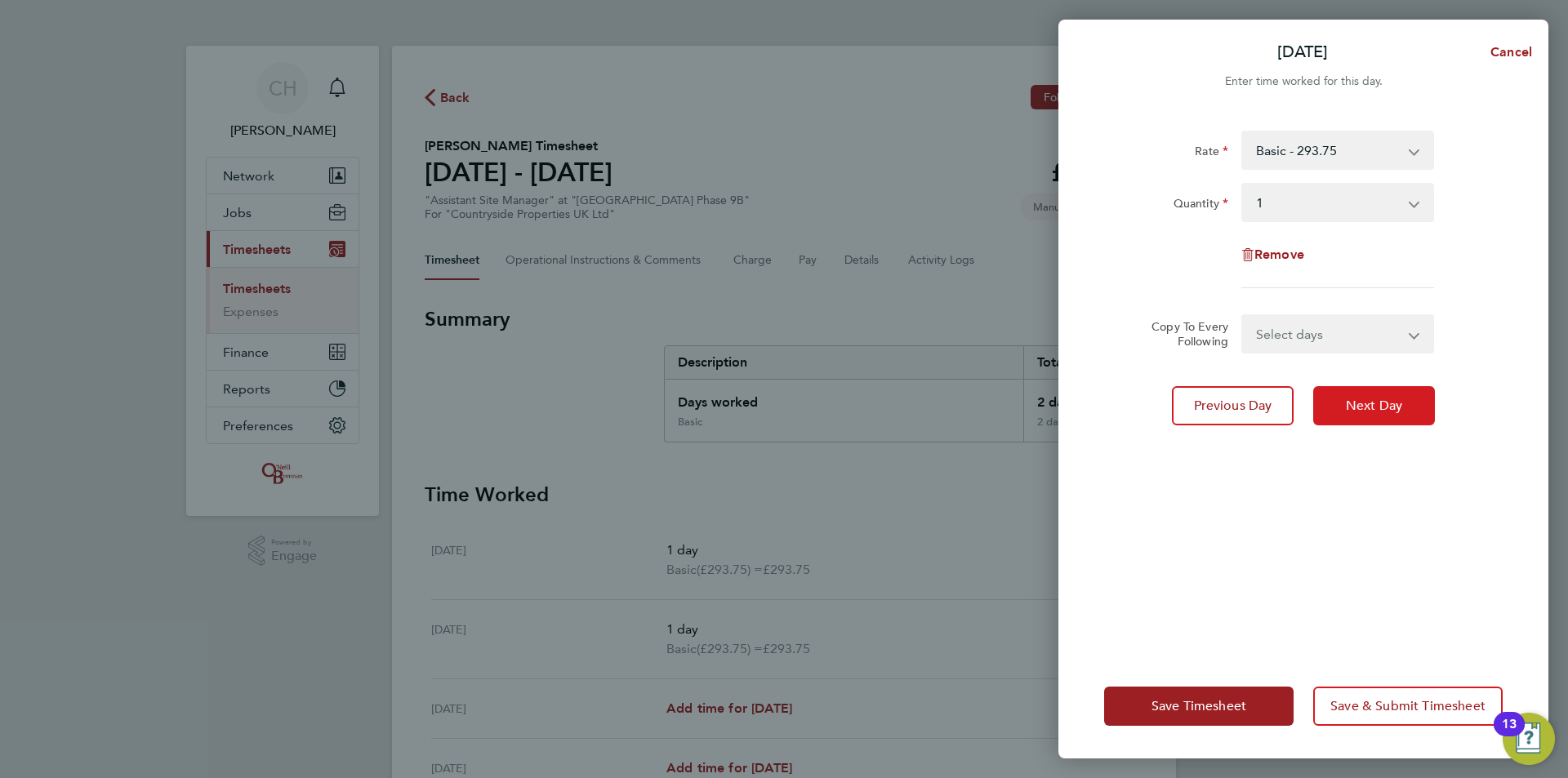
click at [1375, 399] on span "Next Day" at bounding box center [1374, 405] width 56 height 17
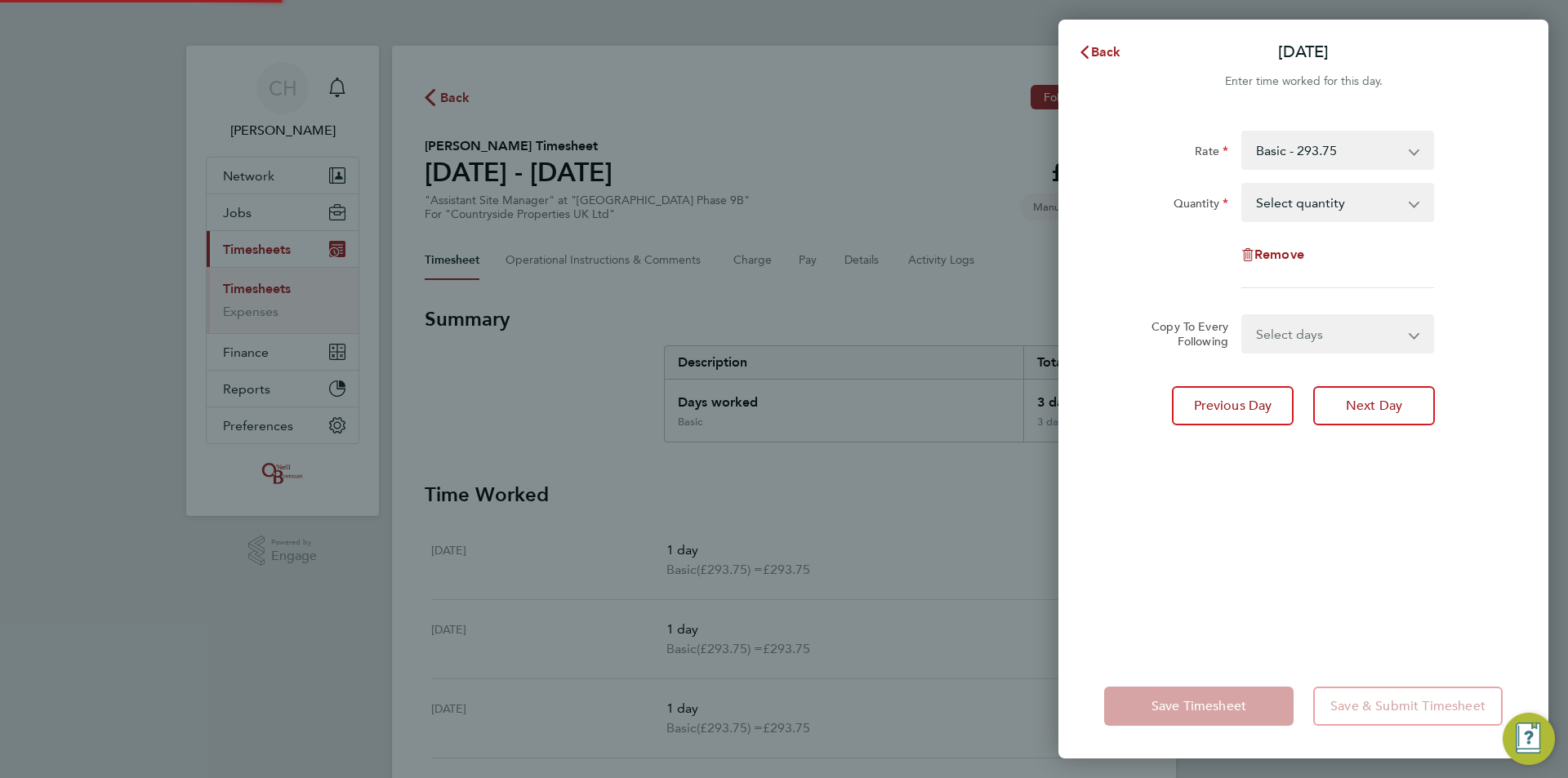
click at [1311, 209] on select "Select quantity 0.5 1" at bounding box center [1327, 202] width 170 height 36
select select "1"
click at [1243, 184] on select "Select quantity 0.5 1" at bounding box center [1327, 202] width 170 height 36
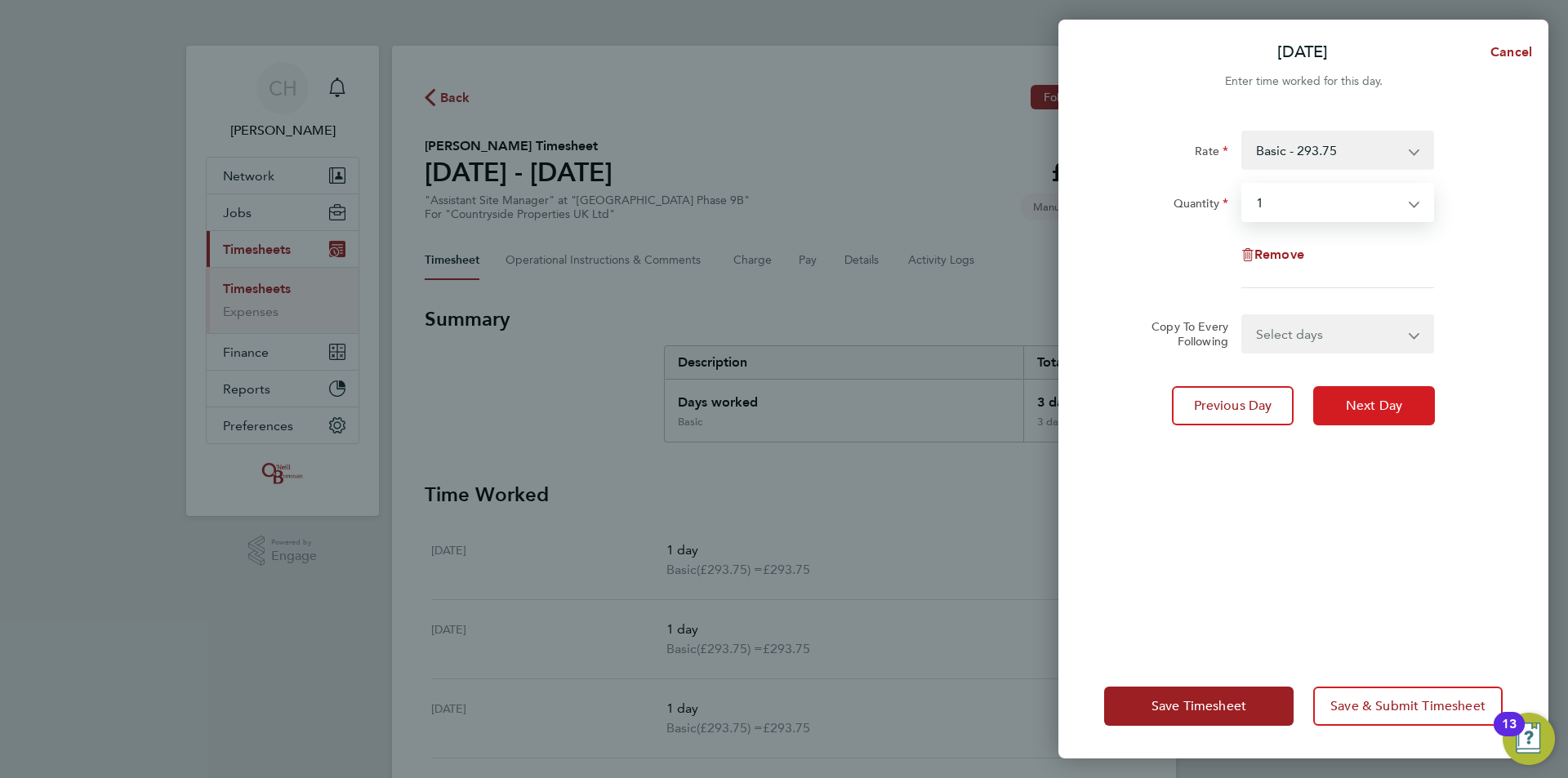
drag, startPoint x: 1356, startPoint y: 402, endPoint x: 1358, endPoint y: 363, distance: 39.1
click at [1357, 402] on span "Next Day" at bounding box center [1374, 405] width 56 height 17
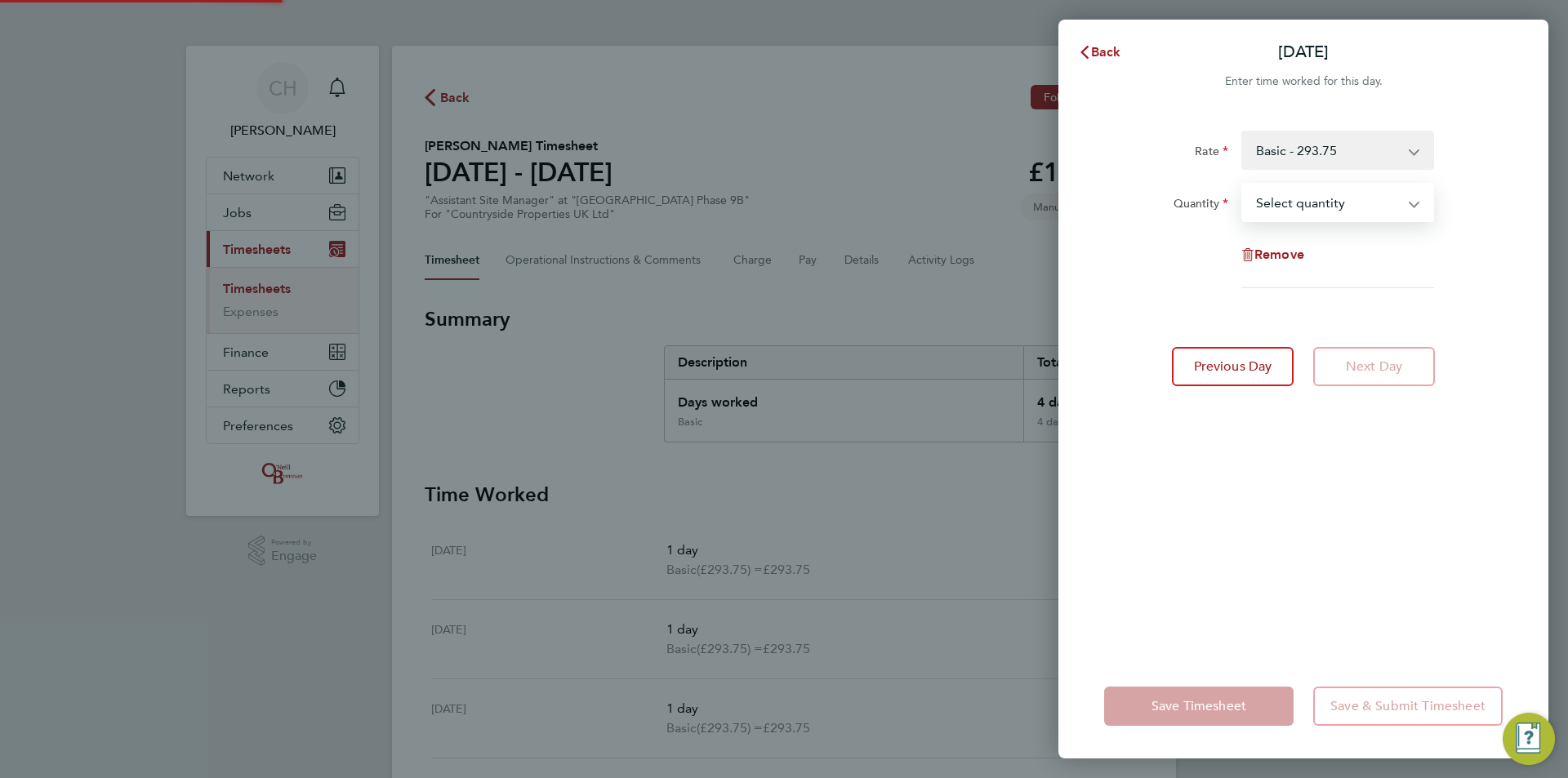
click at [1306, 205] on select "Select quantity 0.5 1" at bounding box center [1327, 202] width 170 height 36
select select "1"
click at [1243, 184] on select "Select quantity 0.5 1" at bounding box center [1327, 202] width 170 height 36
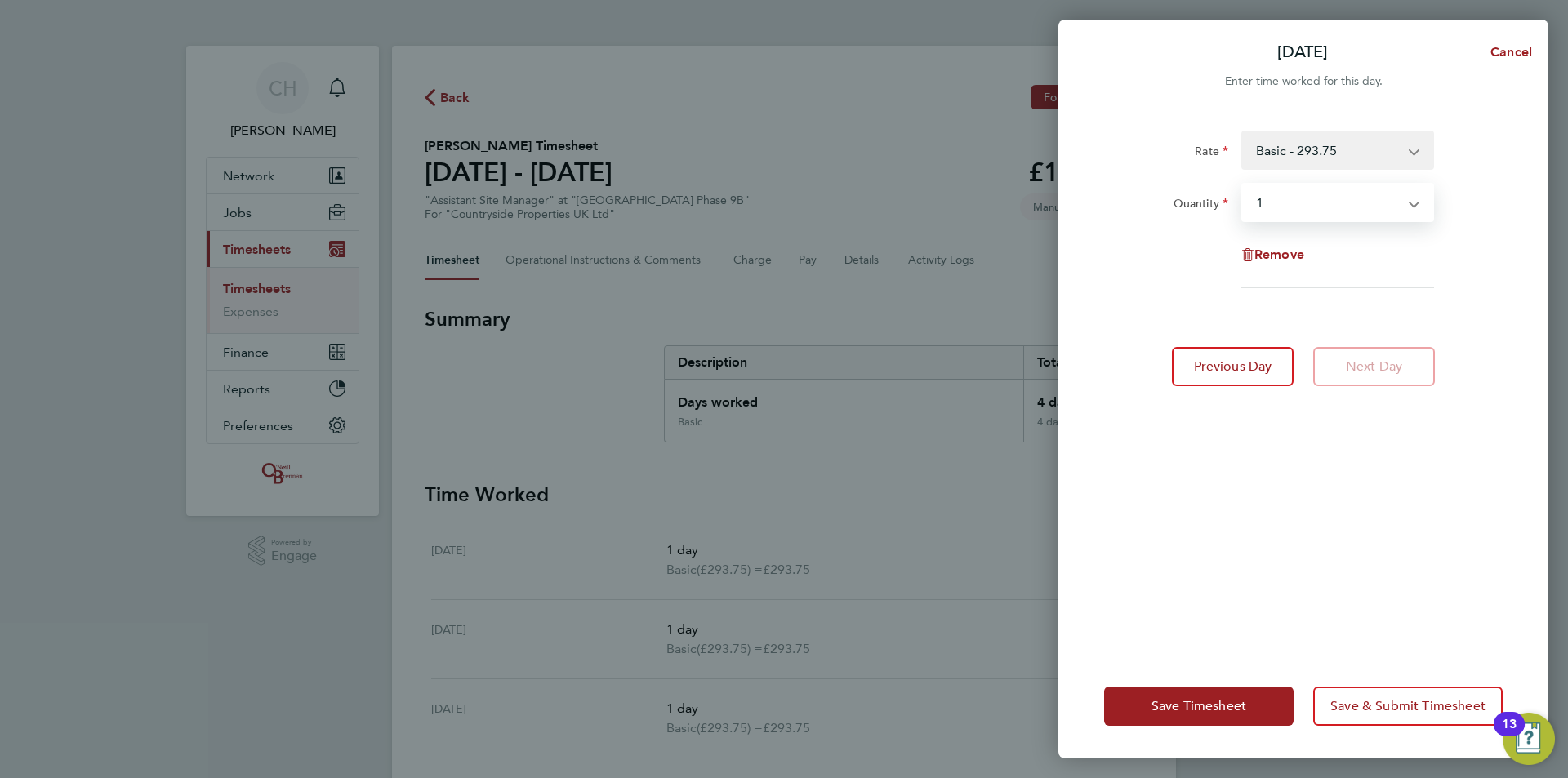
click at [1402, 417] on div "Rate Basic - 293.75 Quantity Select quantity 0.5 1 Remove Previous Day Next Day" at bounding box center [1304, 382] width 490 height 543
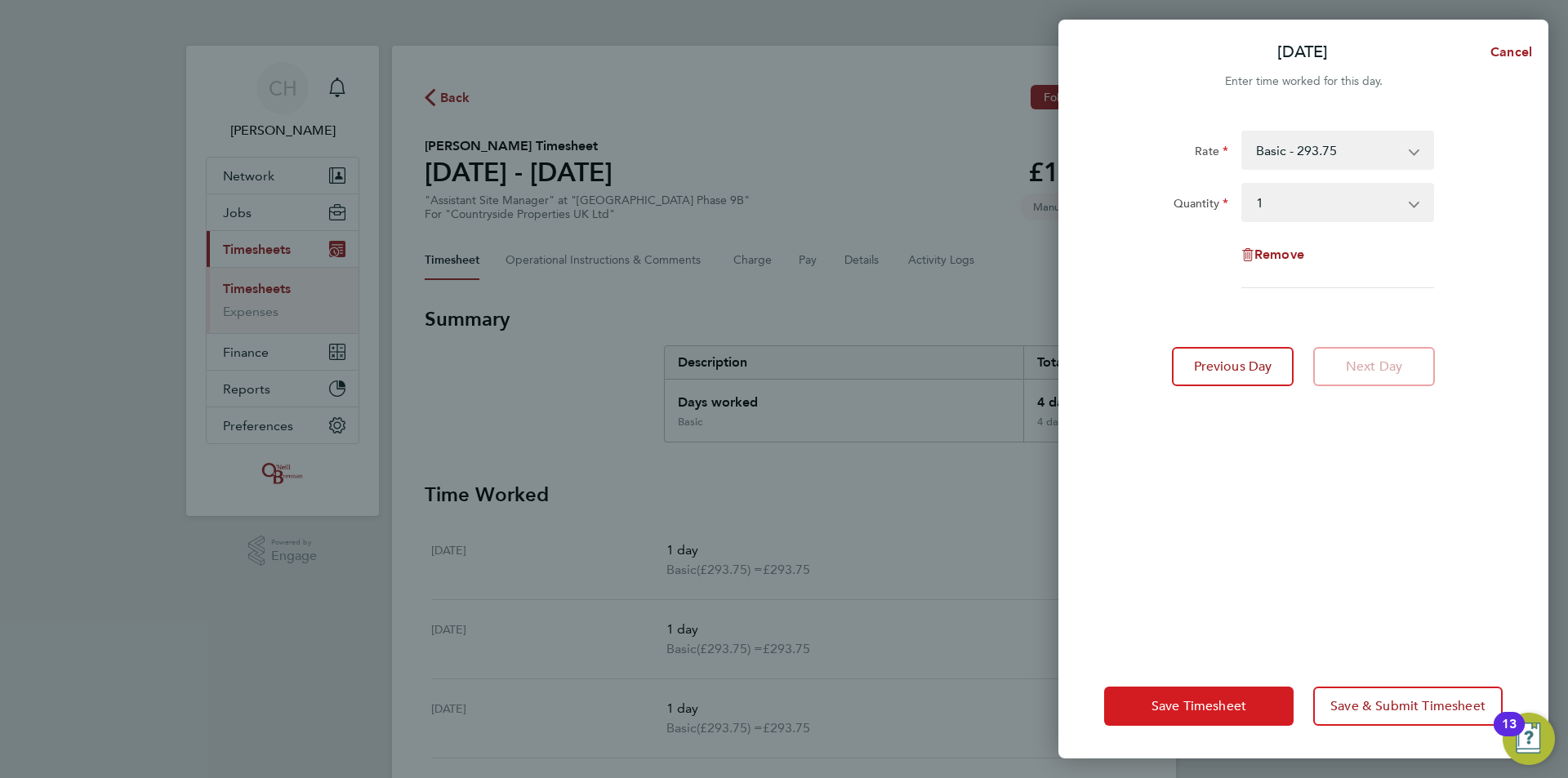
click at [1219, 708] on span "Save Timesheet" at bounding box center [1198, 706] width 94 height 17
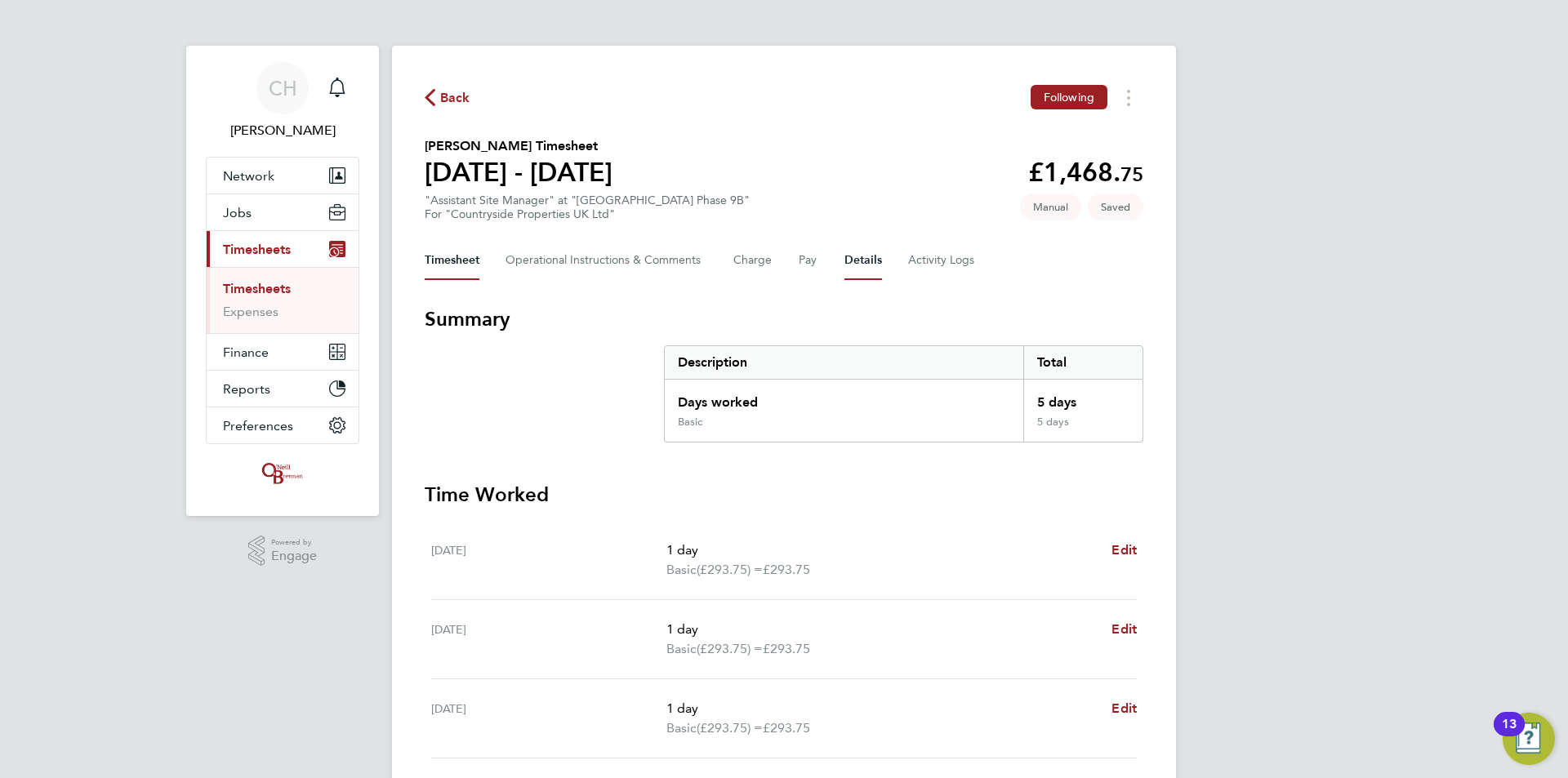
click at [863, 253] on button "Details" at bounding box center [863, 260] width 38 height 39
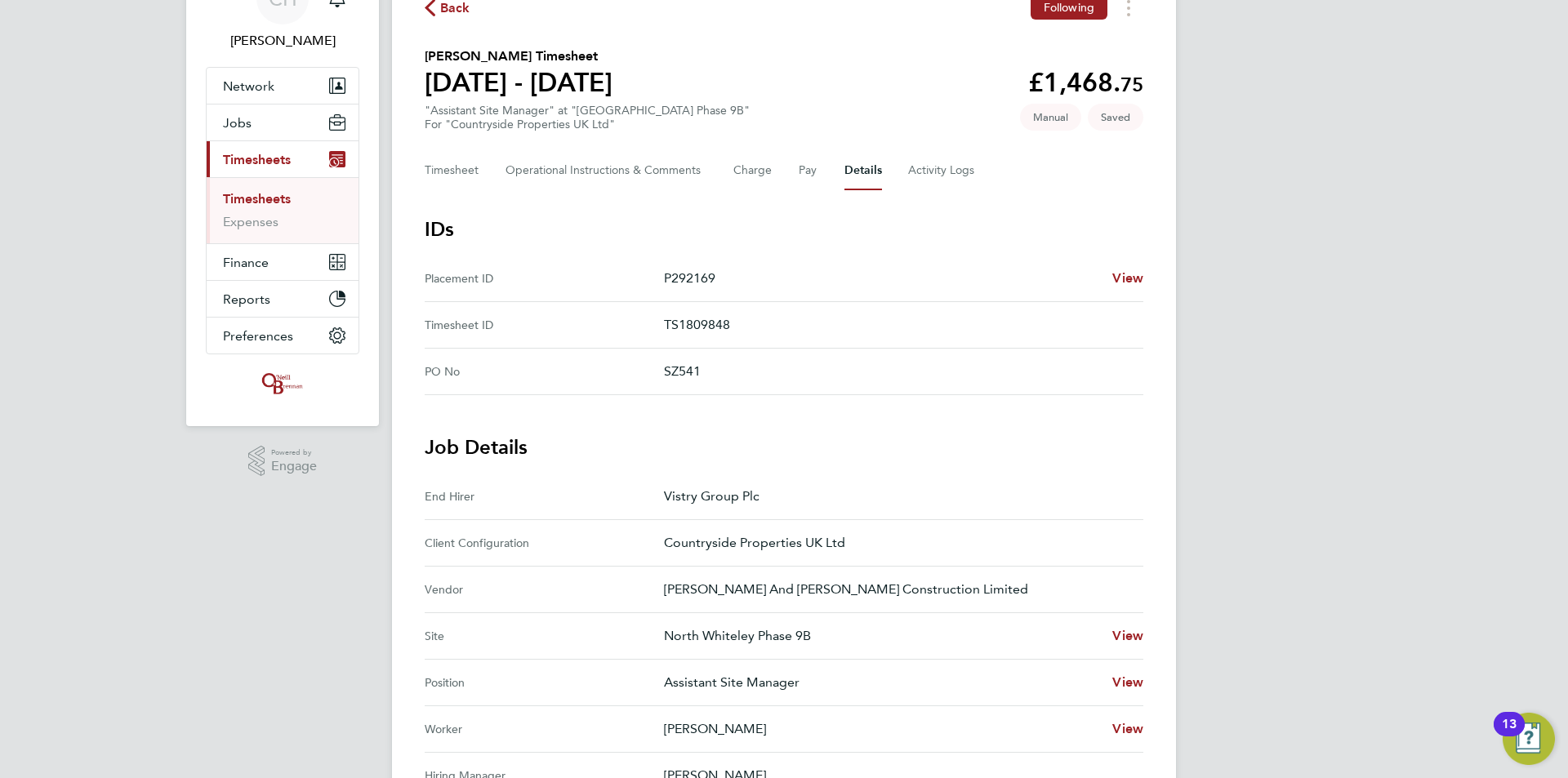
scroll to position [82, 0]
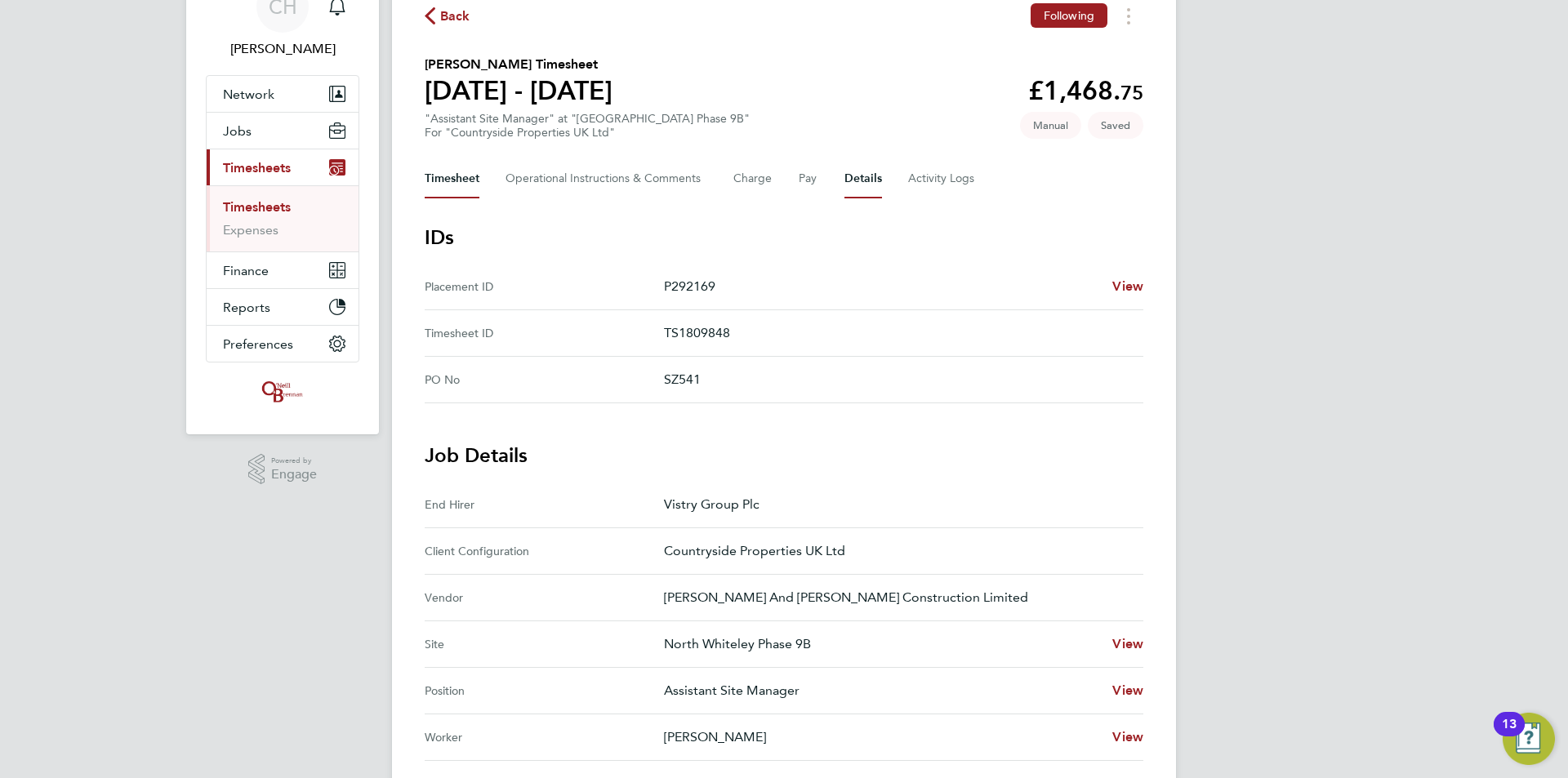
click at [470, 180] on button "Timesheet" at bounding box center [452, 179] width 55 height 39
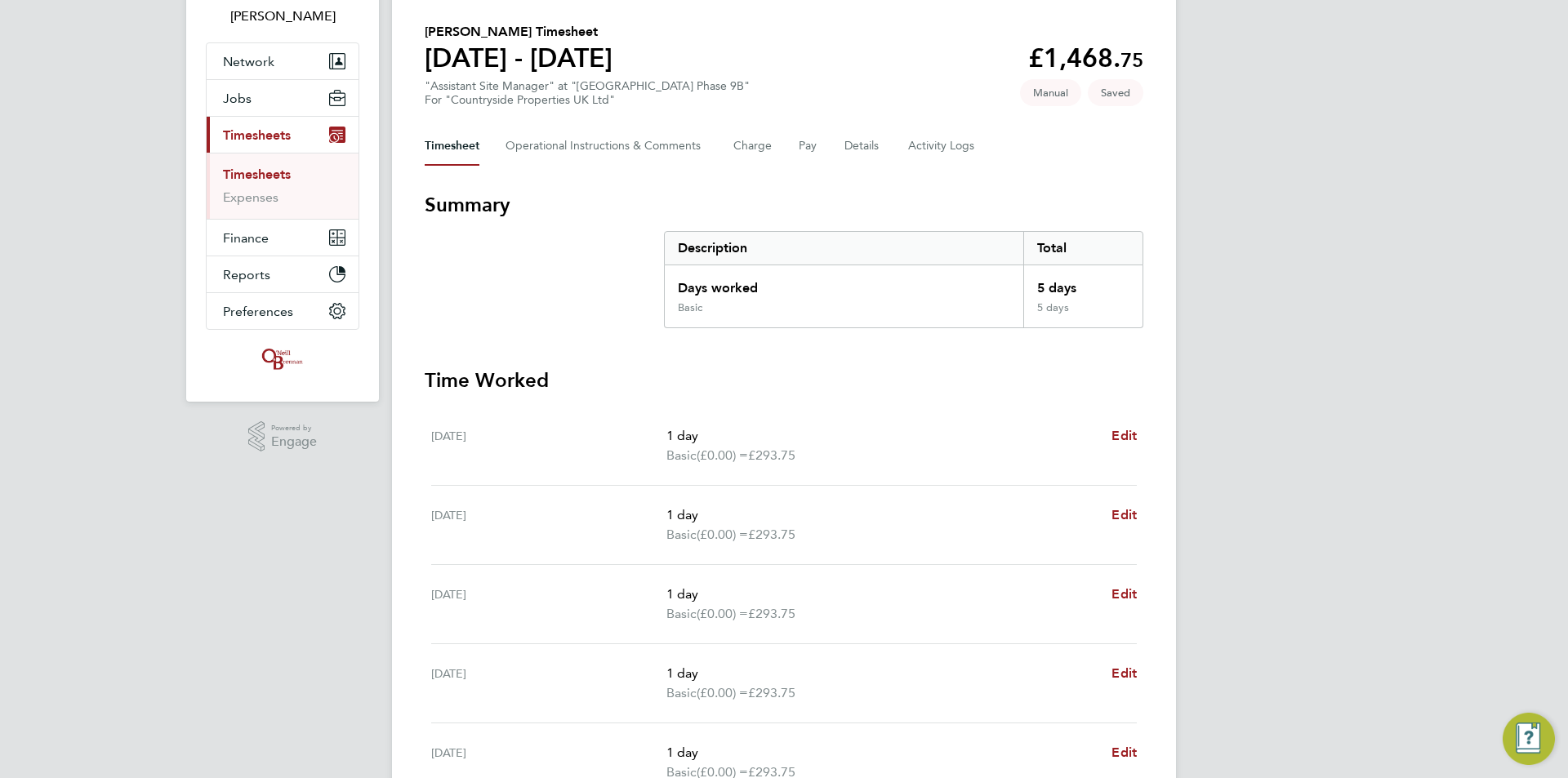
scroll to position [283, 0]
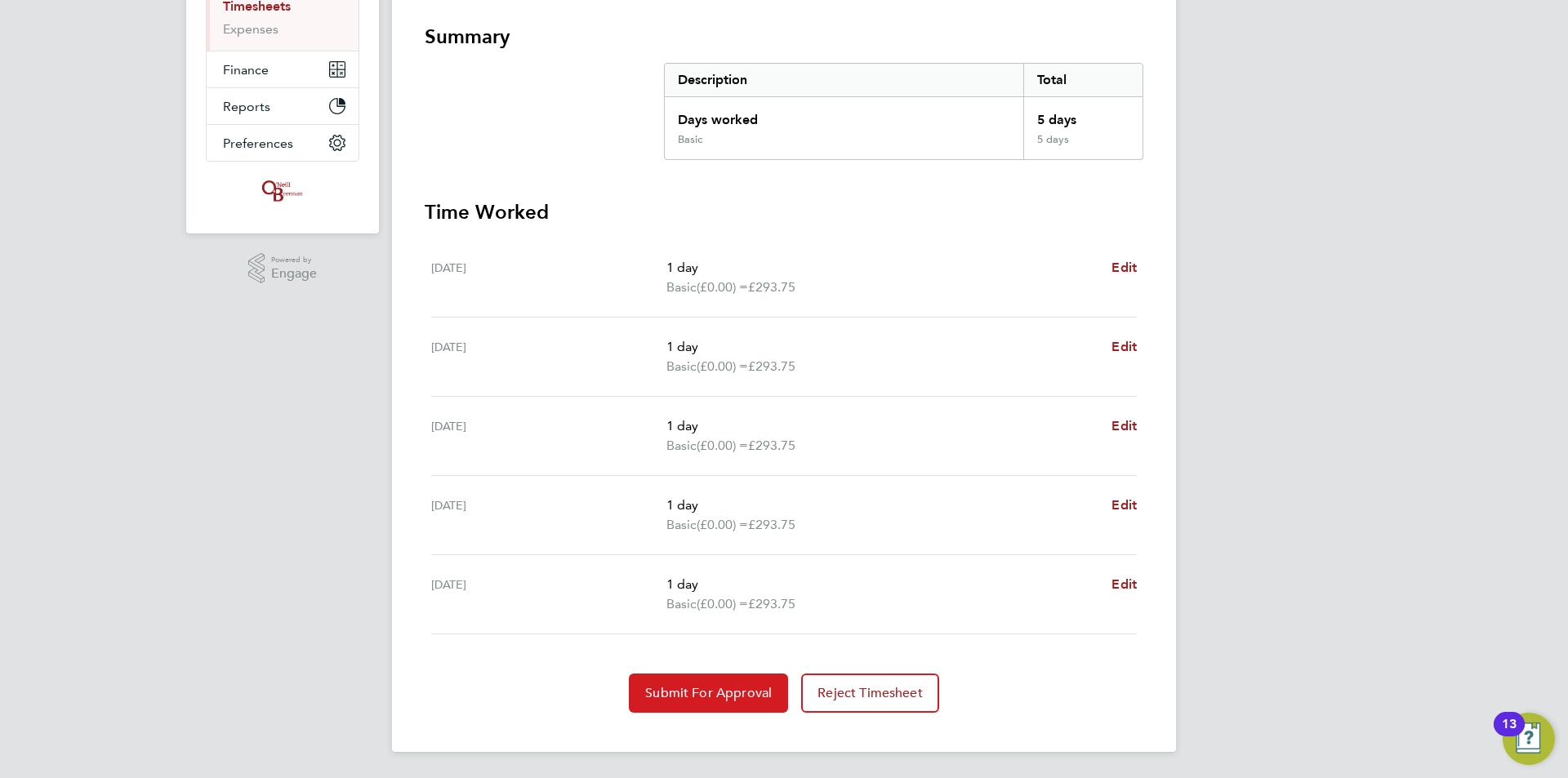
click at [729, 687] on span "Submit For Approval" at bounding box center [709, 693] width 127 height 17
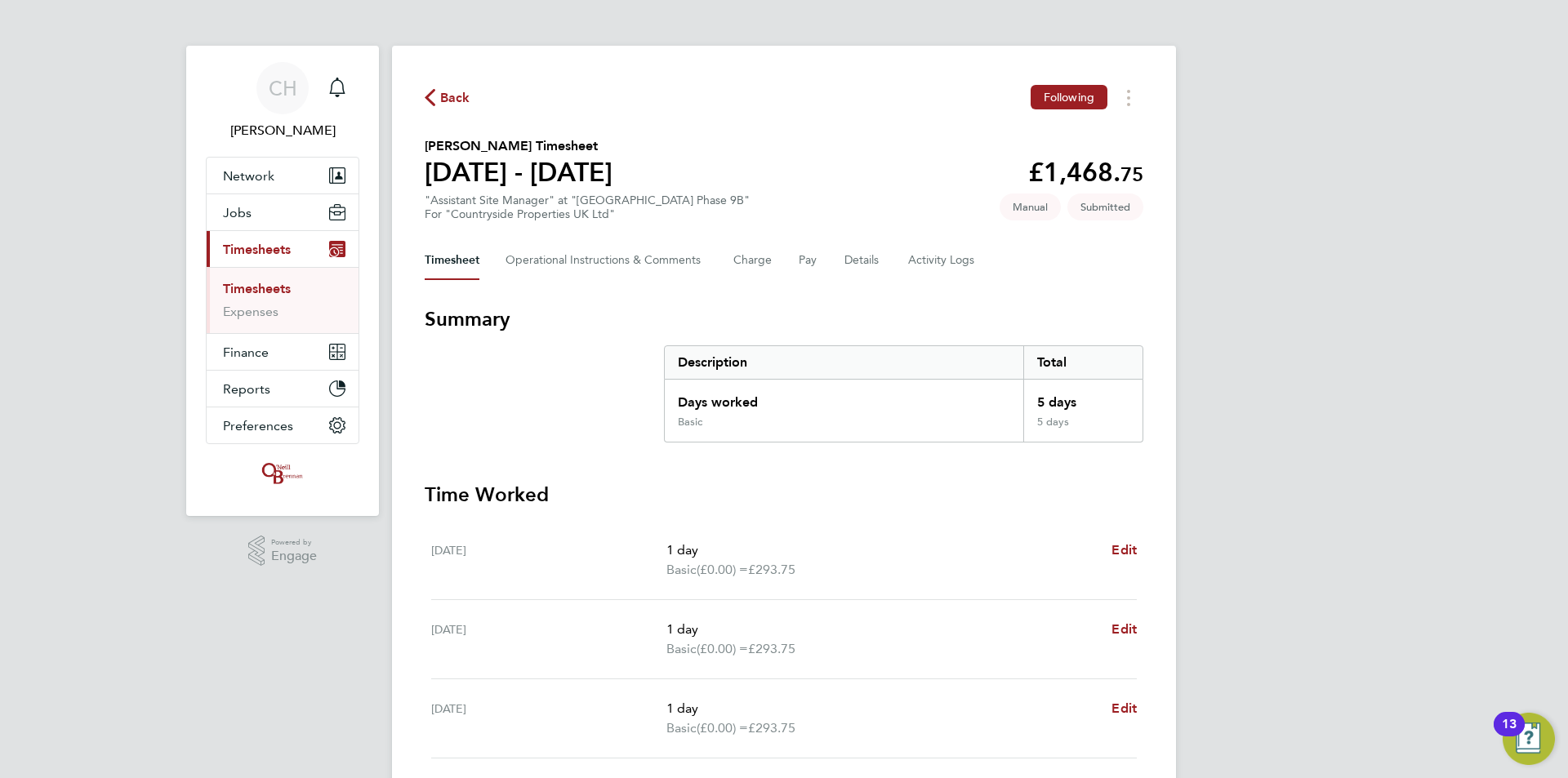
click at [249, 246] on span "Timesheets" at bounding box center [256, 249] width 68 height 16
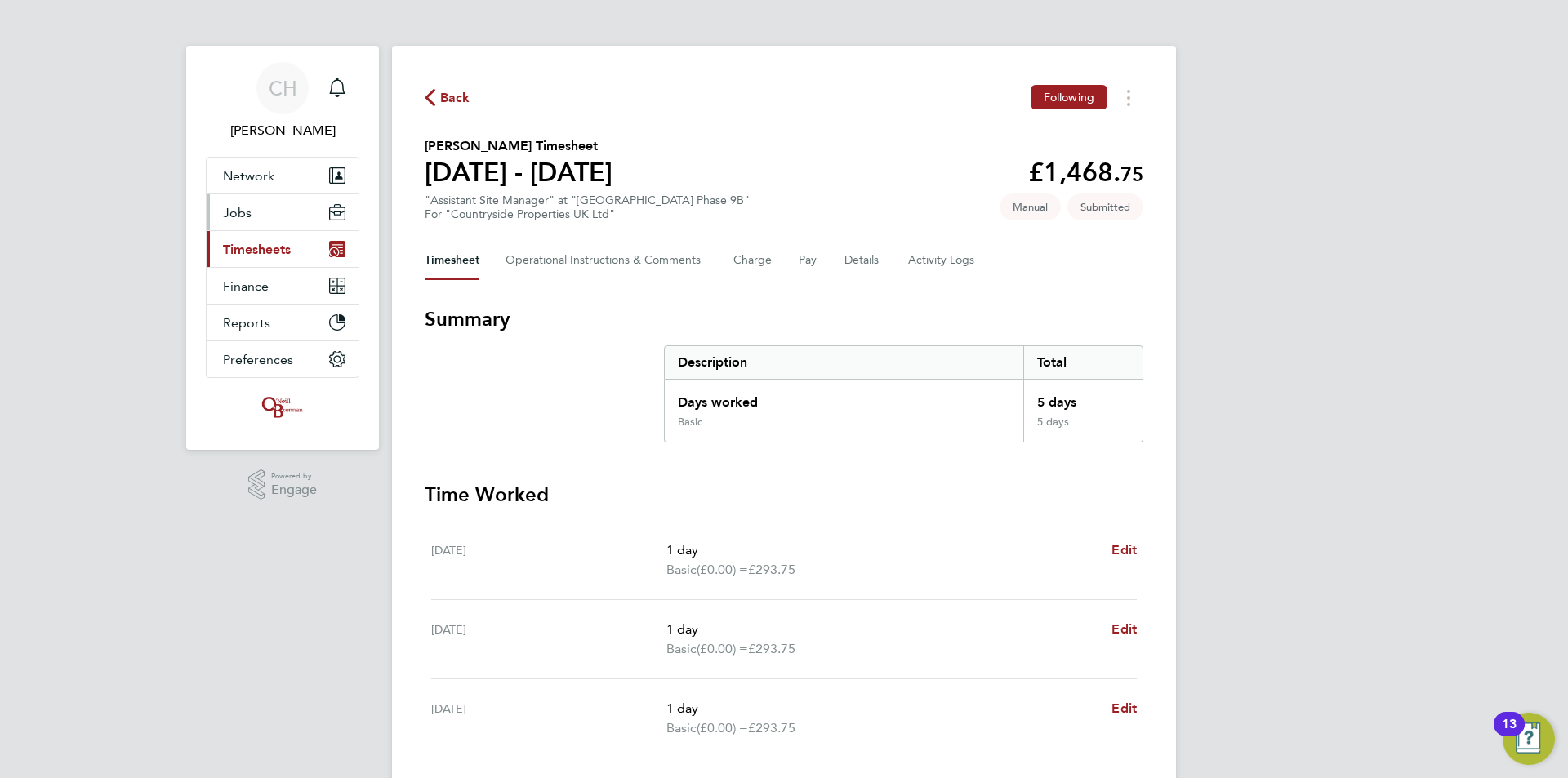
click at [240, 214] on span "Jobs" at bounding box center [237, 213] width 28 height 16
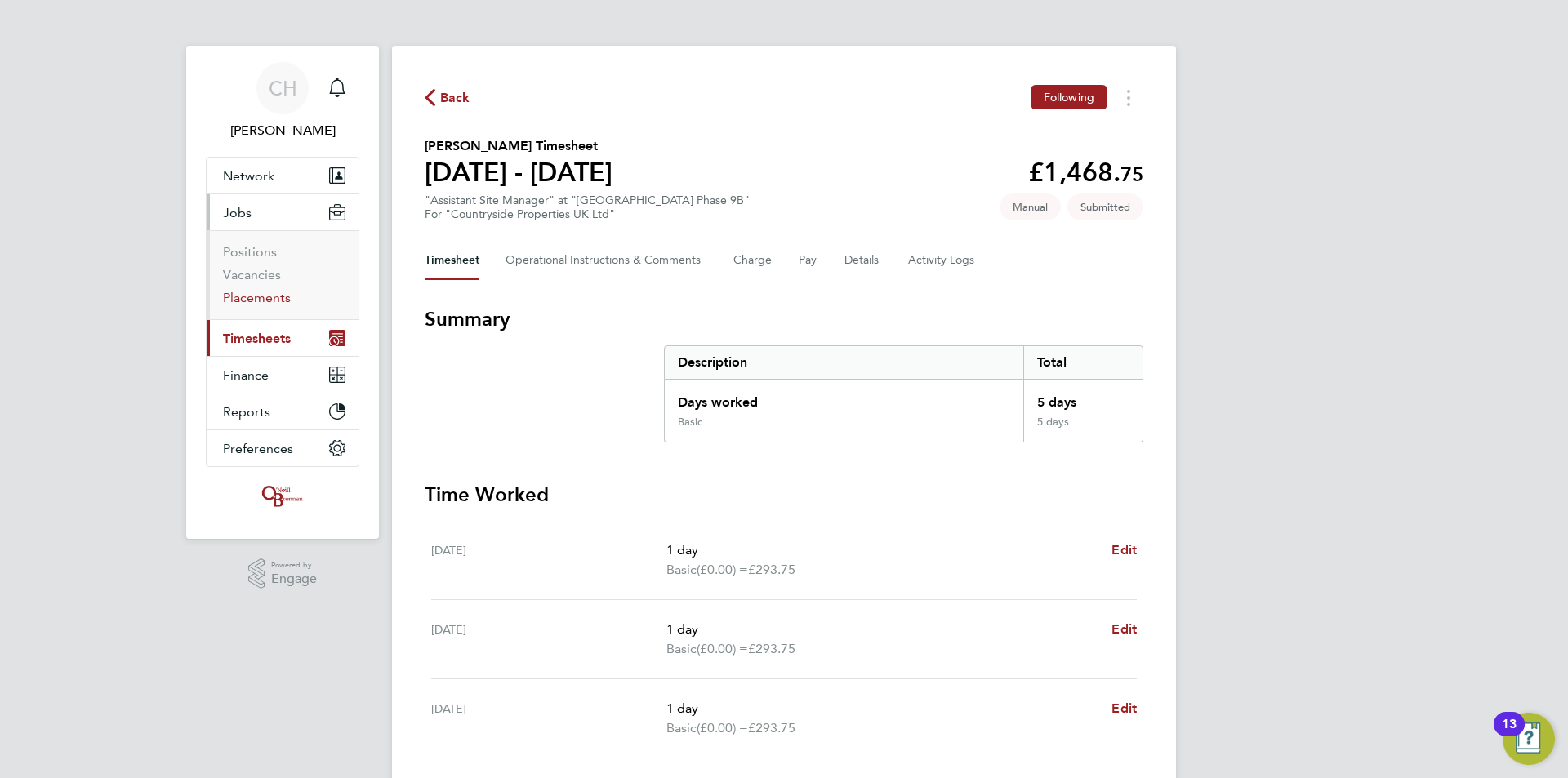
click at [247, 297] on link "Placements" at bounding box center [256, 298] width 68 height 16
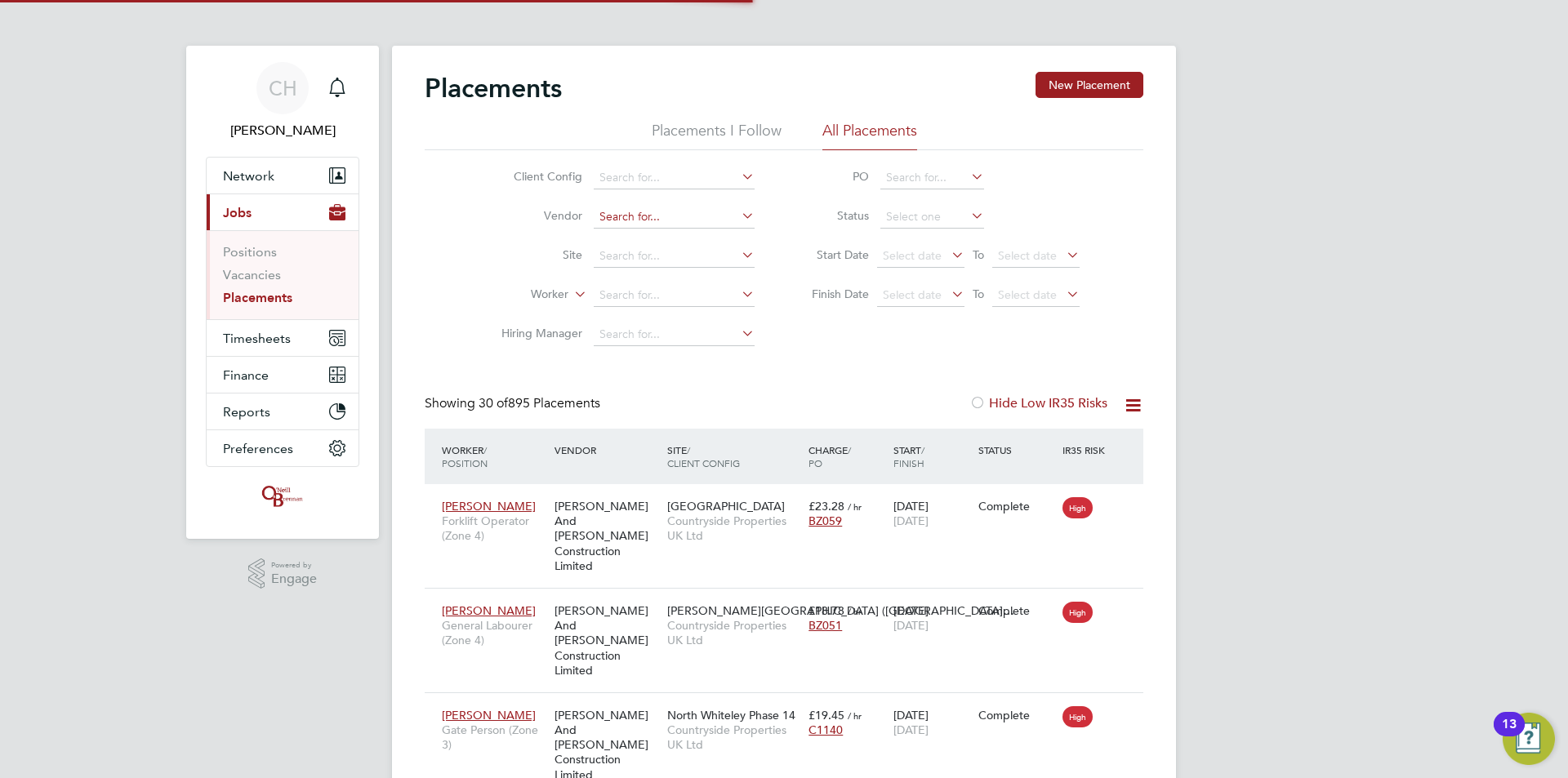
scroll to position [61, 142]
click at [641, 283] on li "Worker" at bounding box center [621, 295] width 307 height 39
click at [641, 290] on input at bounding box center [673, 295] width 160 height 23
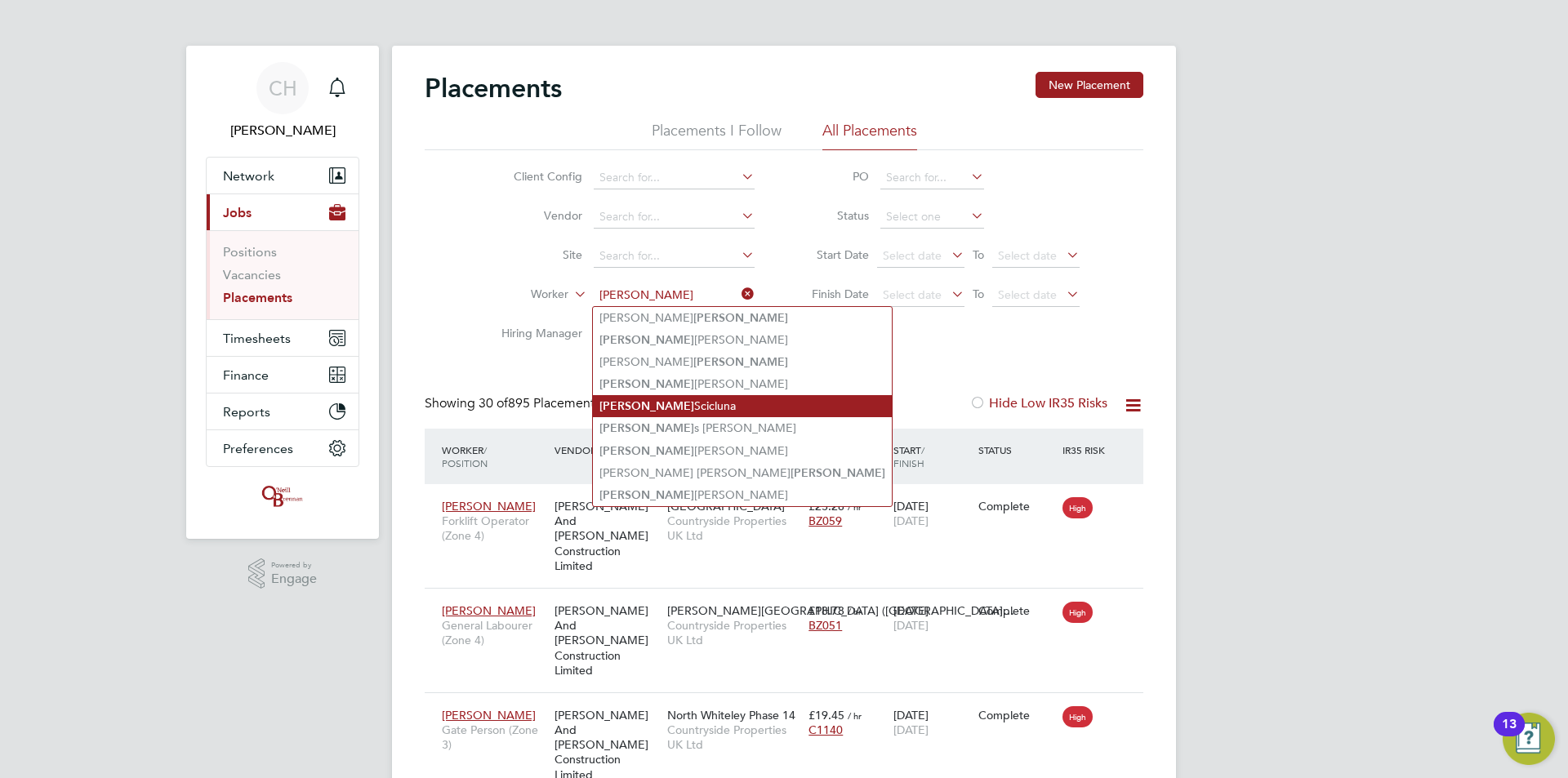
click at [650, 400] on li "Martin Scicluna" at bounding box center [742, 405] width 299 height 22
type input "[PERSON_NAME]"
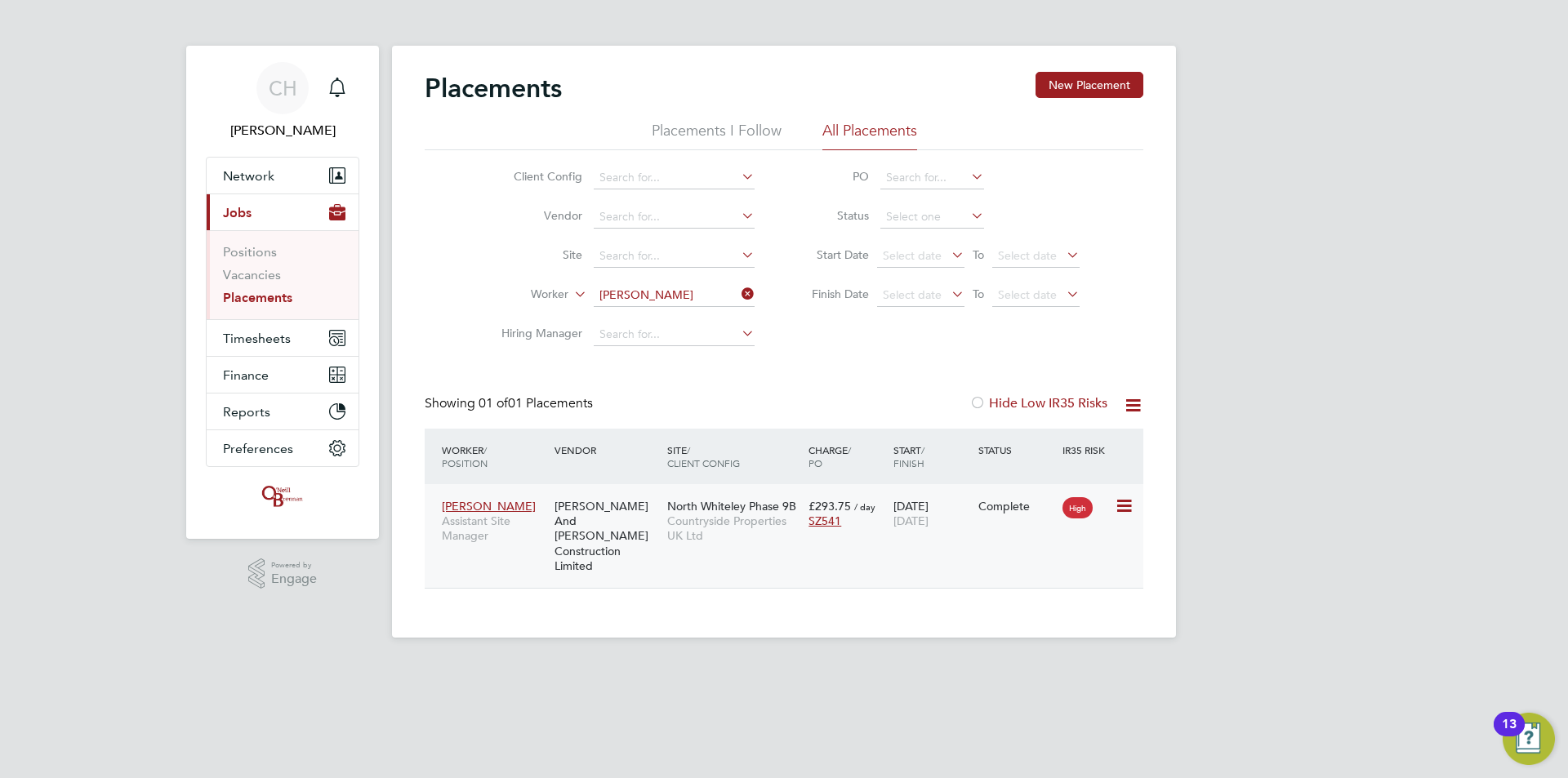
click at [695, 515] on span "Countryside Properties UK Ltd" at bounding box center [733, 528] width 133 height 29
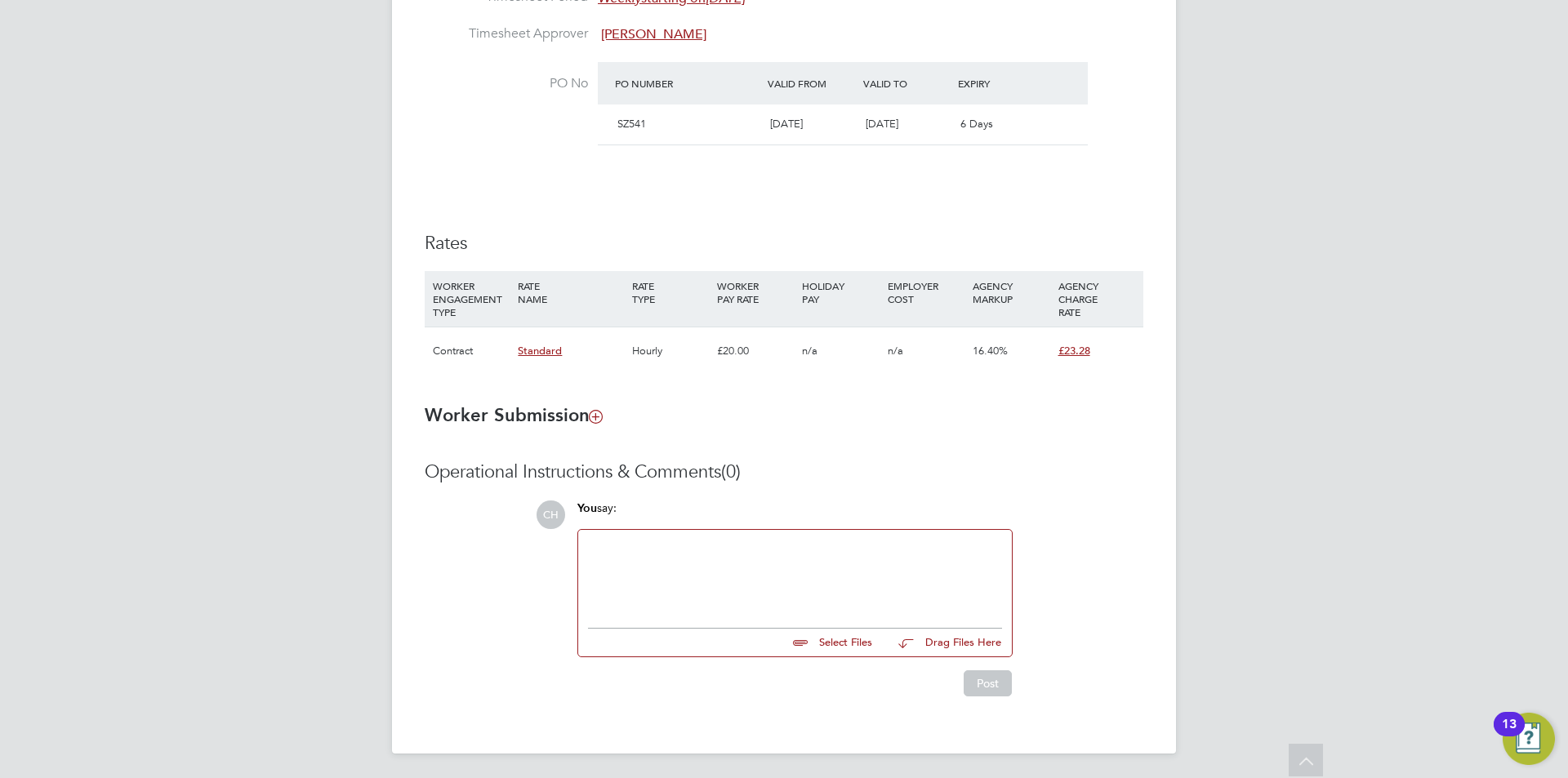
scroll to position [947, 0]
click at [687, 549] on div at bounding box center [795, 574] width 414 height 70
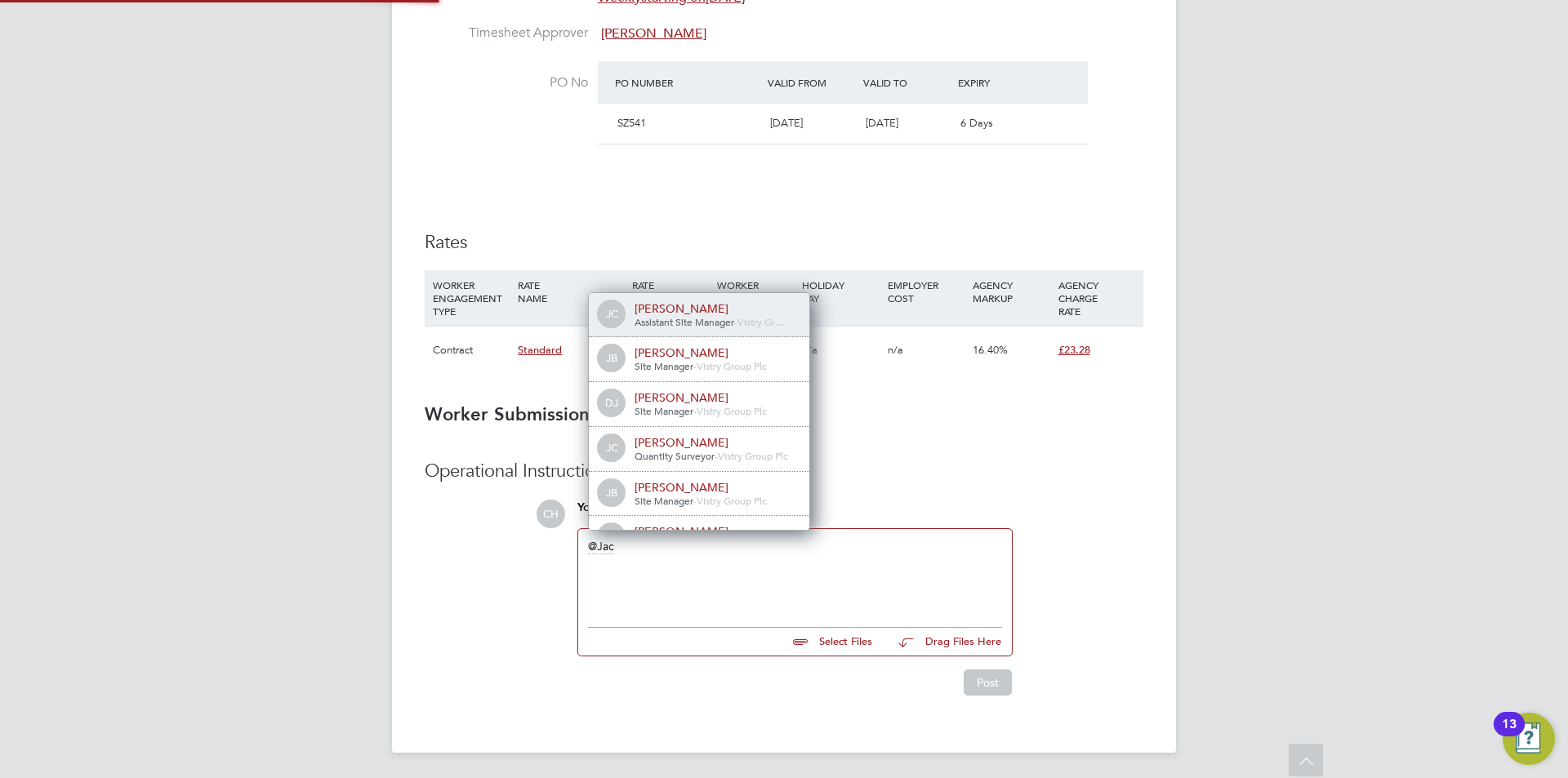
scroll to position [13, 164]
click at [691, 326] on span "Trainee Quantity Surveyor" at bounding box center [692, 322] width 115 height 13
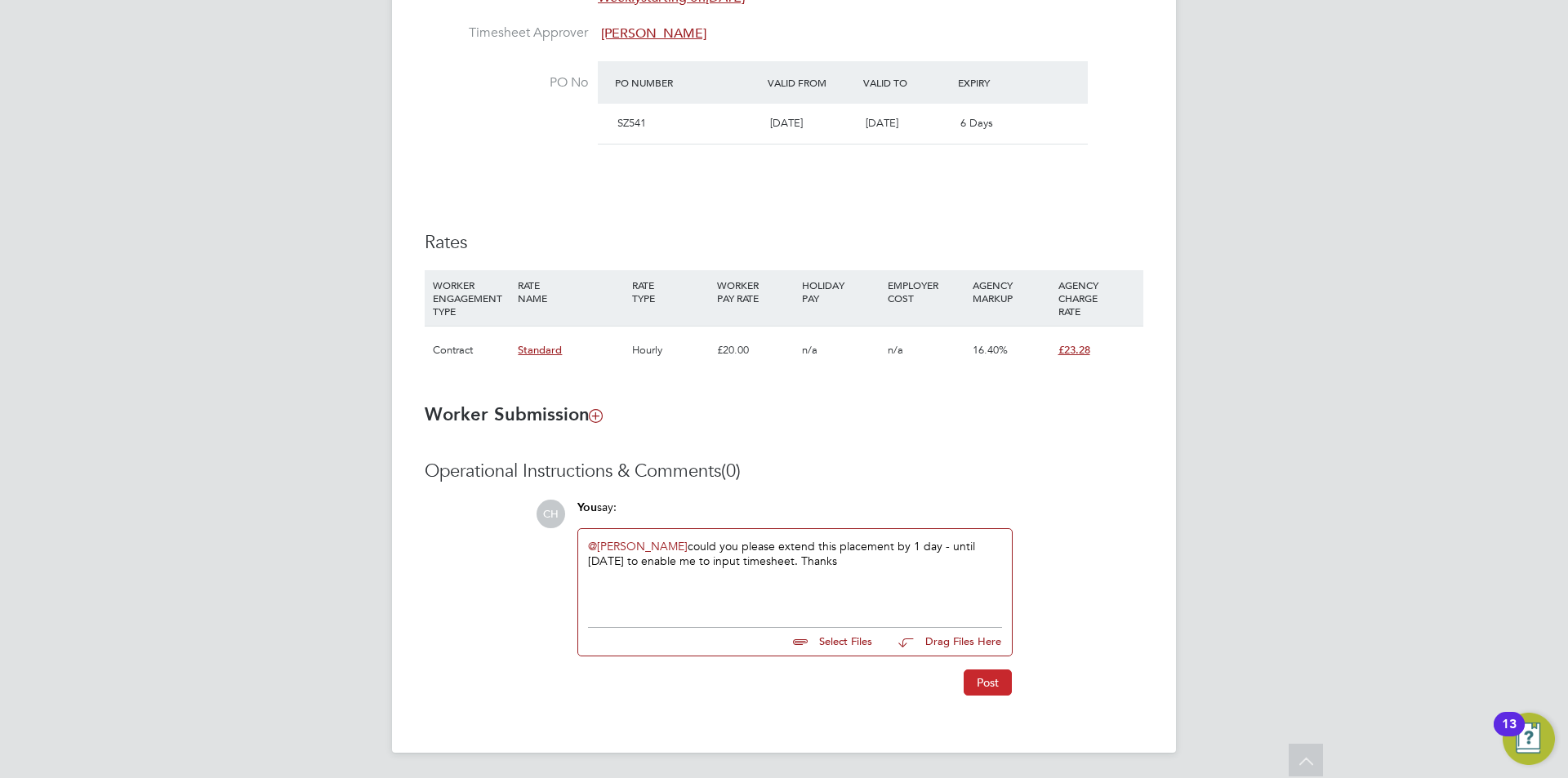
click at [990, 675] on button "Post" at bounding box center [987, 683] width 48 height 26
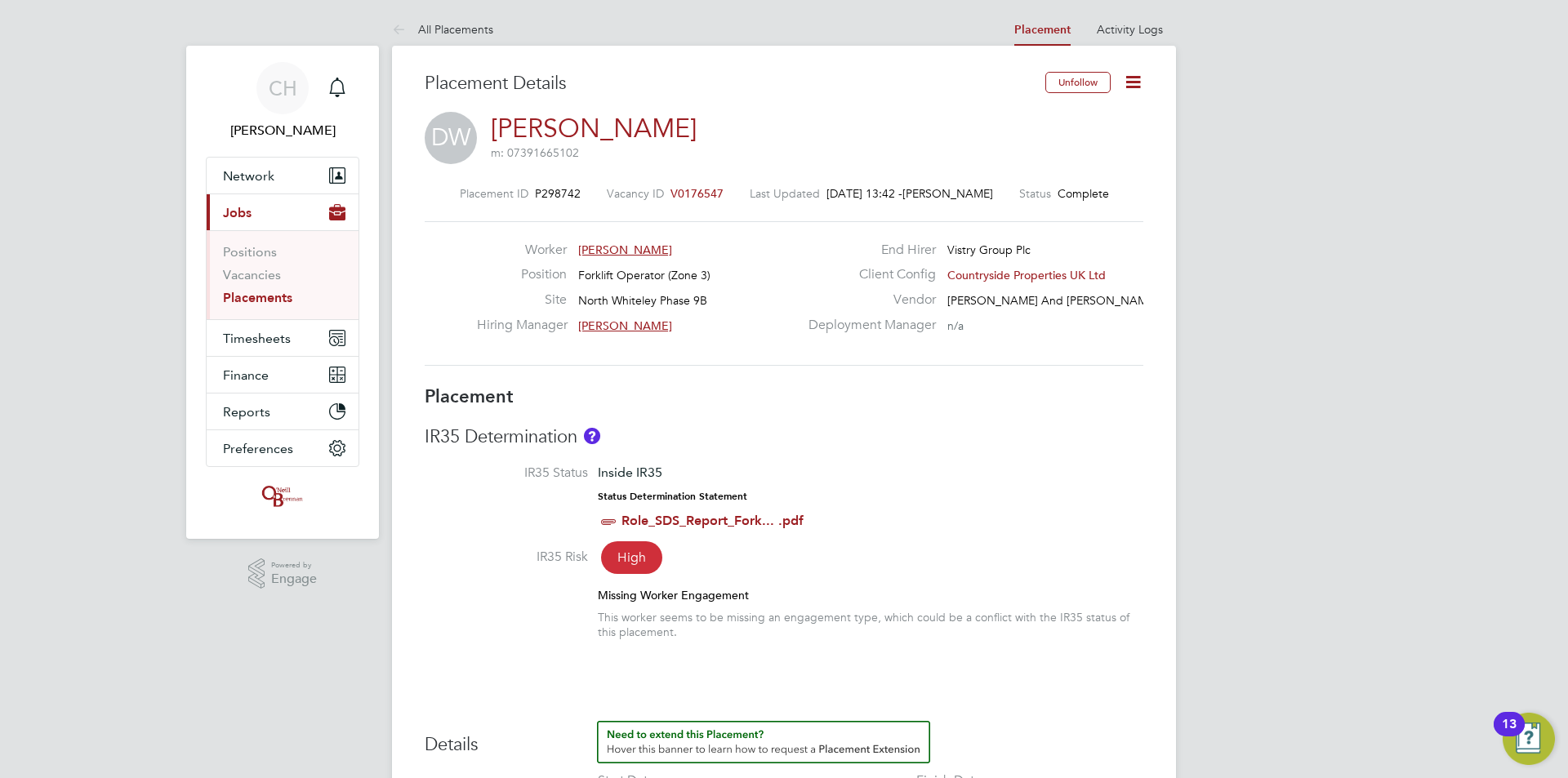
click at [713, 191] on span "V0176547" at bounding box center [697, 193] width 53 height 15
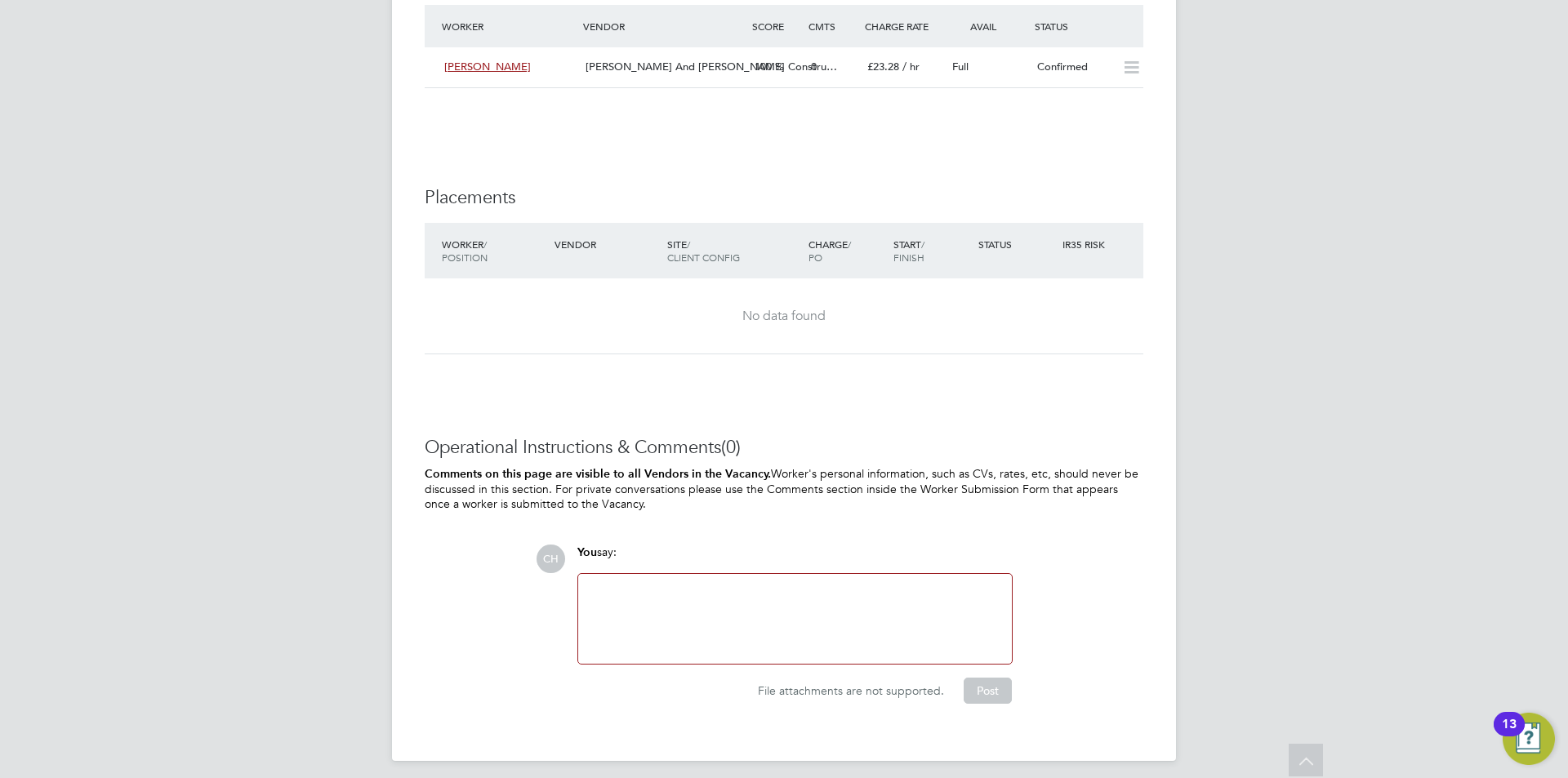
scroll to position [1368, 0]
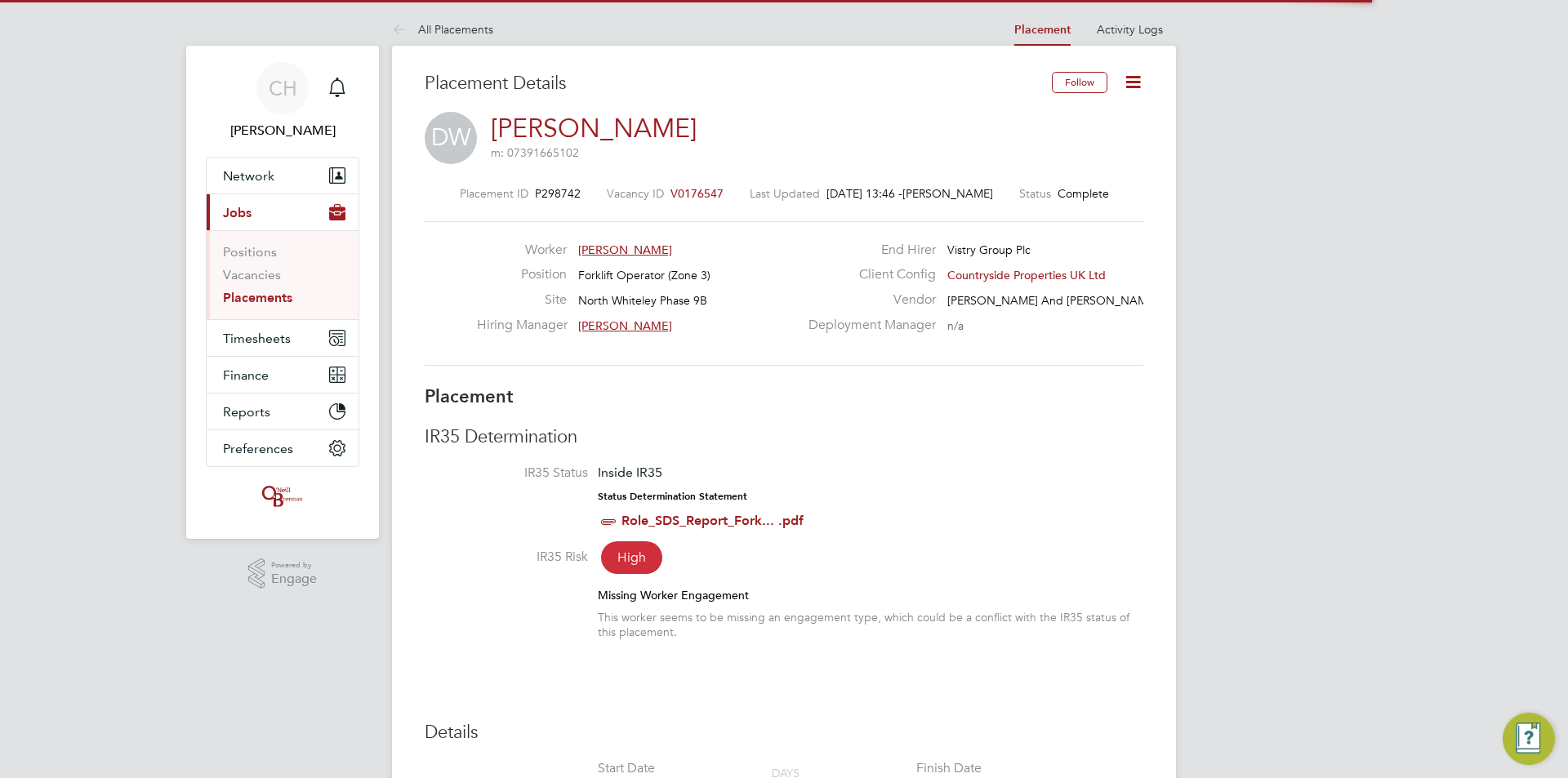
scroll to position [8, 8]
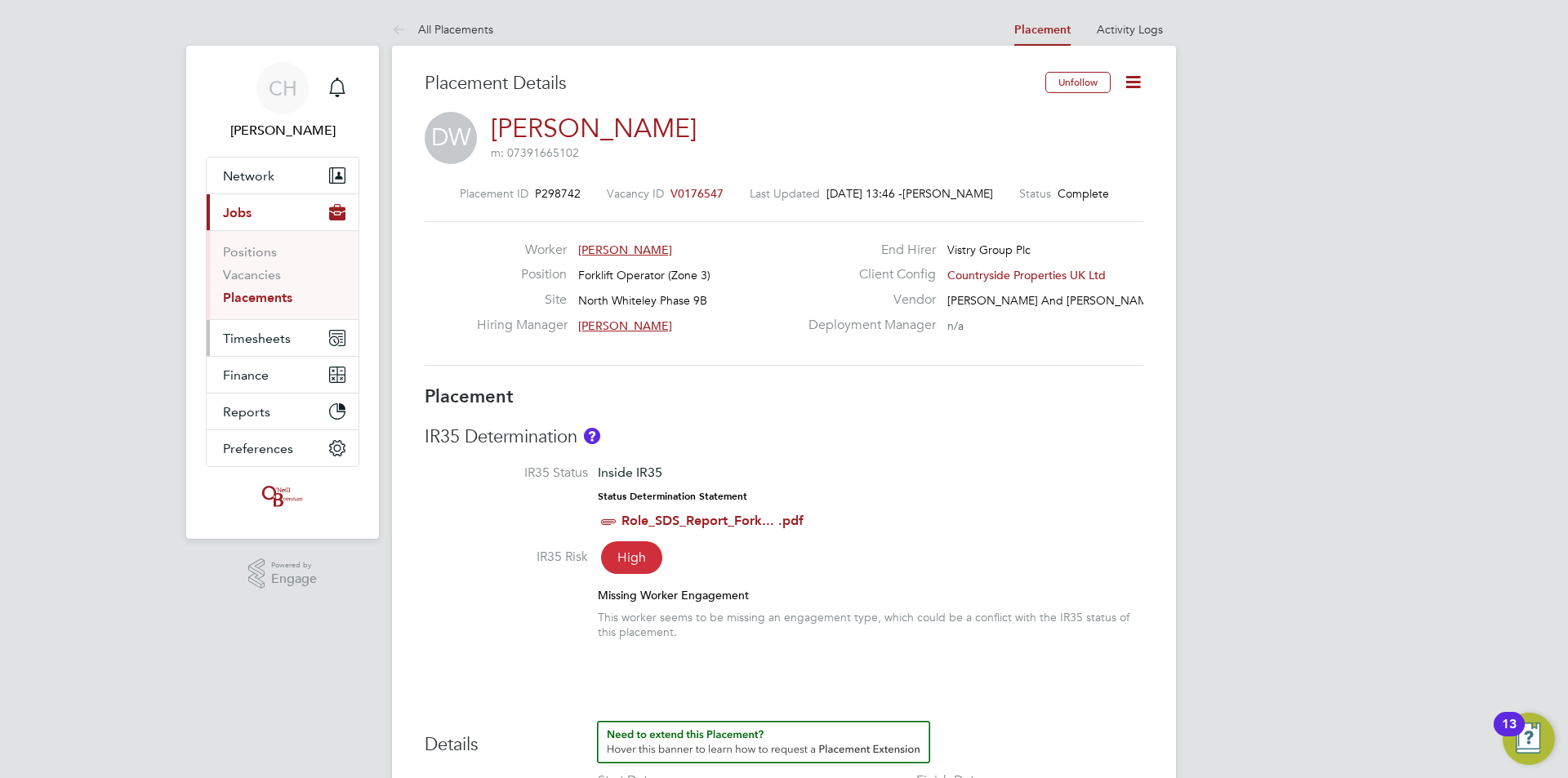
click at [269, 337] on span "Timesheets" at bounding box center [256, 338] width 68 height 16
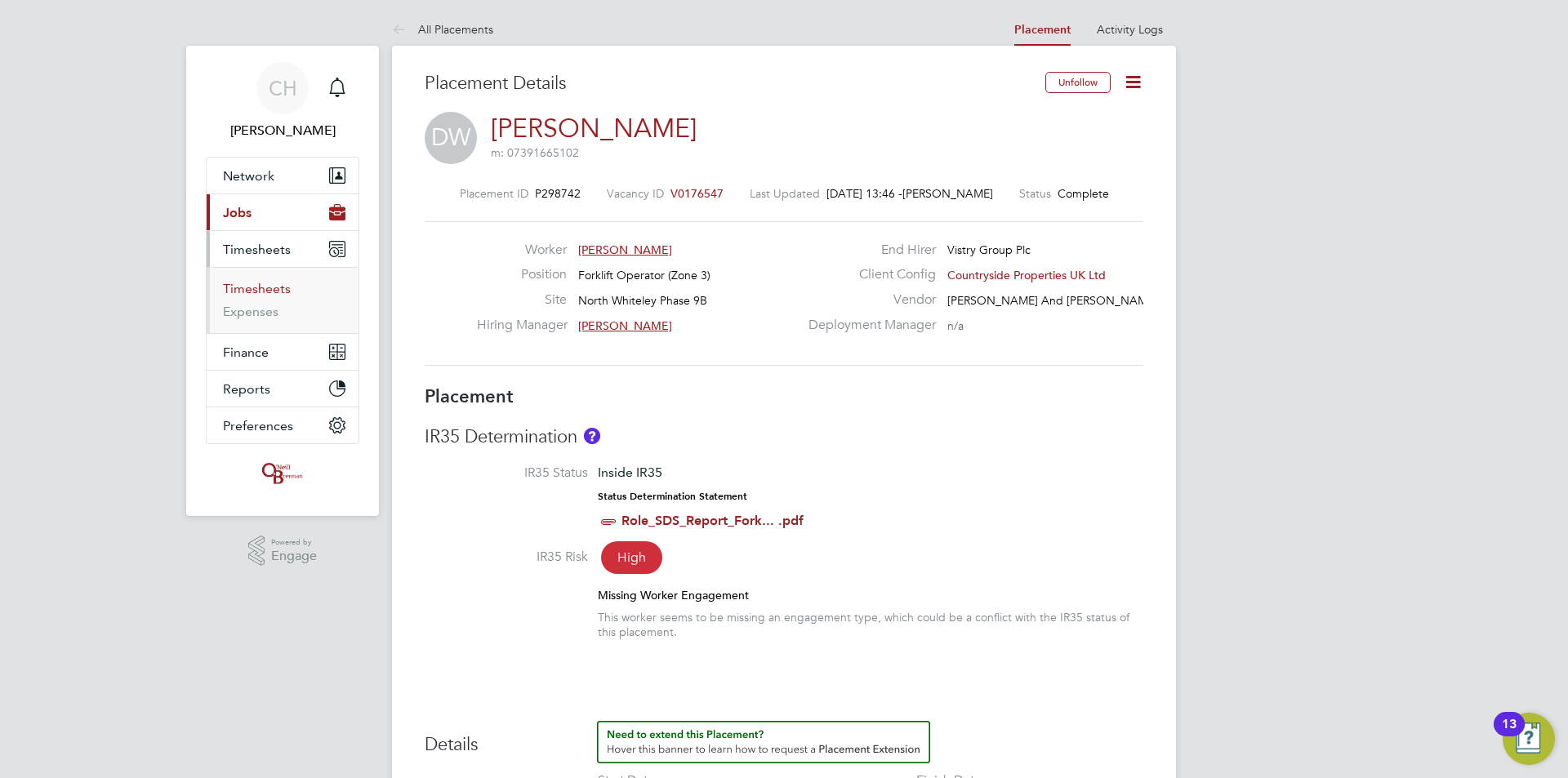
click at [271, 283] on link "Timesheets" at bounding box center [256, 289] width 68 height 16
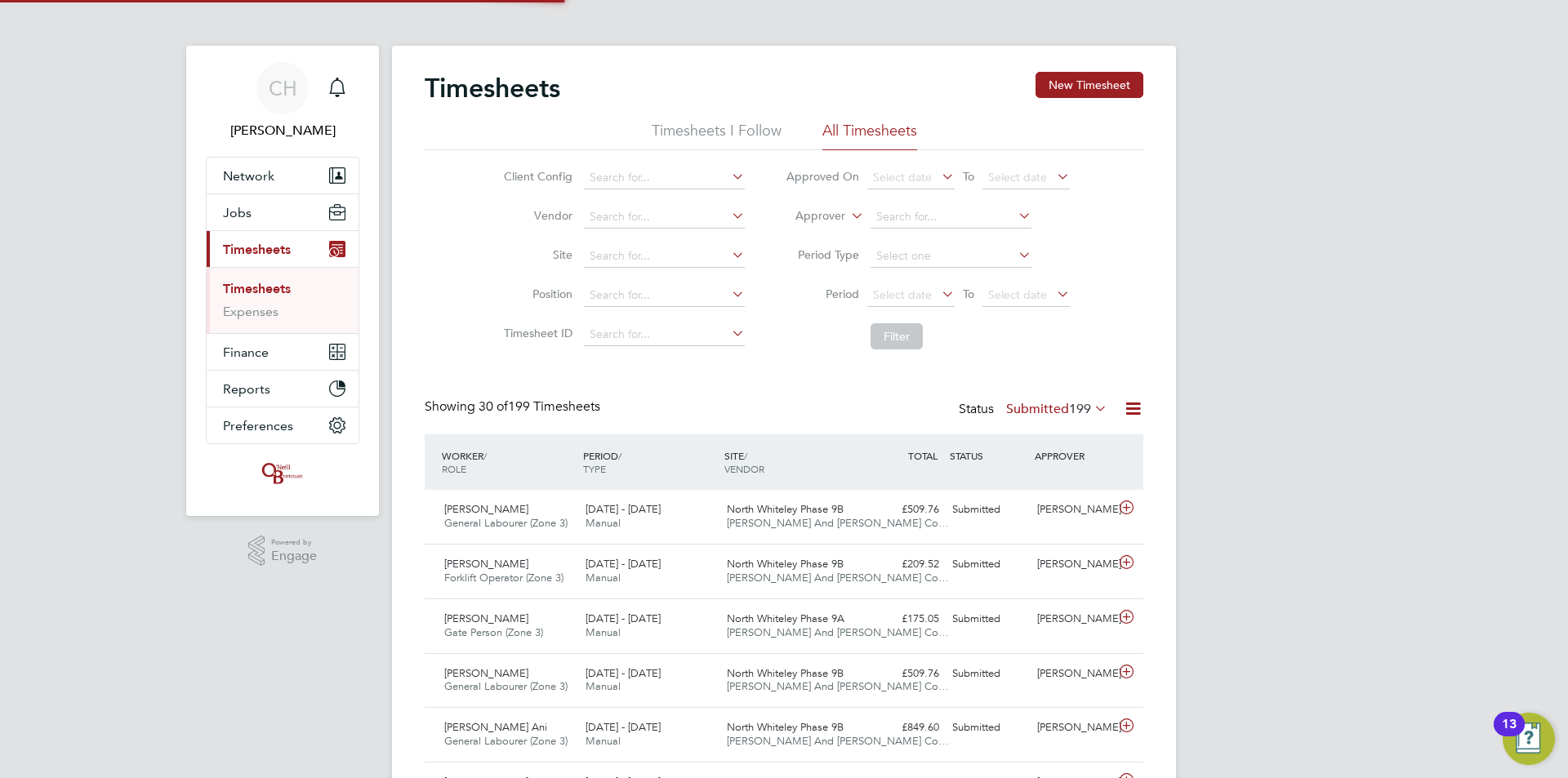
scroll to position [41, 142]
click at [1067, 87] on button "New Timesheet" at bounding box center [1089, 85] width 108 height 26
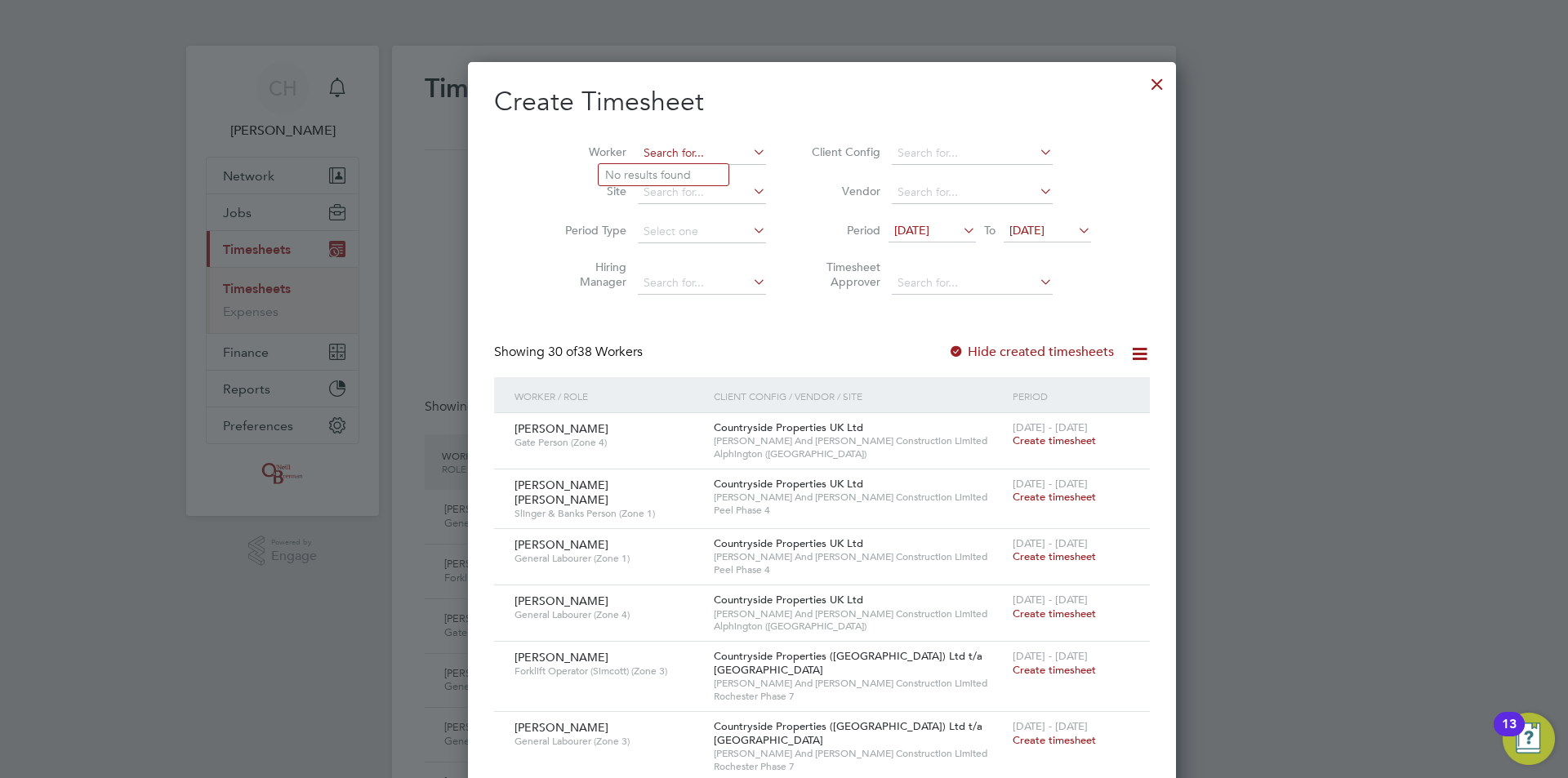
click at [637, 156] on input at bounding box center [701, 153] width 128 height 23
click at [682, 196] on li "Darius z Wielgosz" at bounding box center [703, 196] width 210 height 22
type input "Dariusz Wielgosz"
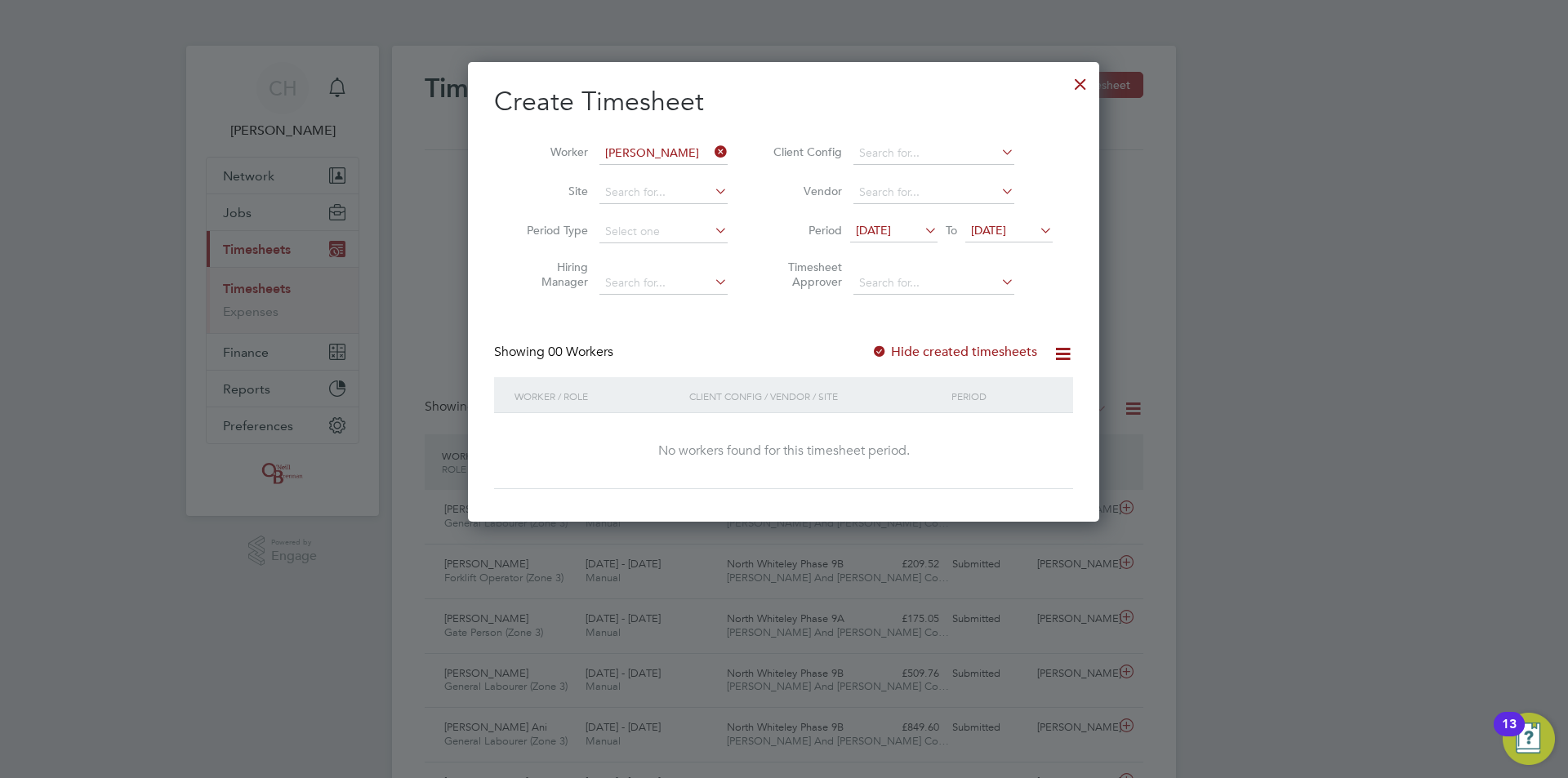
click at [891, 227] on span "13 Aug 2025" at bounding box center [873, 230] width 35 height 15
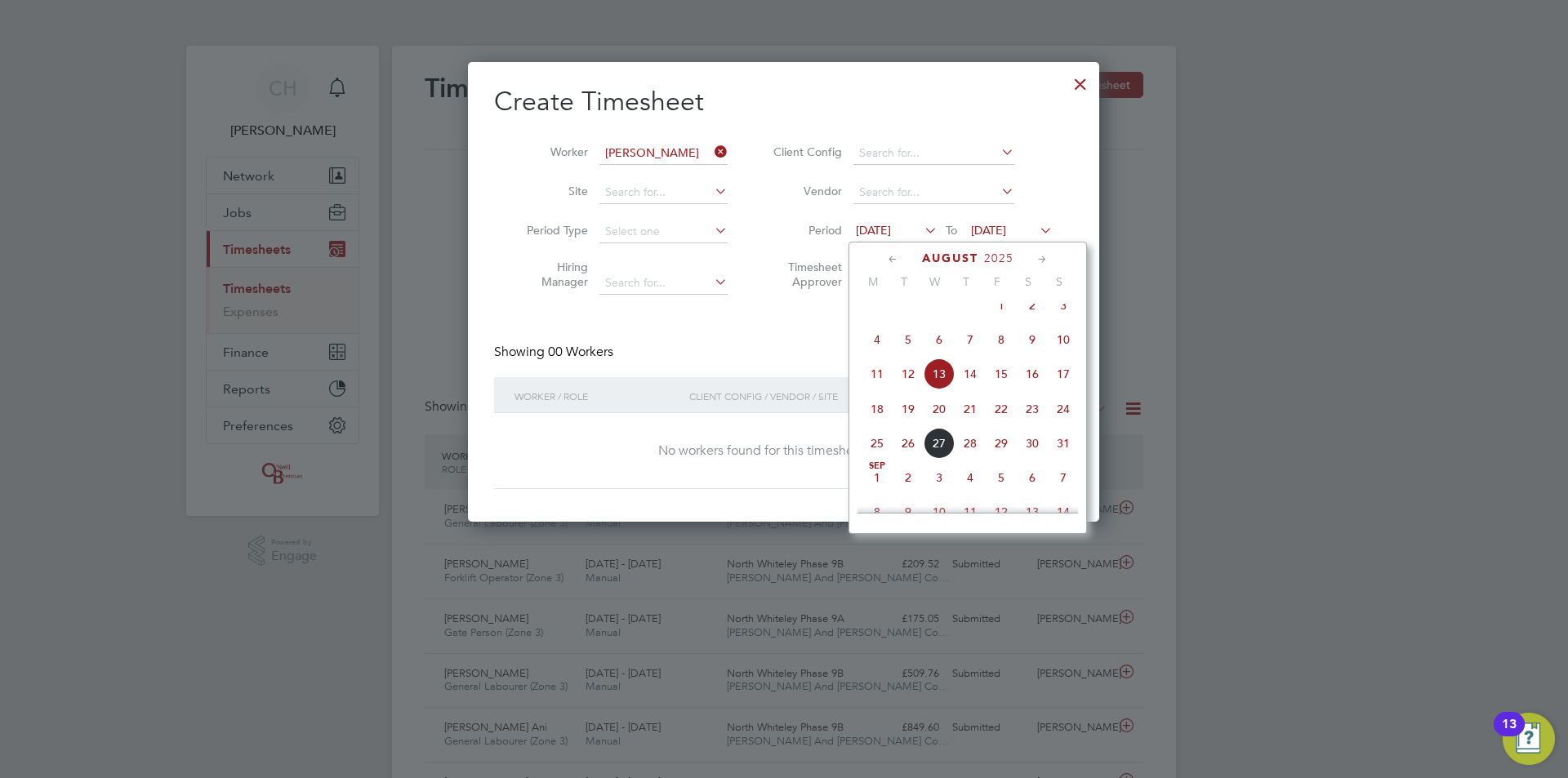
click at [895, 261] on icon at bounding box center [893, 259] width 16 height 18
click at [871, 450] on span "28" at bounding box center [876, 448] width 31 height 31
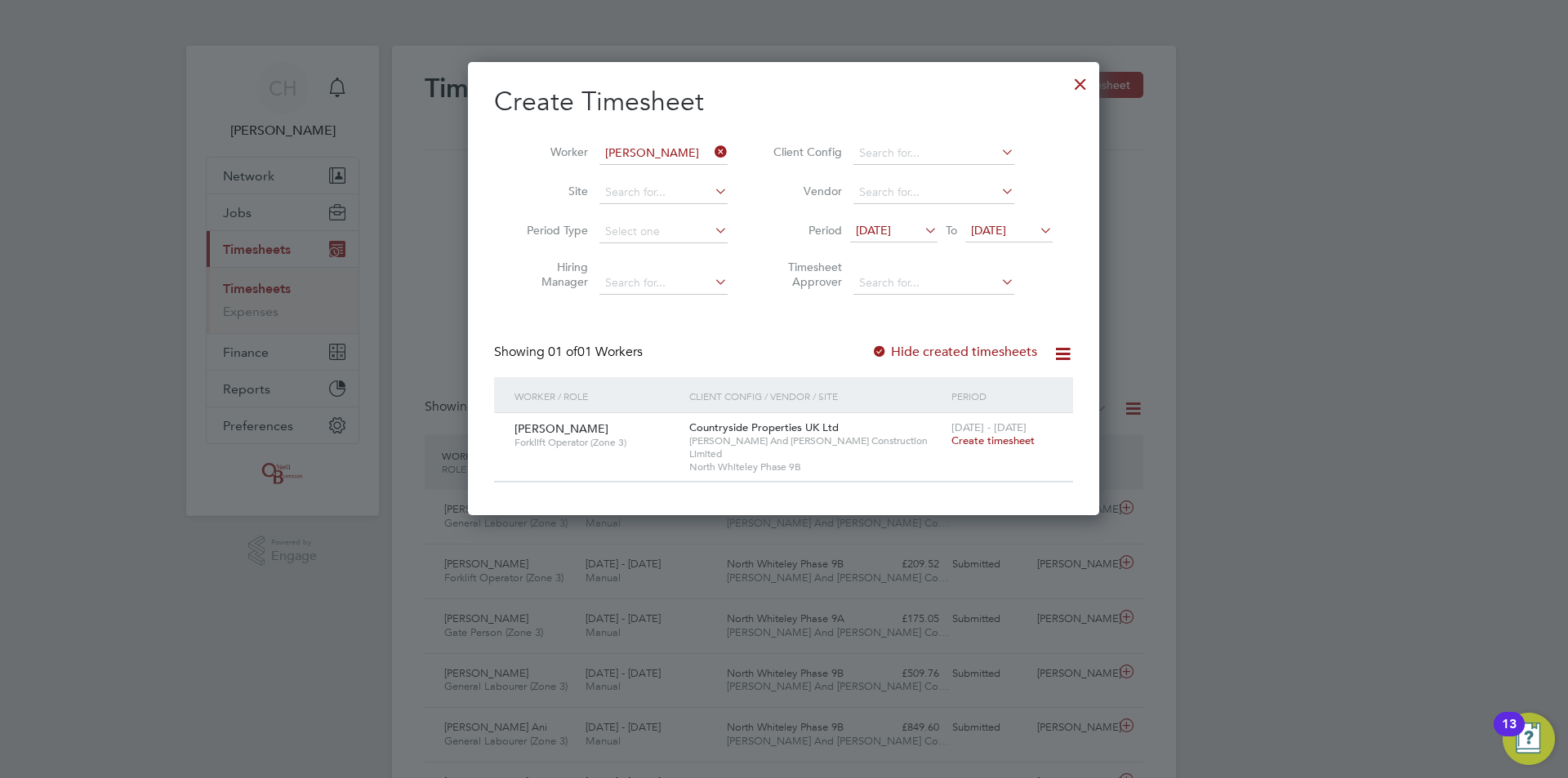
click at [962, 442] on span "Create timesheet" at bounding box center [992, 441] width 83 height 14
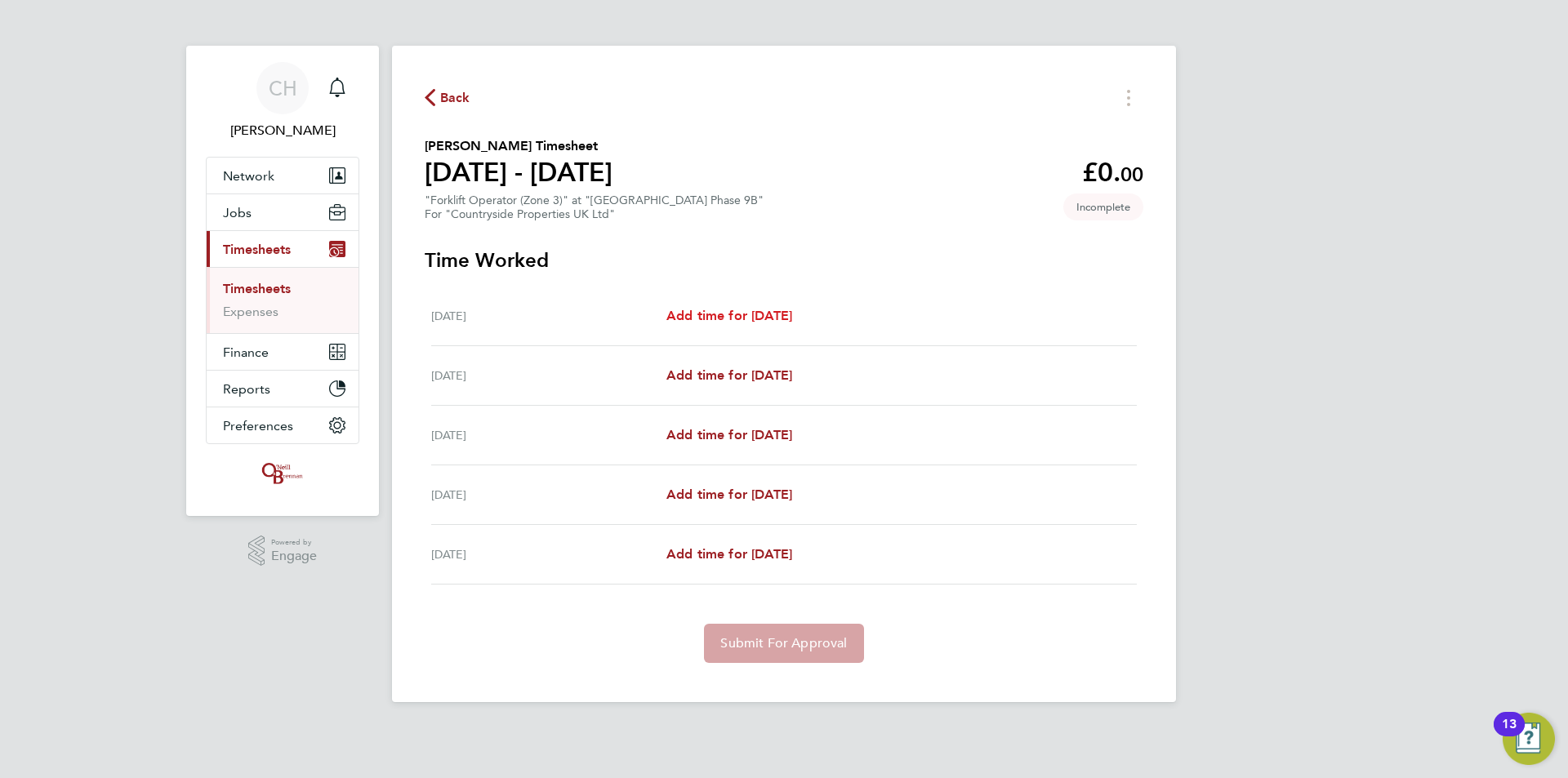
click at [745, 311] on span "Add time for Mon 28 Jul" at bounding box center [729, 315] width 126 height 16
select select "30"
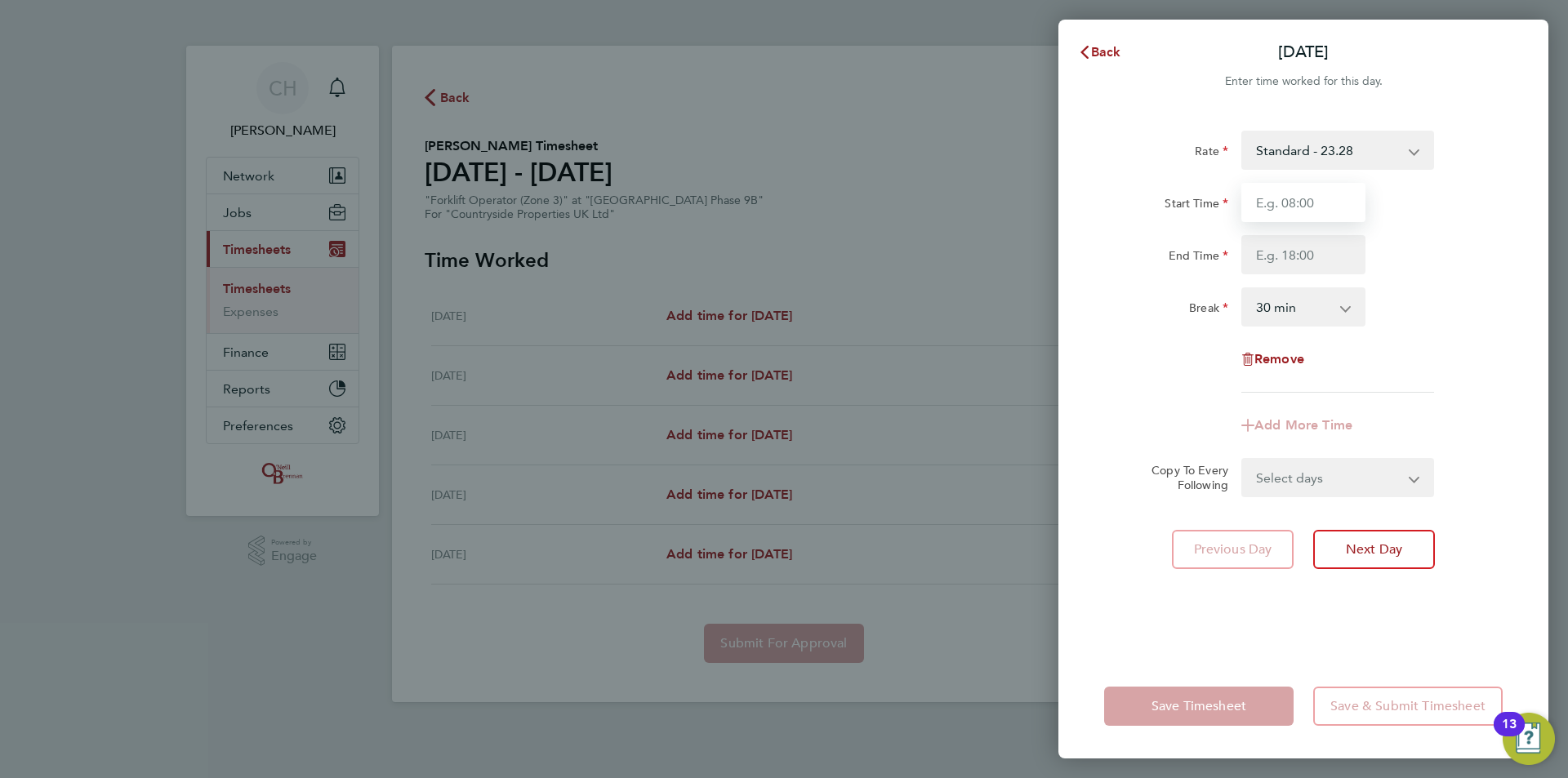
click at [1335, 205] on input "Start Time" at bounding box center [1303, 203] width 124 height 39
type input "07:30"
click at [1324, 261] on input "End Time" at bounding box center [1303, 255] width 124 height 39
type input "17:00"
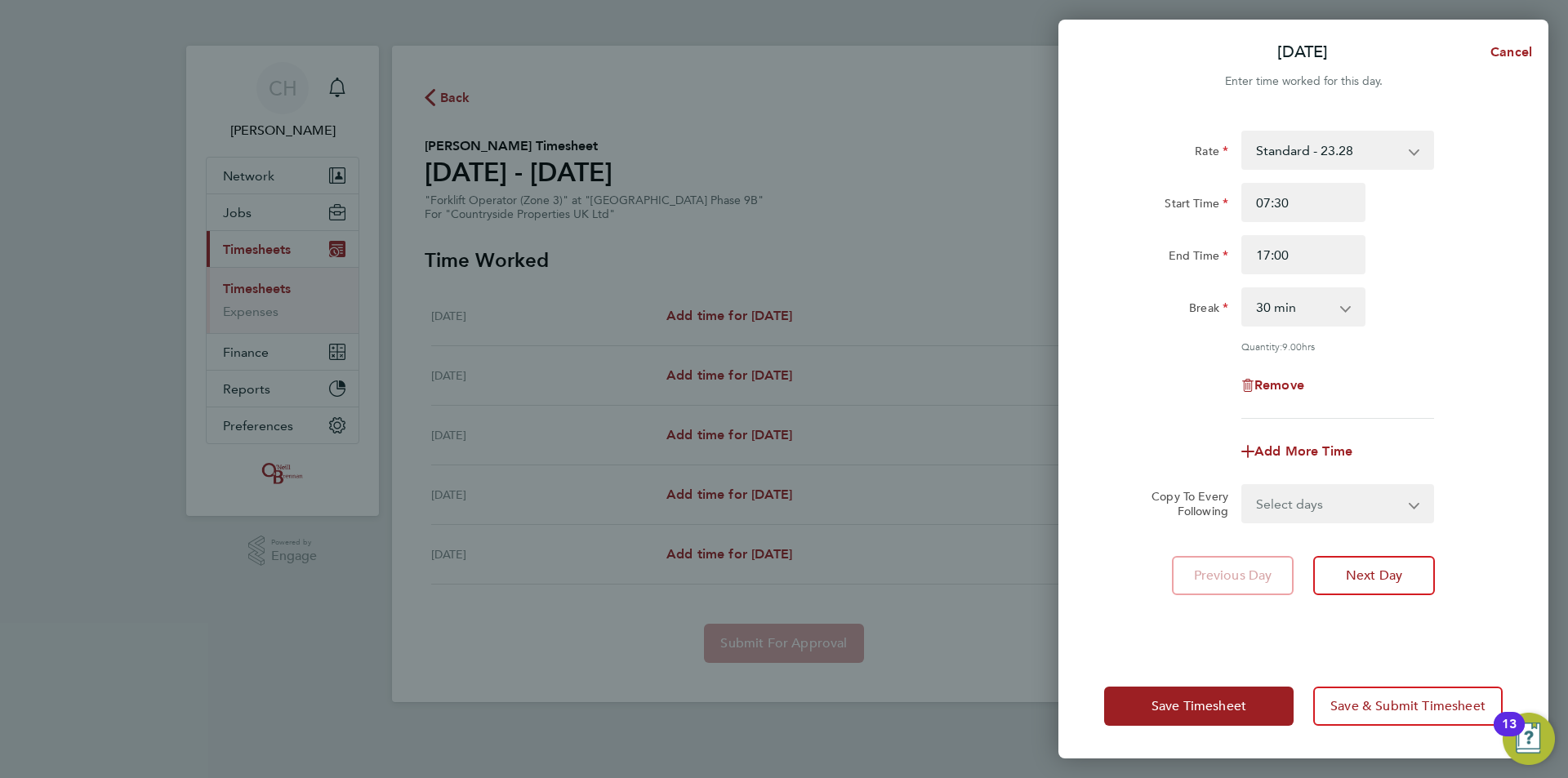
click at [1468, 327] on div "Rate Standard - 23.28 Start Time 07:30 End Time 17:00 Break 0 min 15 min 30 min…" at bounding box center [1303, 274] width 398 height 288
click at [1364, 576] on span "Next Day" at bounding box center [1374, 575] width 56 height 17
select select "30"
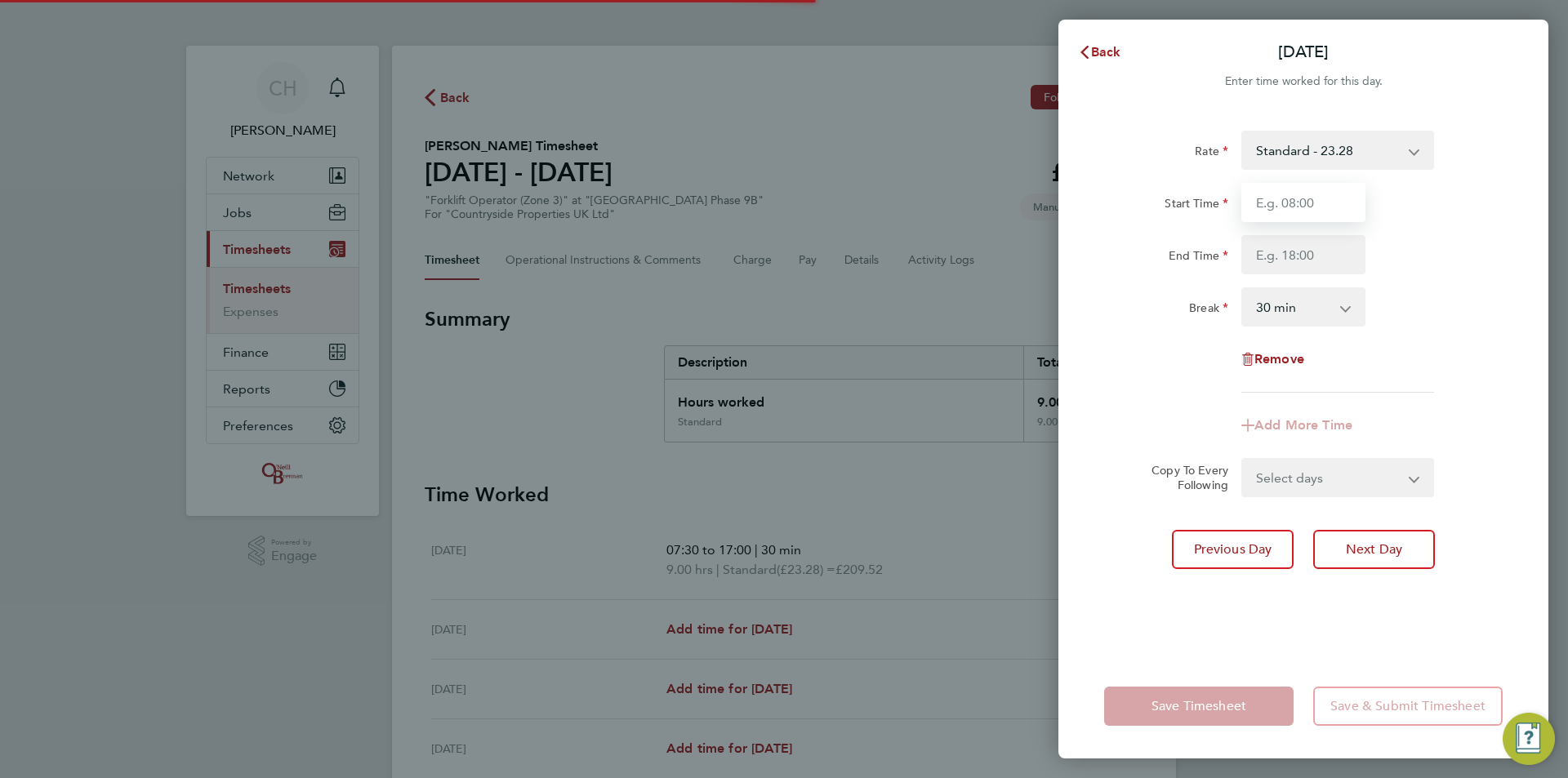
click at [1297, 201] on input "Start Time" at bounding box center [1303, 203] width 124 height 39
type input "07:30"
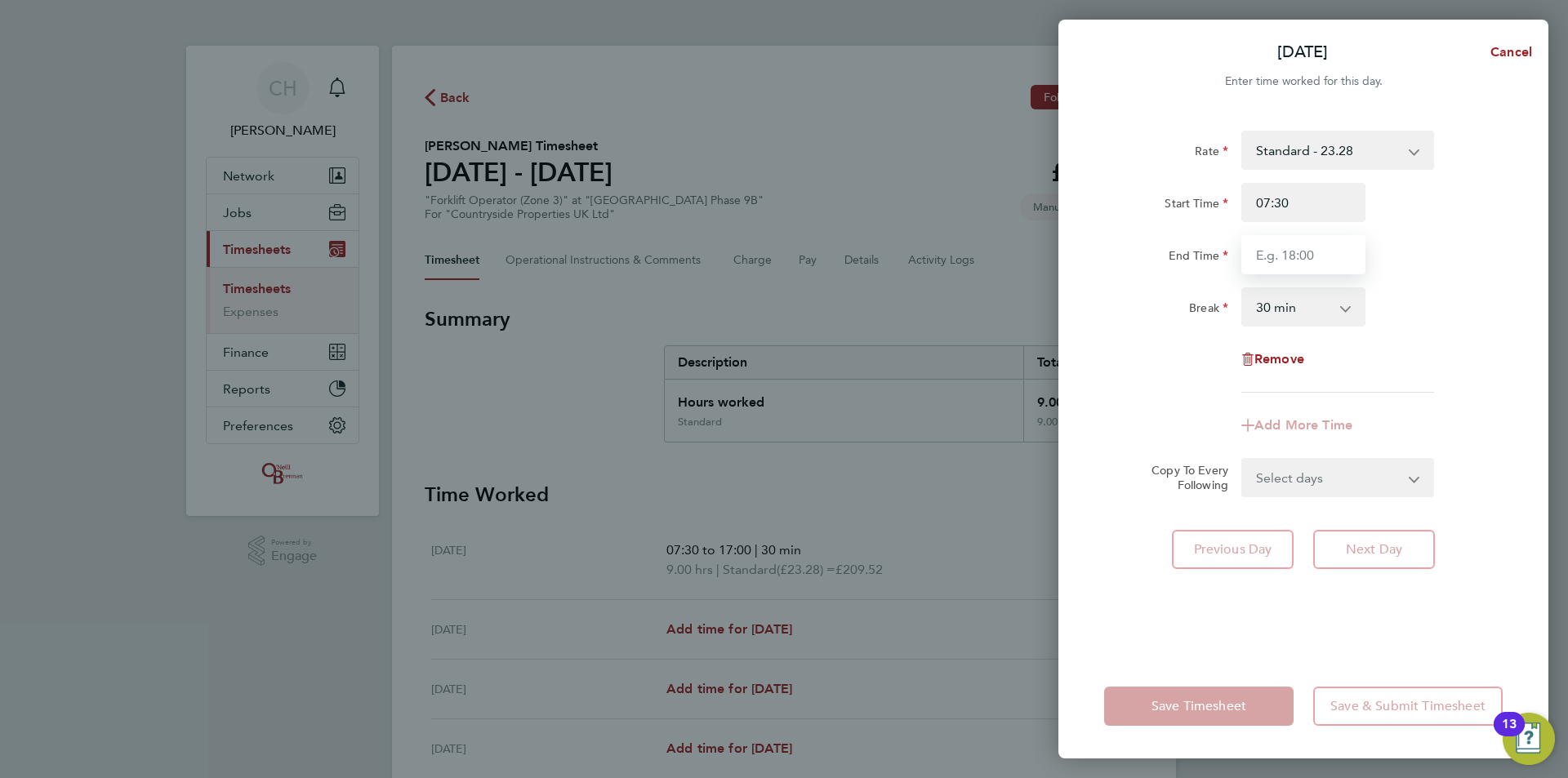
click at [1318, 256] on input "End Time" at bounding box center [1303, 255] width 124 height 39
type input "17:00"
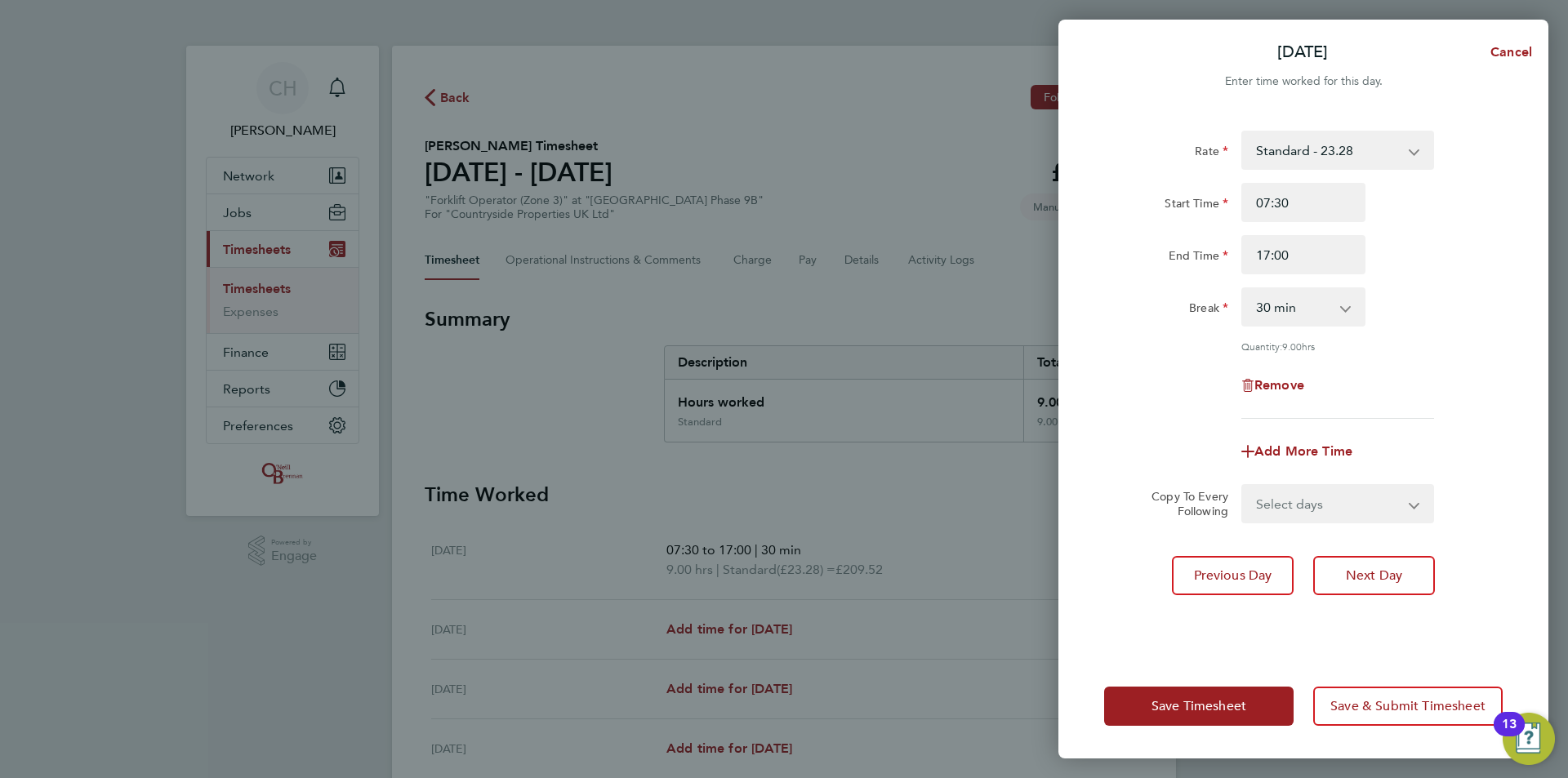
click at [1448, 300] on div "Break 0 min 15 min 30 min 45 min 60 min 75 min 90 min" at bounding box center [1303, 307] width 412 height 39
click at [1416, 574] on button "Next Day" at bounding box center [1374, 575] width 122 height 39
select select "30"
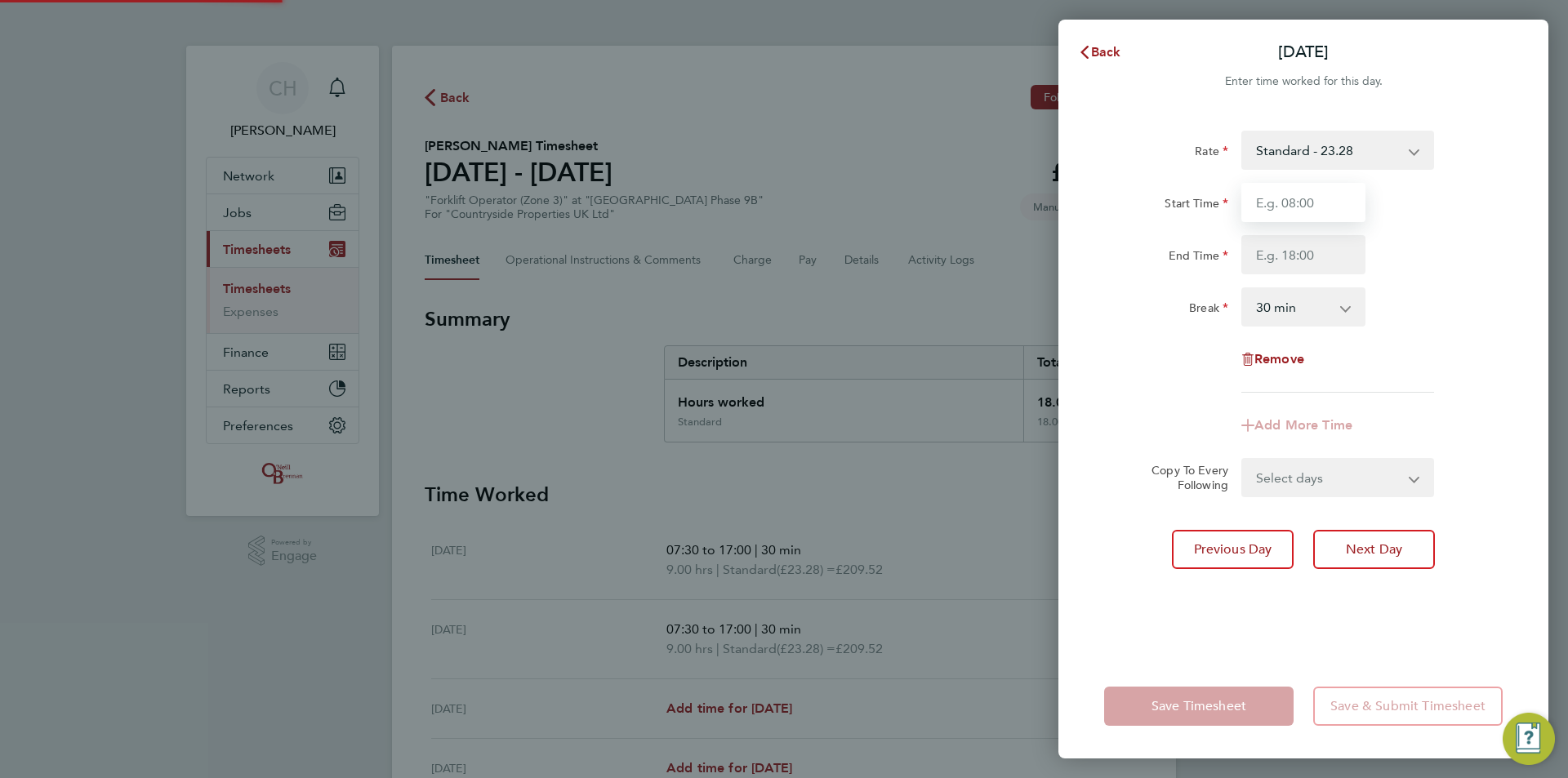
click at [1298, 197] on input "Start Time" at bounding box center [1303, 203] width 124 height 39
type input "07:30"
click at [1297, 256] on input "End Time" at bounding box center [1303, 255] width 124 height 39
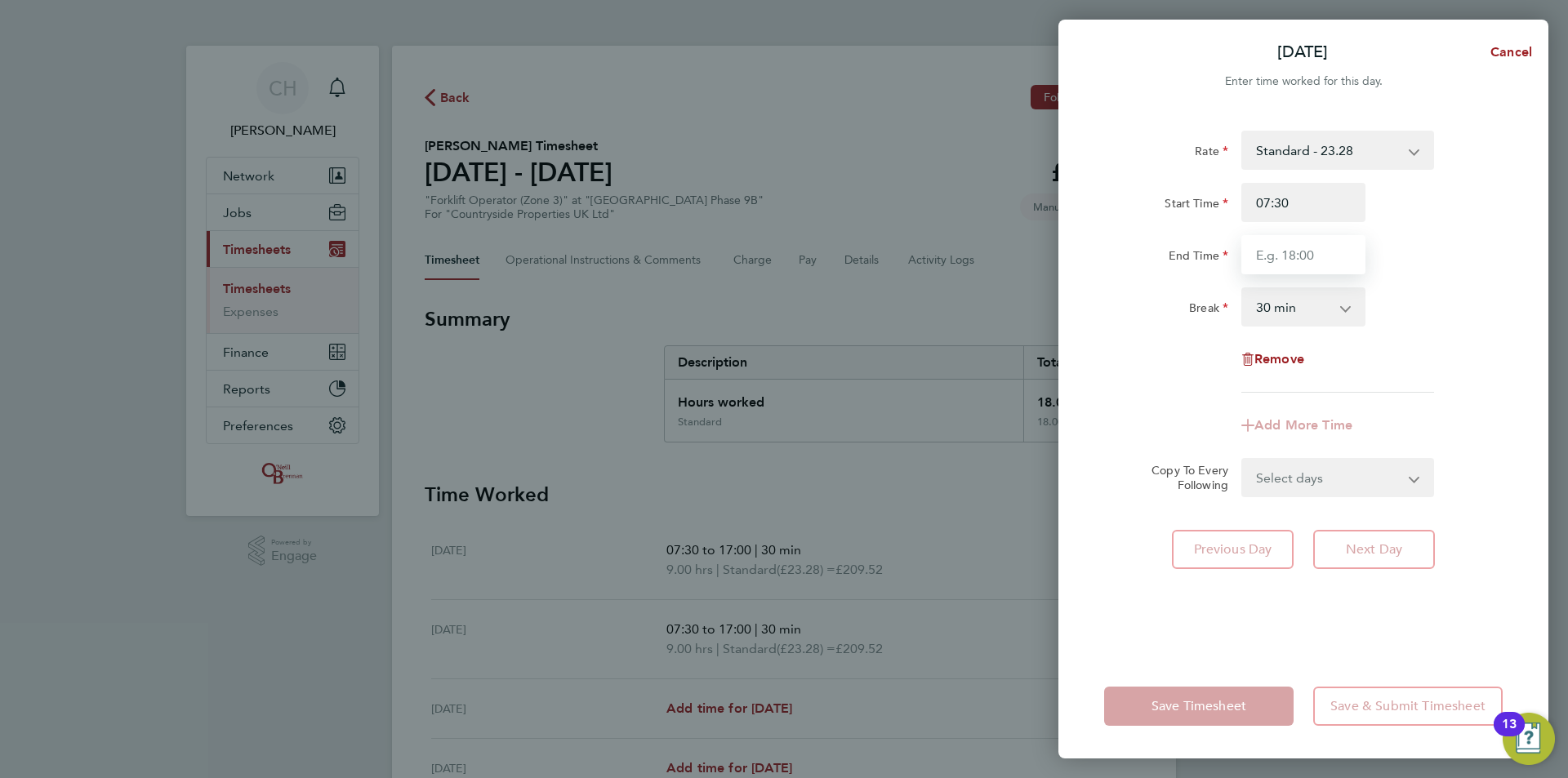
type input "17:00"
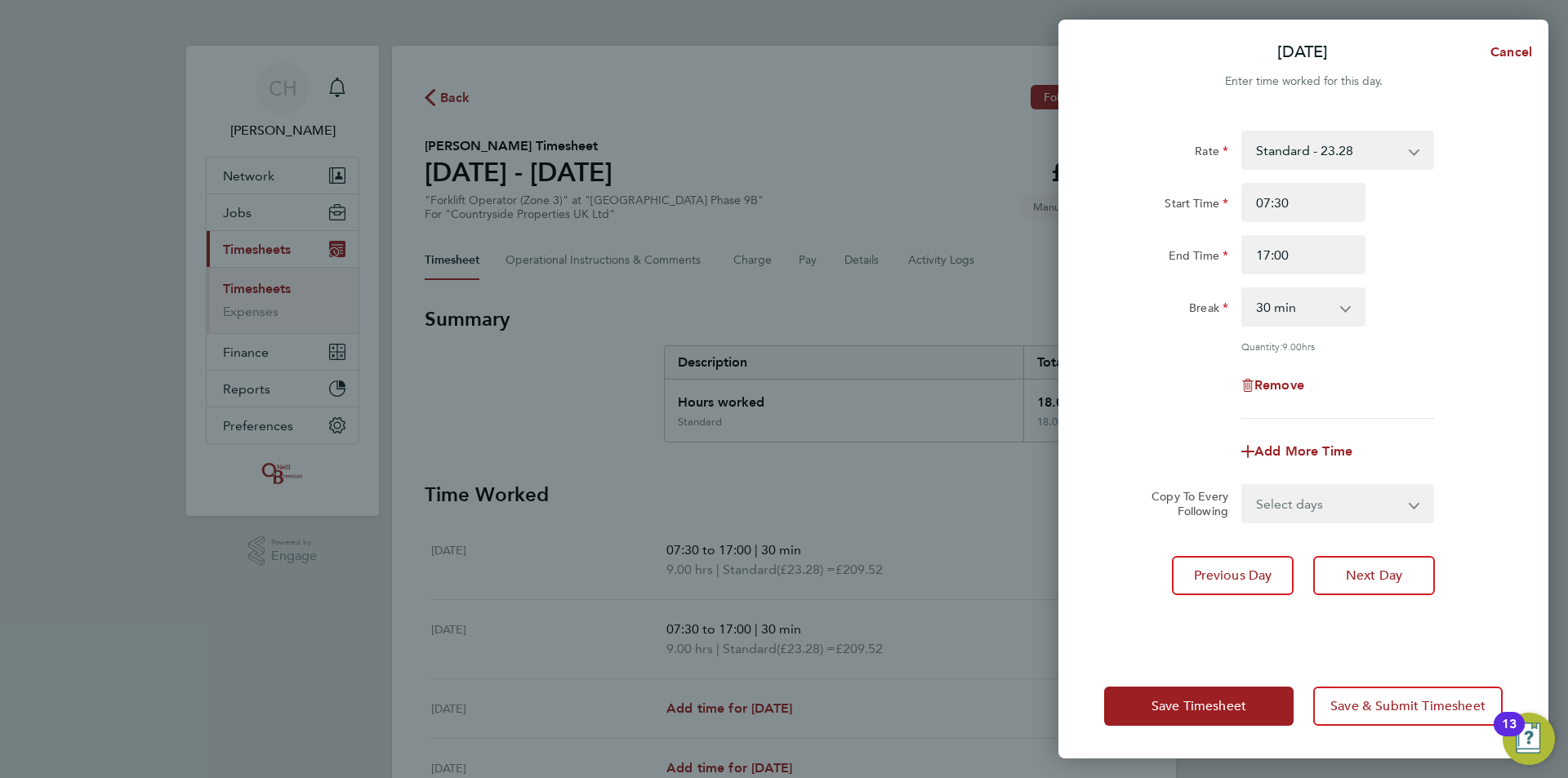
click at [1422, 288] on div "Break 0 min 15 min 30 min 45 min 60 min 75 min 90 min" at bounding box center [1303, 307] width 412 height 39
click at [1396, 582] on button "Next Day" at bounding box center [1374, 575] width 122 height 39
select select "30"
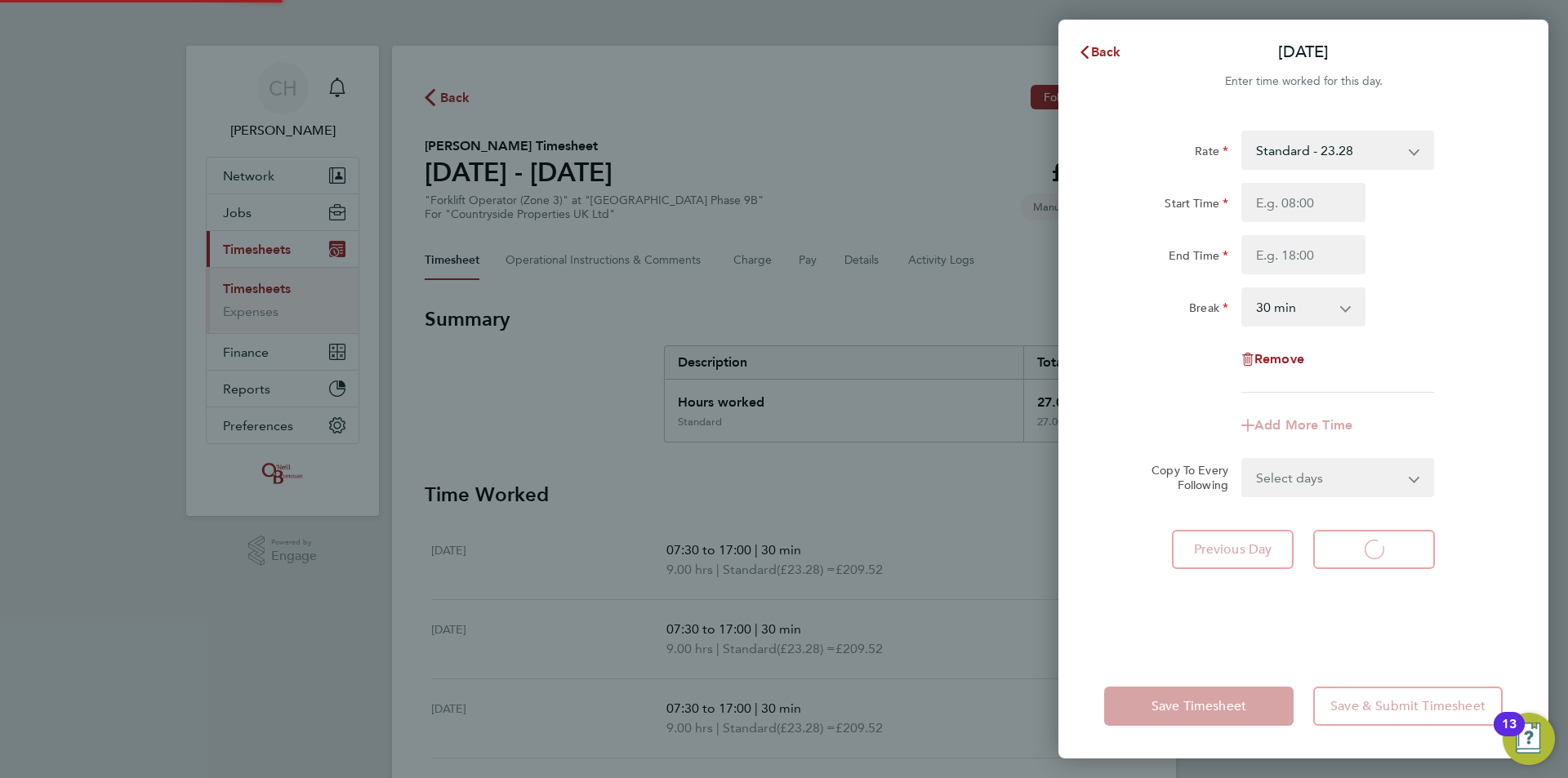
select select "30"
click at [1300, 211] on input "Start Time" at bounding box center [1303, 203] width 124 height 39
type input "07:30"
click at [1305, 252] on input "End Time" at bounding box center [1303, 255] width 124 height 39
type input "17:00"
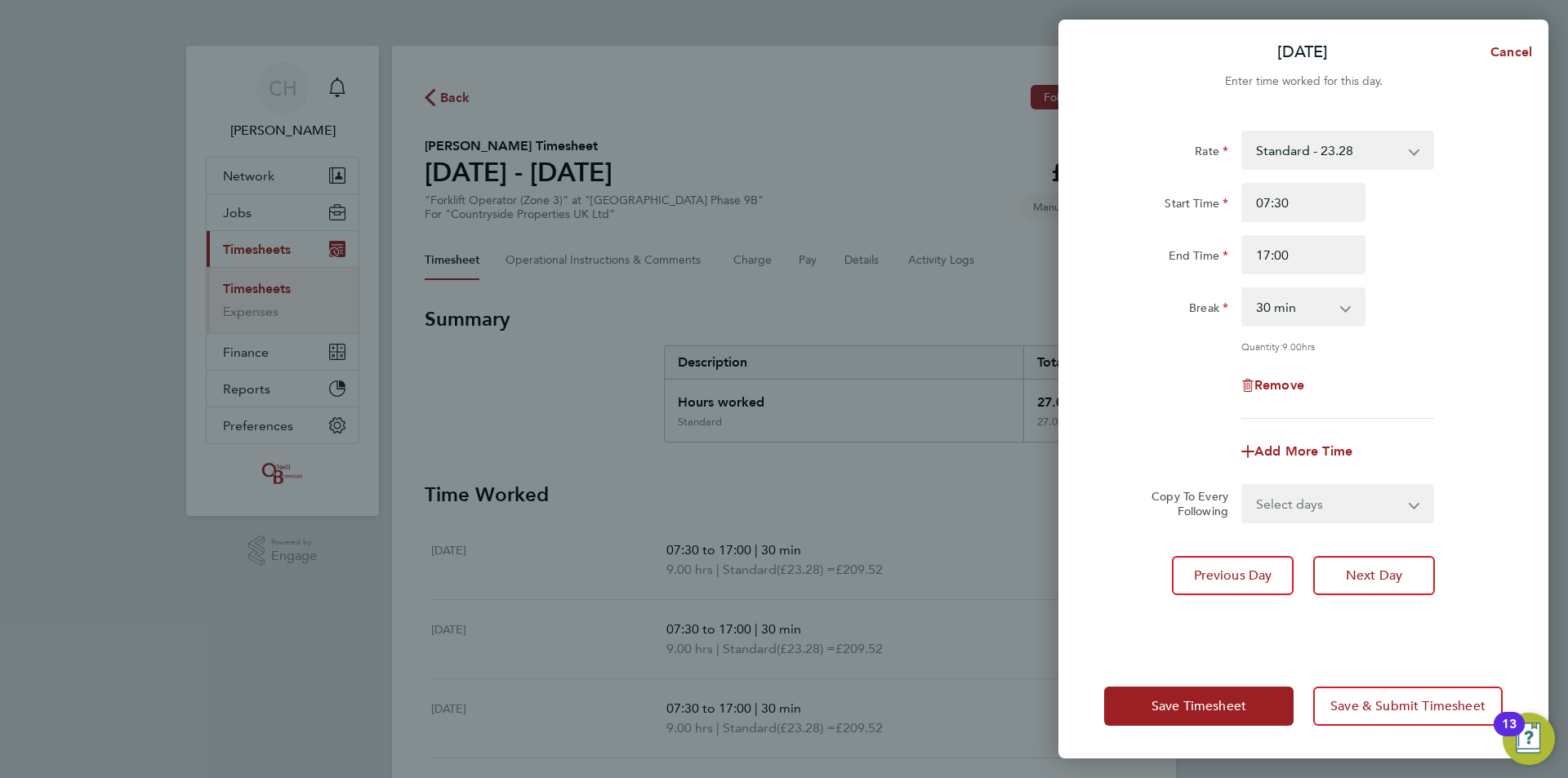
click at [1450, 283] on div "Rate Standard - 23.28 Start Time 07:30 End Time 17:00 Break 0 min 15 min 30 min…" at bounding box center [1303, 274] width 398 height 288
click at [1414, 561] on button "Next Day" at bounding box center [1374, 575] width 122 height 39
select select "30"
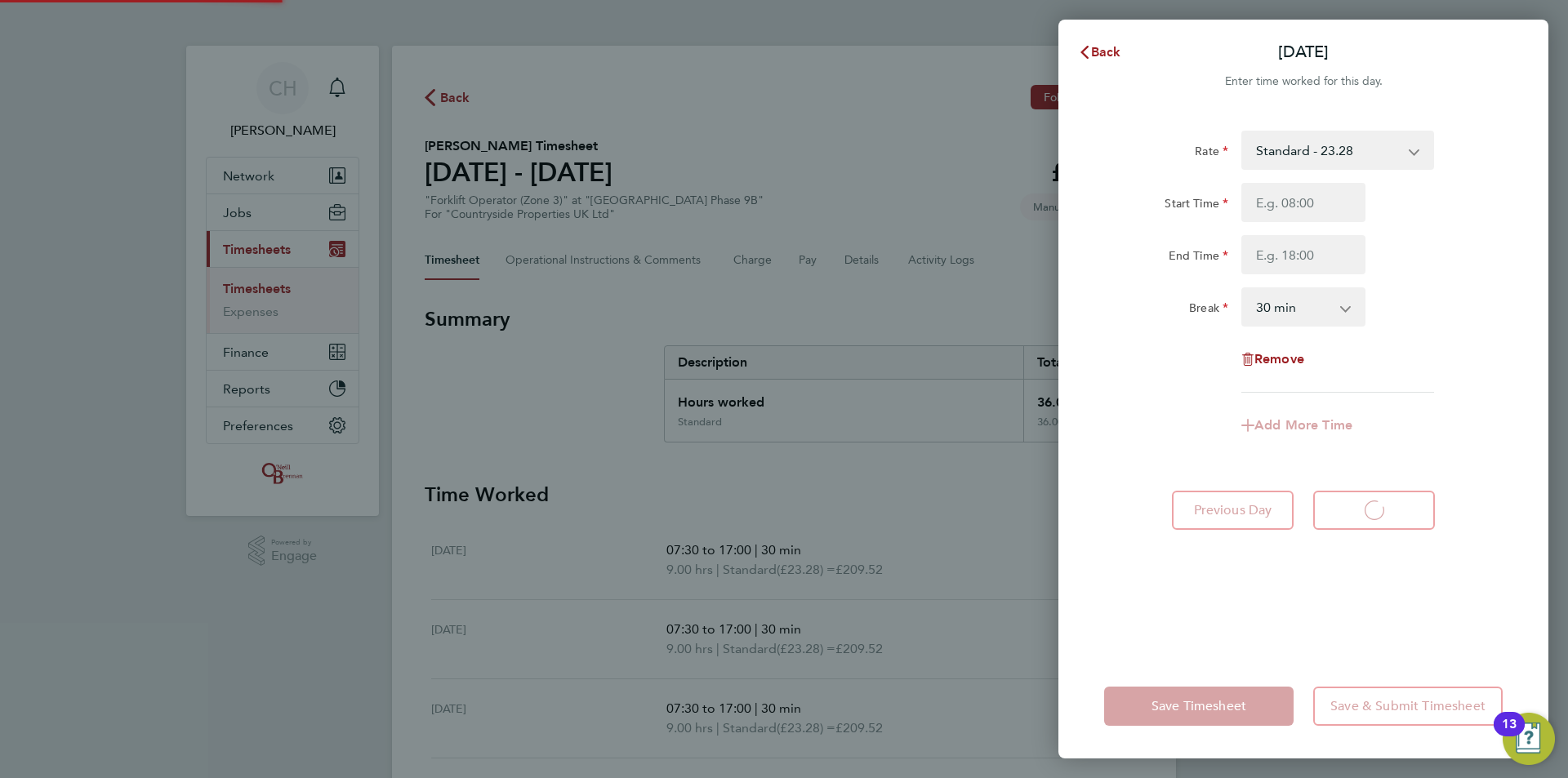
select select "30"
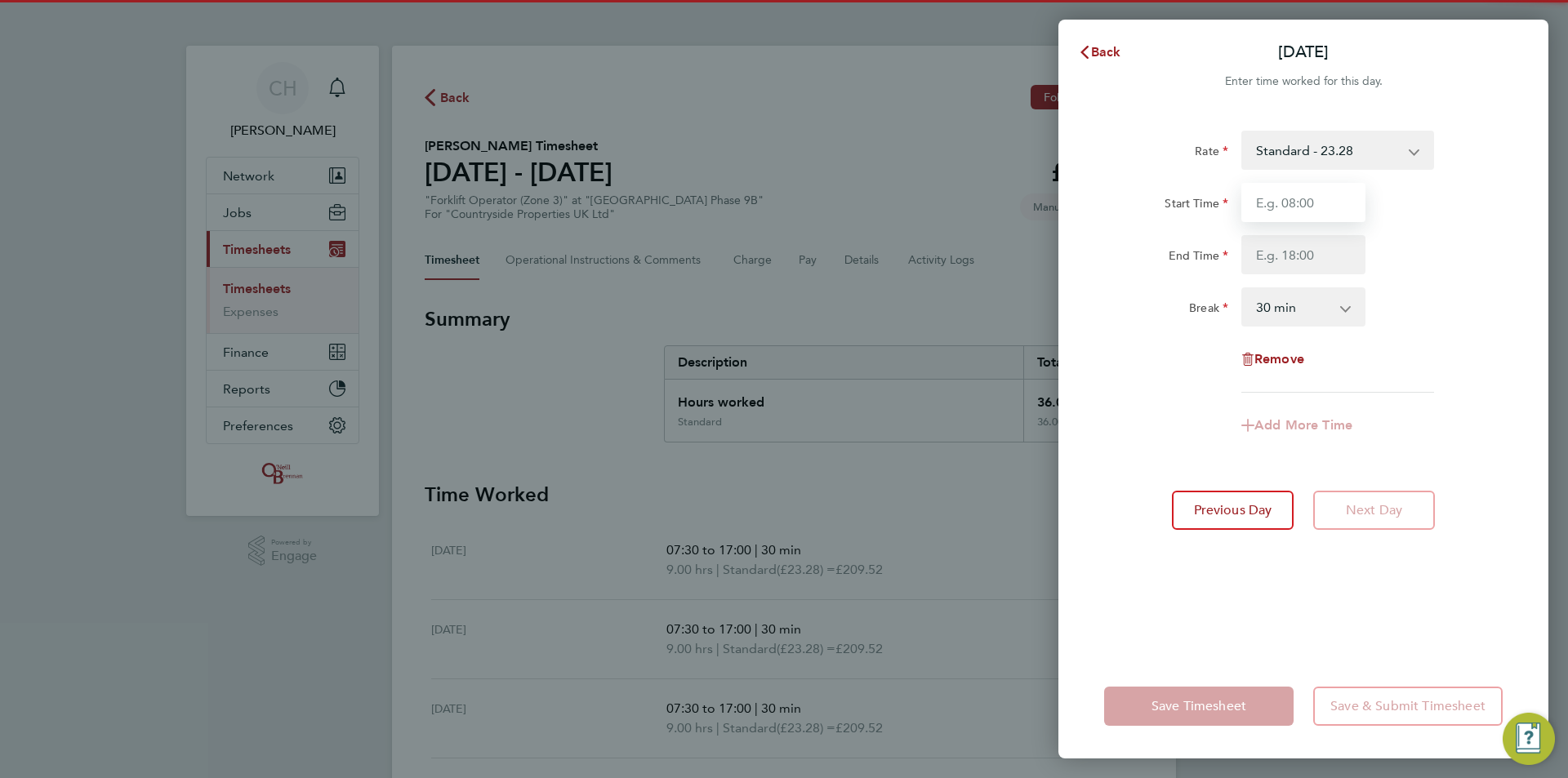
click at [1312, 202] on input "Start Time" at bounding box center [1303, 203] width 124 height 39
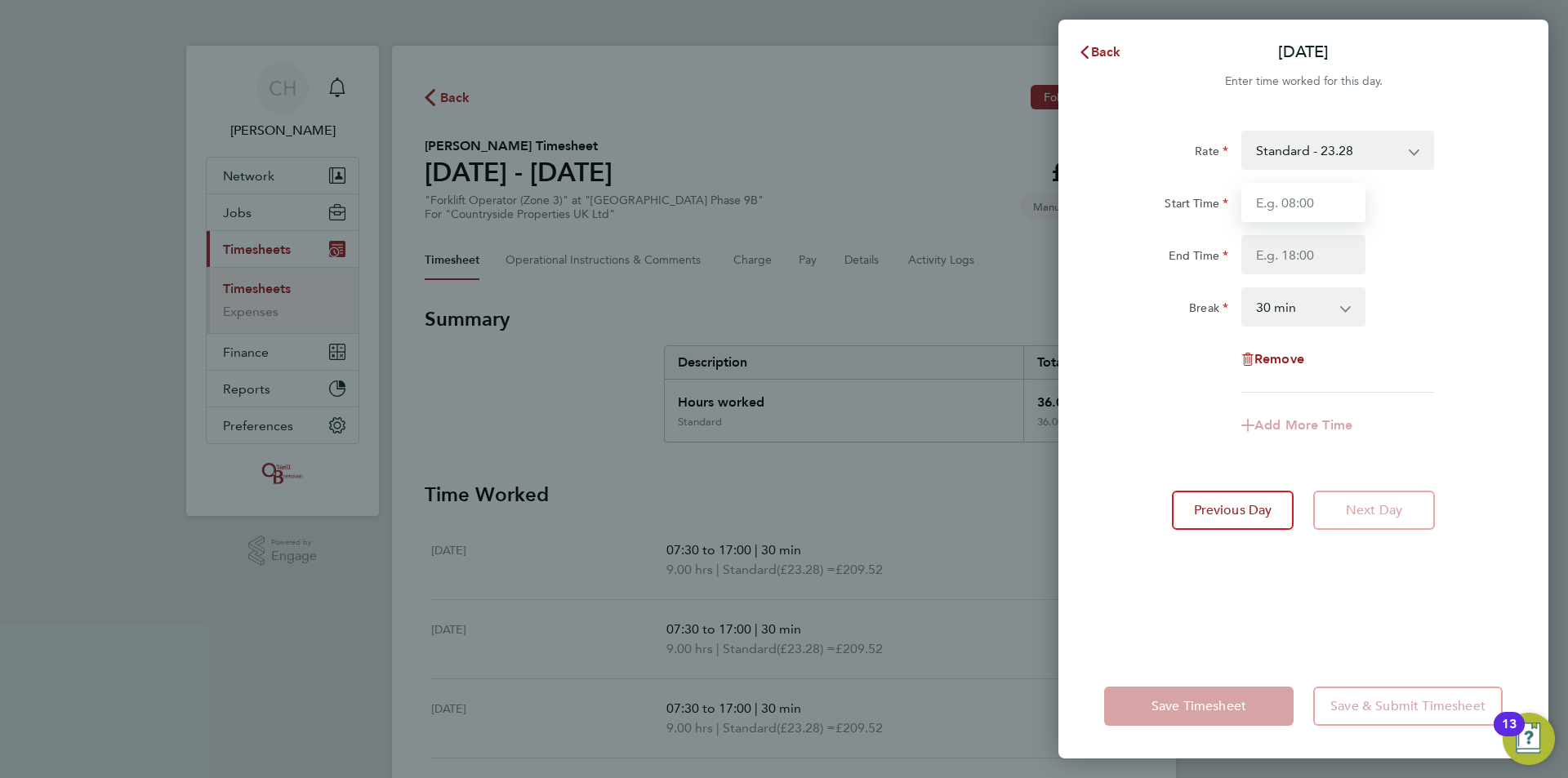
type input "07:30"
drag, startPoint x: 1303, startPoint y: 249, endPoint x: 1303, endPoint y: 258, distance: 9.0
click at [1303, 249] on input "End Time" at bounding box center [1303, 255] width 124 height 39
type input "17:00"
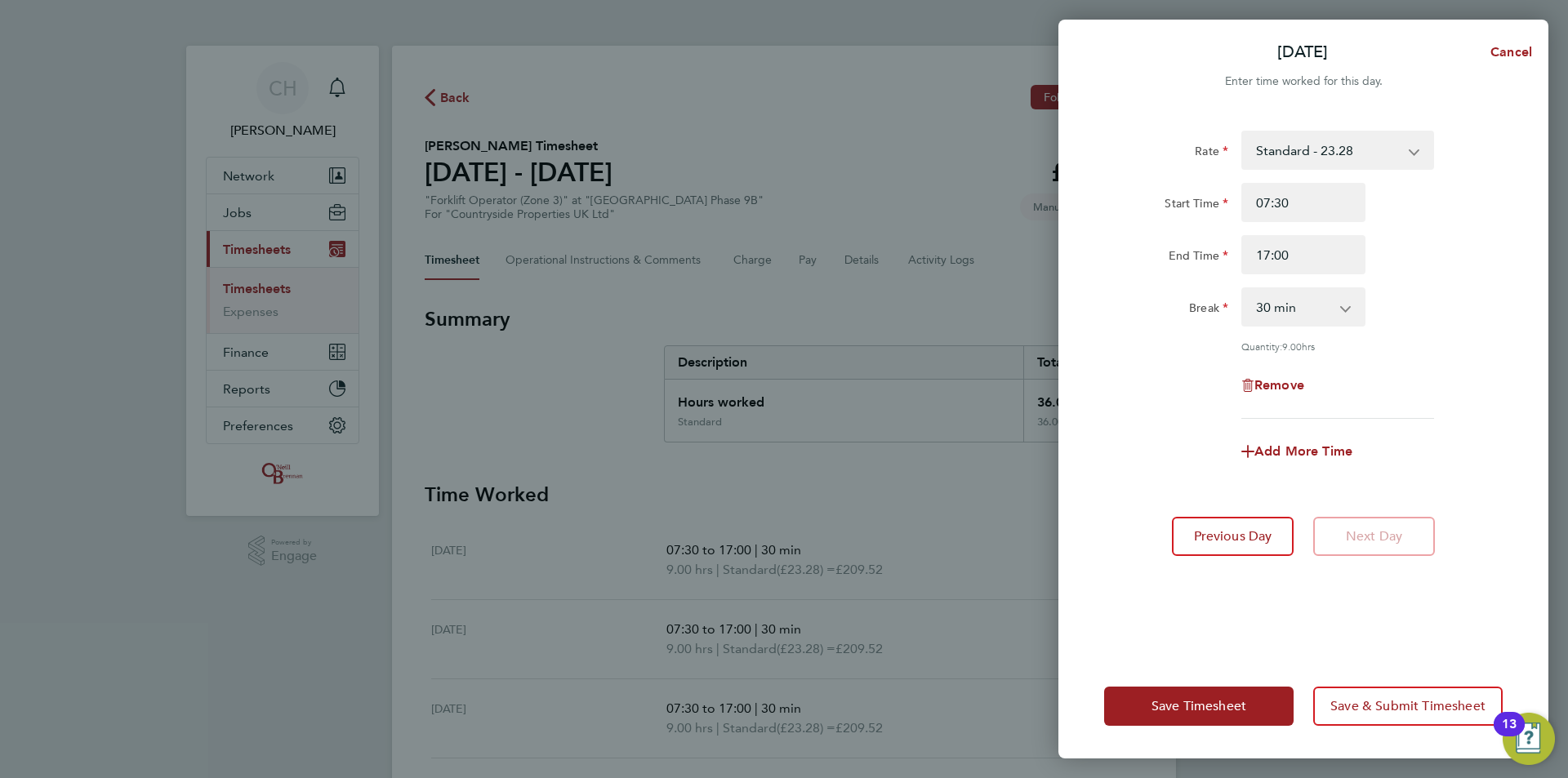
click at [1474, 279] on div "Rate Standard - 23.28 Start Time 07:30 End Time 17:00 Break 0 min 15 min 30 min…" at bounding box center [1303, 274] width 398 height 288
click at [1242, 703] on span "Save Timesheet" at bounding box center [1198, 706] width 94 height 17
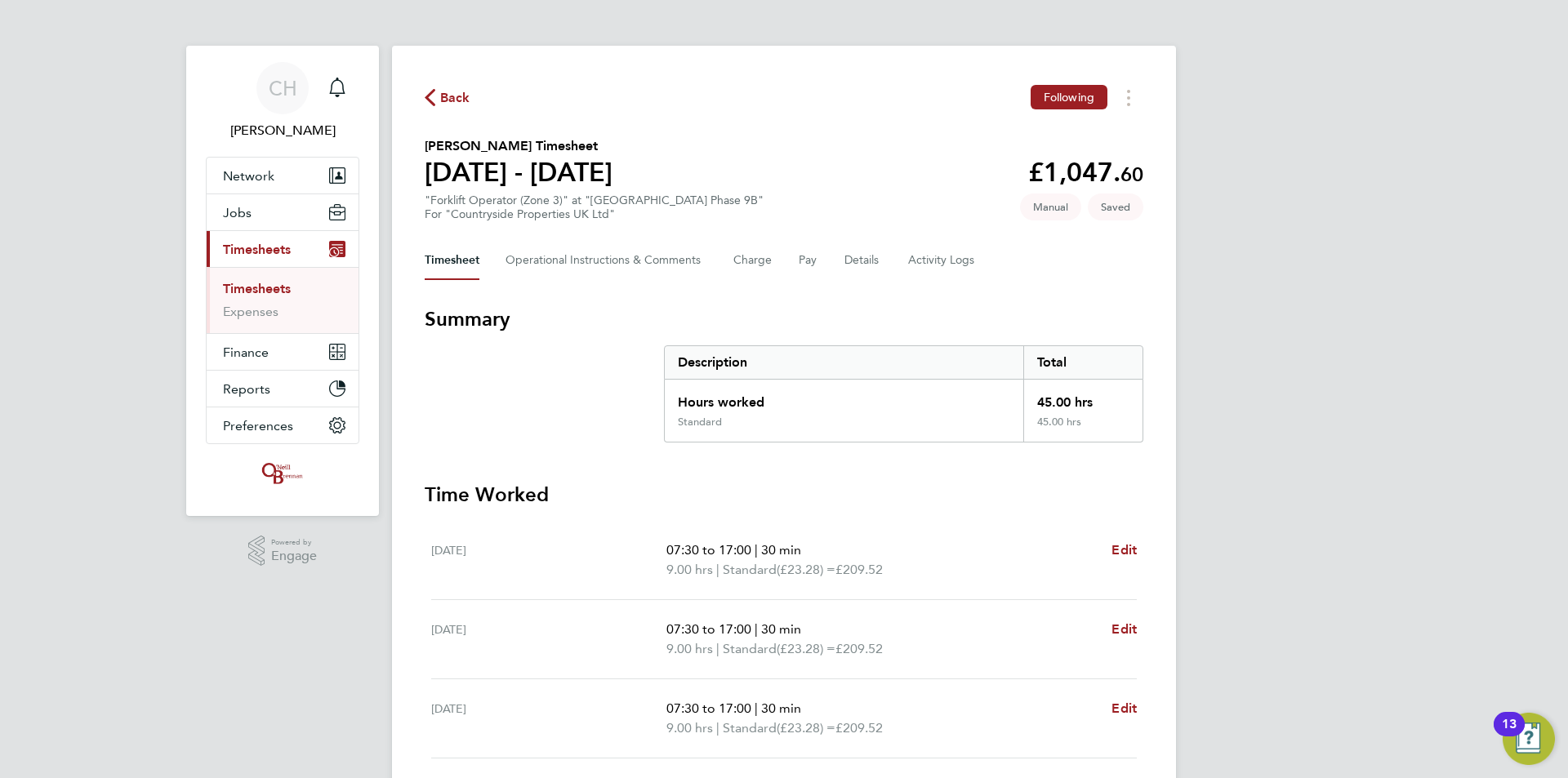
click at [843, 258] on div "Timesheet Operational Instructions & Comments Charge Pay Details Activity Logs" at bounding box center [784, 260] width 718 height 39
click at [848, 262] on button "Details" at bounding box center [863, 260] width 38 height 39
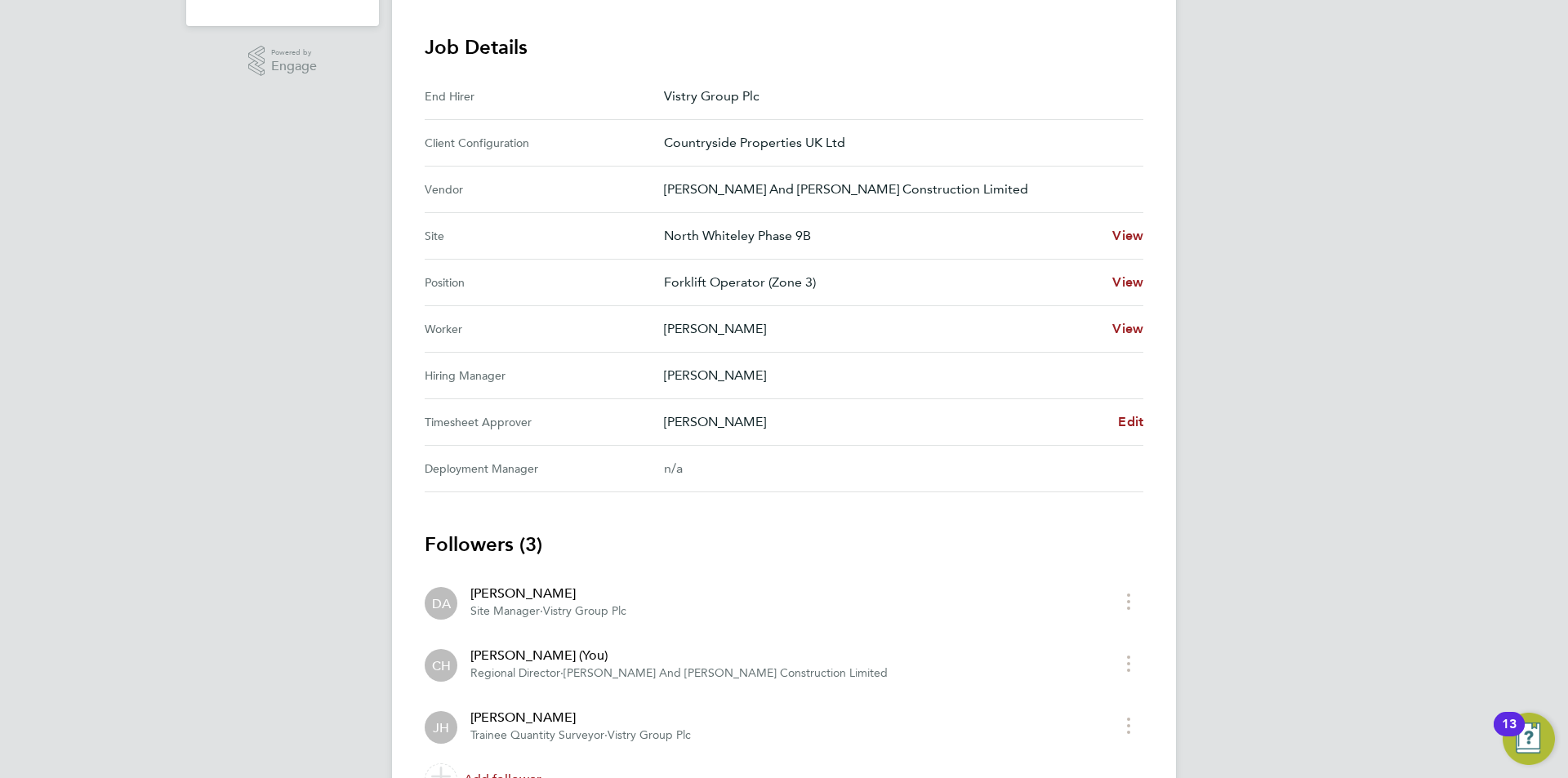
click at [1114, 416] on div "Dale Athey Edit" at bounding box center [903, 422] width 479 height 19
click at [1125, 416] on span "Edit" at bounding box center [1130, 422] width 26 height 16
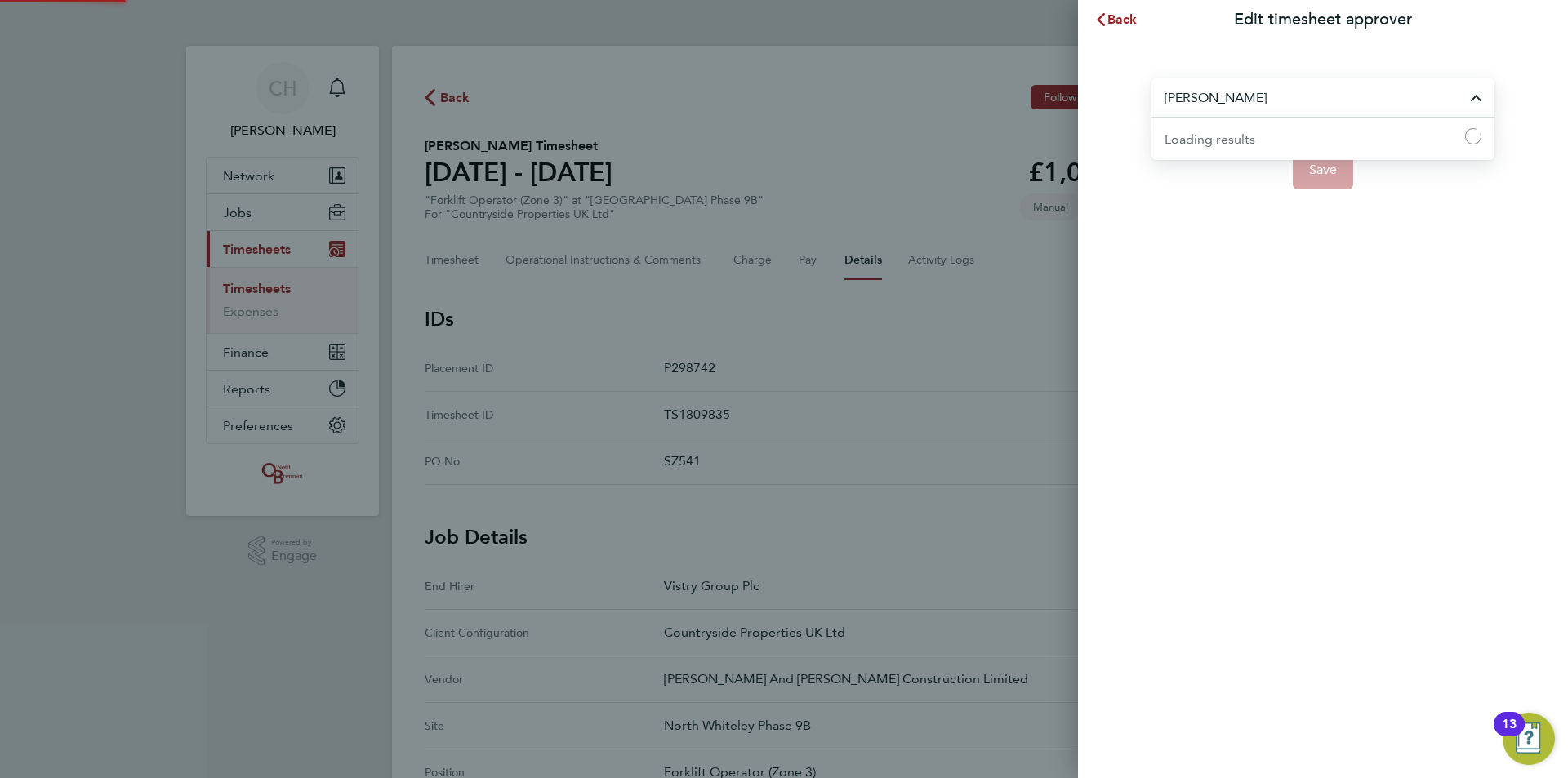
click at [1243, 105] on input "Dale Athey" at bounding box center [1322, 98] width 343 height 39
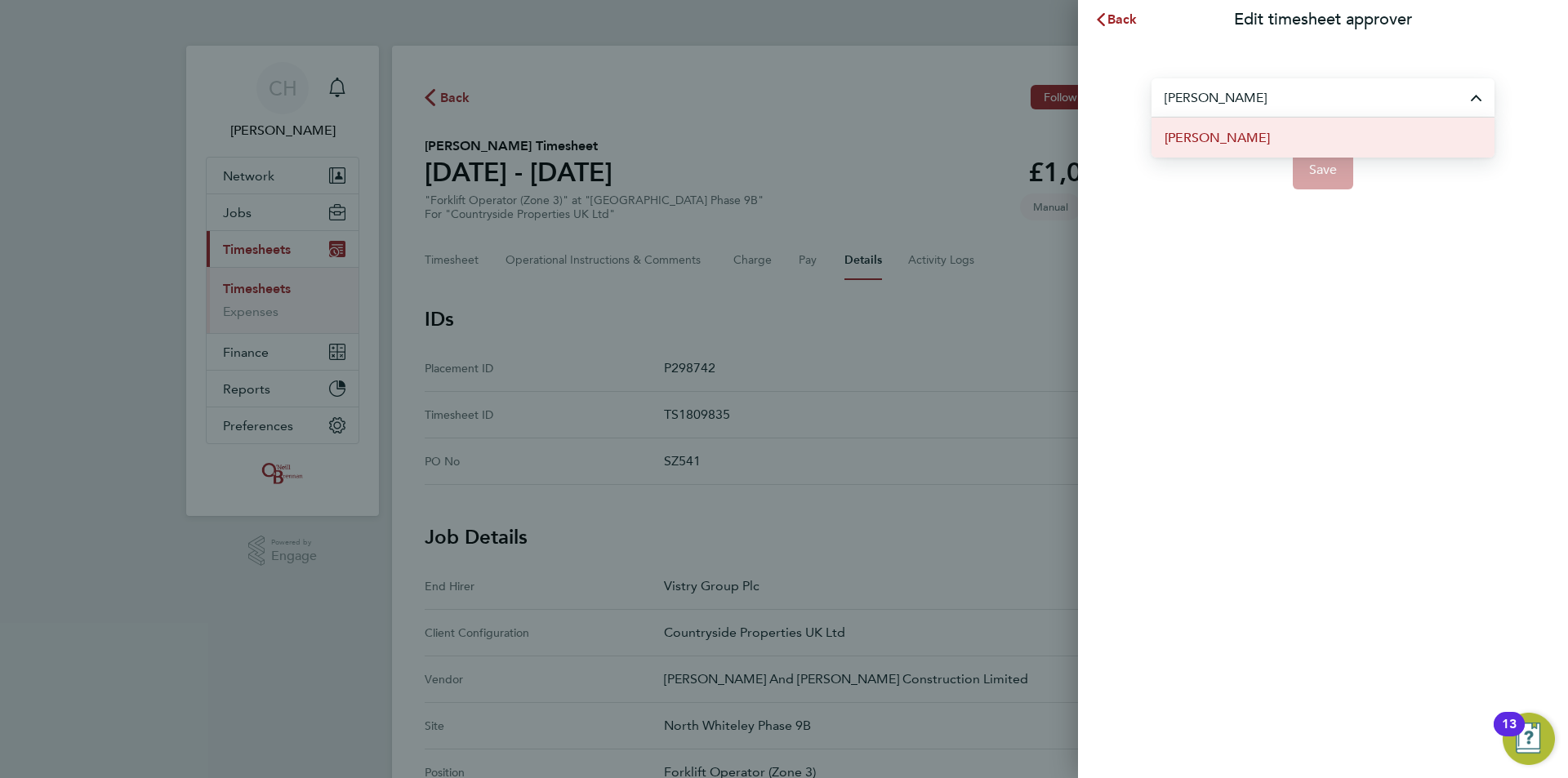
click at [1243, 133] on span "Stephen Chapman" at bounding box center [1217, 137] width 106 height 19
type input "Stephen Chapman"
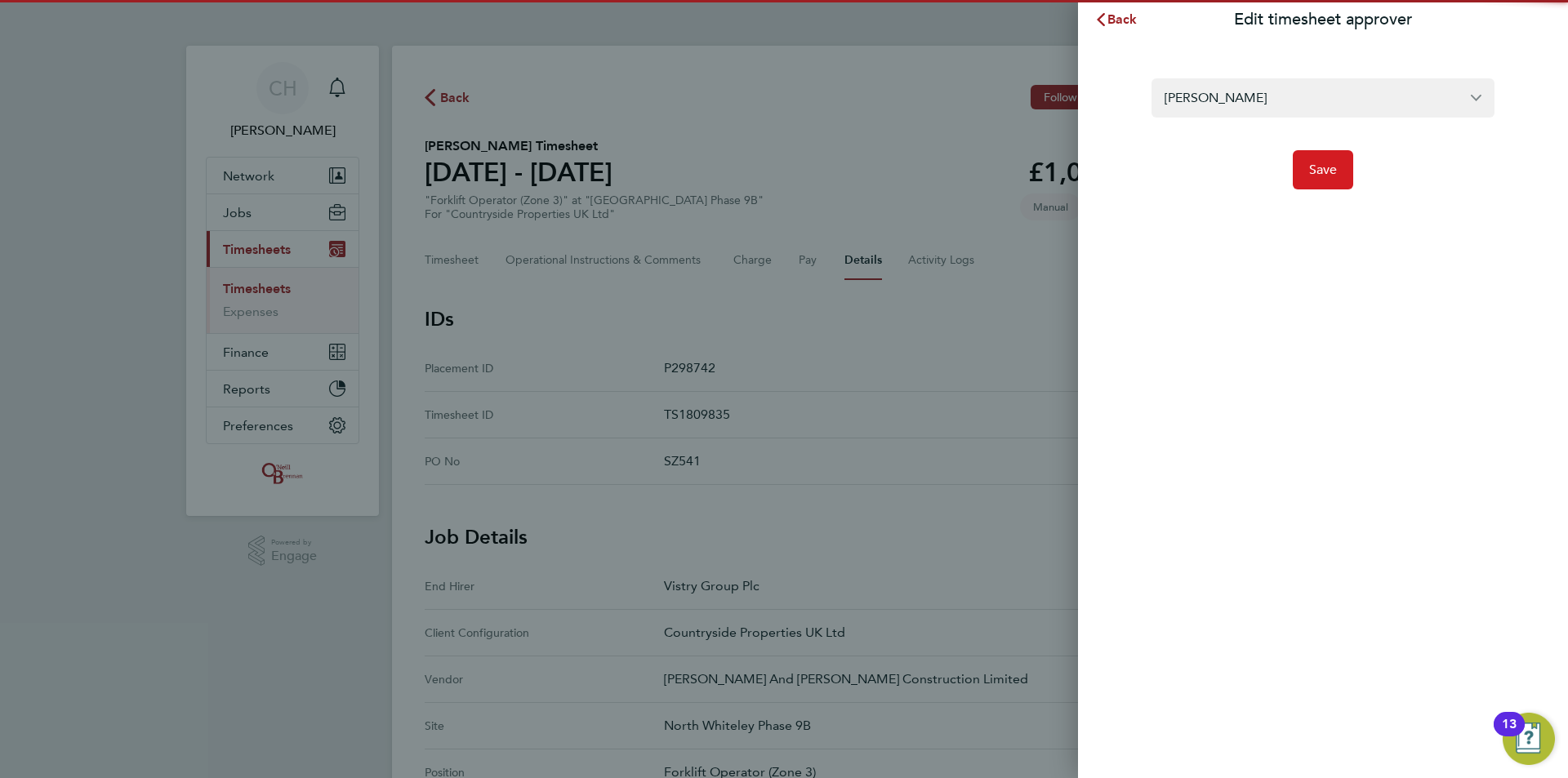
click at [1319, 172] on span "Save" at bounding box center [1323, 169] width 28 height 17
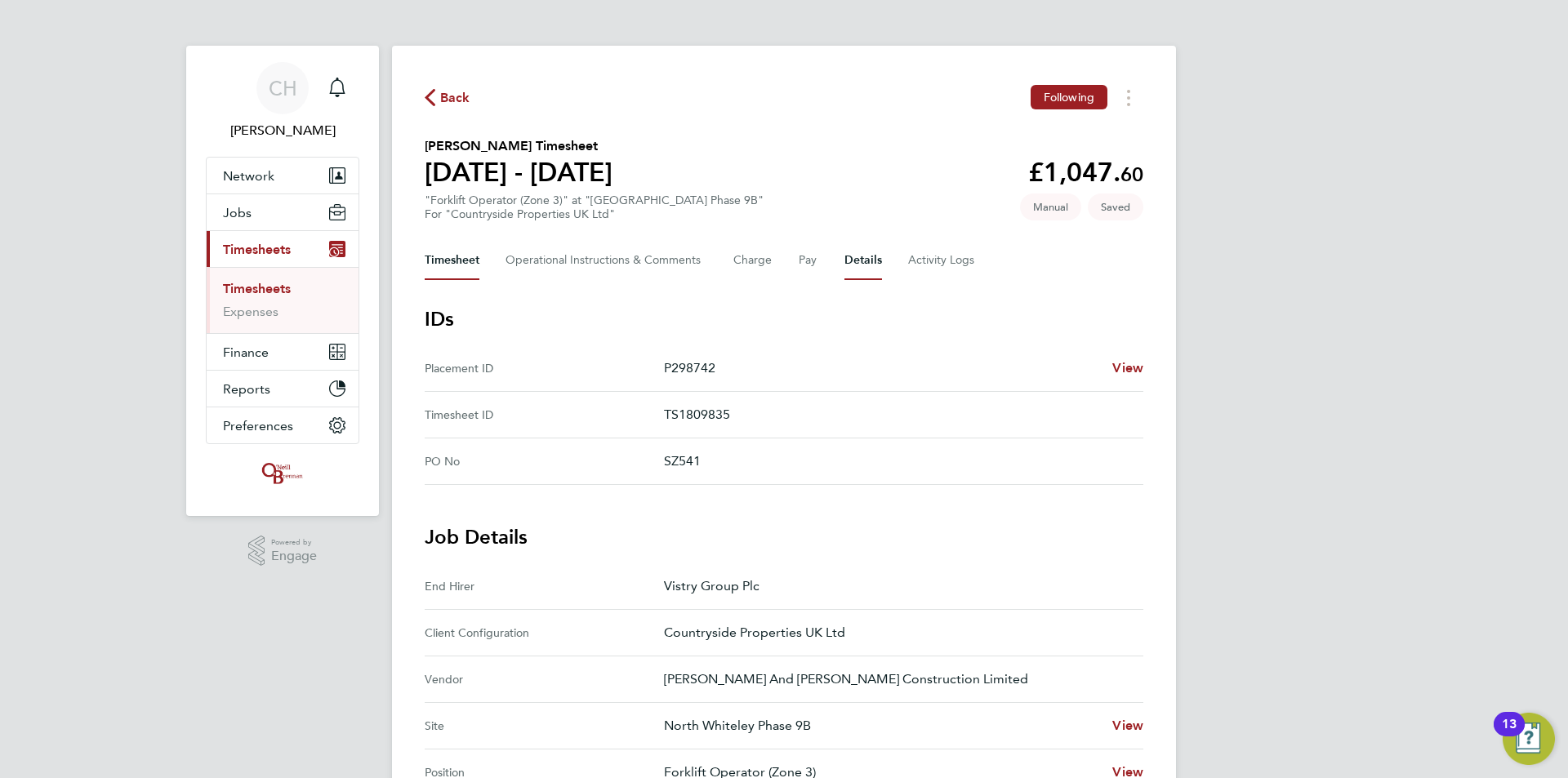
click at [467, 256] on button "Timesheet" at bounding box center [452, 260] width 55 height 39
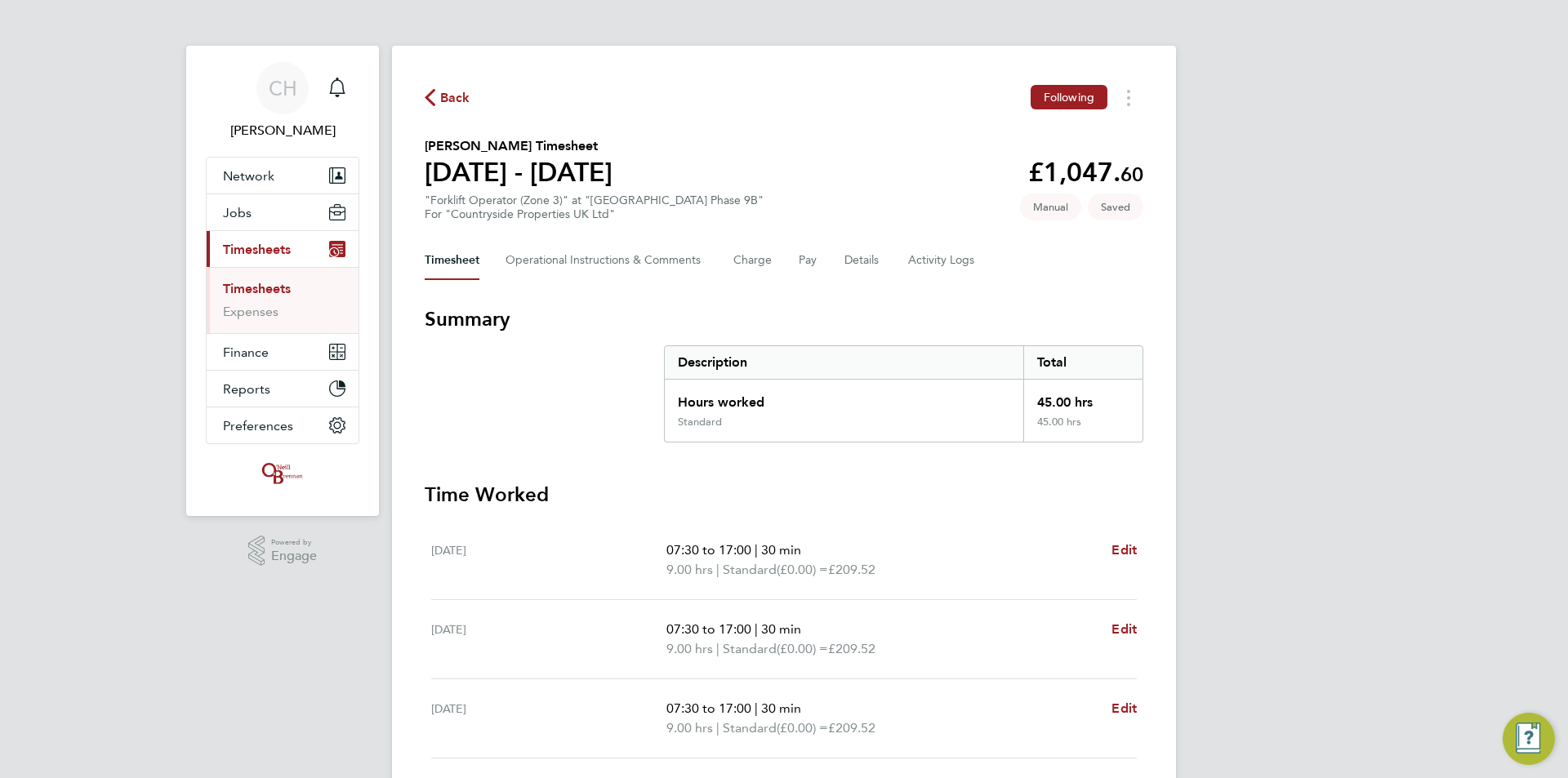
scroll to position [283, 0]
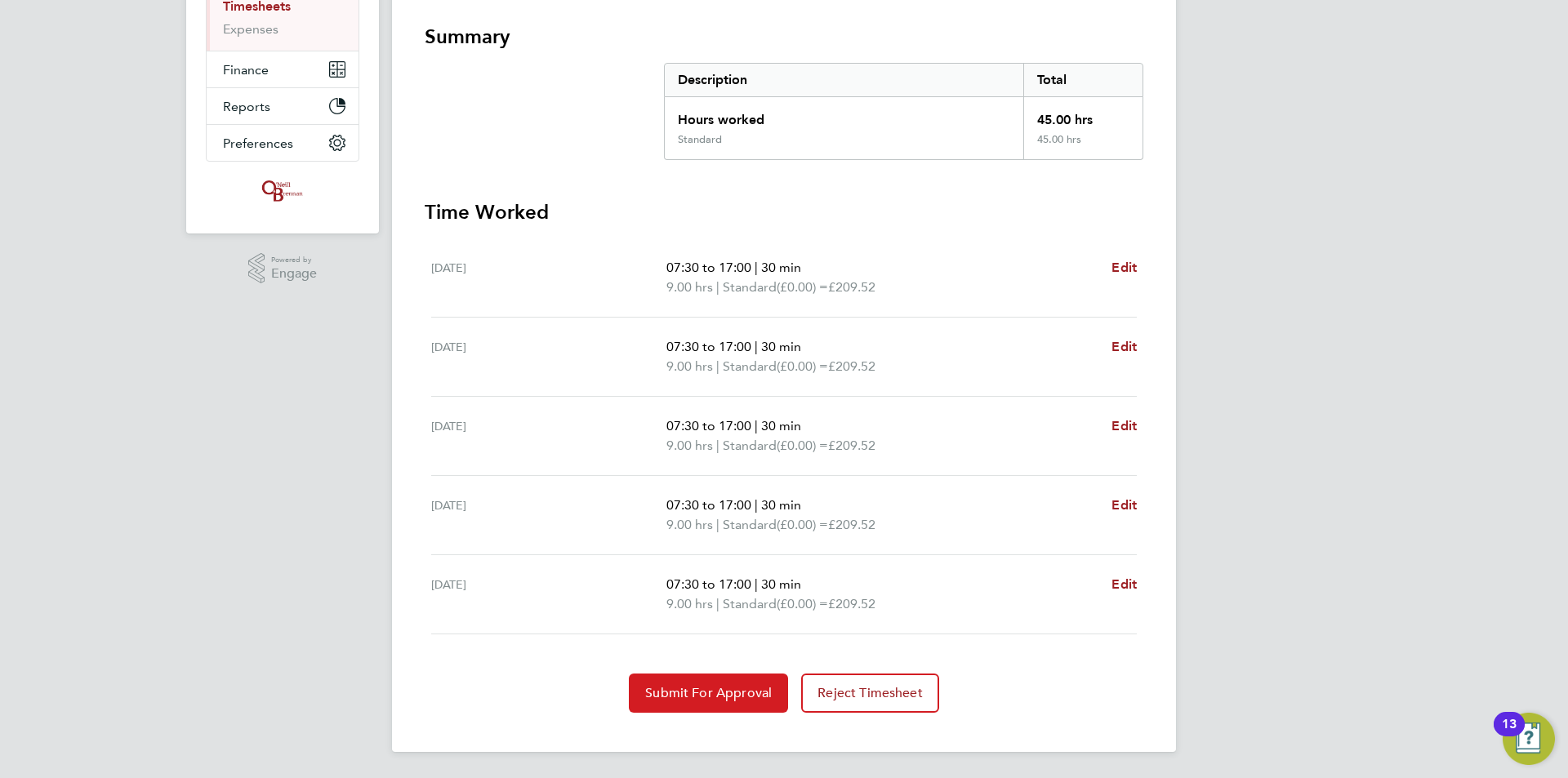
click at [724, 693] on span "Submit For Approval" at bounding box center [709, 693] width 127 height 17
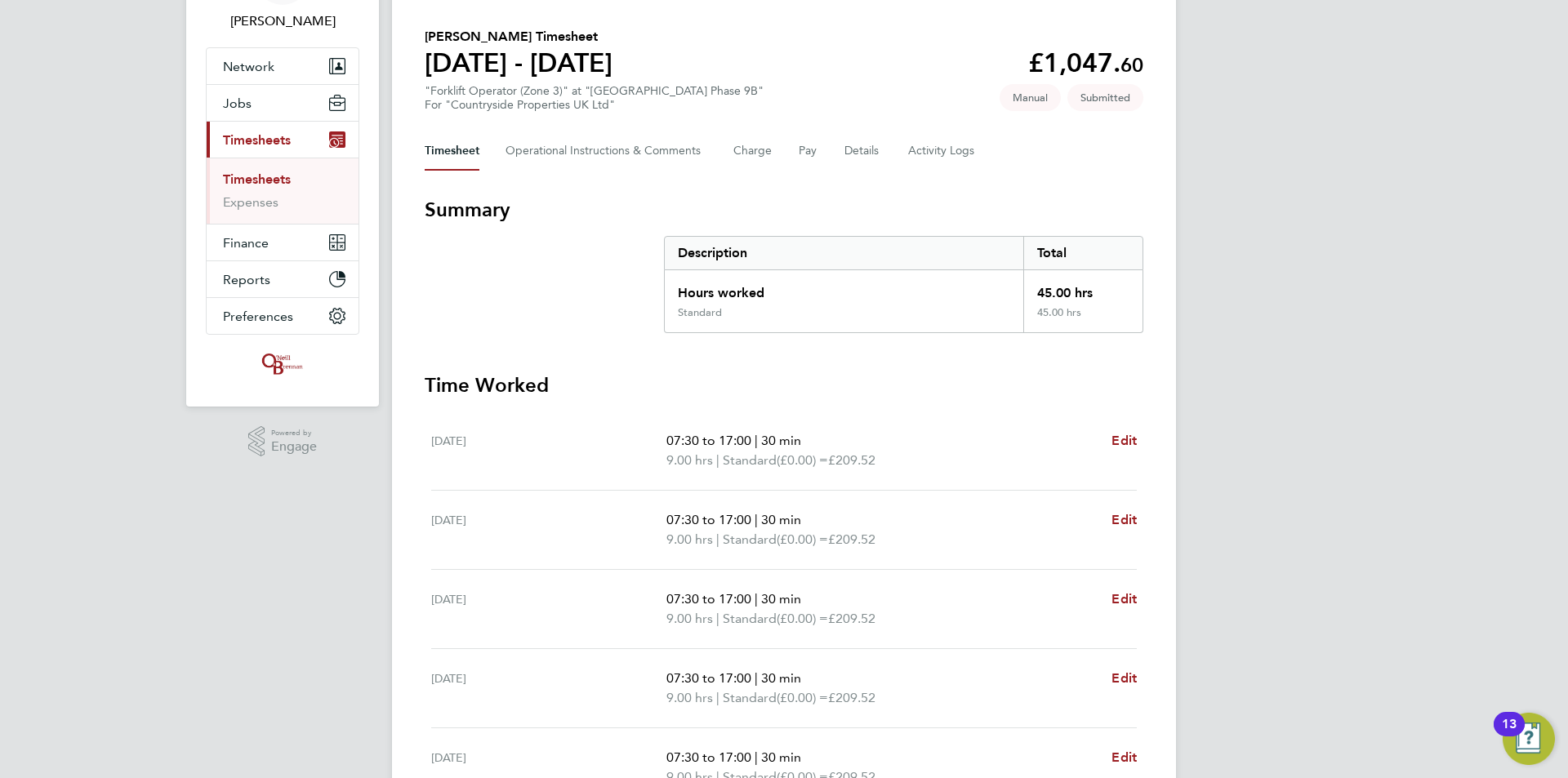
scroll to position [0, 0]
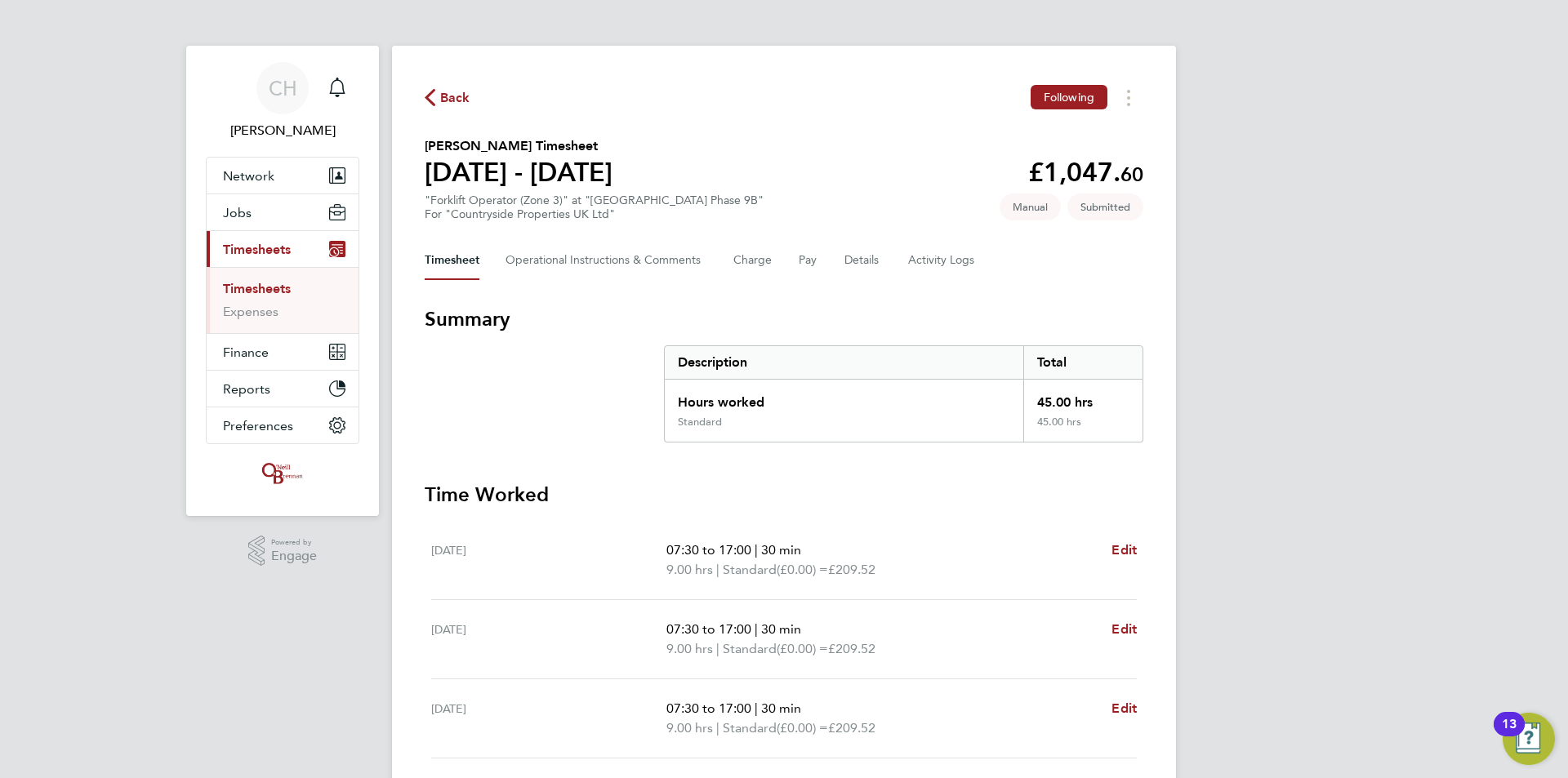
click at [270, 249] on span "Timesheets" at bounding box center [256, 249] width 68 height 16
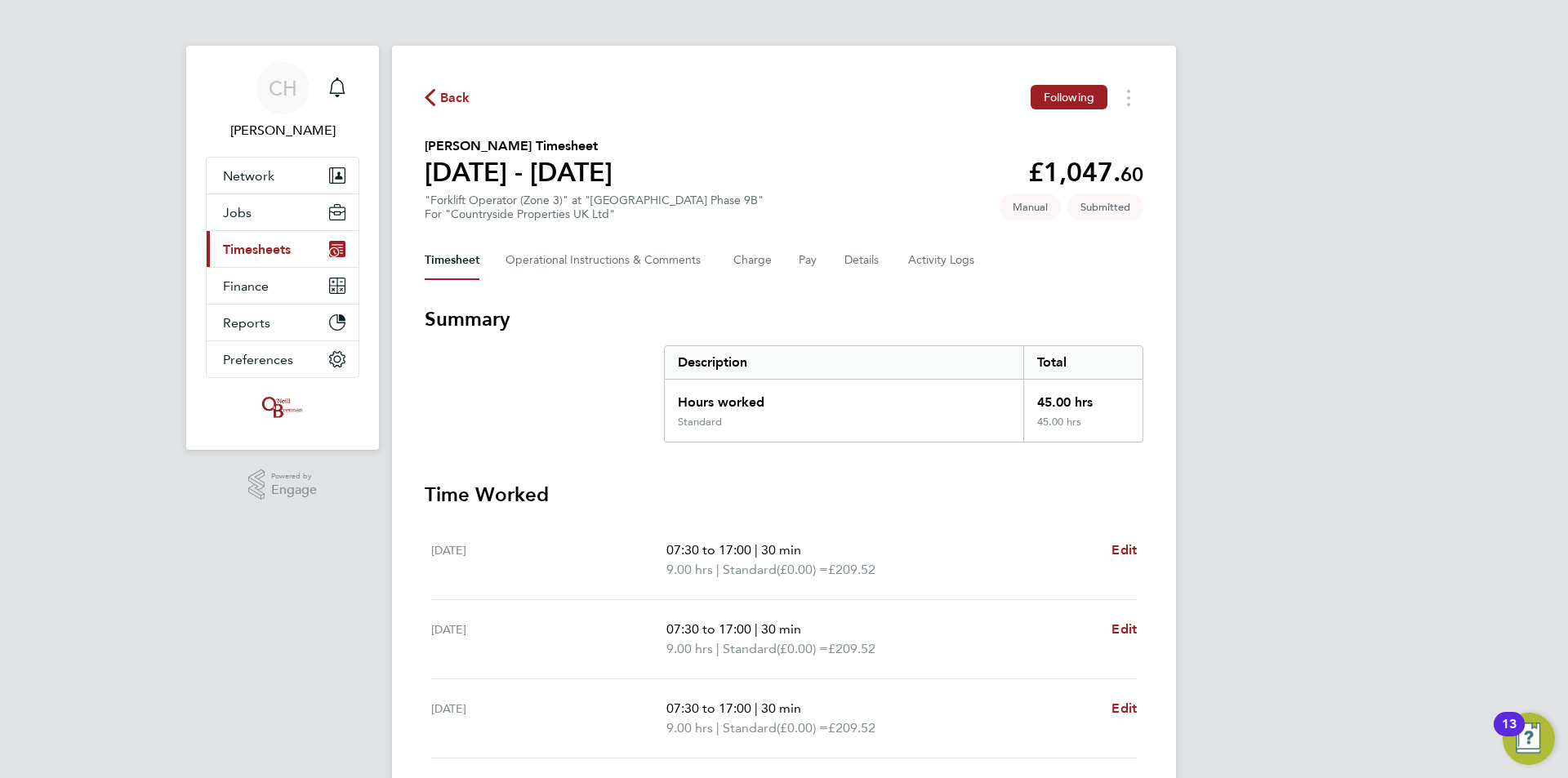
click at [270, 249] on span "Timesheets" at bounding box center [256, 249] width 68 height 16
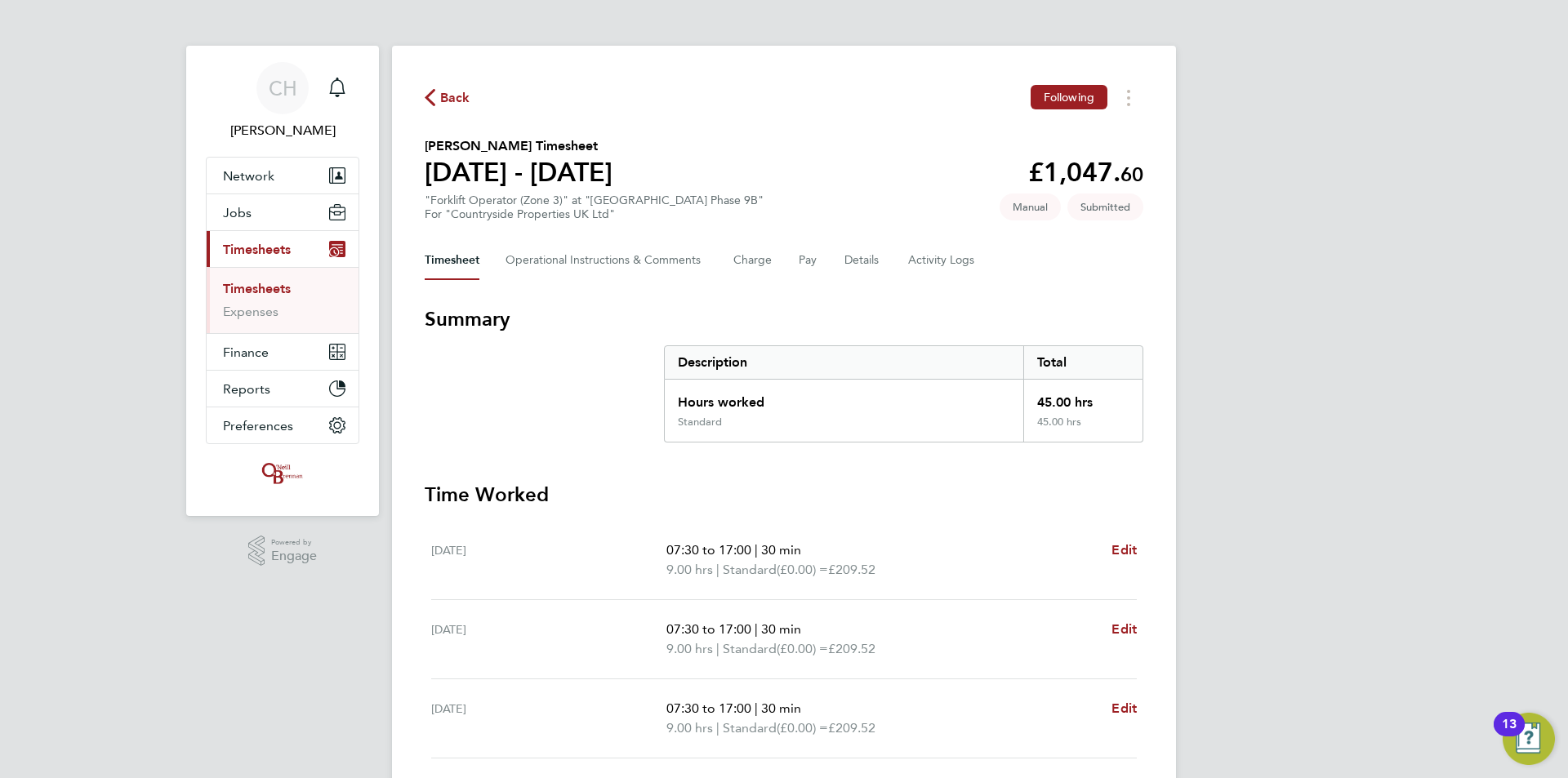
click at [268, 282] on link "Timesheets" at bounding box center [256, 289] width 68 height 16
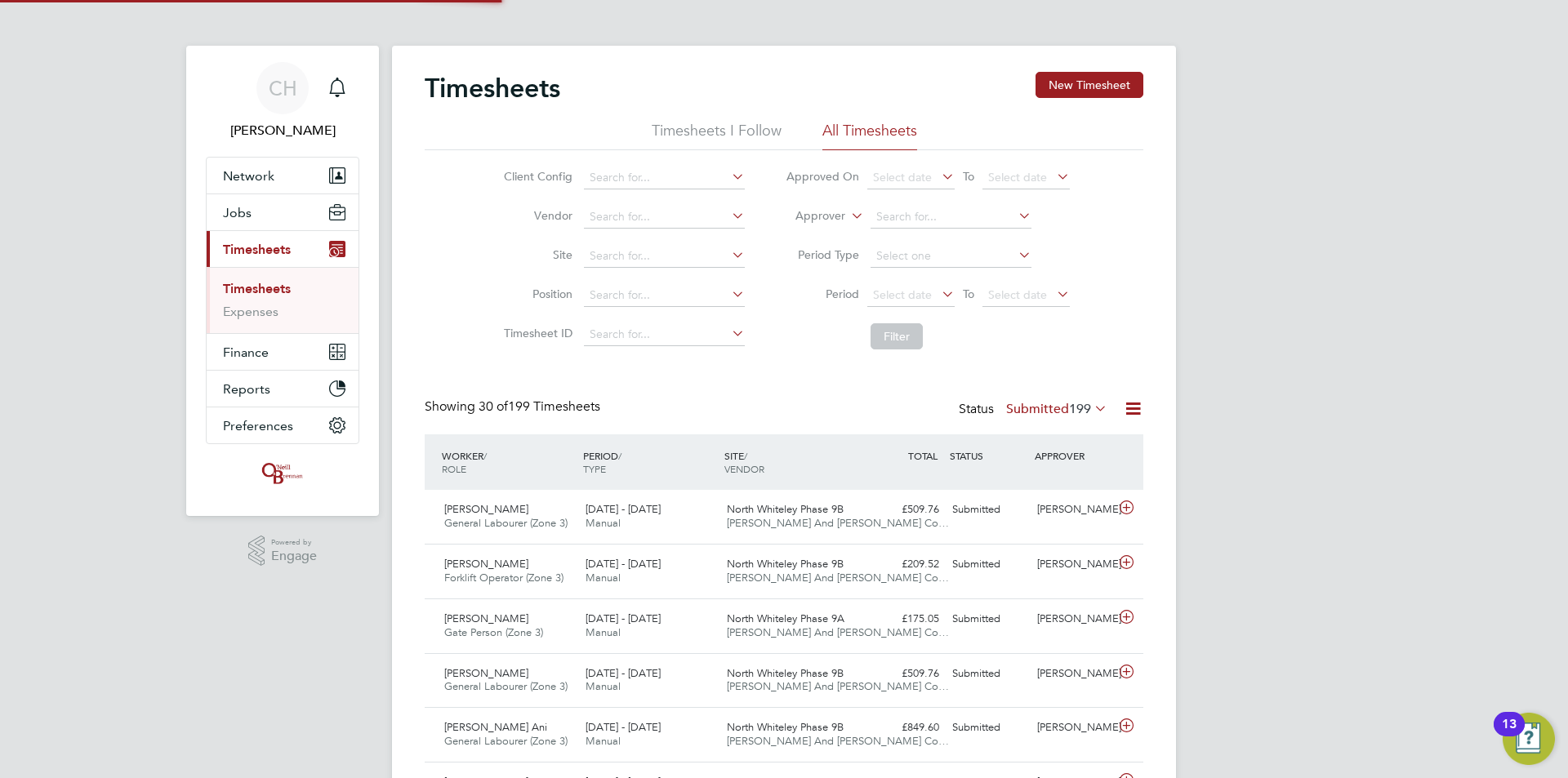
scroll to position [41, 142]
click at [1062, 84] on button "New Timesheet" at bounding box center [1089, 85] width 108 height 26
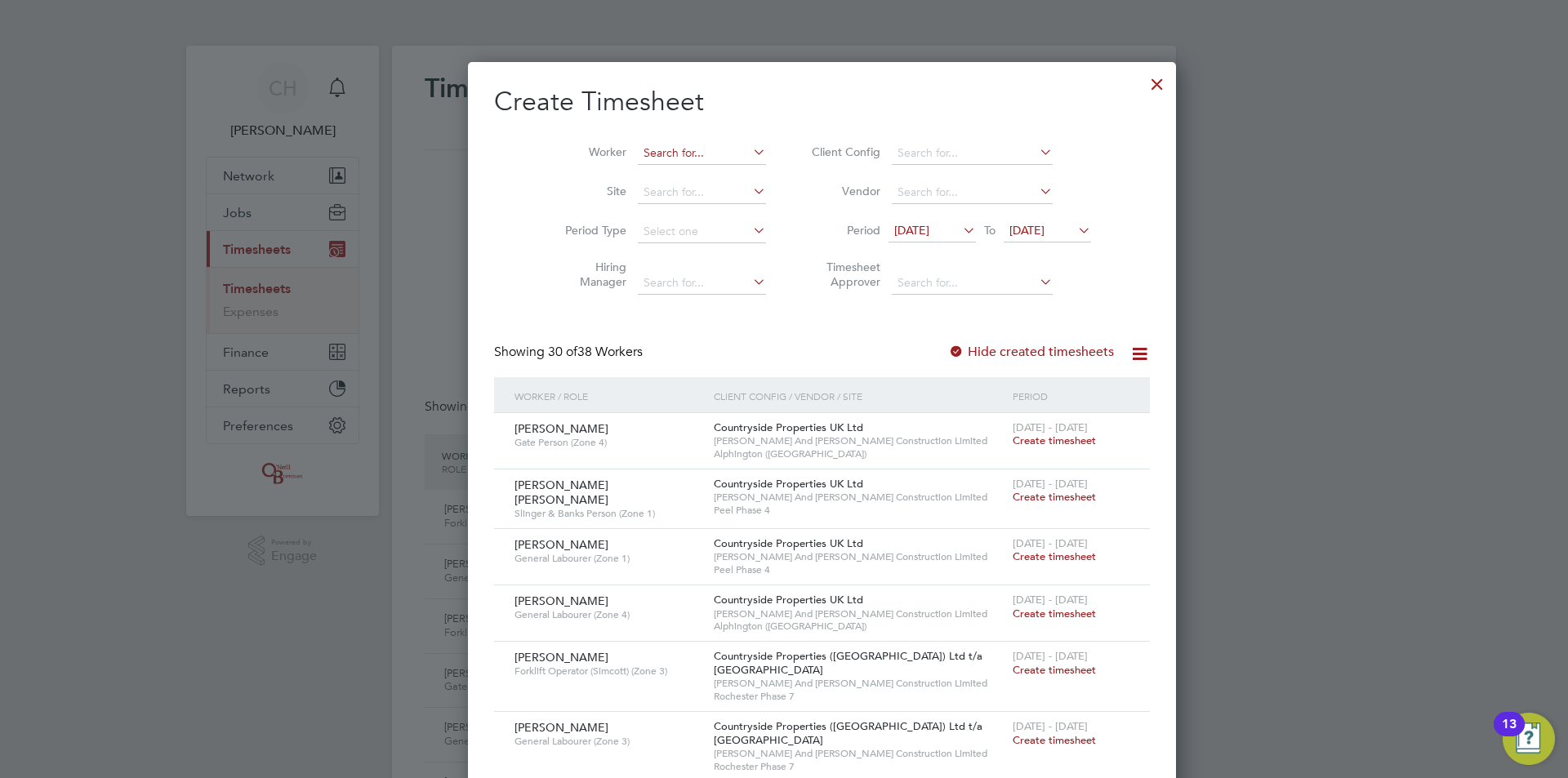
click at [645, 148] on input at bounding box center [701, 153] width 128 height 23
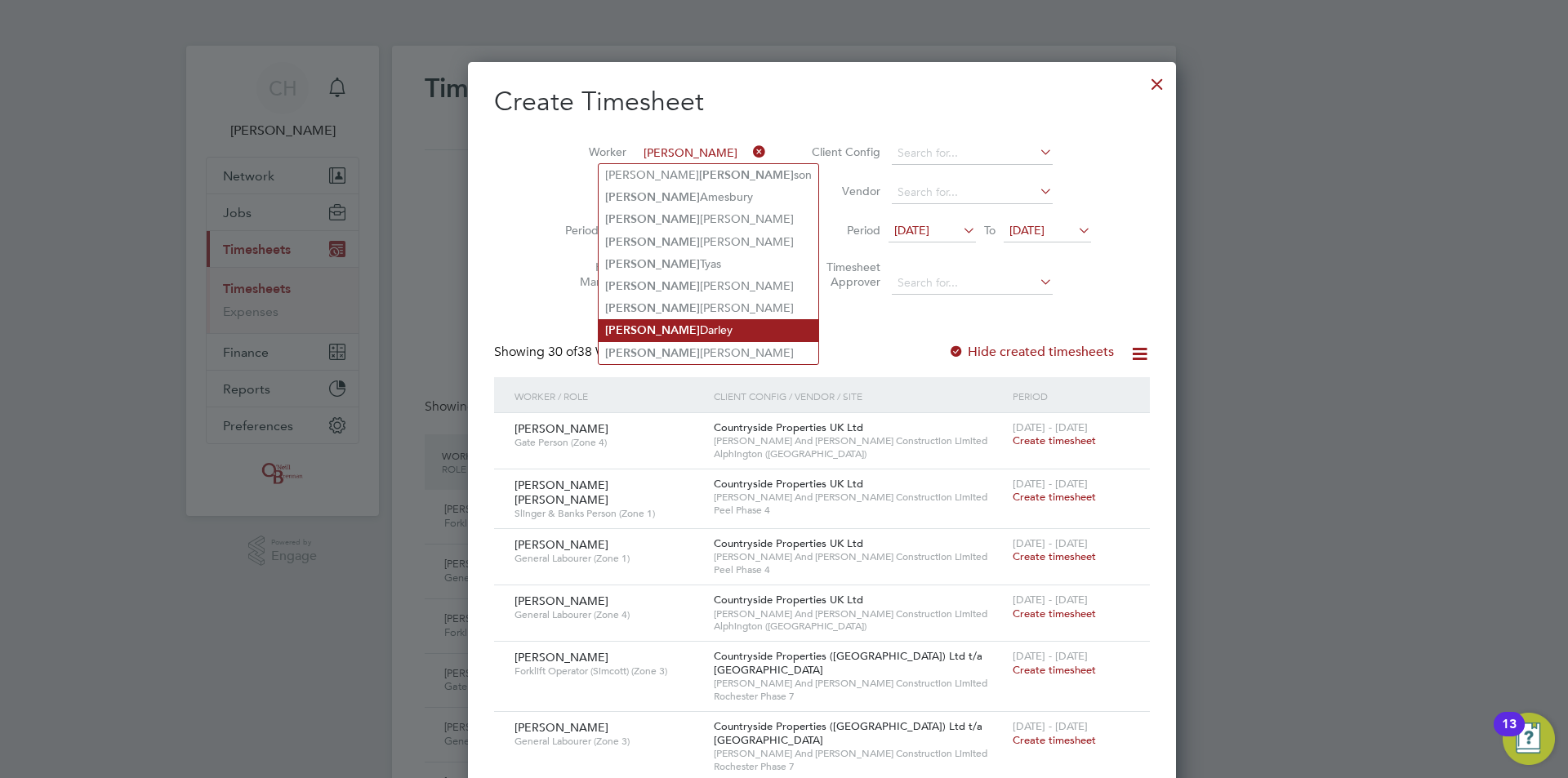
click at [686, 322] on li "Stephen Darley" at bounding box center [708, 330] width 219 height 22
type input "Stephen Darley"
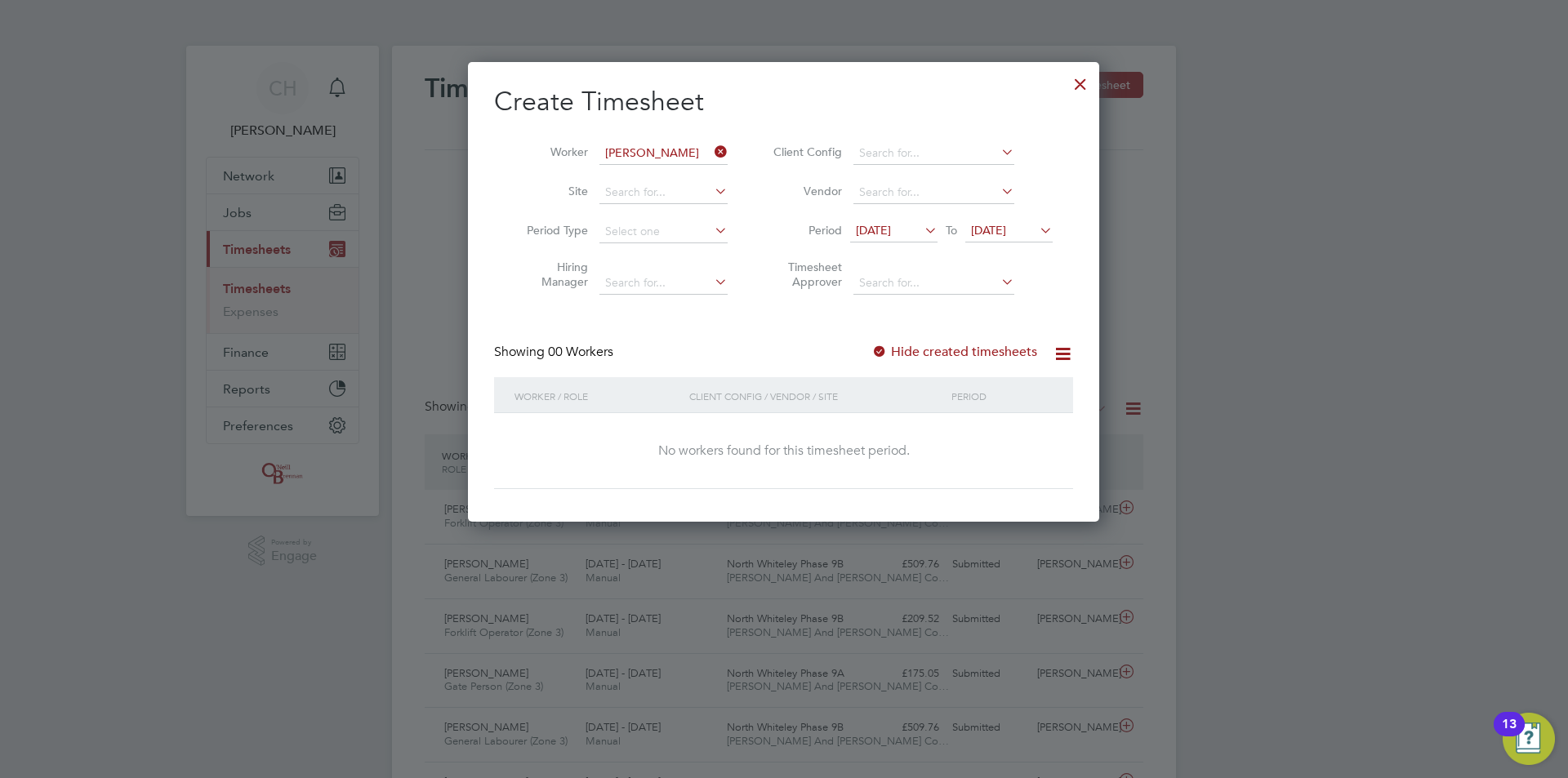
click at [887, 226] on span "13 Aug 2025" at bounding box center [873, 230] width 35 height 15
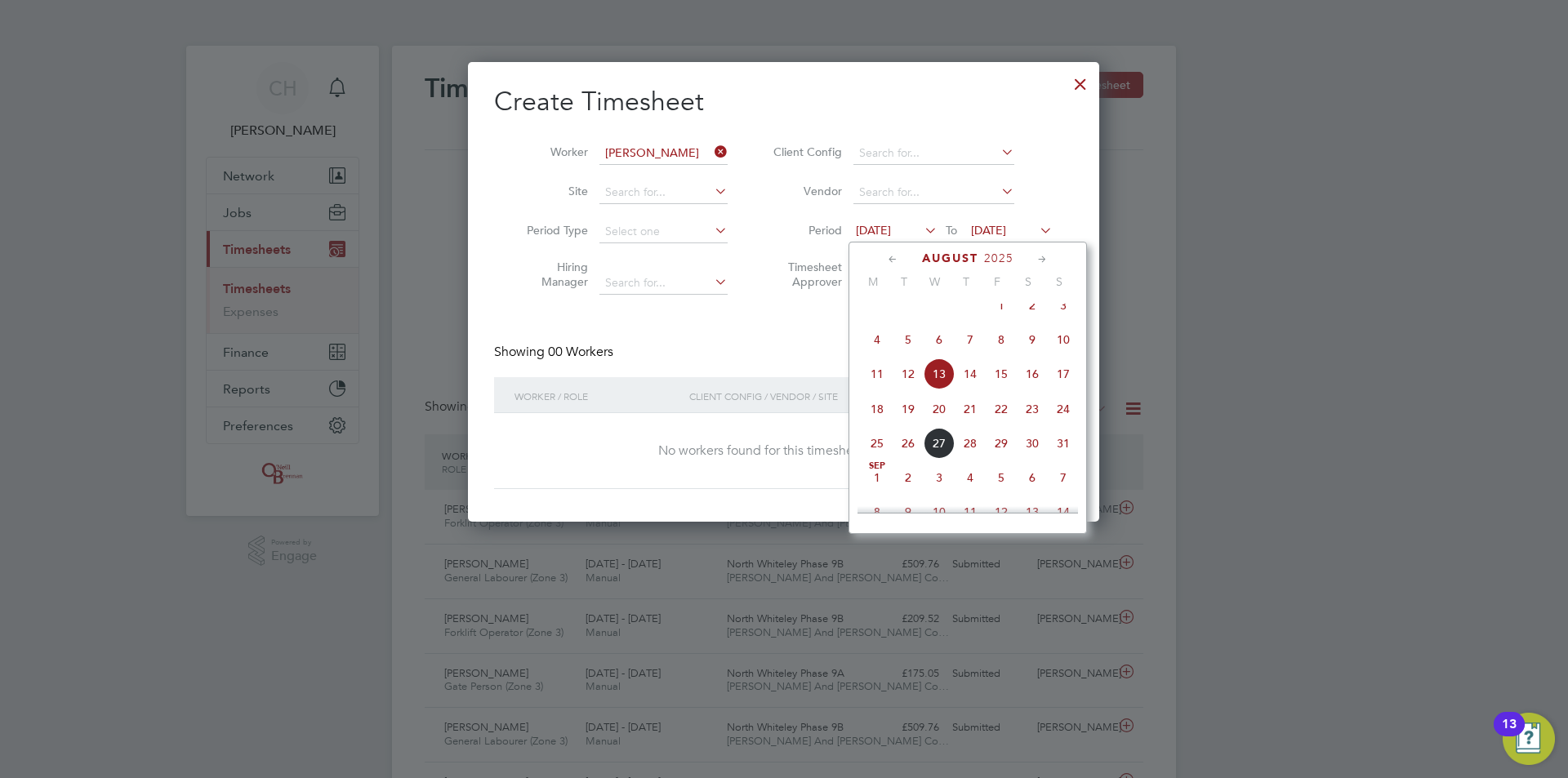
click at [894, 256] on icon at bounding box center [893, 259] width 16 height 18
click at [876, 350] on span "2" at bounding box center [876, 349] width 31 height 31
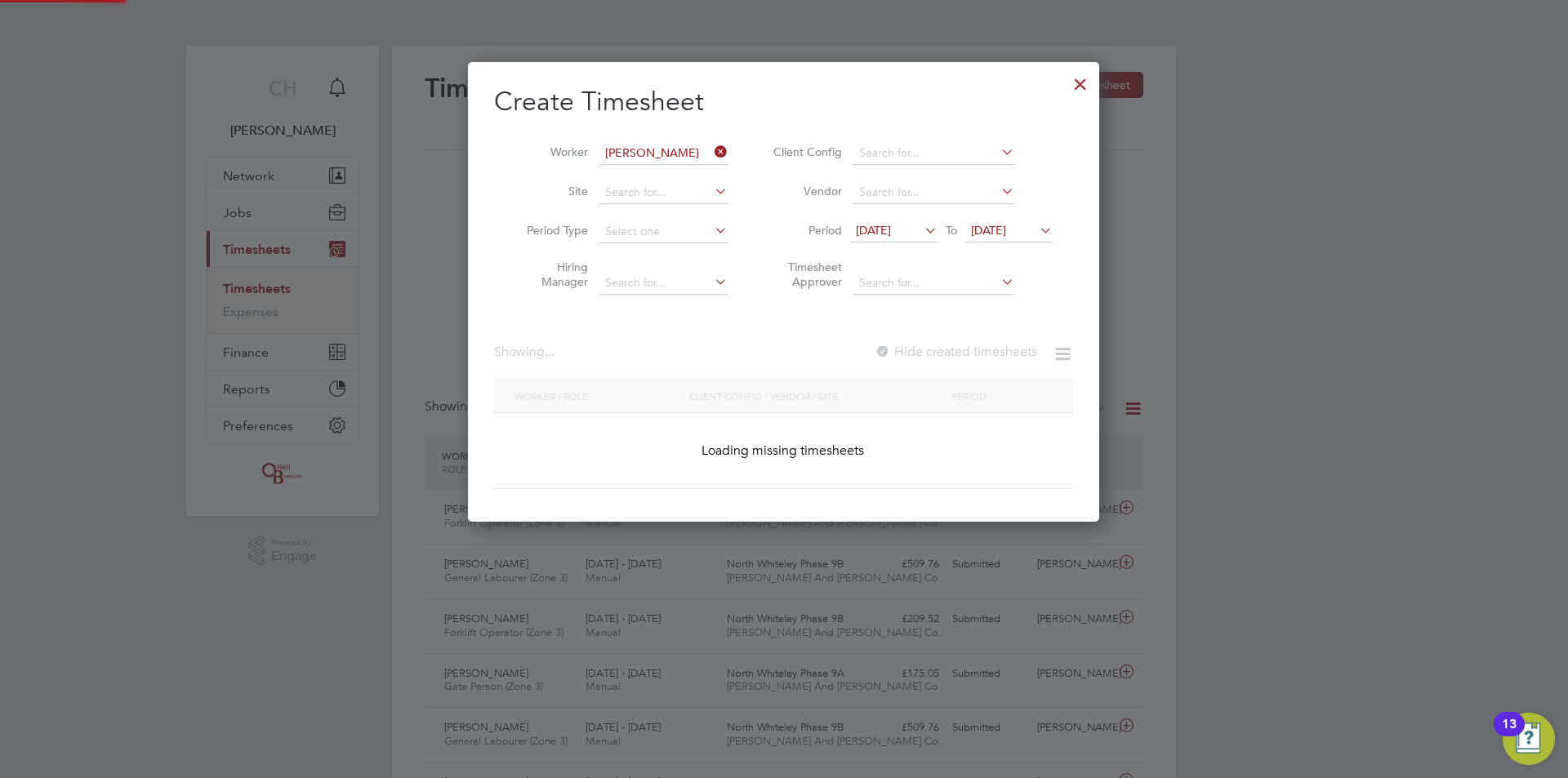
scroll to position [440, 632]
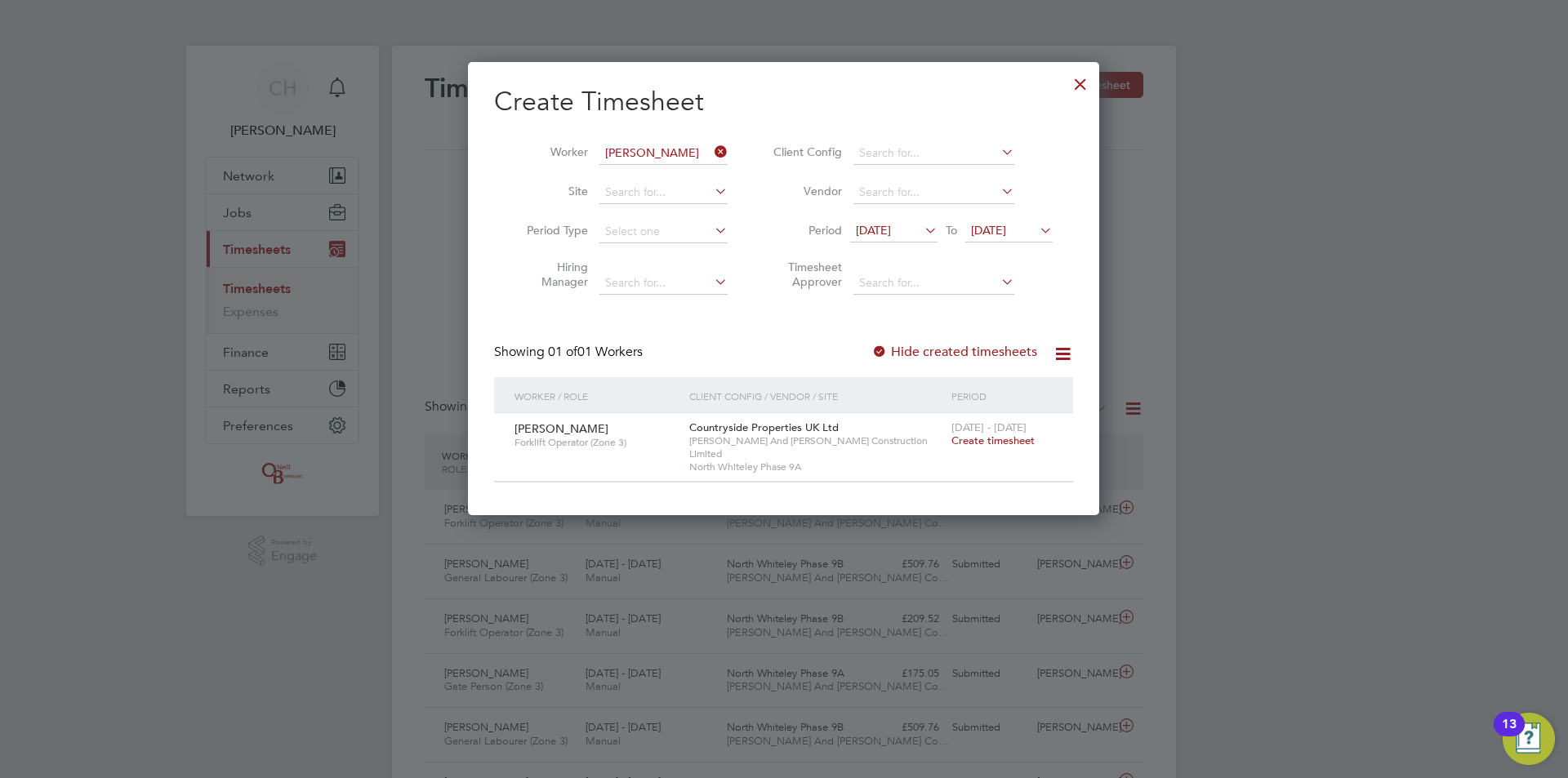
click at [1000, 441] on span "Create timesheet" at bounding box center [992, 441] width 83 height 14
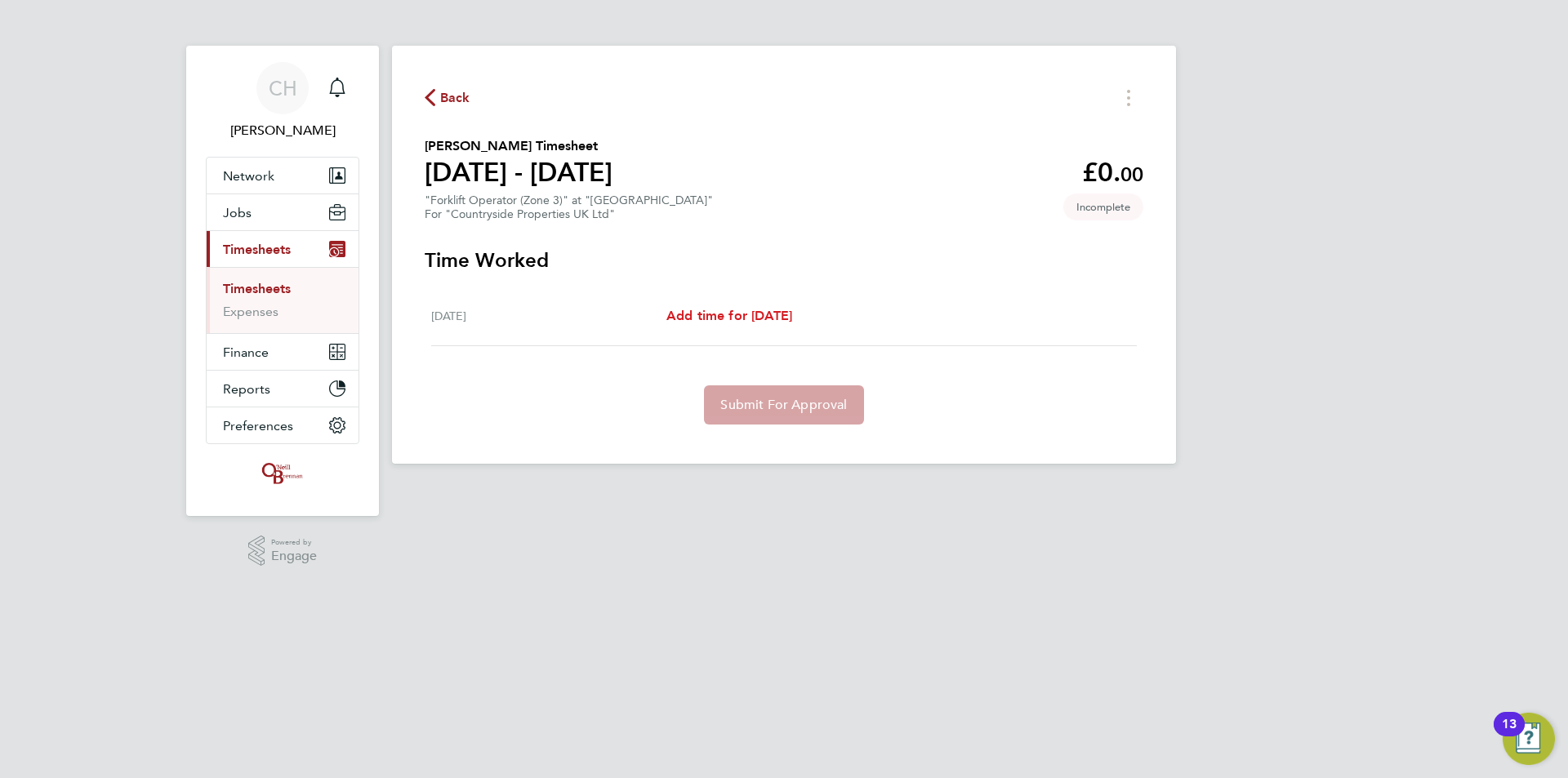
click at [771, 317] on span "Add time for Mon 16 Jun" at bounding box center [729, 315] width 126 height 16
select select "30"
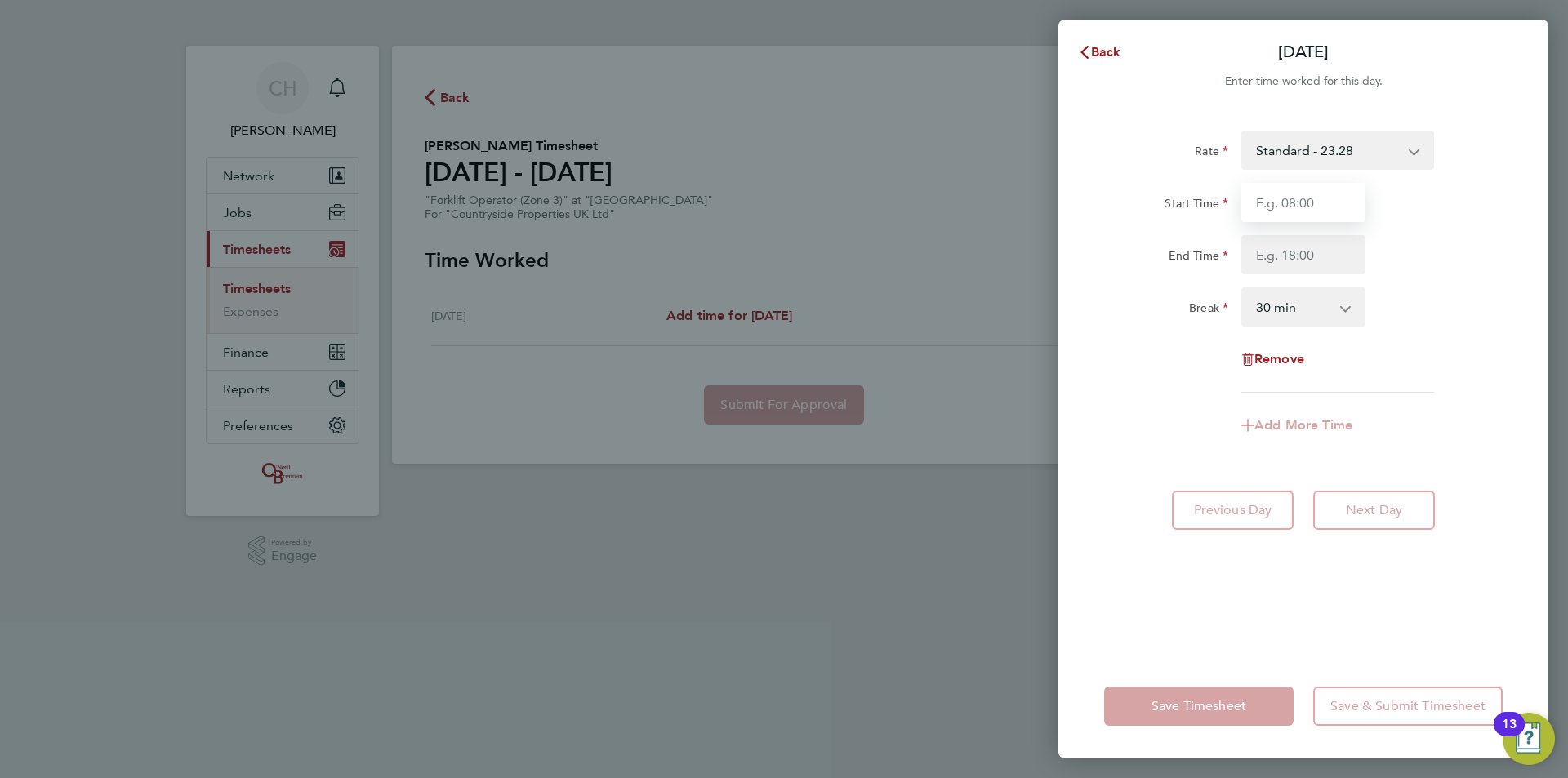
click at [1322, 211] on input "Start Time" at bounding box center [1303, 203] width 124 height 39
type input "07:30"
click at [1303, 259] on input "End Time" at bounding box center [1303, 255] width 124 height 39
type input "17:00"
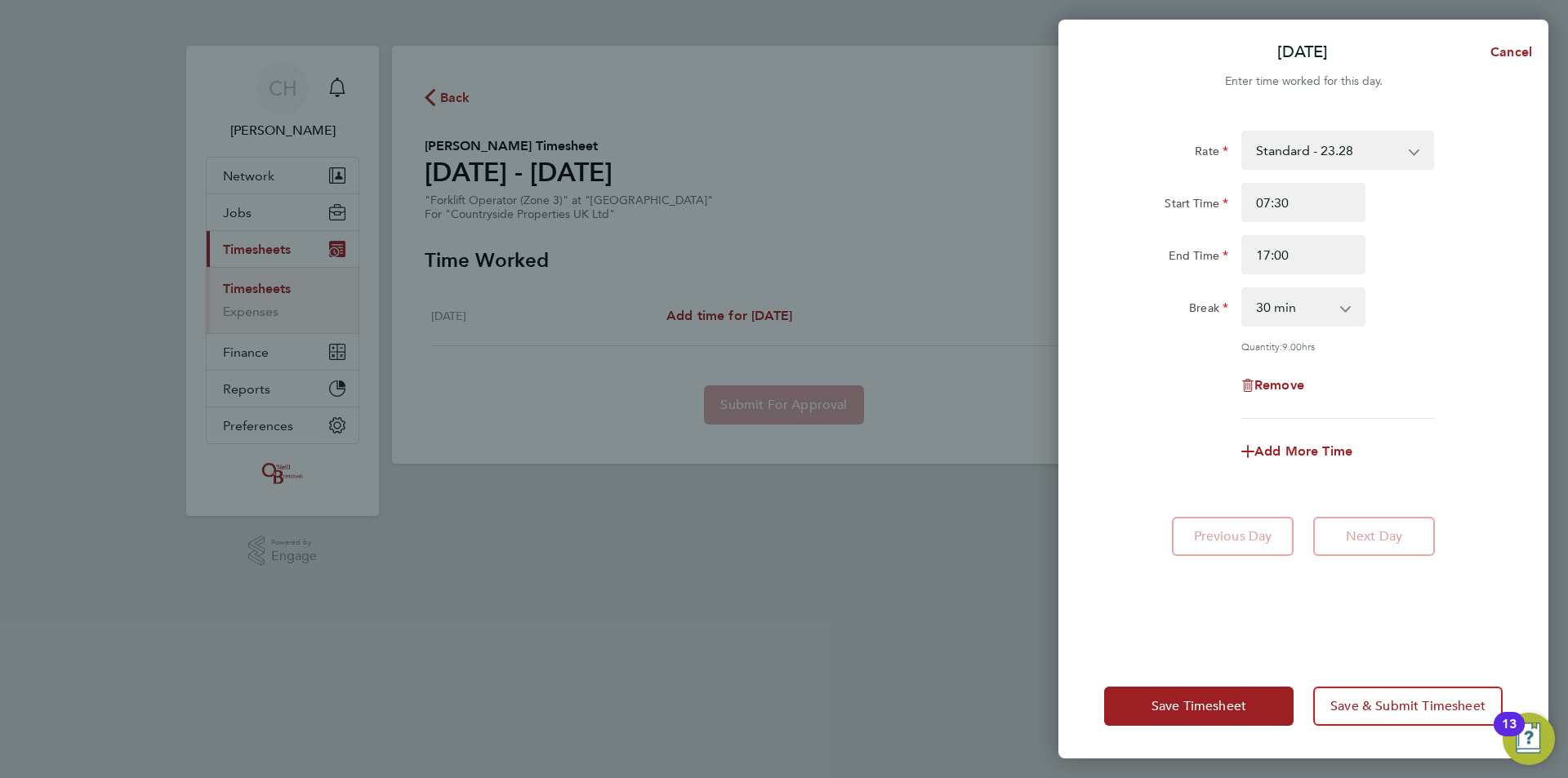
click at [1476, 391] on div "Rate Standard - 23.28 Start Time 07:30 End Time 17:00 Break 0 min 15 min 30 min…" at bounding box center [1303, 274] width 398 height 288
click at [1253, 702] on button "Save Timesheet" at bounding box center [1198, 706] width 189 height 39
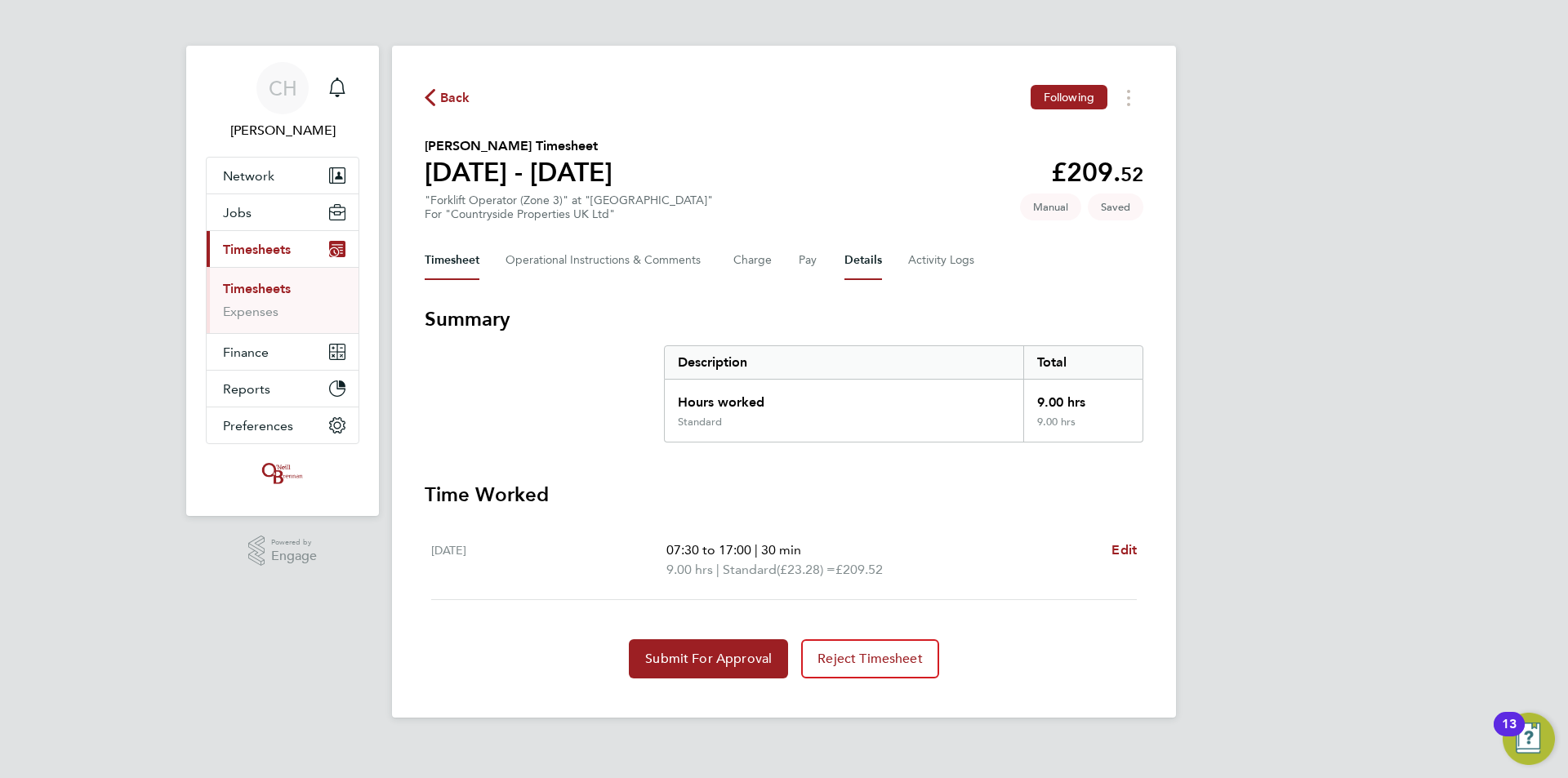
click at [875, 270] on button "Details" at bounding box center [863, 260] width 38 height 39
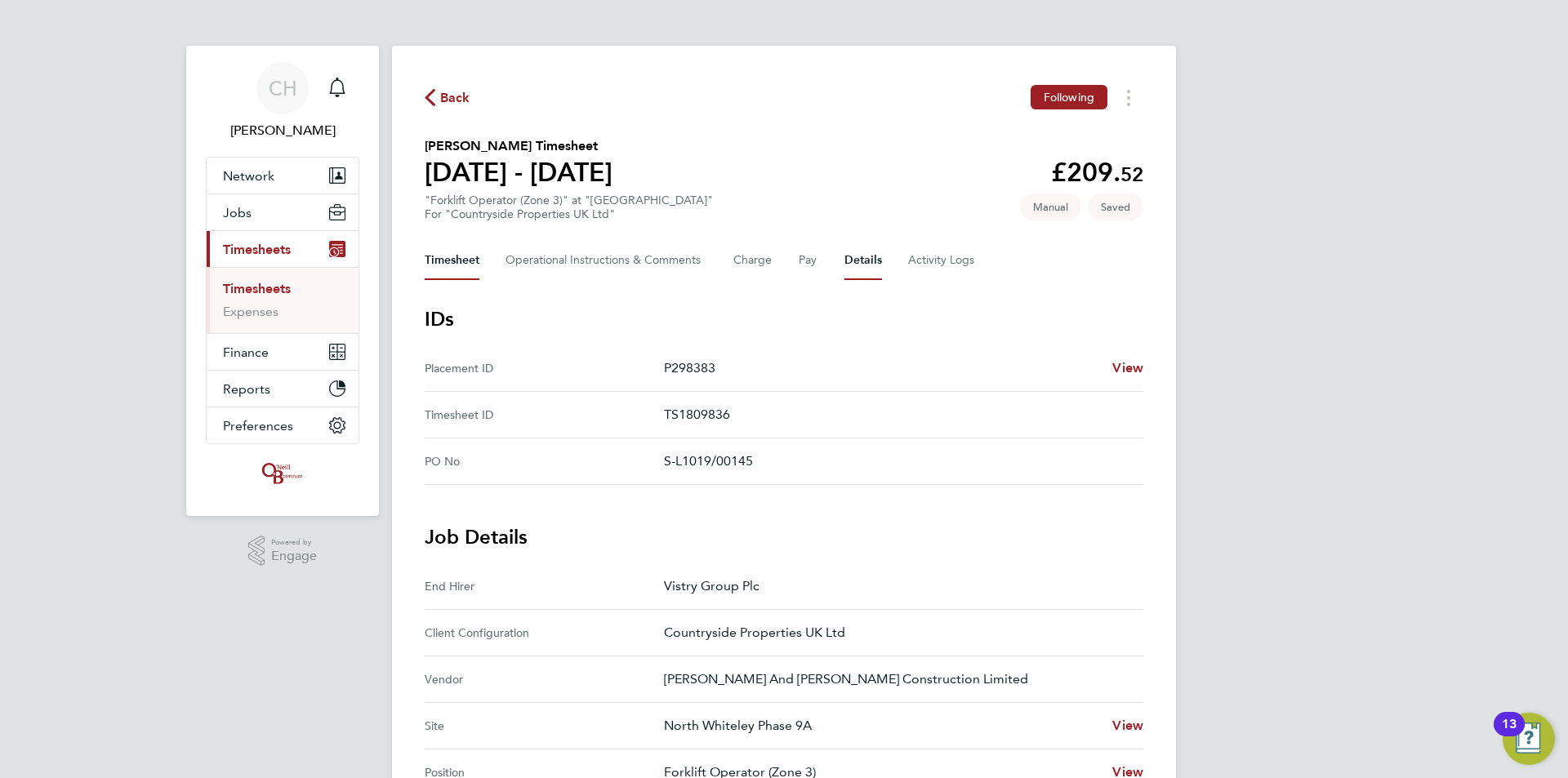
click at [438, 255] on button "Timesheet" at bounding box center [452, 260] width 55 height 39
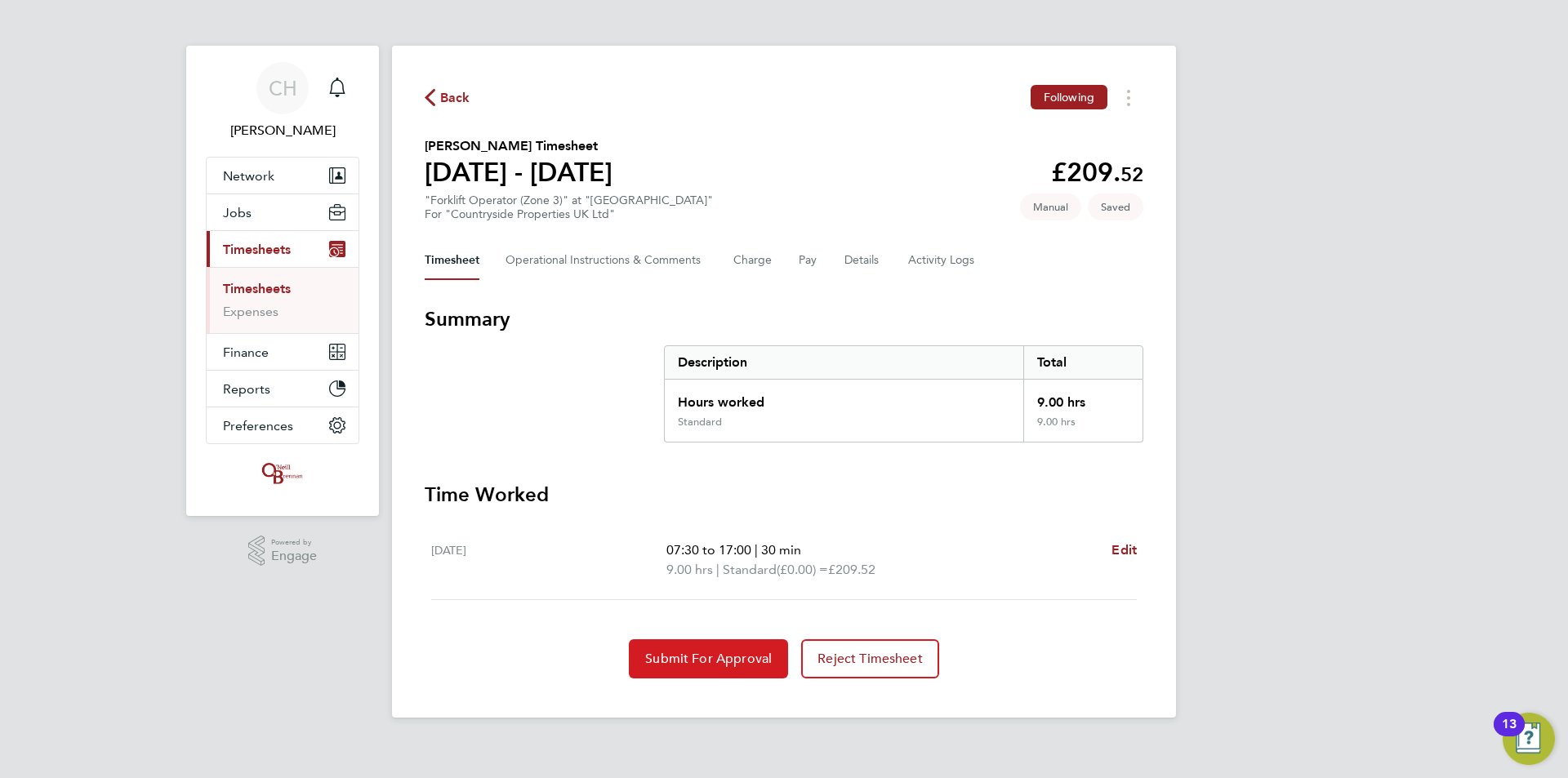
click at [714, 647] on button "Submit For Approval" at bounding box center [708, 658] width 160 height 39
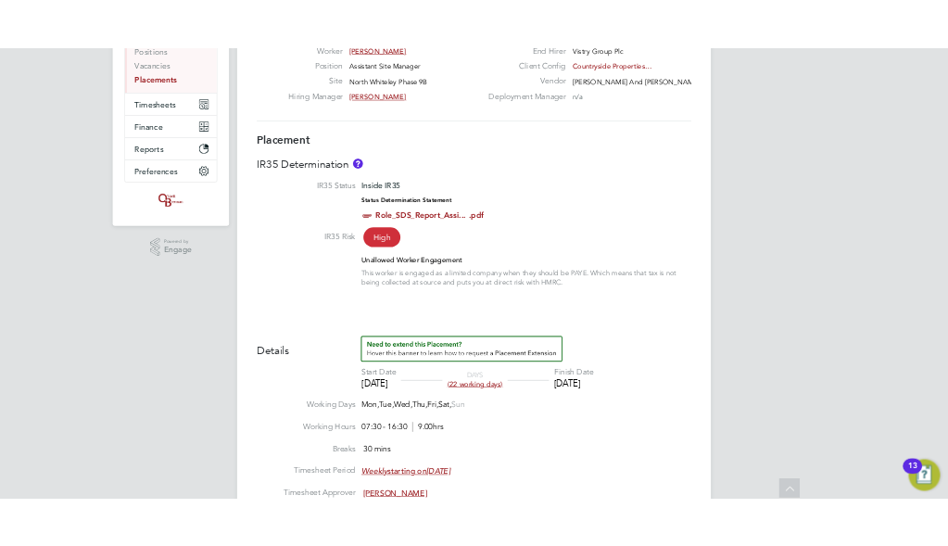
scroll to position [30, 295]
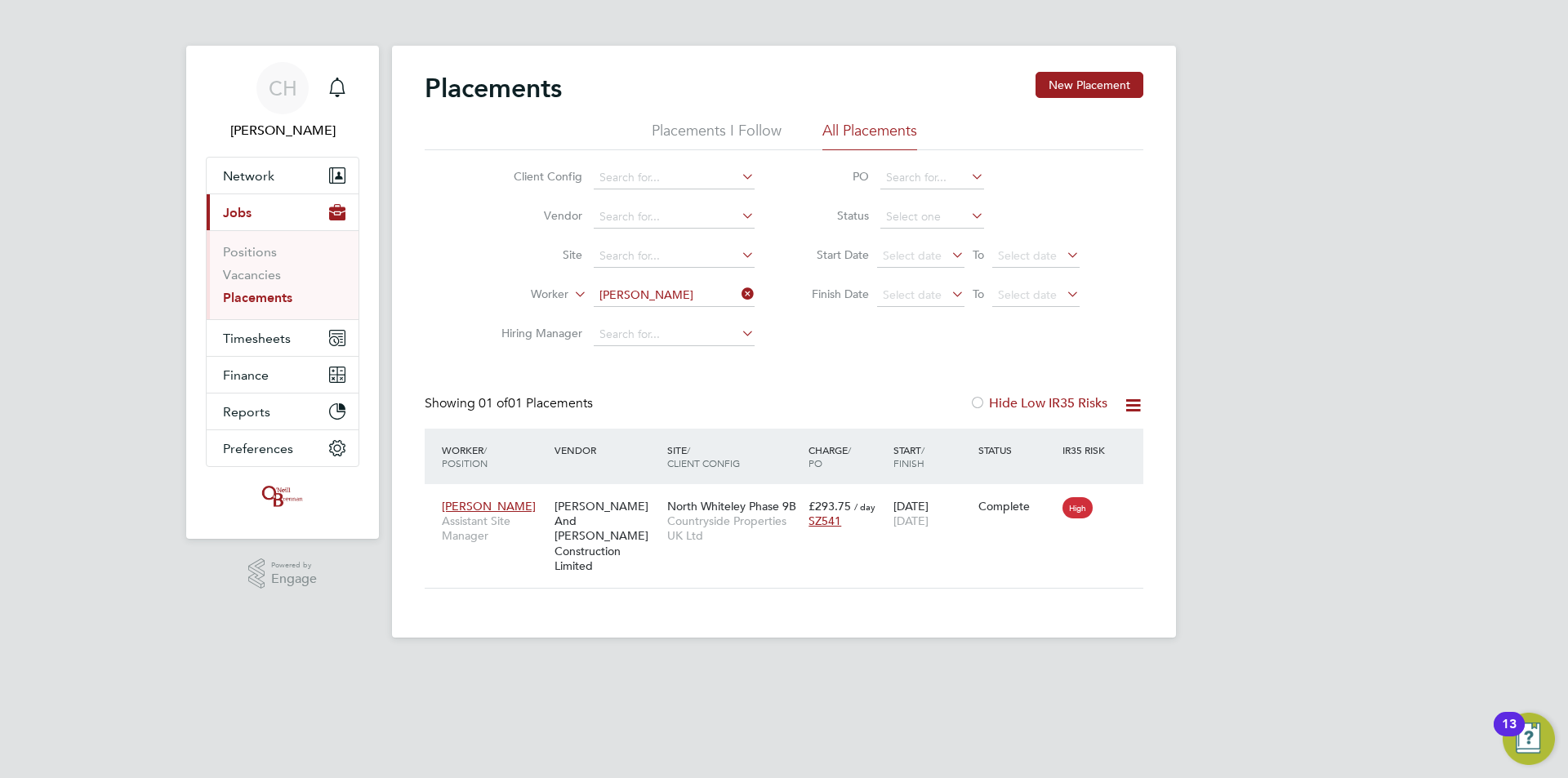
scroll to position [16, 77]
